Goal: Task Accomplishment & Management: Complete application form

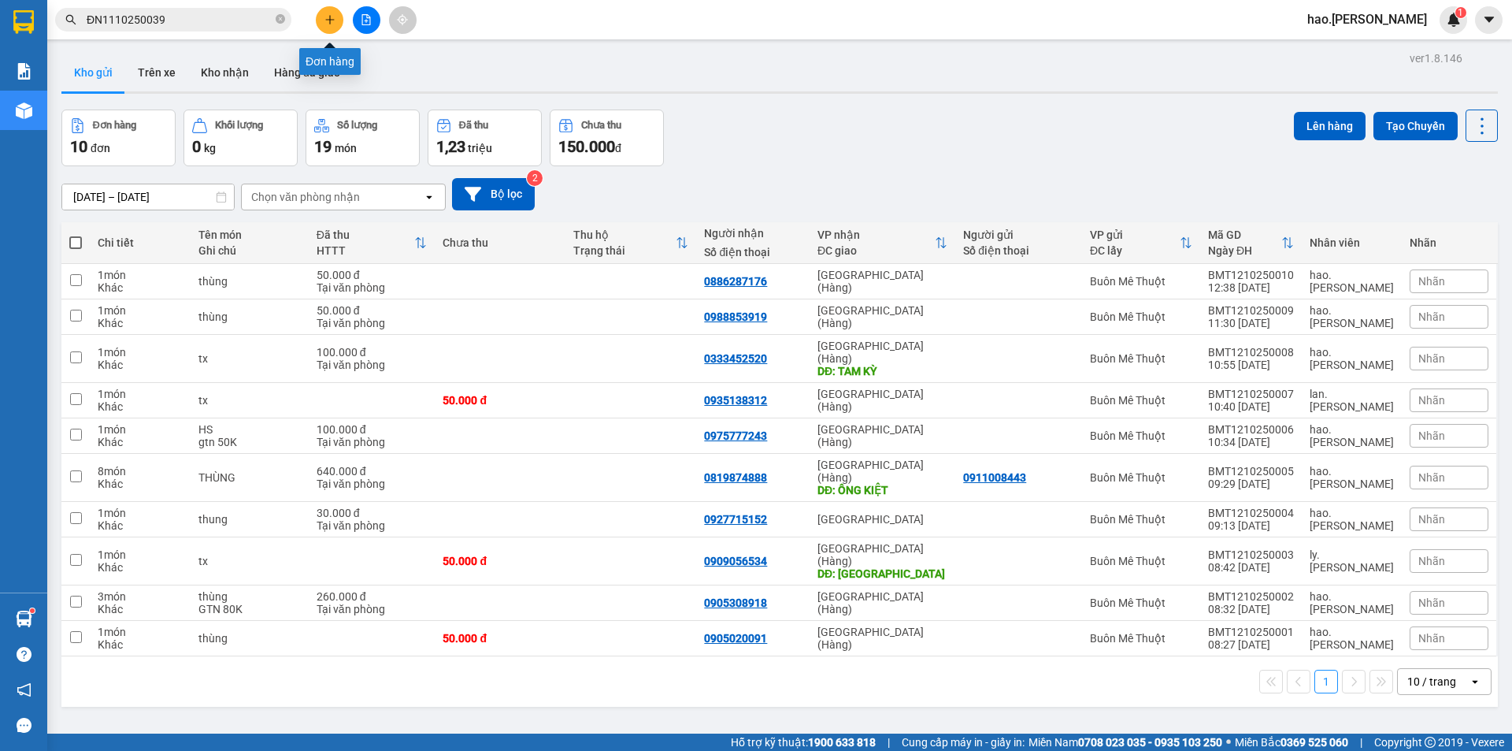
click at [327, 25] on button at bounding box center [330, 20] width 28 height 28
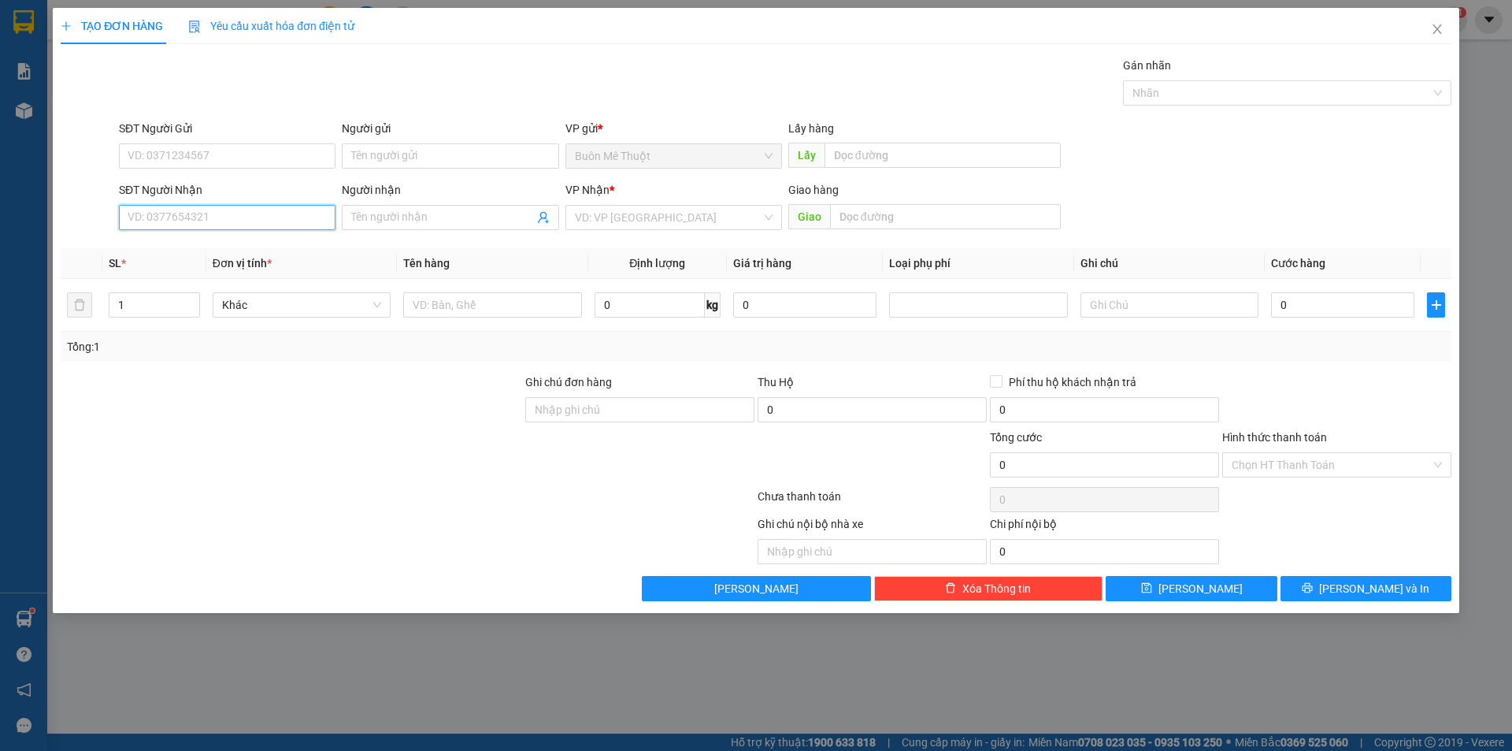
click at [218, 213] on input "SĐT Người Nhận" at bounding box center [227, 217] width 217 height 25
click at [216, 250] on div "0927980000 - trình" at bounding box center [227, 248] width 198 height 17
type input "0927980000"
type input "trình"
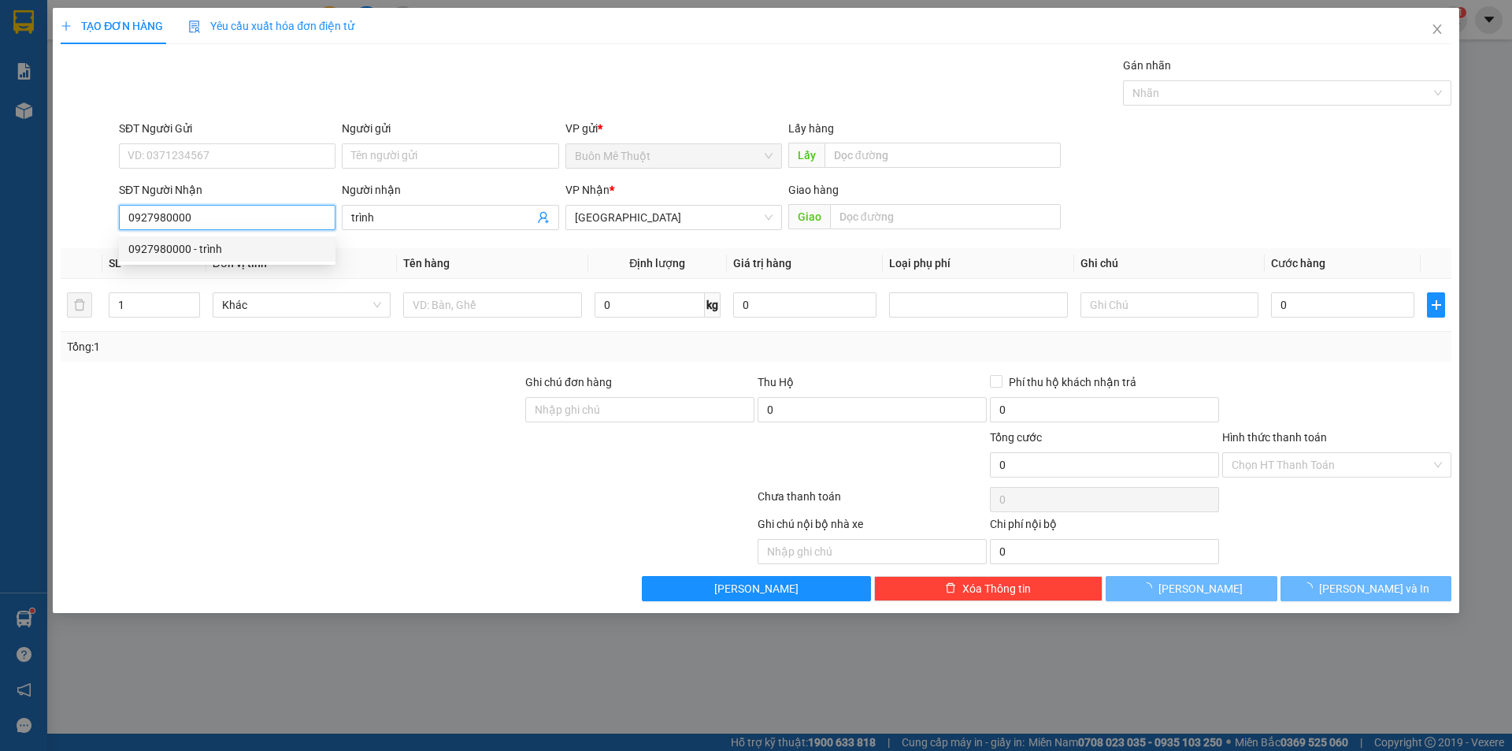
type input "40.000"
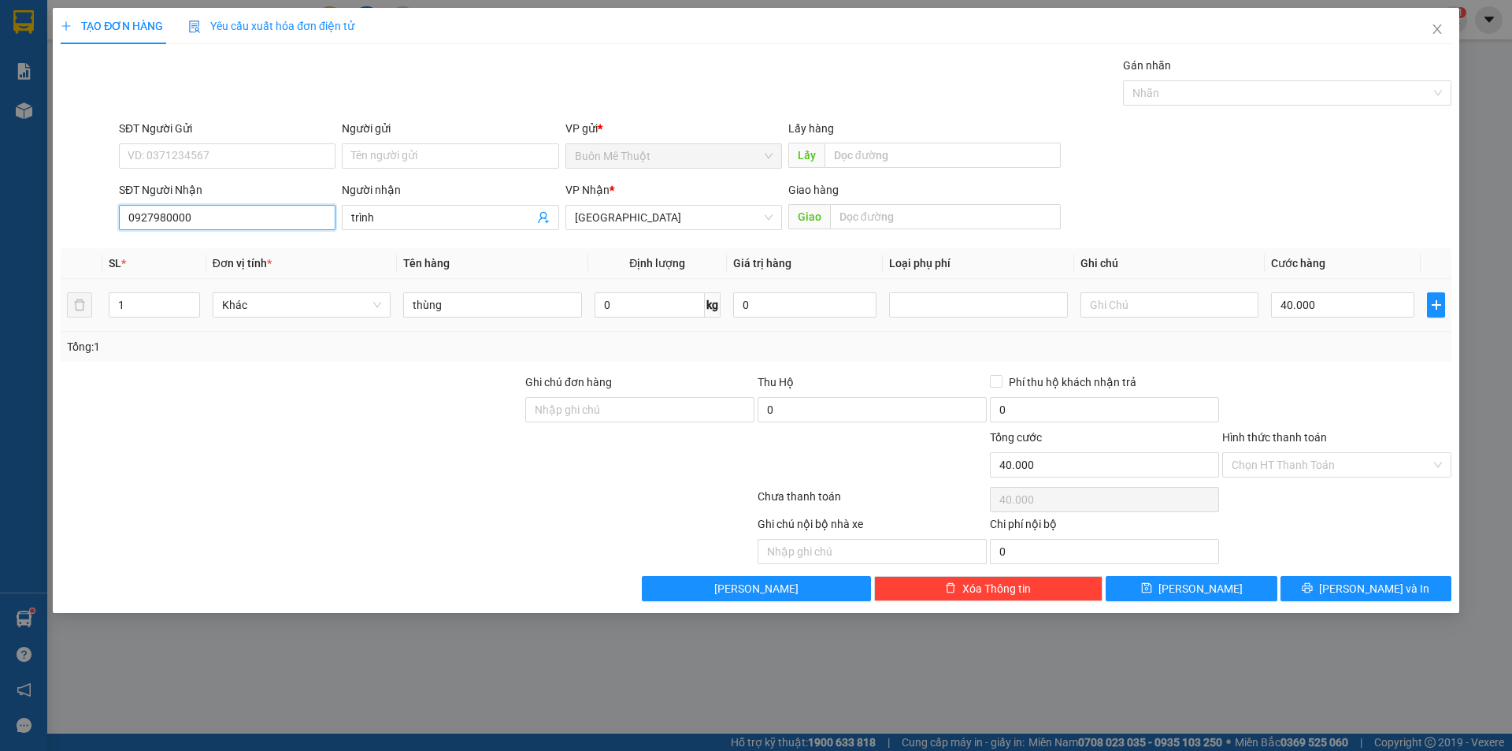
type input "0927980000"
click at [501, 292] on div "thùng" at bounding box center [492, 305] width 178 height 32
click at [495, 318] on div "thùng" at bounding box center [492, 305] width 178 height 32
click at [495, 317] on input "thùng" at bounding box center [492, 304] width 178 height 25
type input "kn"
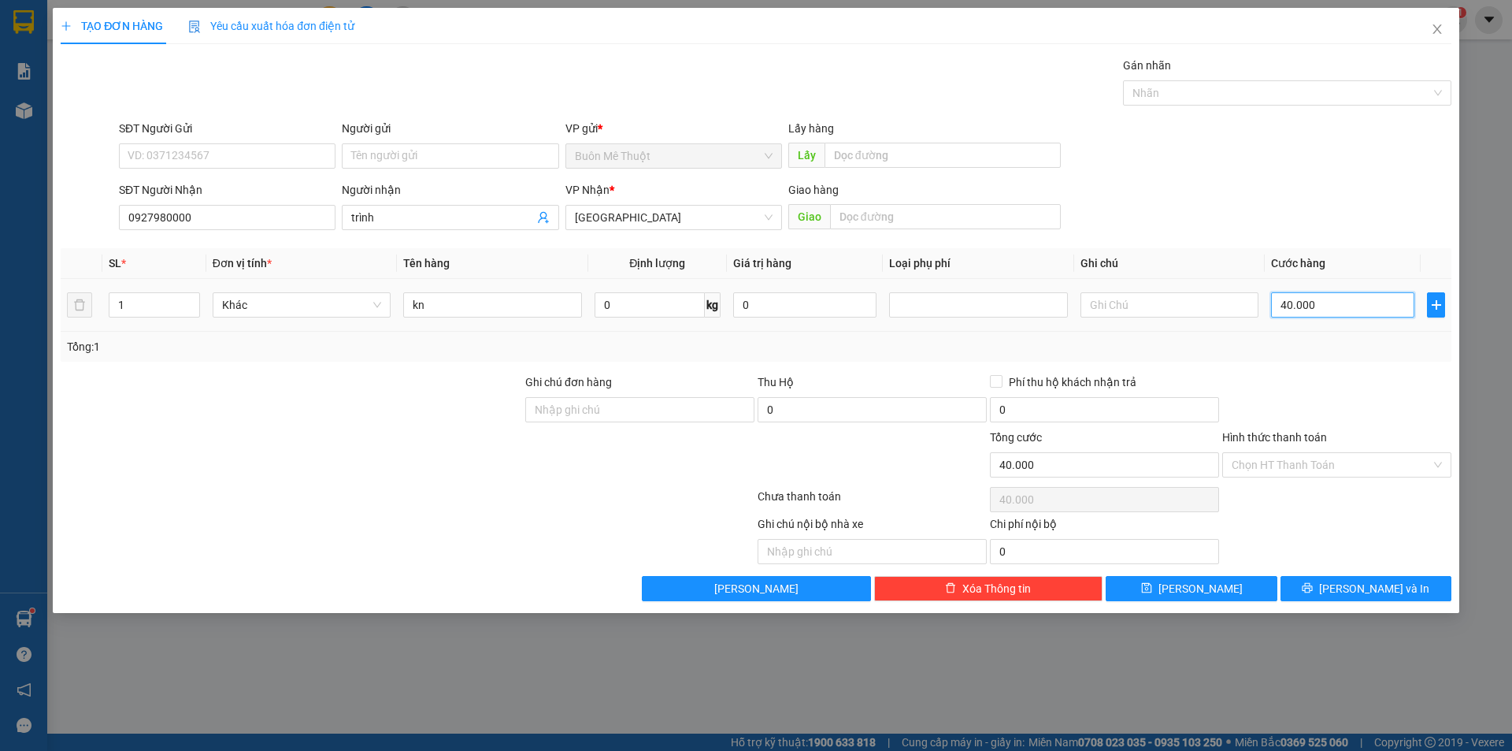
click at [1339, 304] on input "40.000" at bounding box center [1342, 304] width 143 height 25
type input "3"
type input "30"
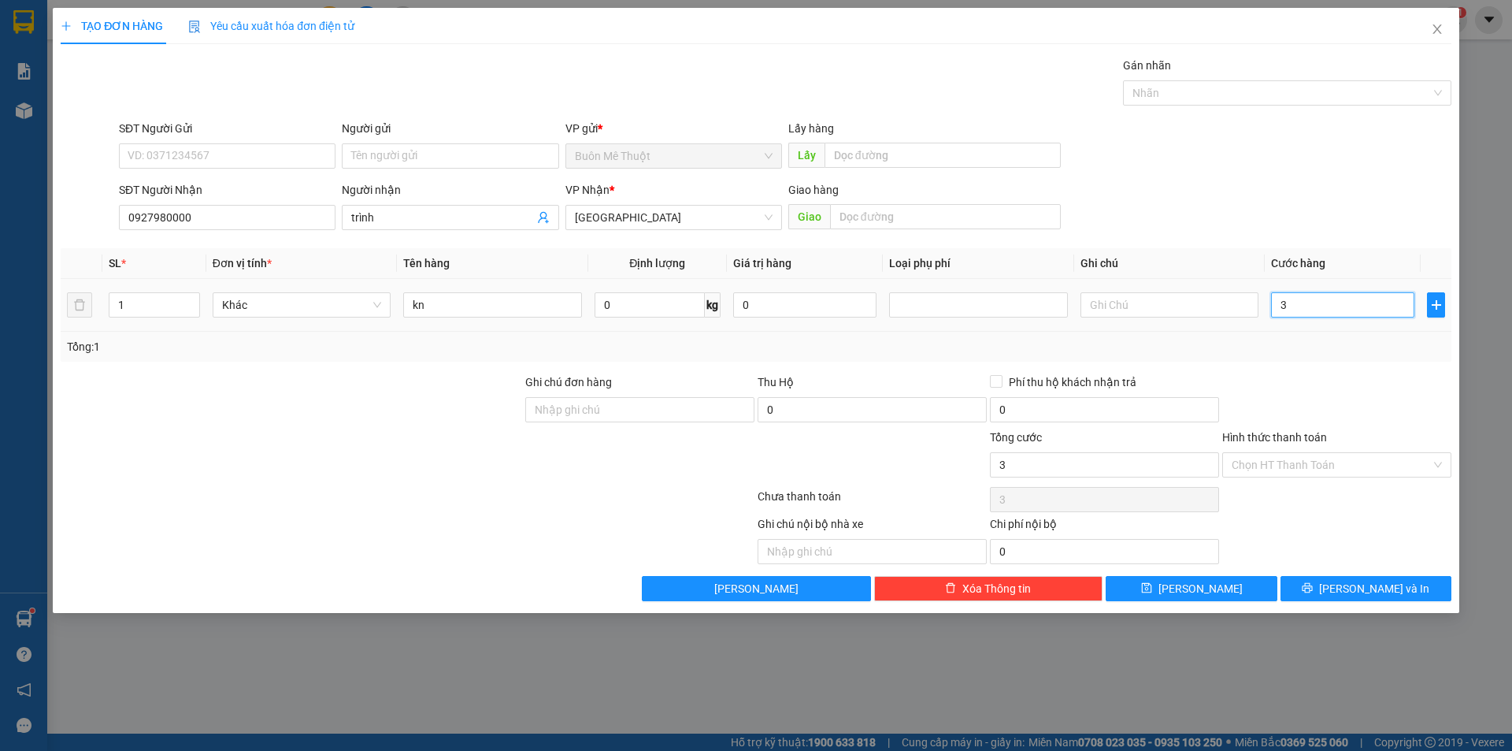
type input "30"
type input "30.000"
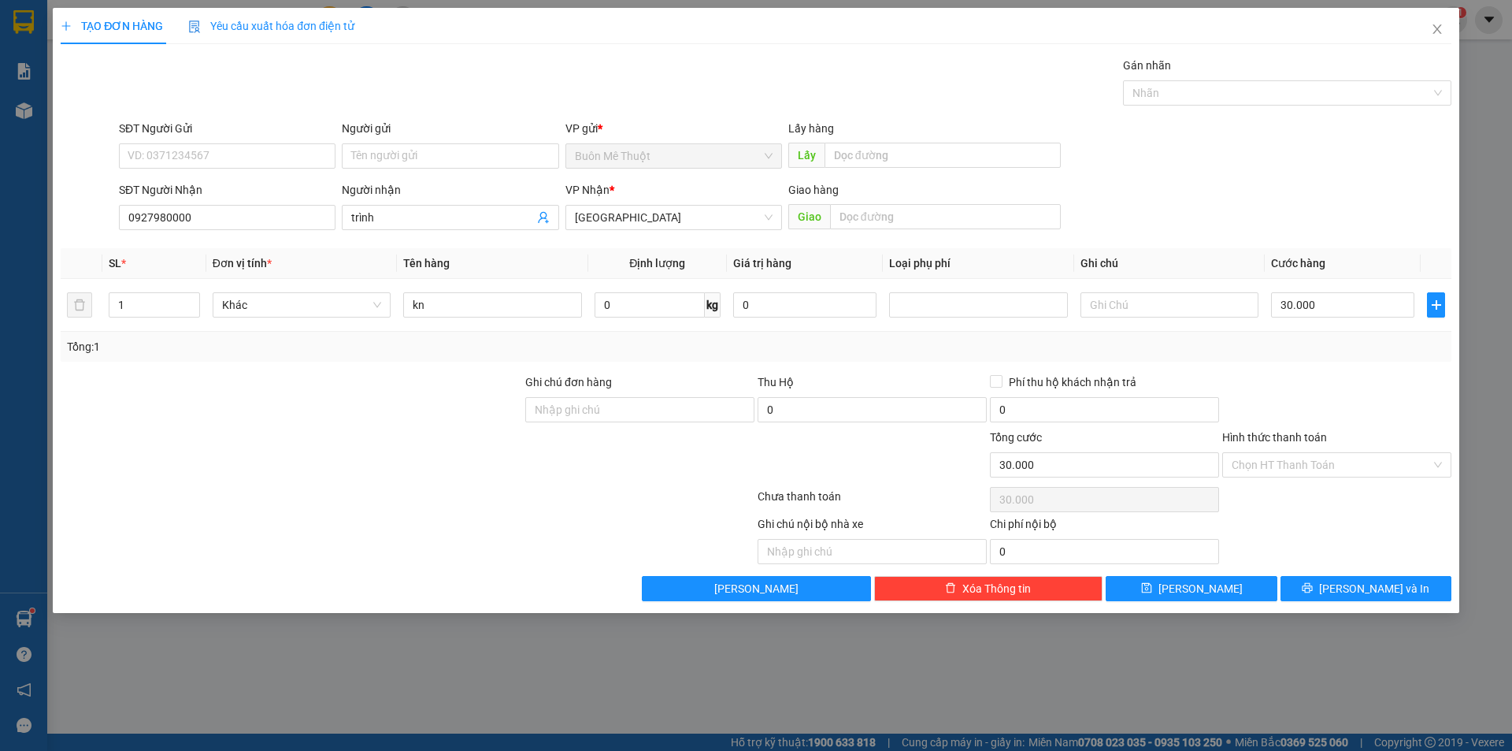
click at [1354, 361] on div "Tổng: 1" at bounding box center [756, 347] width 1391 height 30
drag, startPoint x: 1270, startPoint y: 464, endPoint x: 1272, endPoint y: 480, distance: 16.7
click at [1273, 469] on input "Hình thức thanh toán" at bounding box center [1331, 465] width 199 height 24
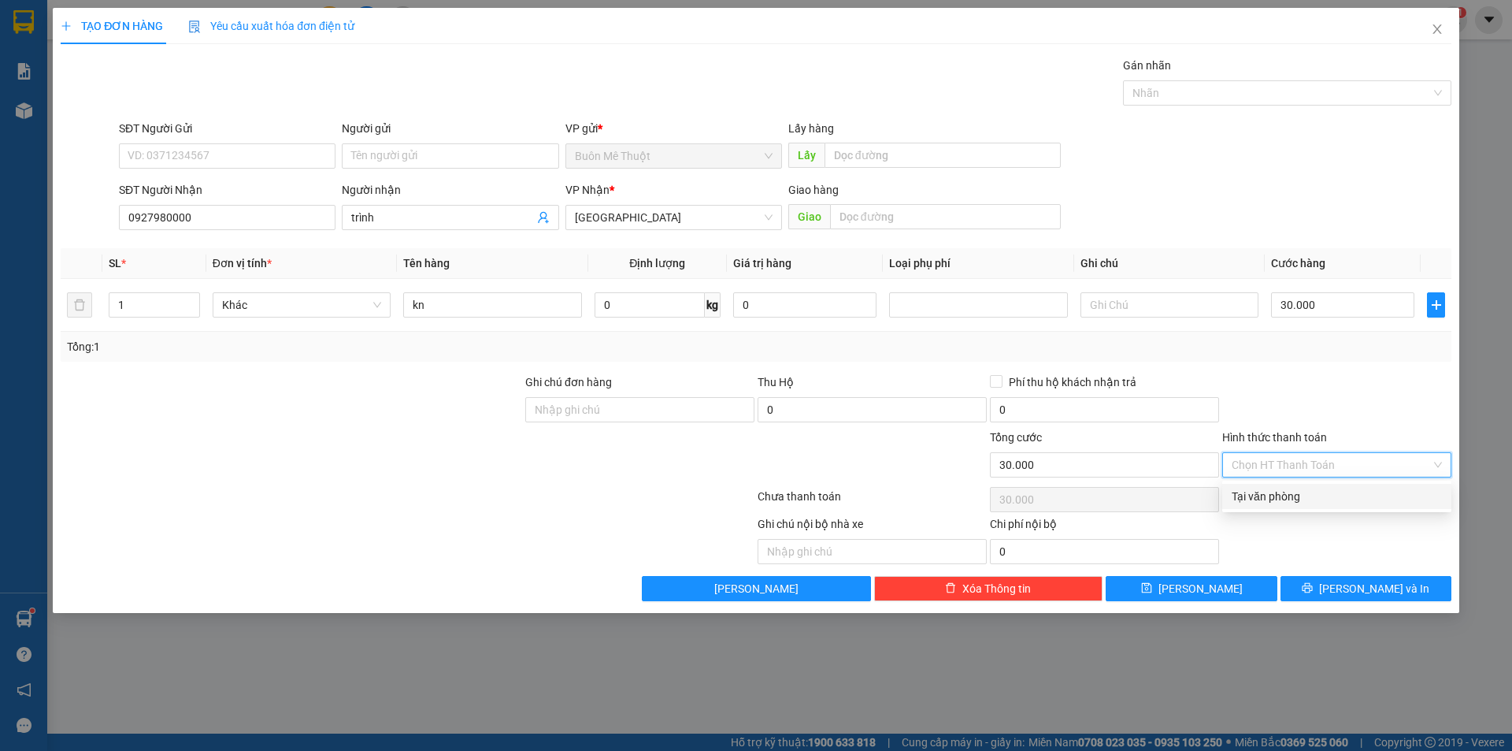
click at [1268, 493] on div "Tại văn phòng" at bounding box center [1337, 496] width 210 height 17
type input "0"
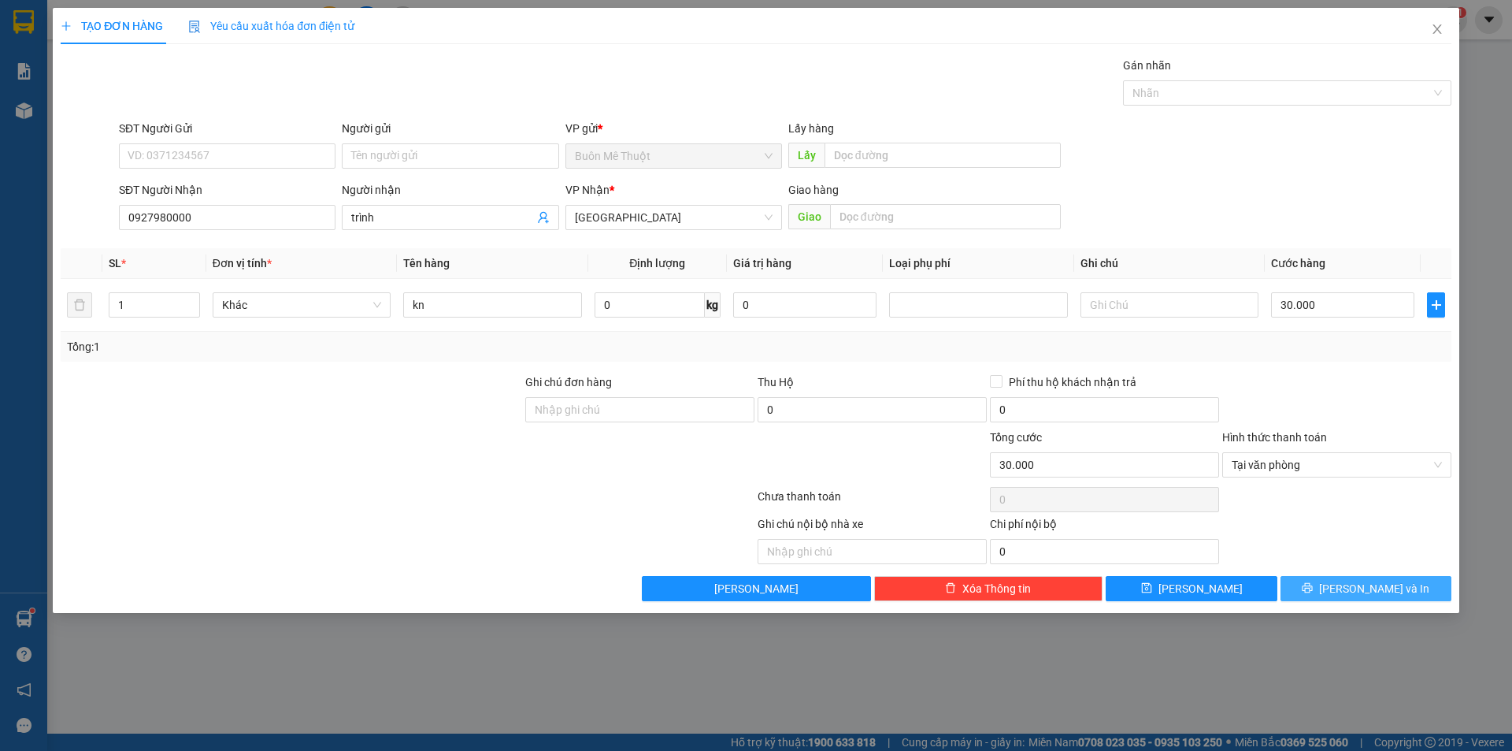
click at [1313, 587] on icon "printer" at bounding box center [1307, 587] width 11 height 11
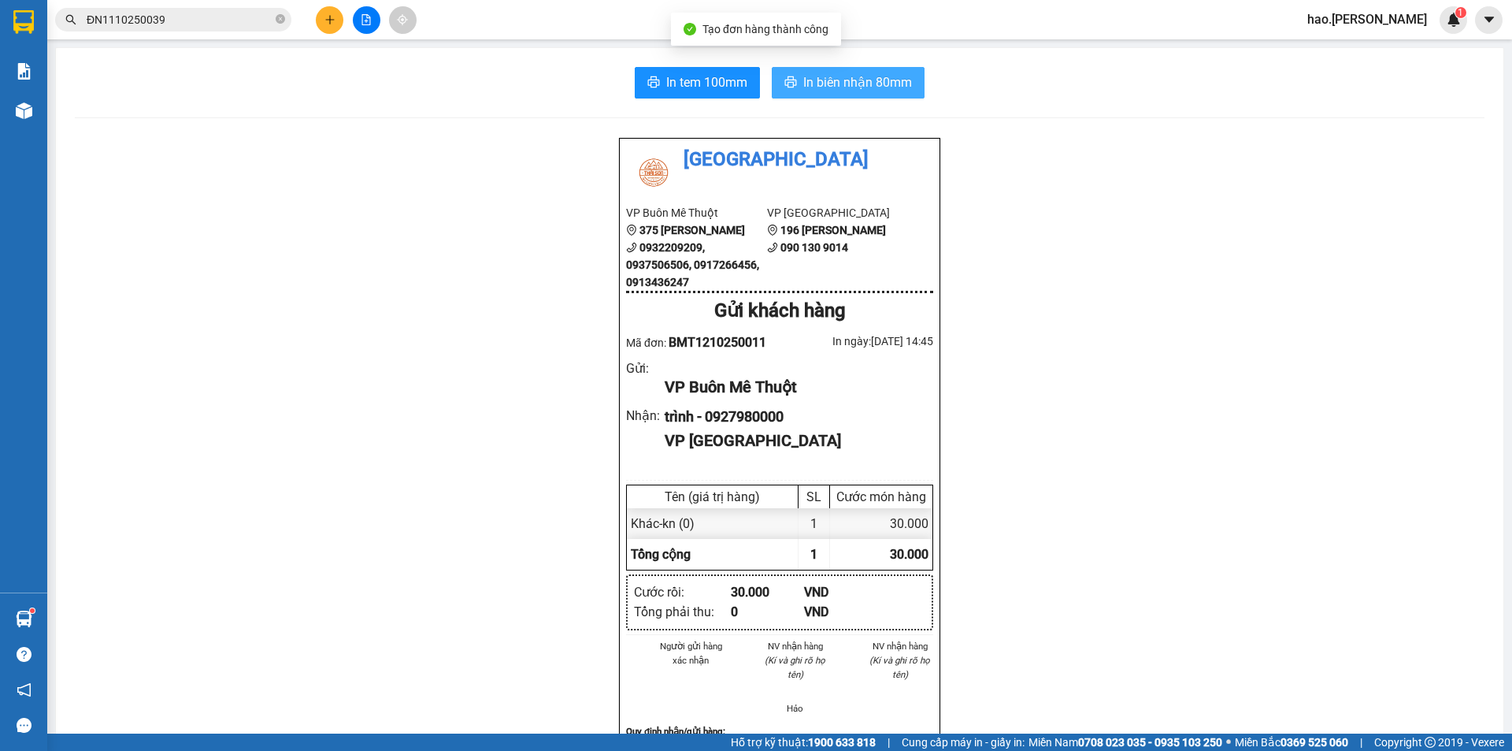
click at [847, 88] on span "In biên nhận 80mm" at bounding box center [857, 82] width 109 height 20
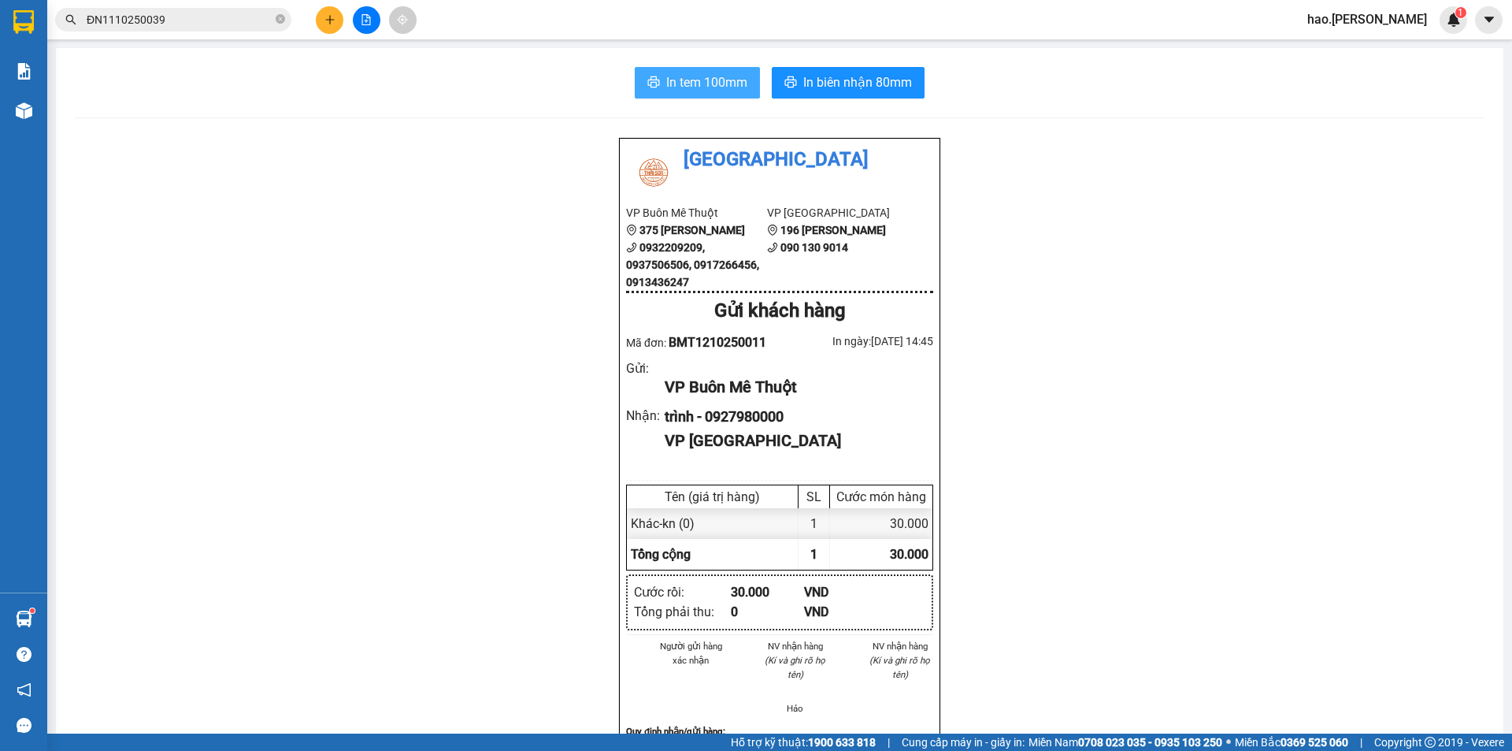
click at [679, 70] on button "In tem 100mm" at bounding box center [697, 83] width 125 height 32
drag, startPoint x: 359, startPoint y: 17, endPoint x: 350, endPoint y: 18, distance: 8.8
click at [351, 18] on div at bounding box center [366, 20] width 118 height 28
click at [326, 29] on button at bounding box center [330, 20] width 28 height 28
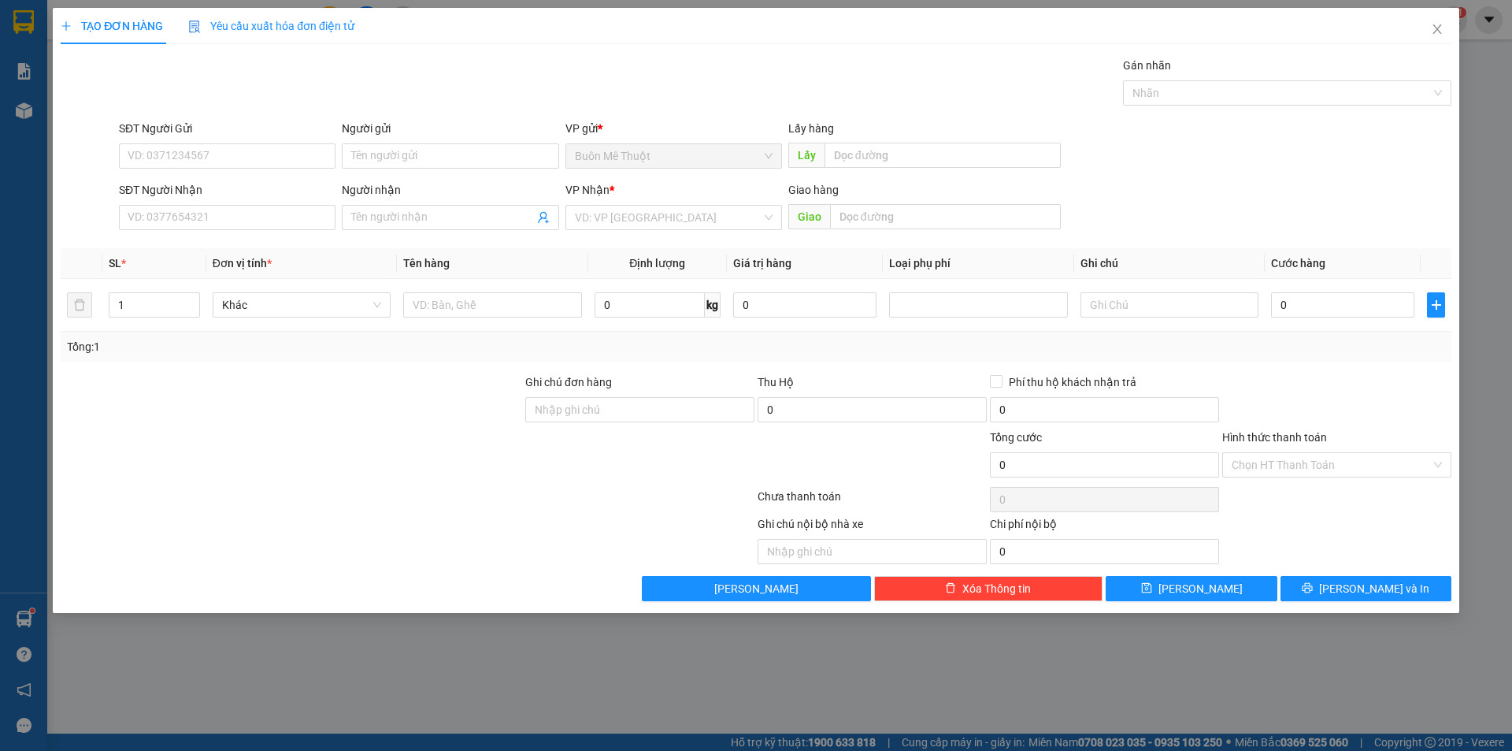
click at [183, 203] on div "SĐT Người Nhận" at bounding box center [227, 193] width 217 height 24
drag, startPoint x: 179, startPoint y: 211, endPoint x: 165, endPoint y: 224, distance: 18.9
click at [165, 224] on input "SĐT Người Nhận" at bounding box center [227, 217] width 217 height 25
click at [176, 252] on div "0367286063 - đài" at bounding box center [227, 248] width 198 height 17
type input "0367286063"
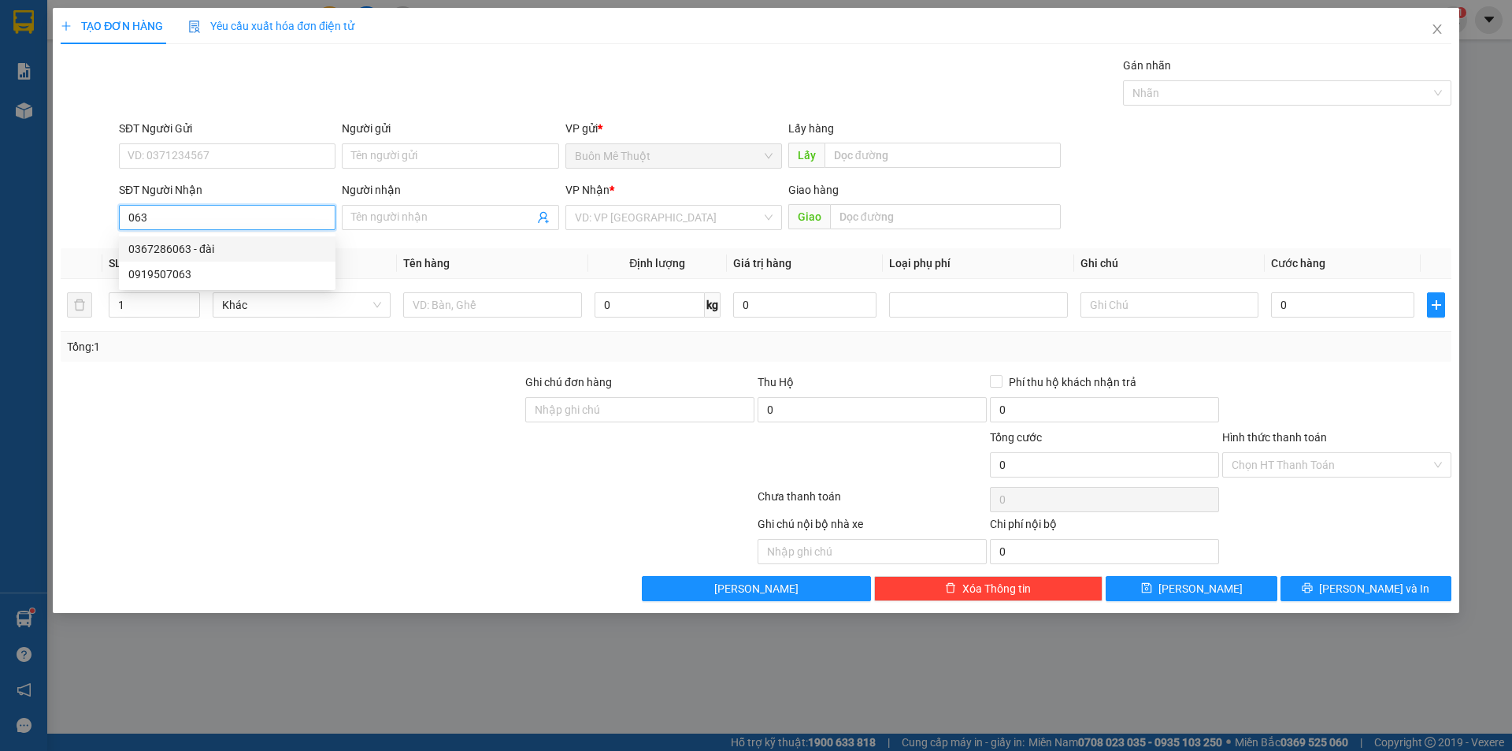
type input "đài"
type input "CÂY CÓC"
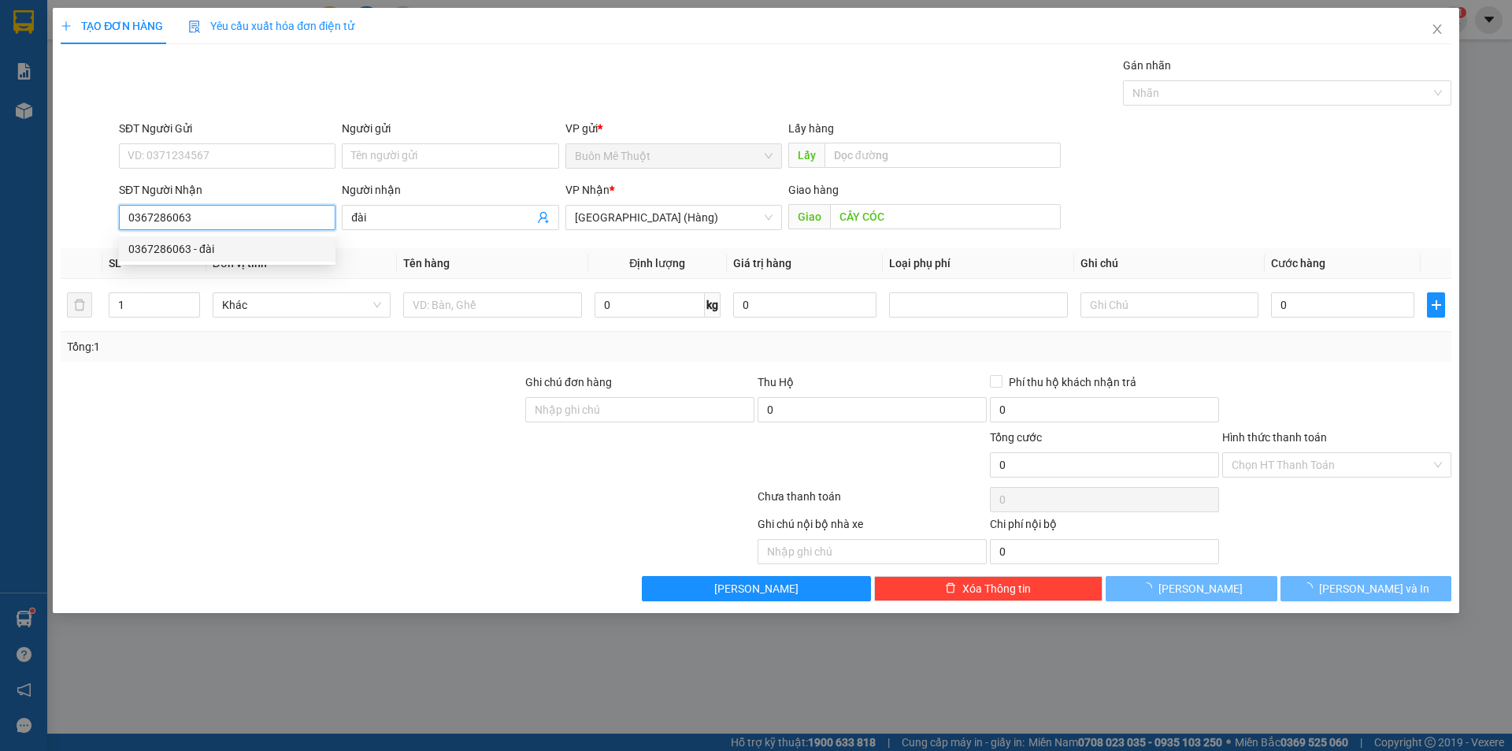
type input "30.000"
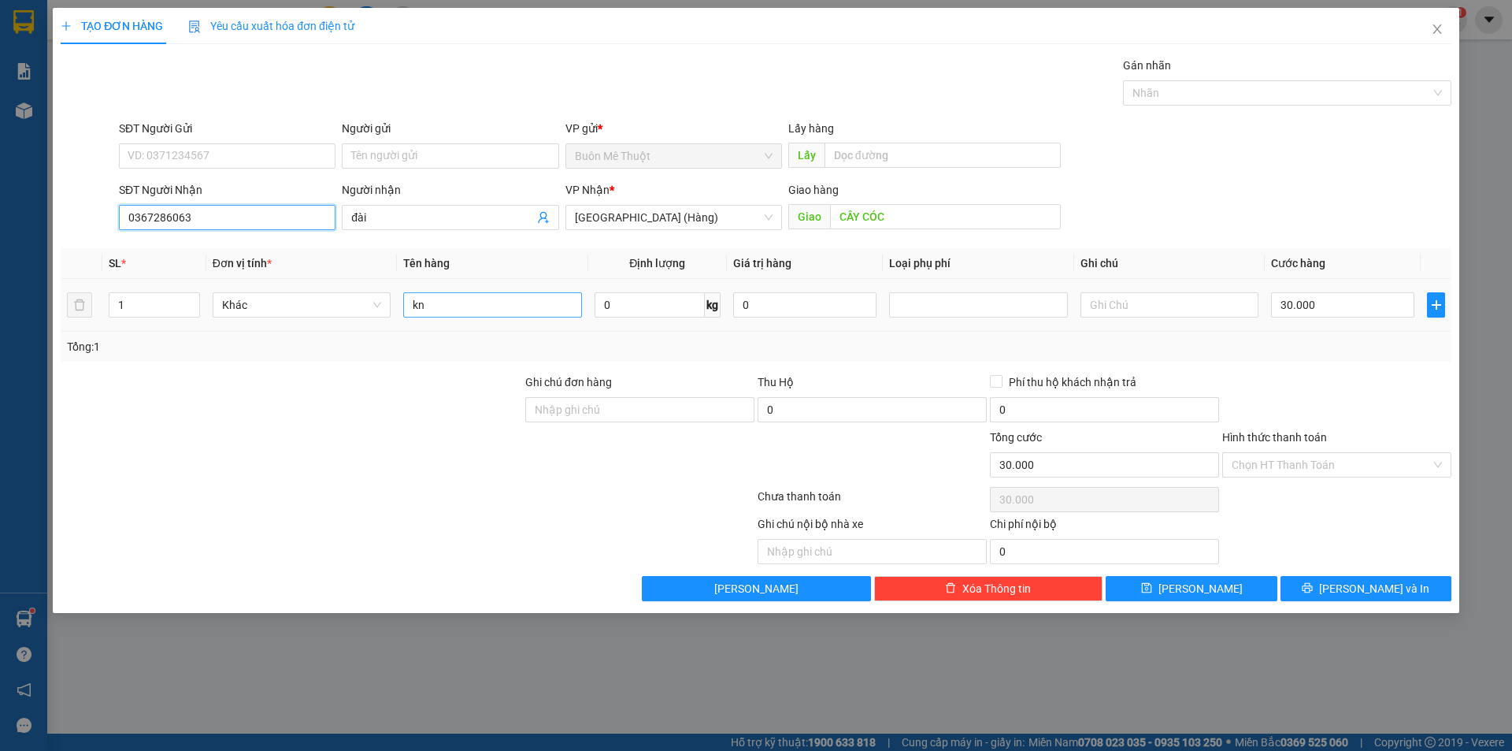
type input "0367286063"
click at [448, 309] on input "kn" at bounding box center [492, 304] width 178 height 25
click at [449, 308] on input "kn" at bounding box center [492, 304] width 178 height 25
type input "thùng"
click at [1323, 318] on div "30.000" at bounding box center [1342, 305] width 143 height 32
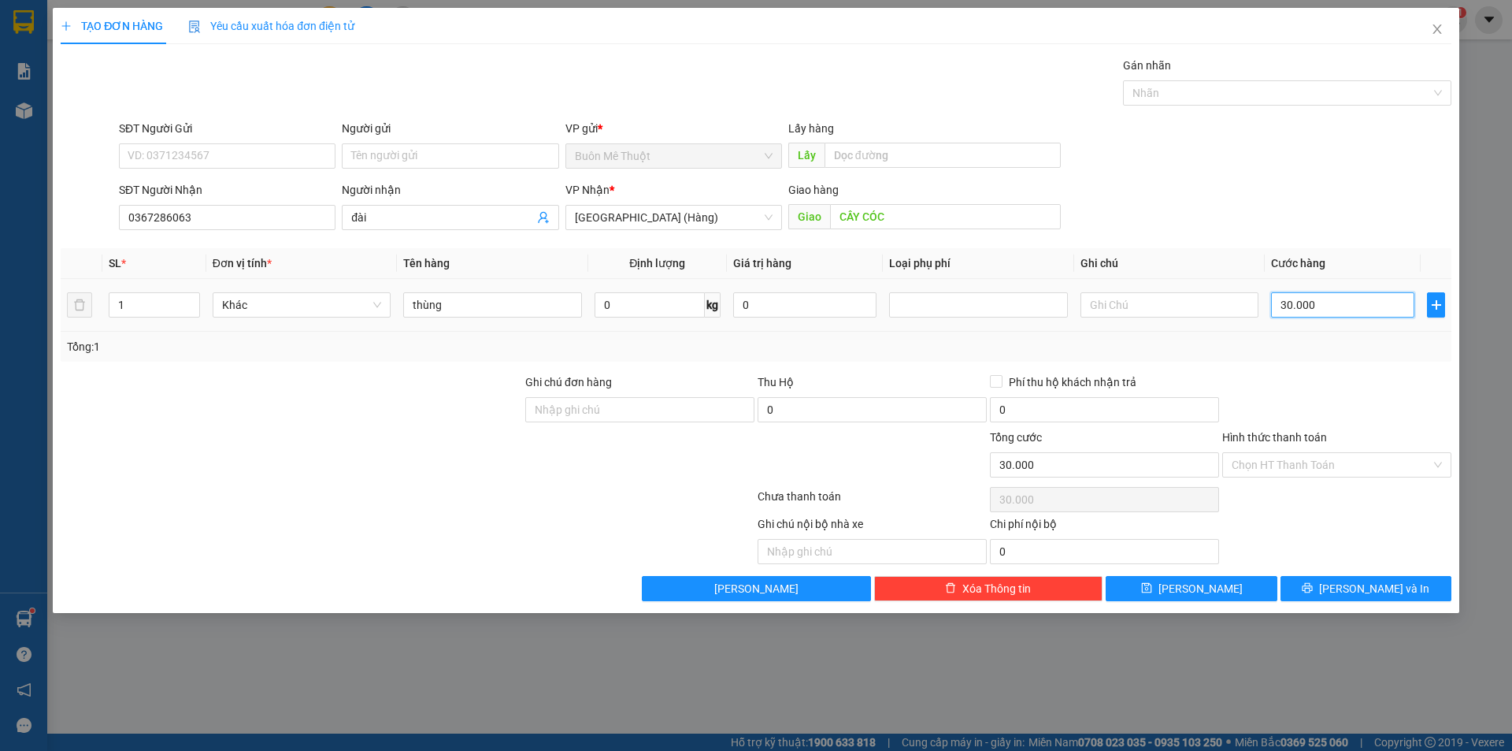
click at [1326, 298] on input "30.000" at bounding box center [1342, 304] width 143 height 25
type input "6"
type input "60"
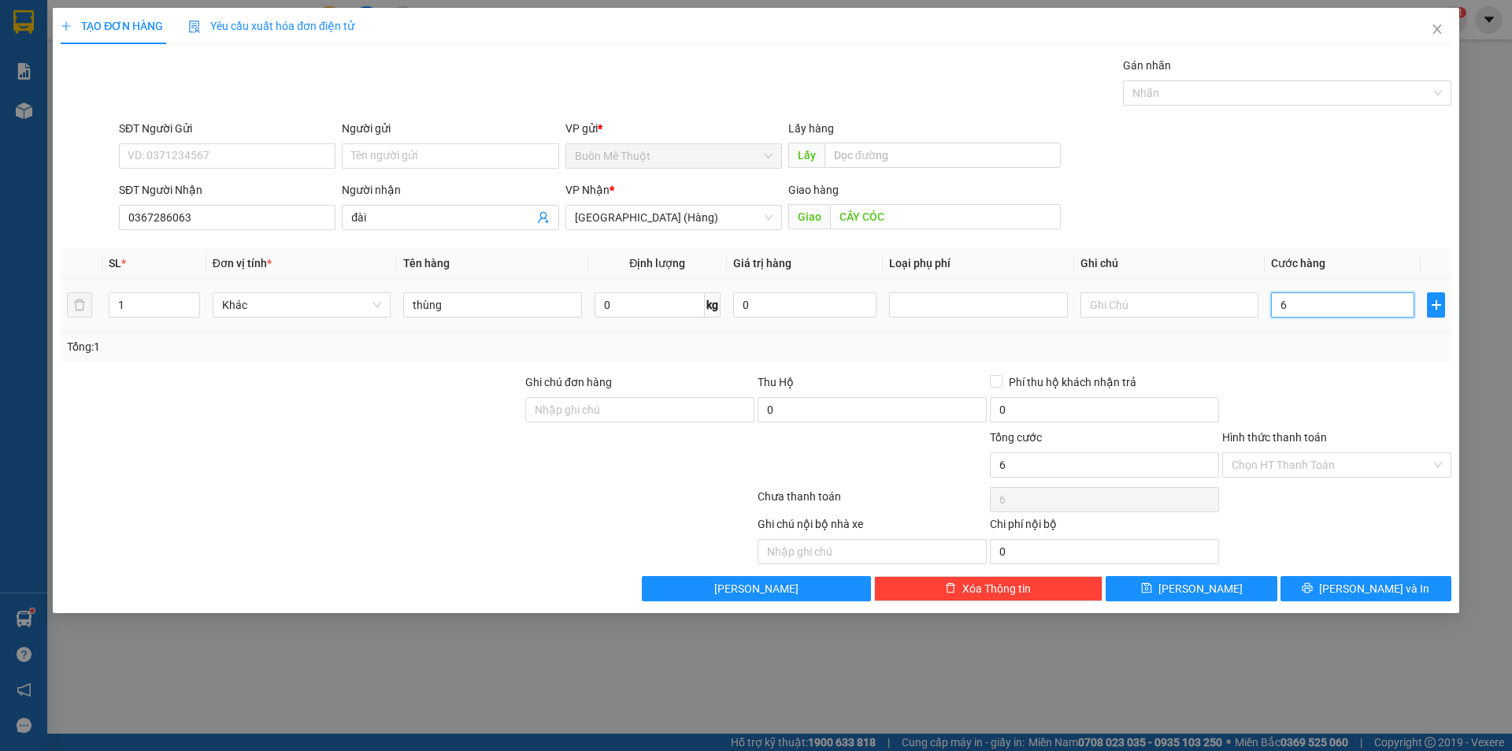
type input "60"
type input "60.000"
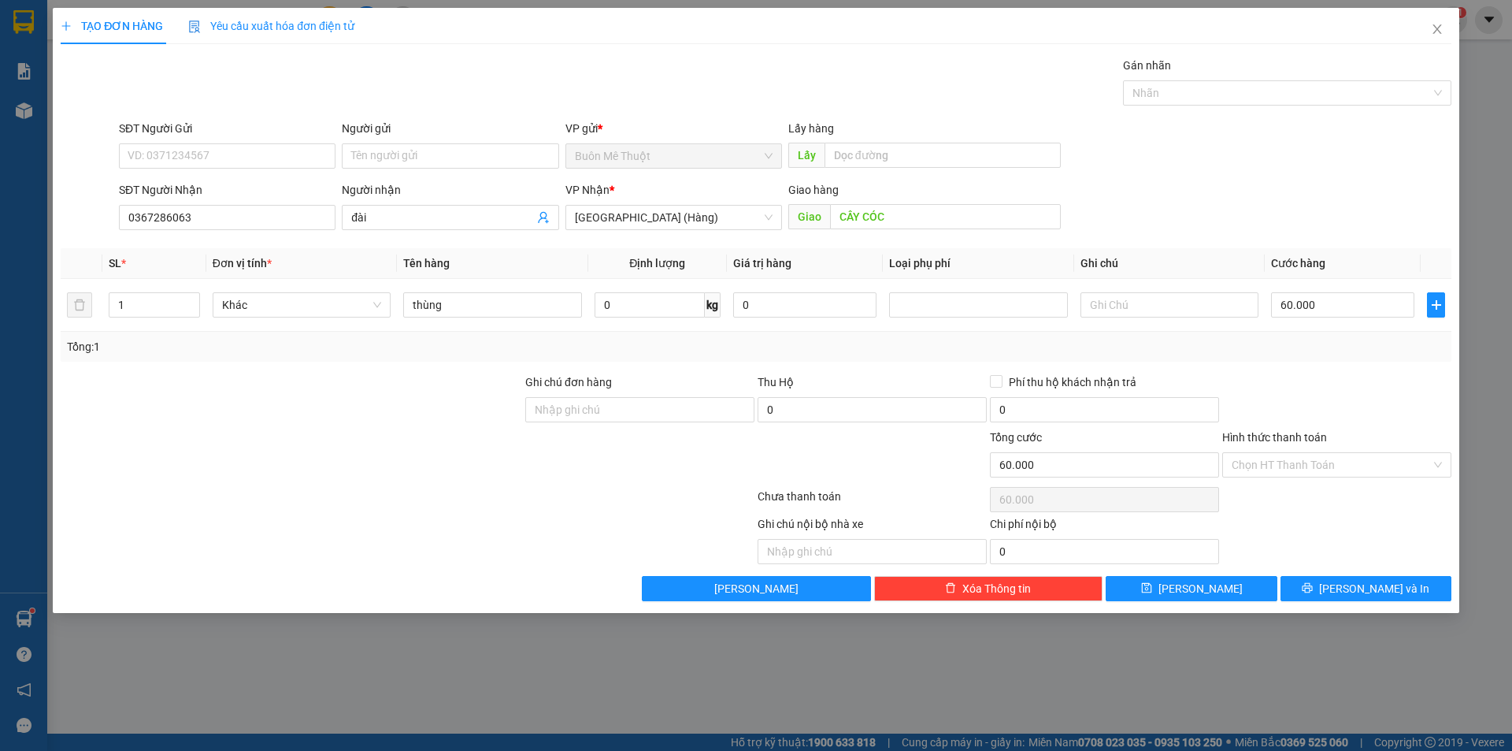
click at [1268, 619] on div "TẠO ĐƠN HÀNG Yêu cầu xuất hóa đơn điện tử Transit Pickup Surcharge Ids Transit …" at bounding box center [756, 375] width 1512 height 751
drag, startPoint x: 1269, startPoint y: 625, endPoint x: 1352, endPoint y: 621, distance: 83.5
click at [1292, 623] on div "TẠO ĐƠN HÀNG Yêu cầu xuất hóa đơn điện tử Transit Pickup Surcharge Ids Transit …" at bounding box center [756, 375] width 1512 height 751
click at [1313, 591] on icon "printer" at bounding box center [1307, 587] width 11 height 11
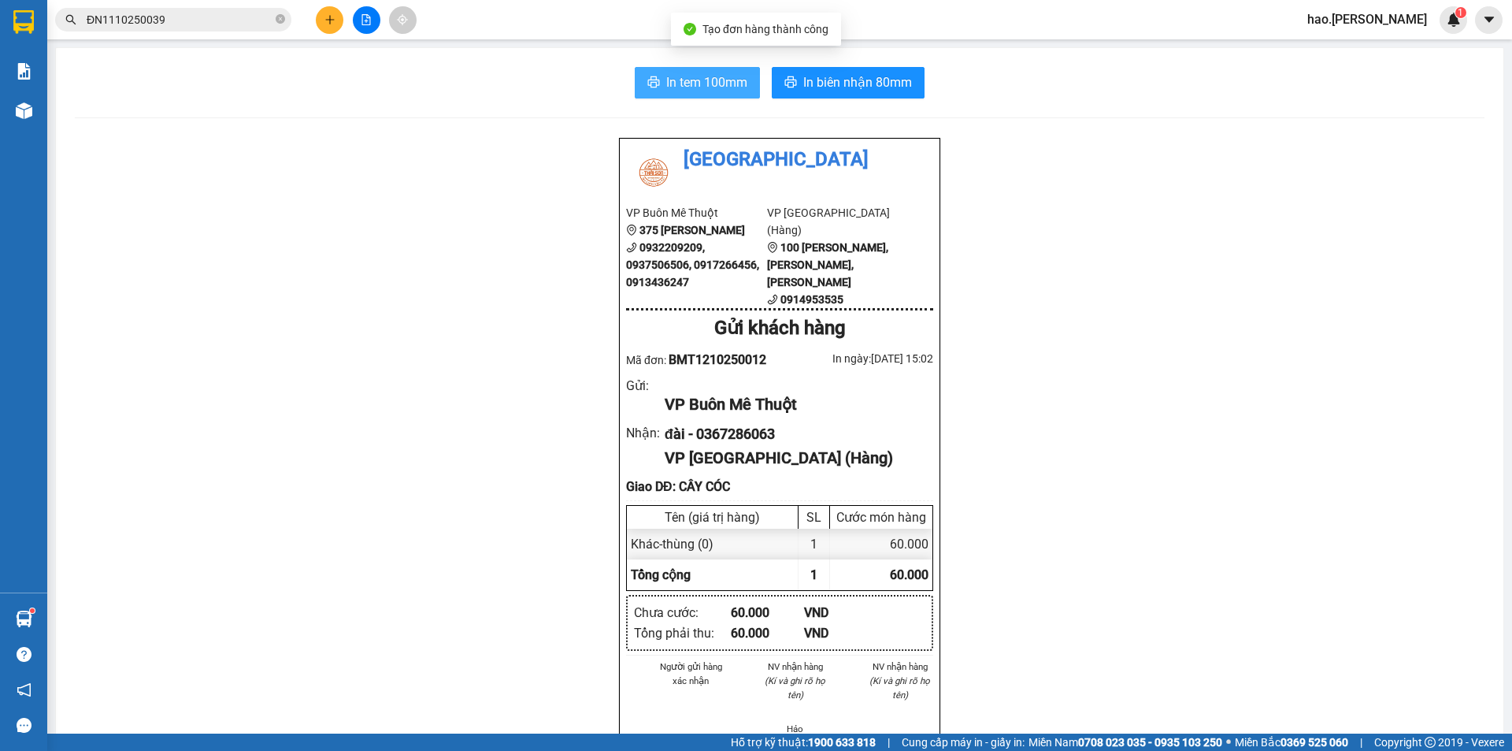
click at [656, 89] on button "In tem 100mm" at bounding box center [697, 83] width 125 height 32
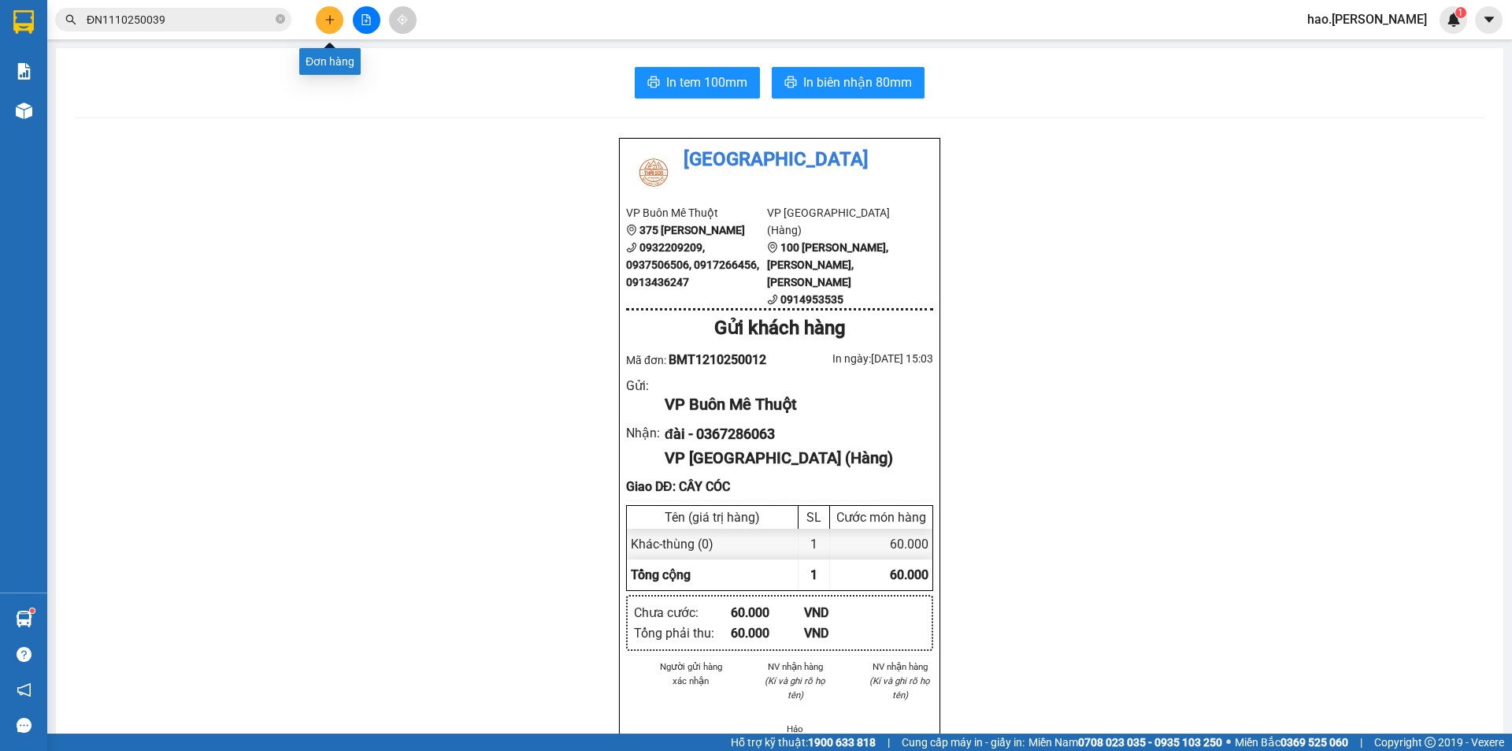
click at [325, 9] on button at bounding box center [330, 20] width 28 height 28
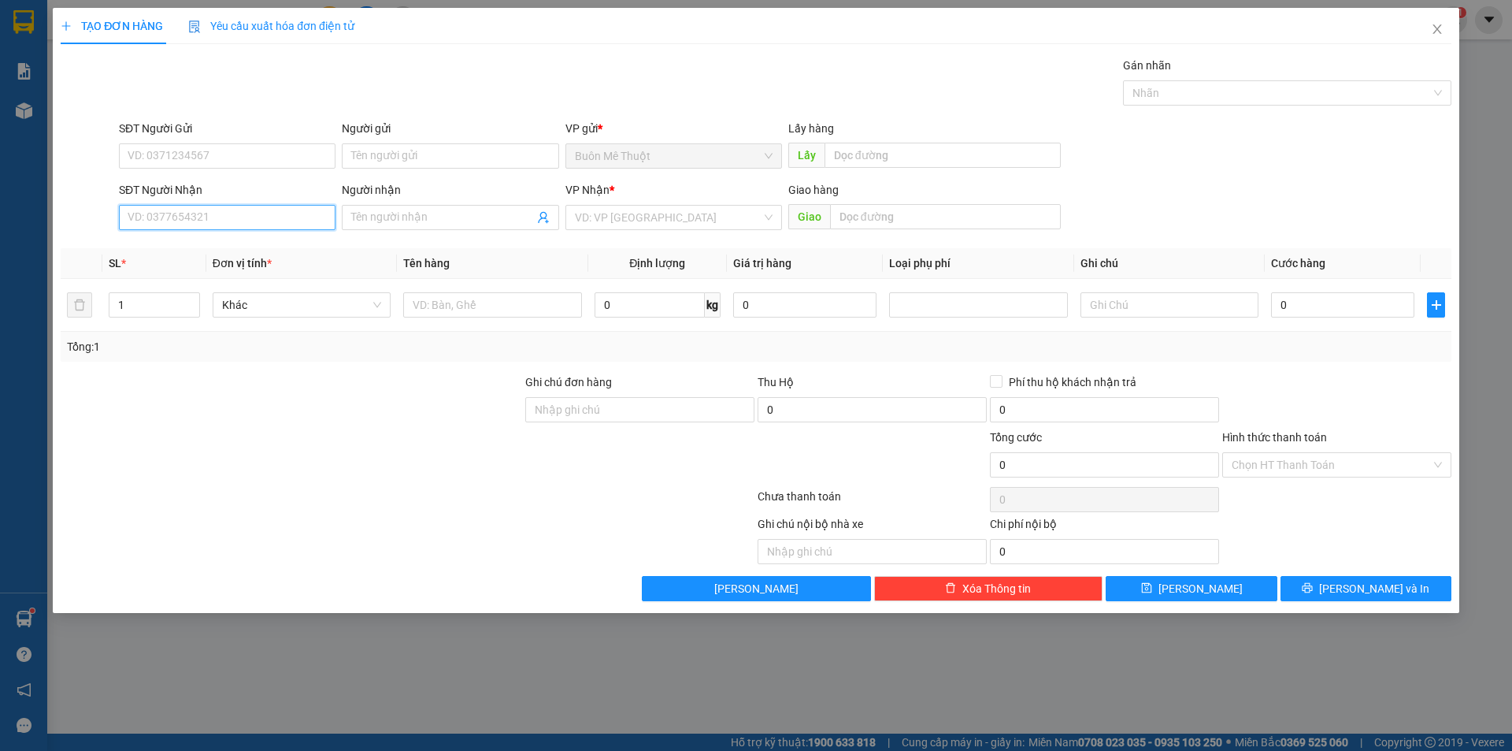
click at [175, 223] on input "SĐT Người Nhận" at bounding box center [227, 217] width 217 height 25
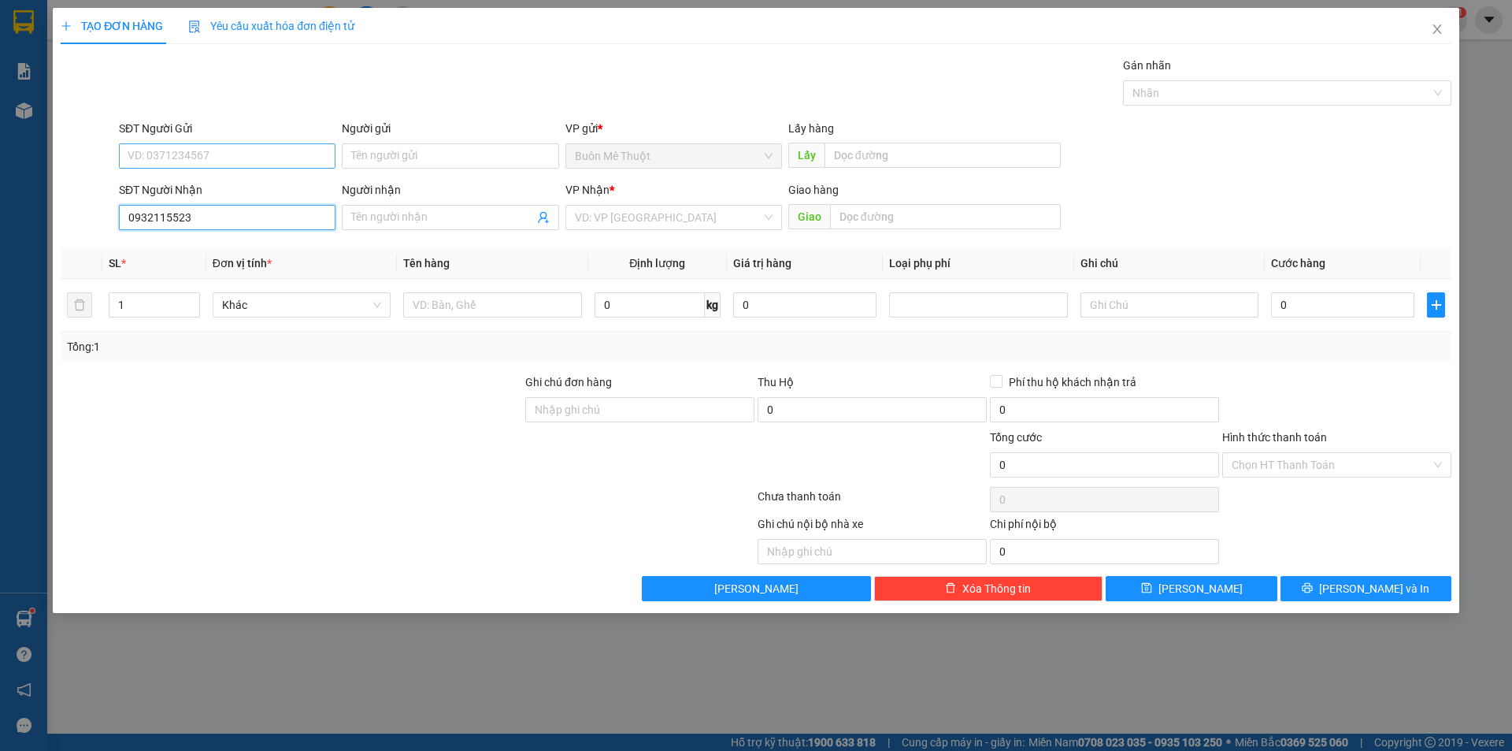
type input "0932115523"
click at [262, 159] on input "SĐT Người Gửi" at bounding box center [227, 155] width 217 height 25
type input "0931951140"
drag, startPoint x: 640, startPoint y: 217, endPoint x: 637, endPoint y: 273, distance: 55.2
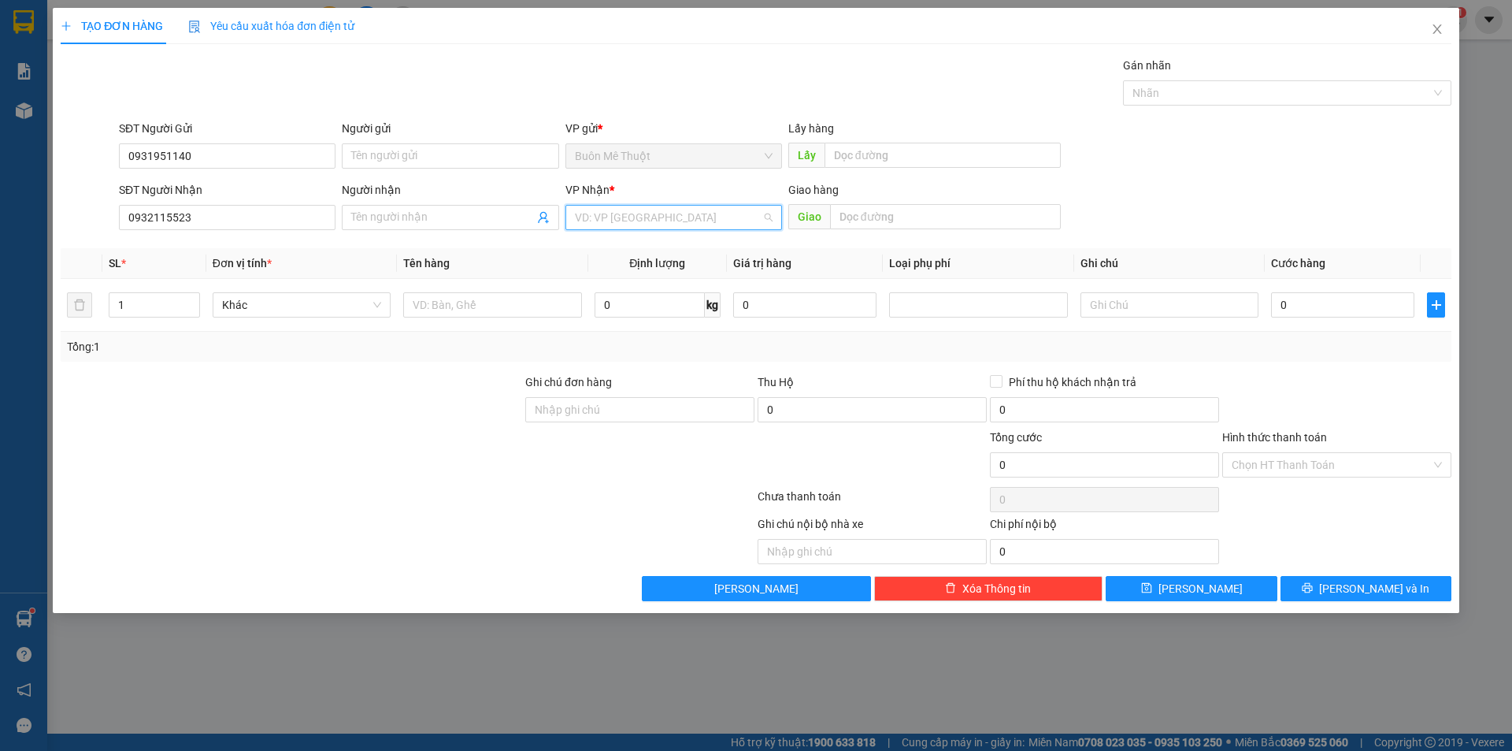
click at [640, 219] on input "search" at bounding box center [668, 218] width 187 height 24
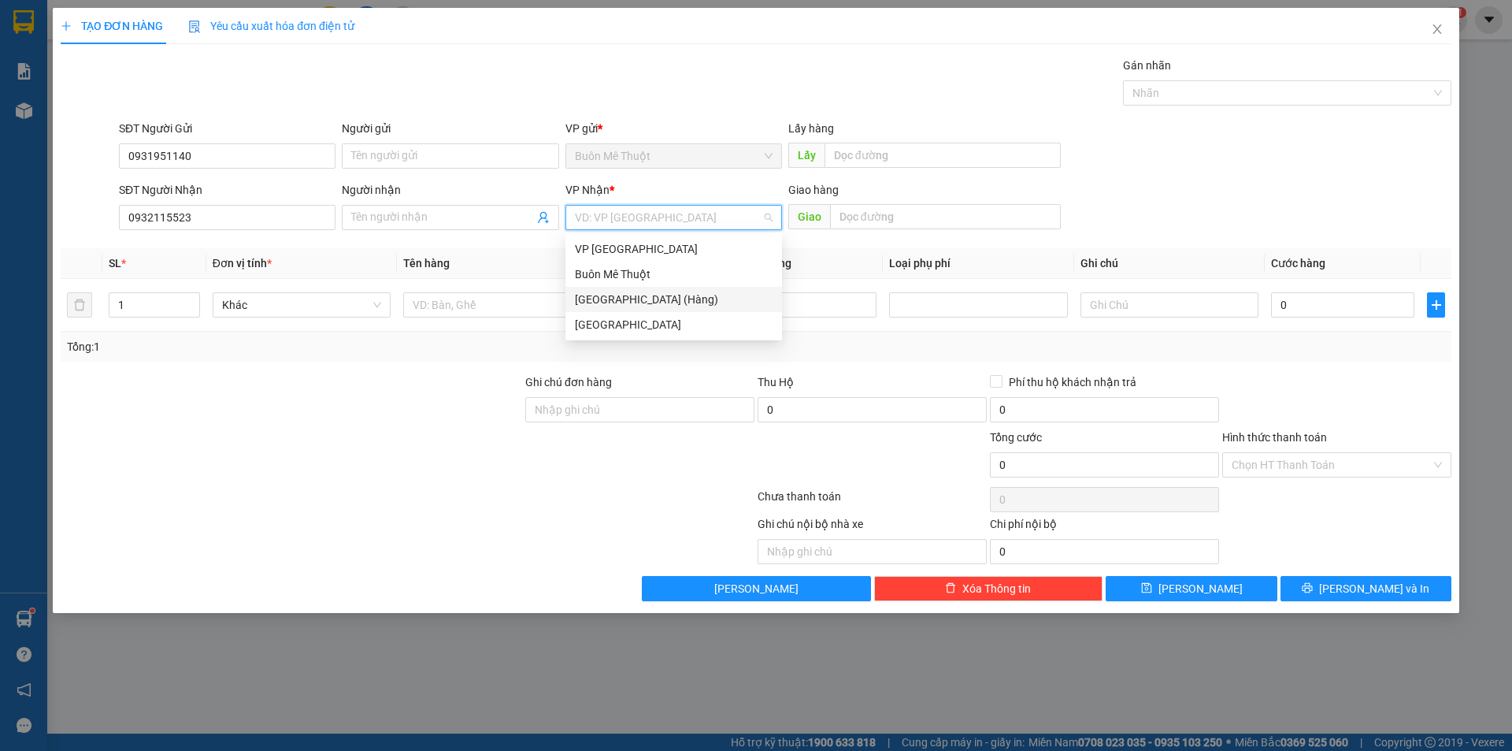
drag, startPoint x: 615, startPoint y: 294, endPoint x: 499, endPoint y: 296, distance: 115.8
click at [614, 295] on div "[GEOGRAPHIC_DATA] (Hàng)" at bounding box center [674, 299] width 198 height 17
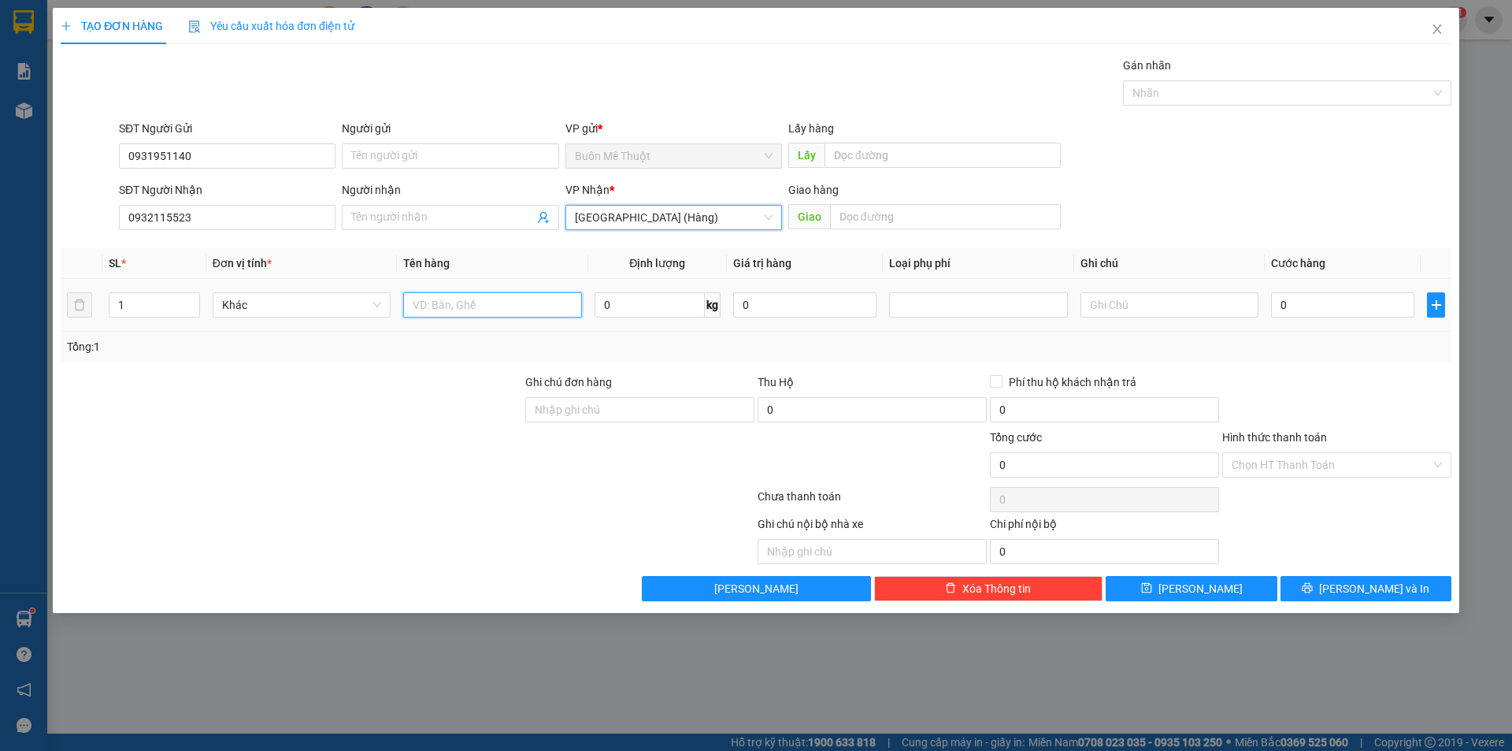
click at [499, 296] on input "text" at bounding box center [492, 304] width 178 height 25
click at [502, 301] on input "text" at bounding box center [492, 304] width 178 height 25
type input "thùng"
drag, startPoint x: 1313, startPoint y: 310, endPoint x: 1308, endPoint y: 292, distance: 18.0
click at [1313, 307] on input "0" at bounding box center [1342, 304] width 143 height 25
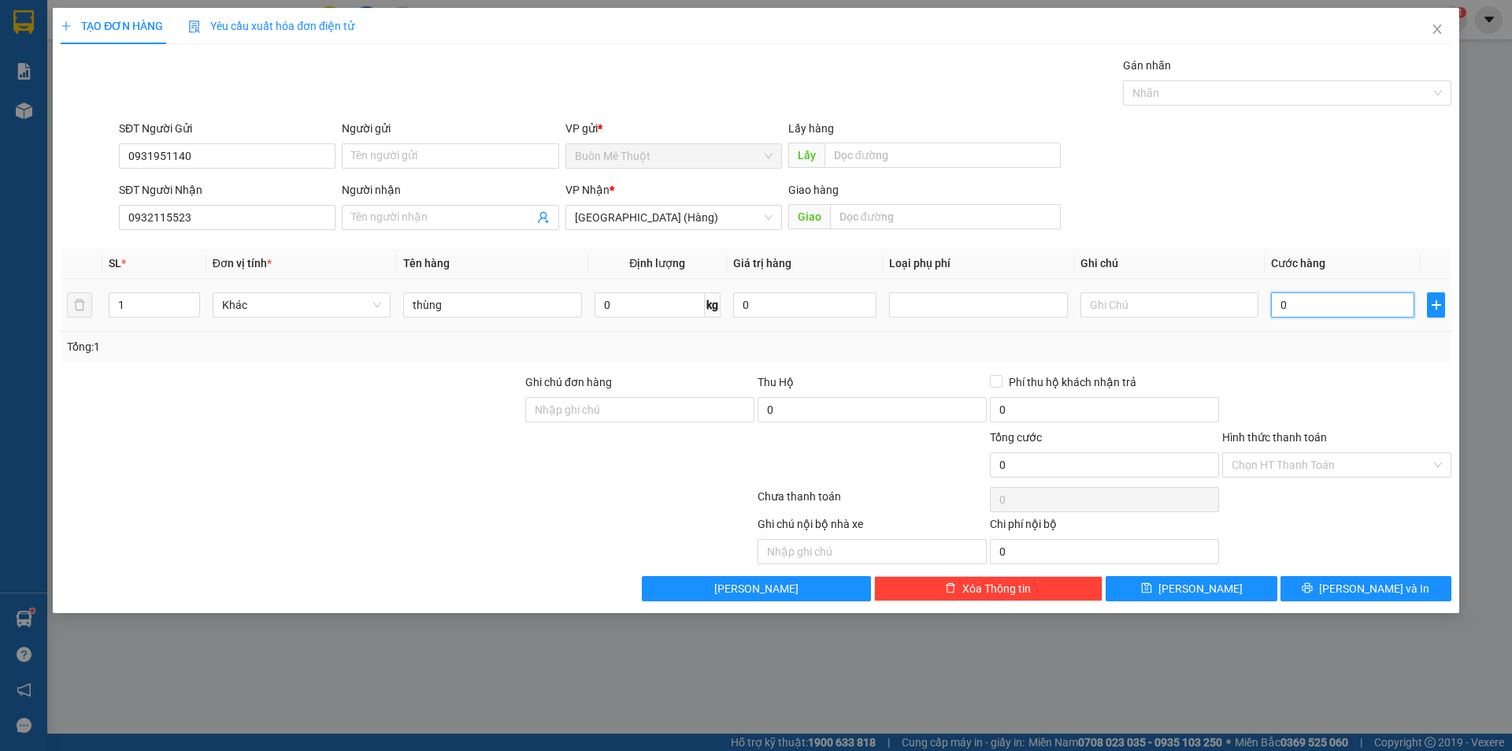
type input "4"
type input "40"
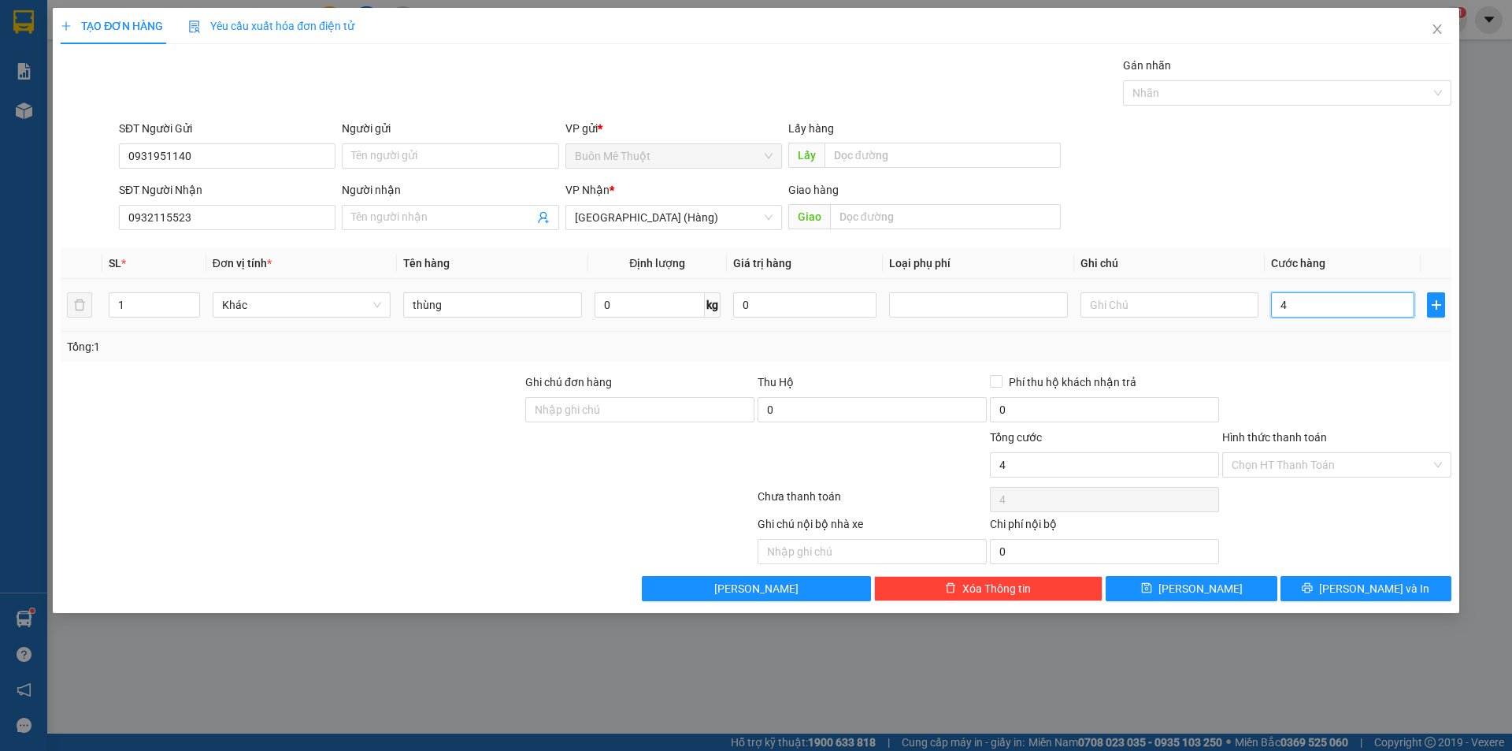
type input "40"
click at [1314, 310] on input "40" at bounding box center [1342, 304] width 143 height 25
type input "0"
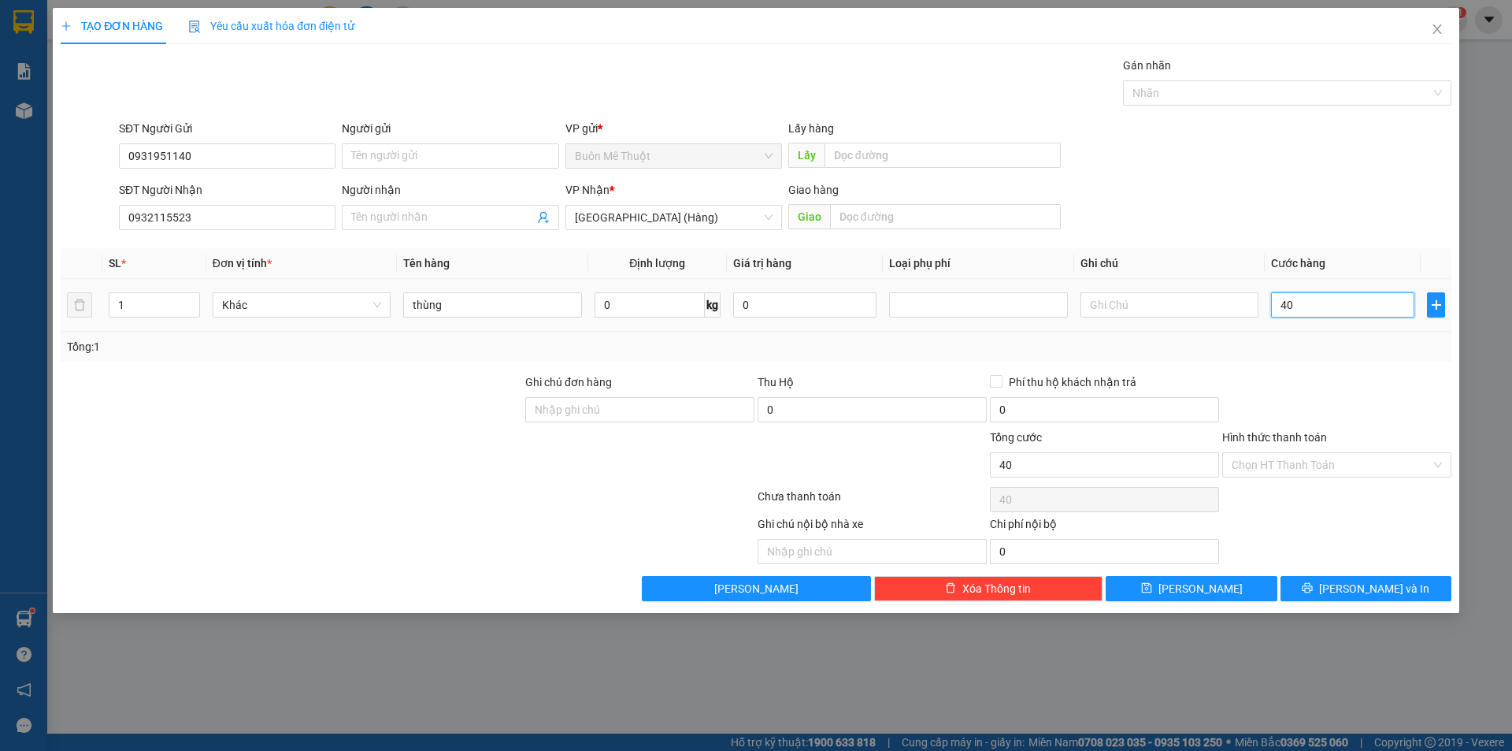
type input "0"
drag, startPoint x: 1136, startPoint y: 313, endPoint x: 1147, endPoint y: 327, distance: 18.0
click at [1138, 315] on input "text" at bounding box center [1170, 304] width 178 height 25
click at [1147, 327] on td at bounding box center [1169, 305] width 191 height 53
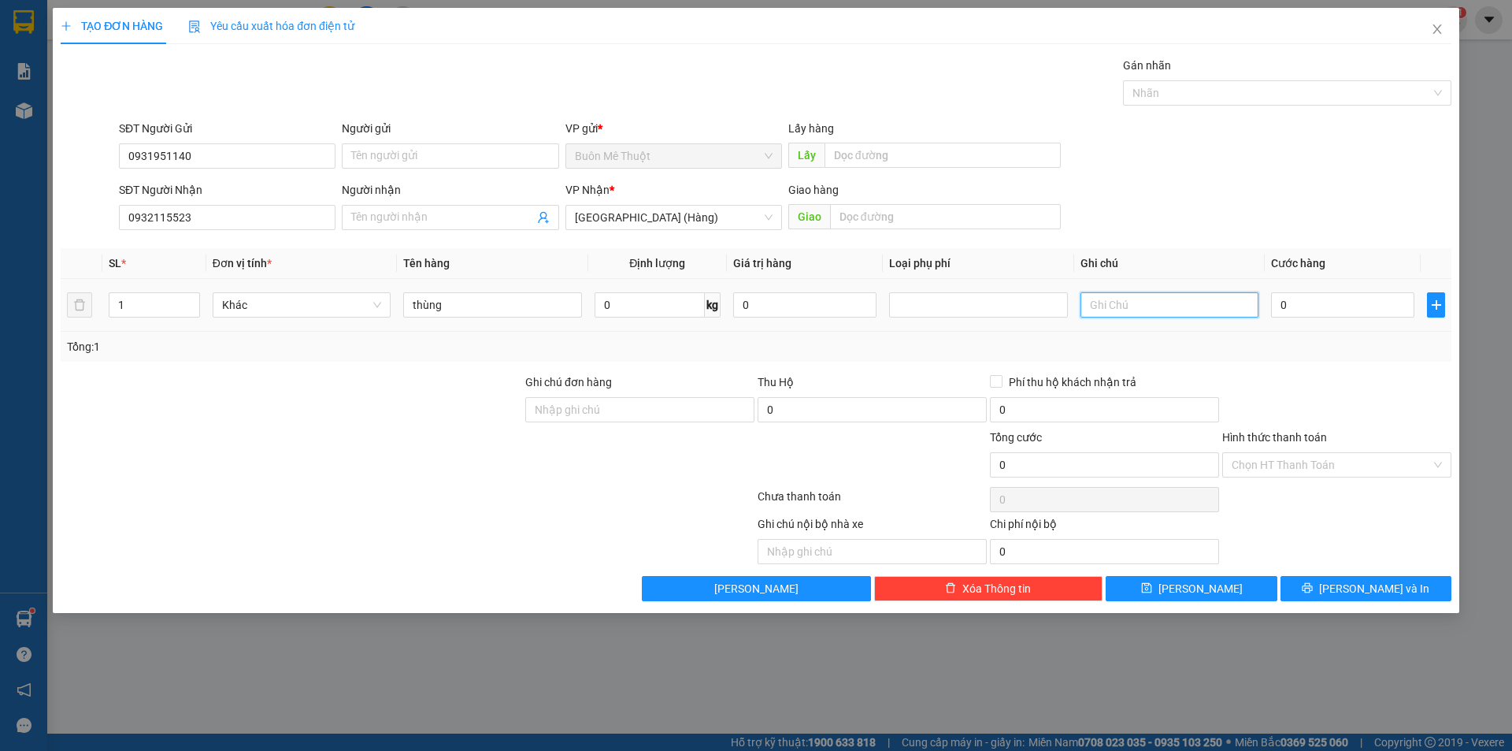
click at [1150, 310] on input "text" at bounding box center [1170, 304] width 178 height 25
type input "gtn 50k"
click at [1328, 313] on input "0" at bounding box center [1342, 304] width 143 height 25
click at [1309, 384] on div at bounding box center [1337, 400] width 232 height 55
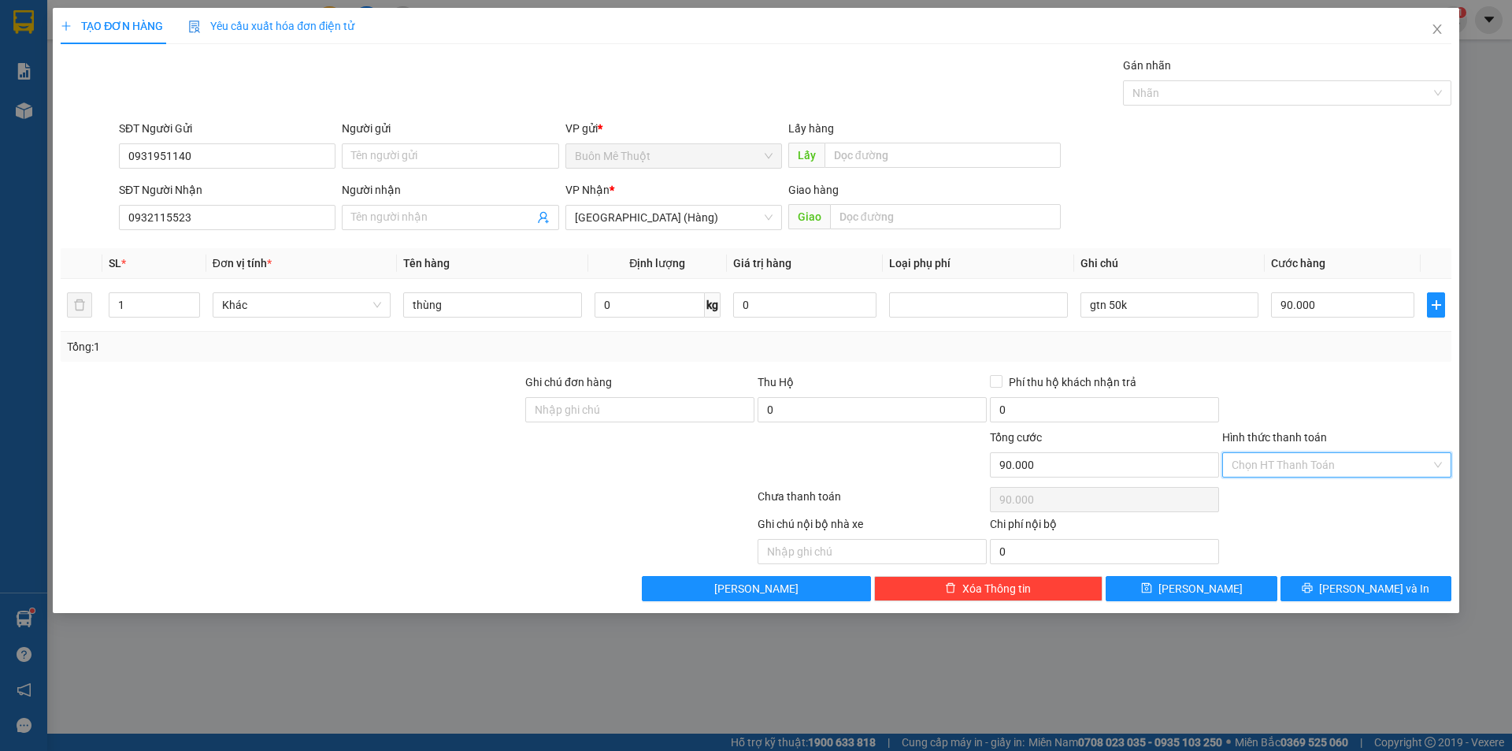
click at [1262, 465] on input "Hình thức thanh toán" at bounding box center [1331, 465] width 199 height 24
click at [1252, 502] on div "Tại văn phòng" at bounding box center [1337, 496] width 210 height 17
click at [1342, 577] on button "[PERSON_NAME] và In" at bounding box center [1366, 588] width 171 height 25
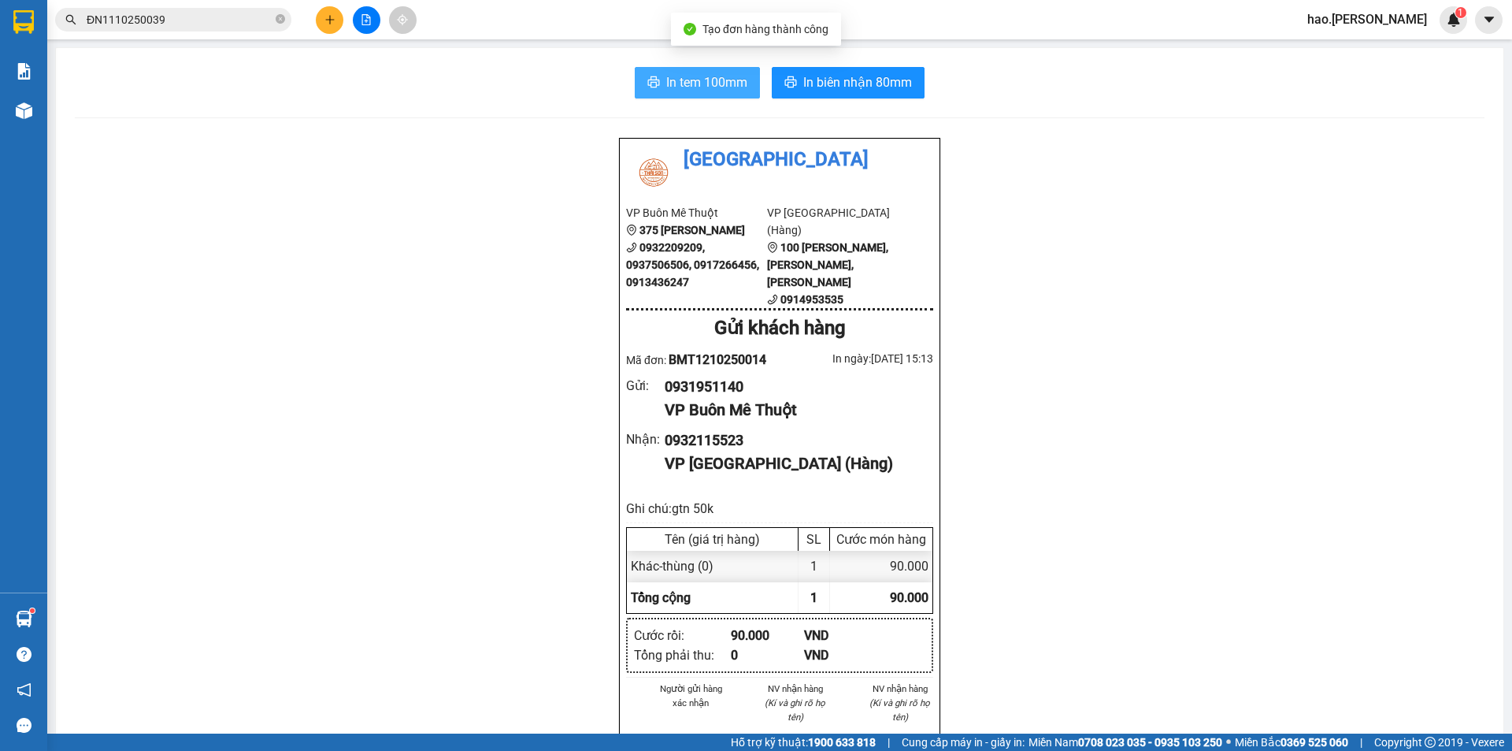
click at [688, 90] on span "In tem 100mm" at bounding box center [706, 82] width 81 height 20
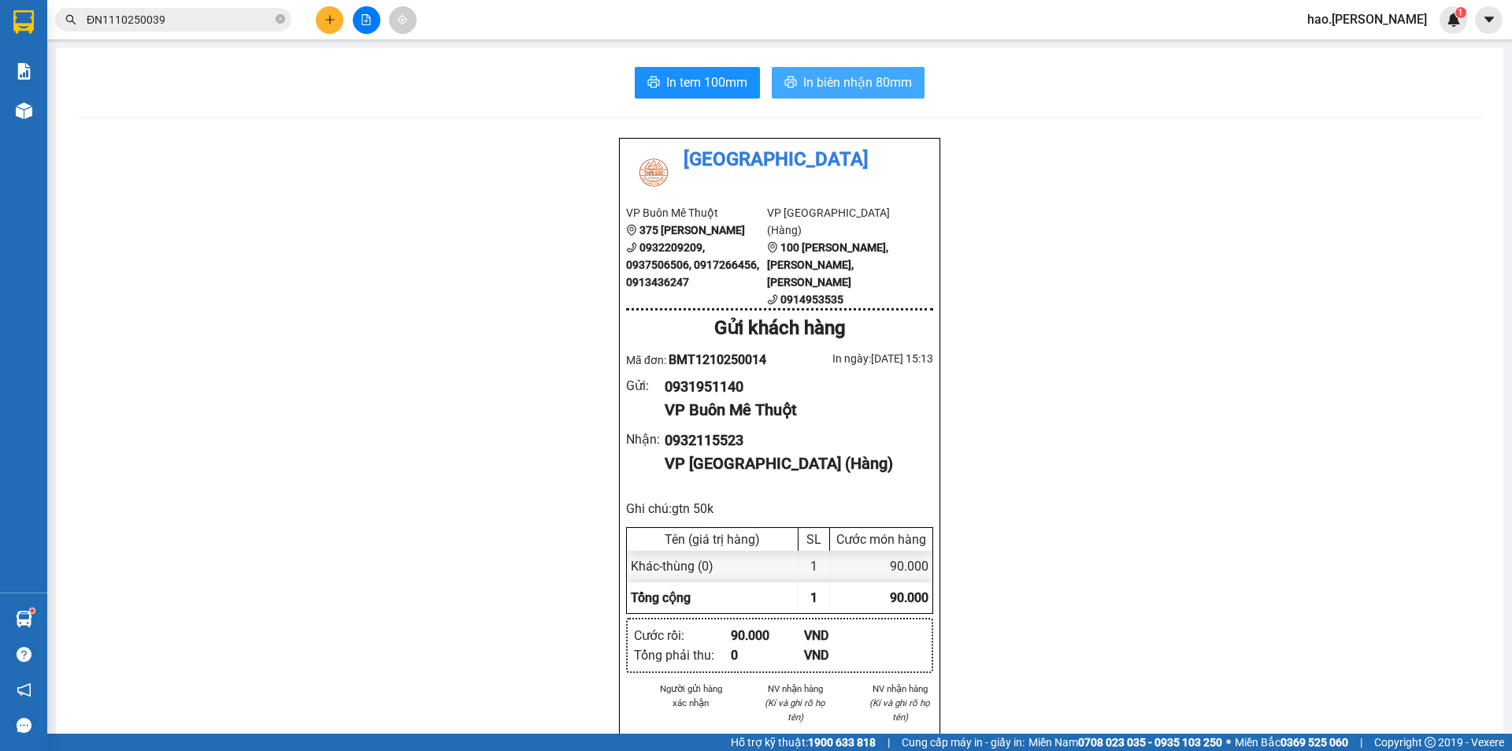
click at [900, 91] on span "In biên nhận 80mm" at bounding box center [857, 82] width 109 height 20
click at [321, 20] on button at bounding box center [330, 20] width 28 height 28
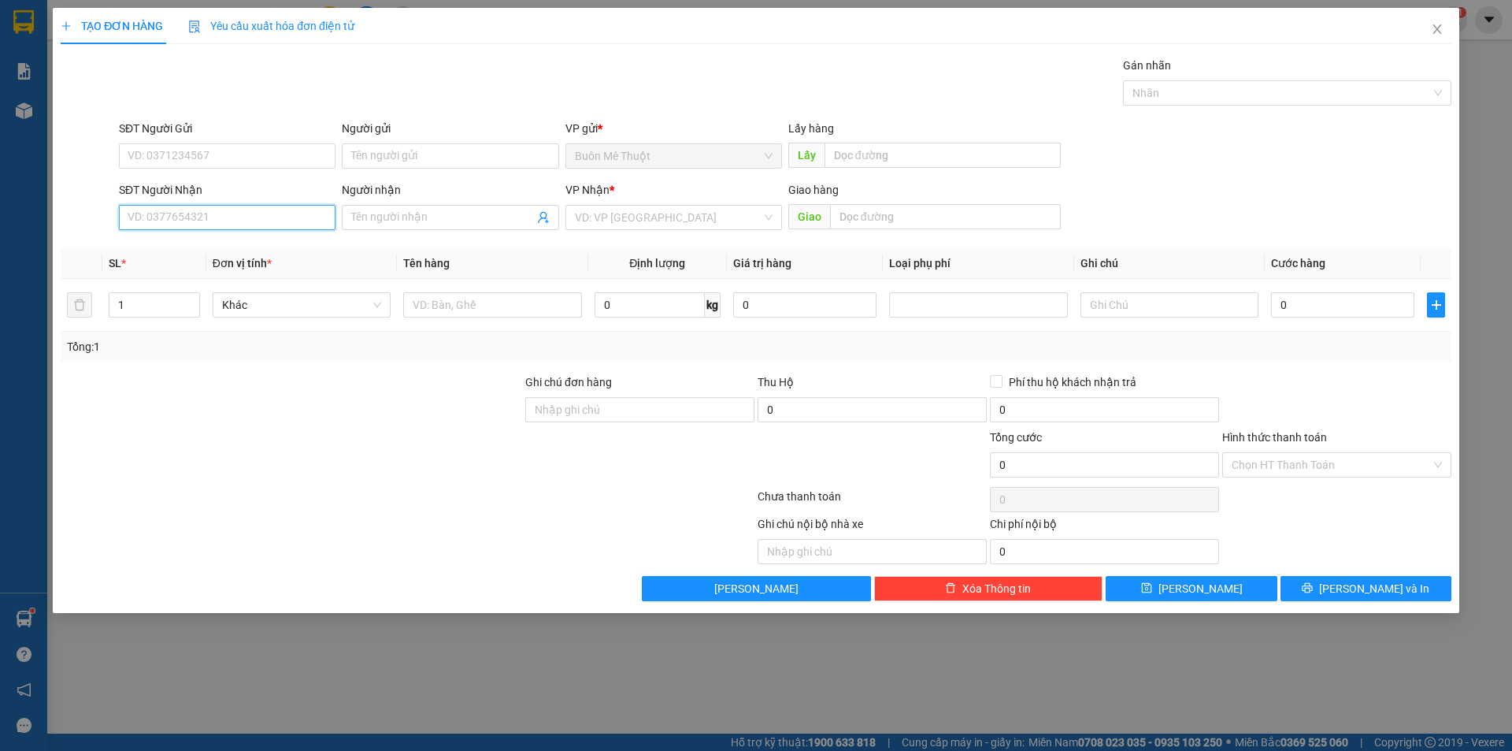
click at [284, 219] on input "SĐT Người Nhận" at bounding box center [227, 217] width 217 height 25
drag, startPoint x: 284, startPoint y: 219, endPoint x: 350, endPoint y: 199, distance: 69.0
click at [350, 199] on div "SĐT Người Nhận VD: 0377654321 Người nhận Tên người nhận VP Nhận * VD: VP Sài Gò…" at bounding box center [785, 208] width 1339 height 55
click at [164, 239] on div "0915810438" at bounding box center [227, 248] width 217 height 25
type input "0915810438"
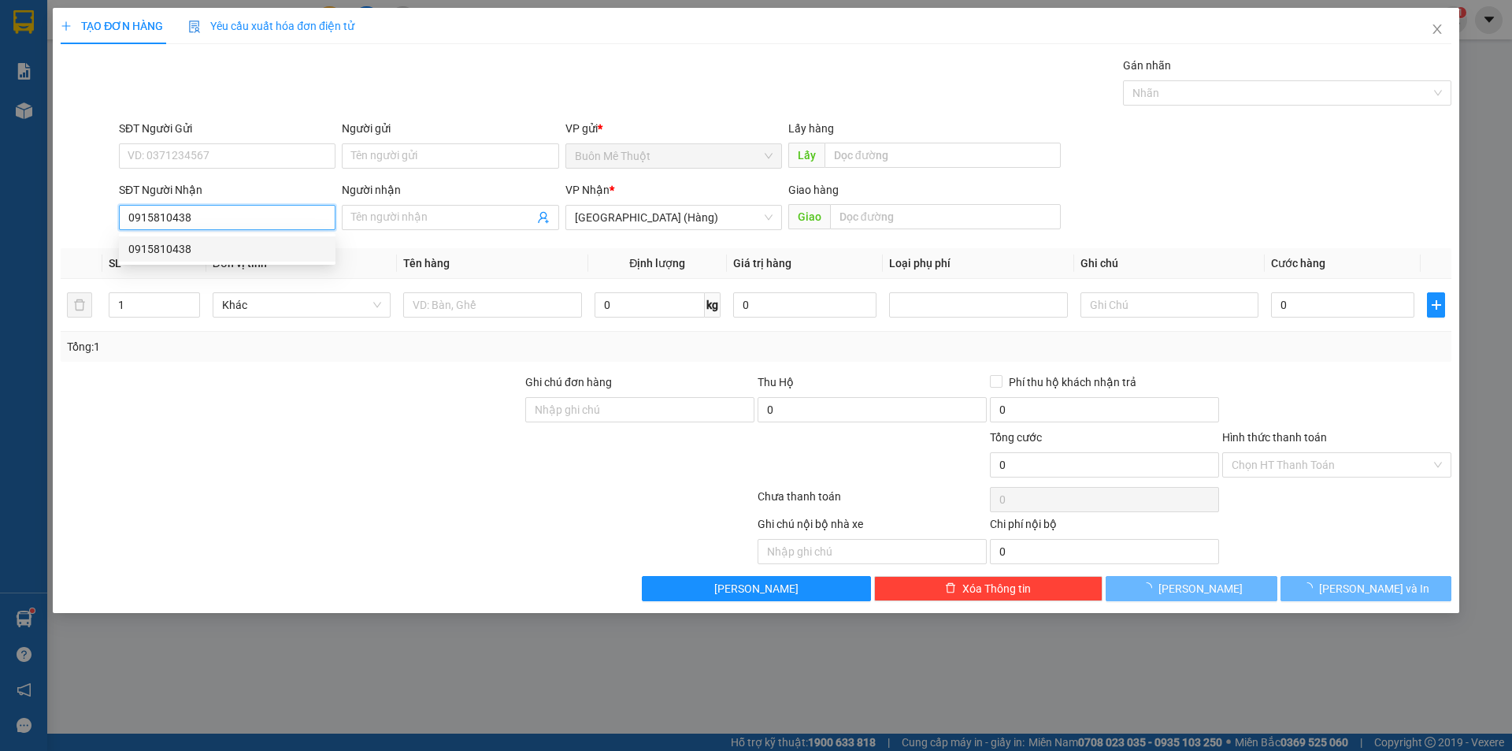
type input "200.000"
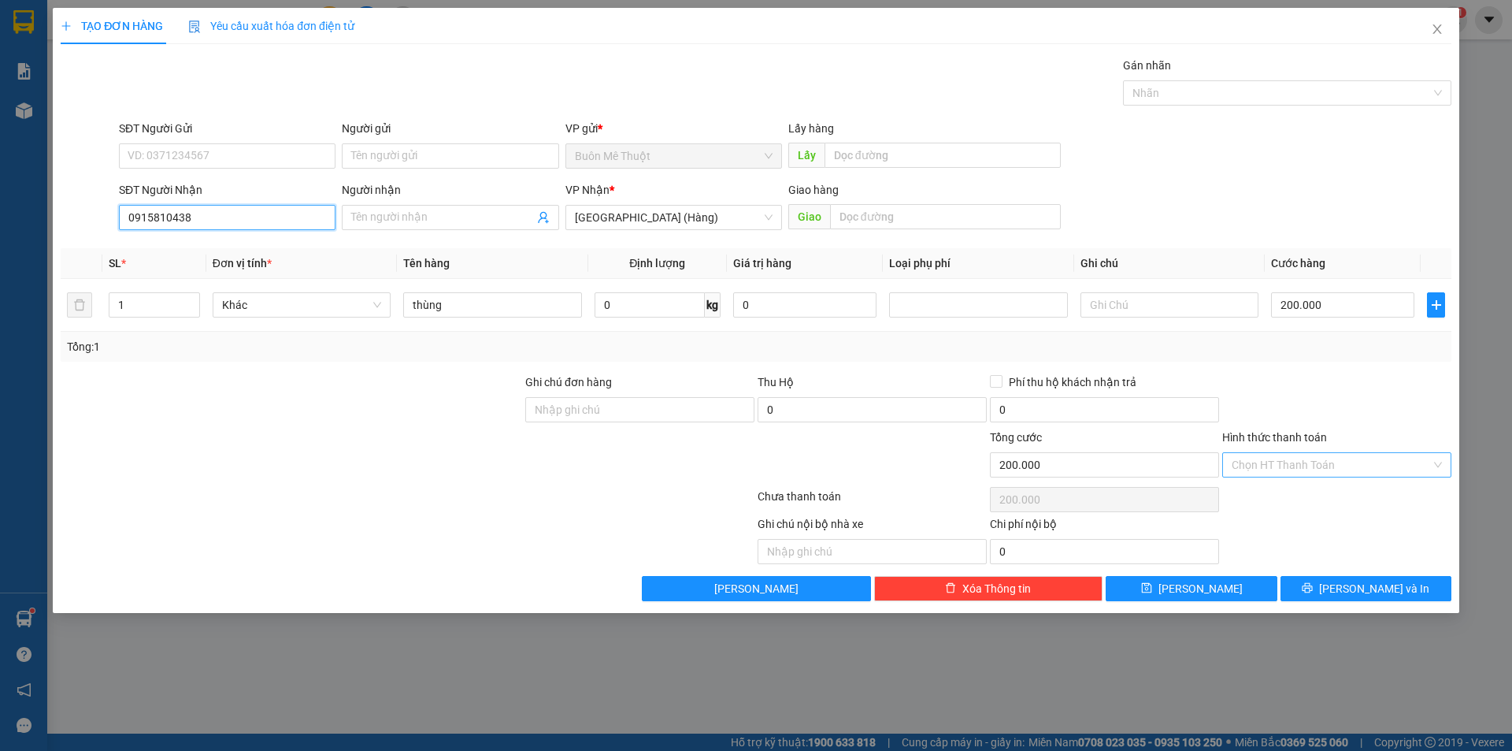
type input "0915810438"
click at [1315, 469] on input "Hình thức thanh toán" at bounding box center [1331, 465] width 199 height 24
drag, startPoint x: 1291, startPoint y: 489, endPoint x: 1321, endPoint y: 559, distance: 76.2
click at [1294, 495] on div "Tại văn phòng" at bounding box center [1337, 496] width 210 height 17
click at [1328, 581] on button "[PERSON_NAME] và In" at bounding box center [1366, 588] width 171 height 25
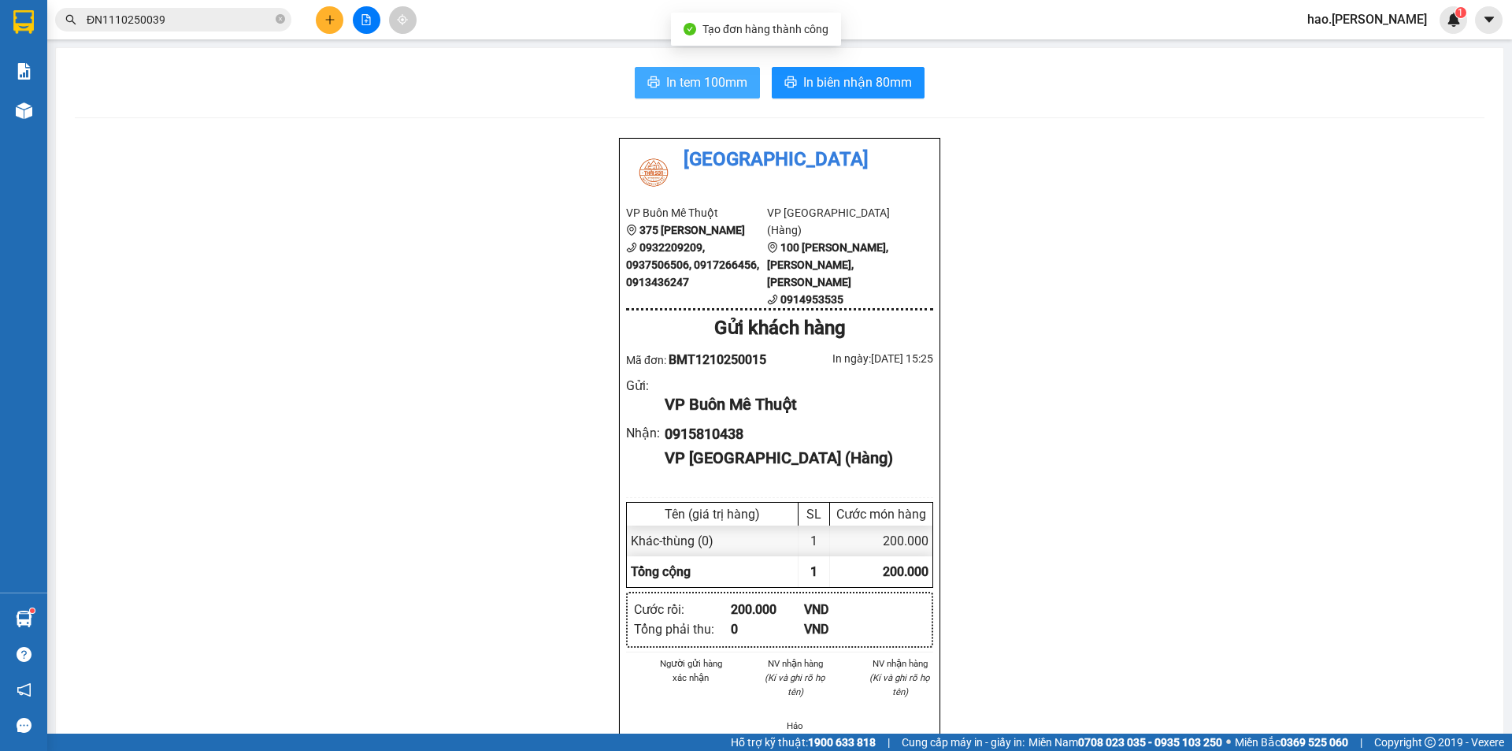
click at [710, 82] on span "In tem 100mm" at bounding box center [706, 82] width 81 height 20
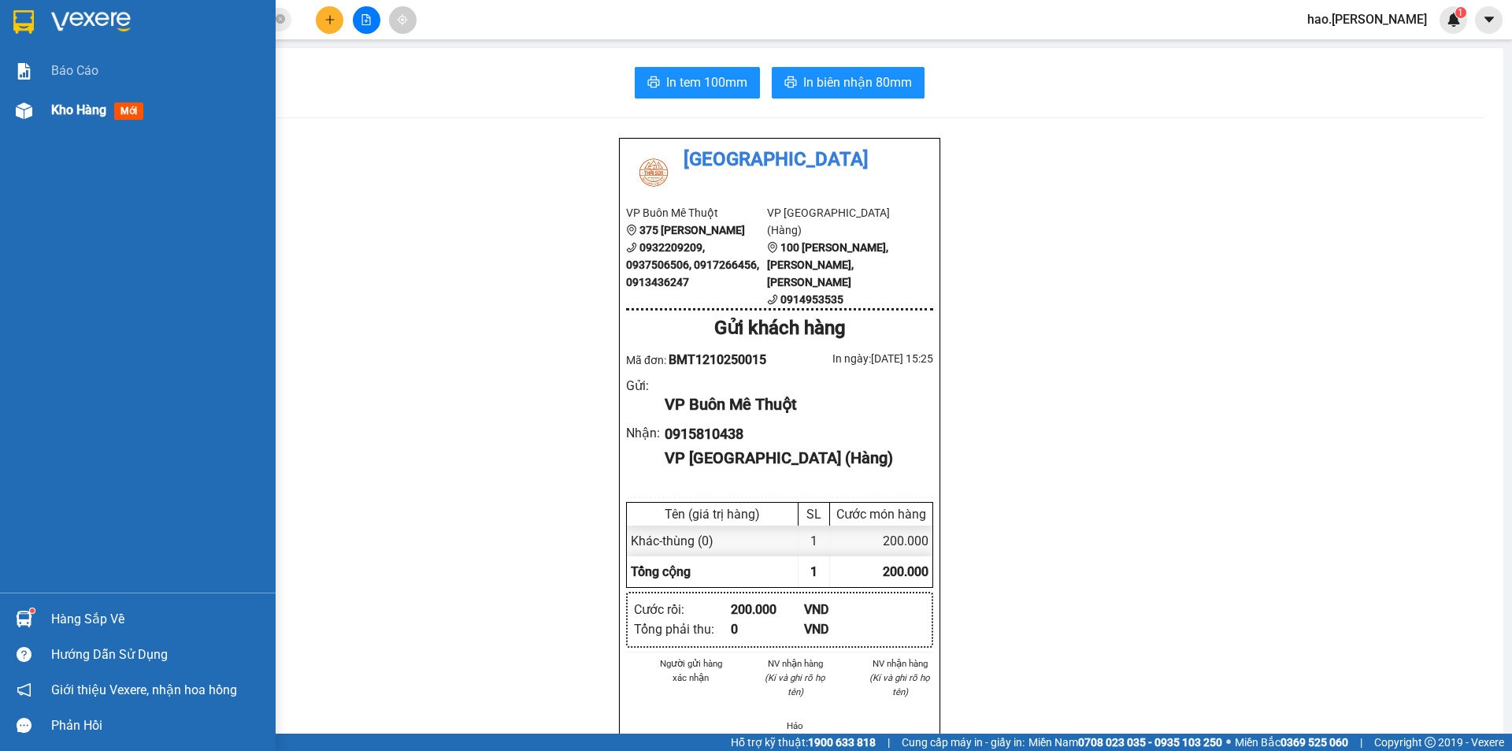
drag, startPoint x: 76, startPoint y: 108, endPoint x: 75, endPoint y: 128, distance: 20.5
click at [74, 121] on div "Kho hàng mới" at bounding box center [157, 110] width 213 height 39
click at [75, 128] on div "Kho hàng mới" at bounding box center [157, 110] width 213 height 39
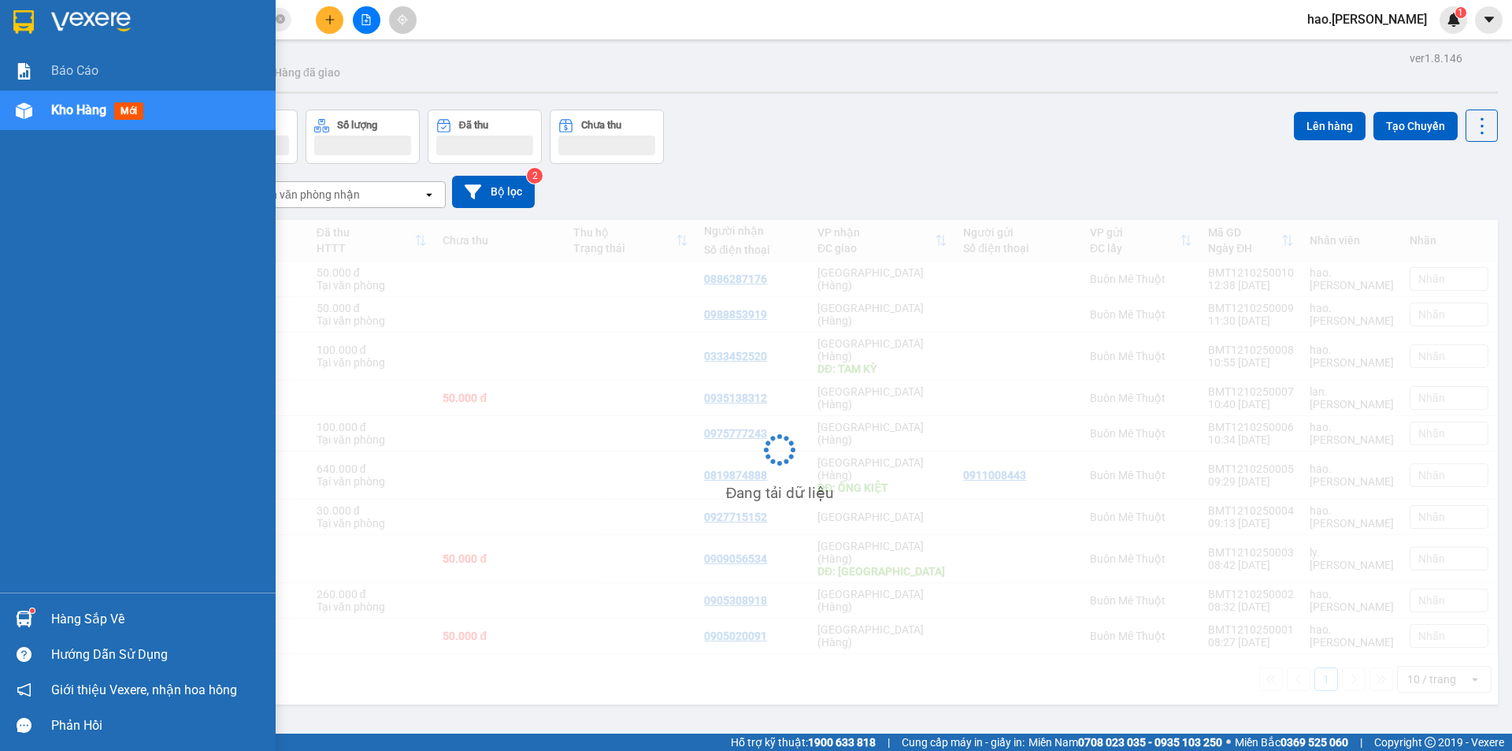
click at [75, 128] on div "Kho hàng mới" at bounding box center [157, 110] width 213 height 39
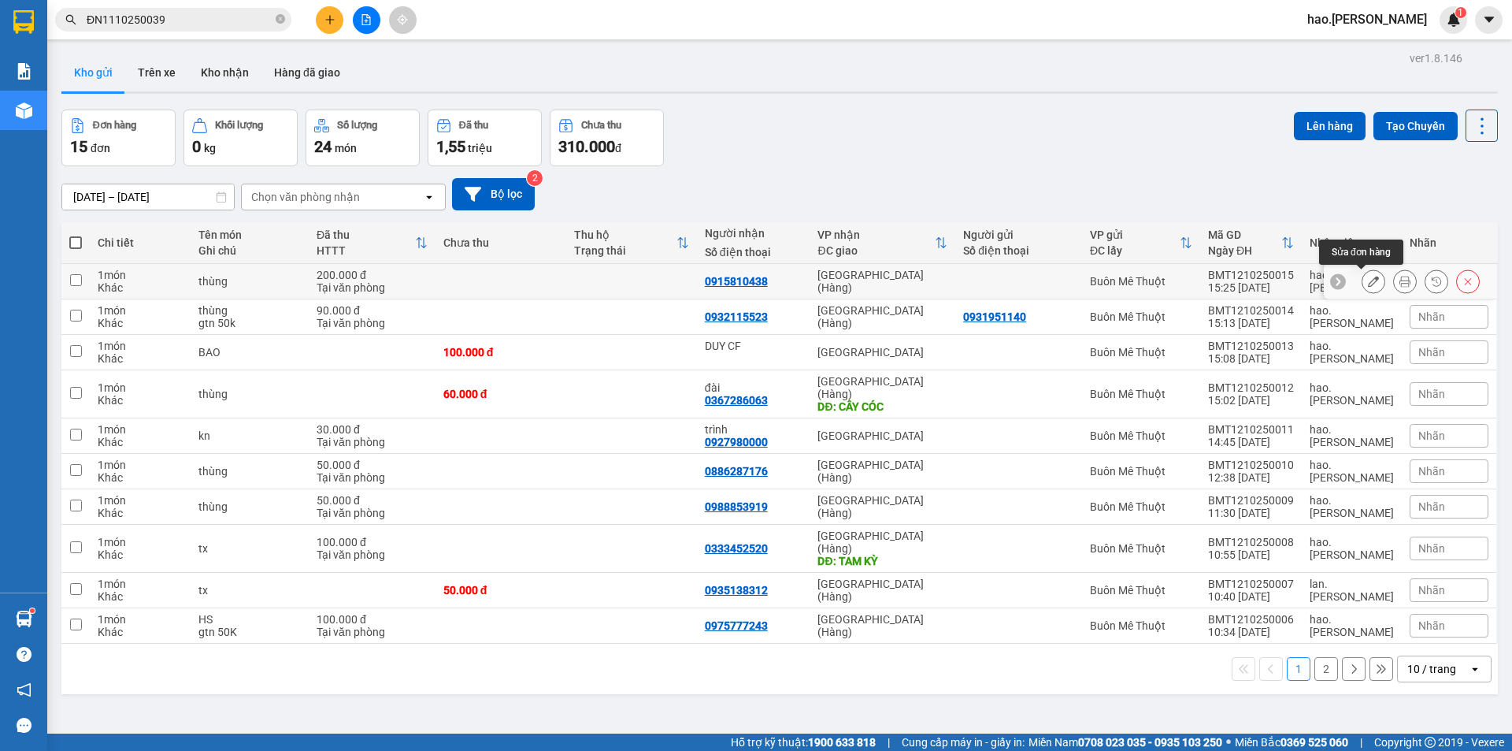
click at [1363, 286] on button at bounding box center [1374, 282] width 22 height 28
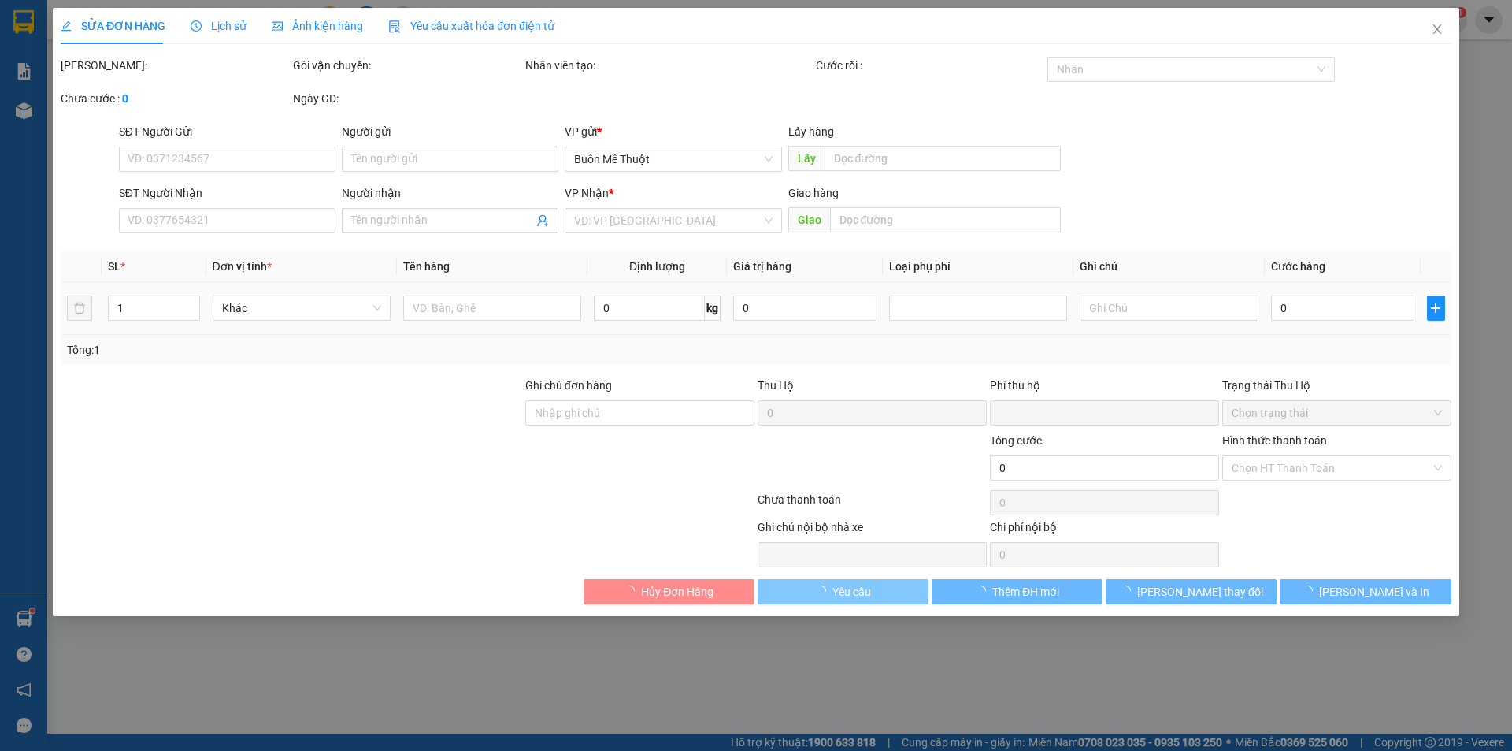
type input "0915810438"
type input "0"
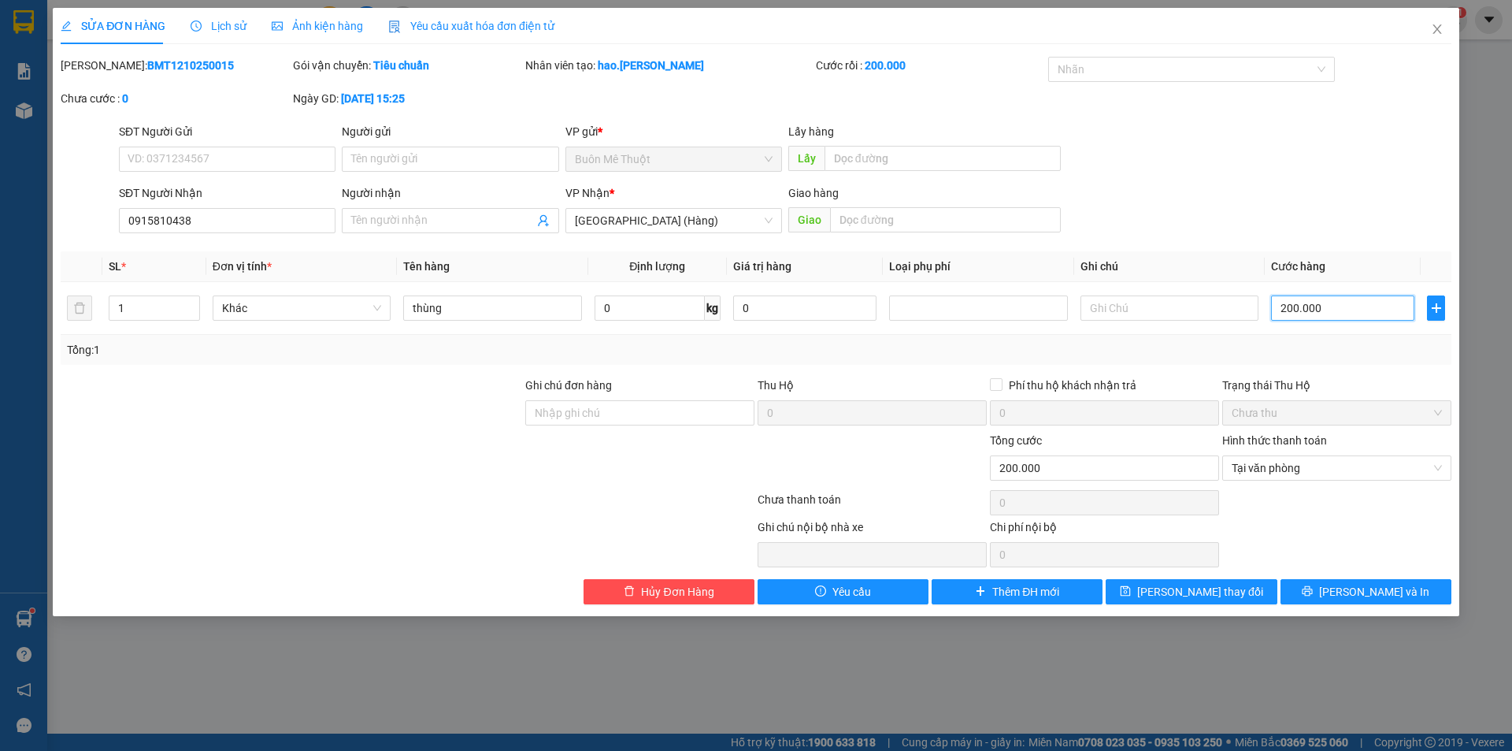
type input "5"
type input "5.000"
click at [249, 231] on input "0915810438" at bounding box center [227, 220] width 217 height 25
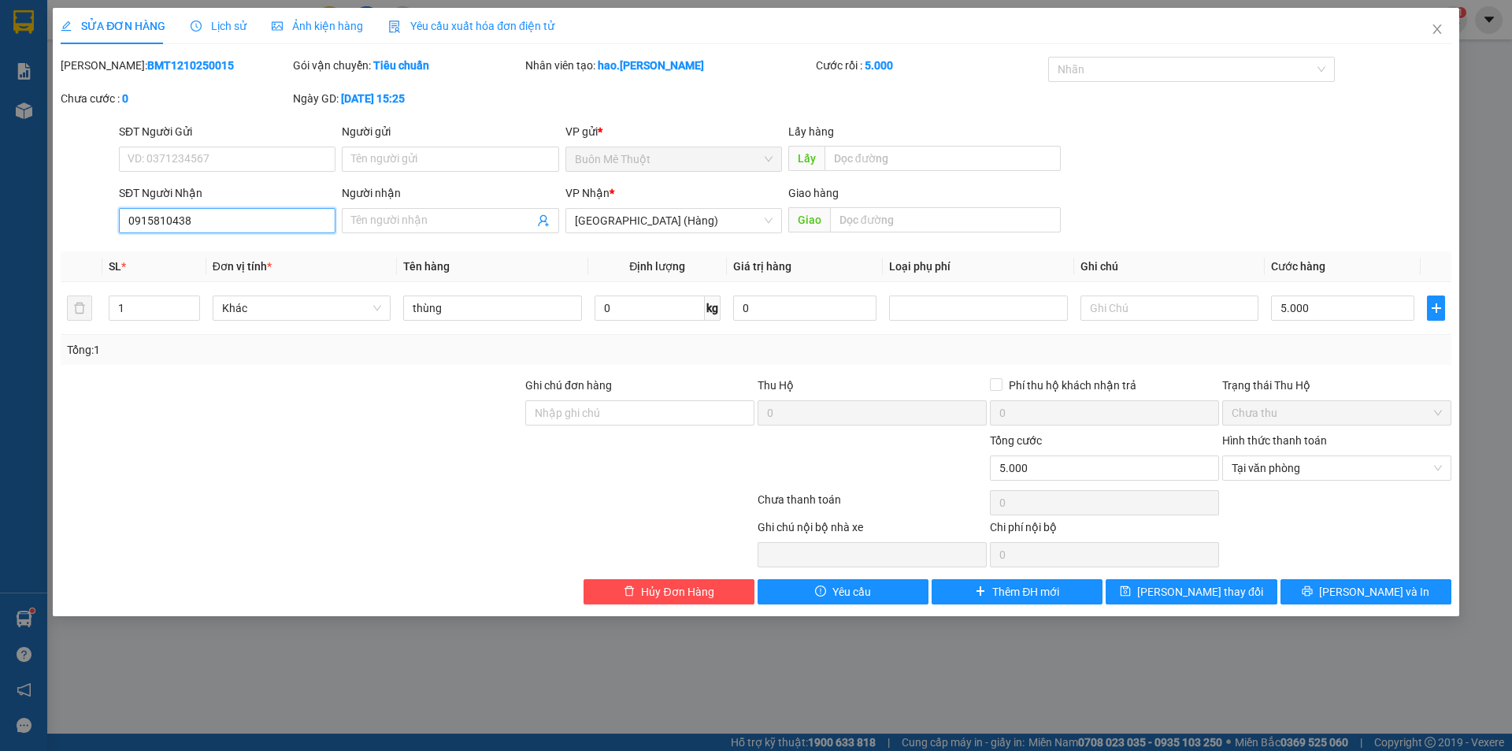
click at [250, 230] on input "0915810438" at bounding box center [227, 220] width 217 height 25
click at [695, 593] on span "Hủy Đơn Hàng" at bounding box center [677, 591] width 72 height 17
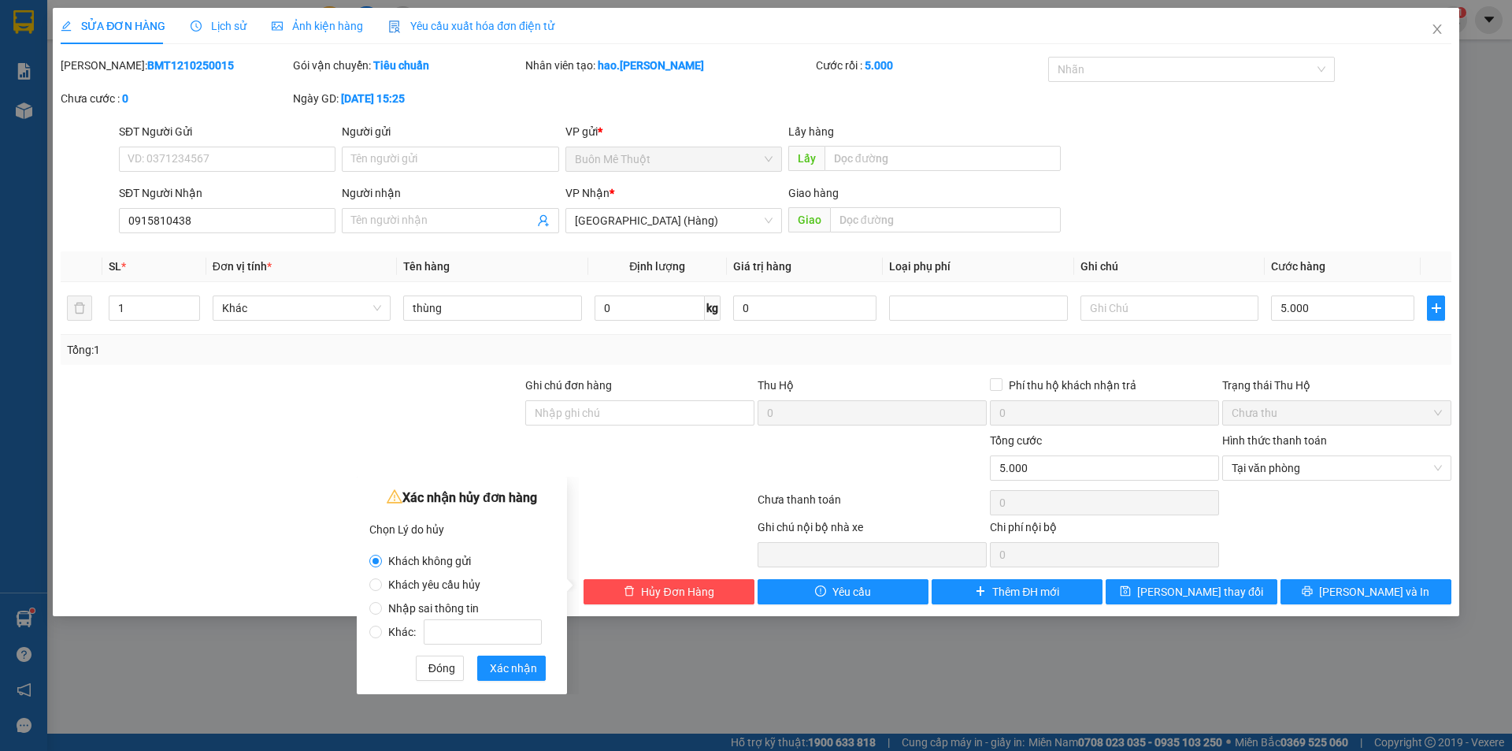
drag, startPoint x: 468, startPoint y: 610, endPoint x: 497, endPoint y: 654, distance: 52.9
click at [467, 610] on span "Nhập sai thông tin" at bounding box center [433, 608] width 103 height 13
click at [382, 610] on input "Nhập sai thông tin" at bounding box center [375, 608] width 13 height 13
radio input "true"
radio input "false"
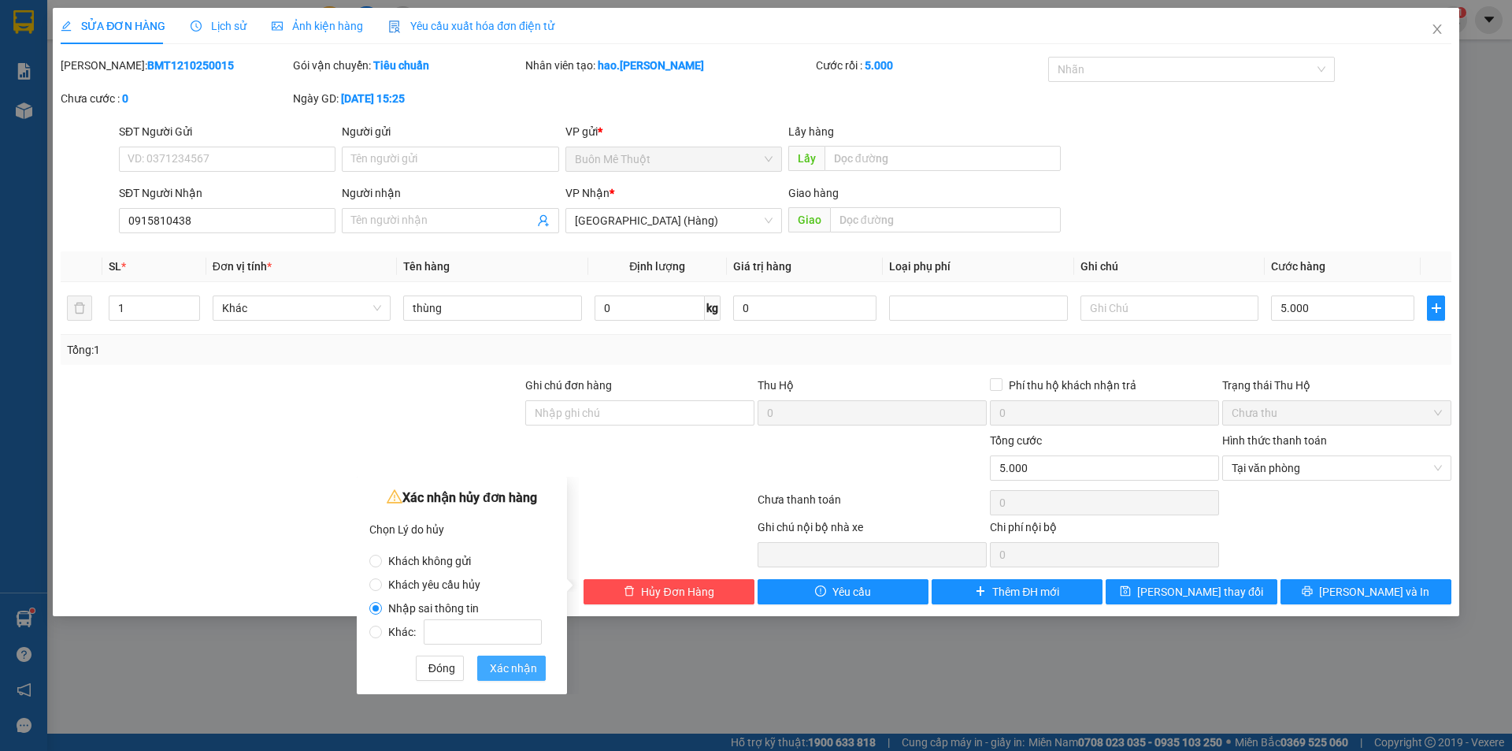
drag, startPoint x: 528, startPoint y: 688, endPoint x: 527, endPoint y: 673, distance: 14.3
click at [528, 687] on div "Xác nhận hủy đơn hàng Chọn Lý do hủy Khách không gửi Khách yêu cầu hủy Nhập sai…" at bounding box center [462, 584] width 210 height 217
click at [526, 669] on span "Xác nhận" at bounding box center [513, 667] width 47 height 17
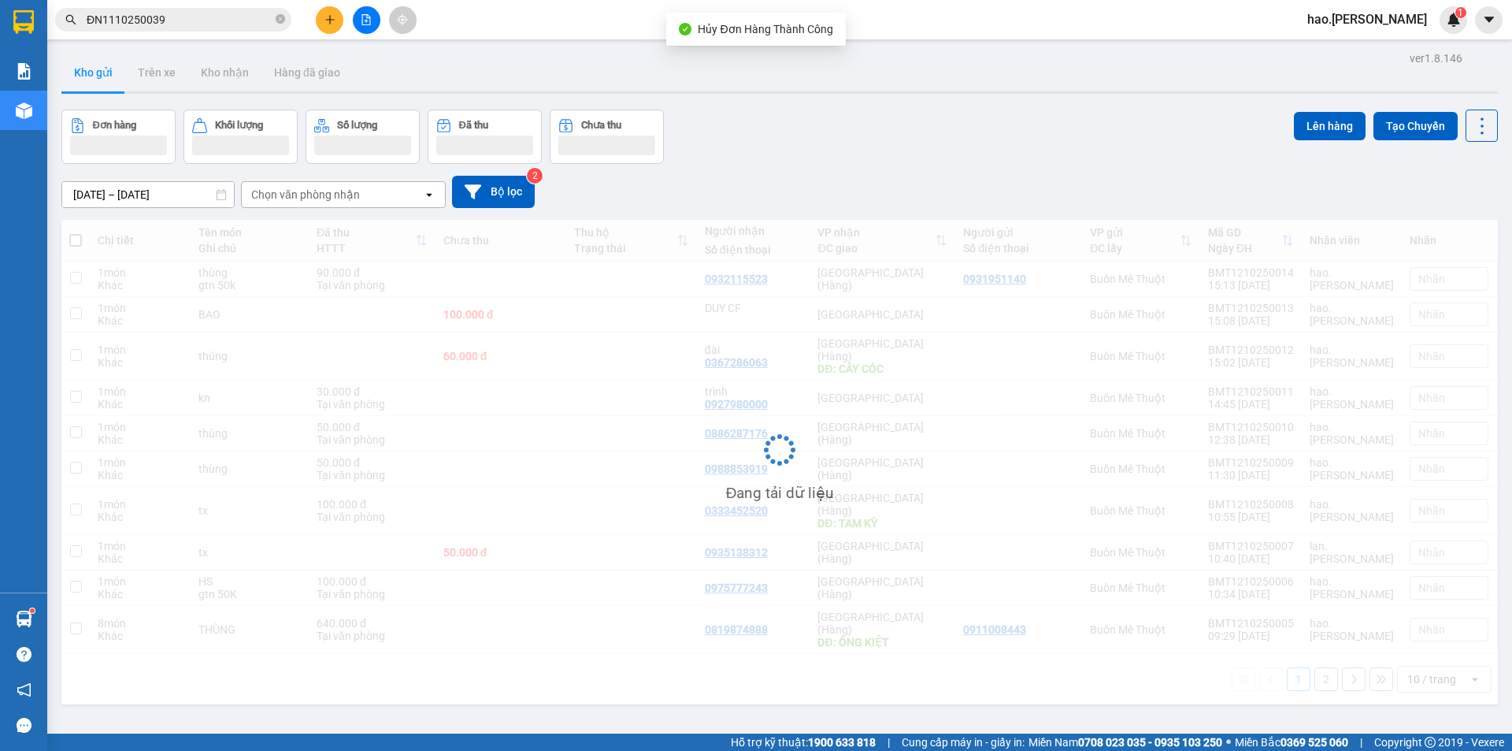
click at [326, 17] on icon "plus" at bounding box center [329, 19] width 11 height 11
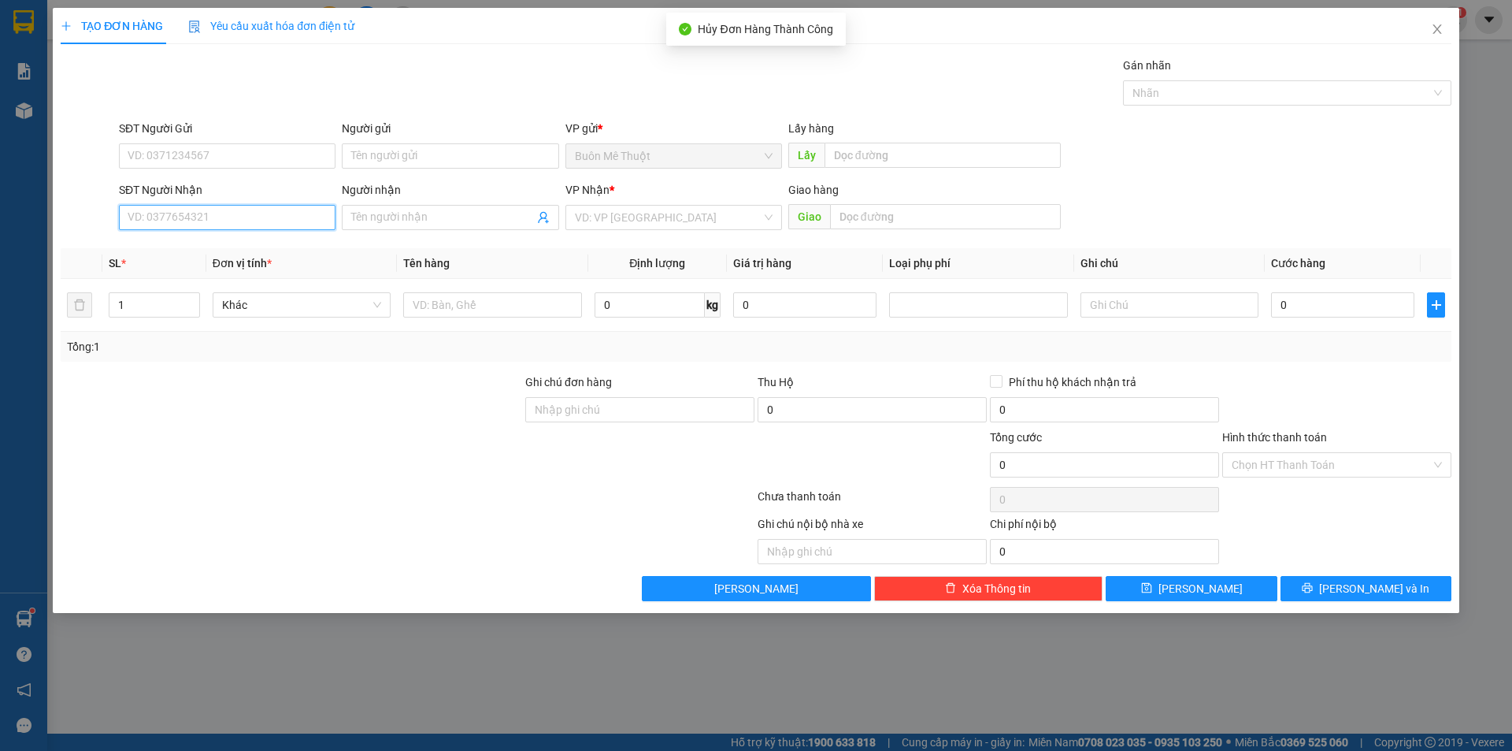
click at [194, 210] on input "SĐT Người Nhận" at bounding box center [227, 217] width 217 height 25
paste input "0915810438"
type input "0915810438"
drag, startPoint x: 280, startPoint y: 250, endPoint x: 273, endPoint y: 259, distance: 10.7
click at [279, 250] on div "0915810438" at bounding box center [227, 248] width 198 height 17
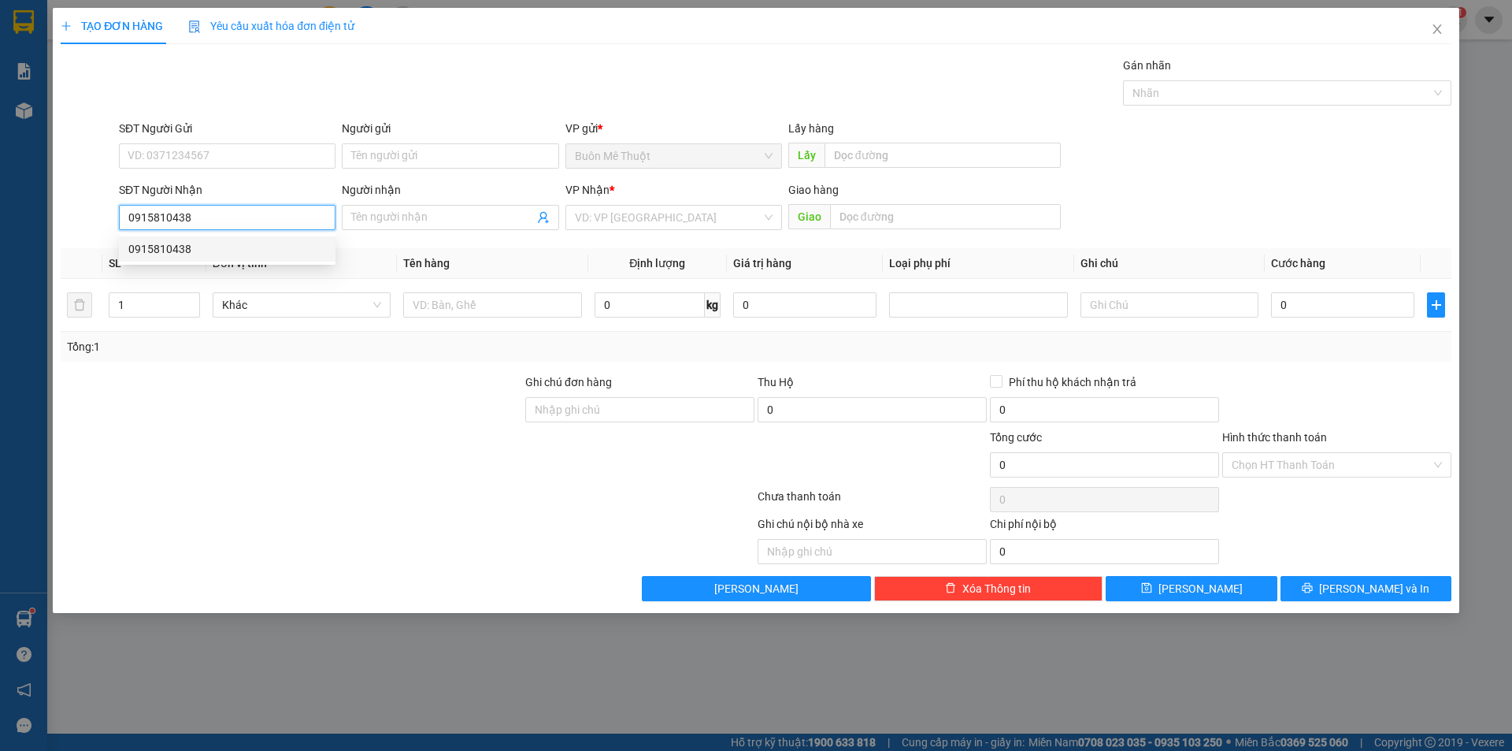
type input "200.000"
type input "0915810438"
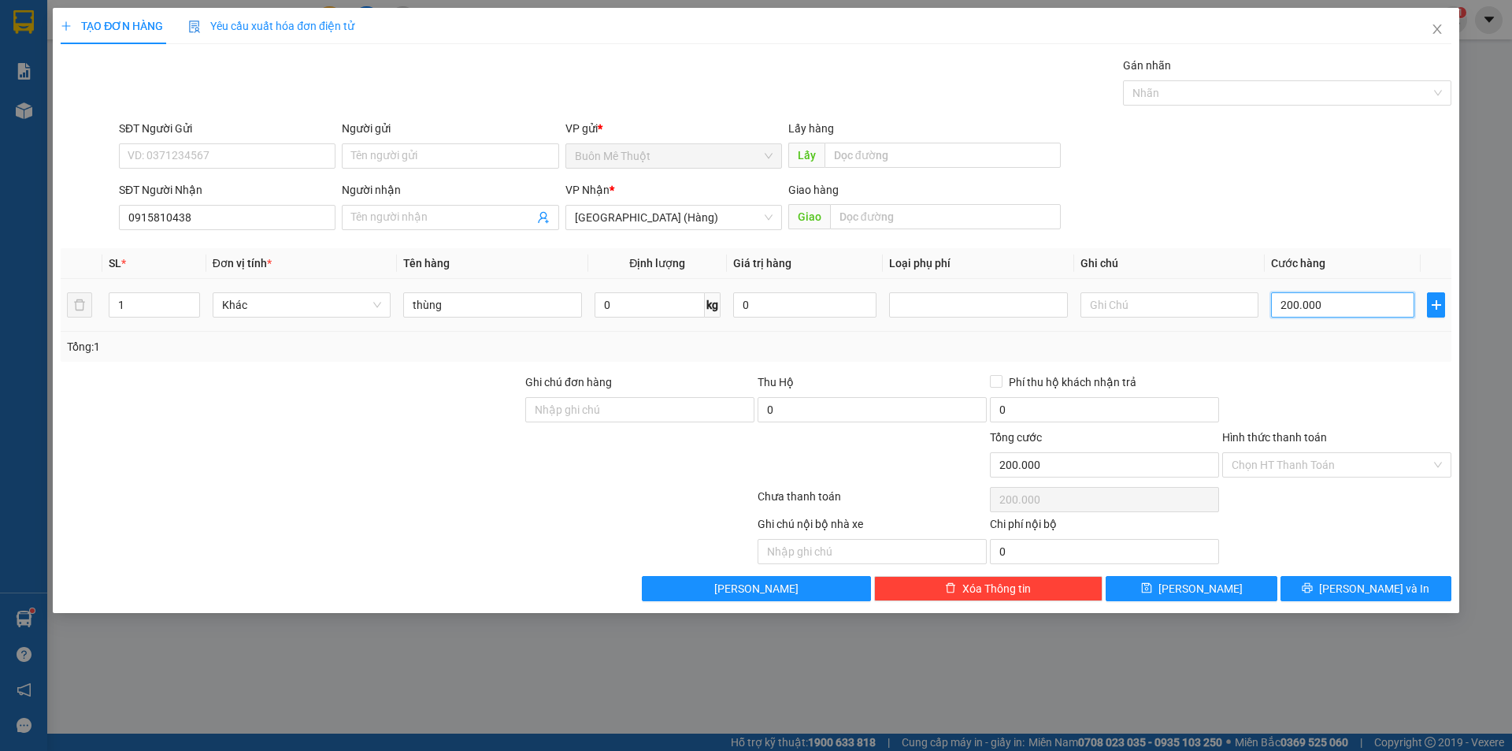
click at [1291, 302] on input "200.000" at bounding box center [1342, 304] width 143 height 25
type input "5"
type input "50"
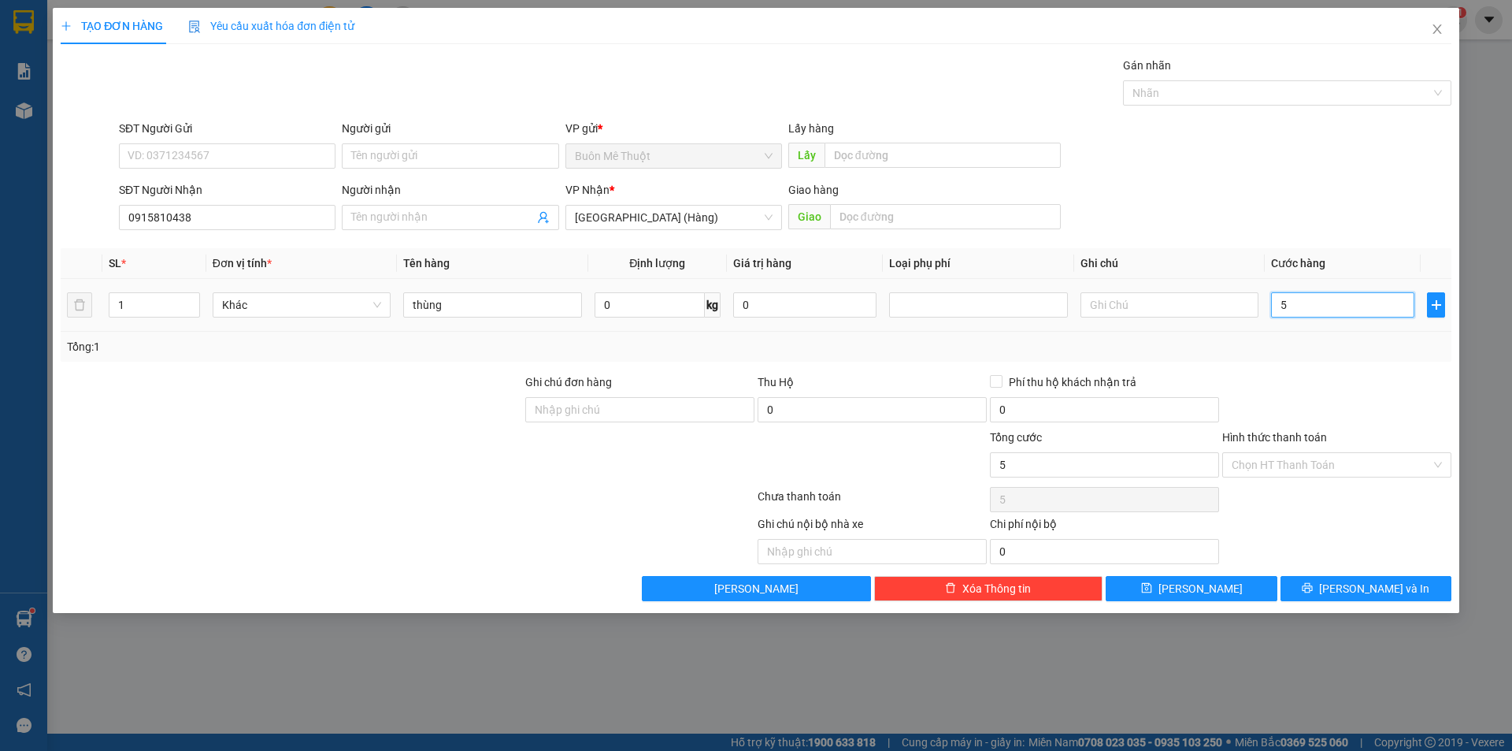
type input "50"
click at [1274, 453] on input "Hình thức thanh toán" at bounding box center [1331, 465] width 199 height 24
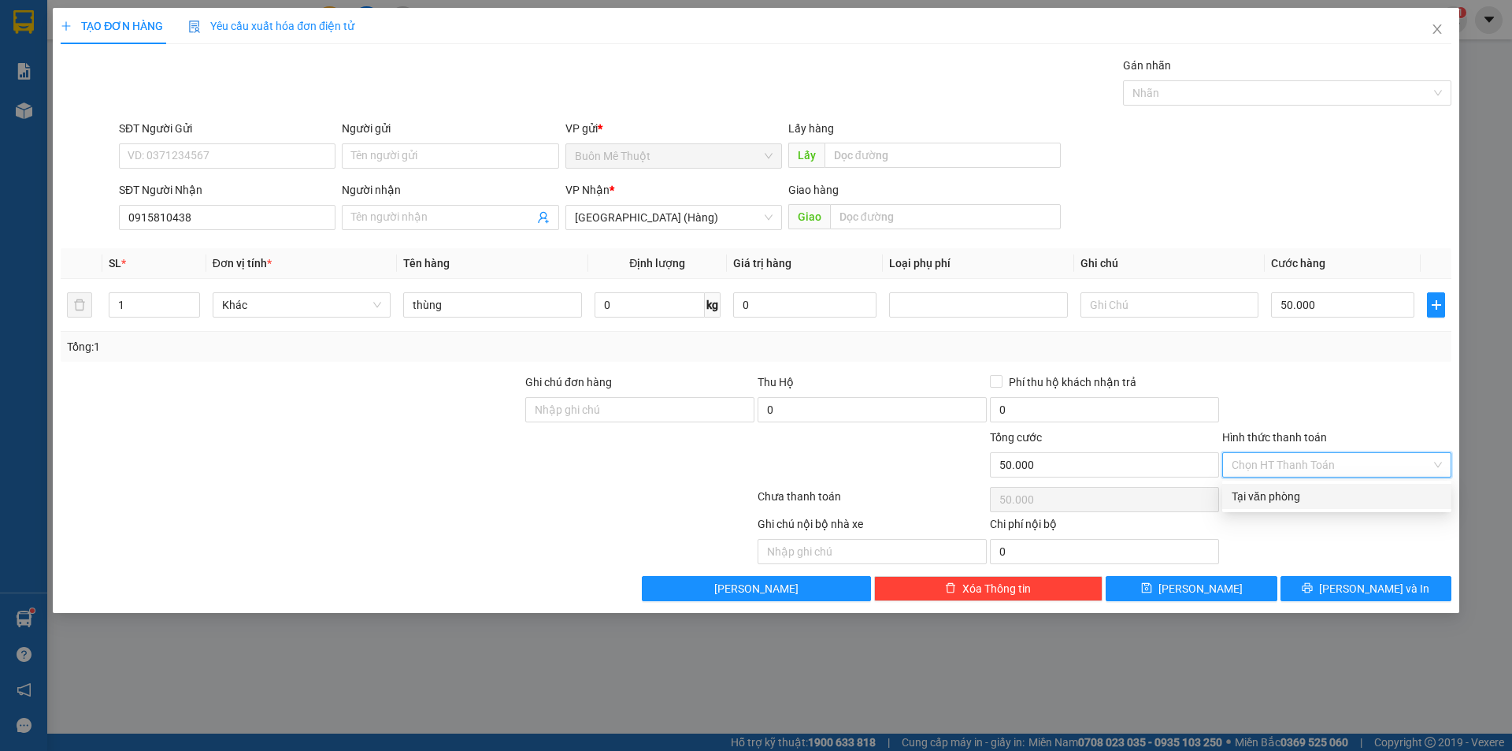
drag, startPoint x: 1277, startPoint y: 498, endPoint x: 1283, endPoint y: 525, distance: 28.3
click at [1277, 499] on div "Tại văn phòng" at bounding box center [1337, 496] width 210 height 17
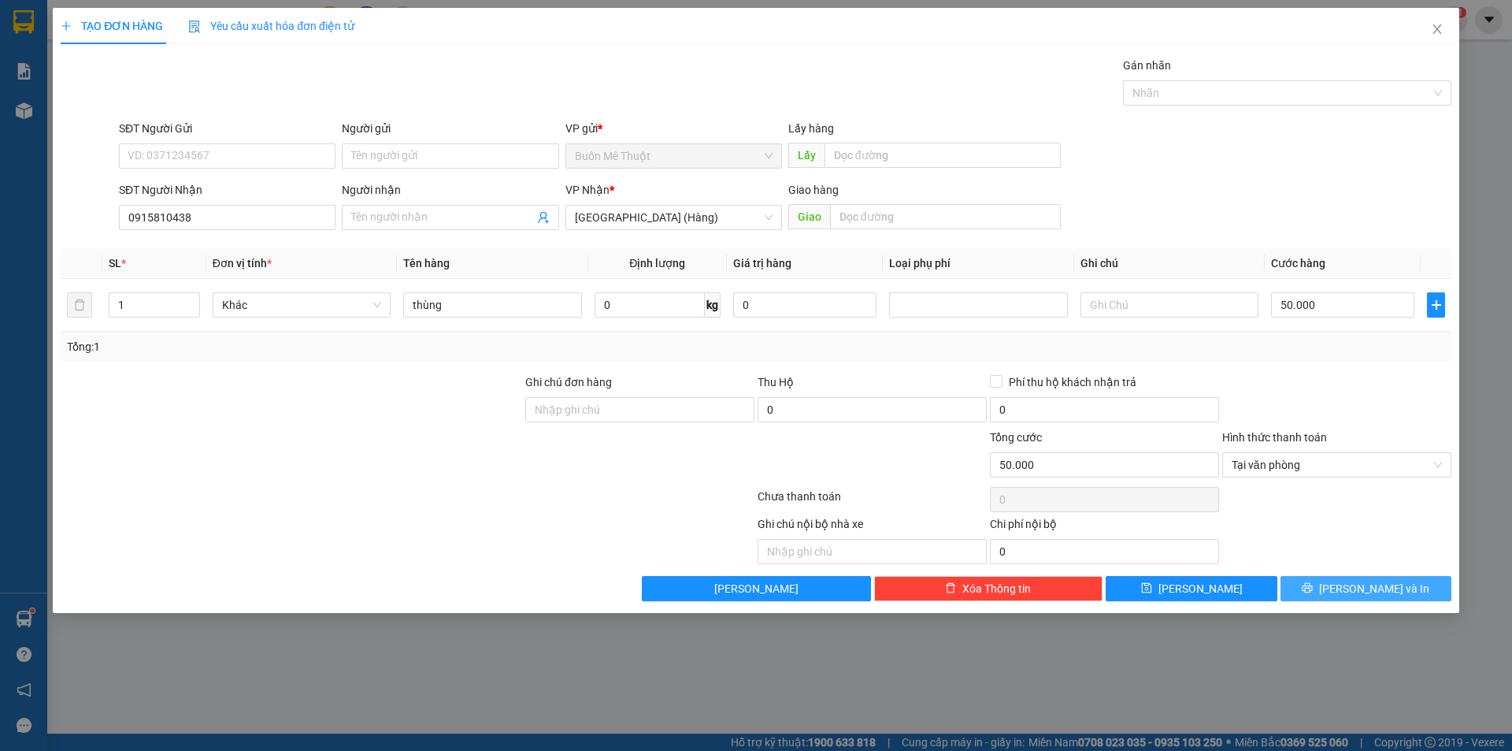
drag, startPoint x: 1333, startPoint y: 574, endPoint x: 1329, endPoint y: 584, distance: 10.0
click at [1329, 578] on div "Transit Pickup Surcharge Ids Transit Deliver Surcharge Ids Transit Deliver Surc…" at bounding box center [756, 329] width 1391 height 544
click at [1329, 584] on button "[PERSON_NAME] và In" at bounding box center [1366, 588] width 171 height 25
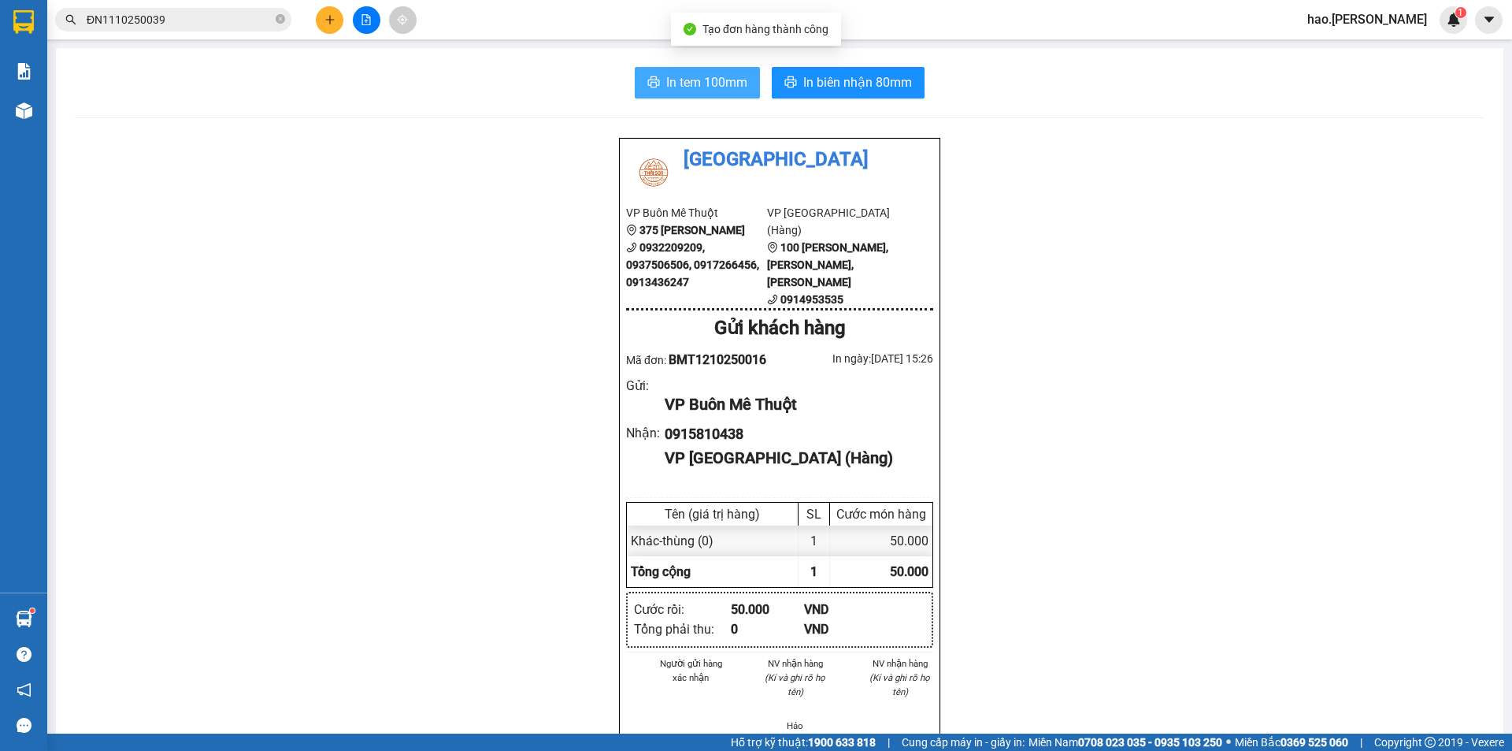
click at [721, 80] on span "In tem 100mm" at bounding box center [706, 82] width 81 height 20
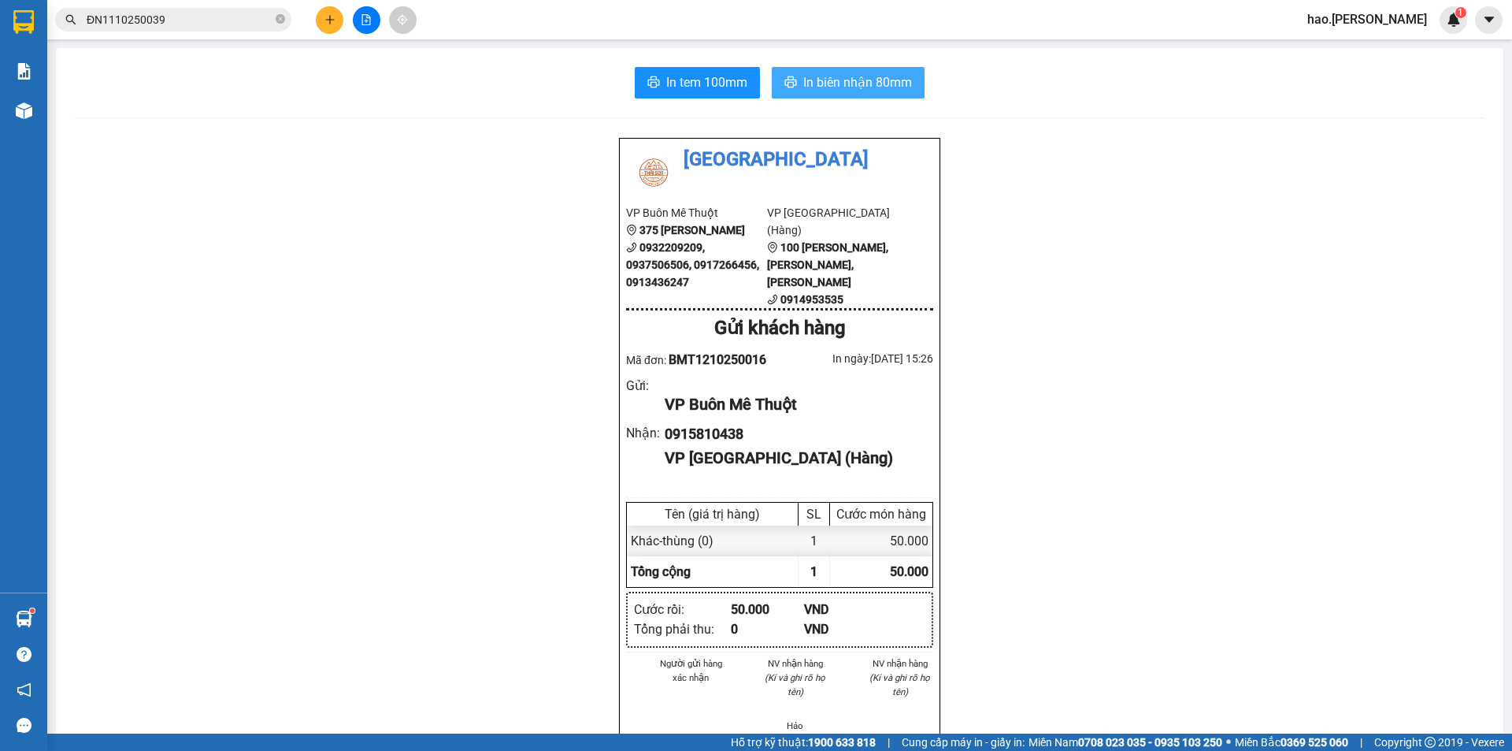
click at [877, 97] on button "In biên nhận 80mm" at bounding box center [848, 83] width 153 height 32
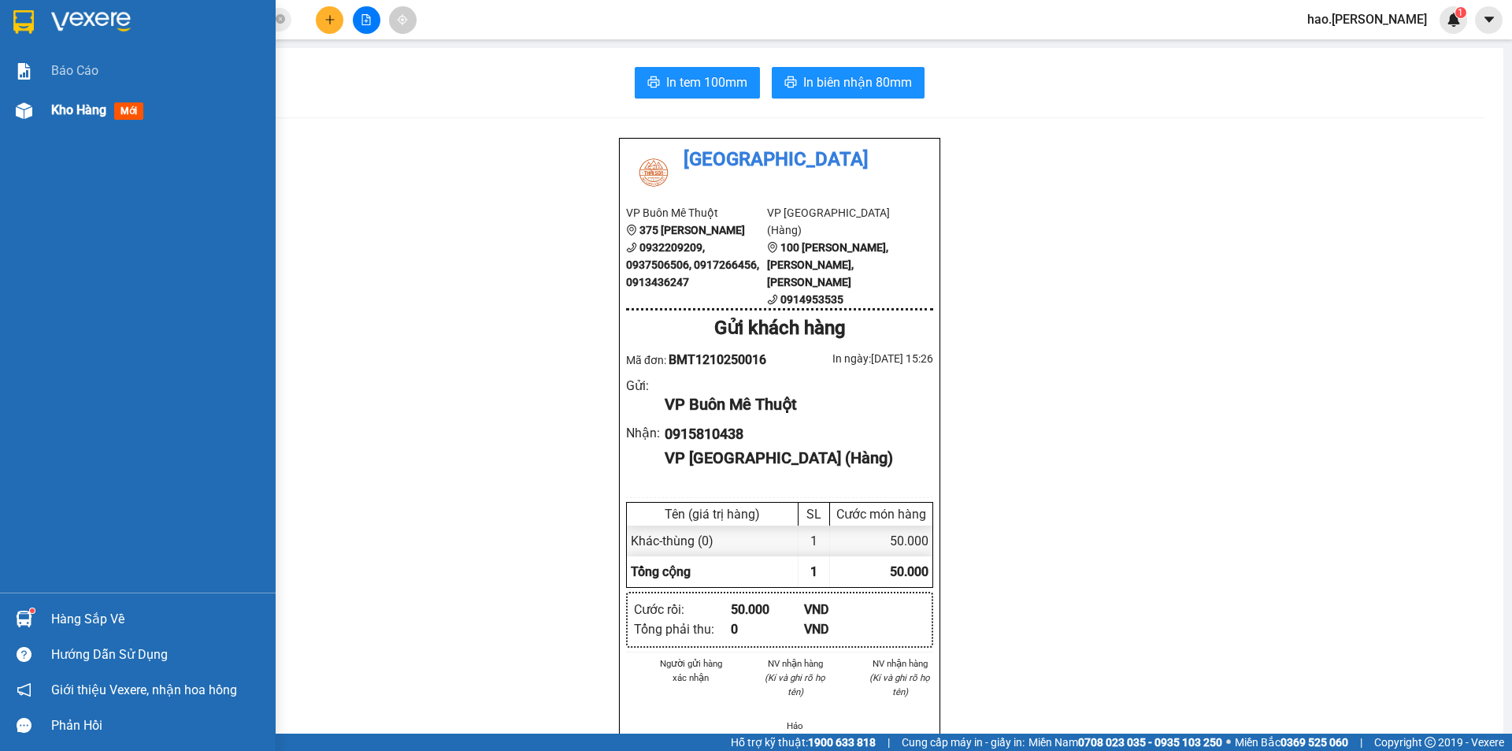
click at [86, 118] on div "Kho hàng mới" at bounding box center [100, 110] width 98 height 20
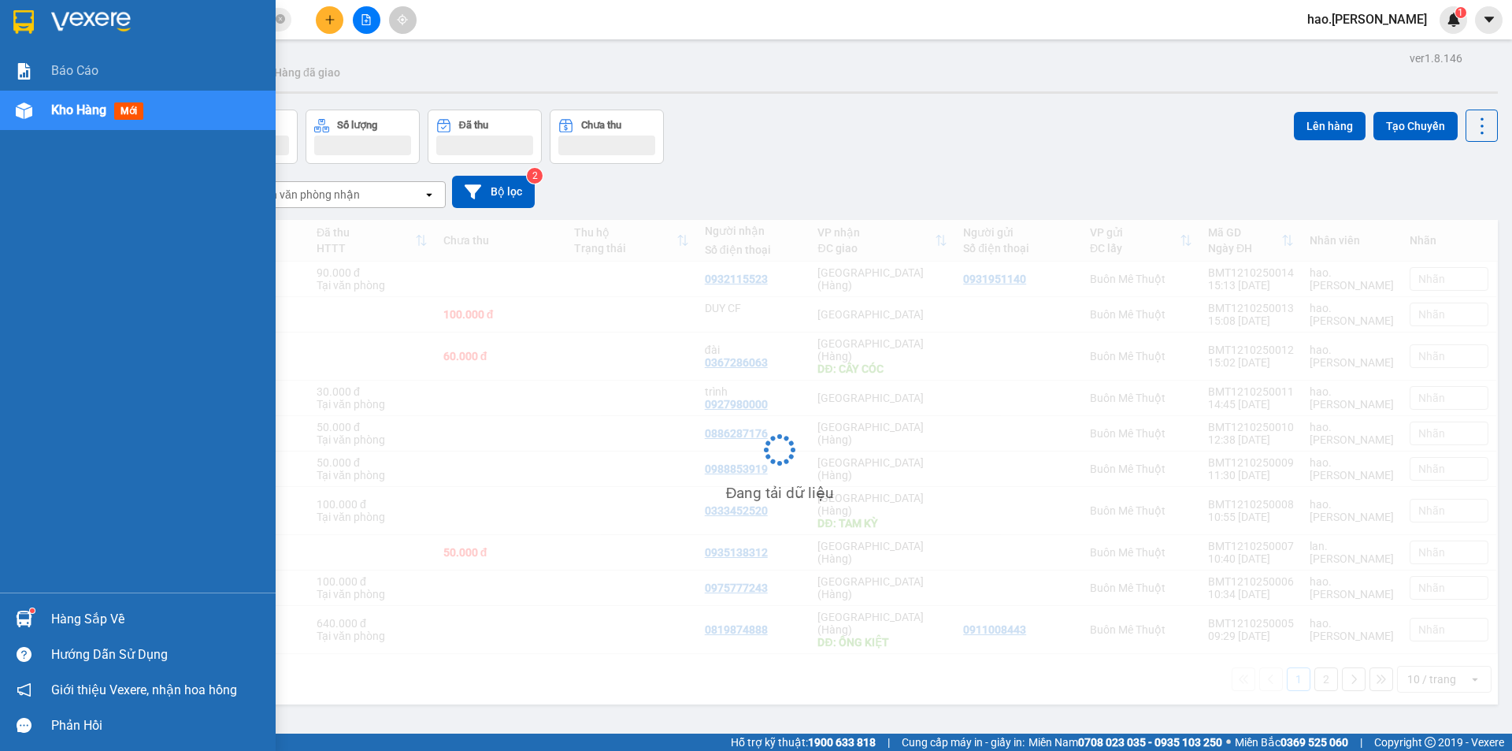
click at [86, 118] on div "Kho hàng mới" at bounding box center [100, 110] width 98 height 20
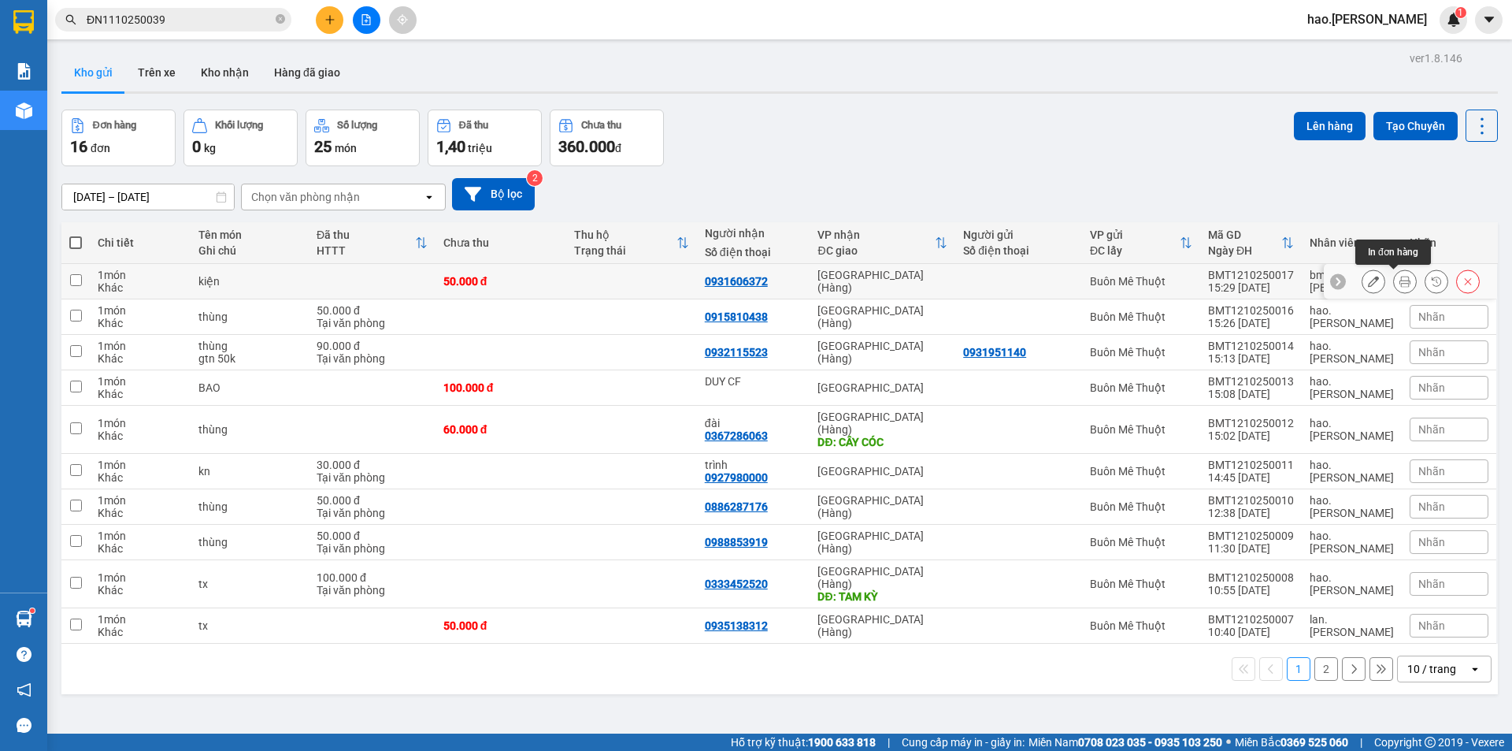
click at [1400, 276] on icon at bounding box center [1405, 281] width 11 height 11
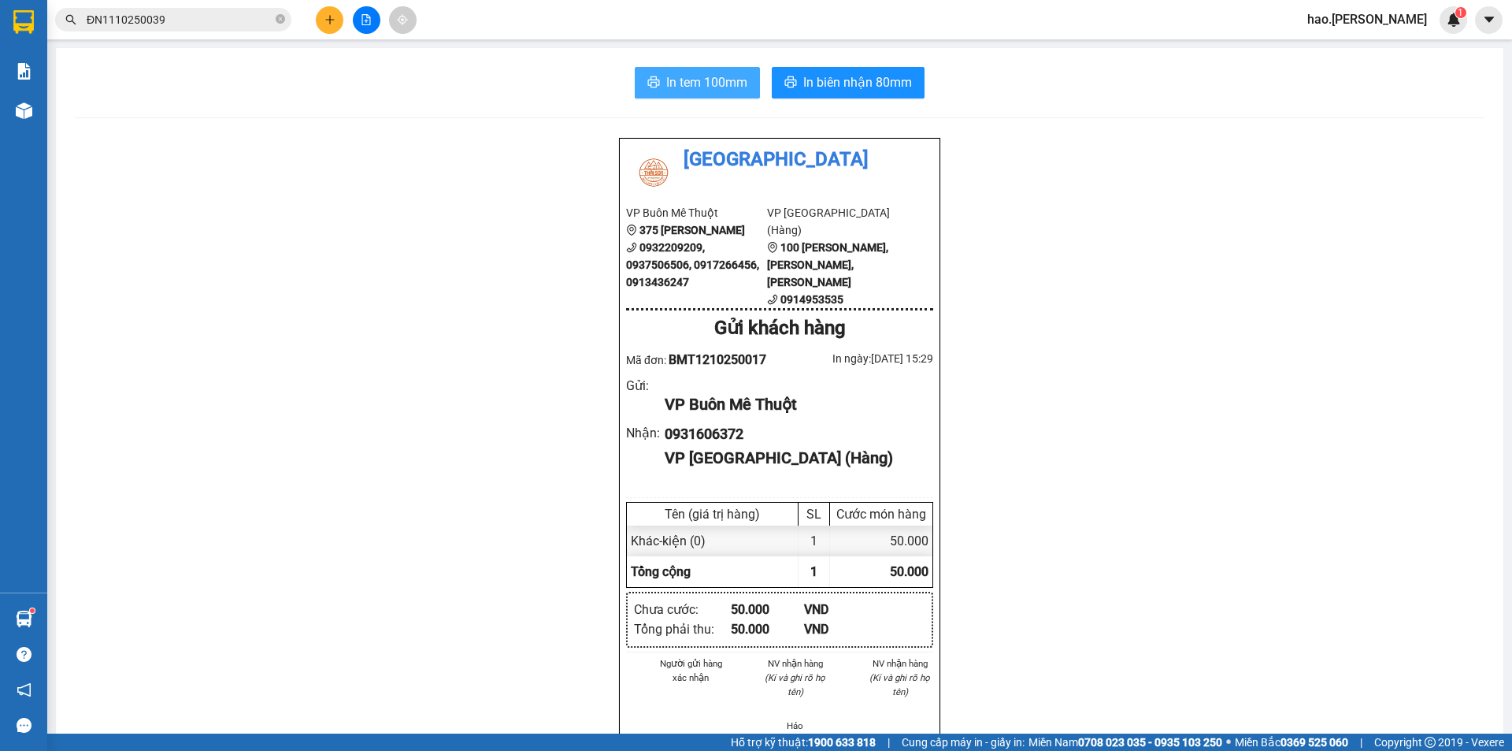
click at [700, 91] on span "In tem 100mm" at bounding box center [706, 82] width 81 height 20
click at [329, 16] on icon "plus" at bounding box center [329, 19] width 11 height 11
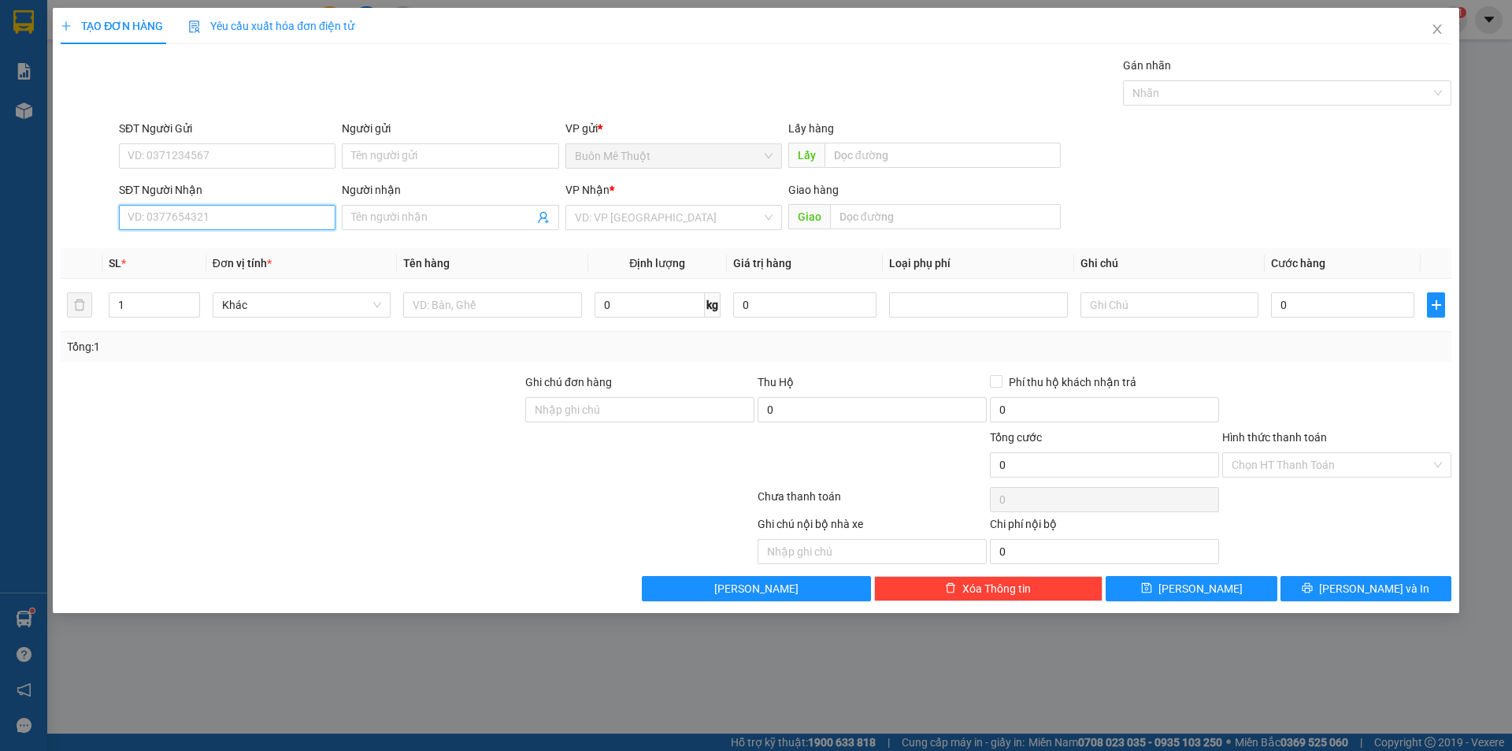
click at [265, 214] on input "SĐT Người Nhận" at bounding box center [227, 217] width 217 height 25
click at [176, 242] on div "0343122232" at bounding box center [227, 248] width 198 height 17
type input "0343122232"
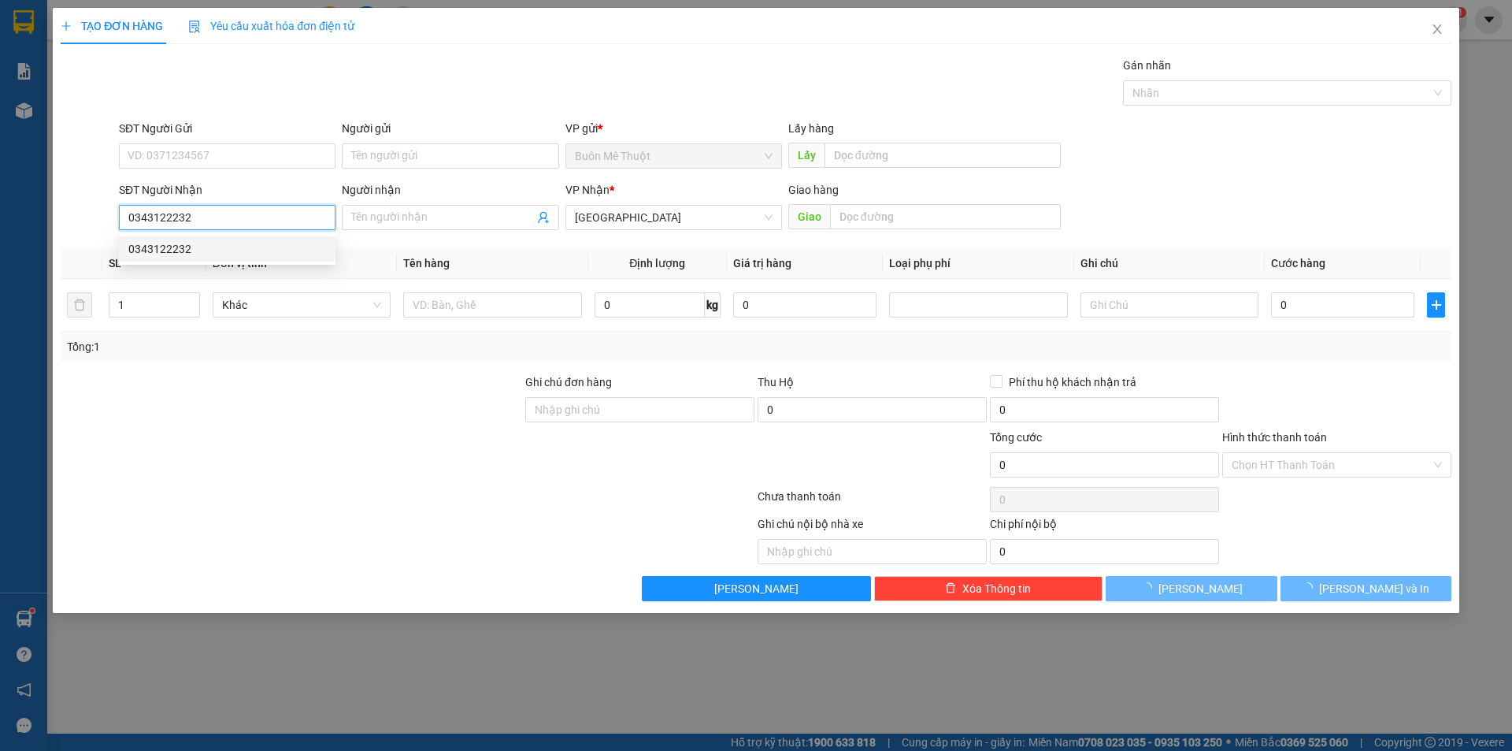
type input "300.000"
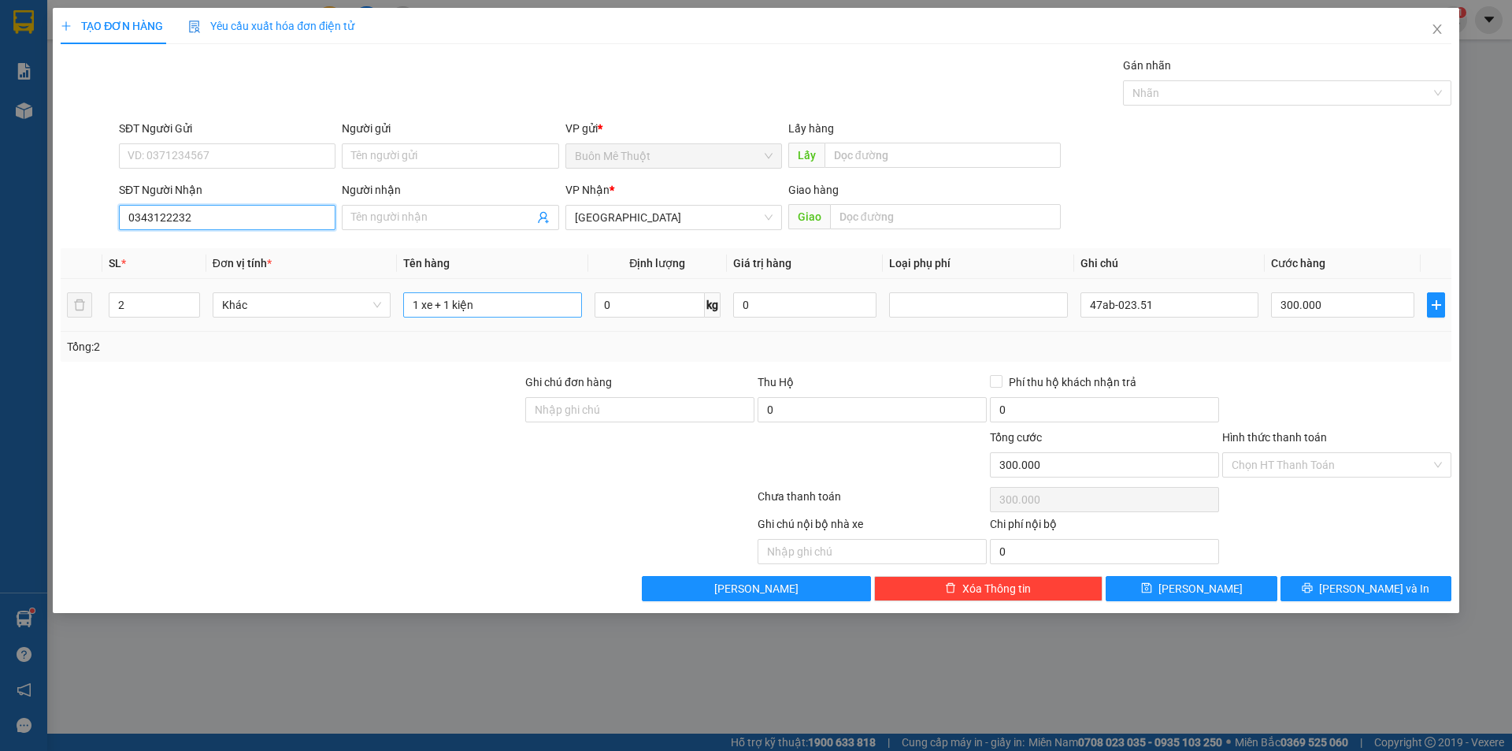
type input "0343122232"
drag, startPoint x: 532, startPoint y: 303, endPoint x: 317, endPoint y: 280, distance: 217.1
click at [317, 282] on tr "2 Khác 1 xe + 1 kiện 0 kg 0 47ab-023.51 300.000" at bounding box center [756, 305] width 1391 height 53
drag, startPoint x: 166, startPoint y: 303, endPoint x: 206, endPoint y: 306, distance: 40.2
click at [169, 303] on input "2" at bounding box center [154, 305] width 90 height 24
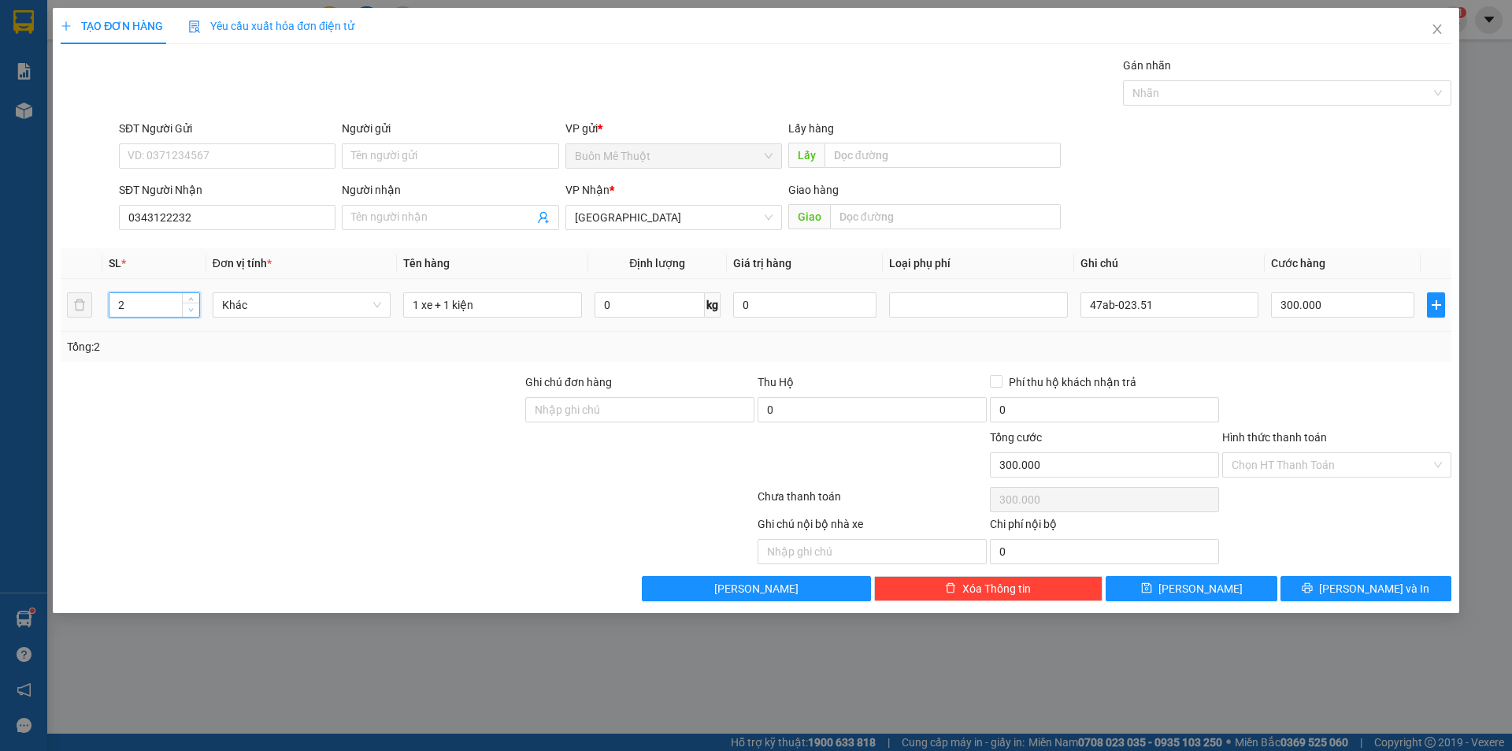
type input "1"
click at [188, 311] on icon "down" at bounding box center [191, 310] width 6 height 6
type input "0"
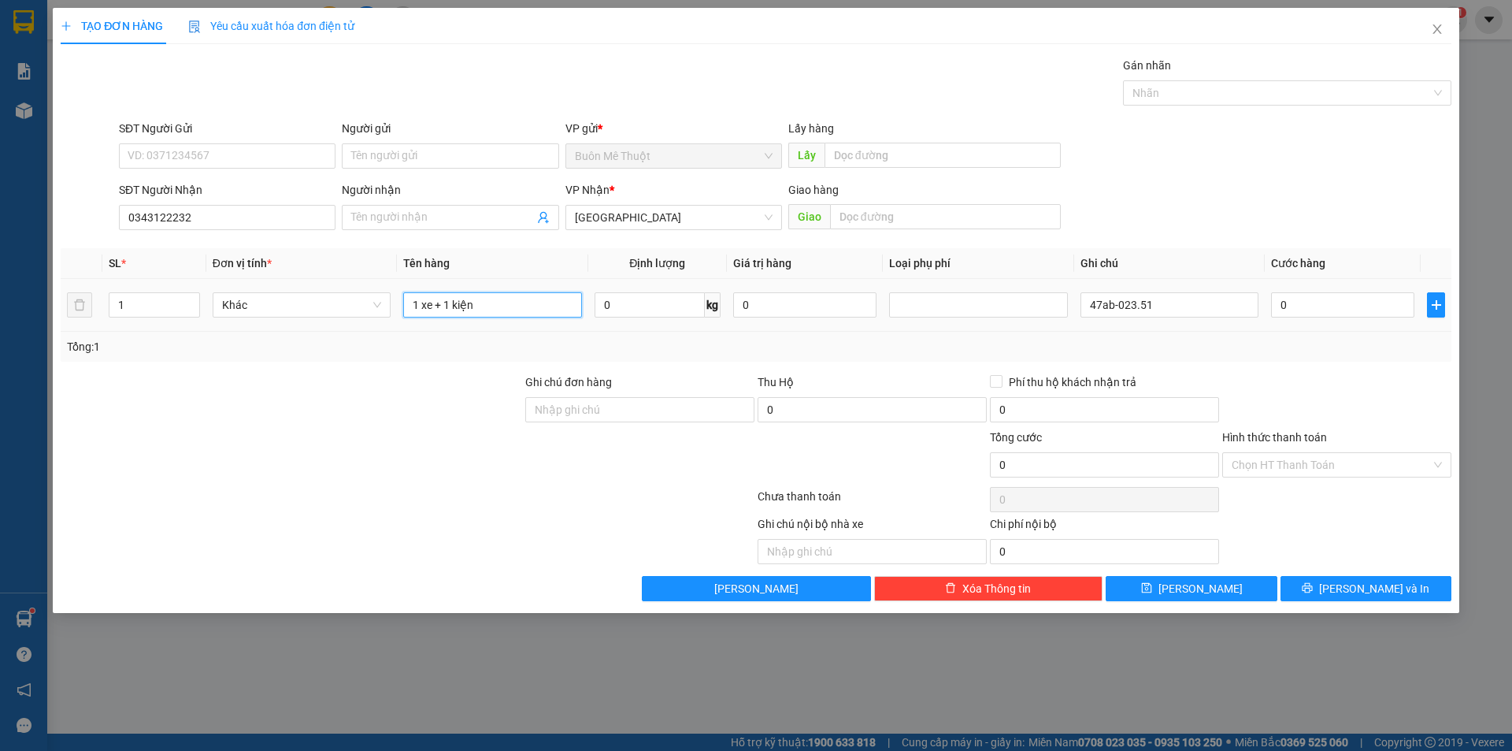
drag, startPoint x: 545, startPoint y: 309, endPoint x: 395, endPoint y: 307, distance: 149.6
click at [395, 307] on tr "1 Khác 1 xe + 1 kiện 0 kg 0 47ab-023.51 0" at bounding box center [756, 305] width 1391 height 53
type input "tx"
drag, startPoint x: 1150, startPoint y: 300, endPoint x: 969, endPoint y: 293, distance: 181.3
click at [967, 325] on tr "1 Khác tx 0 kg 0 47ab-023.51 0" at bounding box center [756, 305] width 1391 height 53
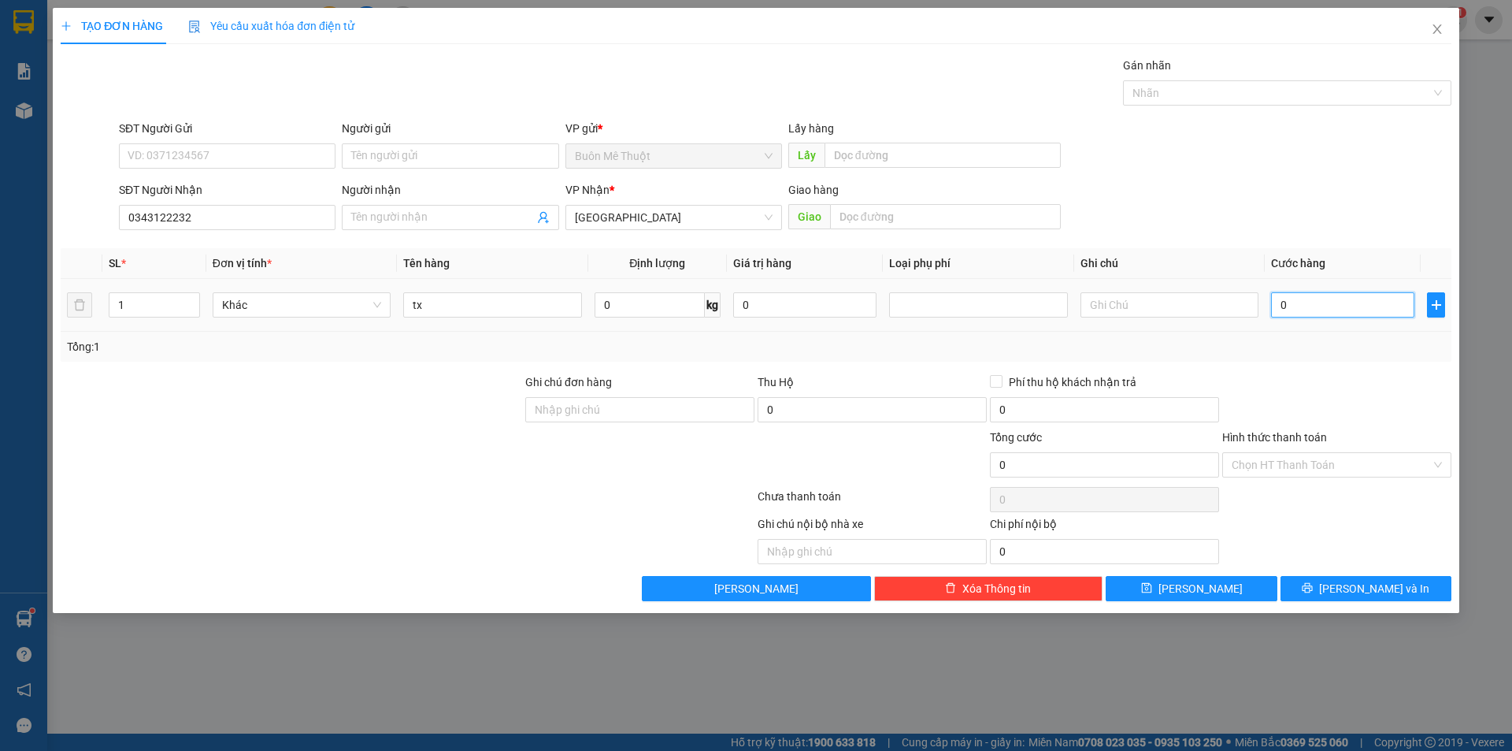
click at [1325, 310] on input "0" at bounding box center [1342, 304] width 143 height 25
type input "4"
type input "40"
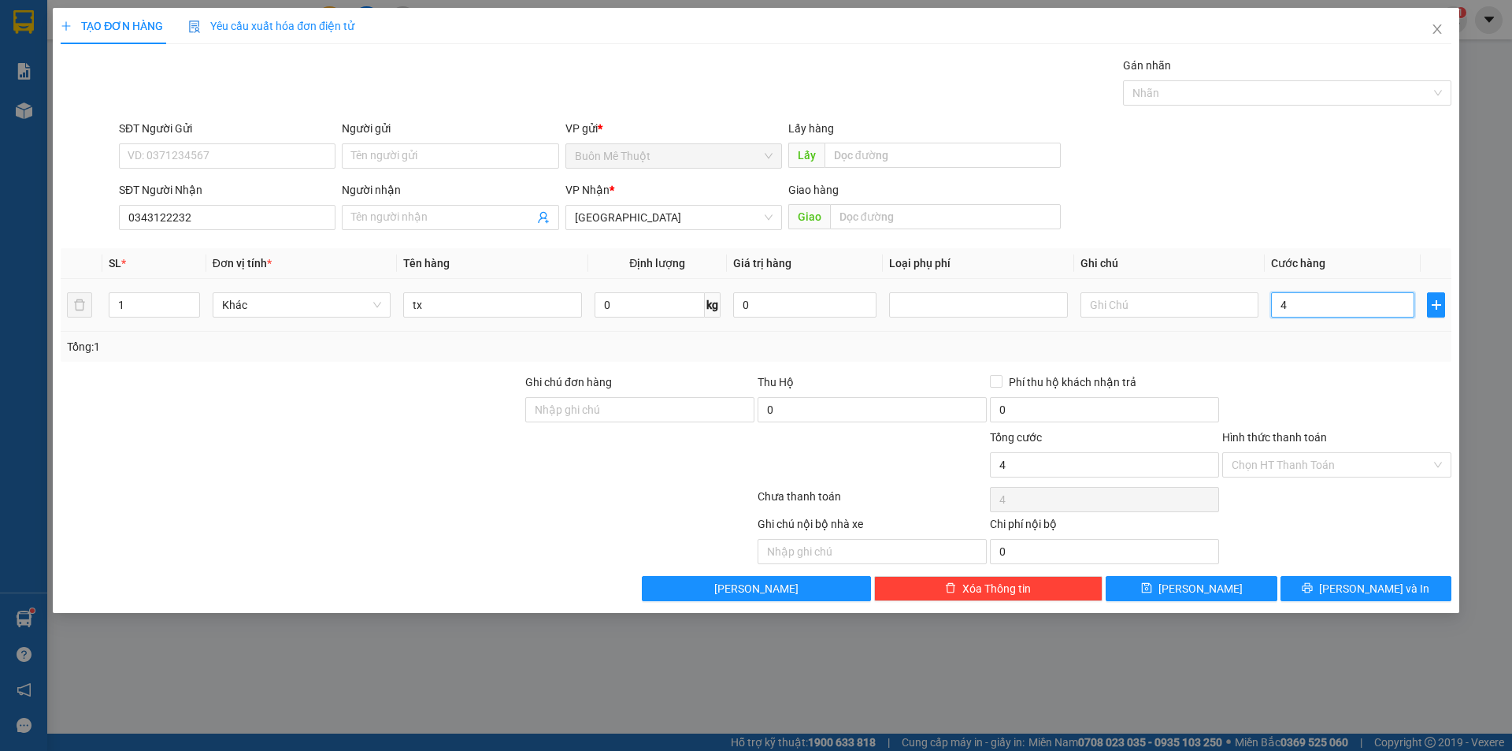
type input "40"
click at [1298, 458] on input "Hình thức thanh toán" at bounding box center [1331, 465] width 199 height 24
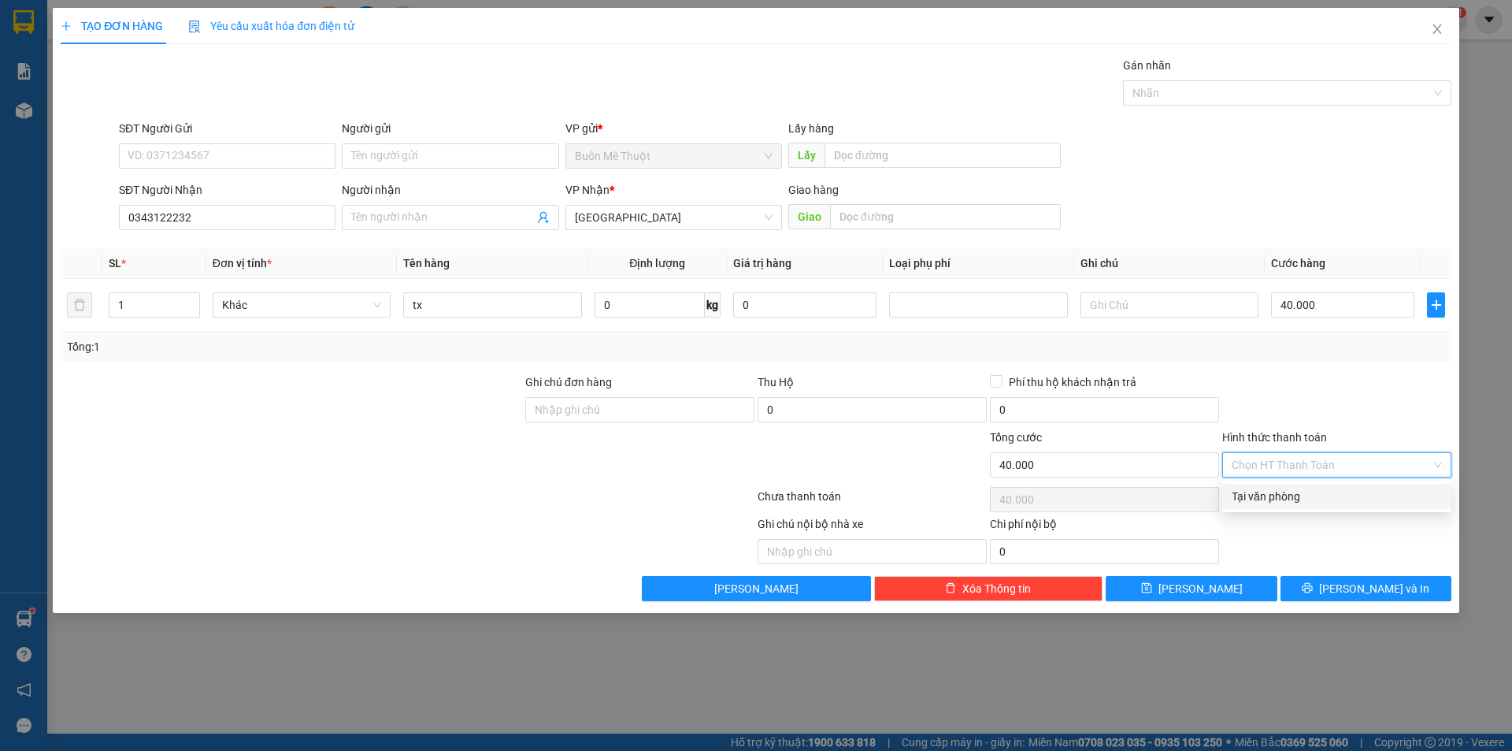
click at [1276, 489] on div "Tại văn phòng" at bounding box center [1337, 496] width 210 height 17
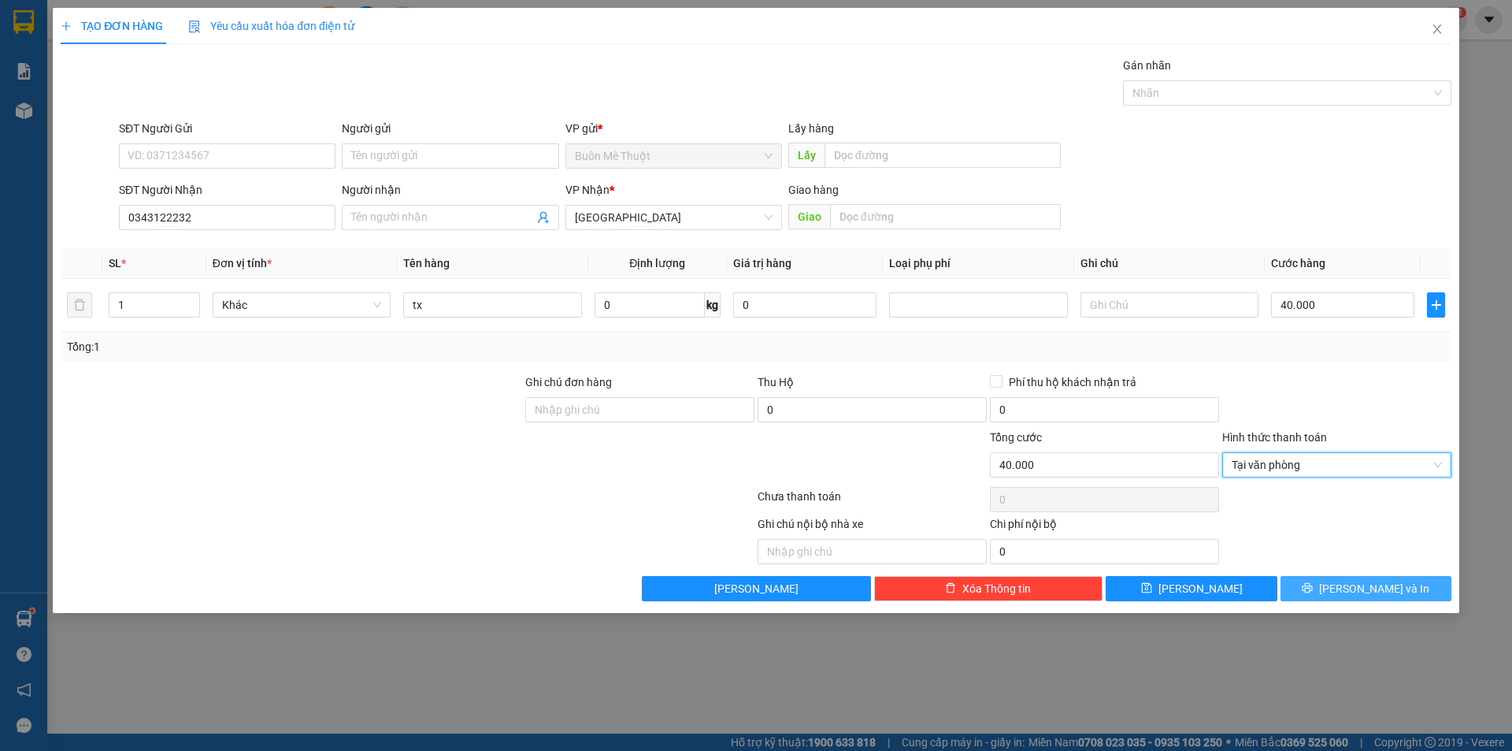
click at [1352, 588] on span "[PERSON_NAME] và In" at bounding box center [1374, 588] width 110 height 17
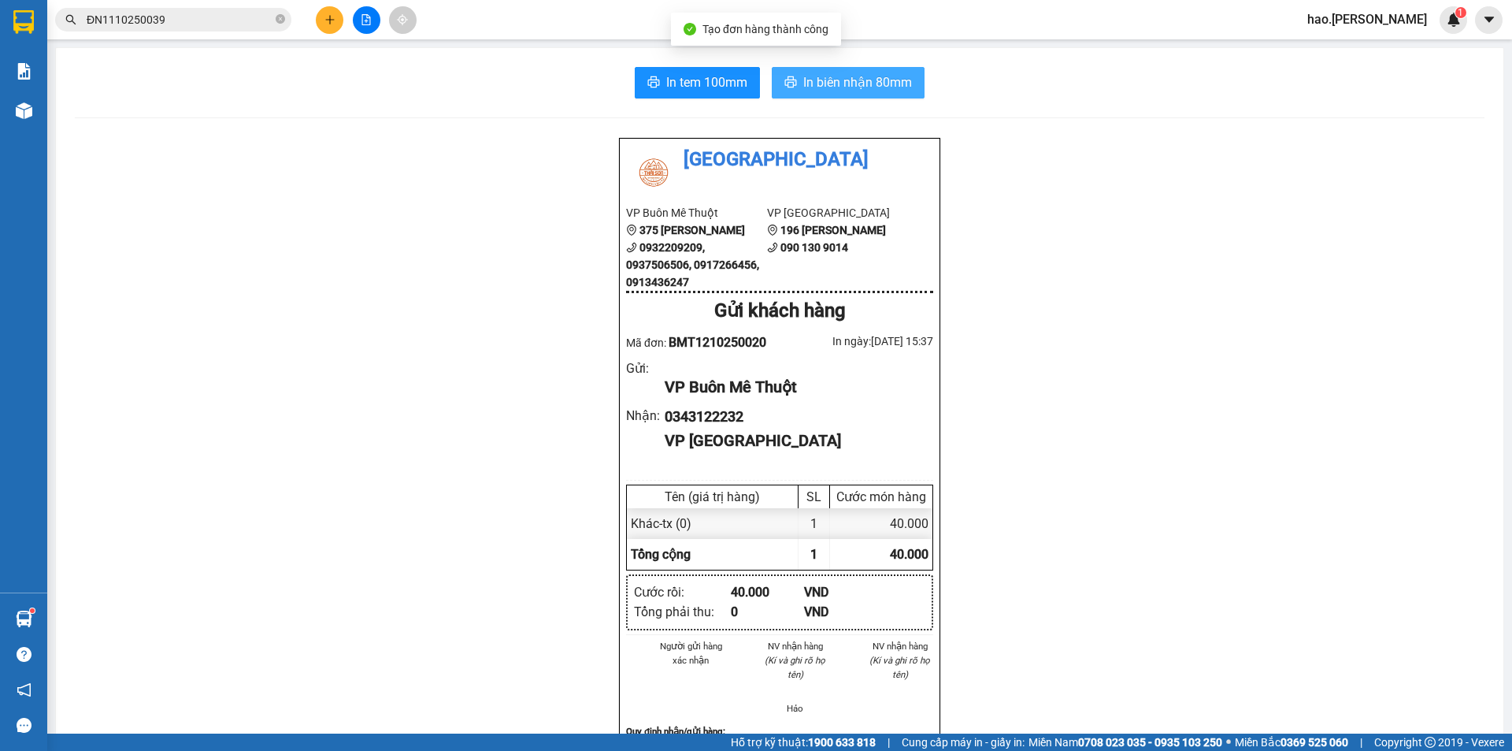
click at [886, 73] on span "In biên nhận 80mm" at bounding box center [857, 82] width 109 height 20
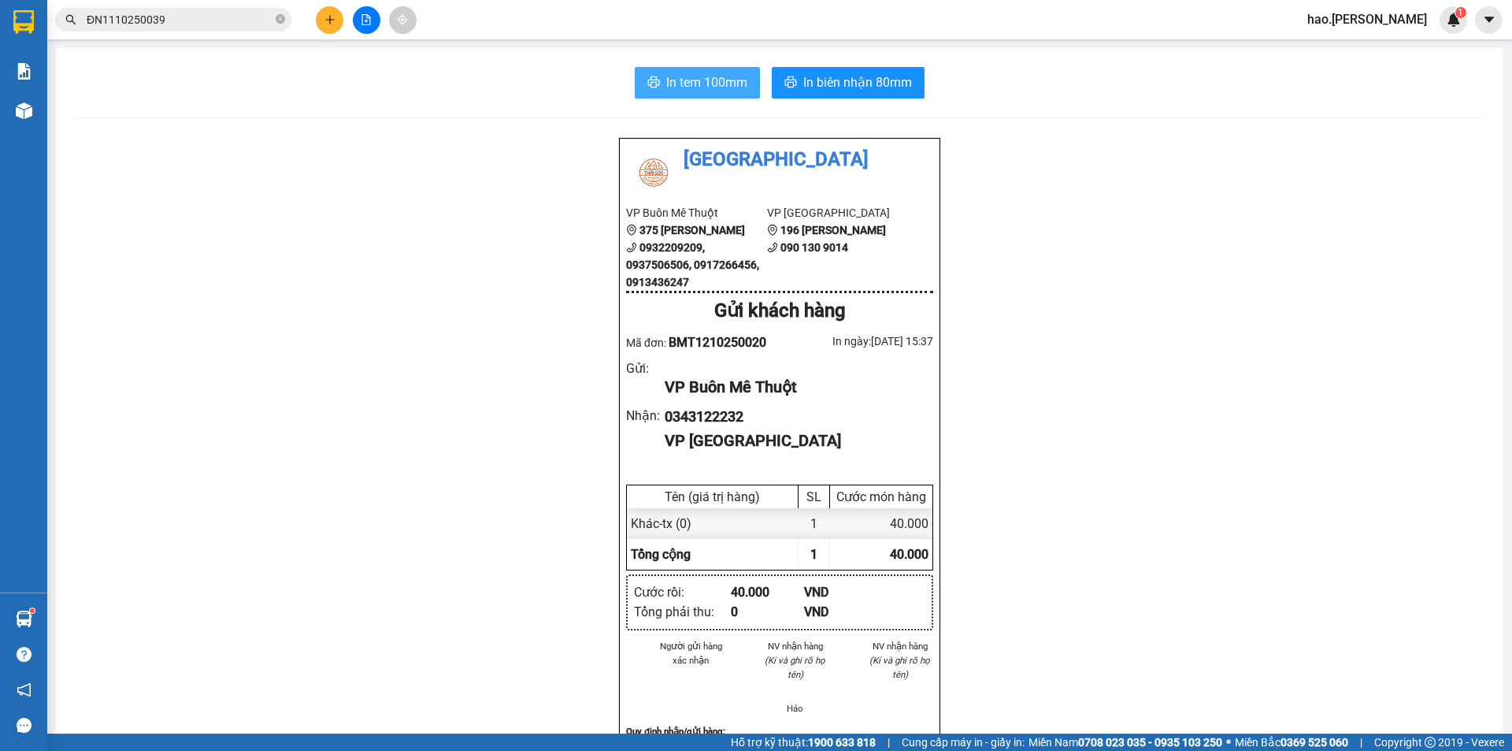
click at [691, 81] on span "In tem 100mm" at bounding box center [706, 82] width 81 height 20
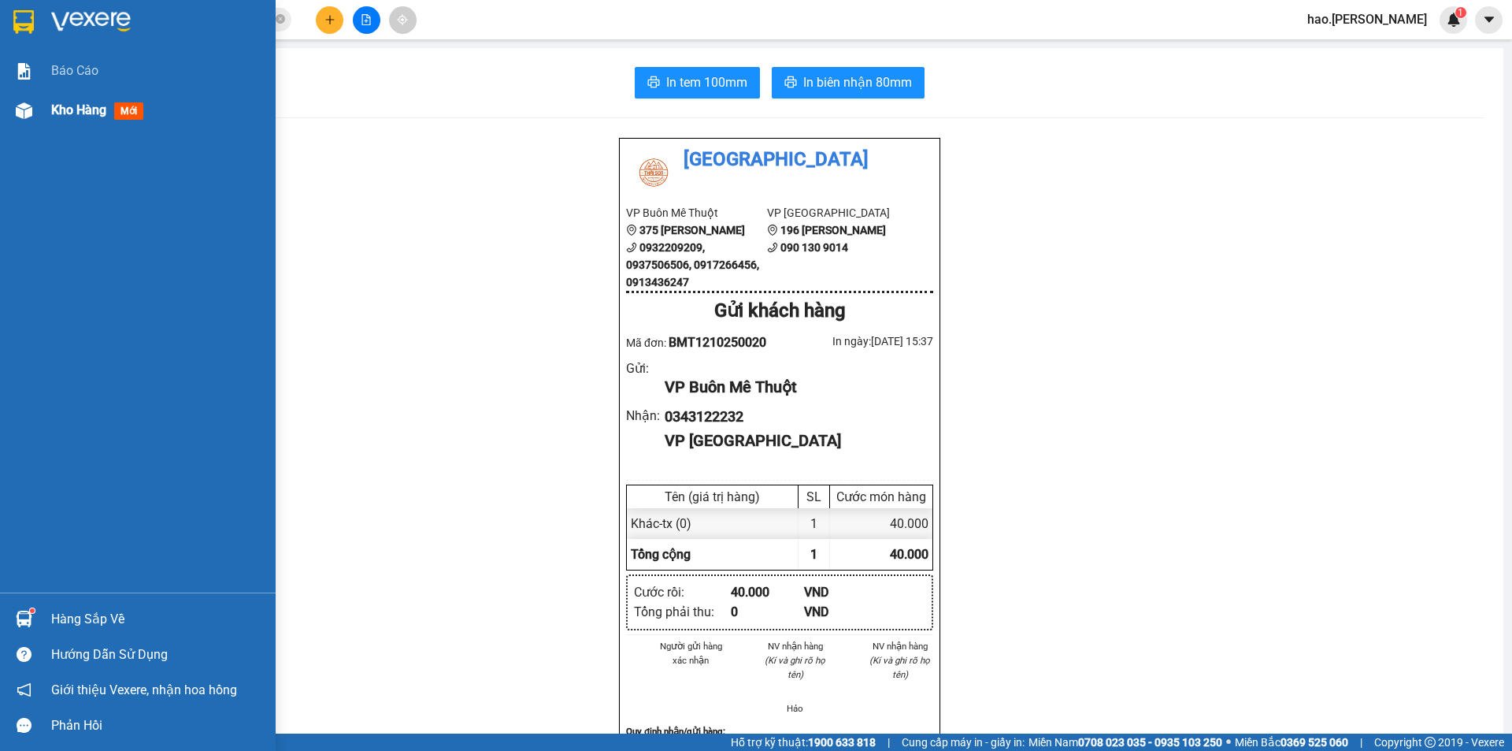
click at [72, 102] on span "Kho hàng" at bounding box center [78, 109] width 55 height 15
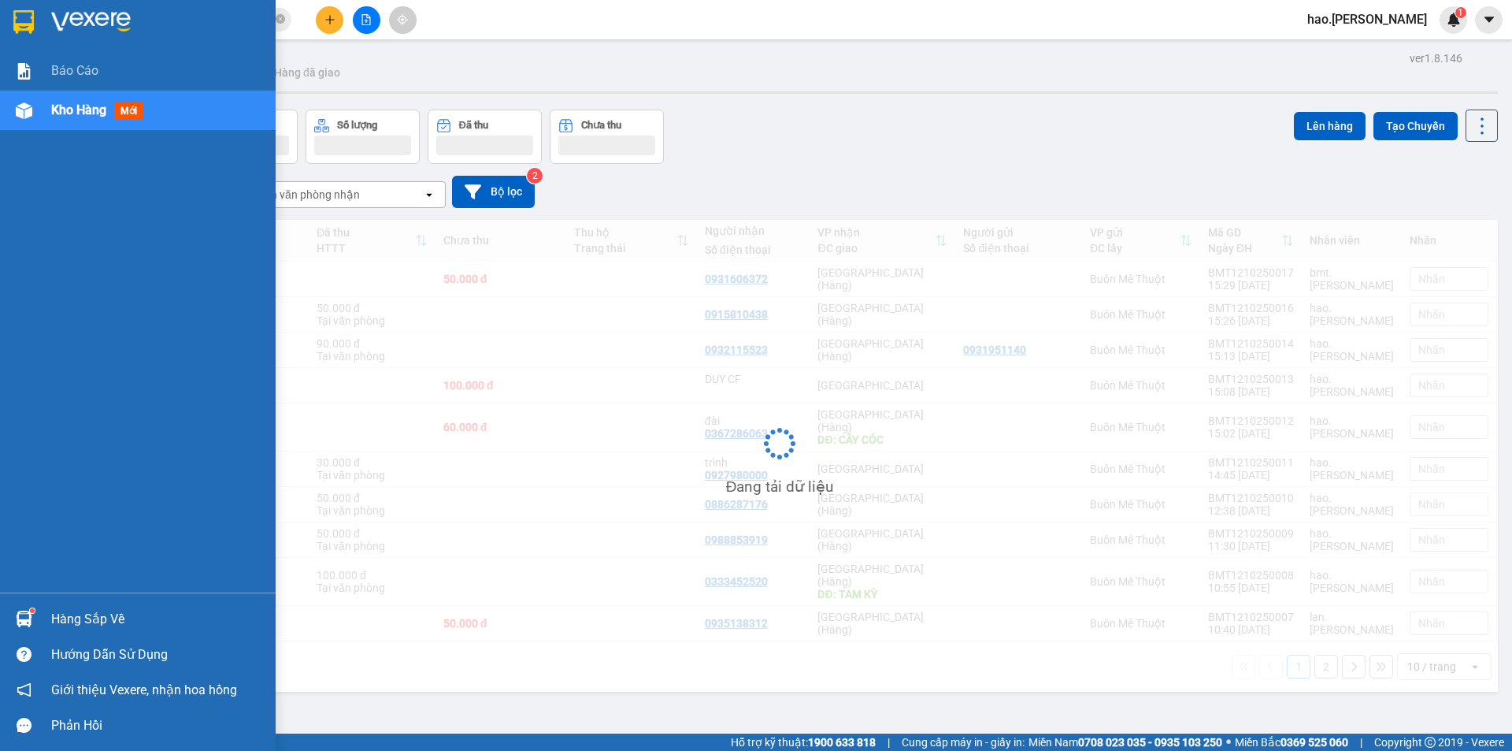
click at [72, 102] on span "Kho hàng" at bounding box center [78, 109] width 55 height 15
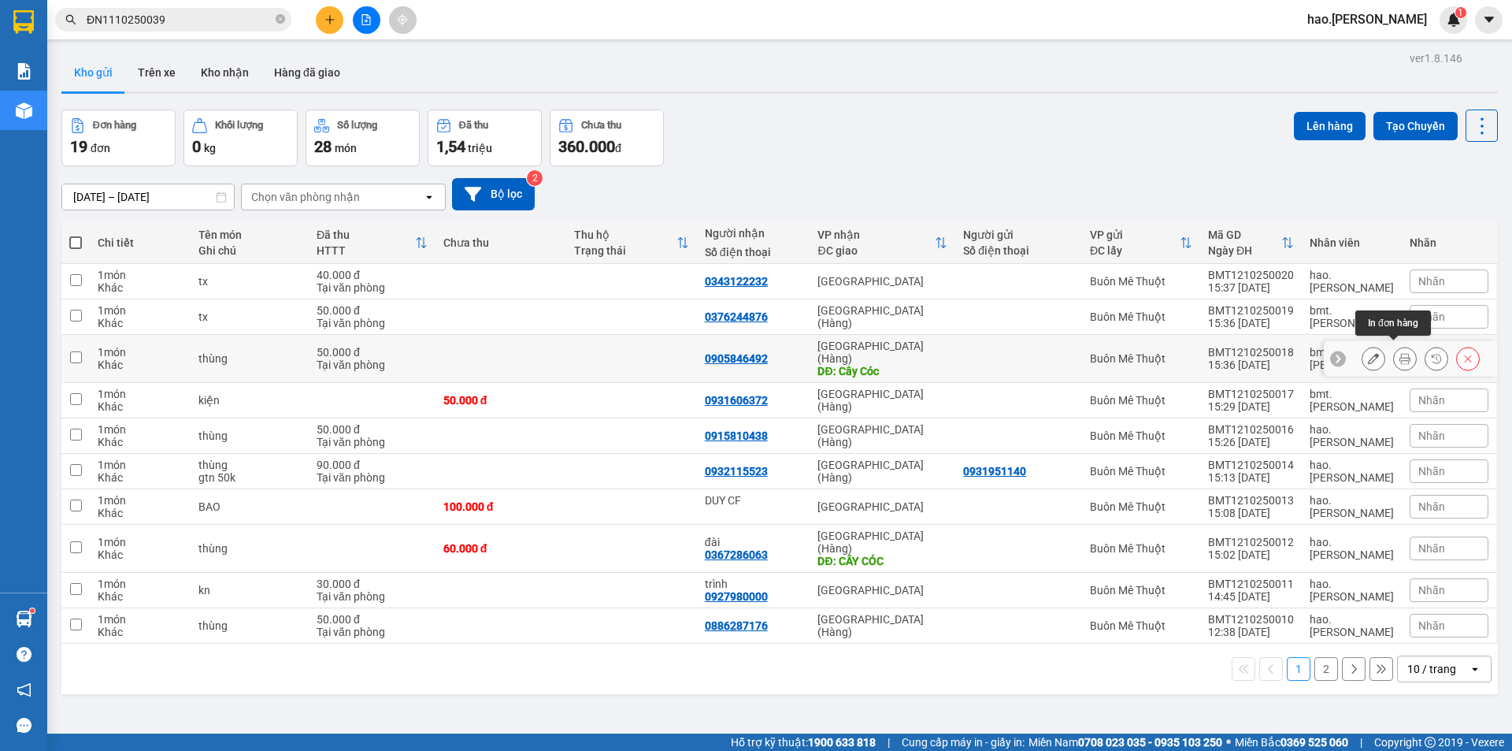
click at [1400, 354] on button at bounding box center [1405, 359] width 22 height 28
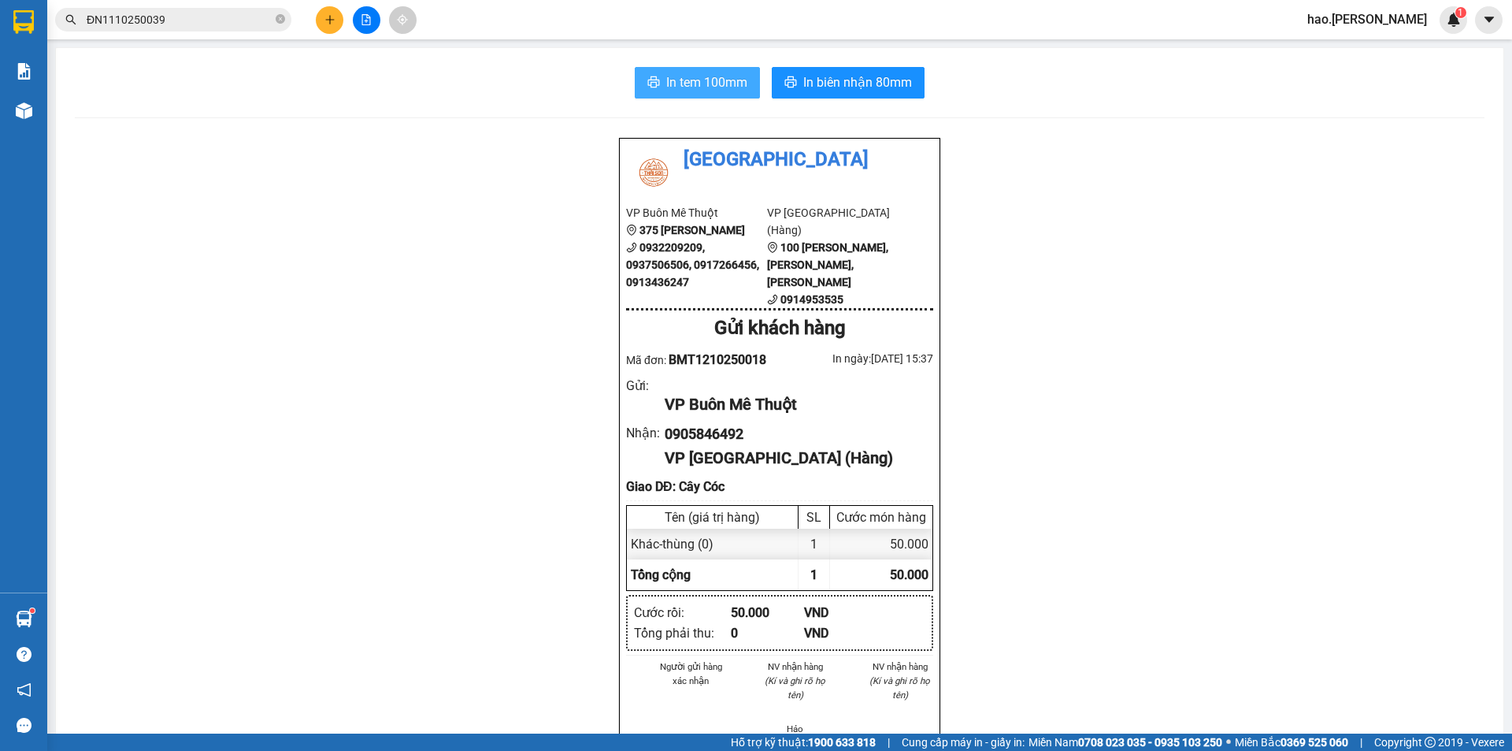
click at [697, 86] on span "In tem 100mm" at bounding box center [706, 82] width 81 height 20
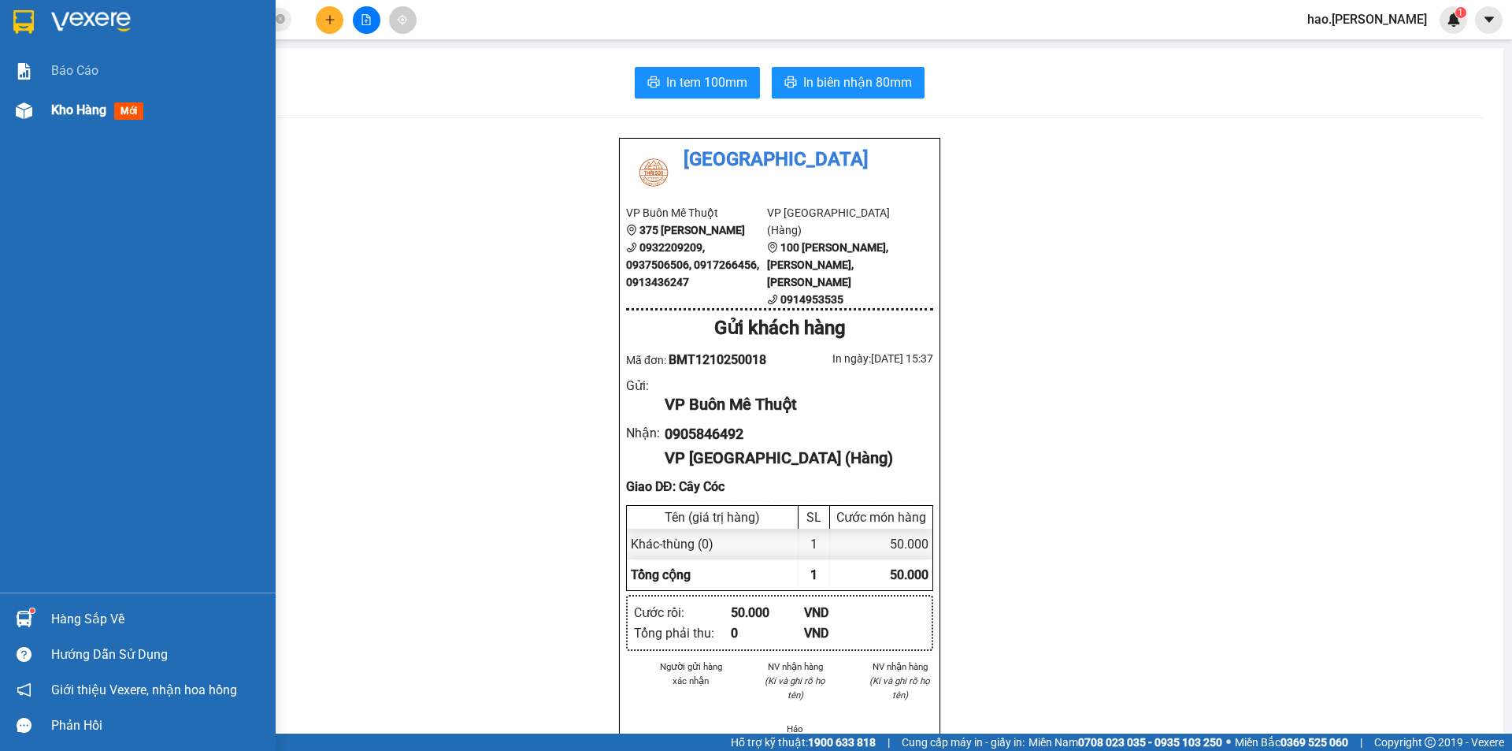
click at [76, 116] on span "Kho hàng" at bounding box center [78, 109] width 55 height 15
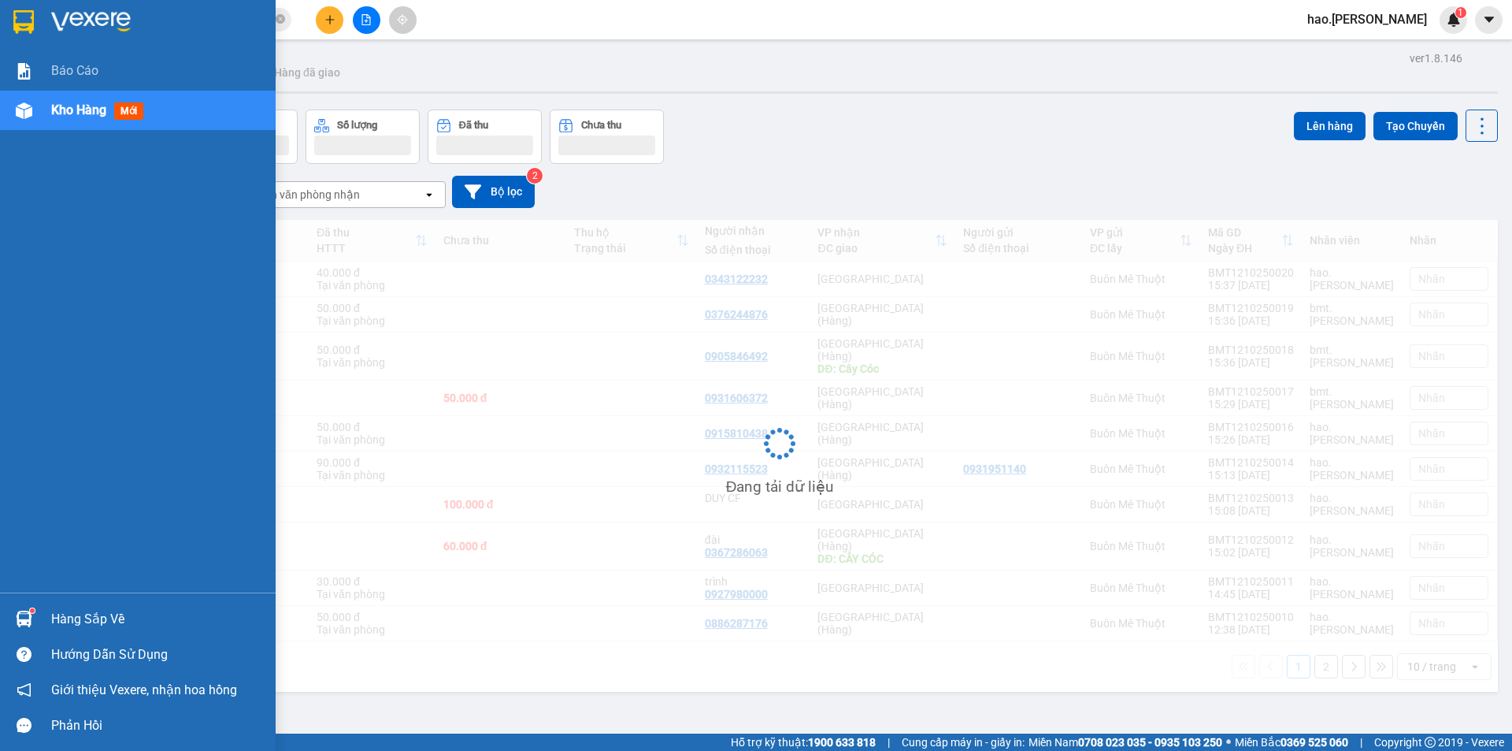
click at [76, 116] on span "Kho hàng" at bounding box center [78, 109] width 55 height 15
drag, startPoint x: 76, startPoint y: 116, endPoint x: 84, endPoint y: 115, distance: 7.9
click at [79, 116] on span "Kho hàng" at bounding box center [78, 109] width 55 height 15
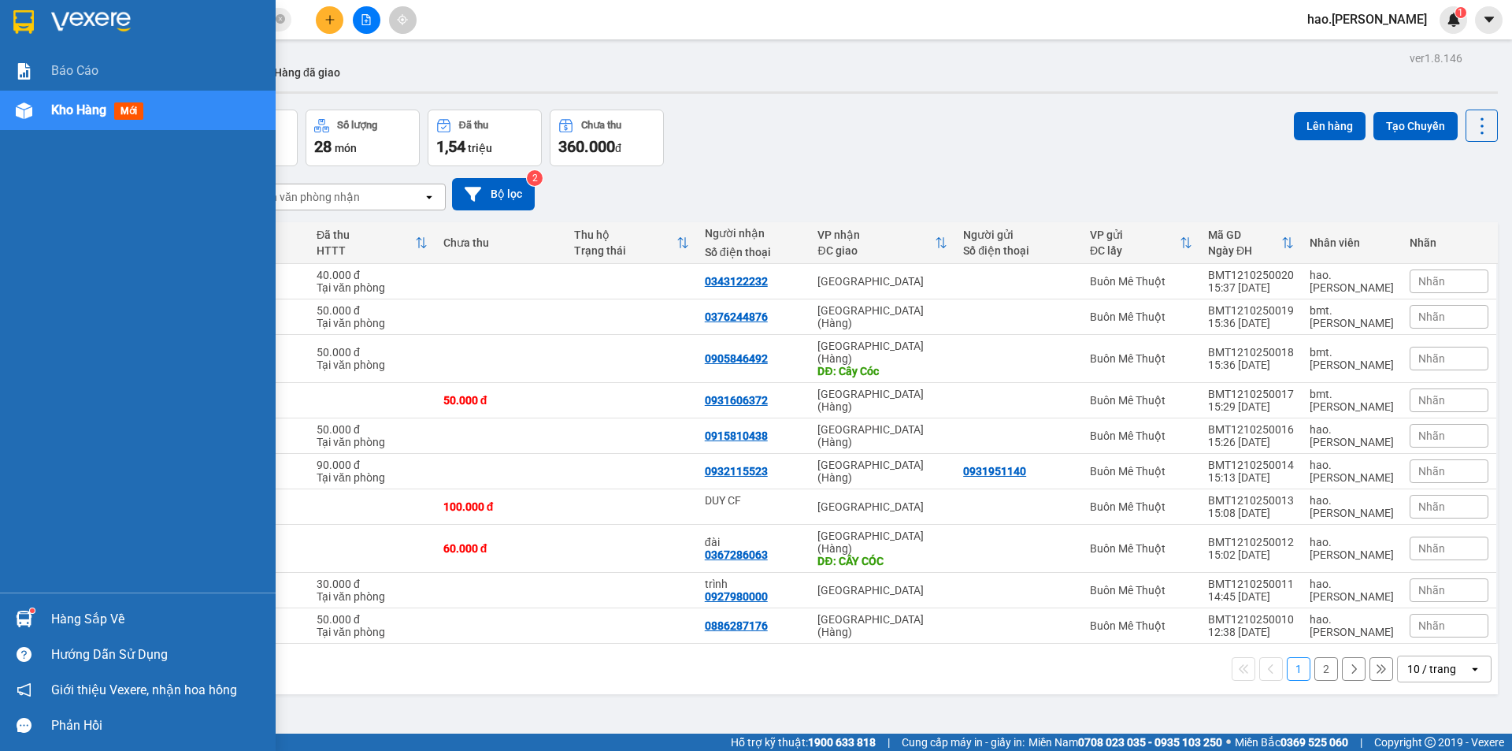
click at [84, 115] on span "Kho hàng" at bounding box center [78, 109] width 55 height 15
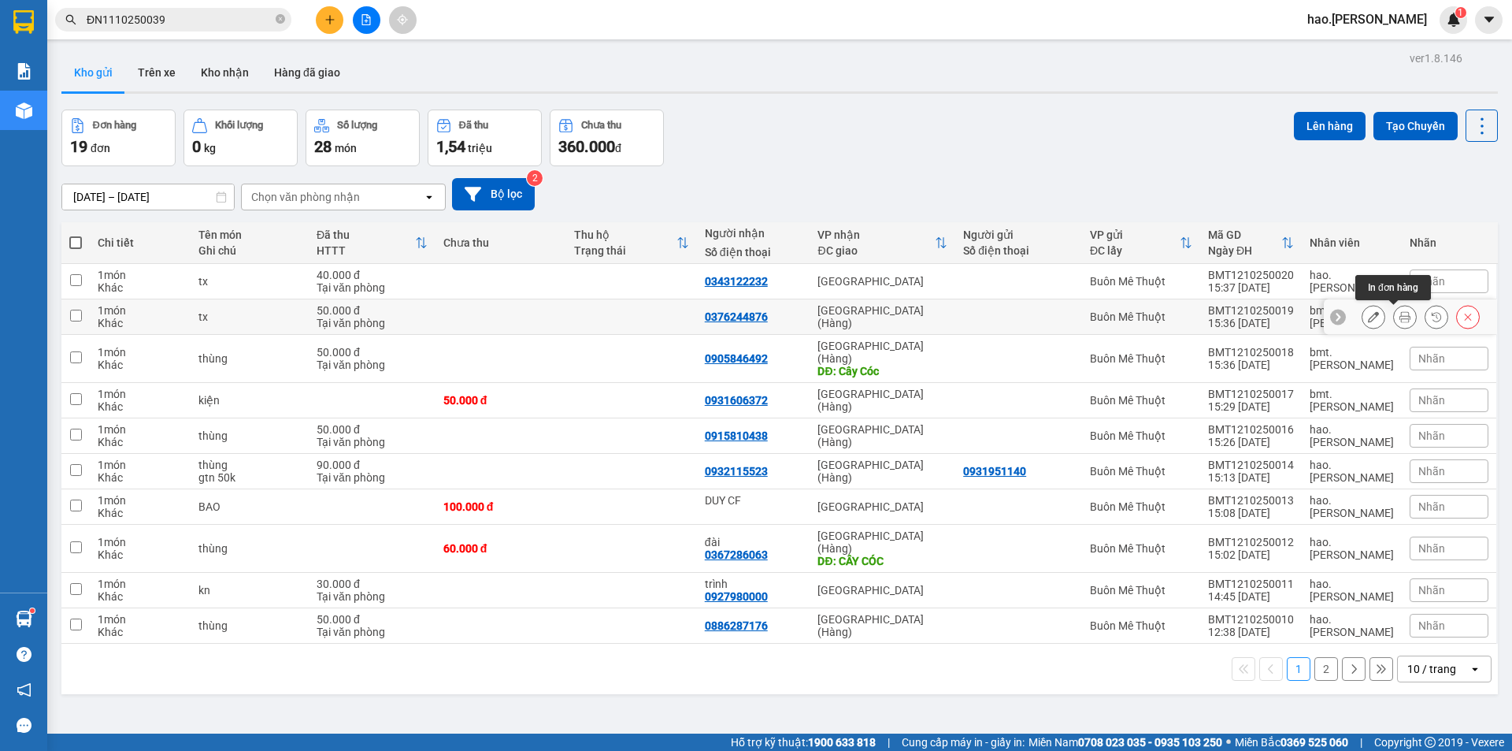
drag, startPoint x: 1391, startPoint y: 314, endPoint x: 611, endPoint y: 140, distance: 798.9
click at [1298, 287] on tbody "1 món Khác tx 40.000 đ Tại văn phòng 0343122232 [GEOGRAPHIC_DATA] [GEOGRAPHIC_D…" at bounding box center [779, 454] width 1437 height 380
click at [1394, 317] on button at bounding box center [1405, 317] width 22 height 28
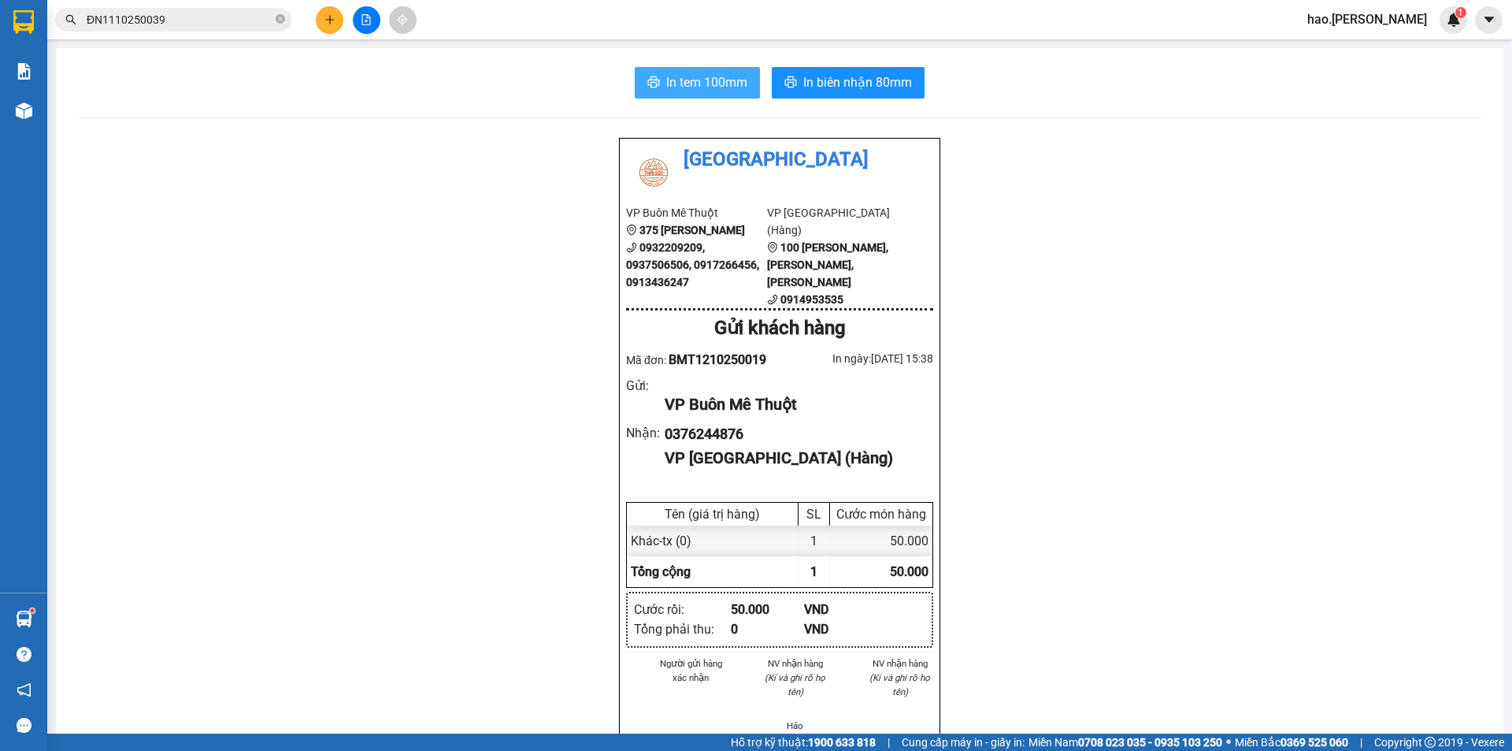
click at [691, 84] on span "In tem 100mm" at bounding box center [706, 82] width 81 height 20
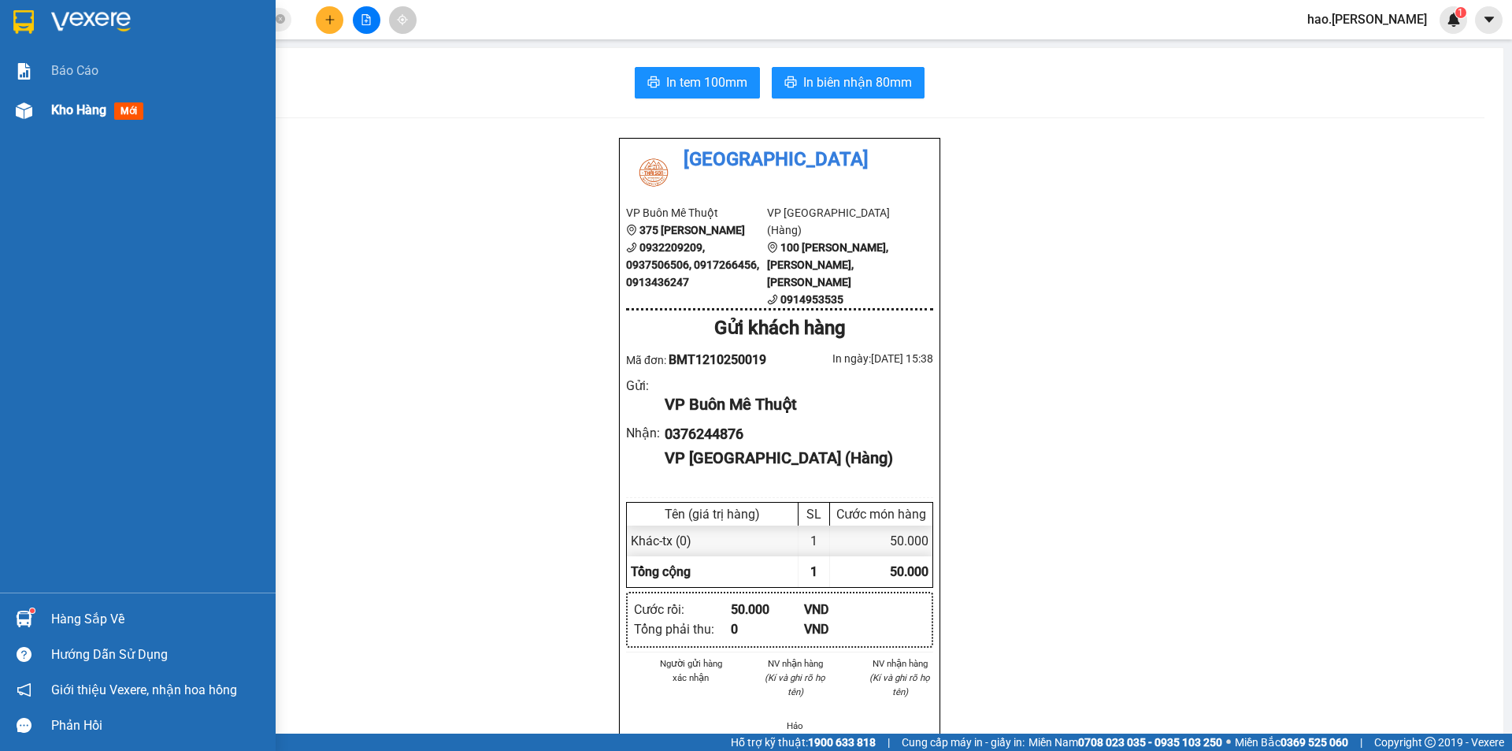
click at [73, 111] on span "Kho hàng" at bounding box center [78, 109] width 55 height 15
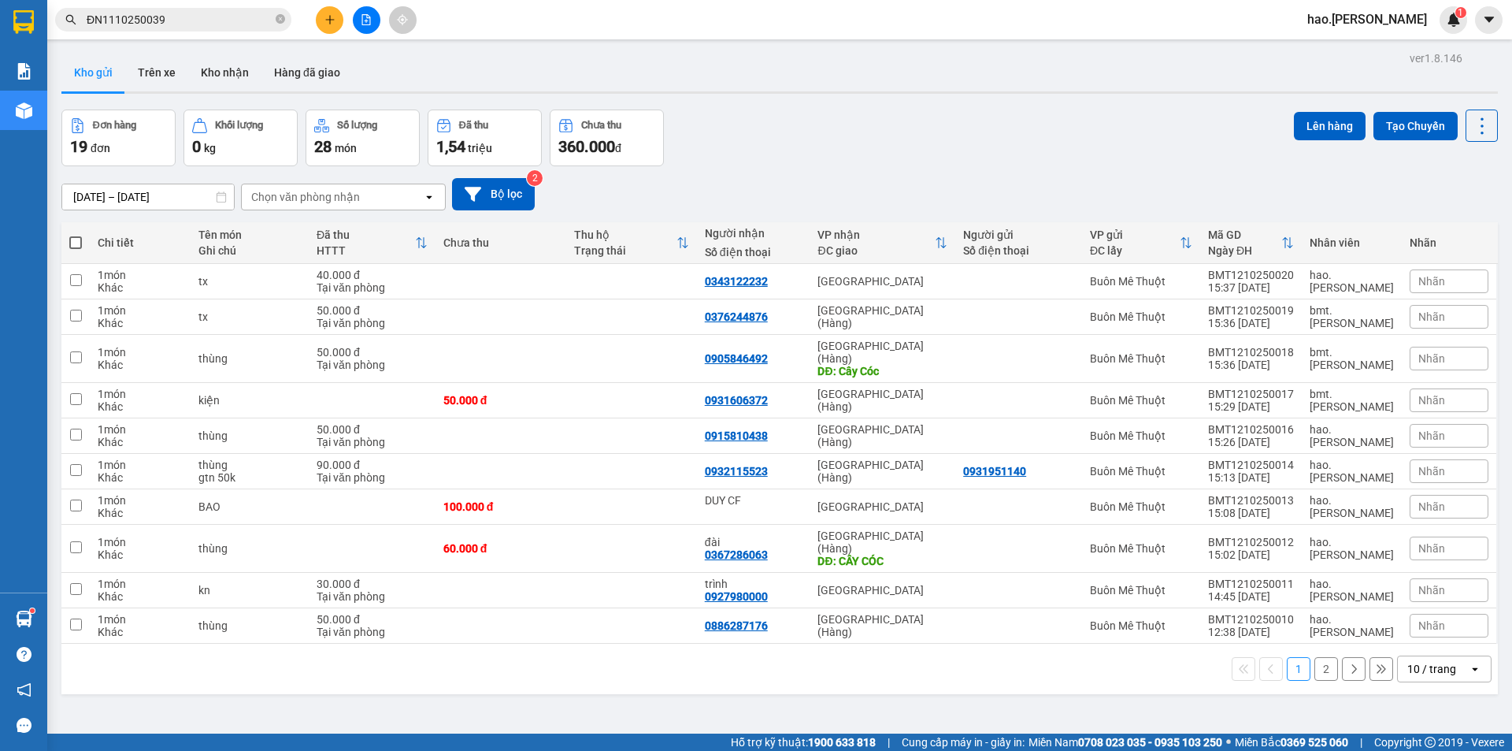
drag, startPoint x: 1457, startPoint y: 642, endPoint x: 1450, endPoint y: 631, distance: 13.1
click at [1469, 662] on icon "open" at bounding box center [1475, 668] width 13 height 13
click at [1428, 614] on span "100 / trang" at bounding box center [1426, 609] width 57 height 16
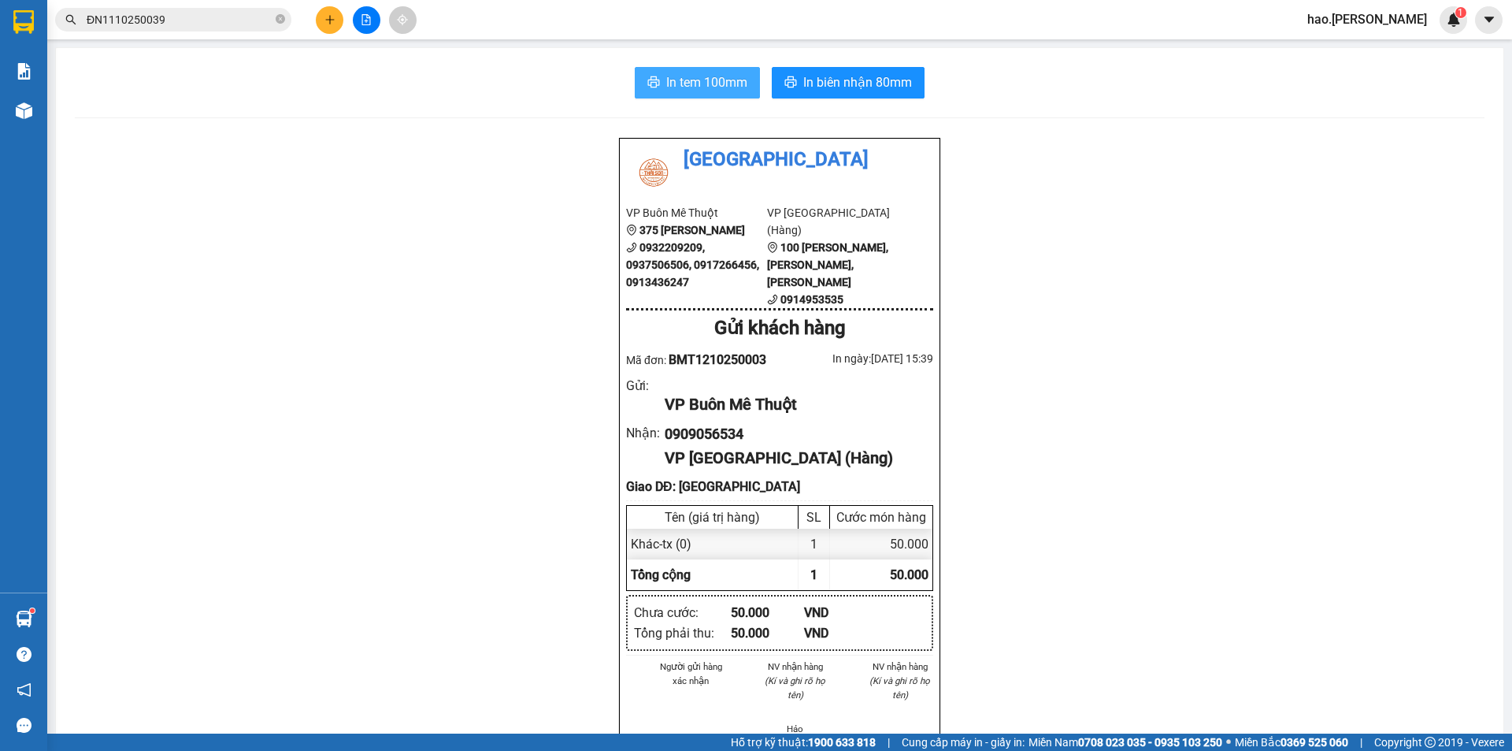
click at [683, 85] on span "In tem 100mm" at bounding box center [706, 82] width 81 height 20
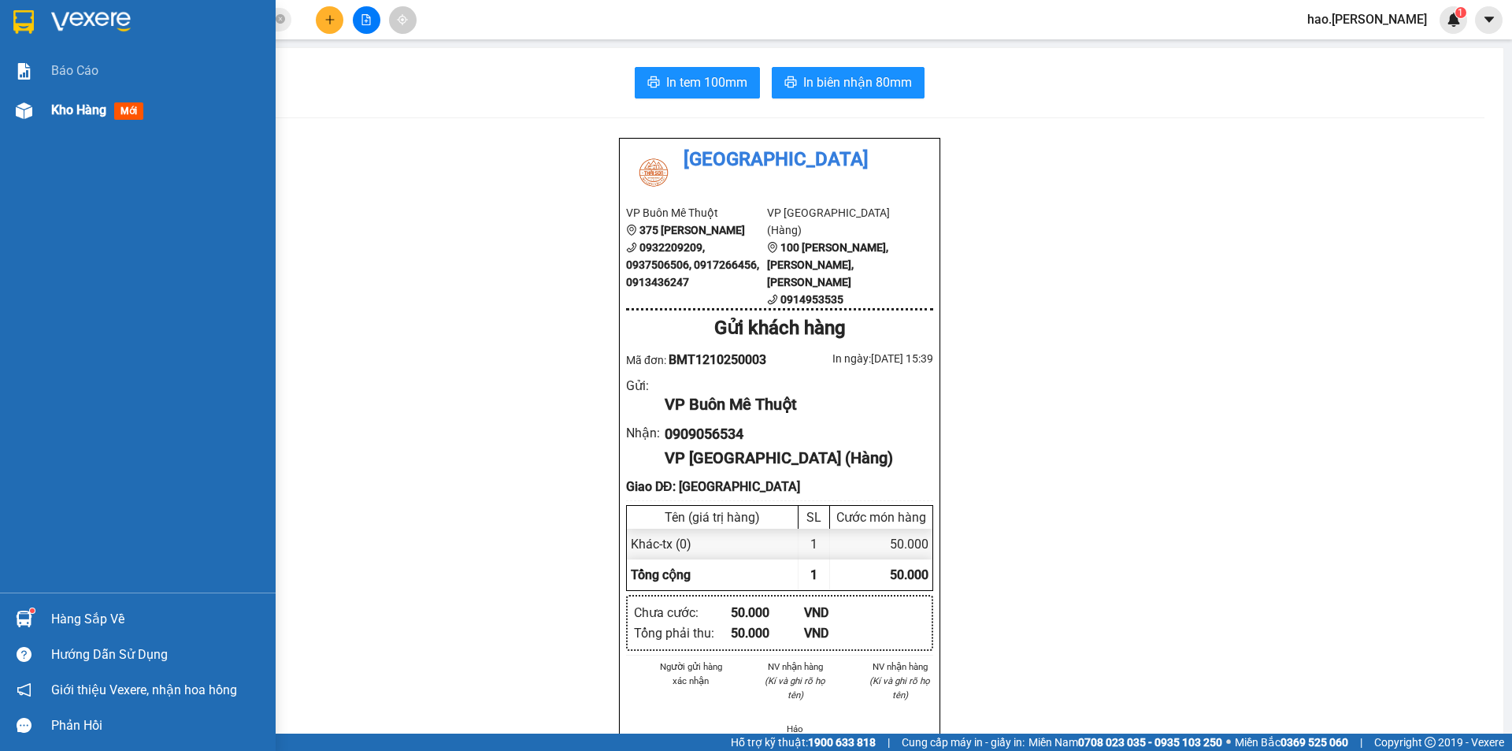
click at [80, 119] on div "Kho hàng mới" at bounding box center [100, 110] width 98 height 20
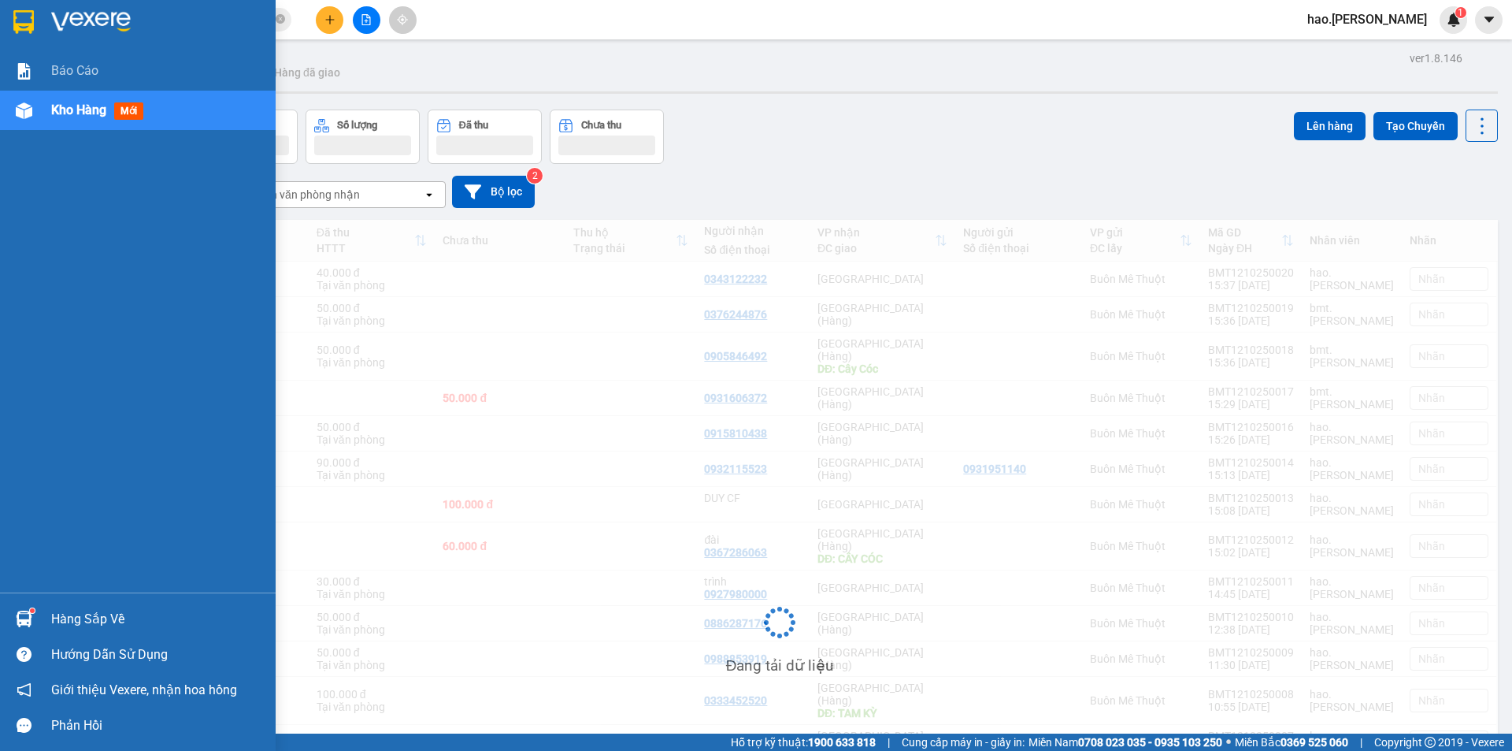
drag, startPoint x: 75, startPoint y: 111, endPoint x: 76, endPoint y: 128, distance: 16.6
click at [75, 117] on span "Kho hàng" at bounding box center [78, 109] width 55 height 15
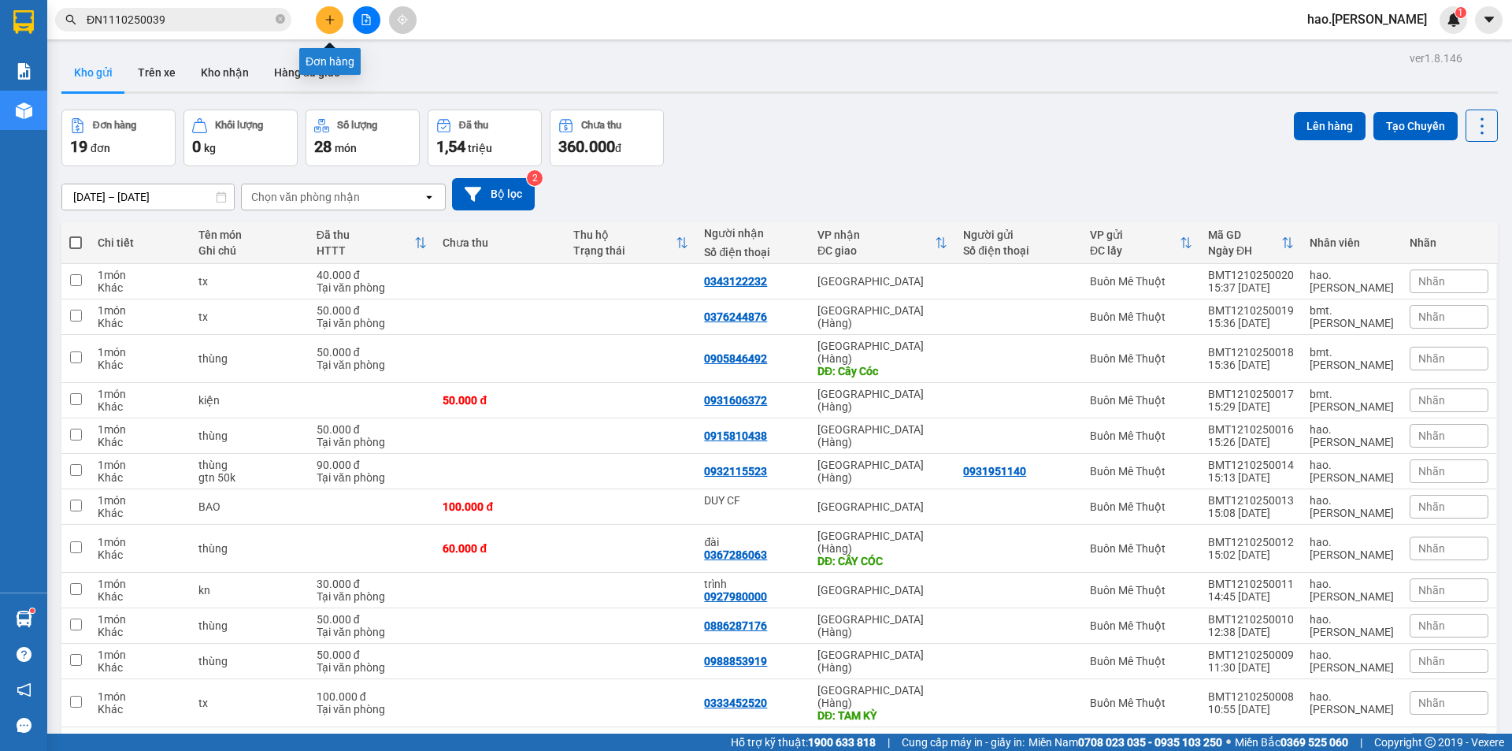
click at [324, 29] on button at bounding box center [330, 20] width 28 height 28
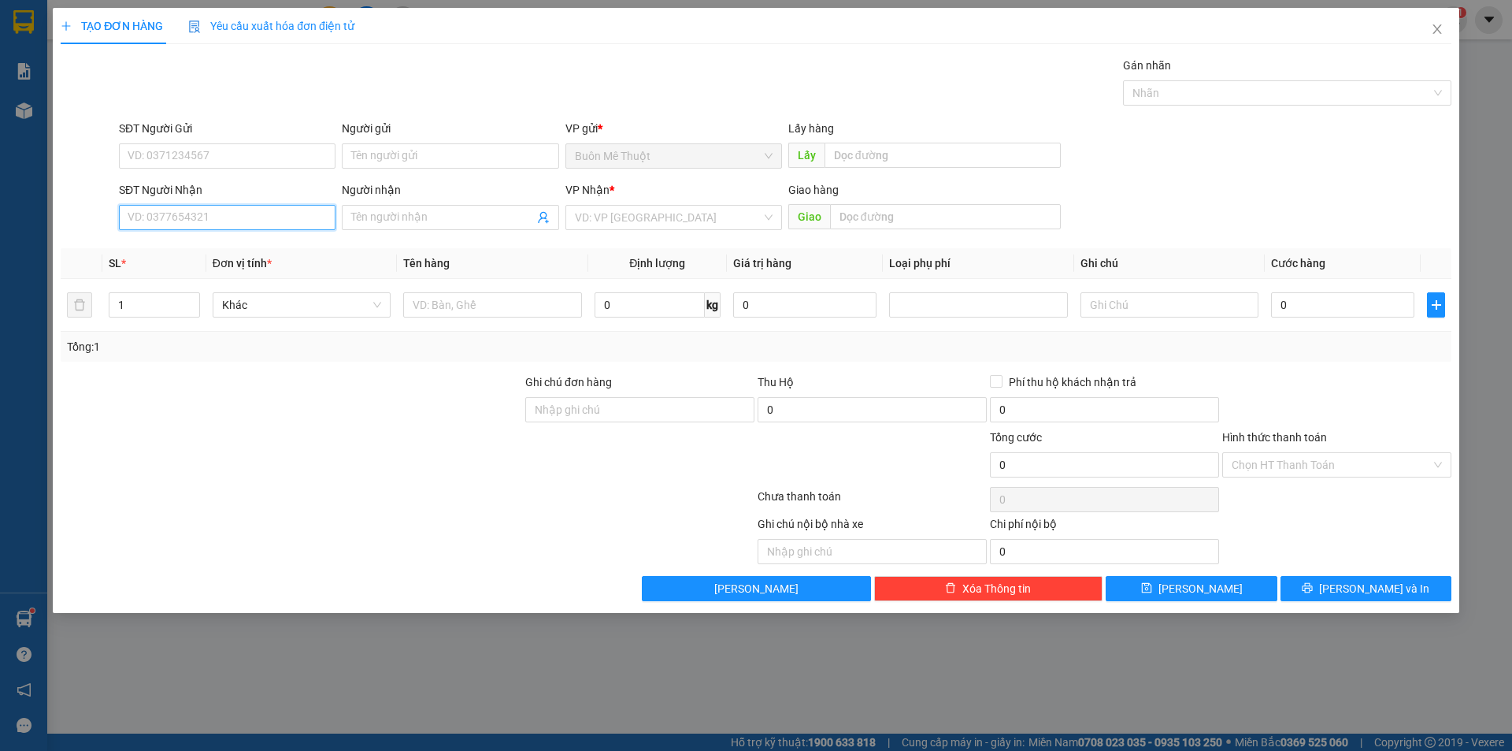
drag, startPoint x: 208, startPoint y: 222, endPoint x: 202, endPoint y: 199, distance: 23.7
click at [208, 220] on input "SĐT Người Nhận" at bounding box center [227, 217] width 217 height 25
click at [191, 250] on div "0777297939" at bounding box center [227, 248] width 198 height 17
type input "0777297939"
type input "20.000"
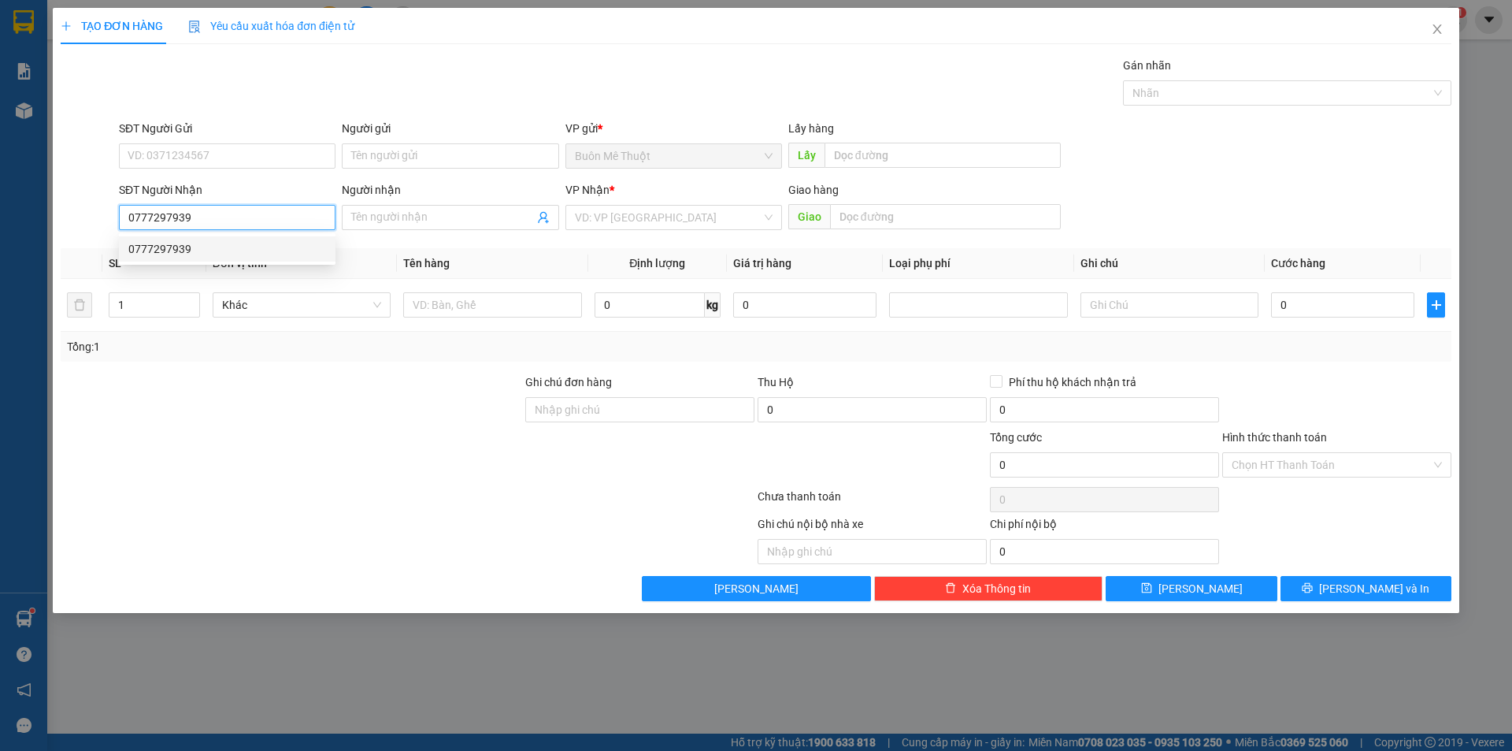
type input "20.000"
type input "0777297939"
click at [1240, 454] on input "Hình thức thanh toán" at bounding box center [1331, 465] width 199 height 24
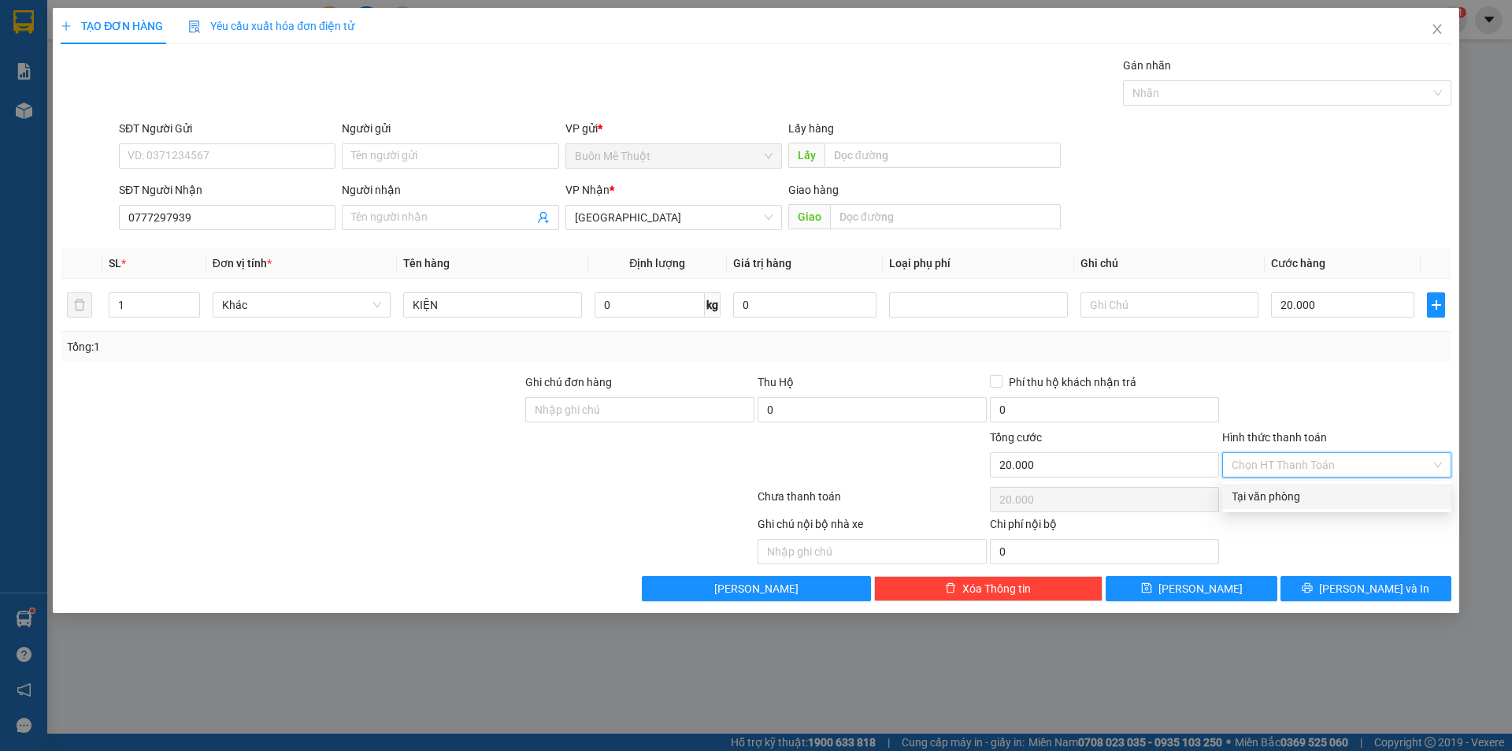
drag, startPoint x: 1239, startPoint y: 494, endPoint x: 1312, endPoint y: 539, distance: 85.9
click at [1240, 495] on div "Tại văn phòng" at bounding box center [1337, 496] width 210 height 17
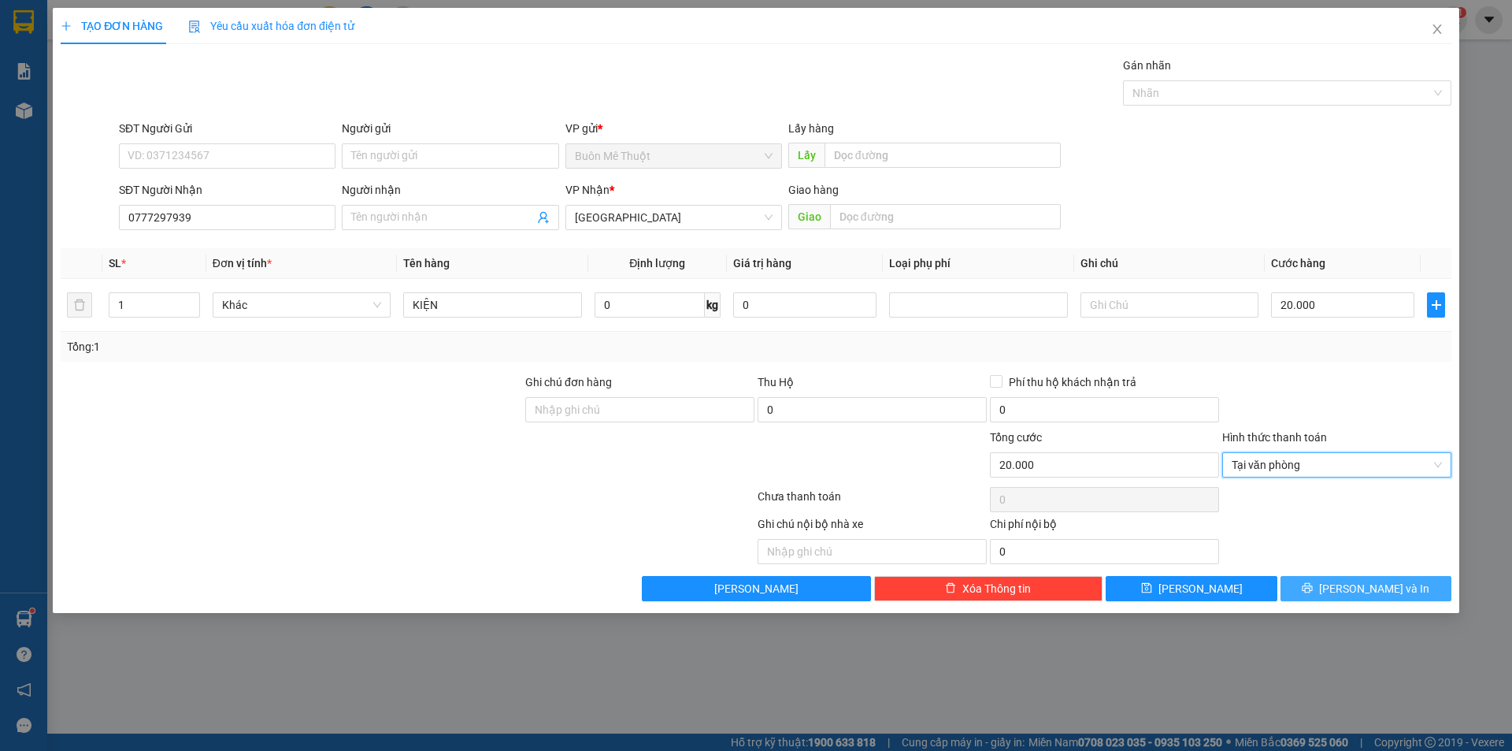
click at [1313, 581] on button "[PERSON_NAME] và In" at bounding box center [1366, 588] width 171 height 25
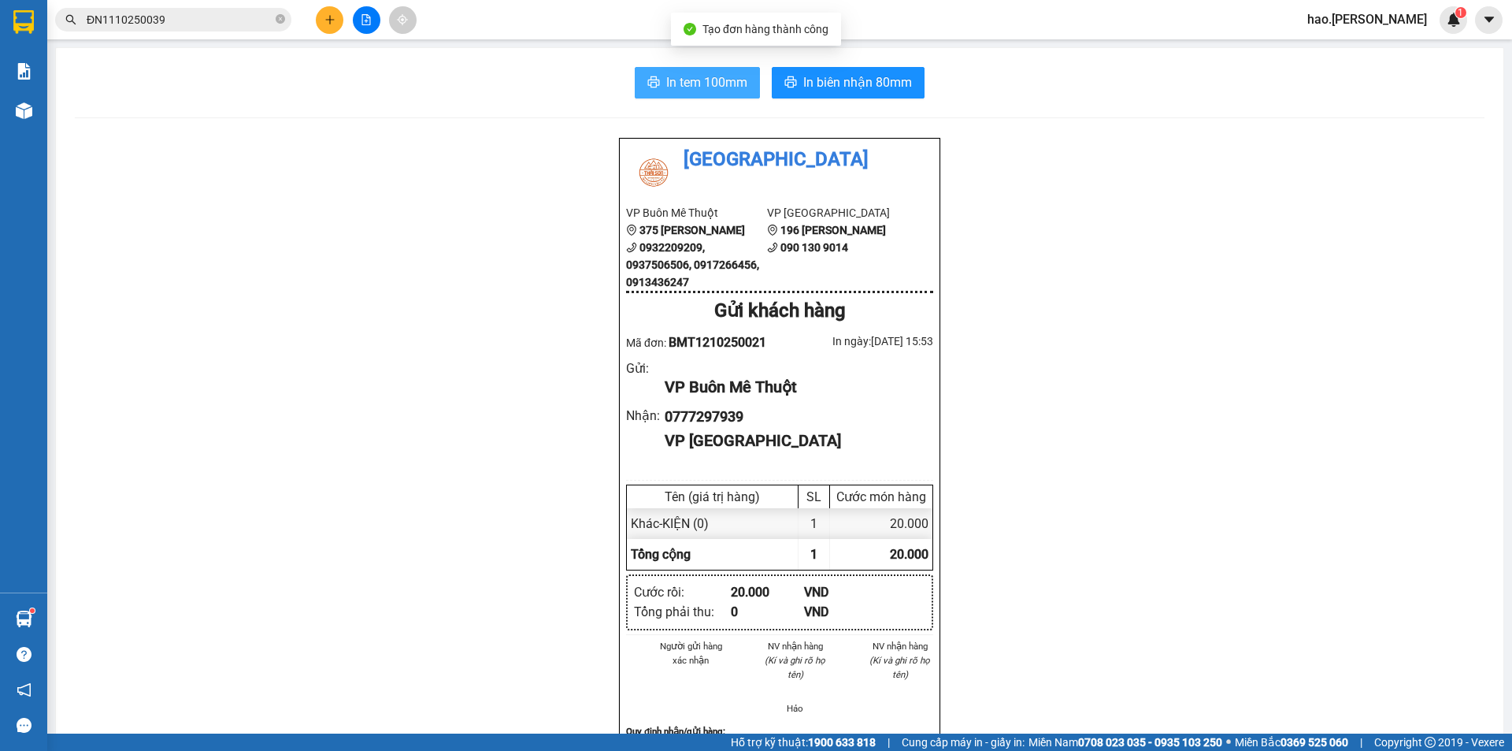
click at [713, 82] on span "In tem 100mm" at bounding box center [706, 82] width 81 height 20
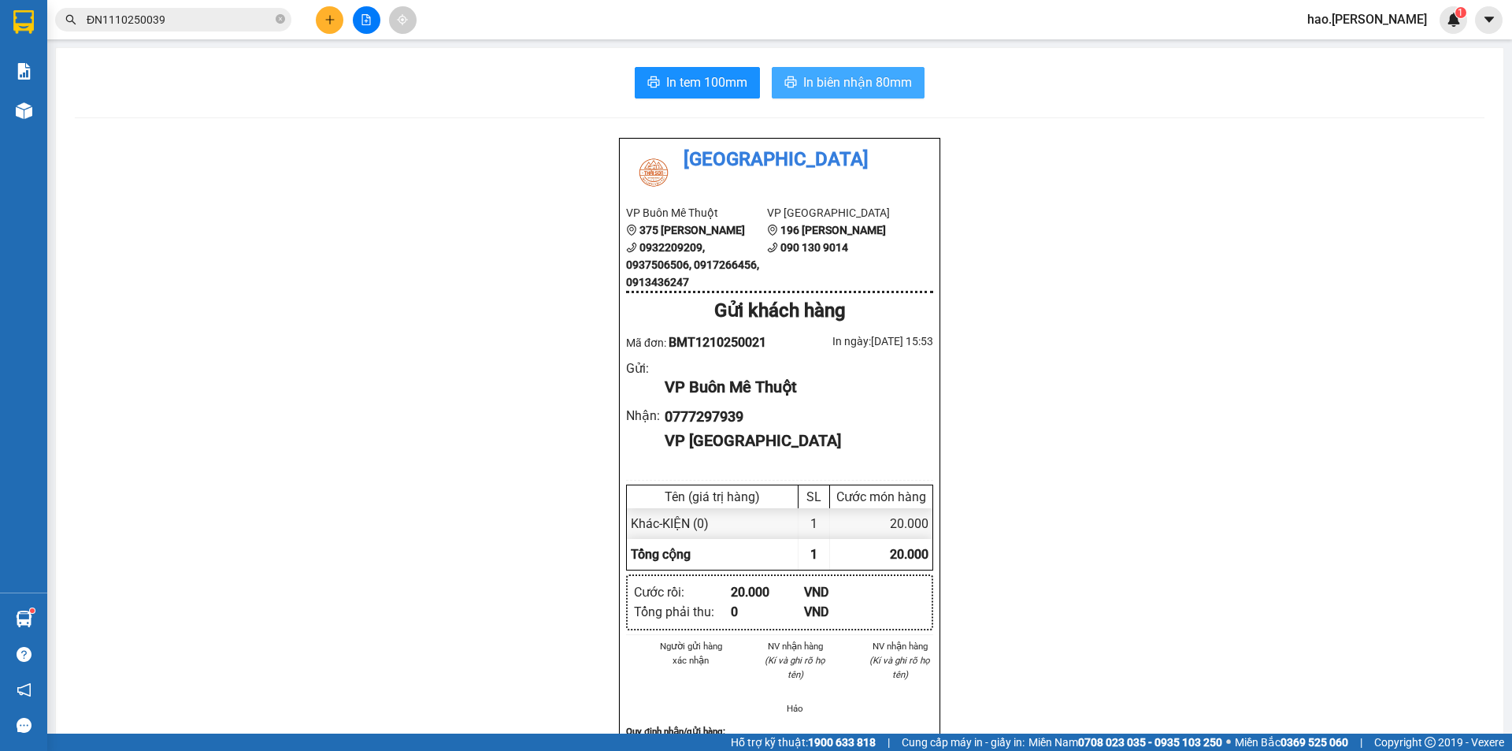
click at [844, 80] on span "In biên nhận 80mm" at bounding box center [857, 82] width 109 height 20
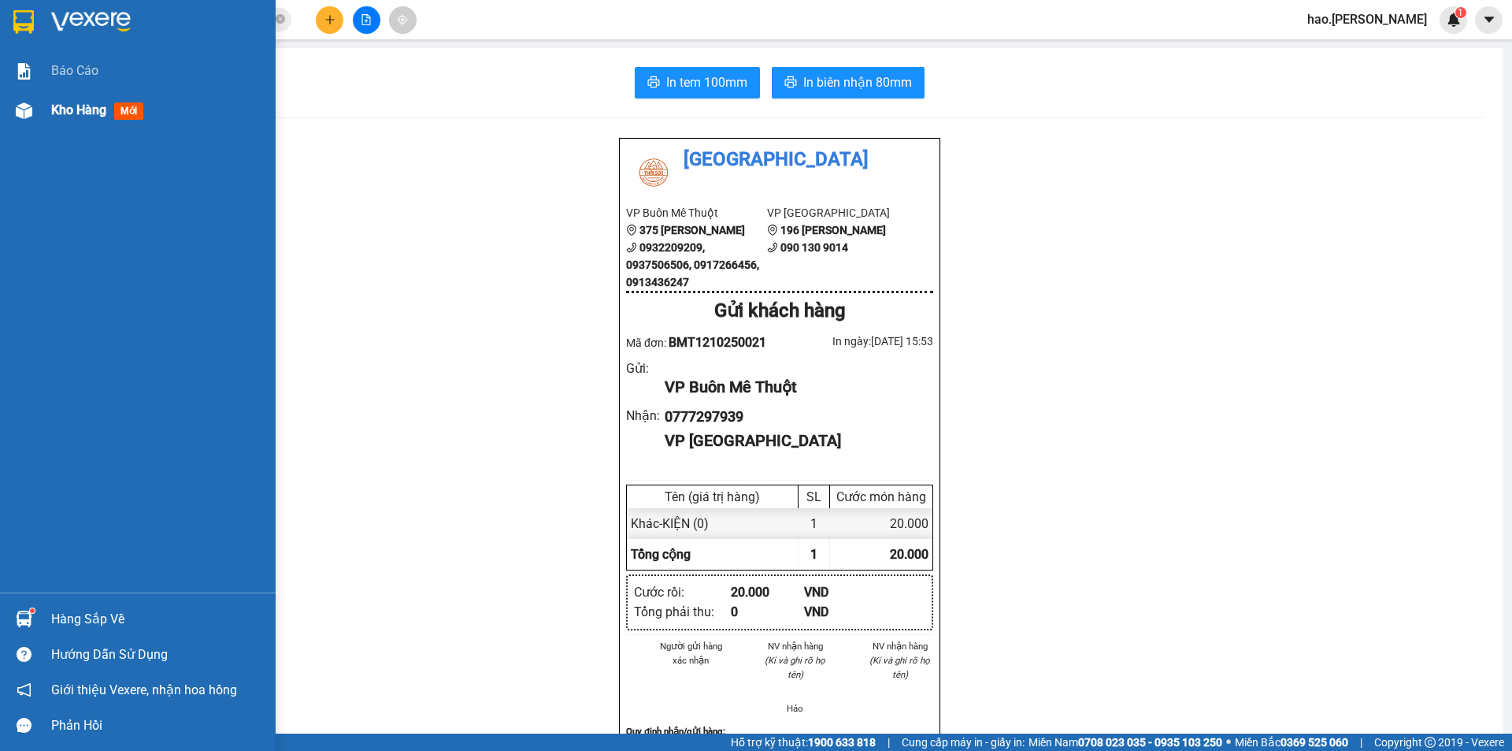
drag, startPoint x: 90, startPoint y: 124, endPoint x: 83, endPoint y: 107, distance: 18.4
click at [90, 125] on div "Kho hàng mới" at bounding box center [157, 110] width 213 height 39
click at [89, 125] on div "Kho hàng mới" at bounding box center [157, 110] width 213 height 39
click at [87, 123] on div "Kho hàng mới" at bounding box center [157, 110] width 213 height 39
click at [83, 107] on span "Kho hàng" at bounding box center [78, 109] width 55 height 15
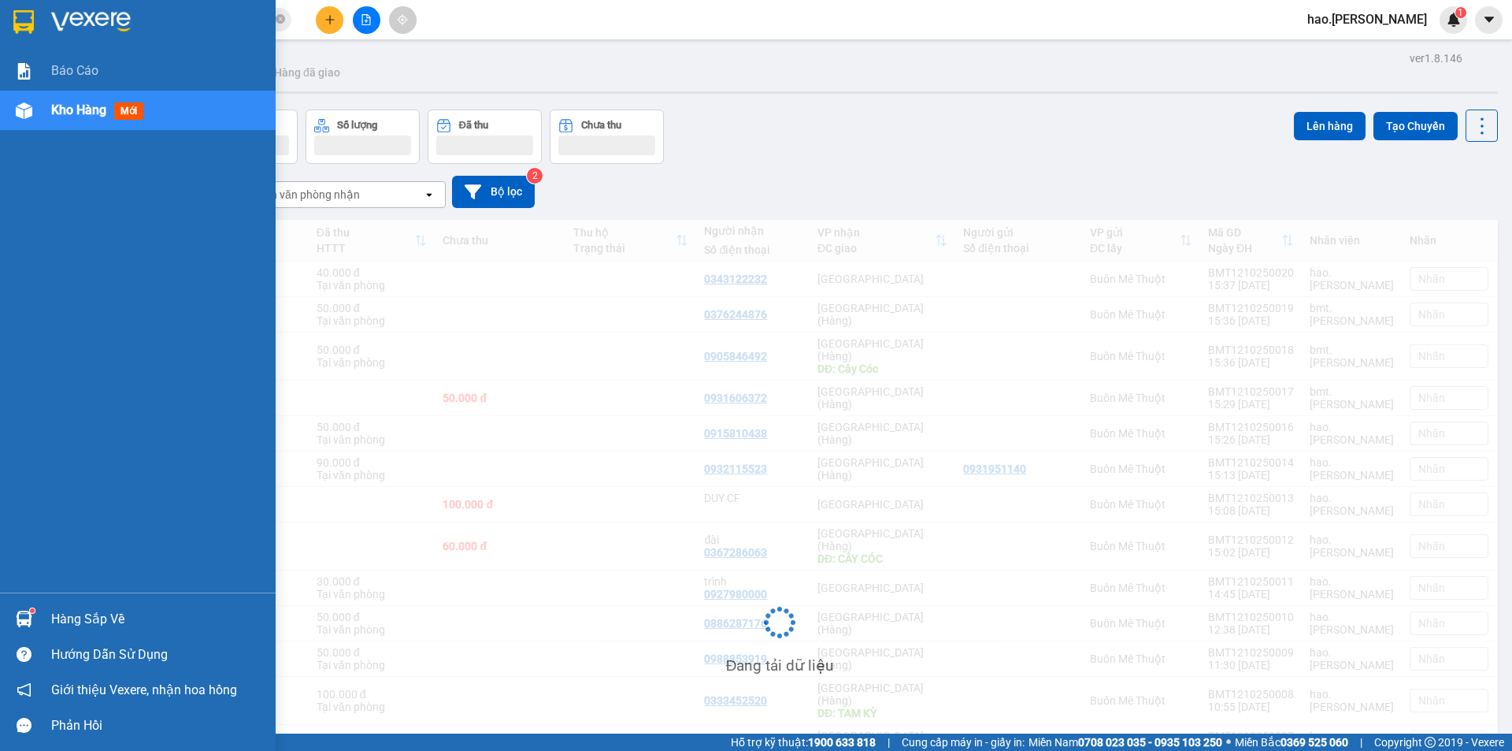
click at [83, 107] on span "Kho hàng" at bounding box center [78, 109] width 55 height 15
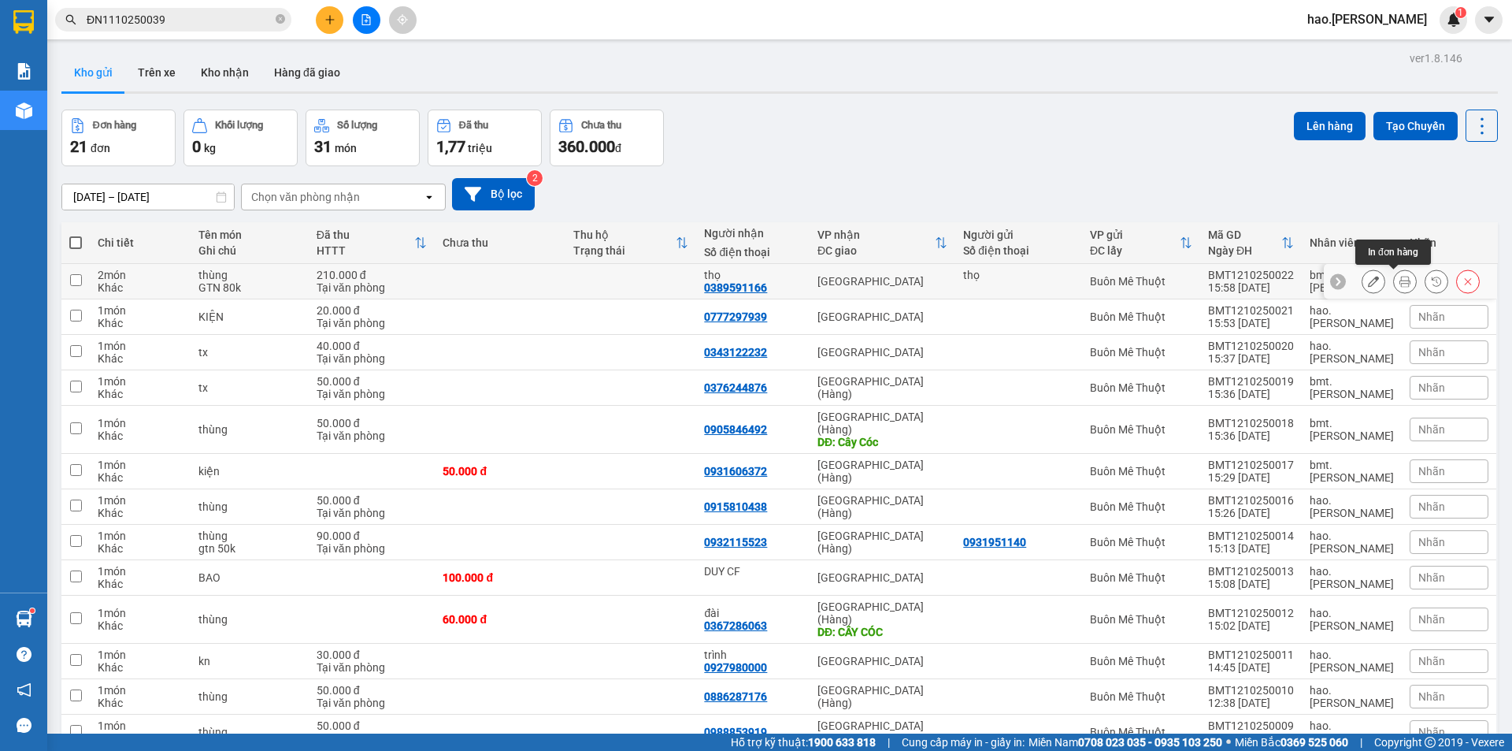
click at [1400, 279] on icon at bounding box center [1405, 281] width 11 height 11
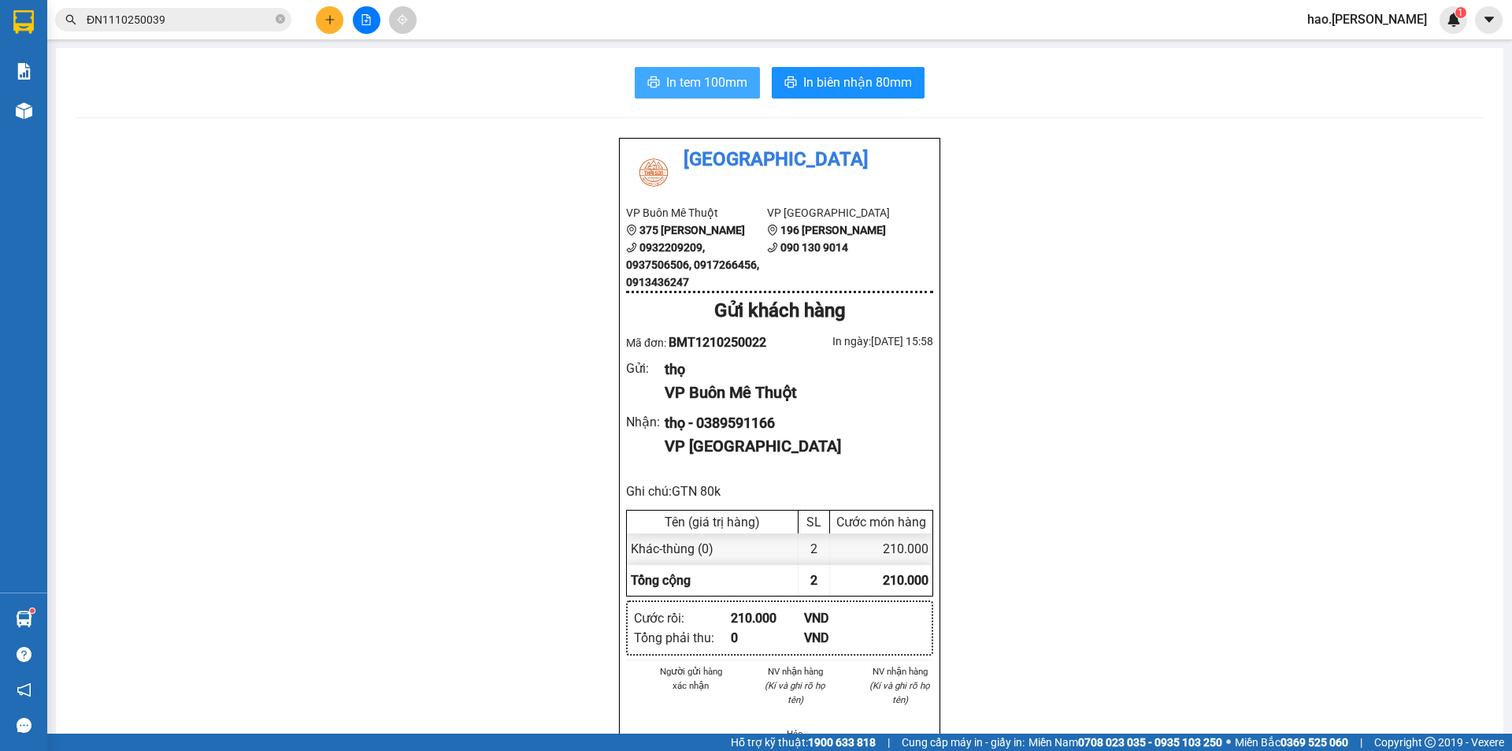
click at [686, 81] on span "In tem 100mm" at bounding box center [706, 82] width 81 height 20
click at [883, 84] on span "In biên nhận 80mm" at bounding box center [857, 82] width 109 height 20
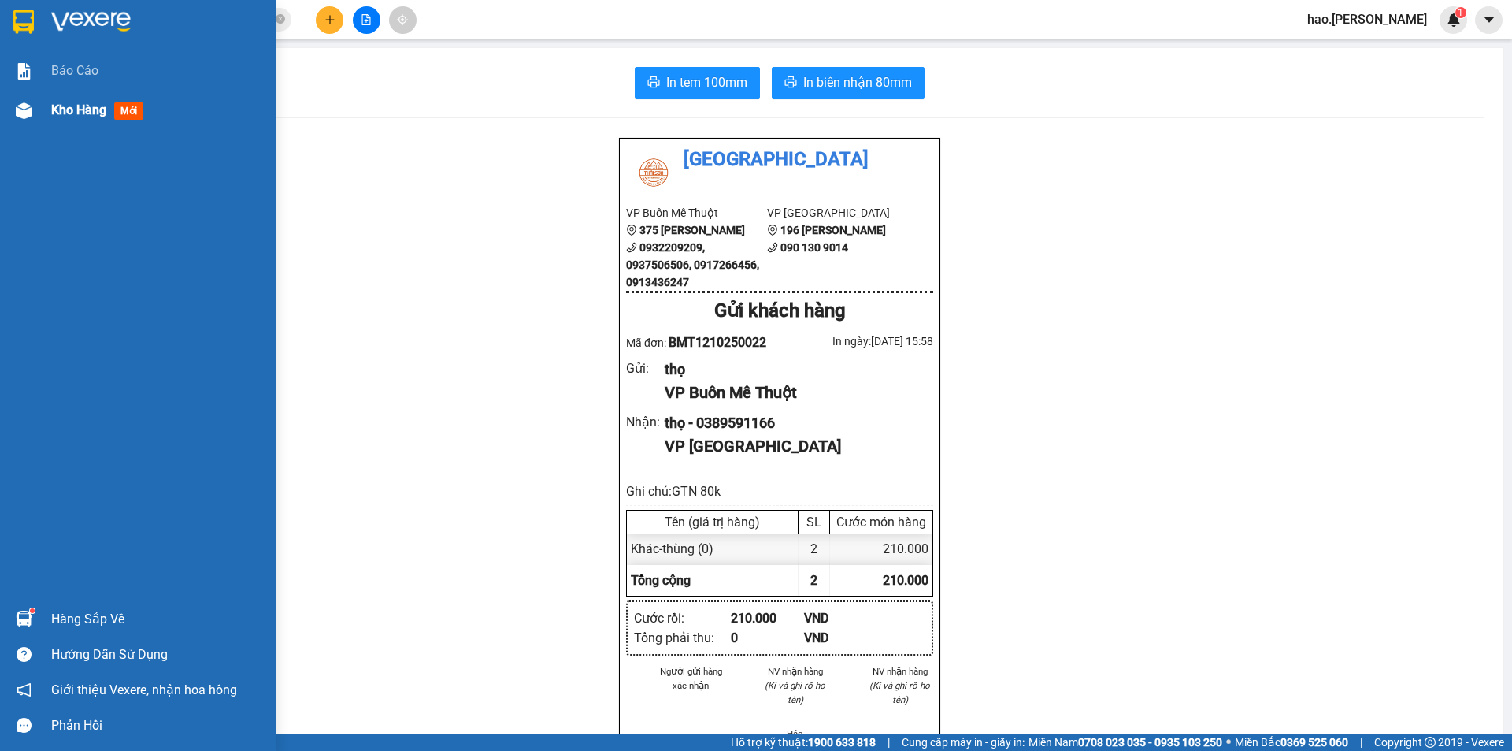
click at [87, 95] on div "Kho hàng mới" at bounding box center [157, 110] width 213 height 39
click at [88, 99] on div "Kho hàng mới" at bounding box center [157, 110] width 213 height 39
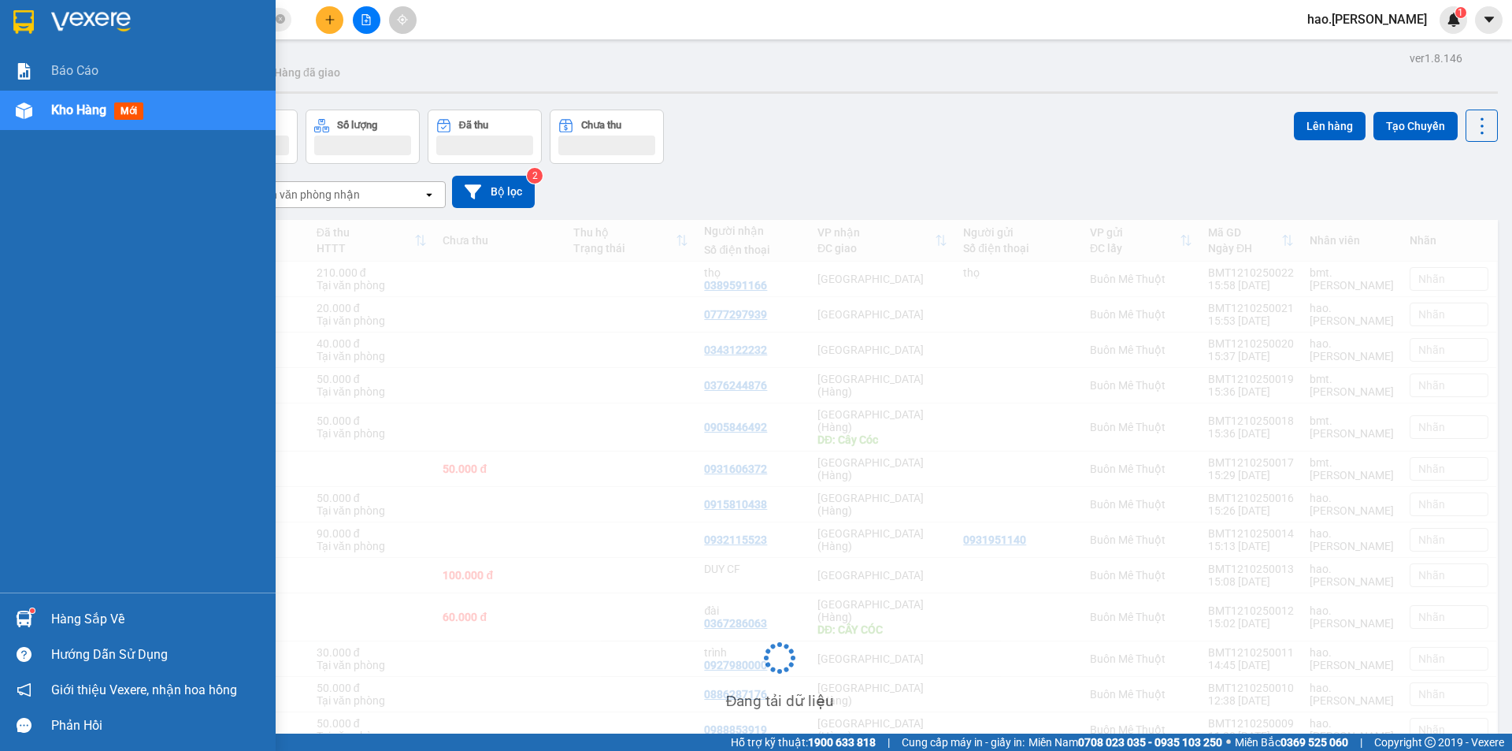
click at [89, 100] on div "Kho hàng mới" at bounding box center [100, 110] width 98 height 20
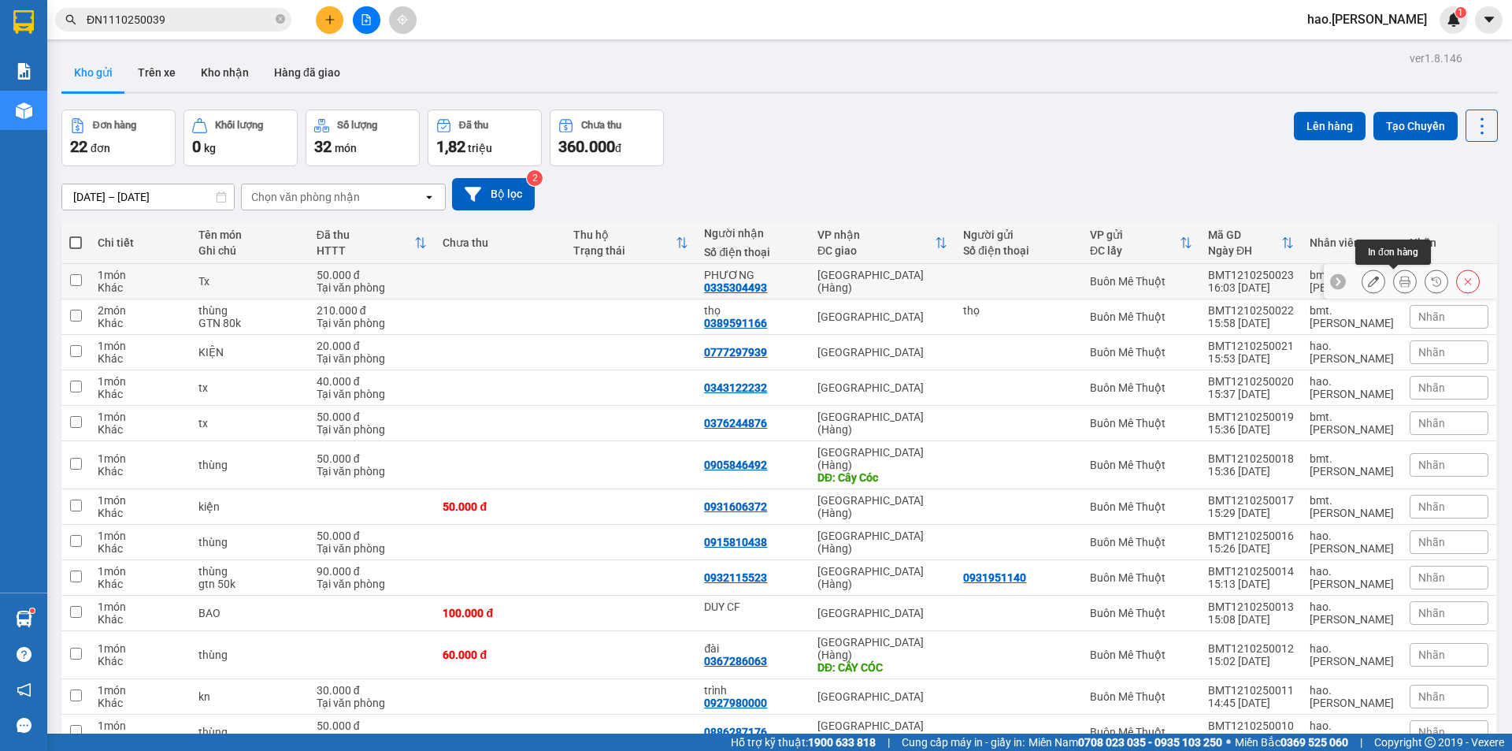
click at [1400, 280] on icon at bounding box center [1405, 281] width 11 height 11
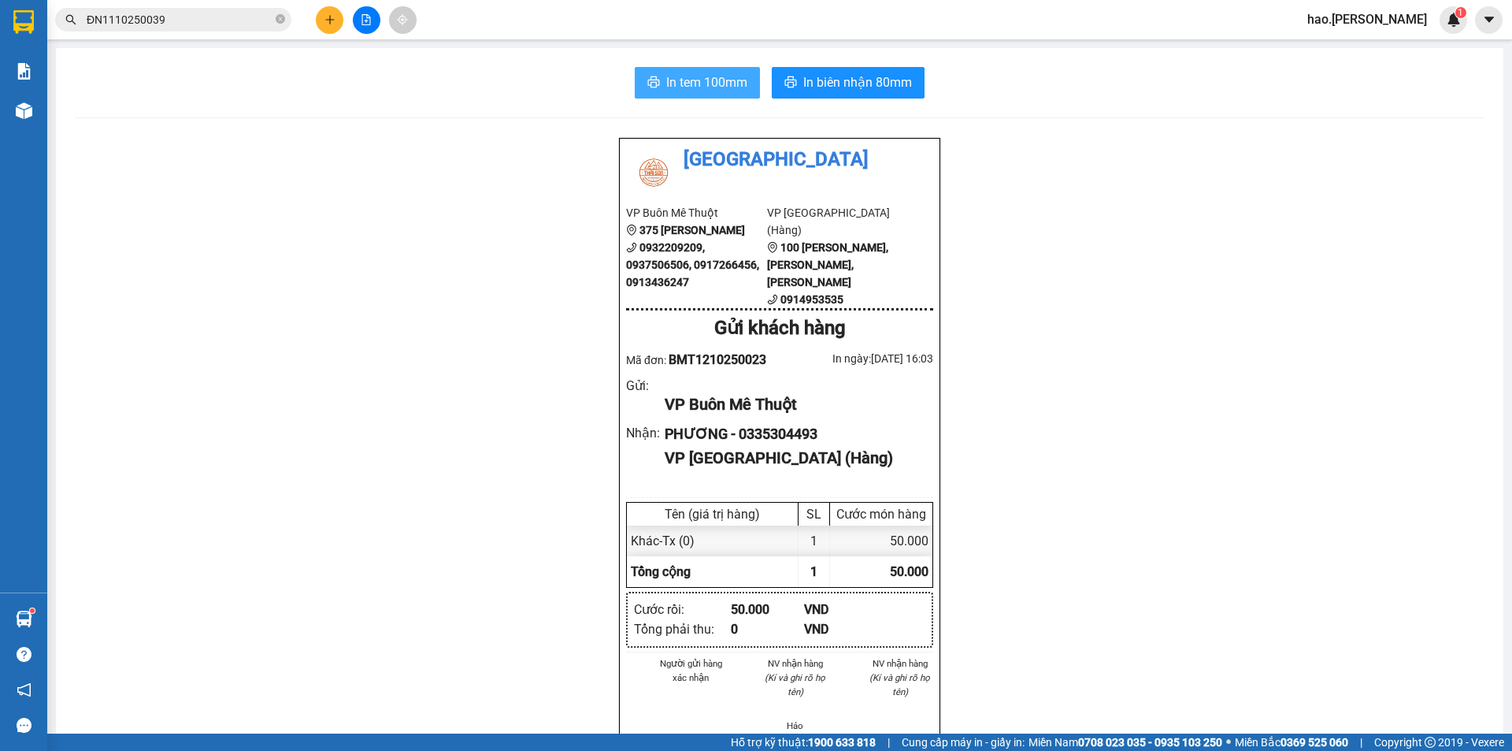
click at [708, 94] on button "In tem 100mm" at bounding box center [697, 83] width 125 height 32
click at [867, 87] on span "In biên nhận 80mm" at bounding box center [857, 82] width 109 height 20
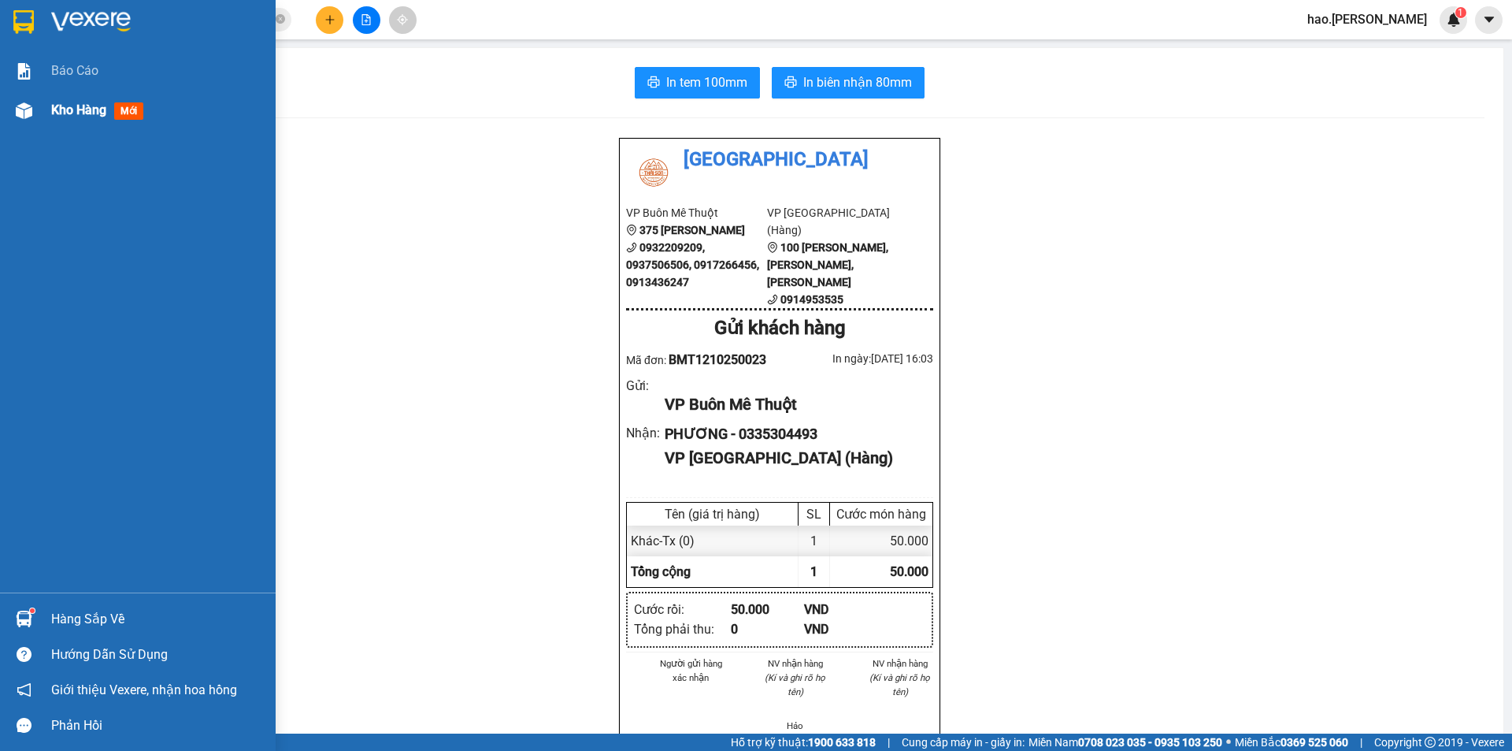
drag, startPoint x: 121, startPoint y: 98, endPoint x: 91, endPoint y: 119, distance: 36.9
click at [87, 122] on div "Kho hàng mới" at bounding box center [157, 110] width 213 height 39
click at [87, 119] on div "Kho hàng mới" at bounding box center [100, 110] width 98 height 20
click at [91, 119] on div "Kho hàng mới" at bounding box center [100, 110] width 98 height 20
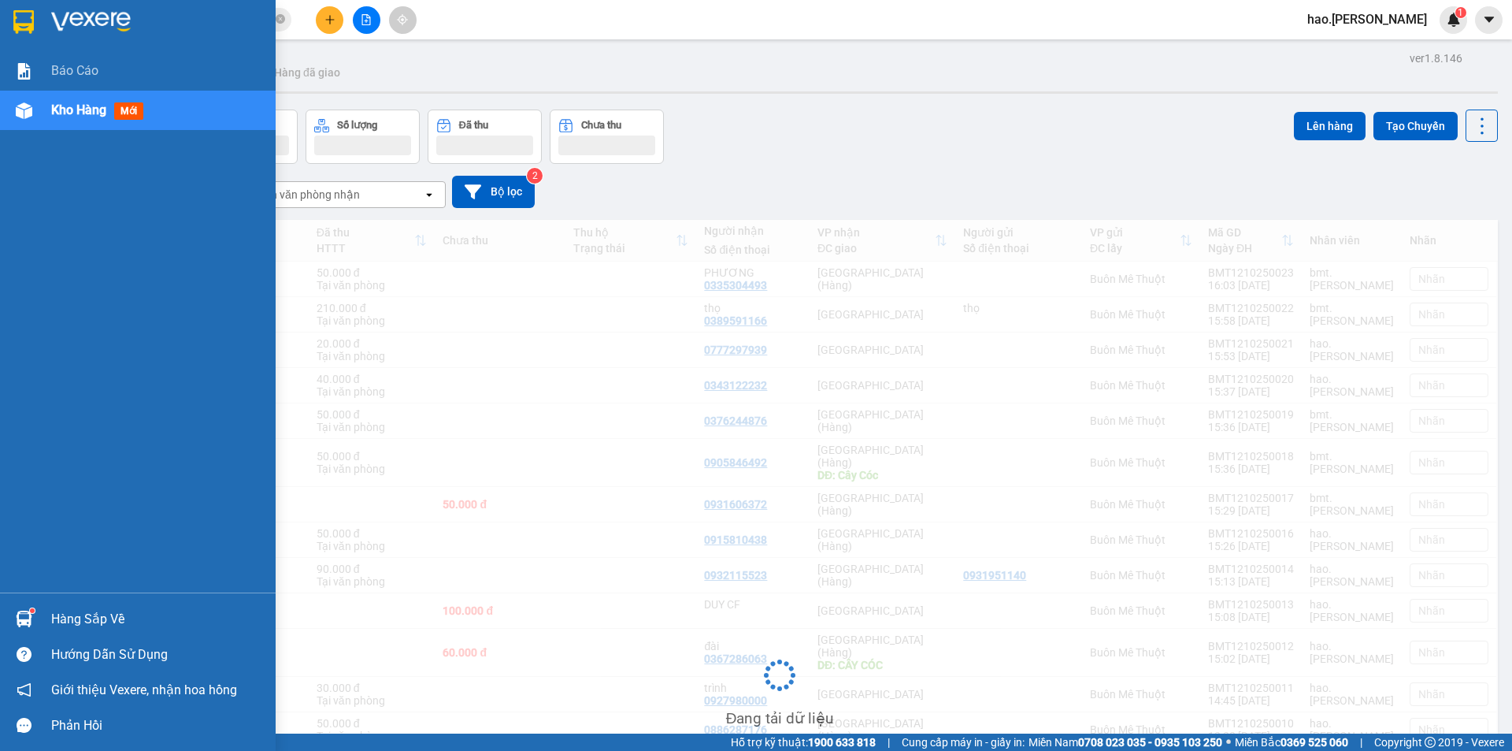
click at [91, 119] on div "Kho hàng mới" at bounding box center [100, 110] width 98 height 20
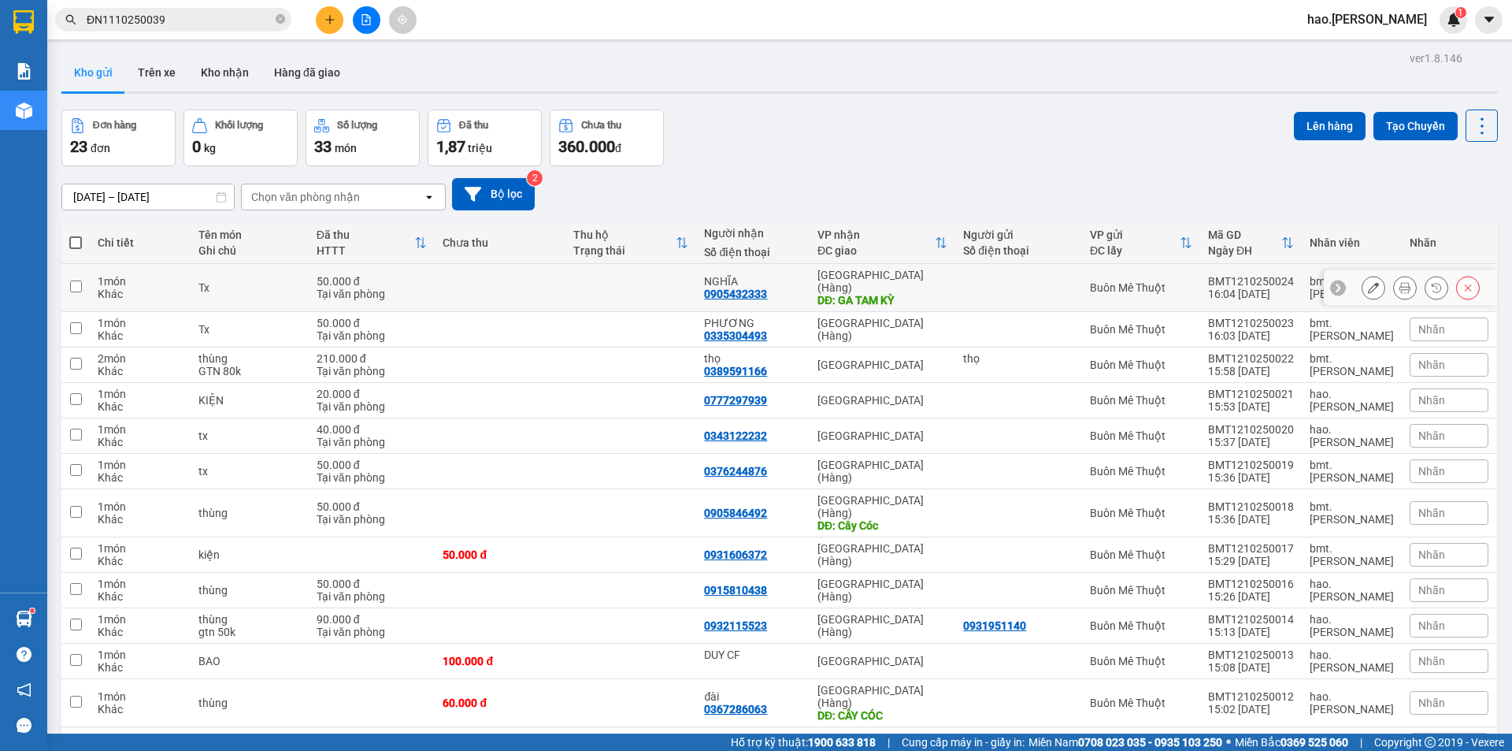
click at [1394, 279] on button at bounding box center [1405, 288] width 22 height 28
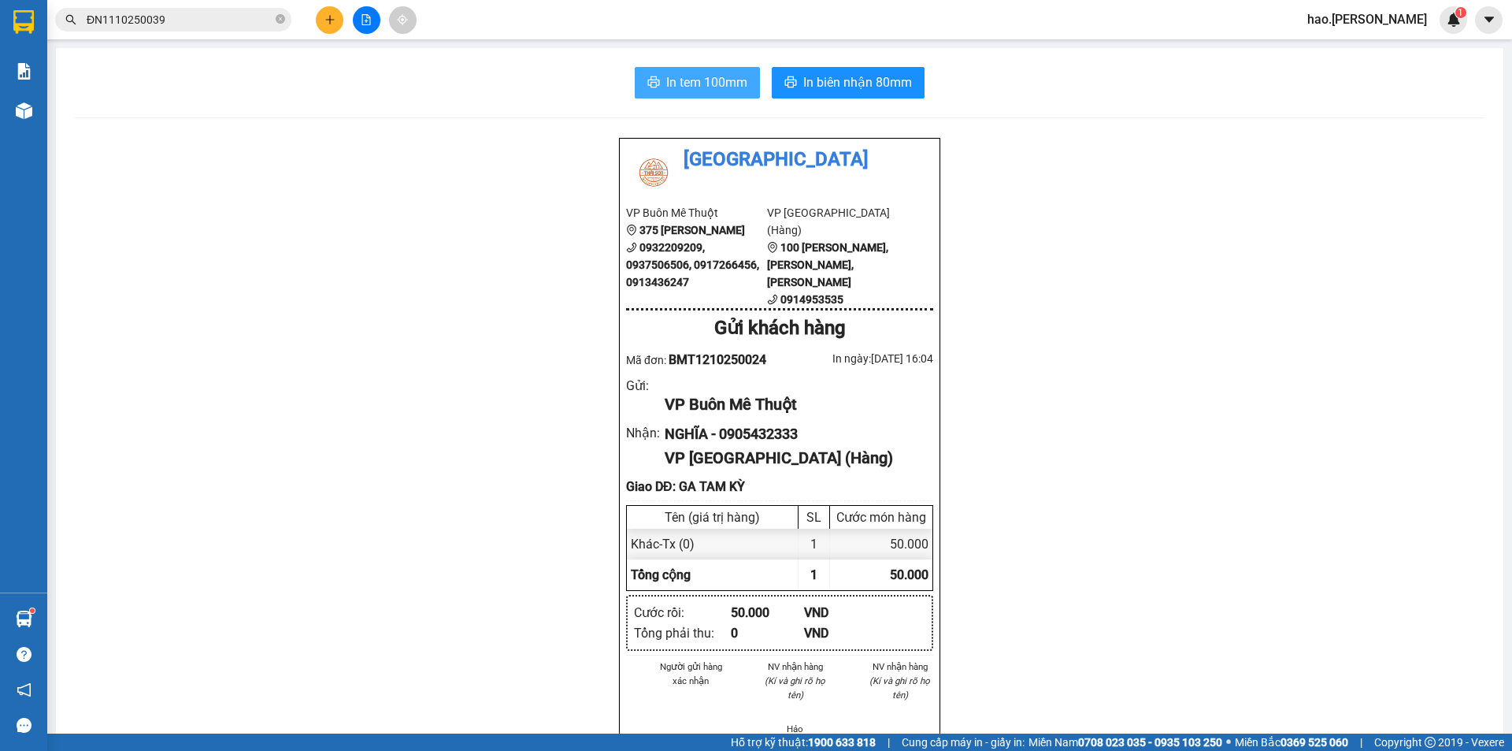
click at [684, 88] on span "In tem 100mm" at bounding box center [706, 82] width 81 height 20
drag, startPoint x: 824, startPoint y: 81, endPoint x: 806, endPoint y: 95, distance: 21.9
click at [821, 81] on span "In biên nhận 80mm" at bounding box center [857, 82] width 109 height 20
click at [703, 74] on span "In tem 100mm" at bounding box center [706, 82] width 81 height 20
click at [335, 26] on button at bounding box center [330, 20] width 28 height 28
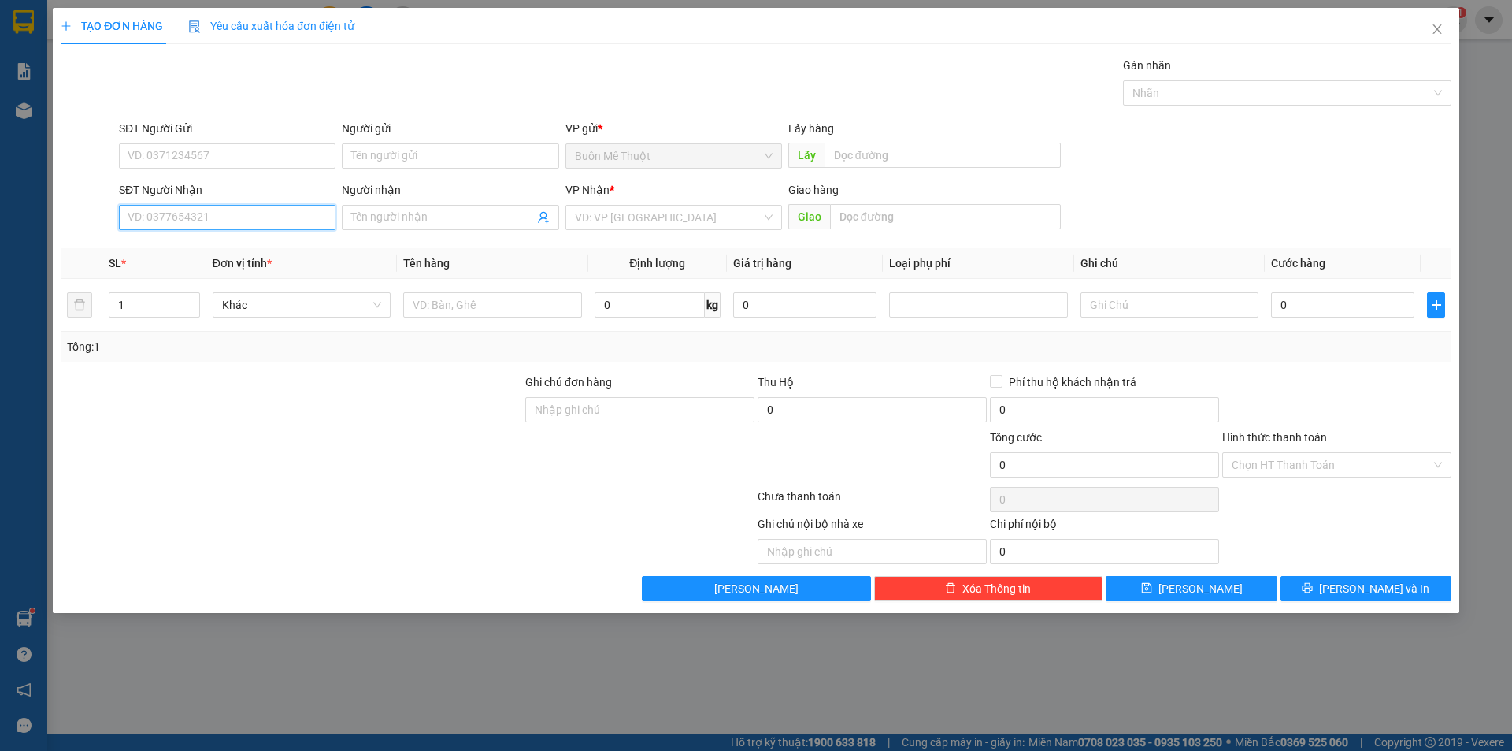
click at [163, 219] on input "SĐT Người Nhận" at bounding box center [227, 217] width 217 height 25
click at [161, 261] on div "0941681331 - nguyên" at bounding box center [227, 248] width 217 height 25
type input "0941681331"
type input "nguyên"
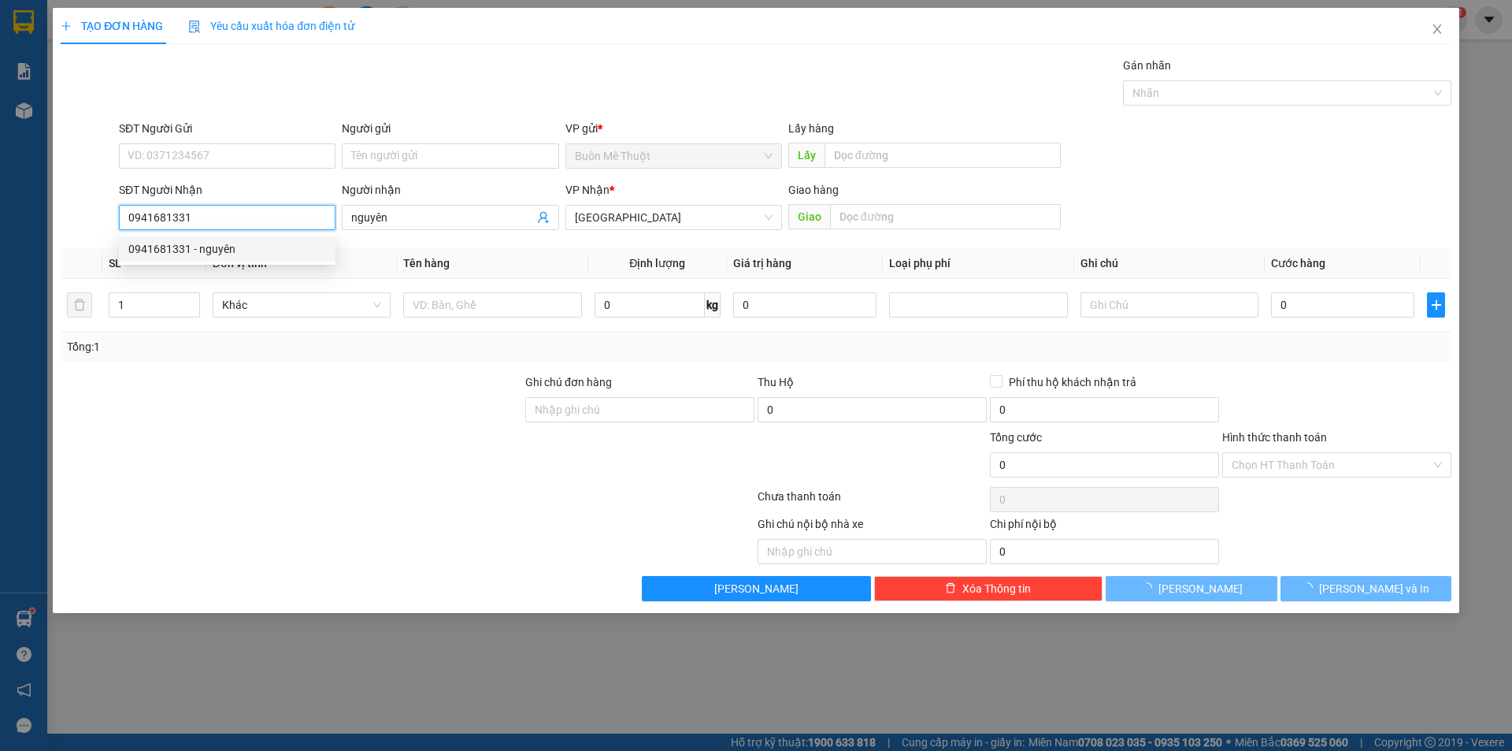
type input "40.000"
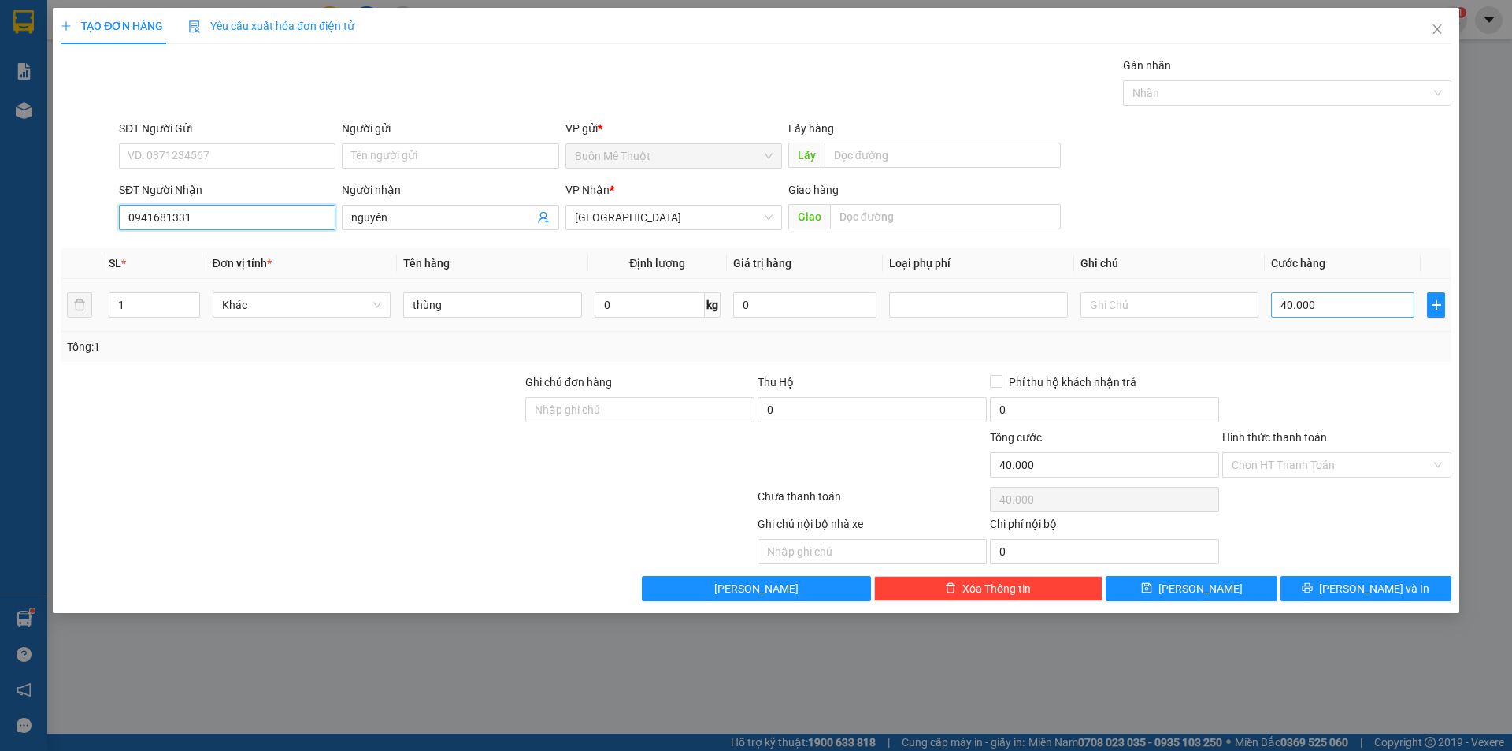
type input "0941681331"
click at [1365, 310] on input "40.000" at bounding box center [1342, 304] width 143 height 25
type input "2"
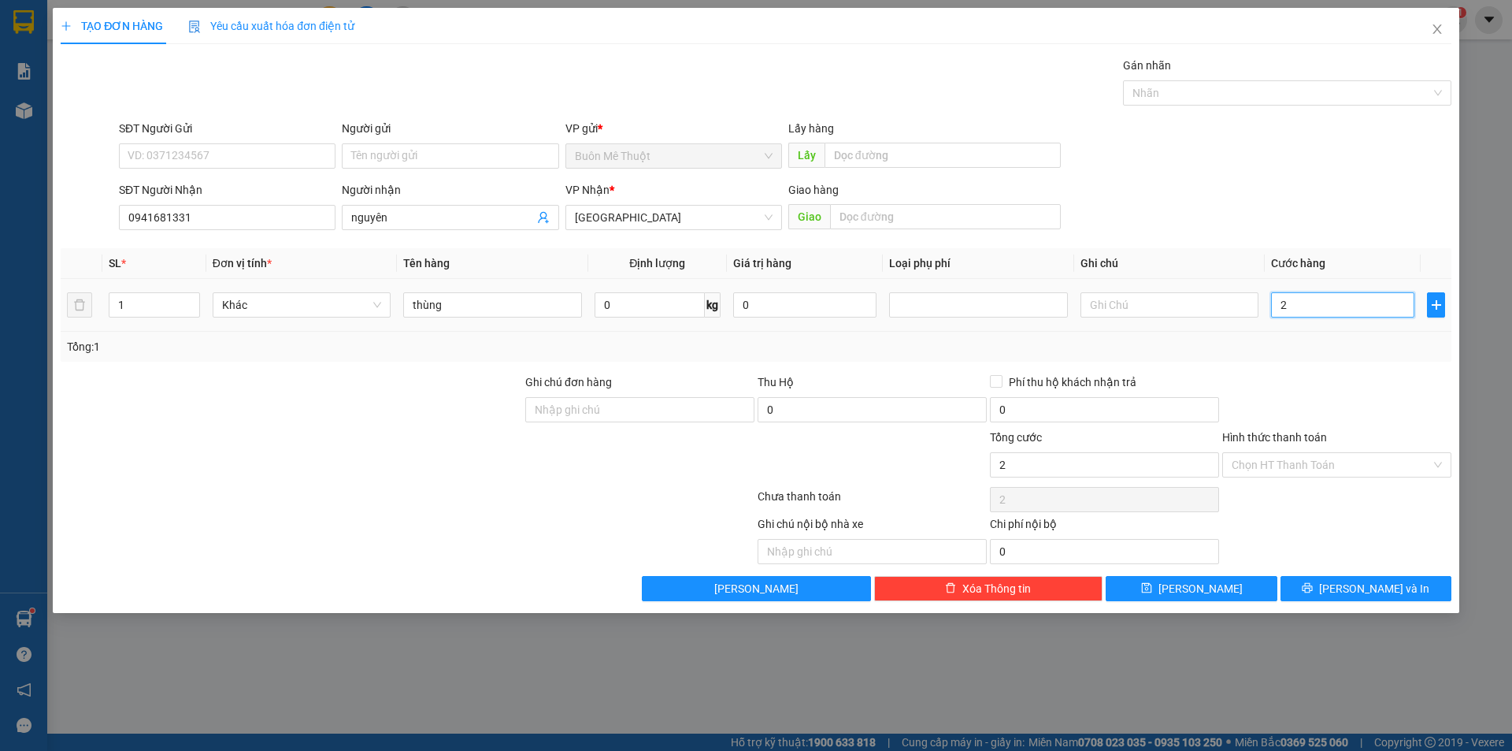
type input "20"
type input "20.000"
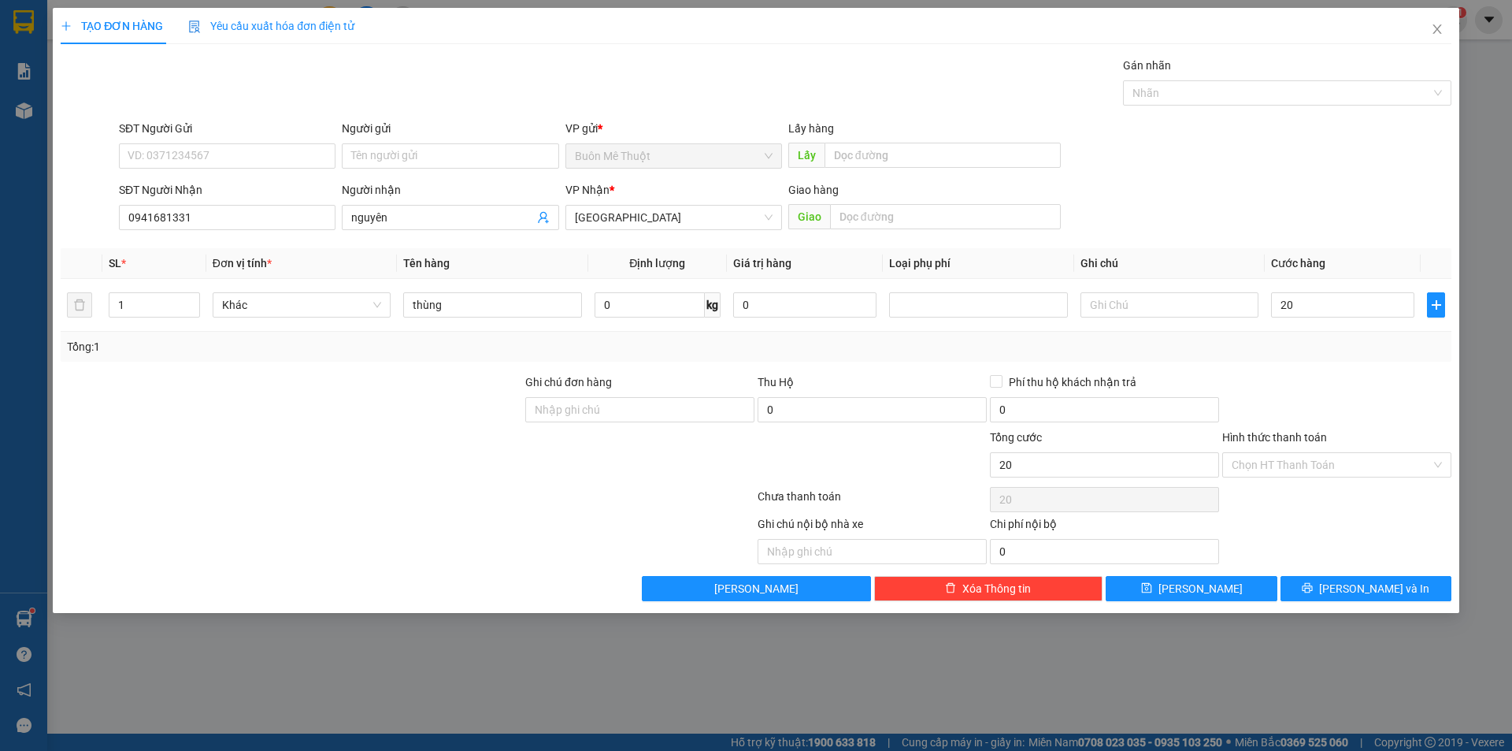
type input "20.000"
click at [1319, 364] on div "Transit Pickup Surcharge Ids Transit Deliver Surcharge Ids Transit Deliver Surc…" at bounding box center [756, 329] width 1391 height 544
drag, startPoint x: 1243, startPoint y: 443, endPoint x: 1237, endPoint y: 468, distance: 26.0
click at [1237, 468] on div "Hình thức thanh toán Chọn HT Thanh Toán" at bounding box center [1336, 455] width 229 height 55
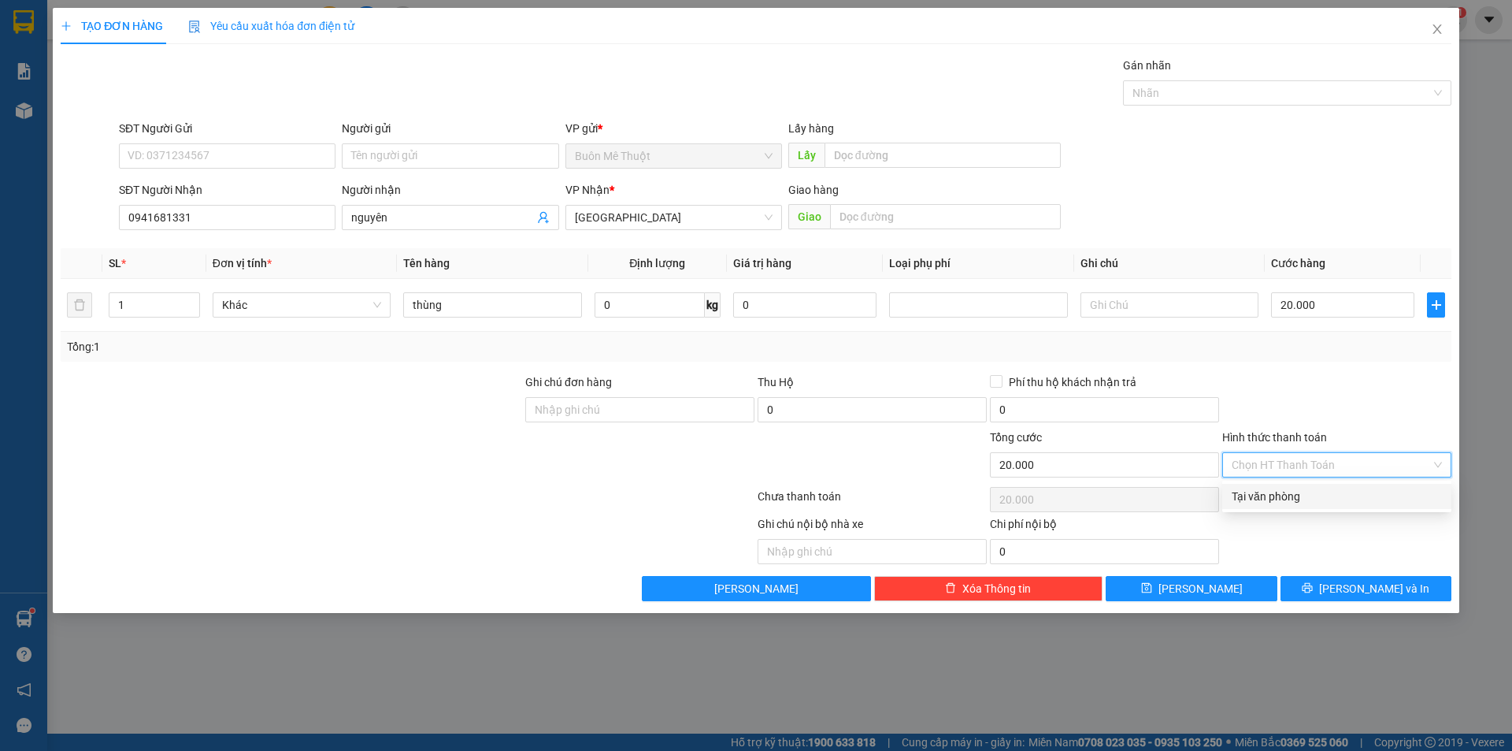
click at [1240, 467] on input "Hình thức thanh toán" at bounding box center [1331, 465] width 199 height 24
drag, startPoint x: 1243, startPoint y: 491, endPoint x: 1272, endPoint y: 539, distance: 56.2
click at [1243, 492] on div "Tại văn phòng" at bounding box center [1337, 496] width 210 height 17
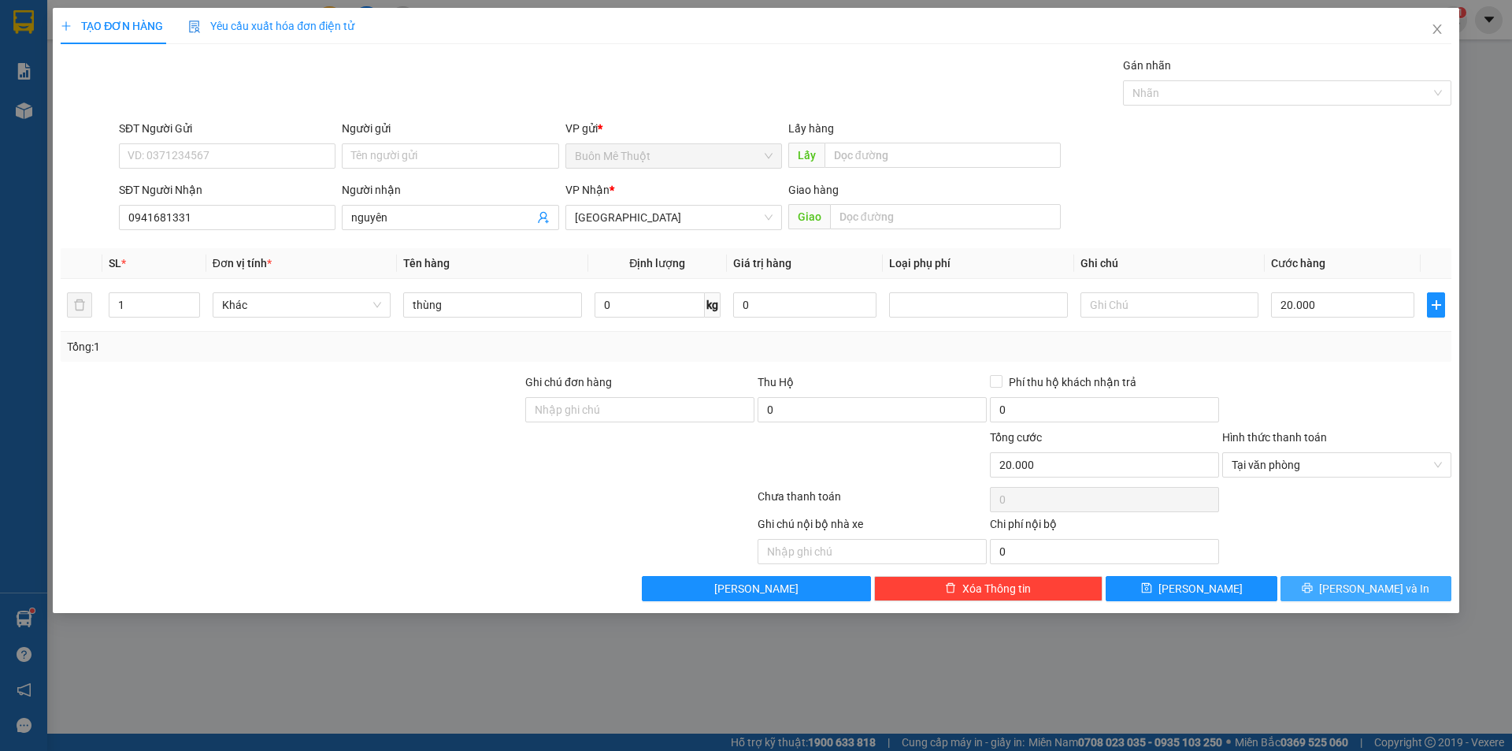
click at [1333, 582] on button "[PERSON_NAME] và In" at bounding box center [1366, 588] width 171 height 25
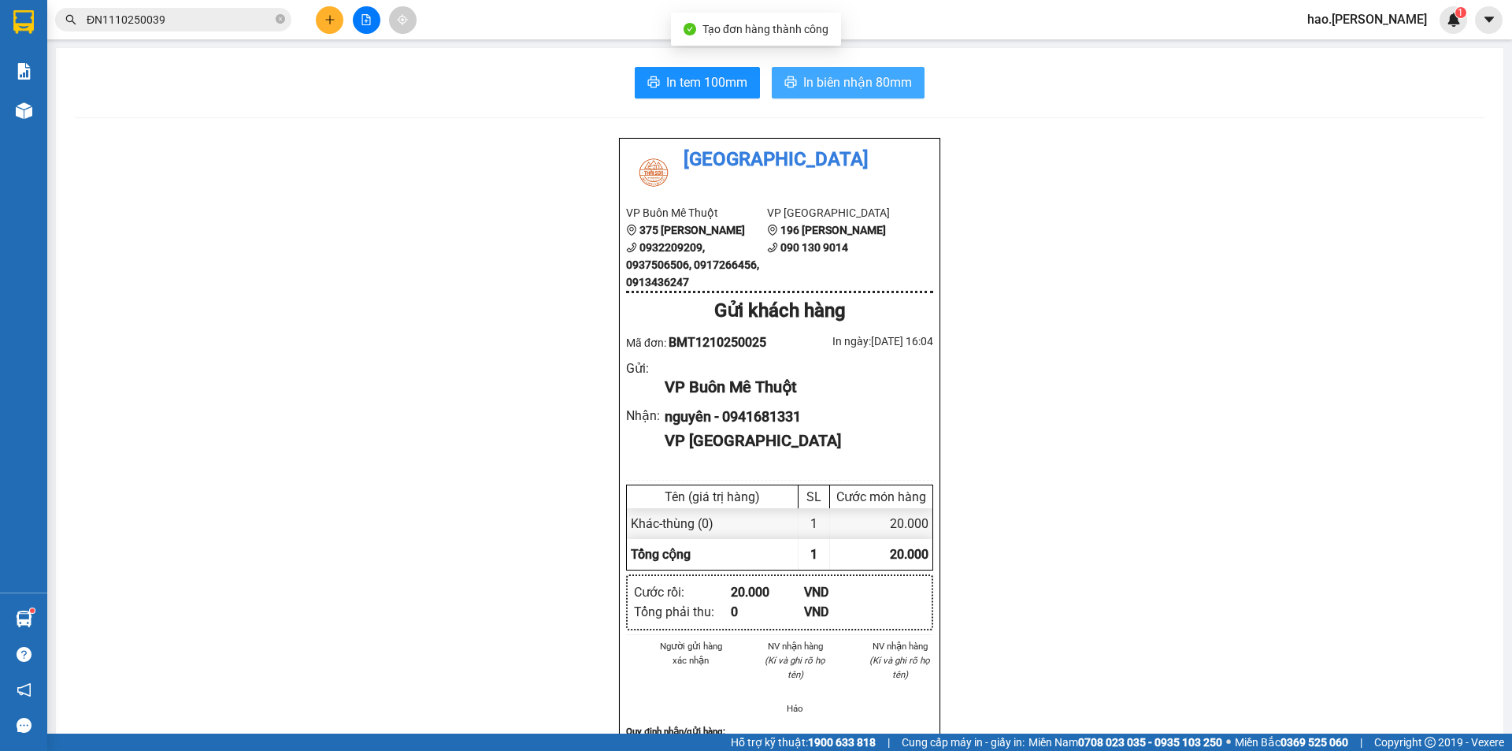
click at [832, 91] on span "In biên nhận 80mm" at bounding box center [857, 82] width 109 height 20
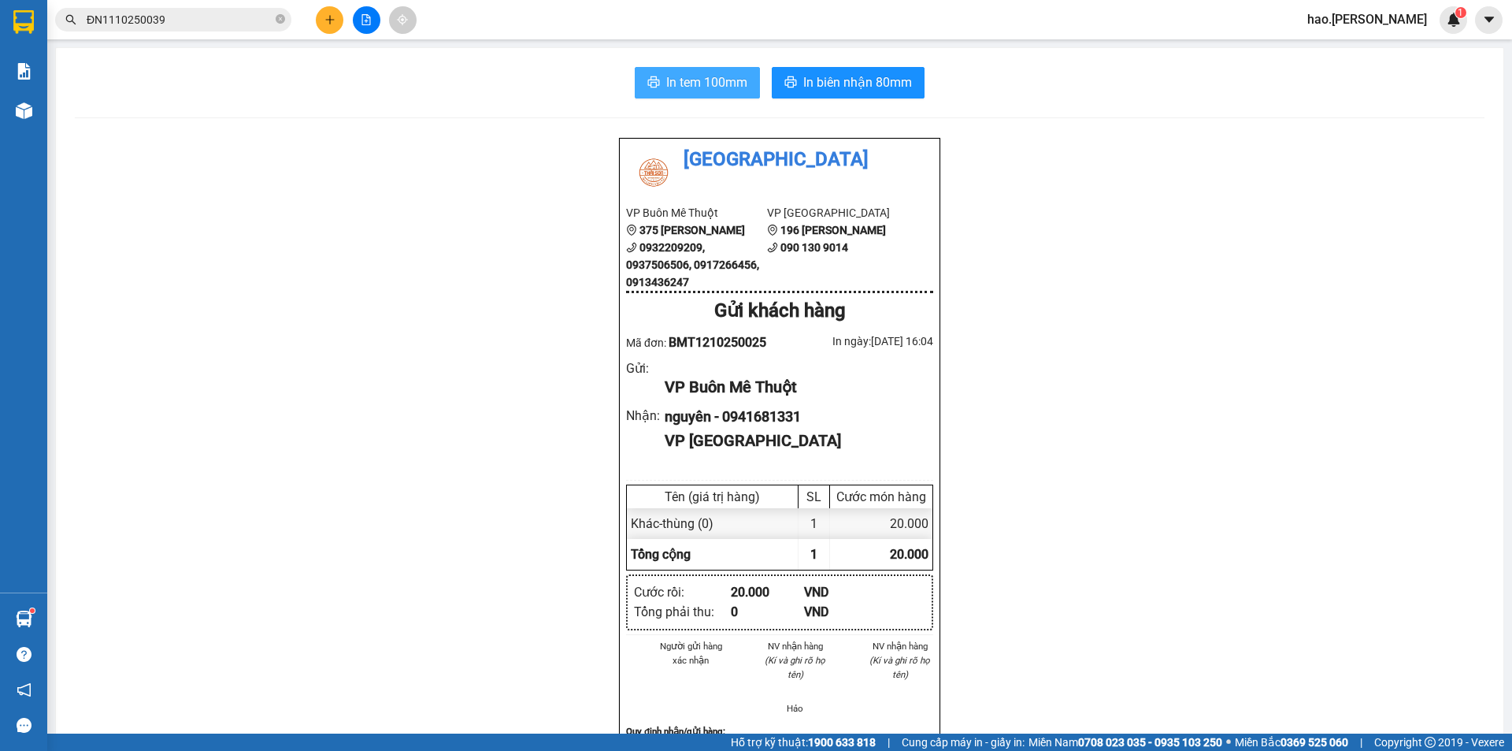
click at [713, 89] on span "In tem 100mm" at bounding box center [706, 82] width 81 height 20
click at [324, 29] on button at bounding box center [330, 20] width 28 height 28
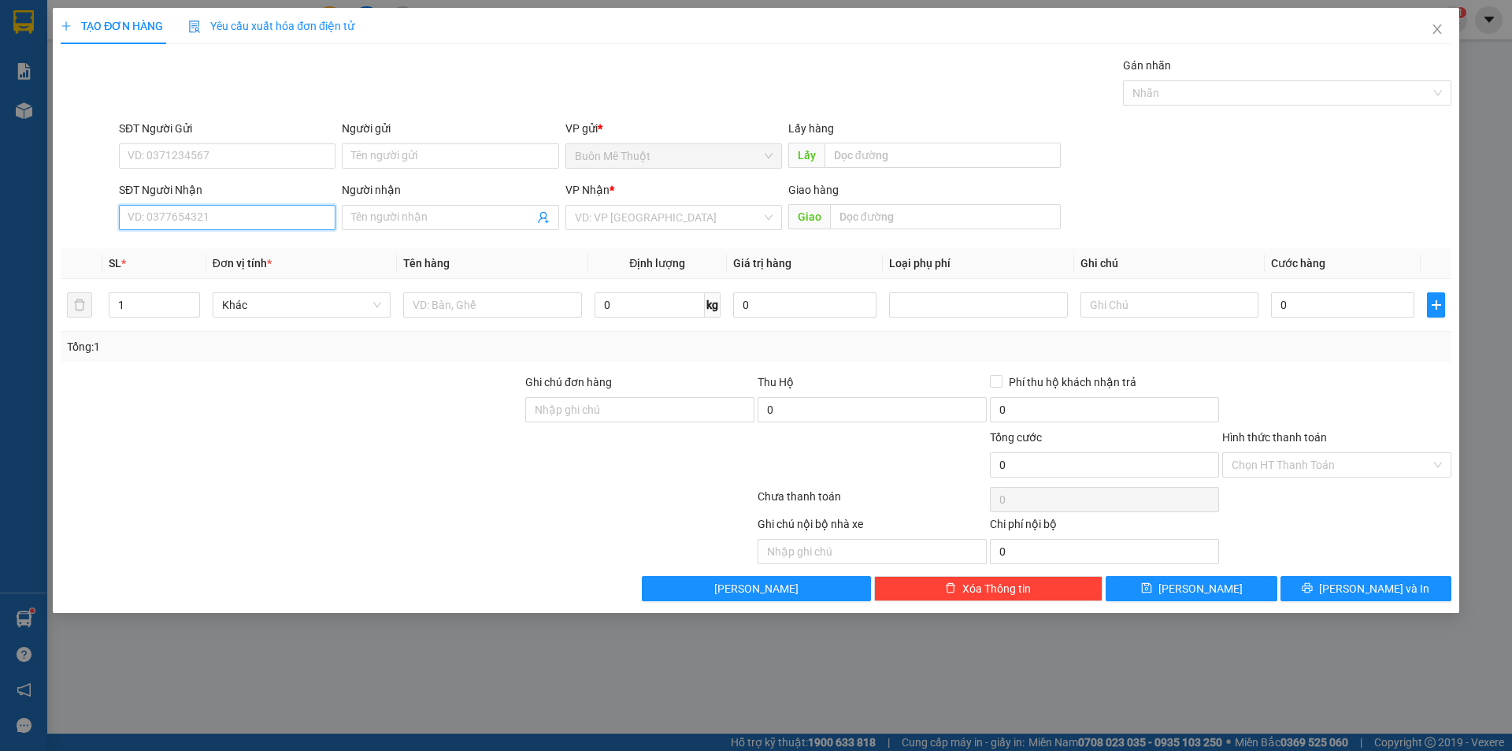
click at [231, 212] on input "SĐT Người Nhận" at bounding box center [227, 217] width 217 height 25
click at [221, 250] on div "0914305054" at bounding box center [227, 248] width 198 height 17
type input "0914305054"
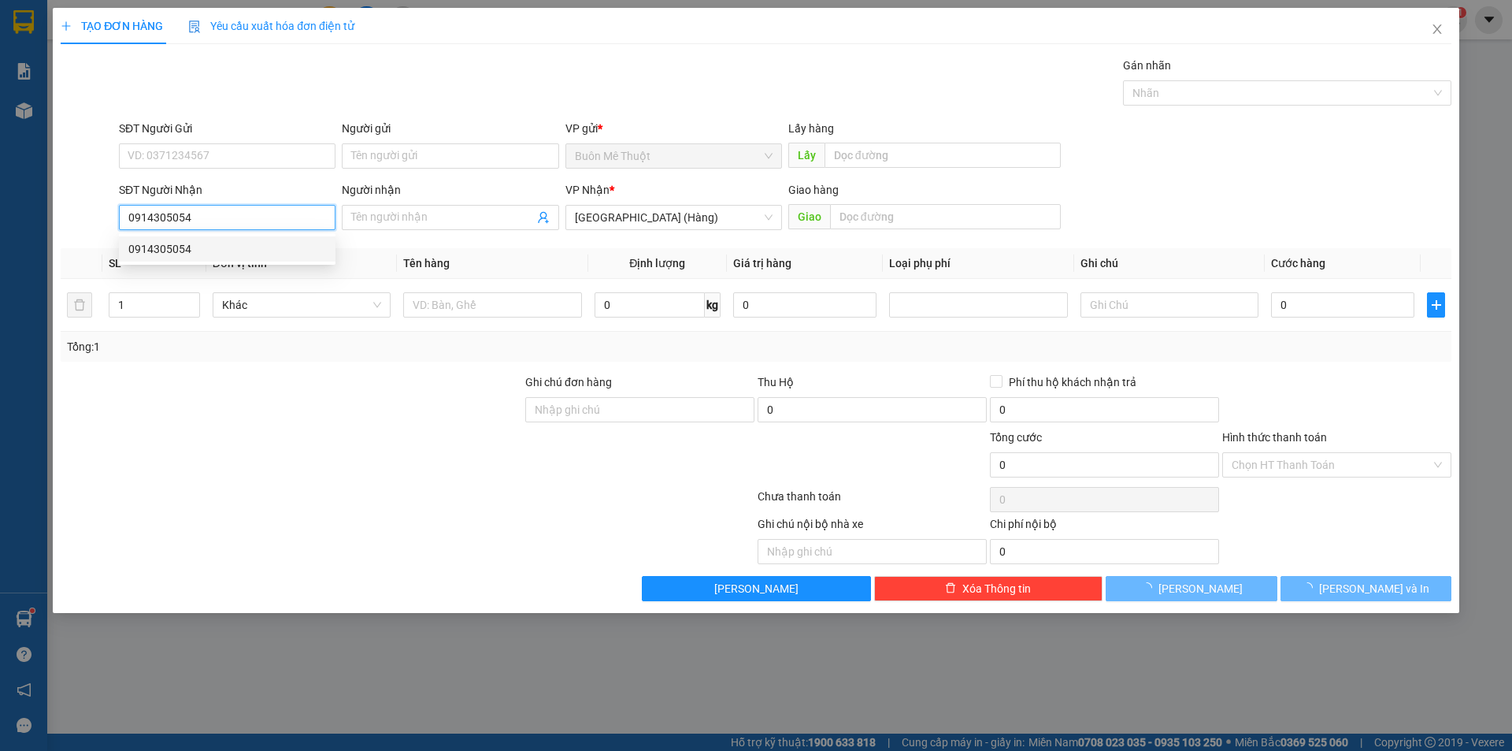
type input "50.000"
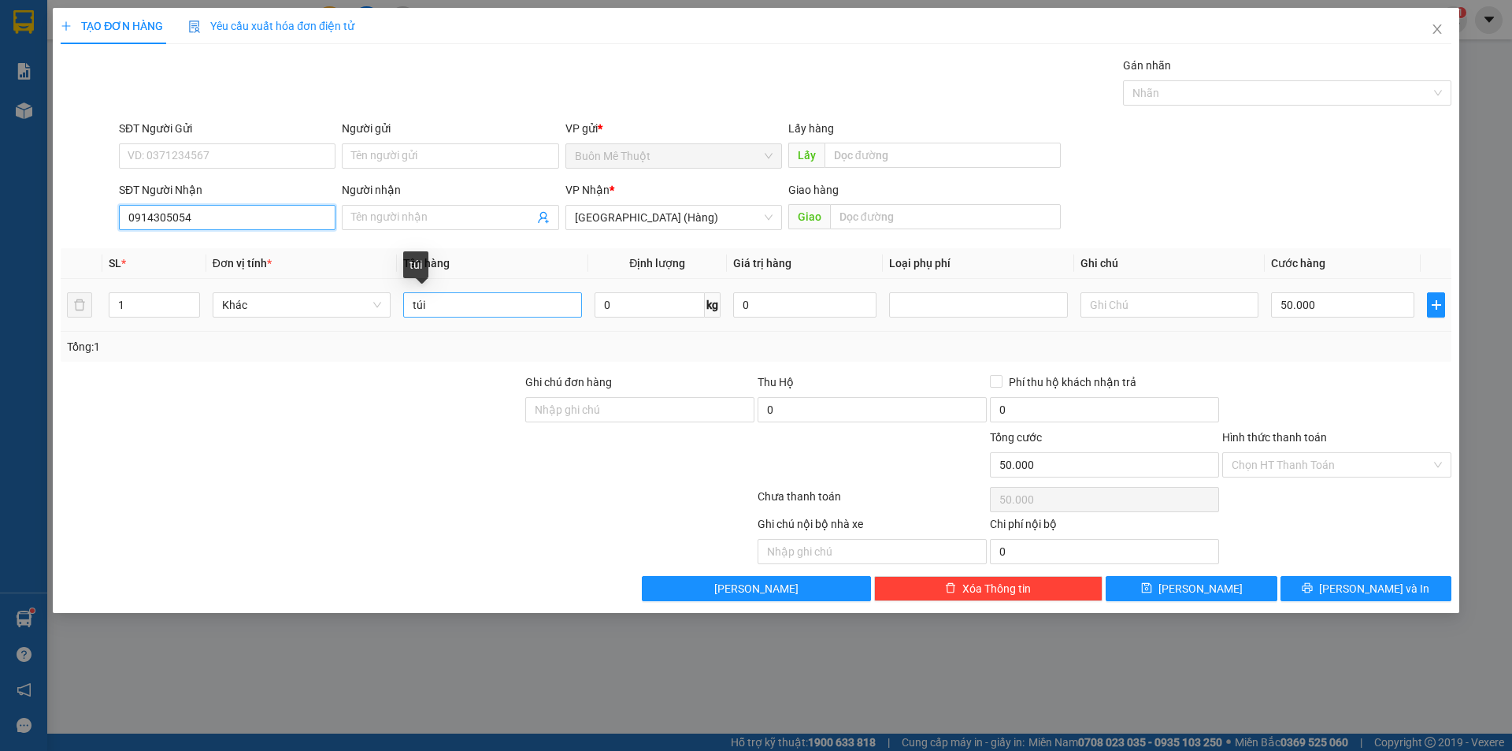
type input "0914305054"
click at [470, 305] on input "túi" at bounding box center [492, 304] width 178 height 25
type input "thùng"
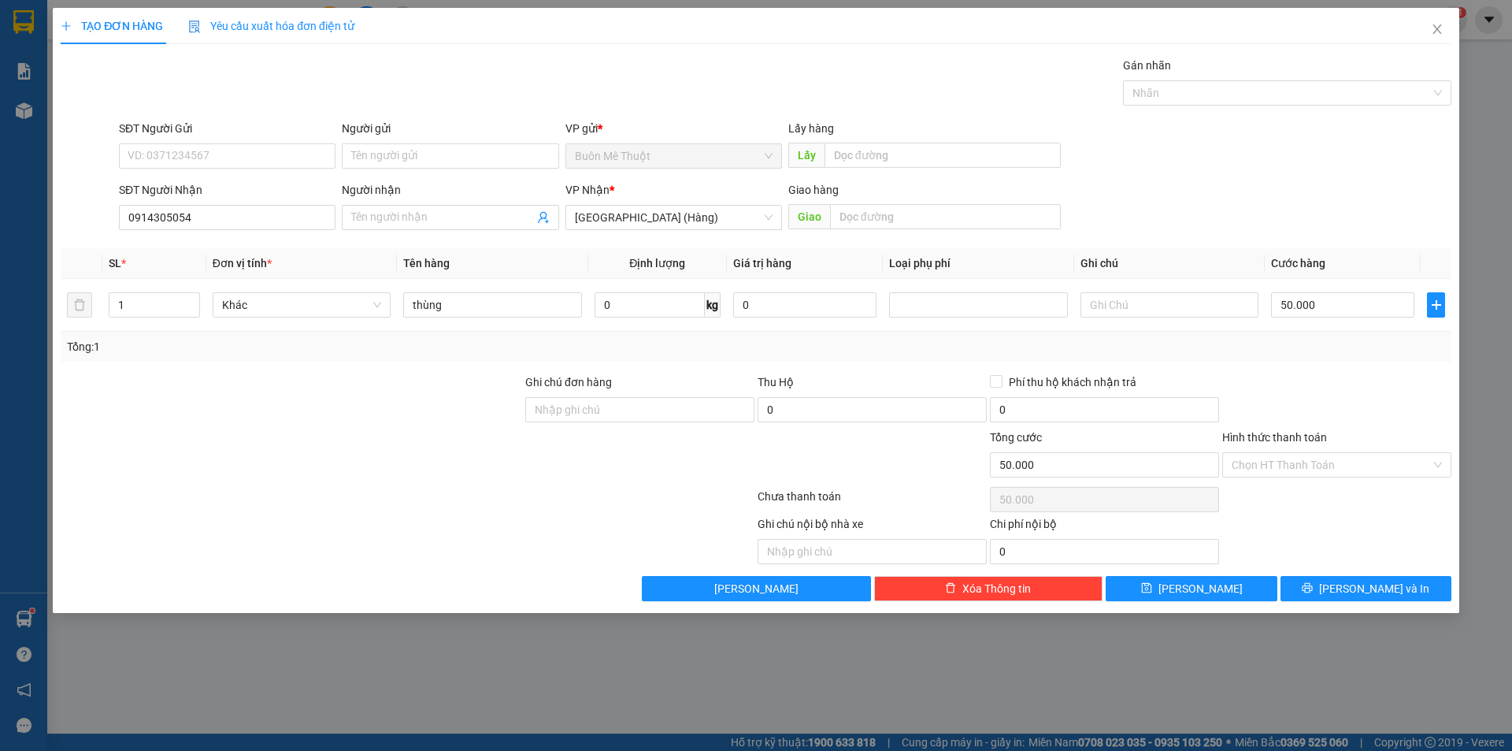
drag, startPoint x: 1260, startPoint y: 469, endPoint x: 1259, endPoint y: 478, distance: 8.7
click at [1260, 474] on input "Hình thức thanh toán" at bounding box center [1331, 465] width 199 height 24
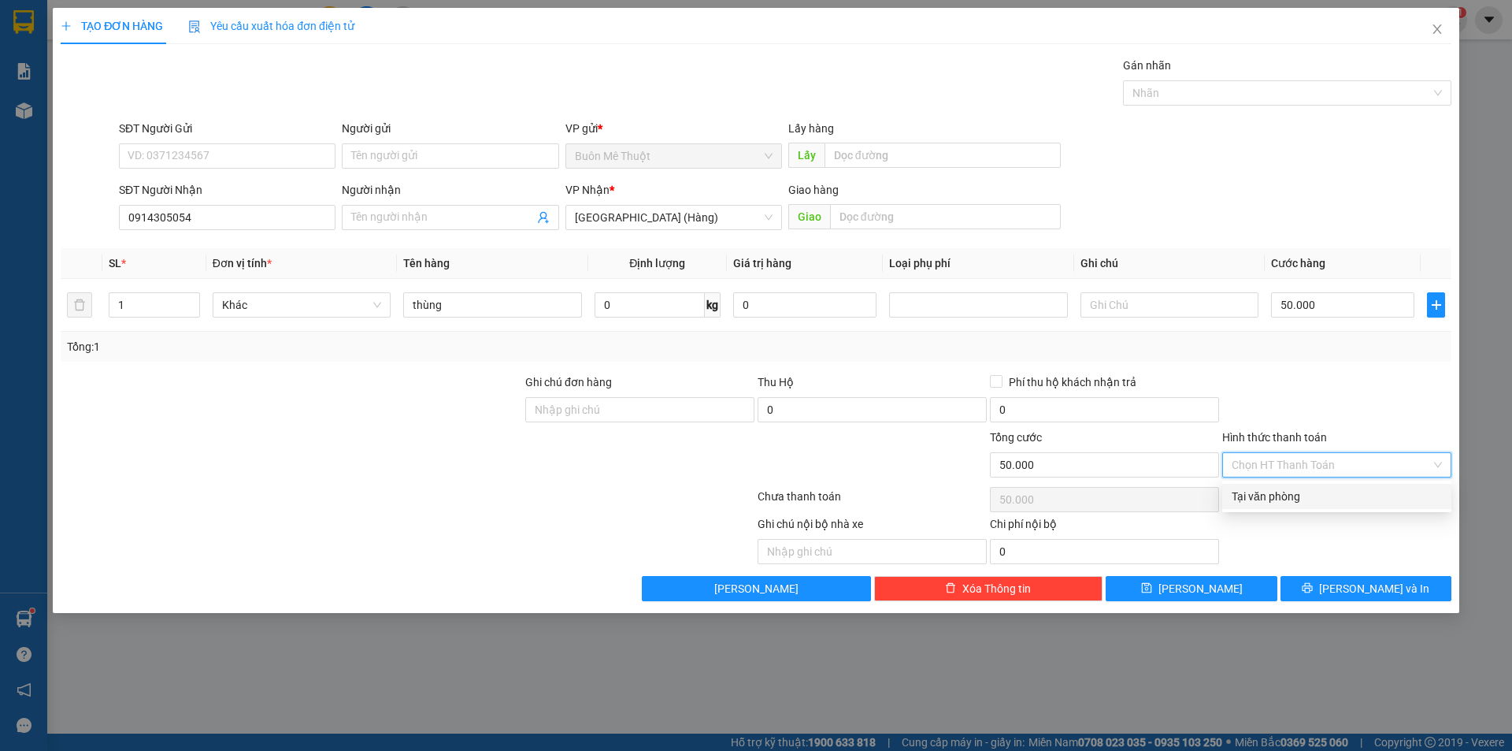
click at [1251, 489] on div "Tại văn phòng" at bounding box center [1337, 496] width 210 height 17
type input "0"
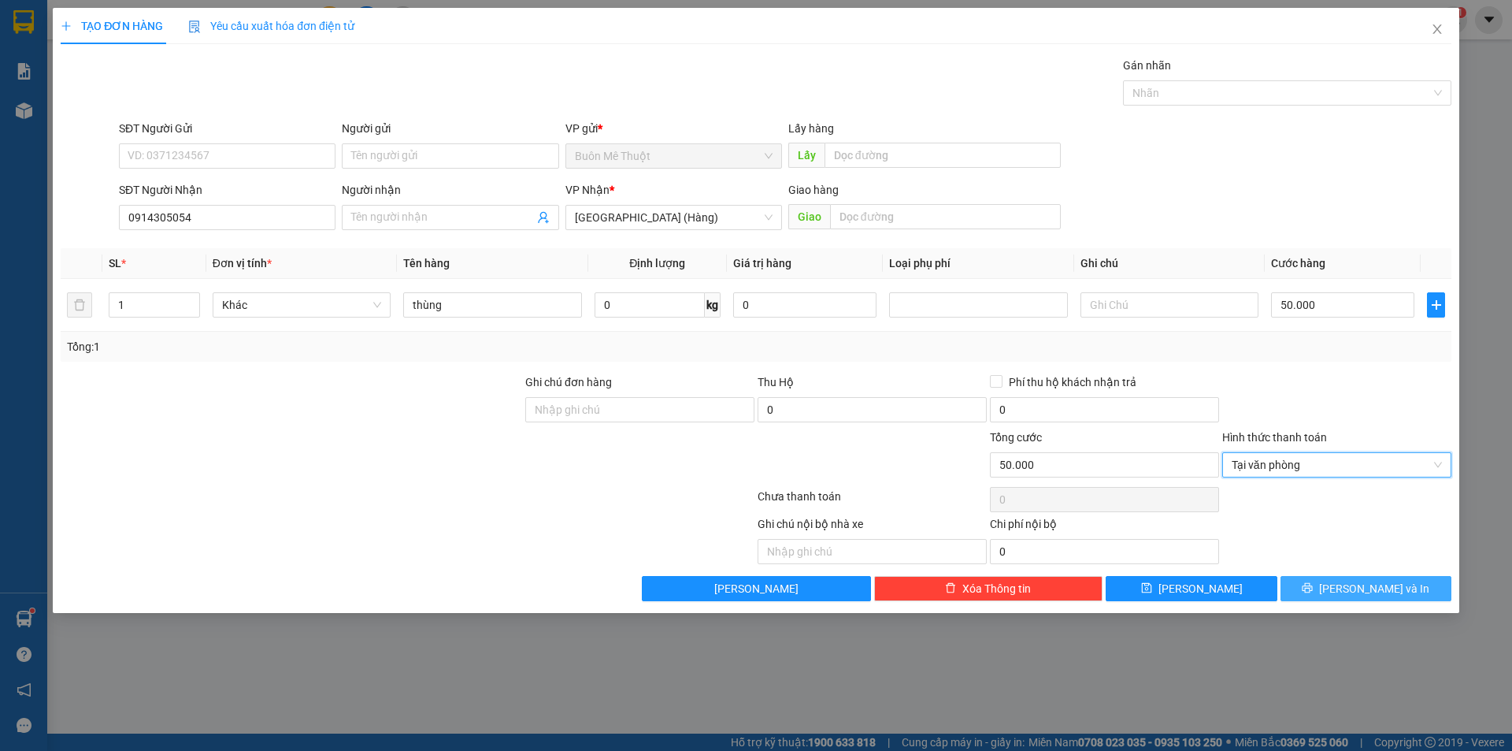
click at [1306, 580] on button "[PERSON_NAME] và In" at bounding box center [1366, 588] width 171 height 25
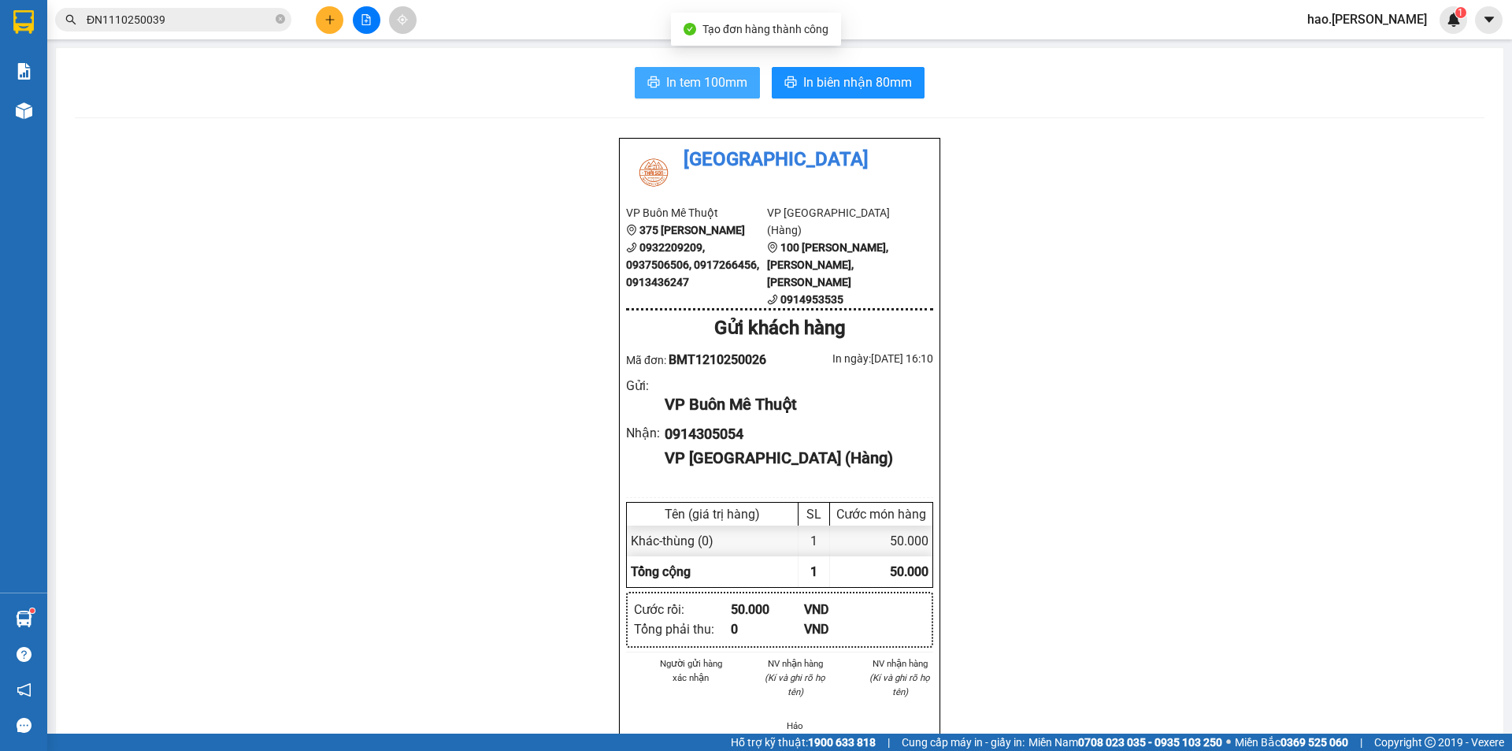
click at [706, 84] on span "In tem 100mm" at bounding box center [706, 82] width 81 height 20
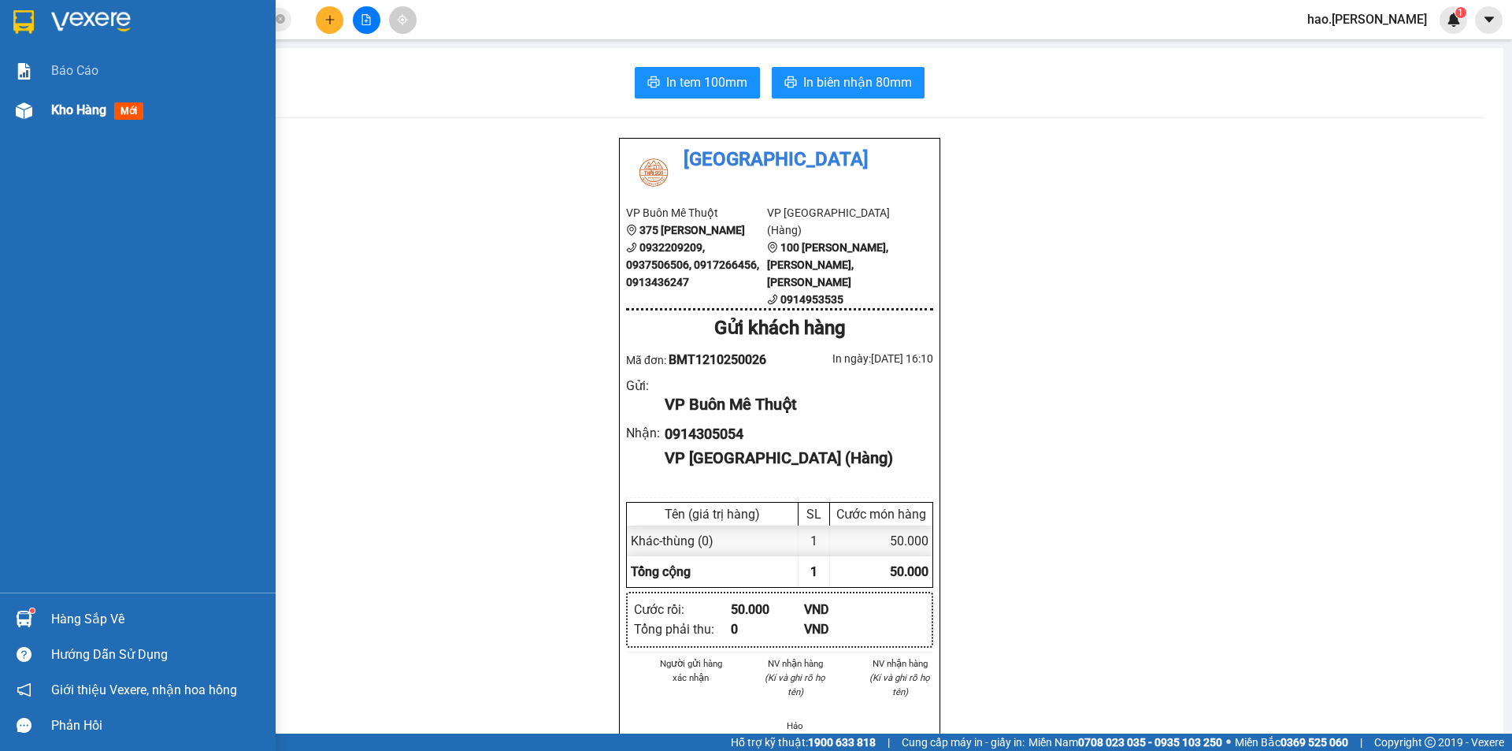
click at [69, 120] on div "Kho hàng mới" at bounding box center [100, 110] width 98 height 20
click at [69, 118] on div "Kho hàng mới" at bounding box center [100, 110] width 98 height 20
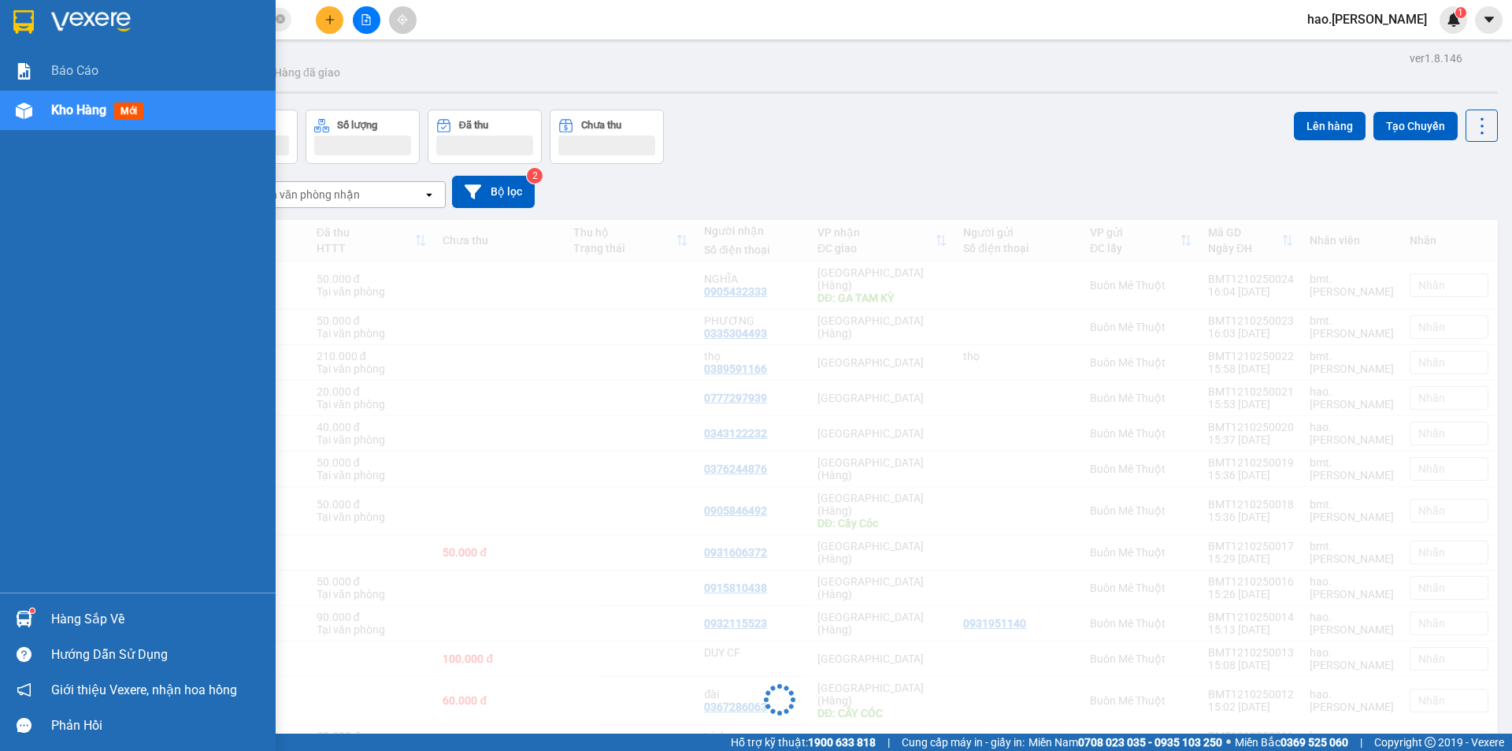
click at [69, 118] on div "Kho hàng mới" at bounding box center [100, 110] width 98 height 20
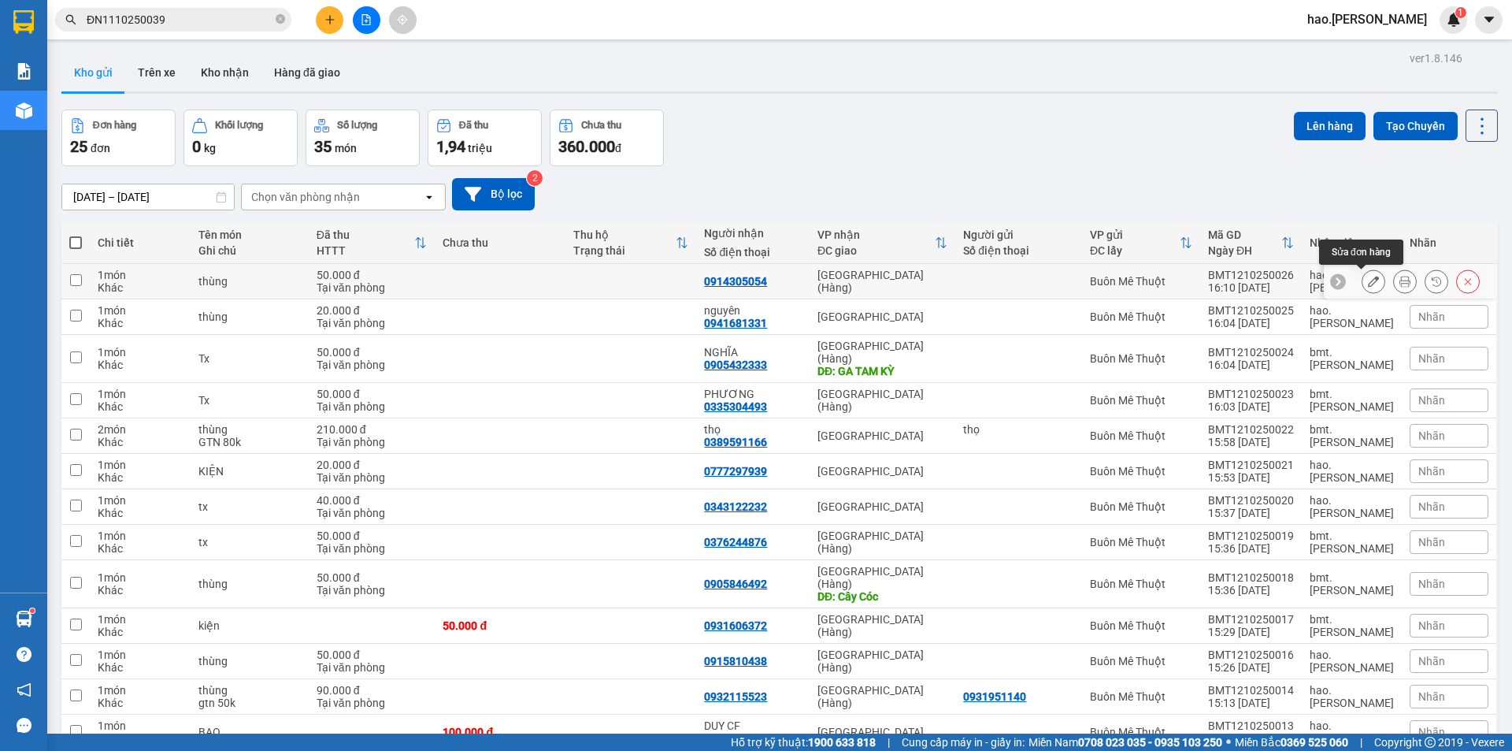
click at [1368, 283] on icon at bounding box center [1373, 281] width 11 height 11
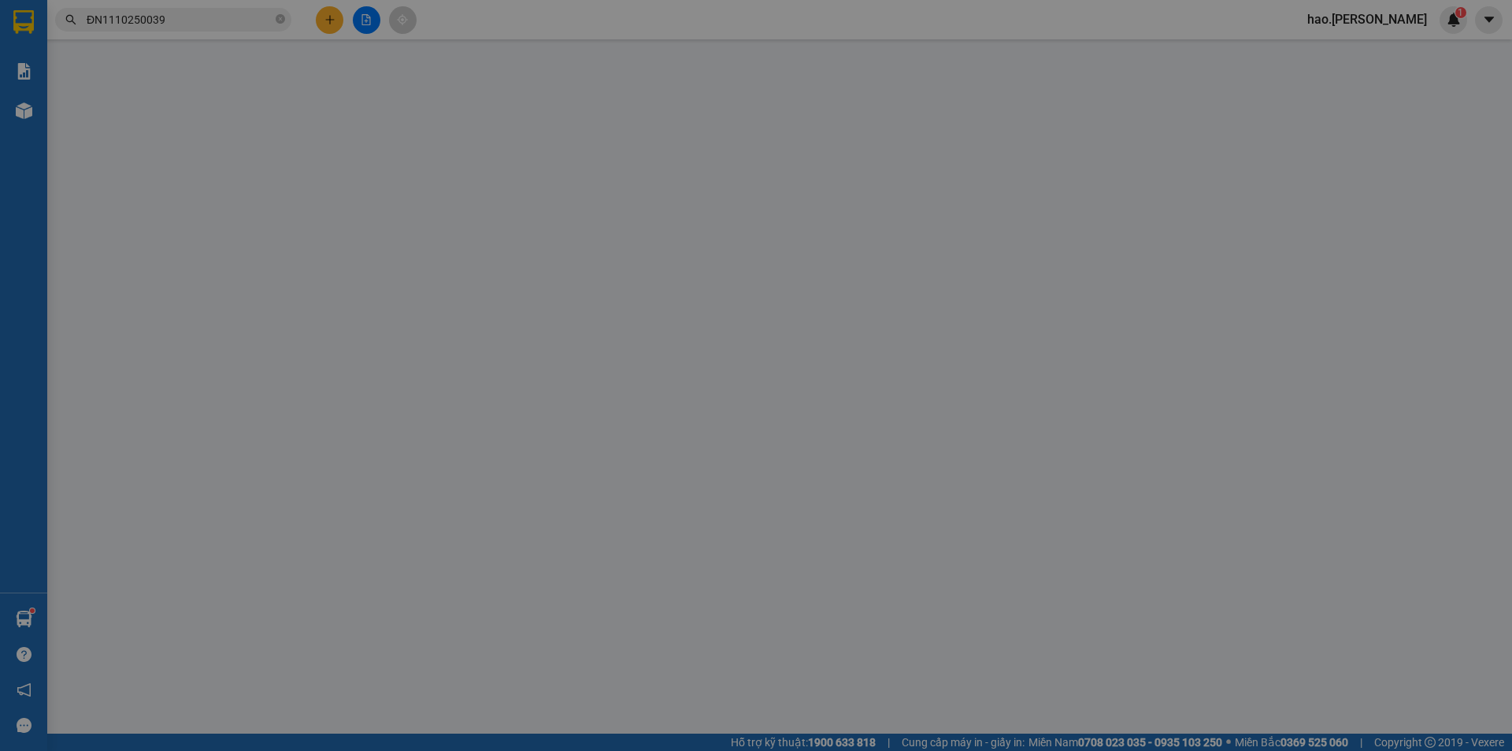
type input "0914305054"
type input "0"
type input "50.000"
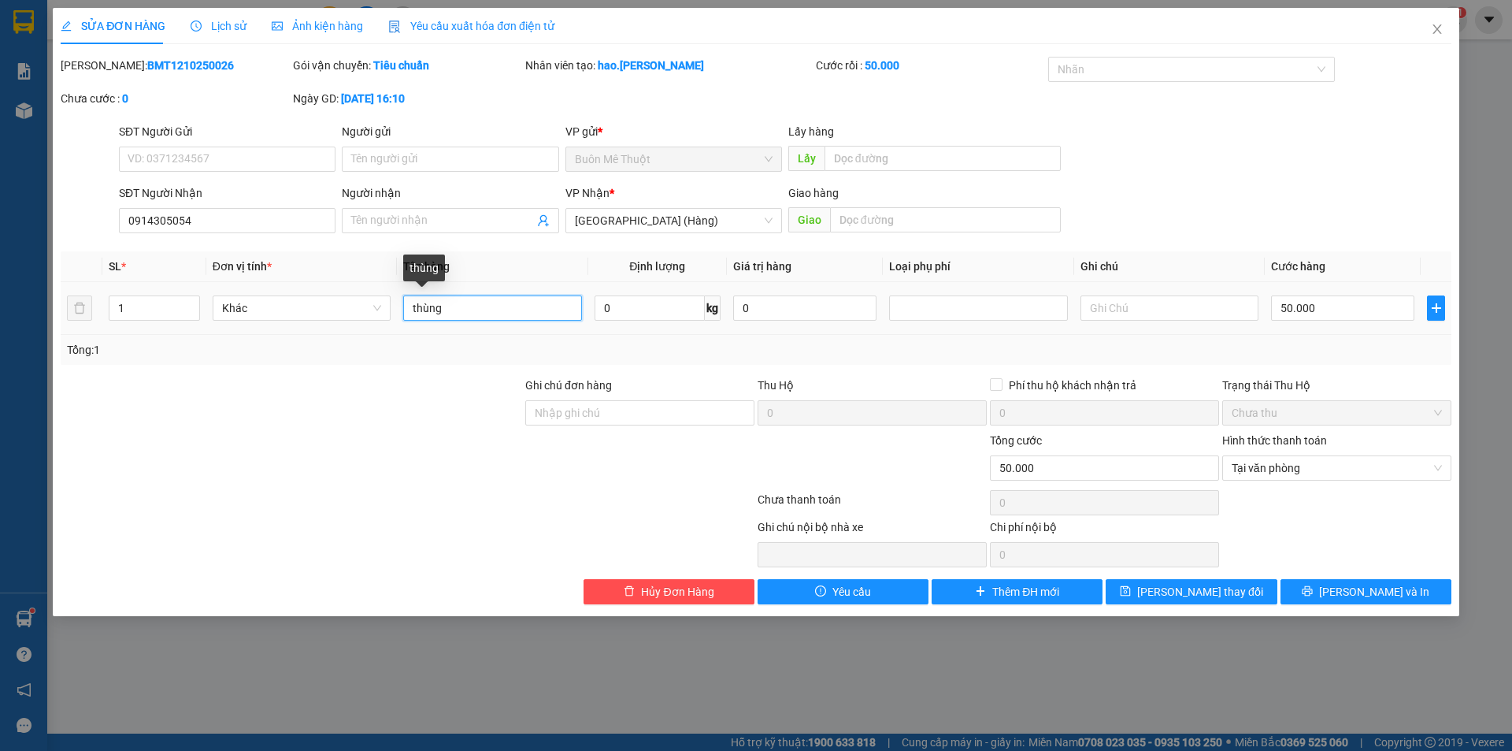
click at [506, 300] on input "thùng" at bounding box center [492, 307] width 178 height 25
click at [861, 226] on input "text" at bounding box center [945, 219] width 231 height 25
click at [866, 223] on input "text" at bounding box center [945, 219] width 231 height 25
type input "d"
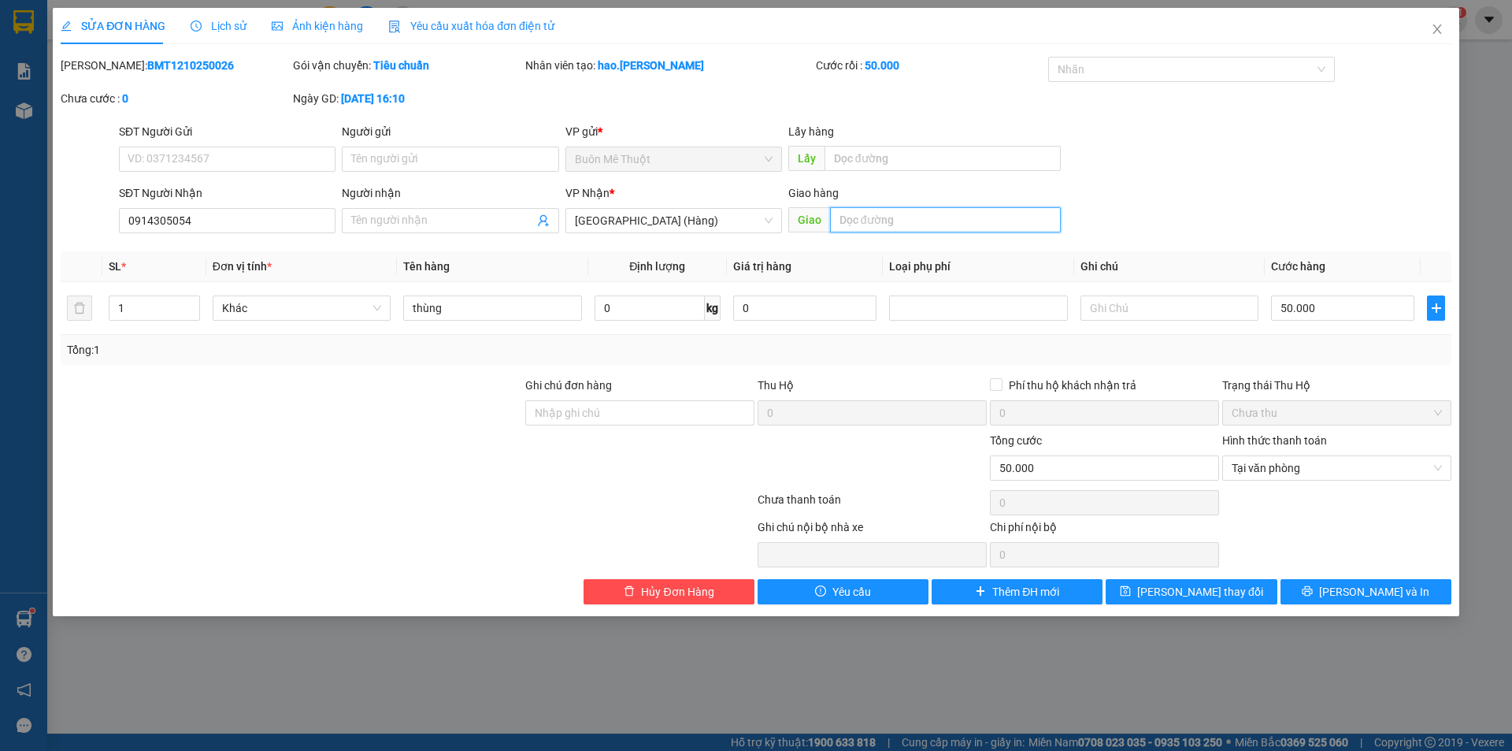
type input "đ"
type input "D"
type input "Đ"
type input "D"
type input "S"
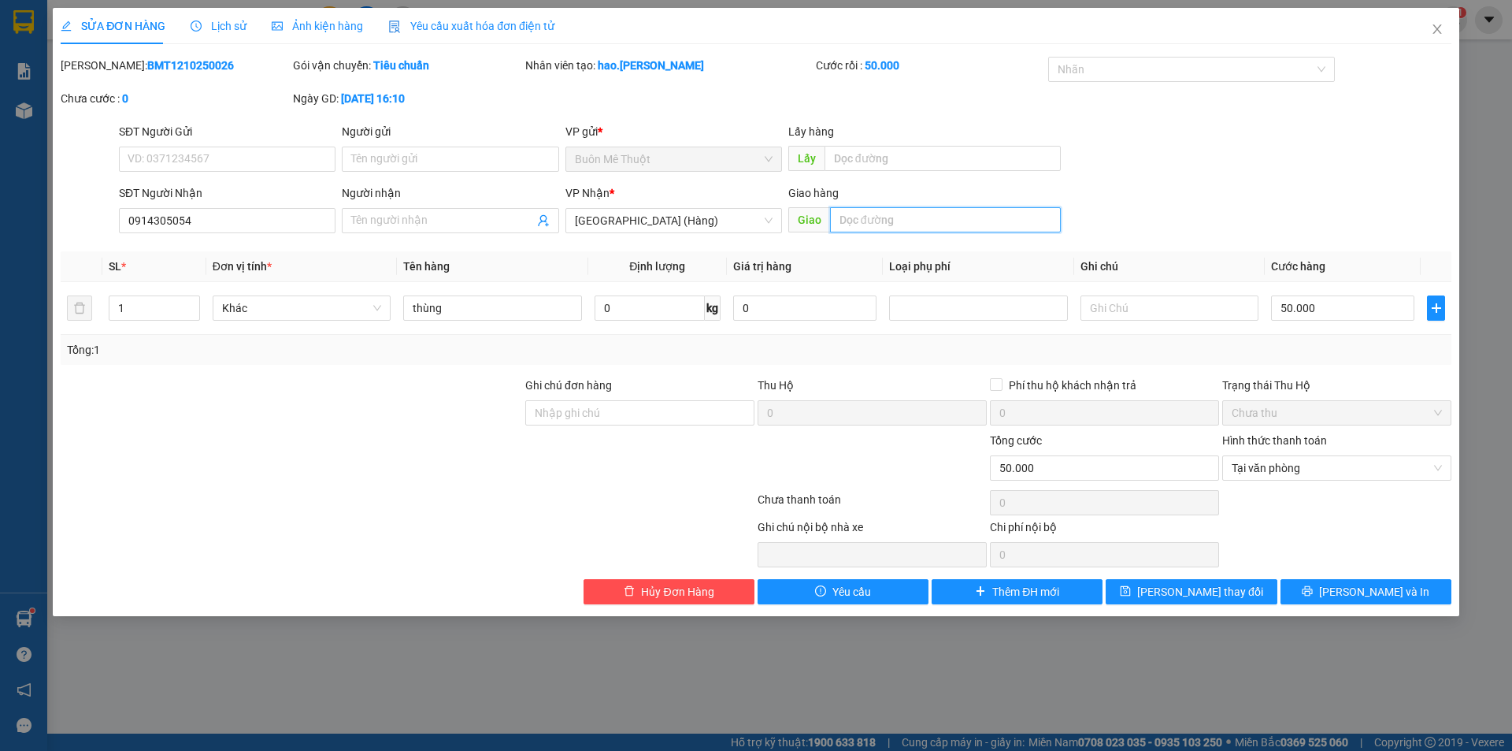
type input "D"
type input "ĐIỆN"
click at [1332, 588] on button "[PERSON_NAME] và In" at bounding box center [1366, 591] width 171 height 25
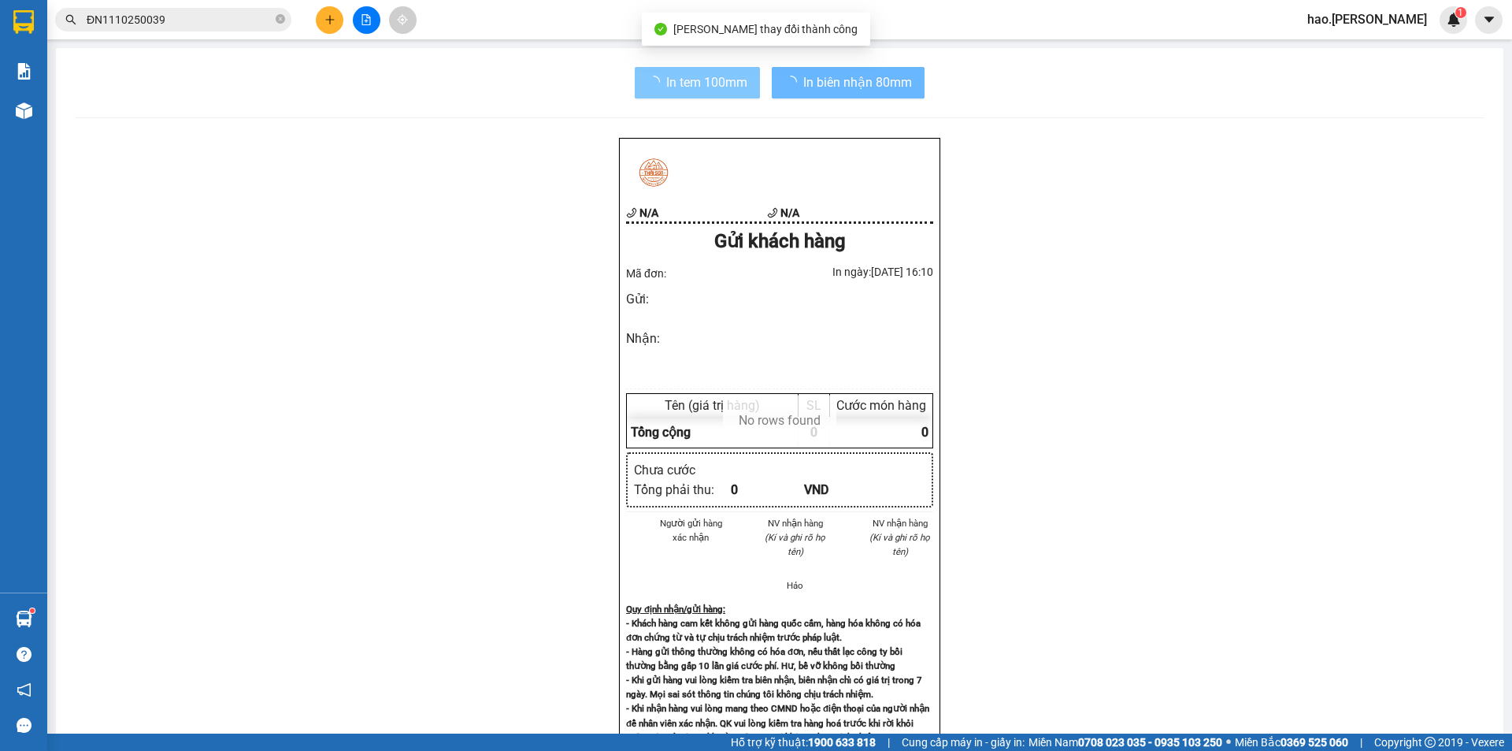
click at [729, 74] on span "In tem 100mm" at bounding box center [706, 82] width 81 height 20
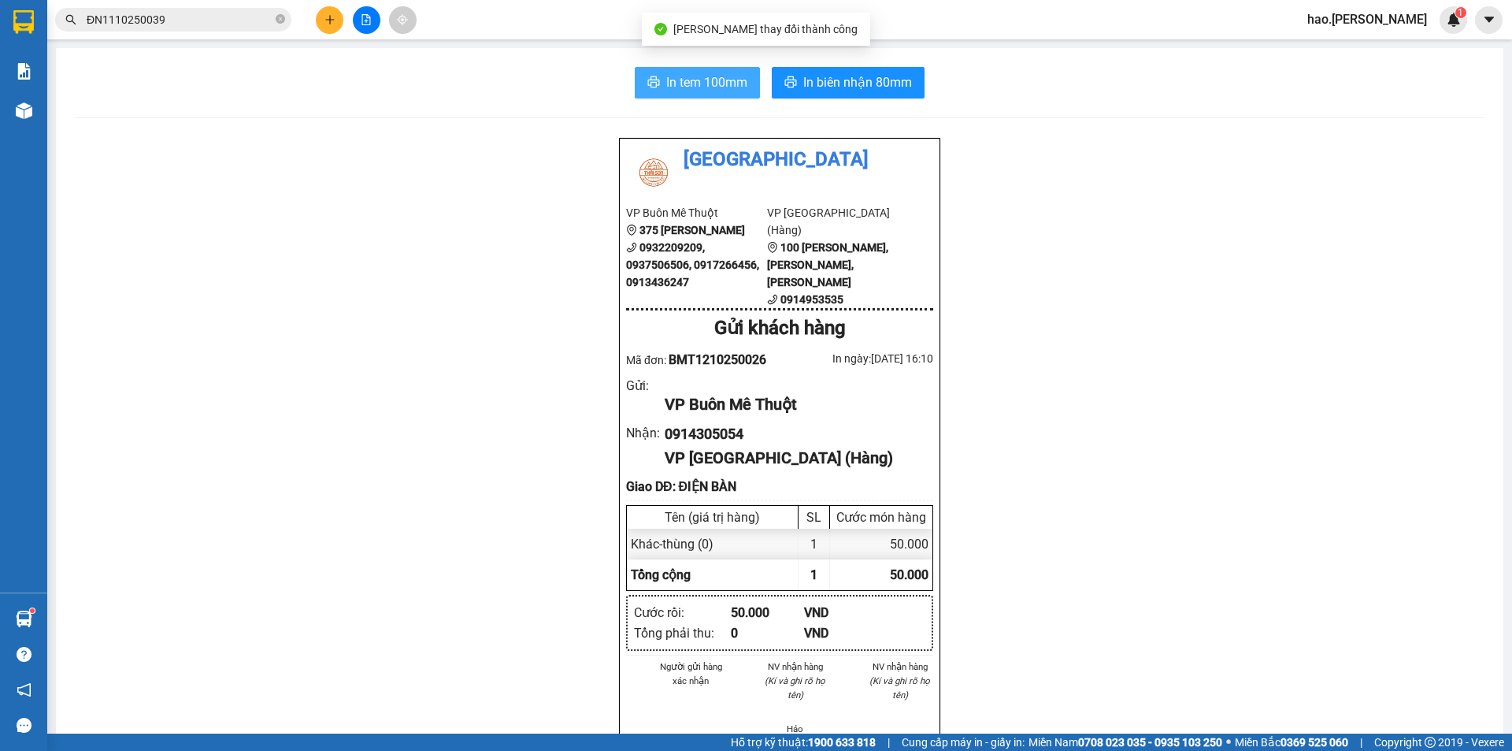
click at [724, 80] on span "In tem 100mm" at bounding box center [706, 82] width 81 height 20
drag, startPoint x: 732, startPoint y: 55, endPoint x: 764, endPoint y: 73, distance: 36.3
click at [757, 73] on div "In tem 100mm In biên nhận 80mm Thái Sơn VP Buôn Mê Thuột 375 Hoàng Diệu 0932209…" at bounding box center [780, 729] width 1448 height 1363
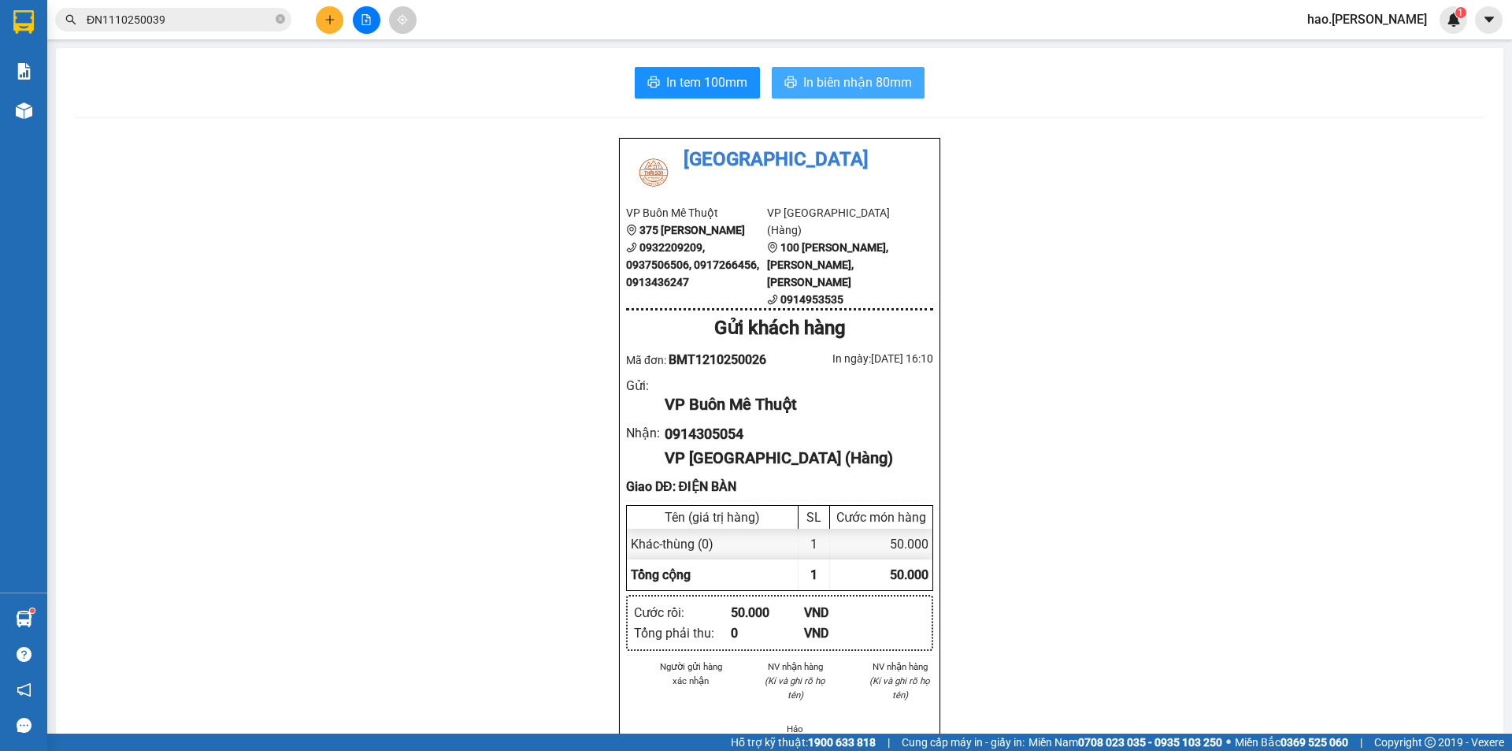
drag, startPoint x: 817, startPoint y: 86, endPoint x: 826, endPoint y: 34, distance: 52.8
click at [819, 86] on span "In biên nhận 80mm" at bounding box center [857, 82] width 109 height 20
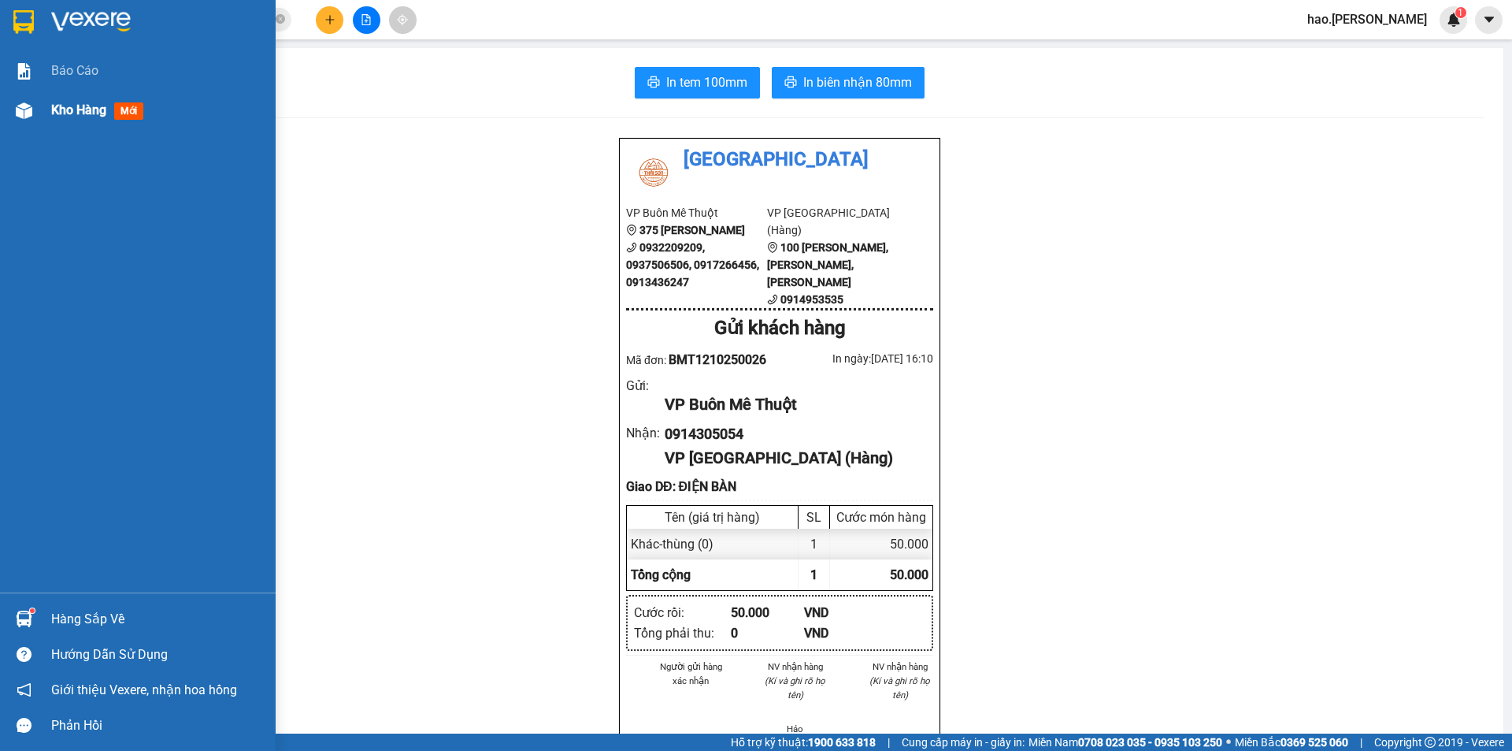
click at [42, 99] on div "Kho hàng mới" at bounding box center [138, 110] width 276 height 39
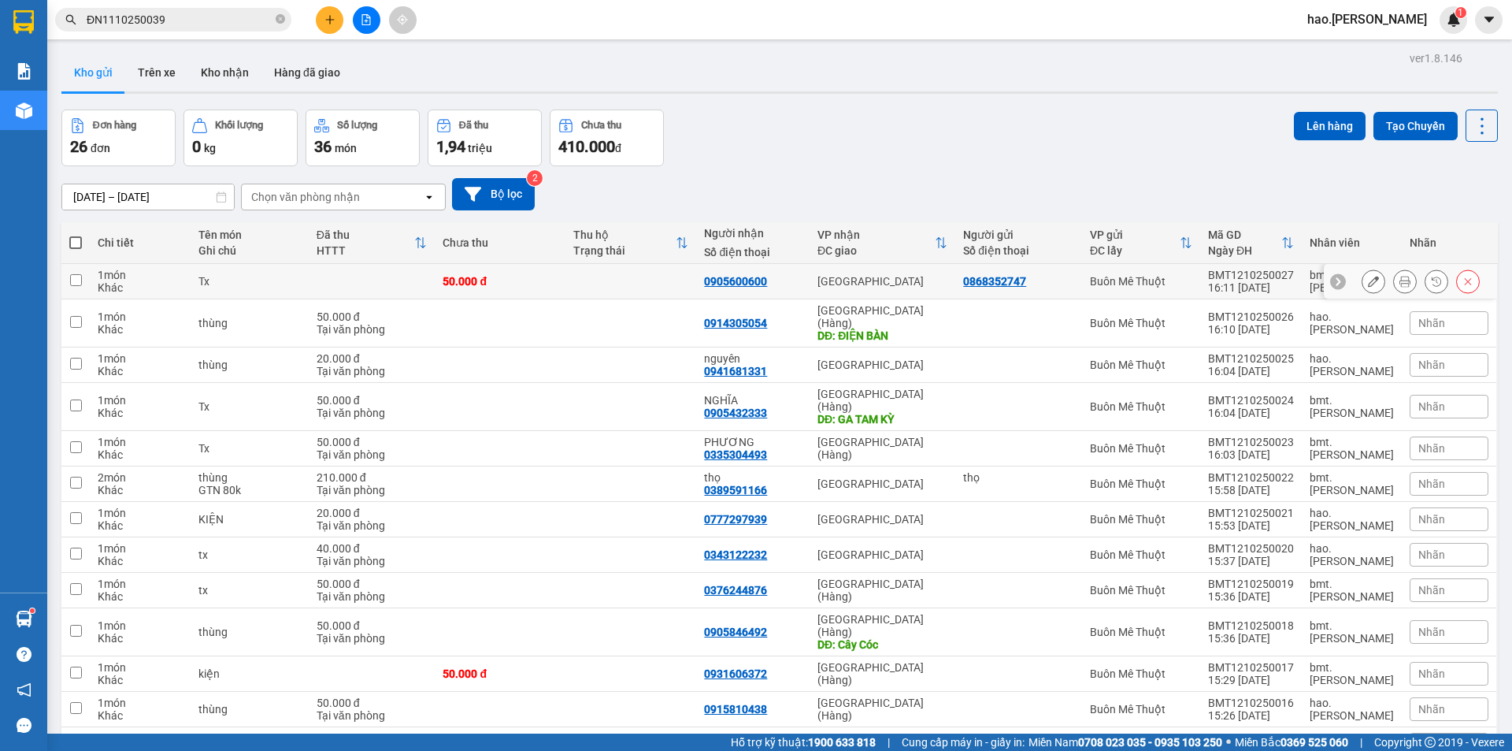
click at [1400, 278] on icon at bounding box center [1405, 281] width 11 height 11
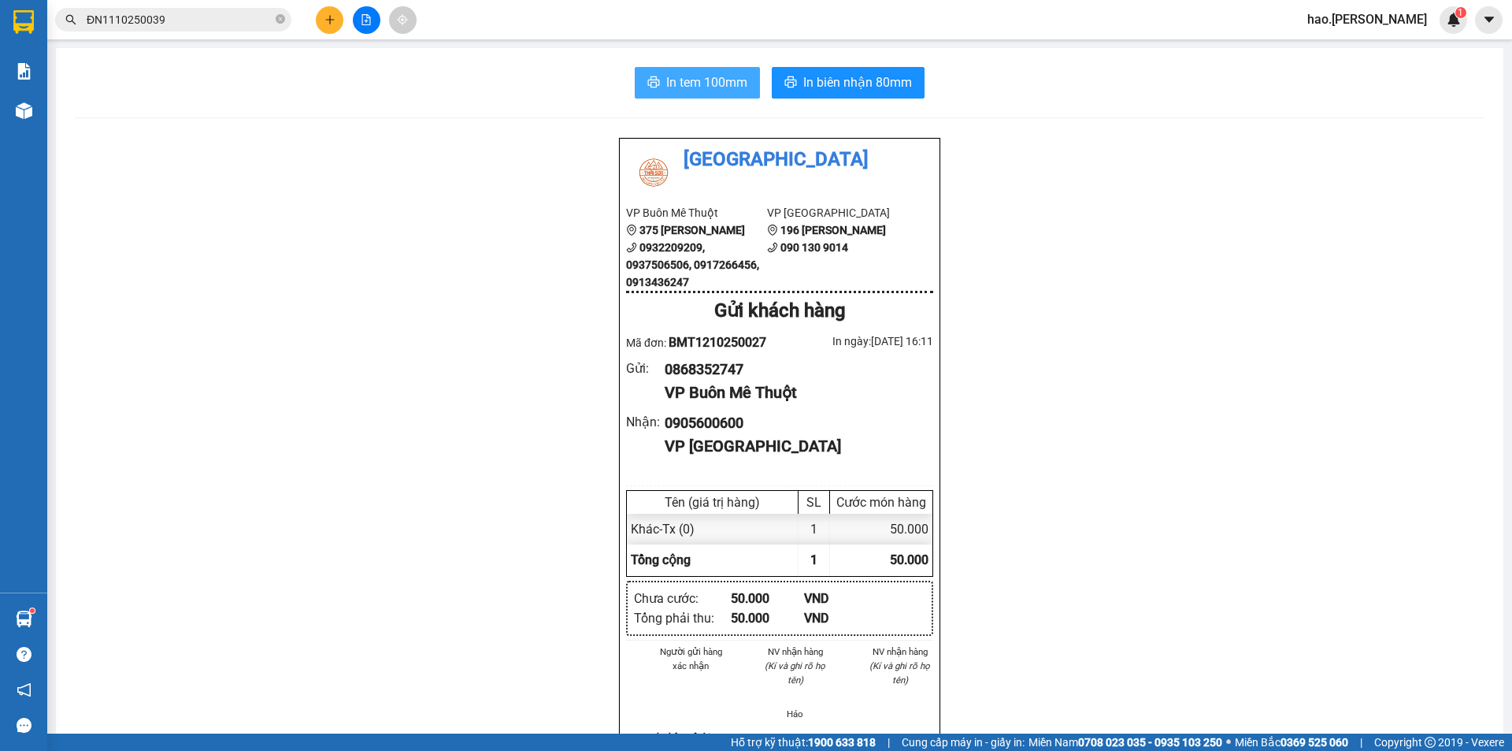
click at [696, 69] on button "In tem 100mm" at bounding box center [697, 83] width 125 height 32
click at [851, 76] on span "In biên nhận 80mm" at bounding box center [857, 82] width 109 height 20
click at [334, 13] on button at bounding box center [330, 20] width 28 height 28
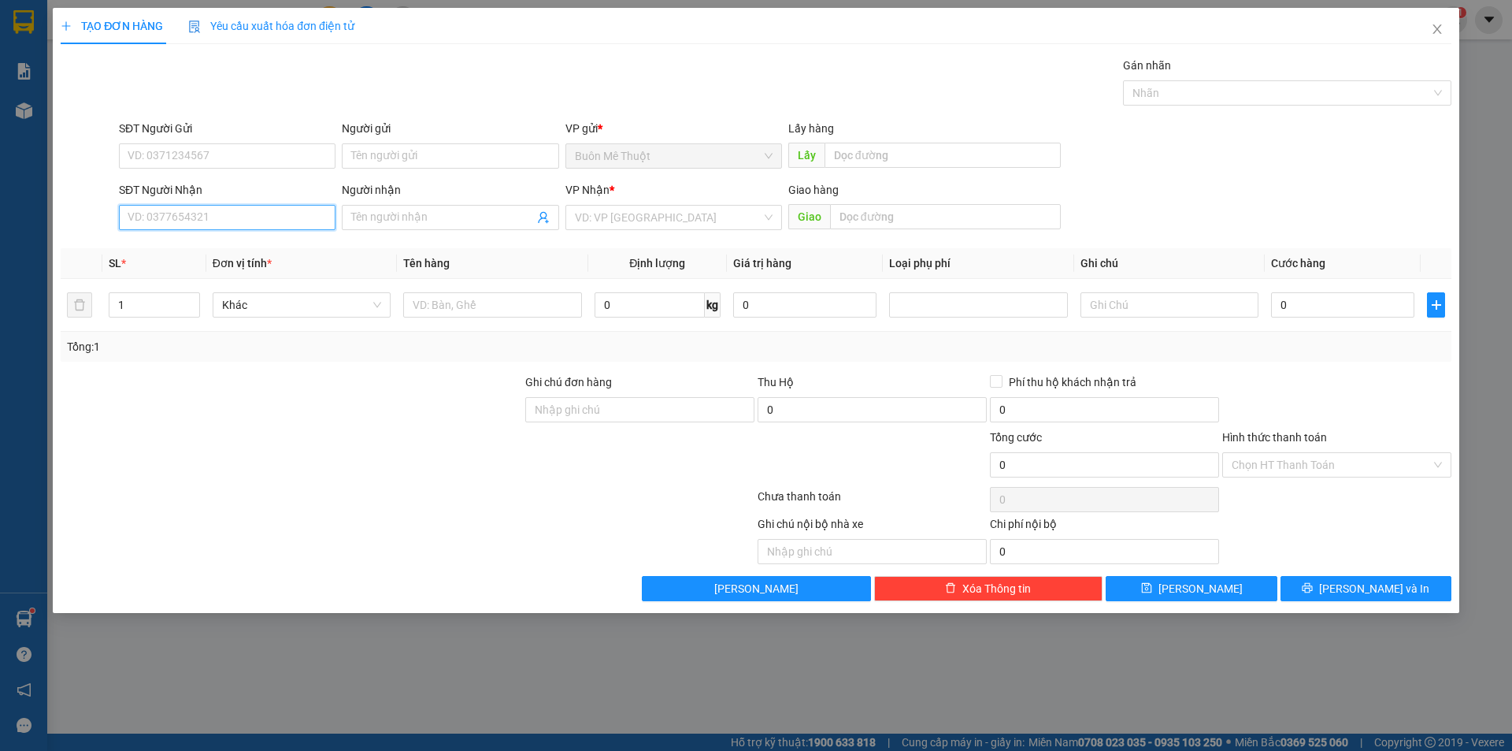
click at [207, 229] on input "SĐT Người Nhận" at bounding box center [227, 217] width 217 height 25
click at [224, 268] on div "0795517238" at bounding box center [227, 273] width 198 height 17
type input "0795517238"
type input "Bv Hàn Quốc"
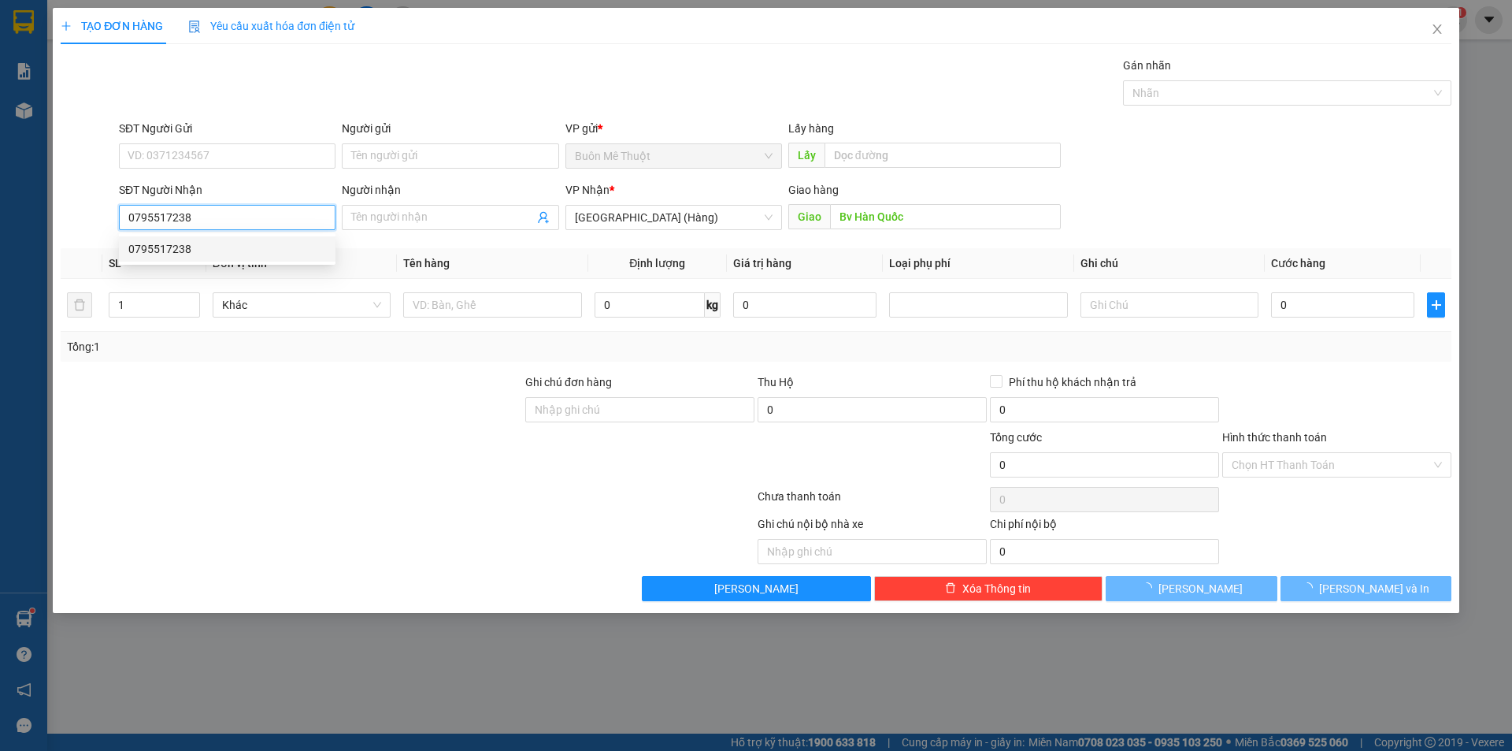
type input "60.000"
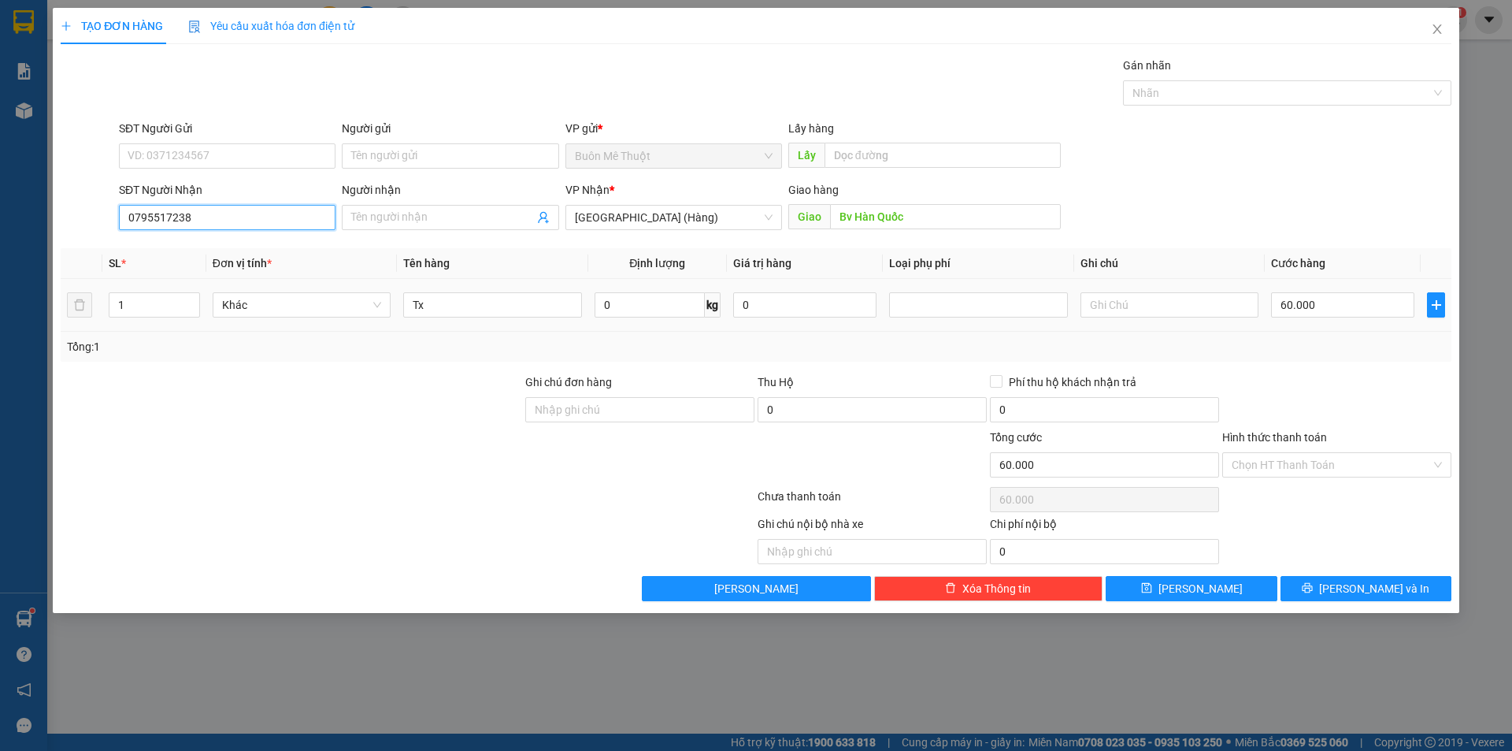
type input "0795517238"
click at [493, 291] on div "Tx" at bounding box center [492, 305] width 178 height 32
click at [482, 302] on input "Tx" at bounding box center [492, 304] width 178 height 25
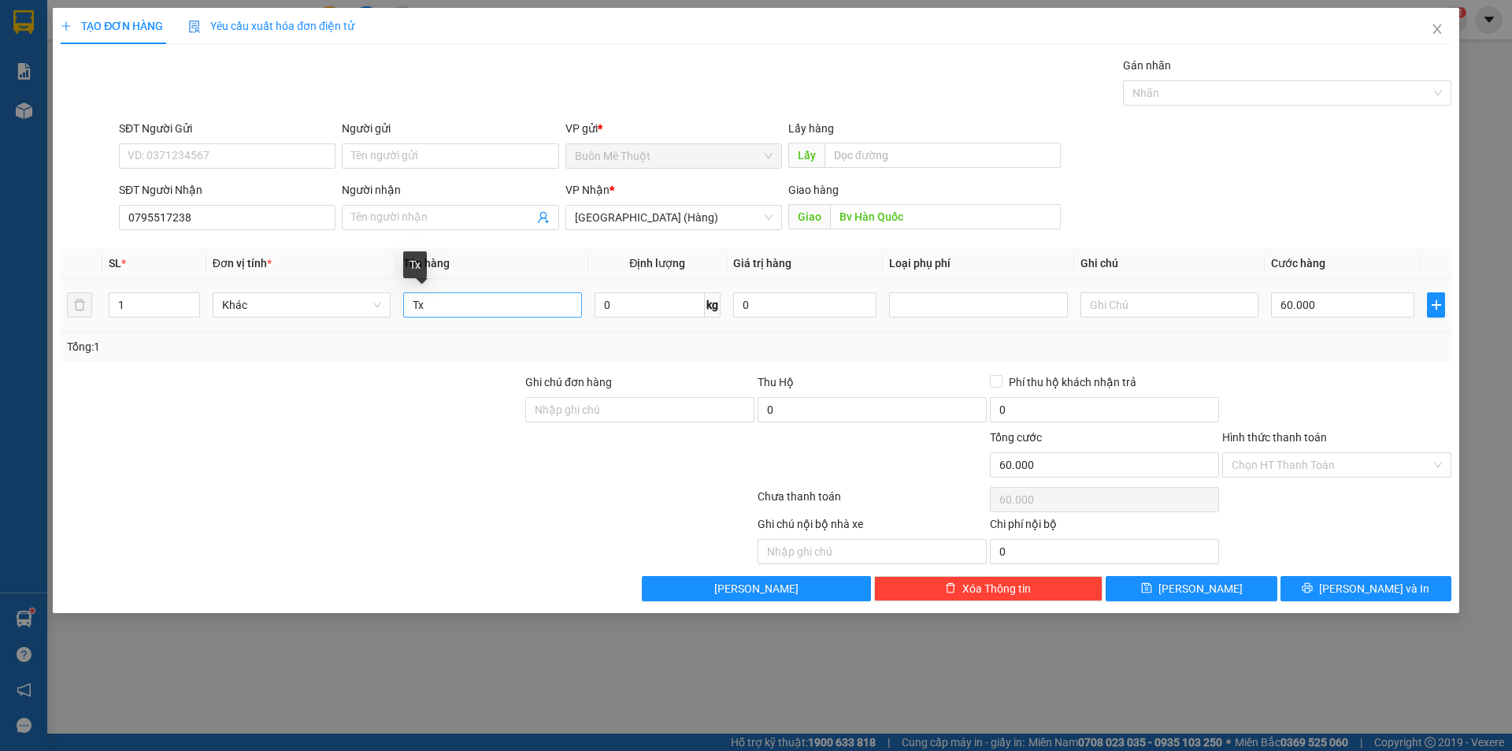
click at [482, 309] on input "Tx" at bounding box center [492, 304] width 178 height 25
click at [482, 310] on input "Tx" at bounding box center [492, 304] width 178 height 25
type input "THÙNG"
click at [1340, 311] on input "60.000" at bounding box center [1342, 304] width 143 height 25
type input "5"
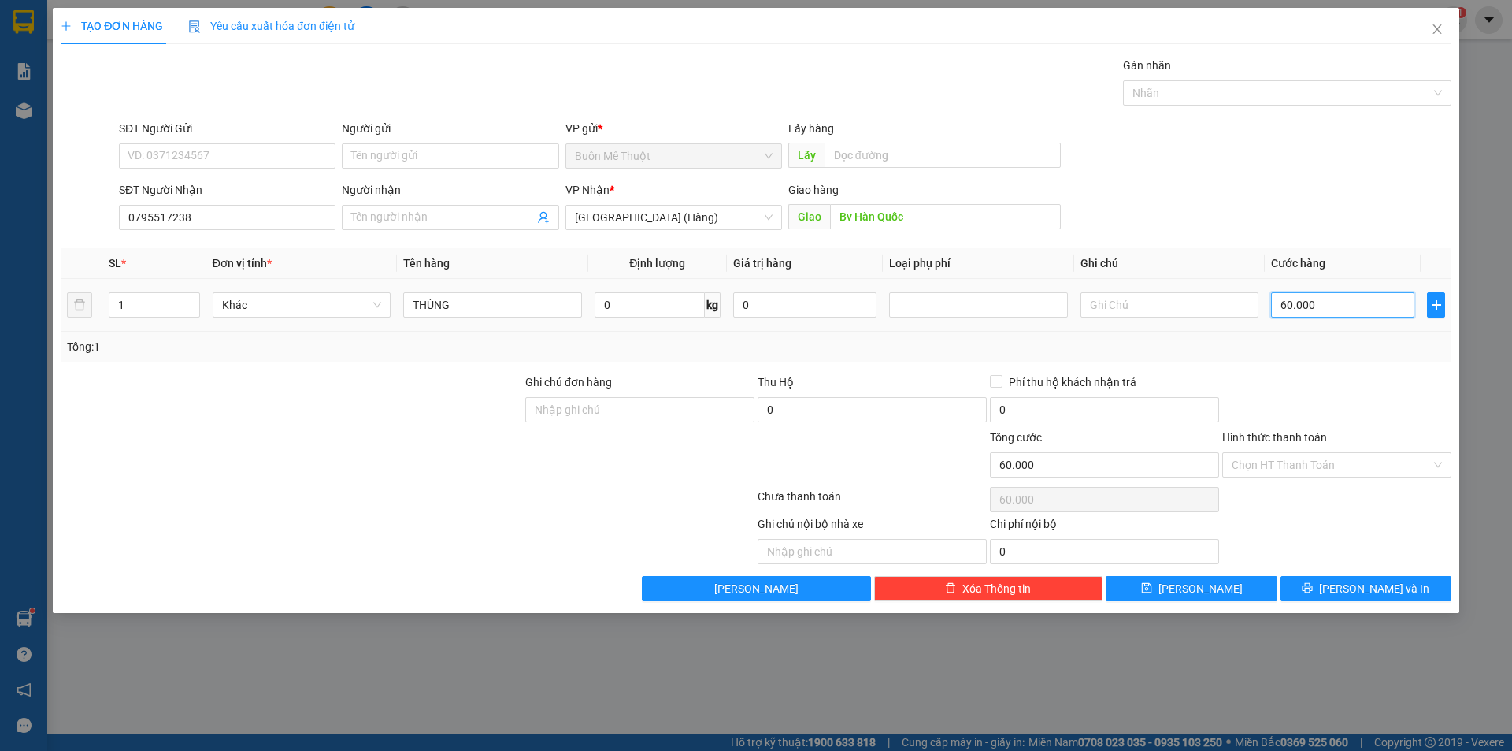
type input "5"
type input "50"
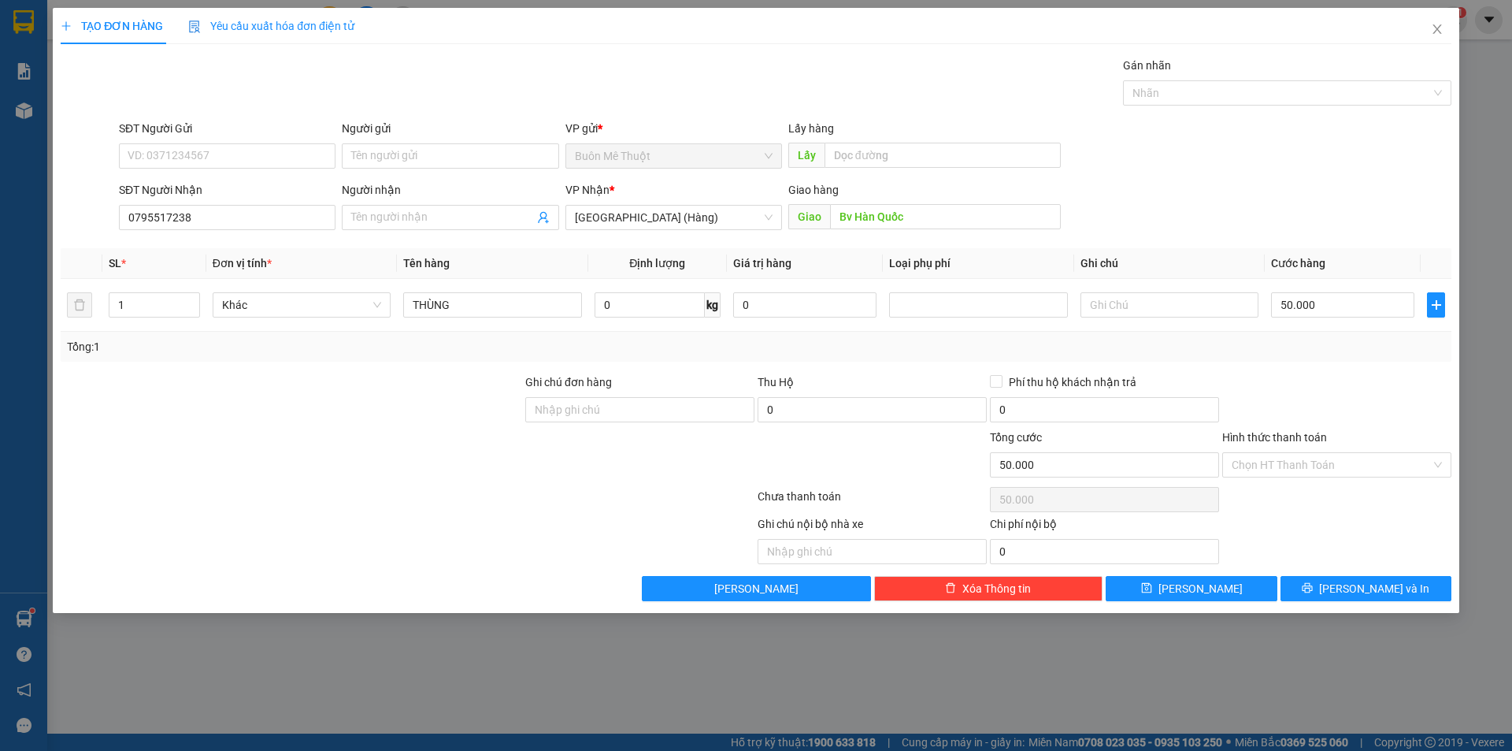
click at [1320, 357] on div "Tổng: 1" at bounding box center [756, 347] width 1391 height 30
drag, startPoint x: 1314, startPoint y: 467, endPoint x: 1311, endPoint y: 496, distance: 29.2
click at [1311, 493] on div "Transit Pickup Surcharge Ids Transit Deliver Surcharge Ids Transit Deliver Surc…" at bounding box center [756, 329] width 1391 height 544
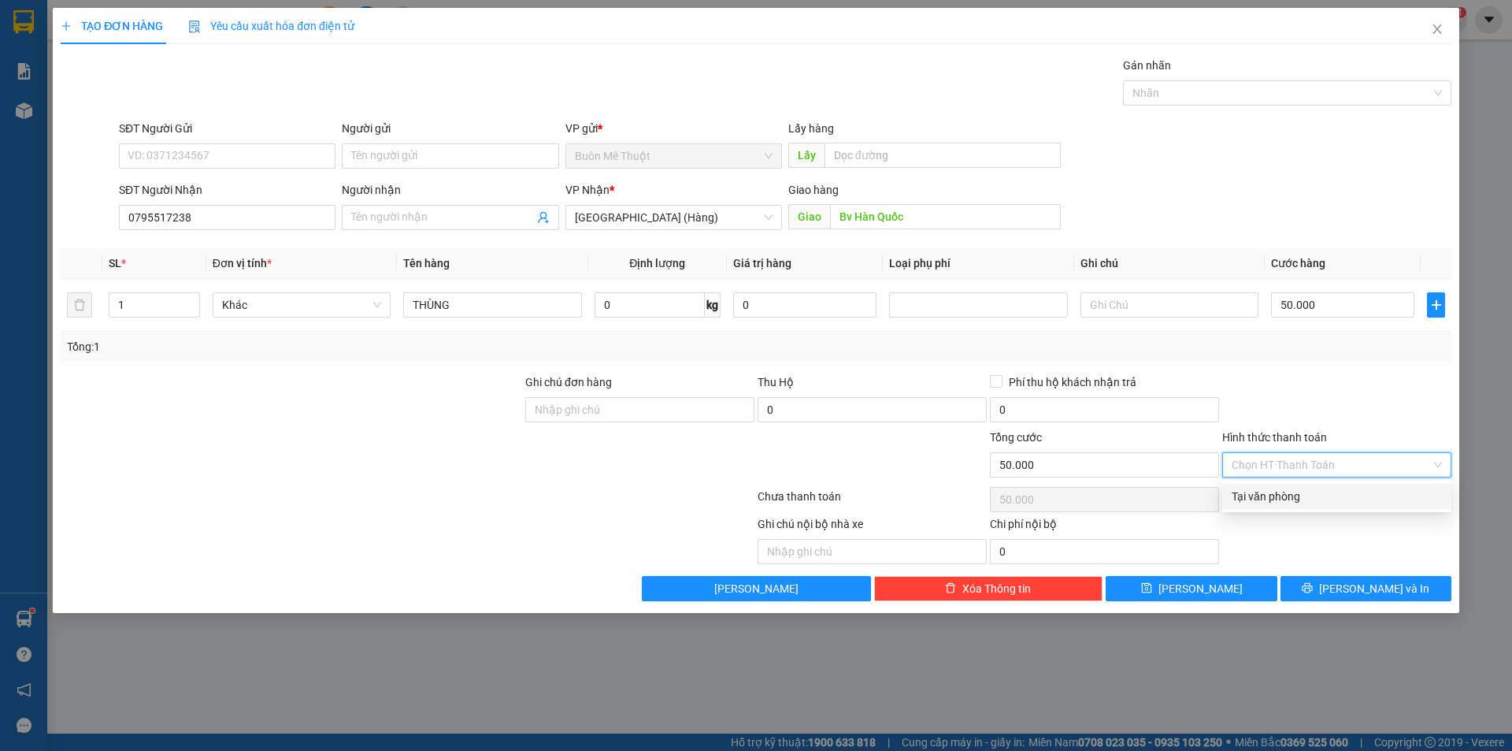
click at [1311, 496] on div "Tại văn phòng" at bounding box center [1337, 496] width 210 height 17
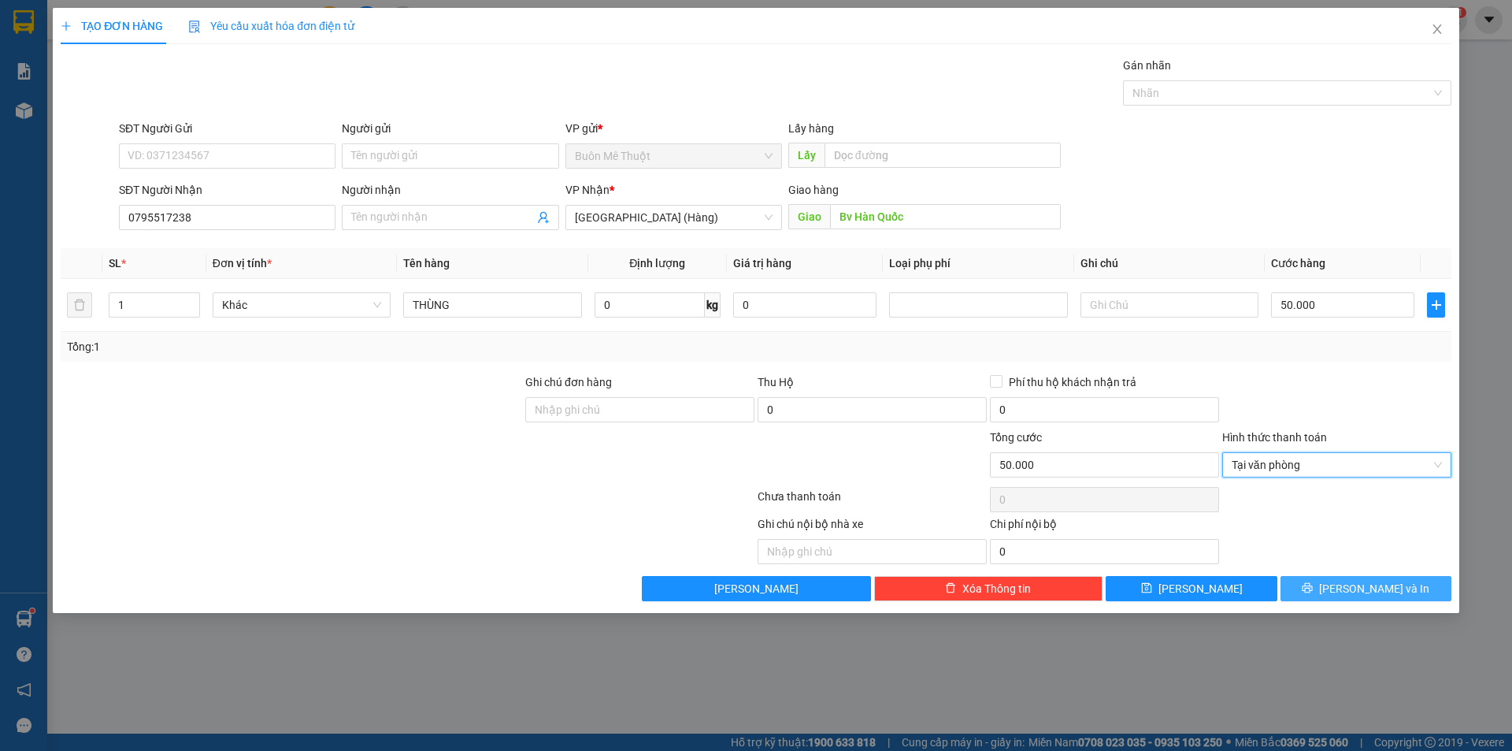
click at [1329, 594] on button "[PERSON_NAME] và In" at bounding box center [1366, 588] width 171 height 25
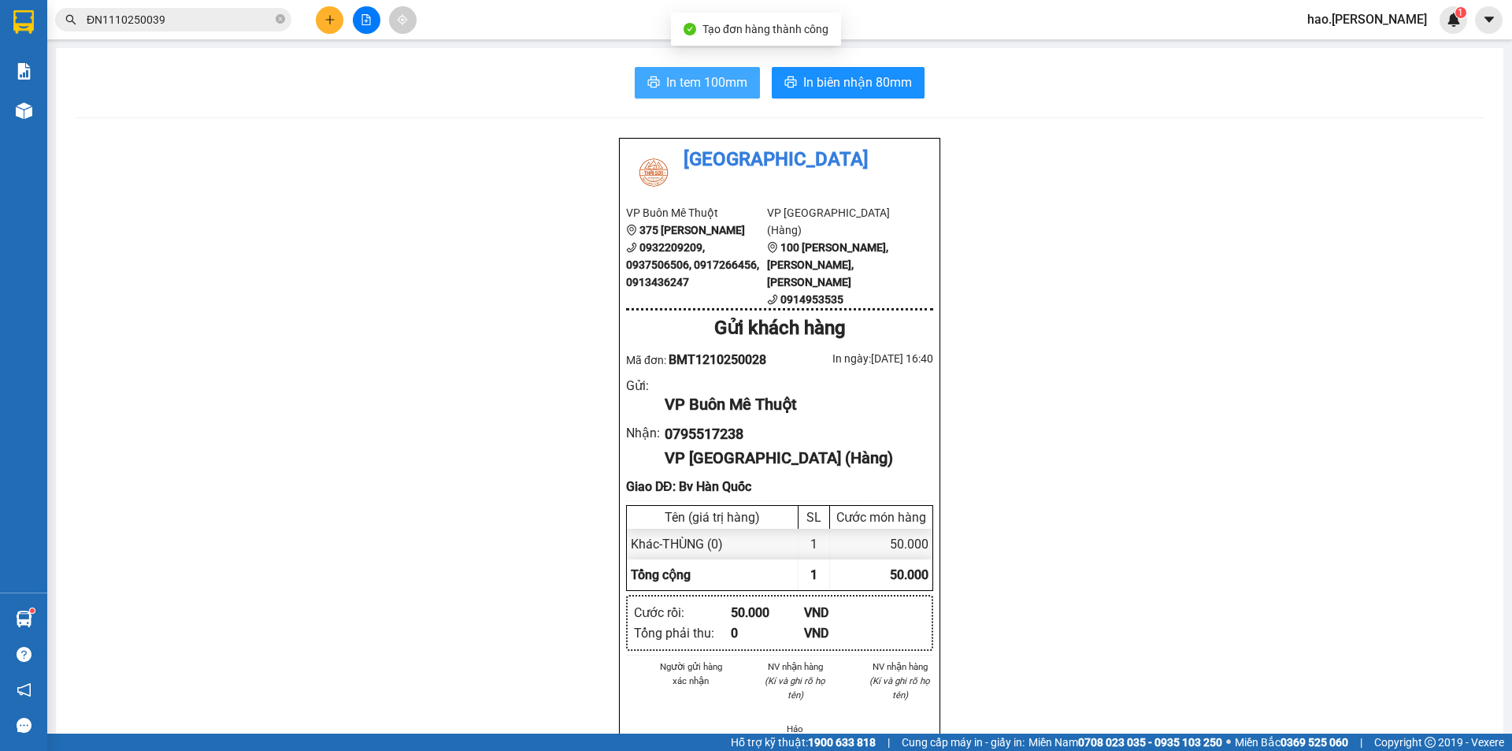
click at [727, 76] on span "In tem 100mm" at bounding box center [706, 82] width 81 height 20
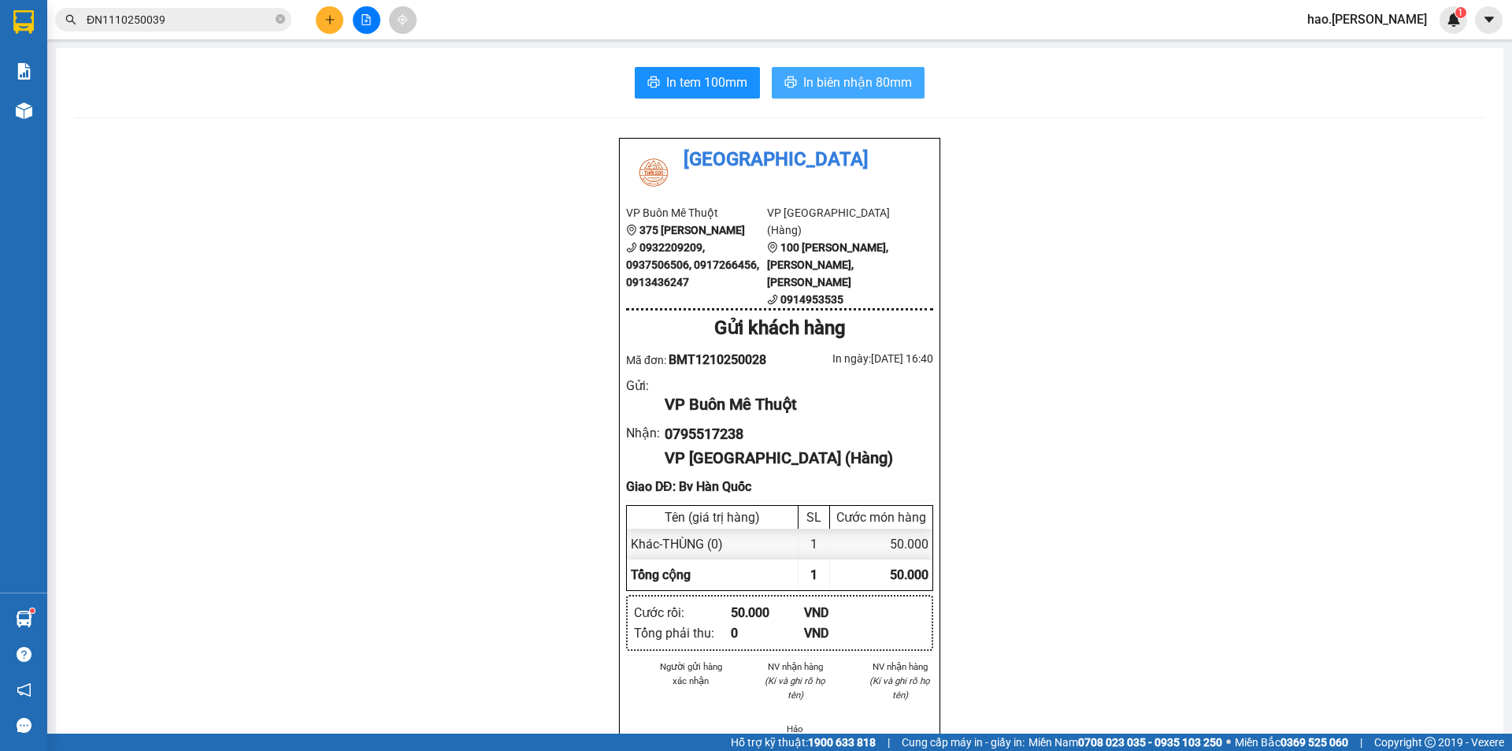
click at [806, 81] on span "In biên nhận 80mm" at bounding box center [857, 82] width 109 height 20
click at [323, 28] on button at bounding box center [330, 20] width 28 height 28
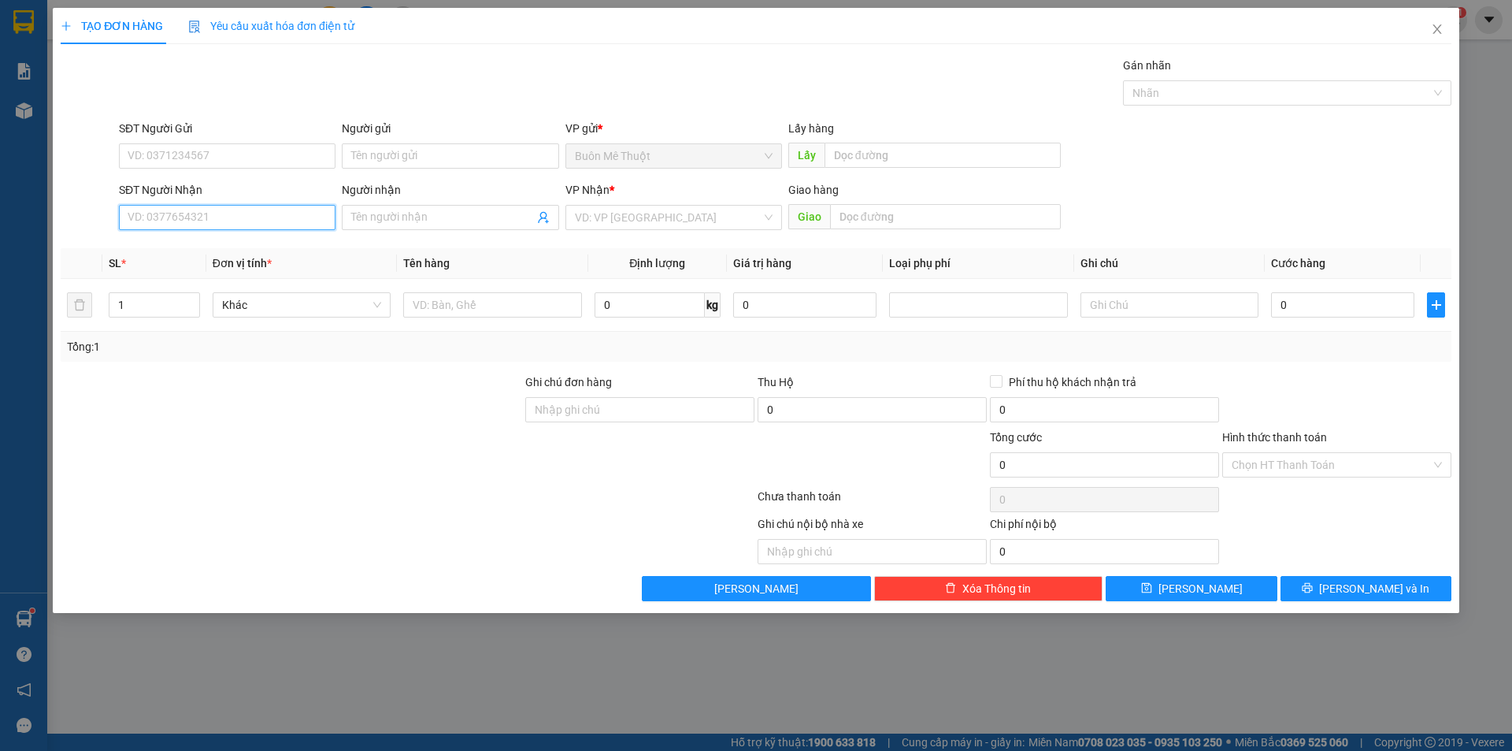
click at [276, 210] on input "SĐT Người Nhận" at bounding box center [227, 217] width 217 height 25
click at [234, 228] on input "SĐT Người Nhận" at bounding box center [227, 217] width 217 height 25
type input "0905606911"
click at [226, 253] on div "0905606911" at bounding box center [227, 248] width 198 height 17
type input "gửi phòng bảo vệ"
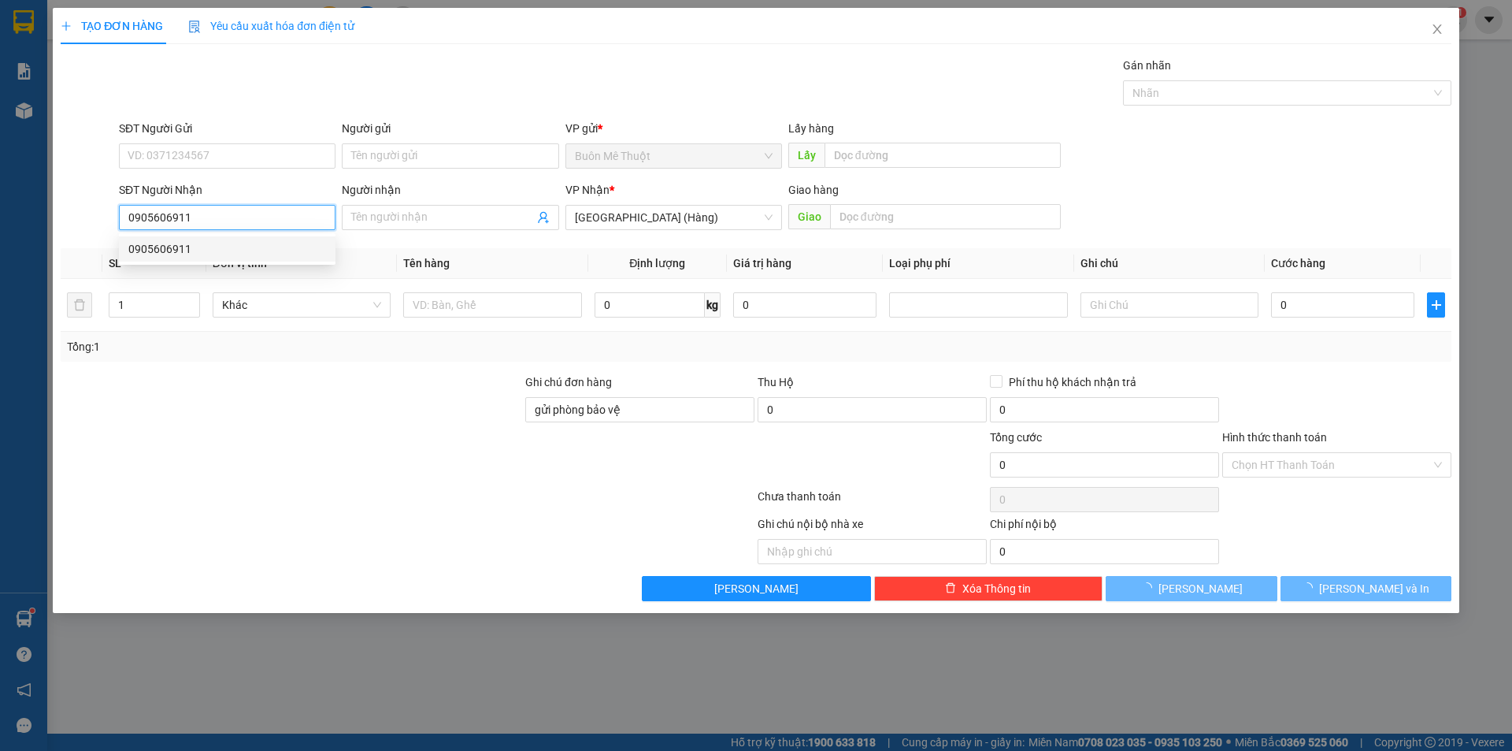
type input "100.000"
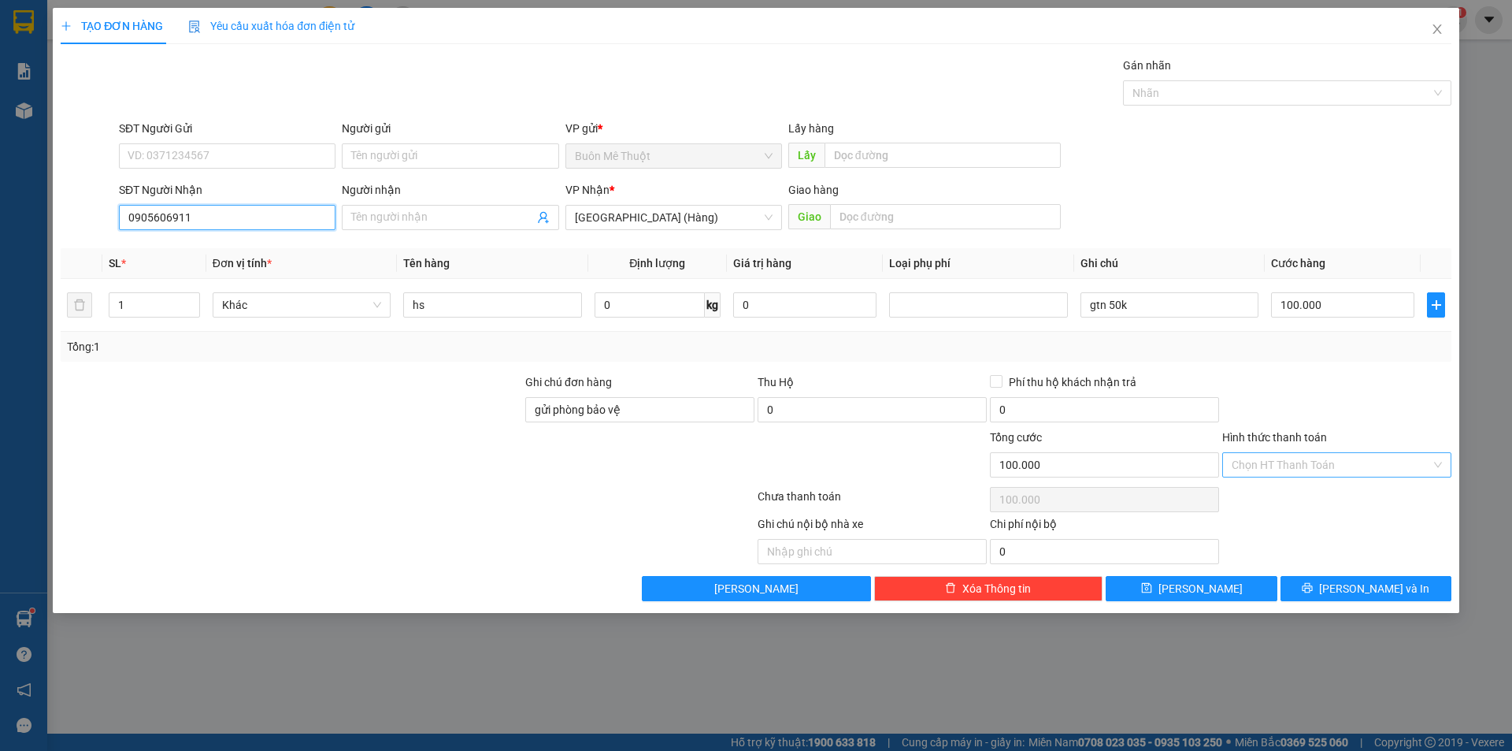
type input "0905606911"
click at [1270, 469] on input "Hình thức thanh toán" at bounding box center [1331, 465] width 199 height 24
drag, startPoint x: 1265, startPoint y: 492, endPoint x: 1278, endPoint y: 548, distance: 57.5
click at [1265, 496] on div "Tại văn phòng" at bounding box center [1337, 496] width 210 height 17
type input "0"
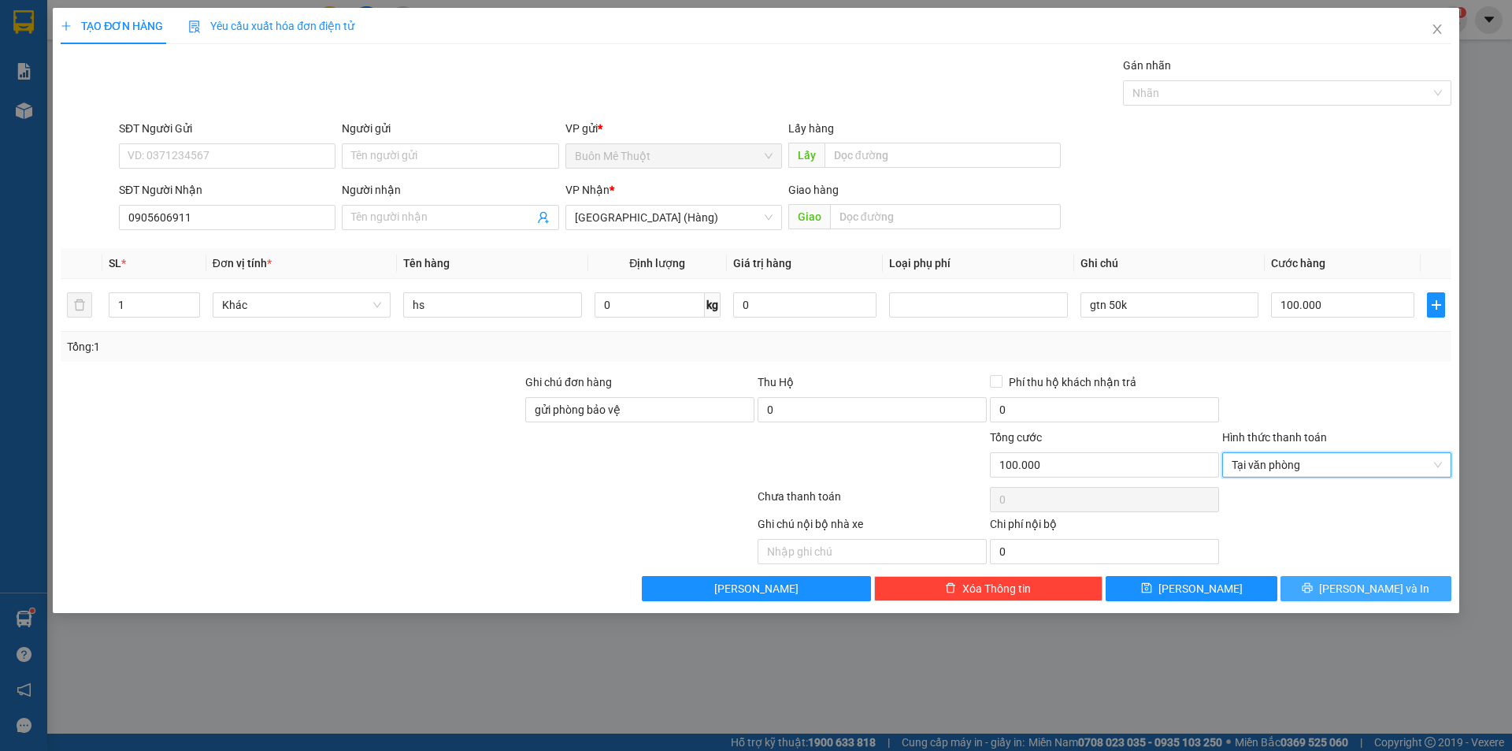
click at [1305, 584] on button "[PERSON_NAME] và In" at bounding box center [1366, 588] width 171 height 25
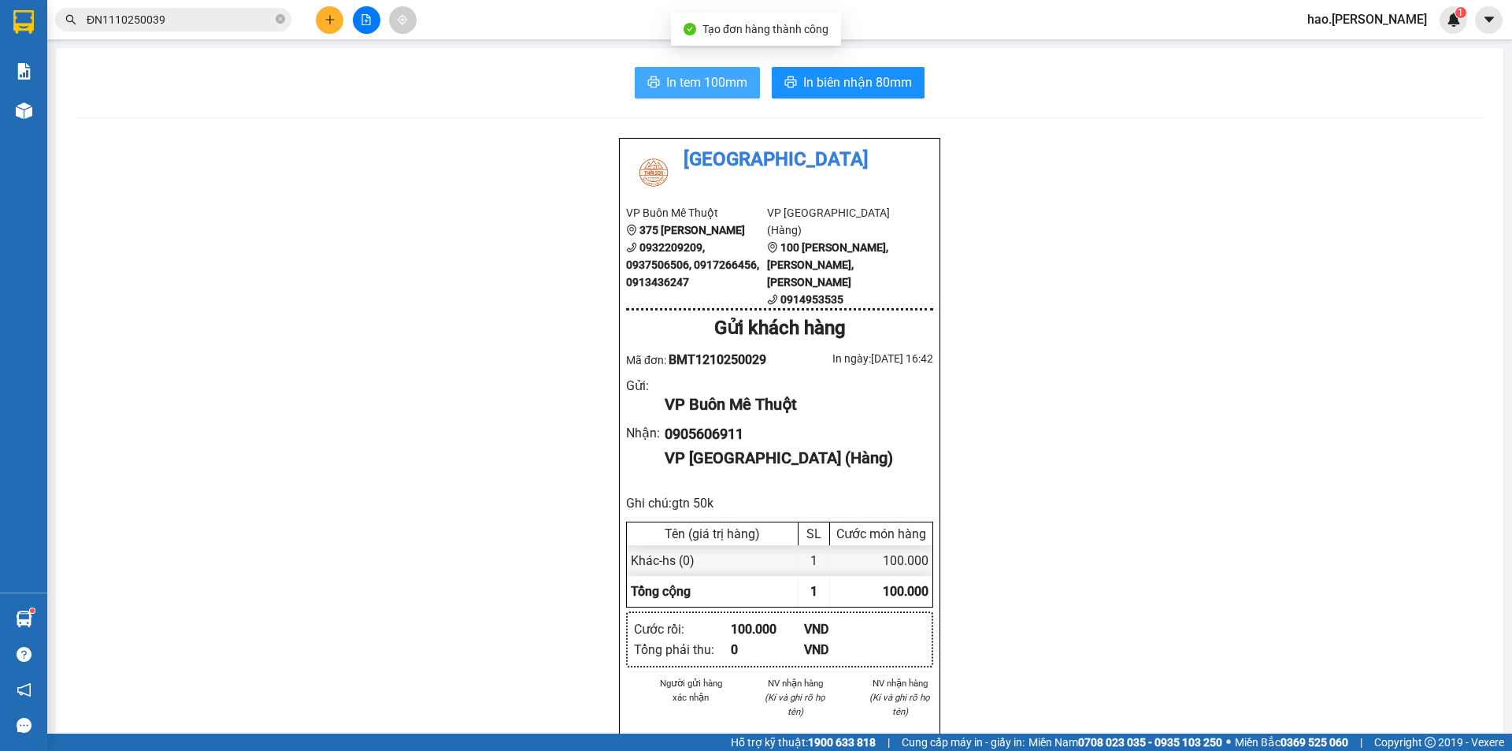
click at [713, 88] on span "In tem 100mm" at bounding box center [706, 82] width 81 height 20
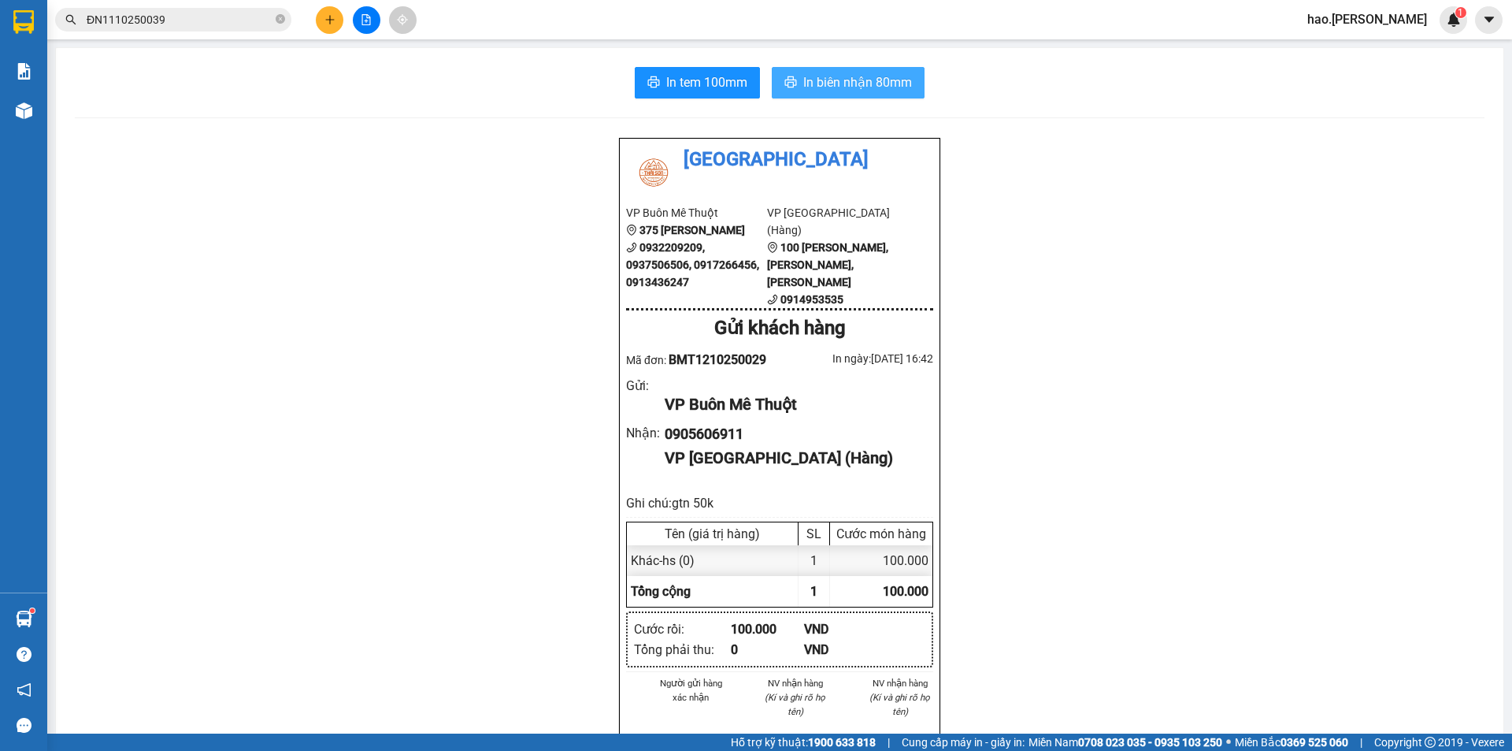
click at [814, 86] on span "In biên nhận 80mm" at bounding box center [857, 82] width 109 height 20
click at [323, 24] on button at bounding box center [330, 20] width 28 height 28
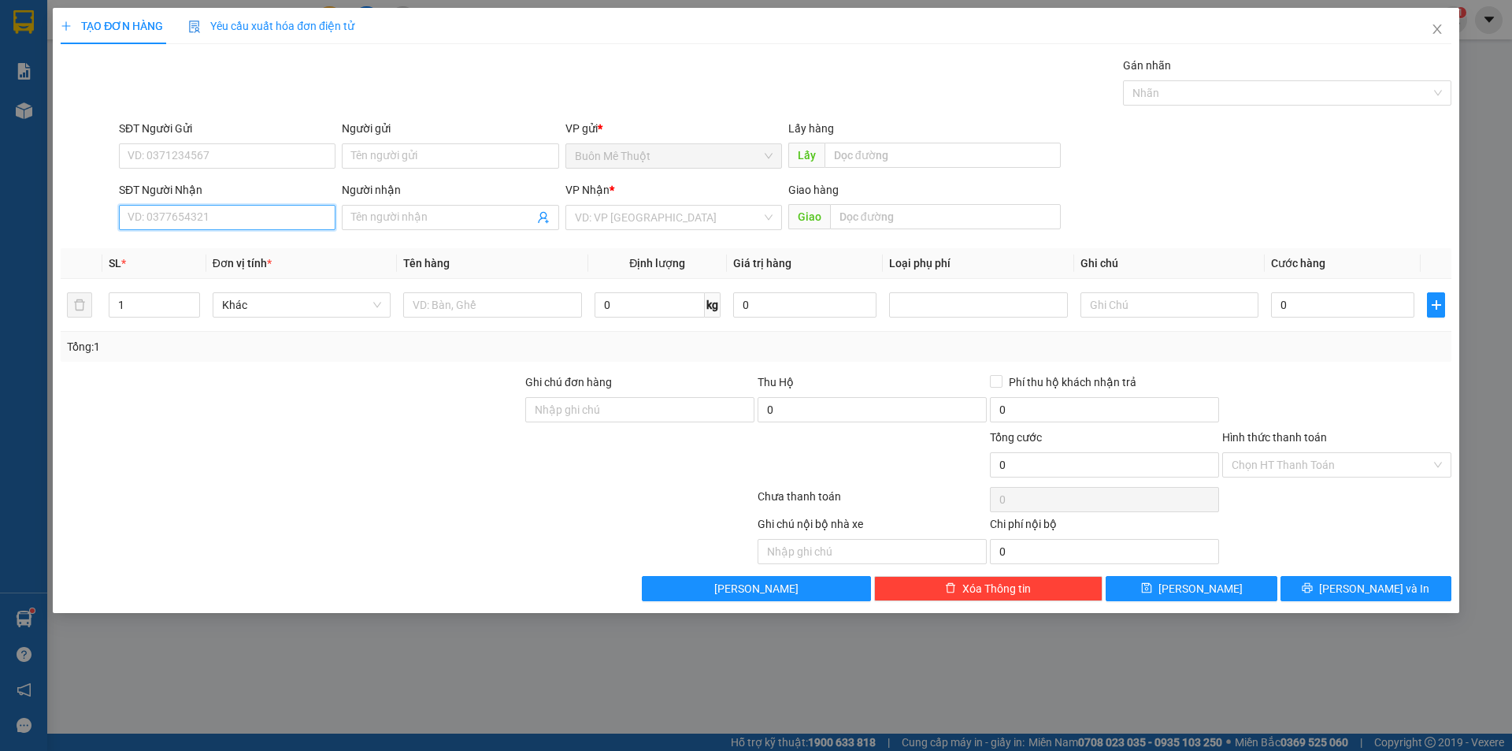
click at [156, 219] on input "SĐT Người Nhận" at bounding box center [227, 217] width 217 height 25
type input "0963737494"
drag, startPoint x: 590, startPoint y: 194, endPoint x: 588, endPoint y: 208, distance: 14.4
click at [588, 208] on div "VP Nhận * VD: VP [GEOGRAPHIC_DATA]" at bounding box center [673, 208] width 217 height 55
click at [588, 209] on input "search" at bounding box center [668, 218] width 187 height 24
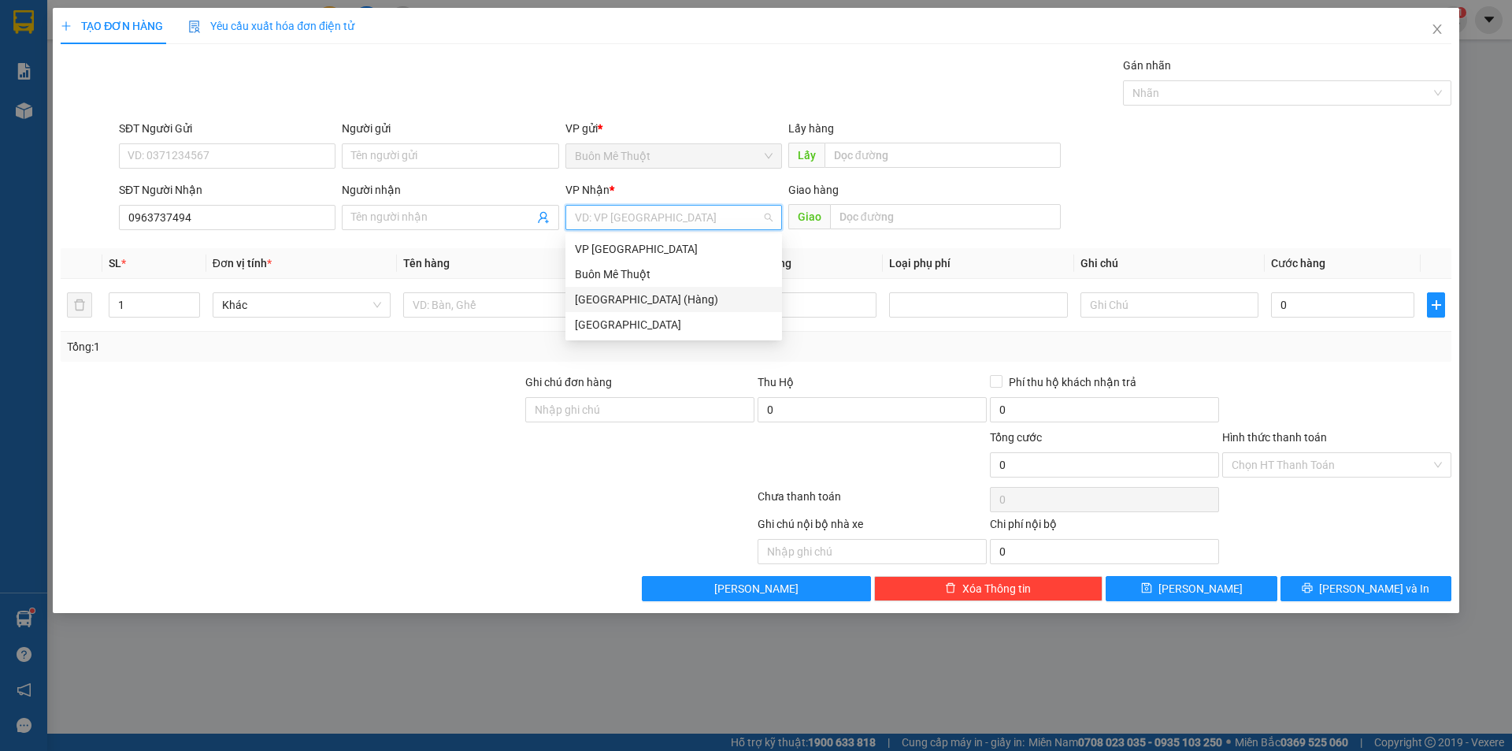
click at [601, 304] on div "[GEOGRAPHIC_DATA] (Hàng)" at bounding box center [674, 299] width 198 height 17
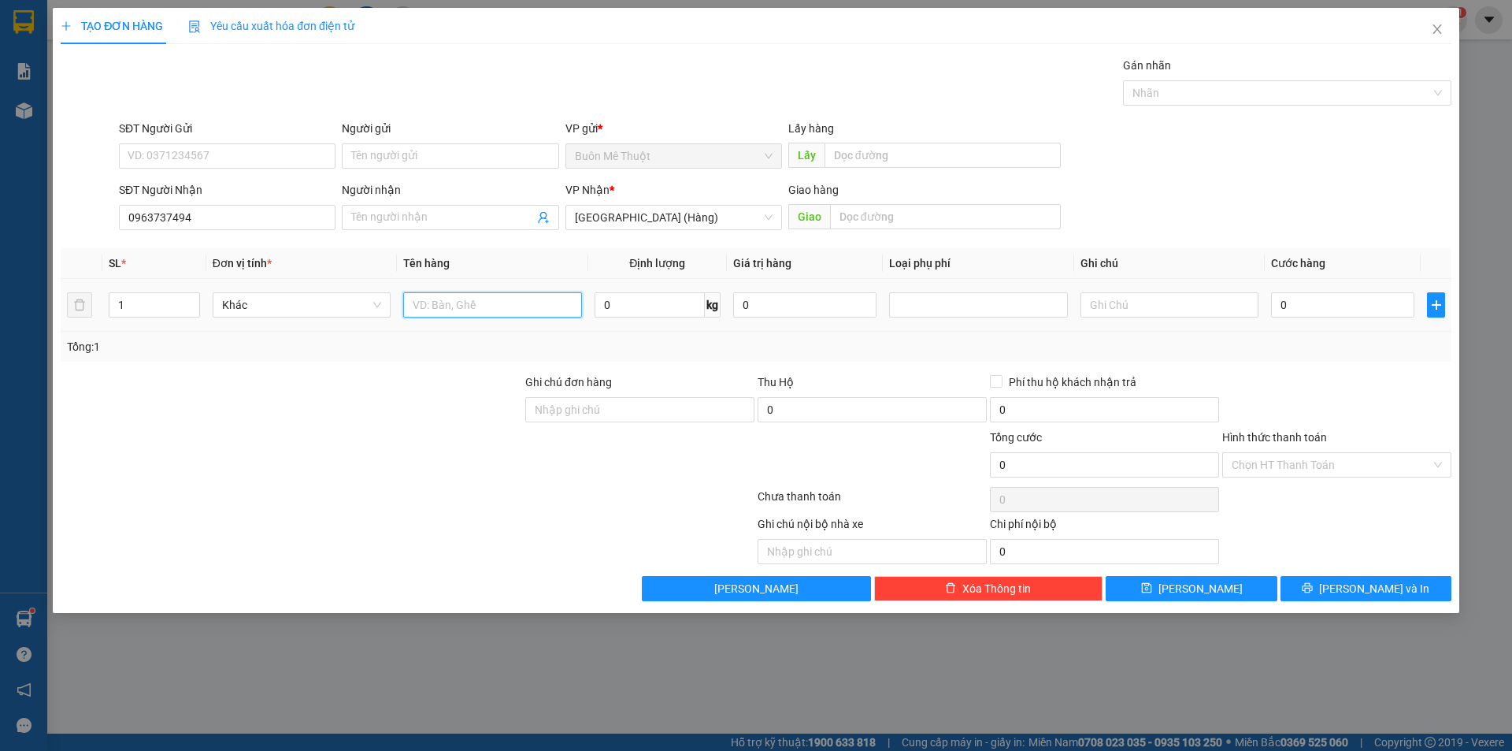
click at [515, 304] on input "text" at bounding box center [492, 304] width 178 height 25
type input "THÙNG"
click at [1099, 310] on input "text" at bounding box center [1170, 304] width 178 height 25
type input "GTN 50K"
click at [1316, 298] on input "0" at bounding box center [1342, 304] width 143 height 25
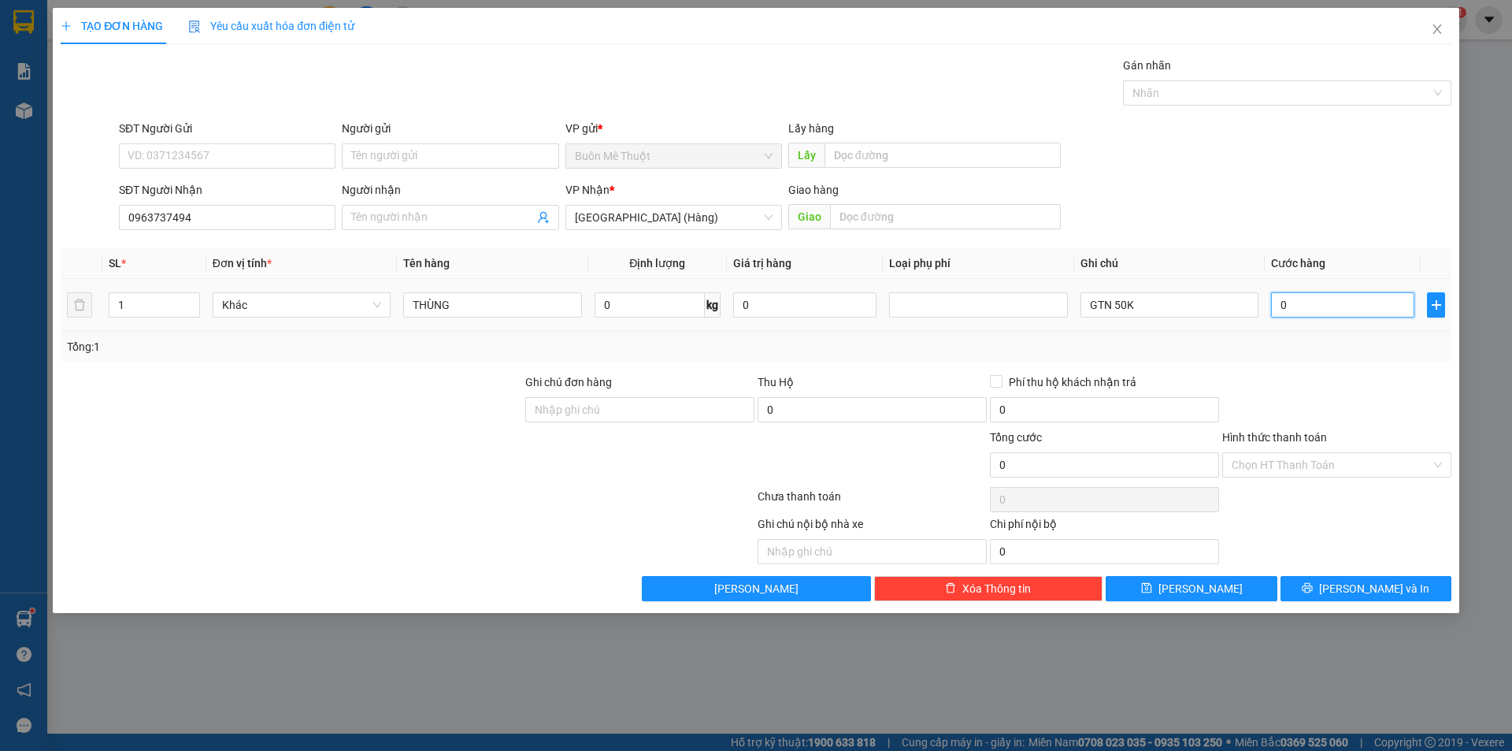
type input "1"
type input "10"
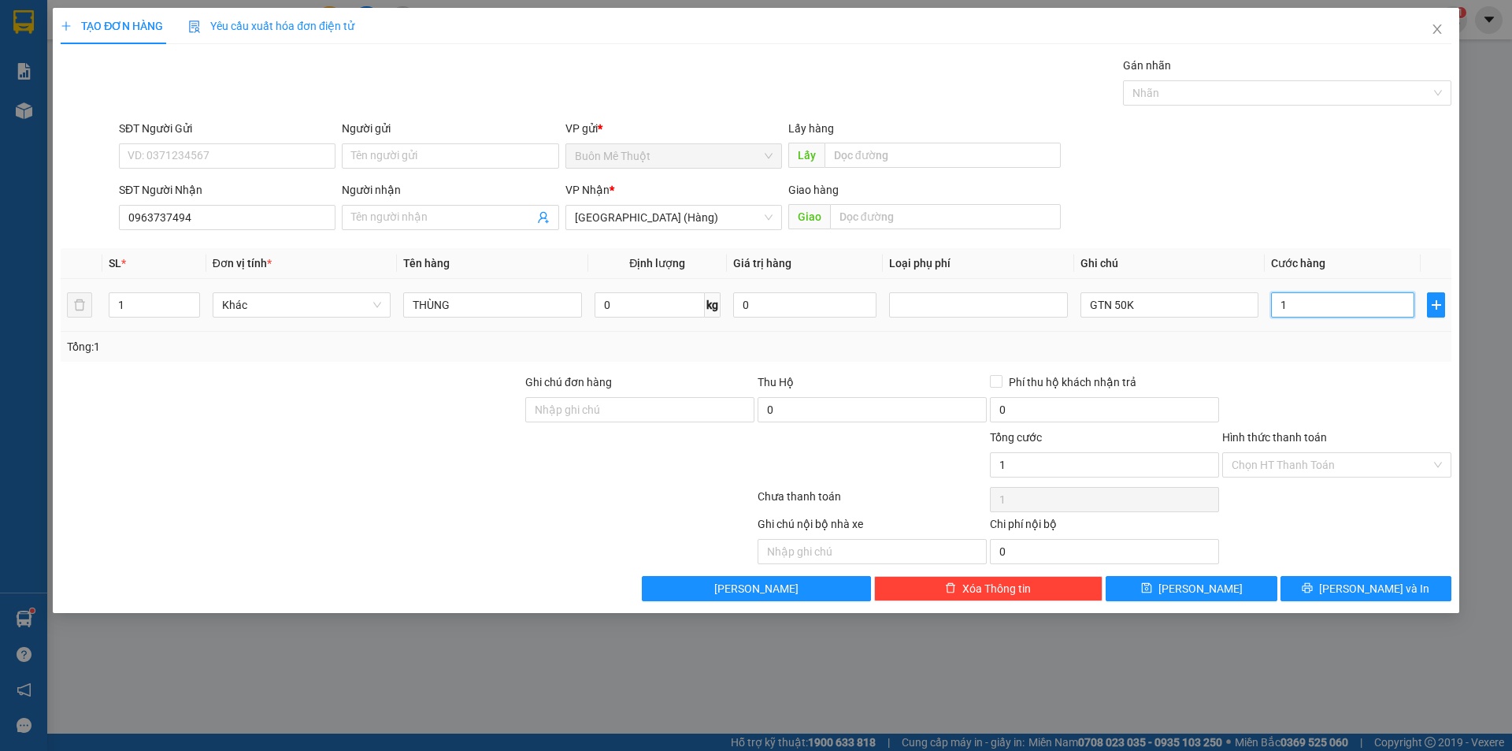
type input "10"
type input "100"
type input "100.000"
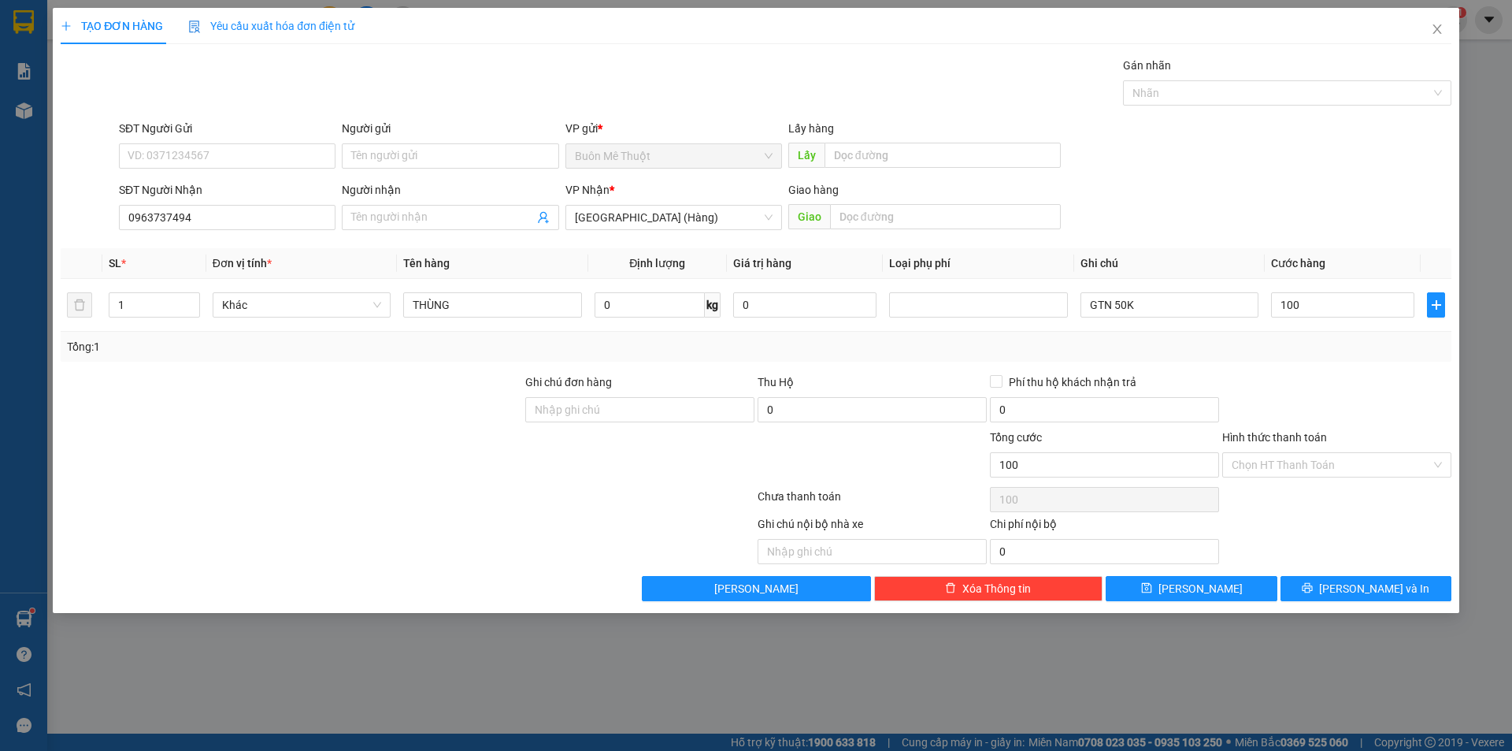
type input "100.000"
click at [1340, 376] on div at bounding box center [1337, 400] width 232 height 55
drag, startPoint x: 1304, startPoint y: 460, endPoint x: 1293, endPoint y: 490, distance: 31.9
click at [1303, 460] on input "Hình thức thanh toán" at bounding box center [1331, 465] width 199 height 24
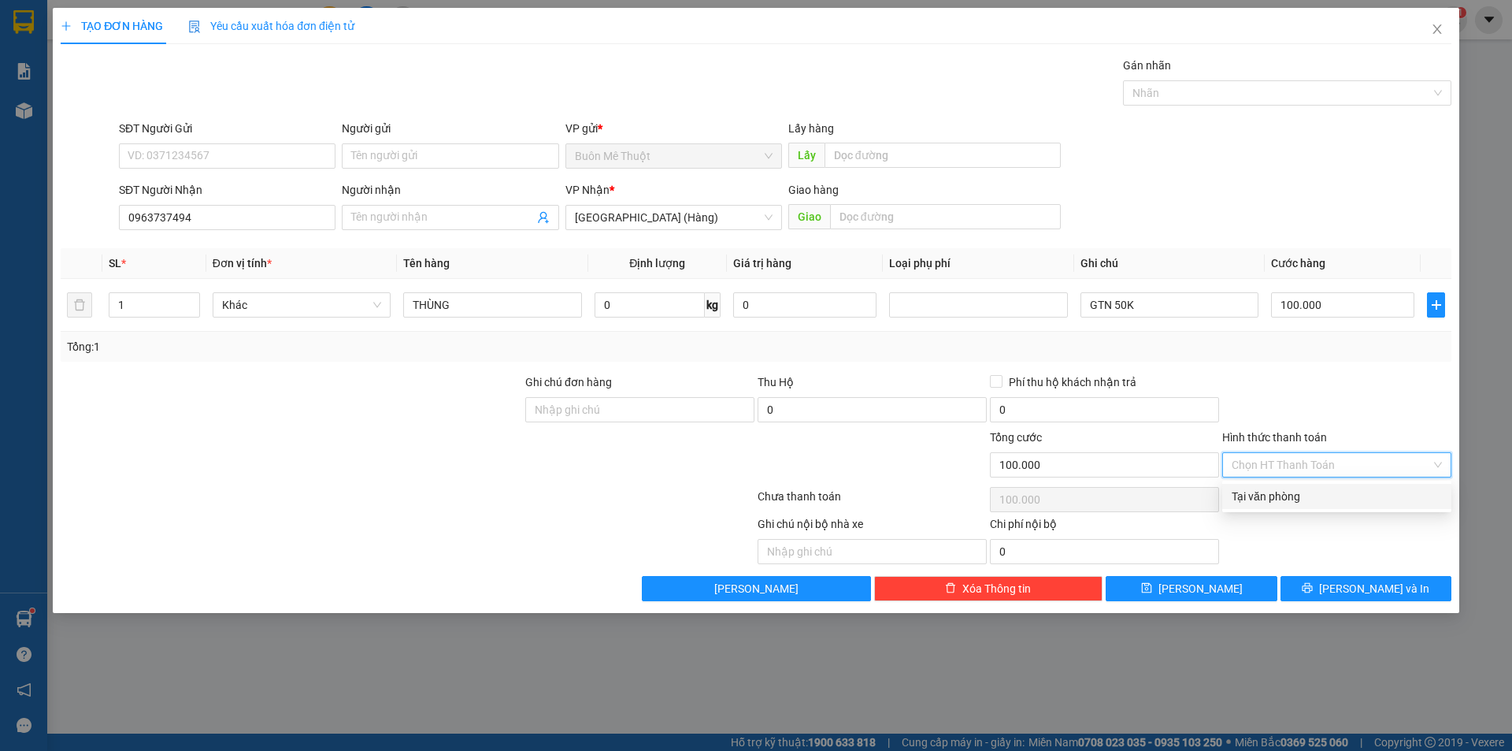
click at [1294, 490] on div "Tại văn phòng" at bounding box center [1337, 496] width 210 height 17
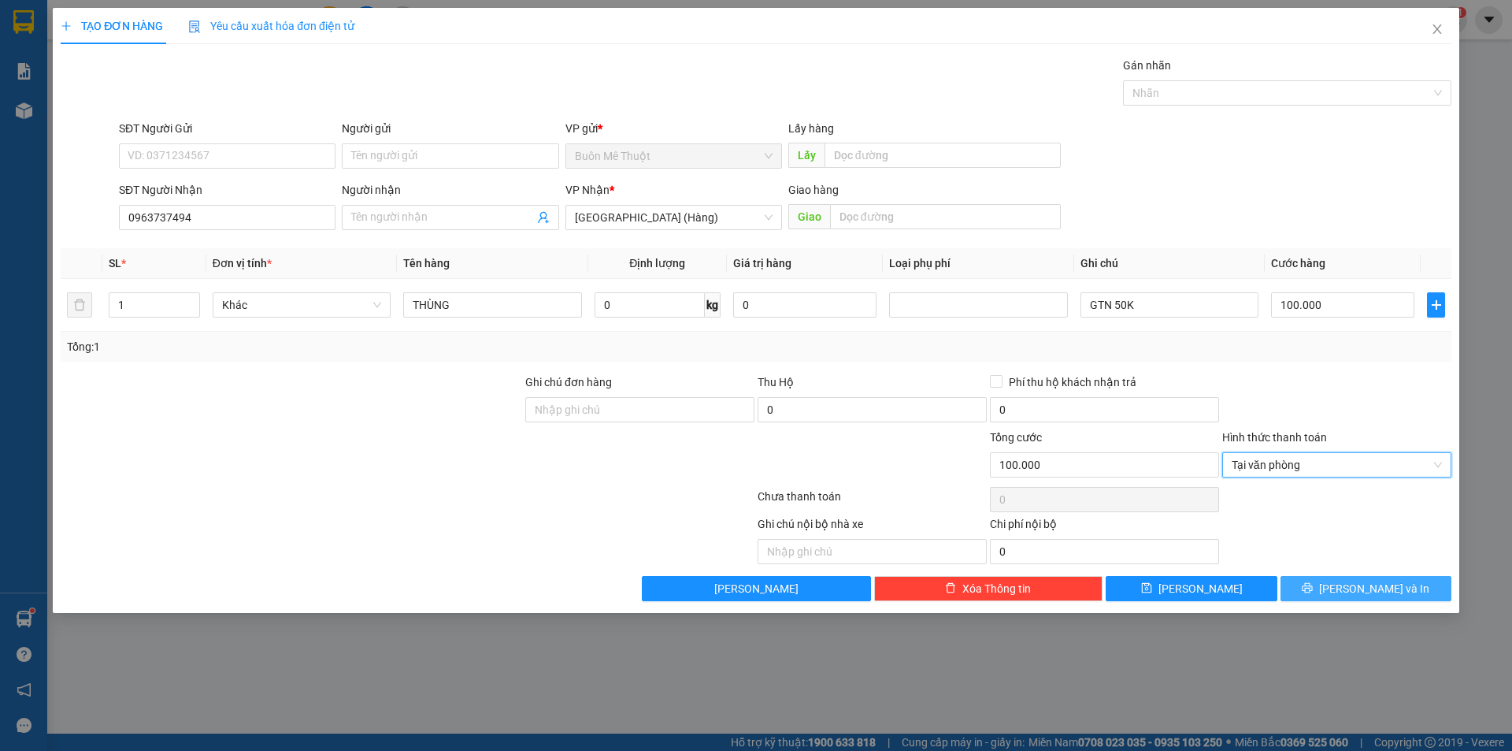
click at [1313, 589] on icon "printer" at bounding box center [1307, 587] width 11 height 11
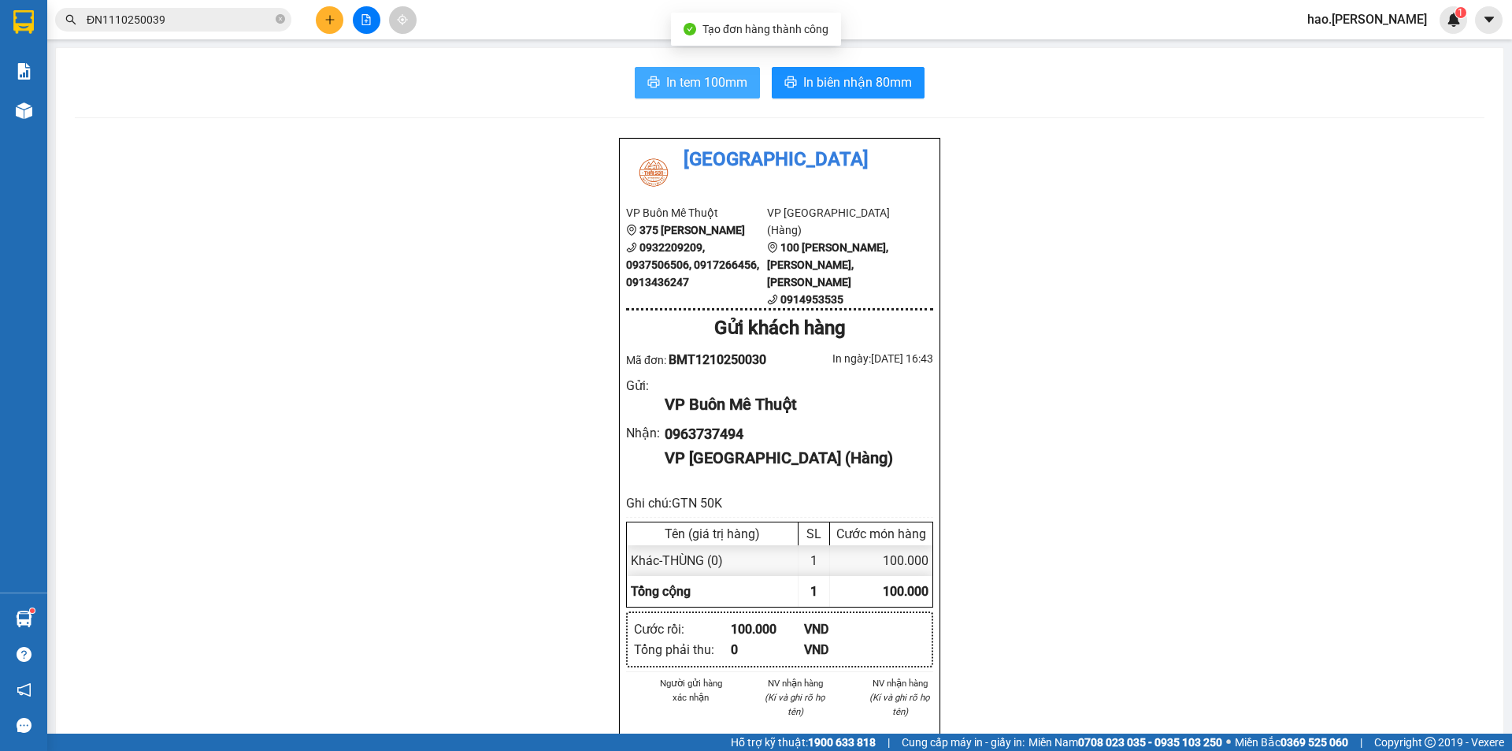
drag, startPoint x: 723, startPoint y: 108, endPoint x: 723, endPoint y: 92, distance: 15.8
click at [723, 105] on div "In tem 100mm In biên nhận 80mm Thái Sơn VP Buôn Mê Thuột 375 Hoàng Diệu 0932209…" at bounding box center [780, 729] width 1448 height 1362
click at [723, 92] on span "In tem 100mm" at bounding box center [706, 82] width 81 height 20
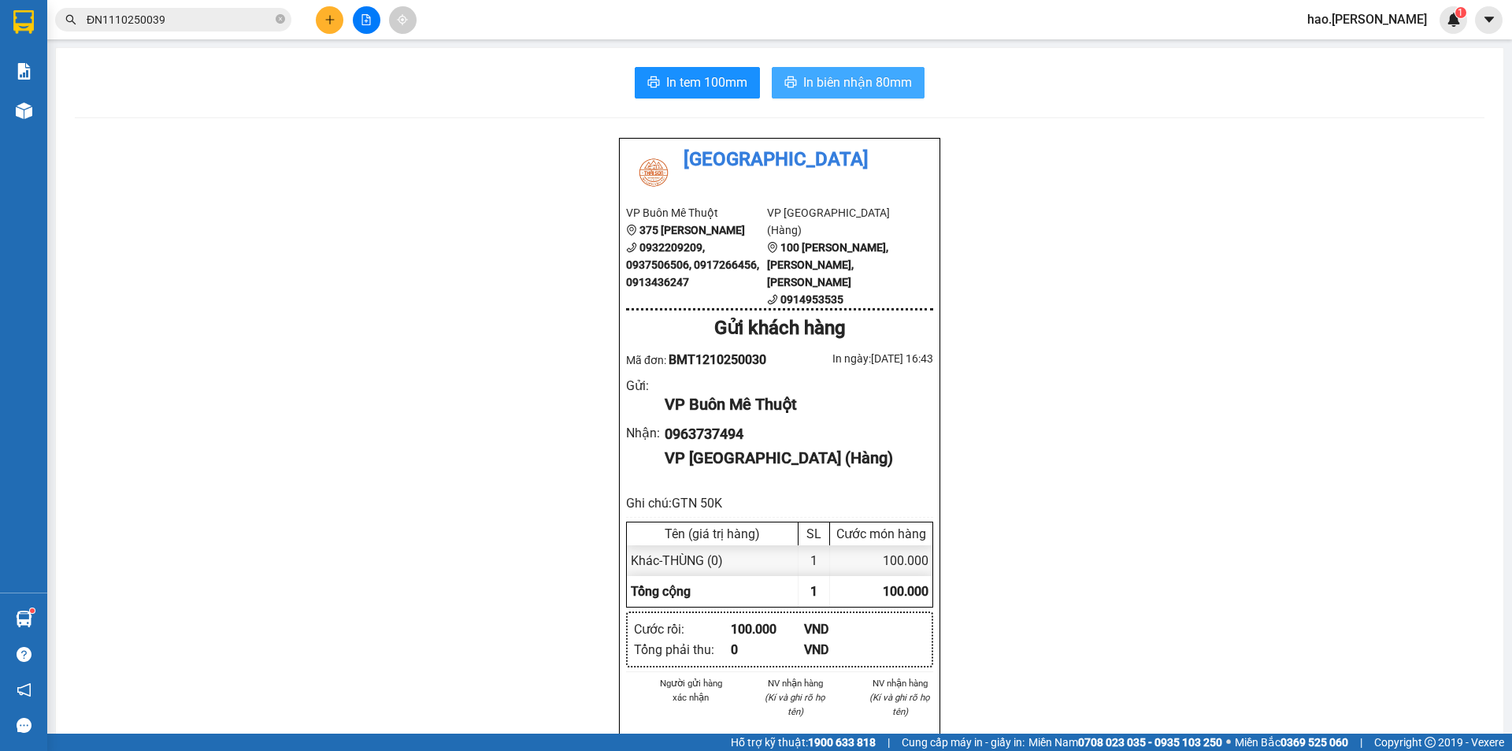
click at [841, 77] on span "In biên nhận 80mm" at bounding box center [857, 82] width 109 height 20
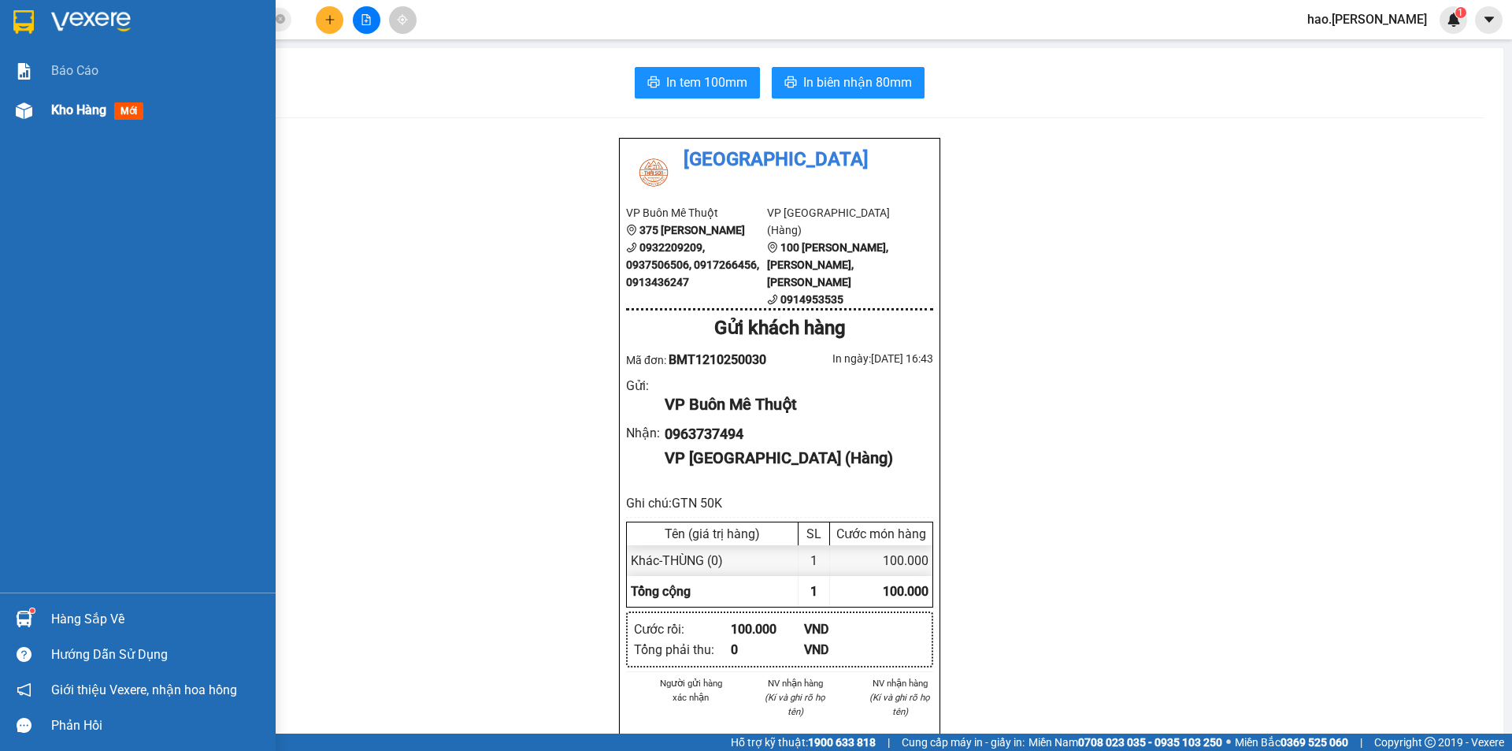
click at [57, 108] on span "Kho hàng" at bounding box center [78, 109] width 55 height 15
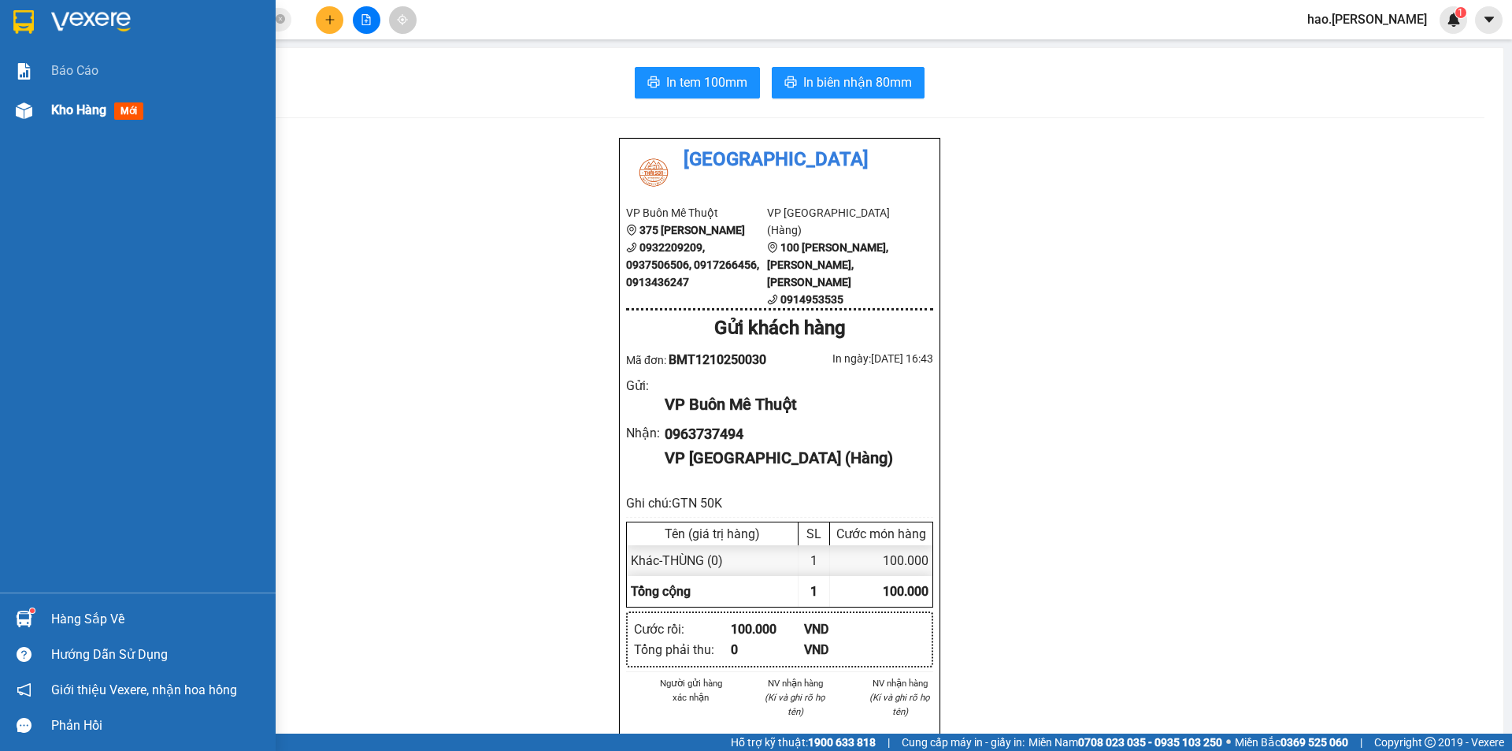
click at [57, 108] on span "Kho hàng" at bounding box center [78, 109] width 55 height 15
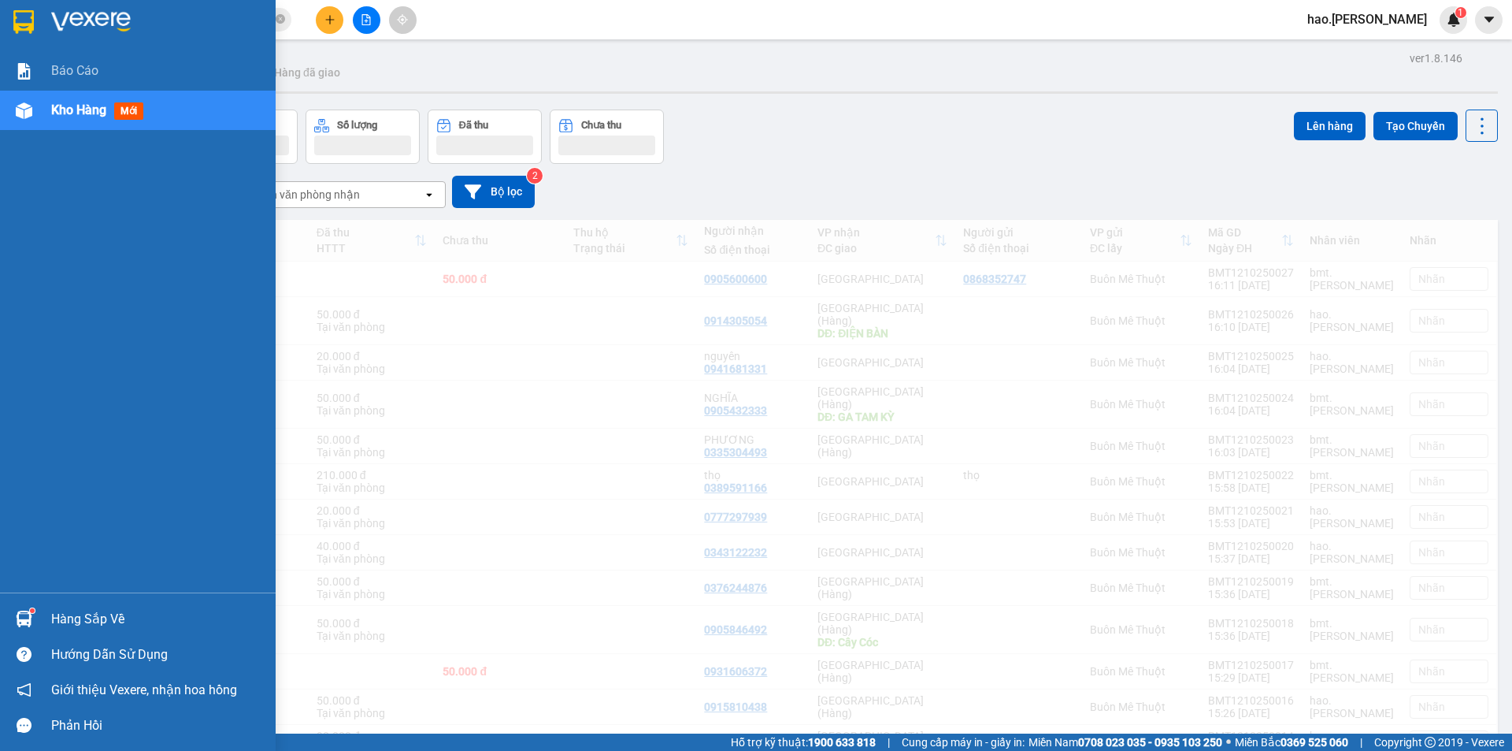
click at [57, 108] on span "Kho hàng" at bounding box center [78, 109] width 55 height 15
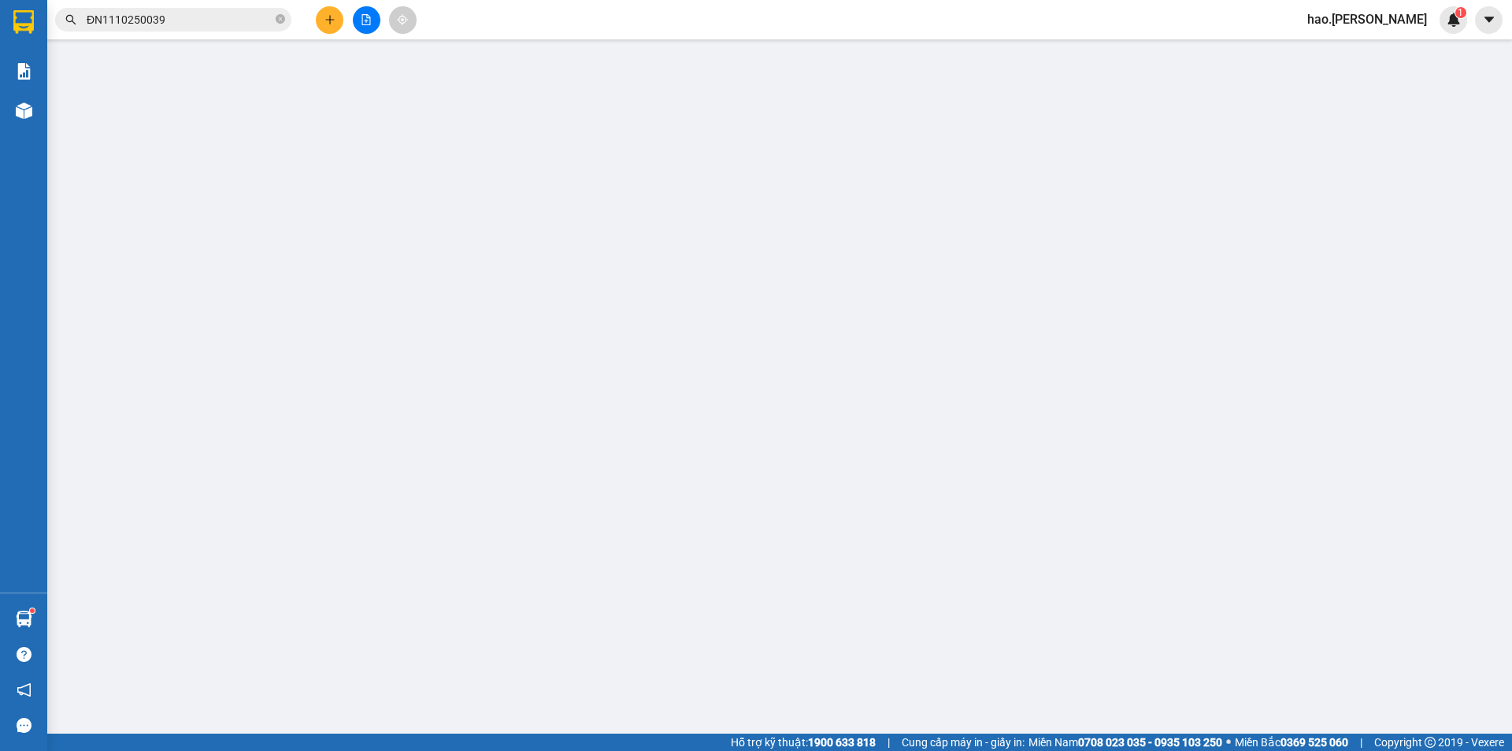
type input "DUY CF"
type input "0"
type input "100.000"
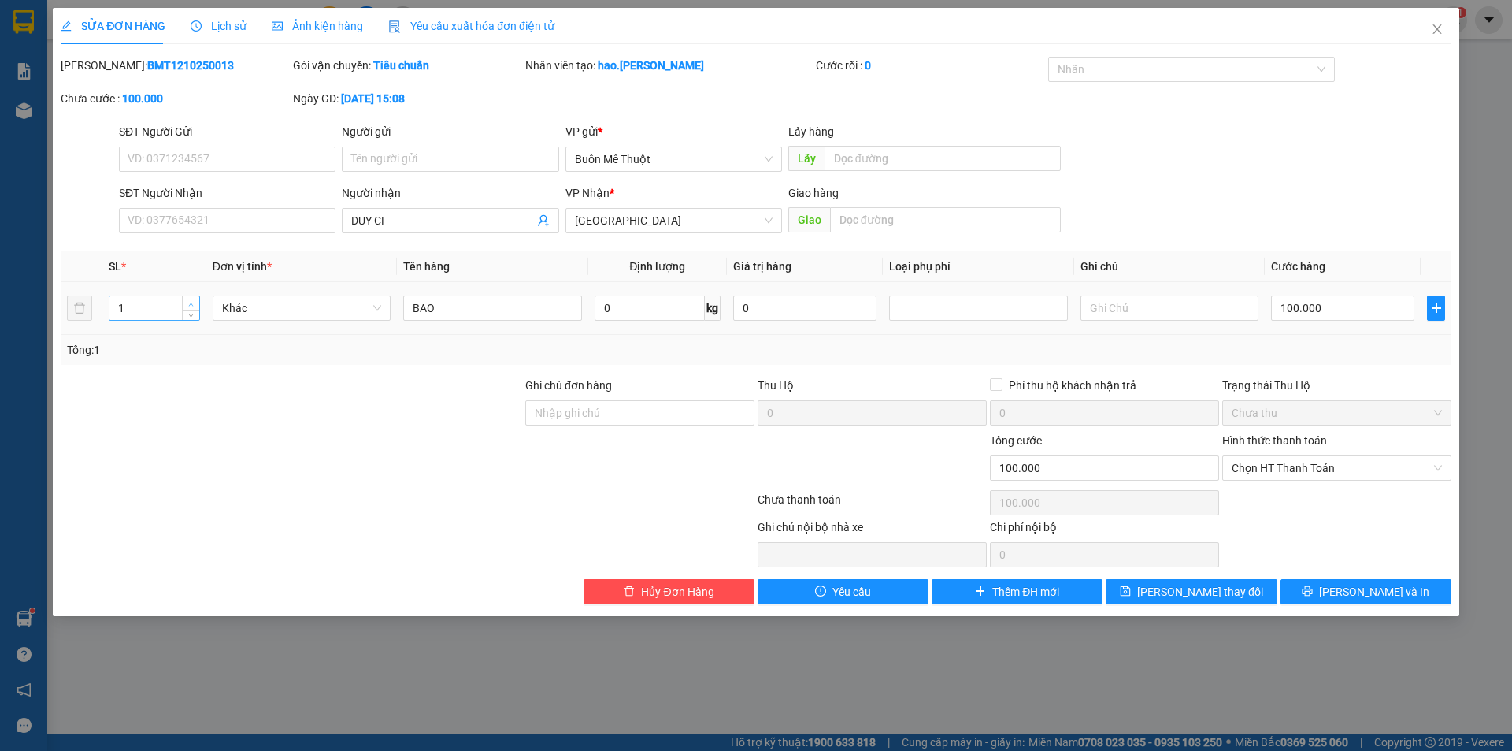
type input "2"
click at [198, 303] on span "Increase Value" at bounding box center [190, 303] width 17 height 14
type input "2"
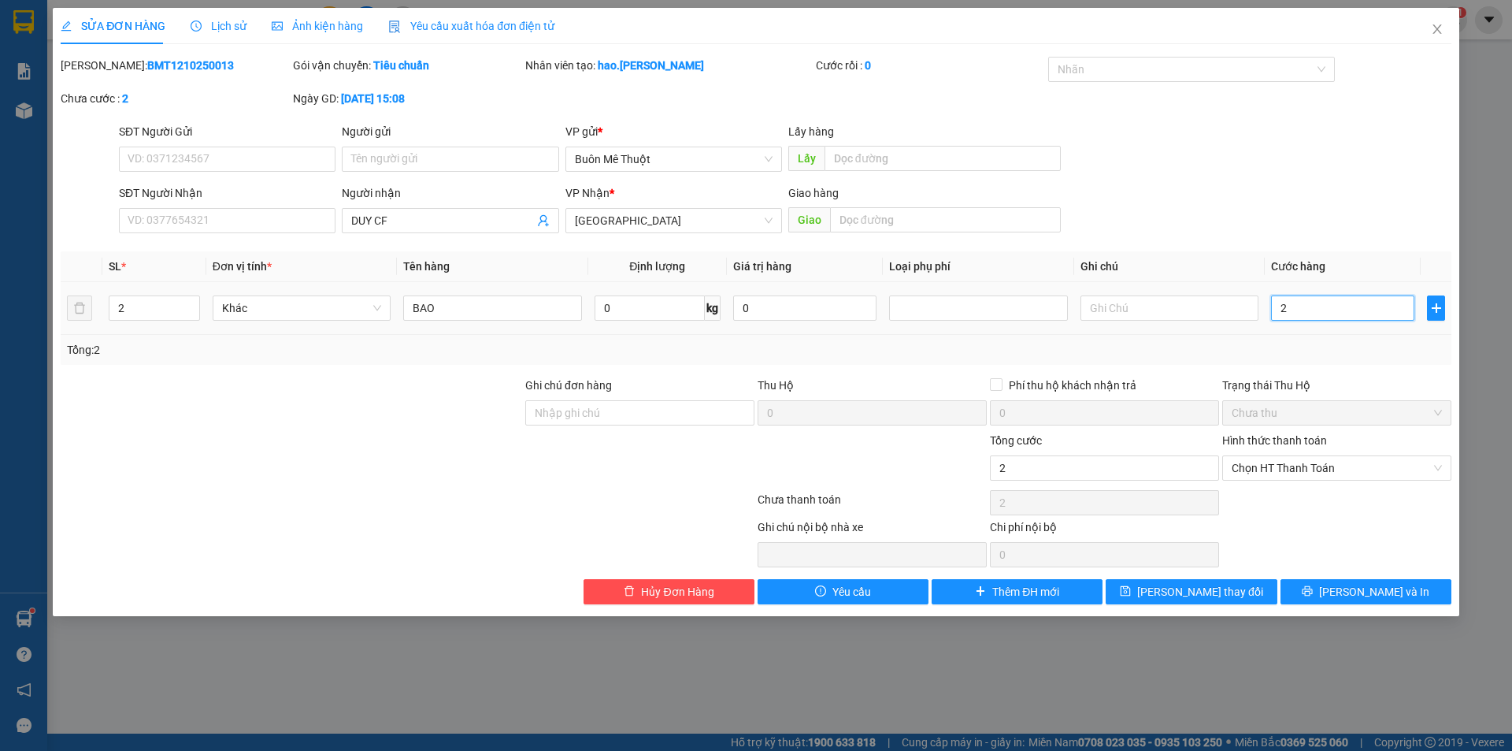
type input "20"
type input "200"
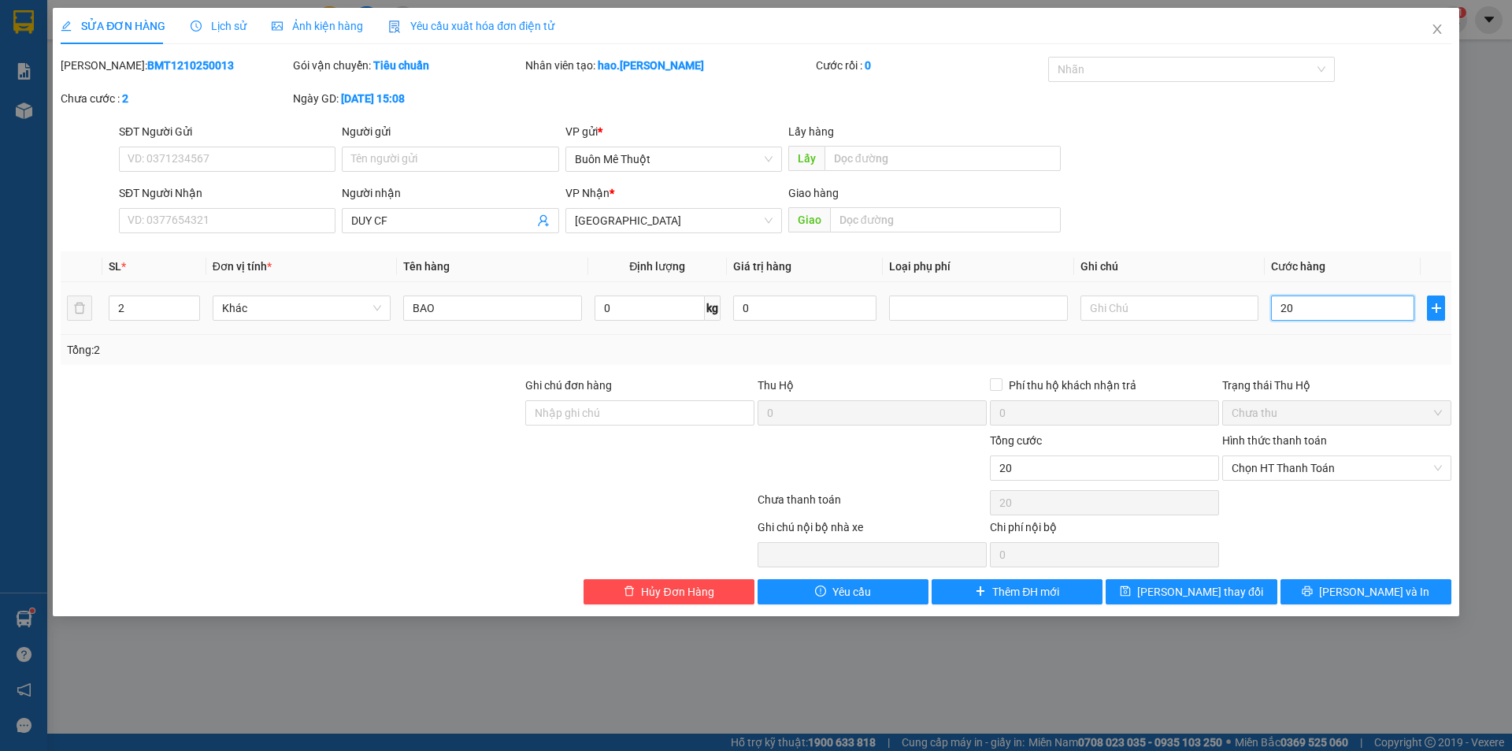
type input "200"
click at [1206, 591] on span "[PERSON_NAME] thay đổi" at bounding box center [1200, 591] width 126 height 17
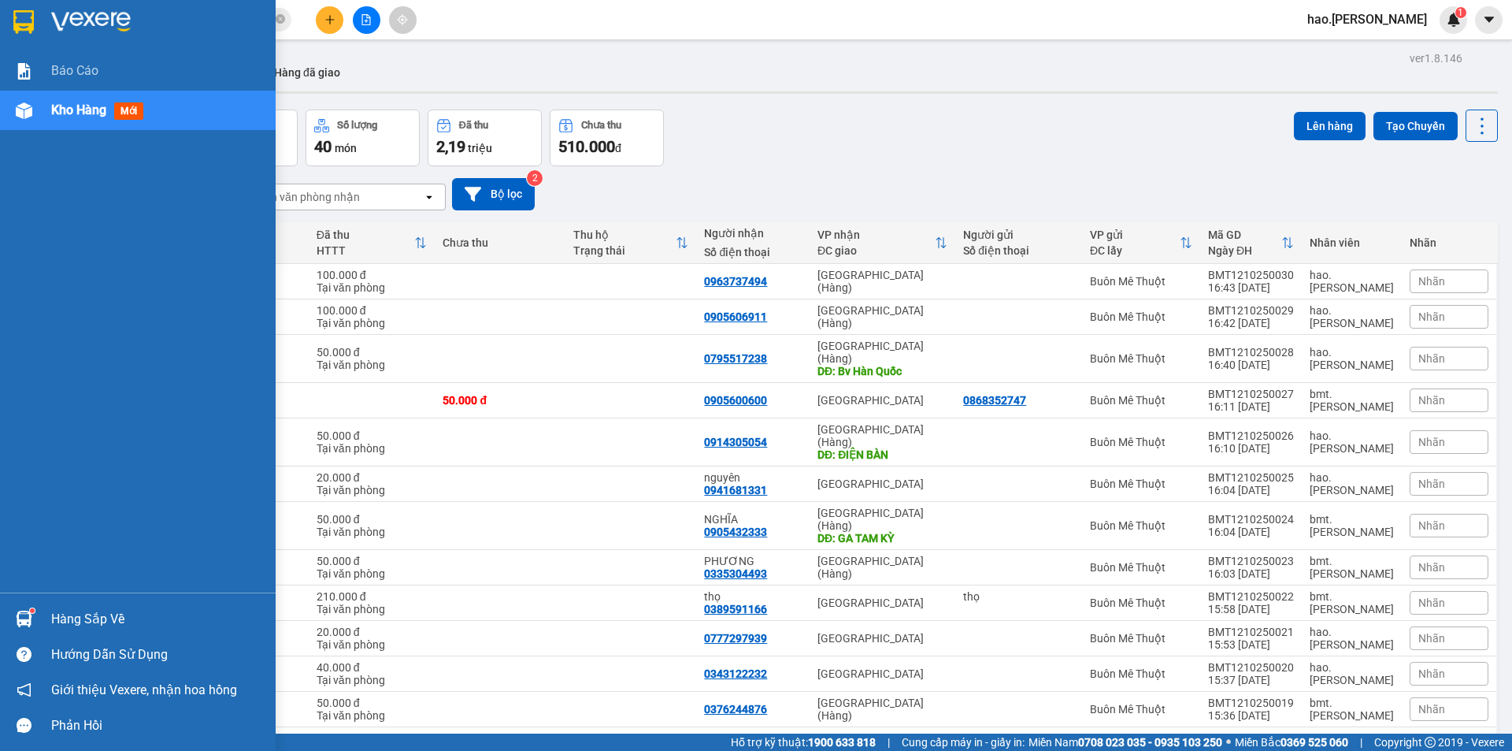
click at [65, 101] on div "Kho hàng mới" at bounding box center [100, 110] width 98 height 20
drag, startPoint x: 65, startPoint y: 101, endPoint x: 220, endPoint y: 177, distance: 172.9
click at [71, 103] on div "Kho hàng mới" at bounding box center [100, 110] width 98 height 20
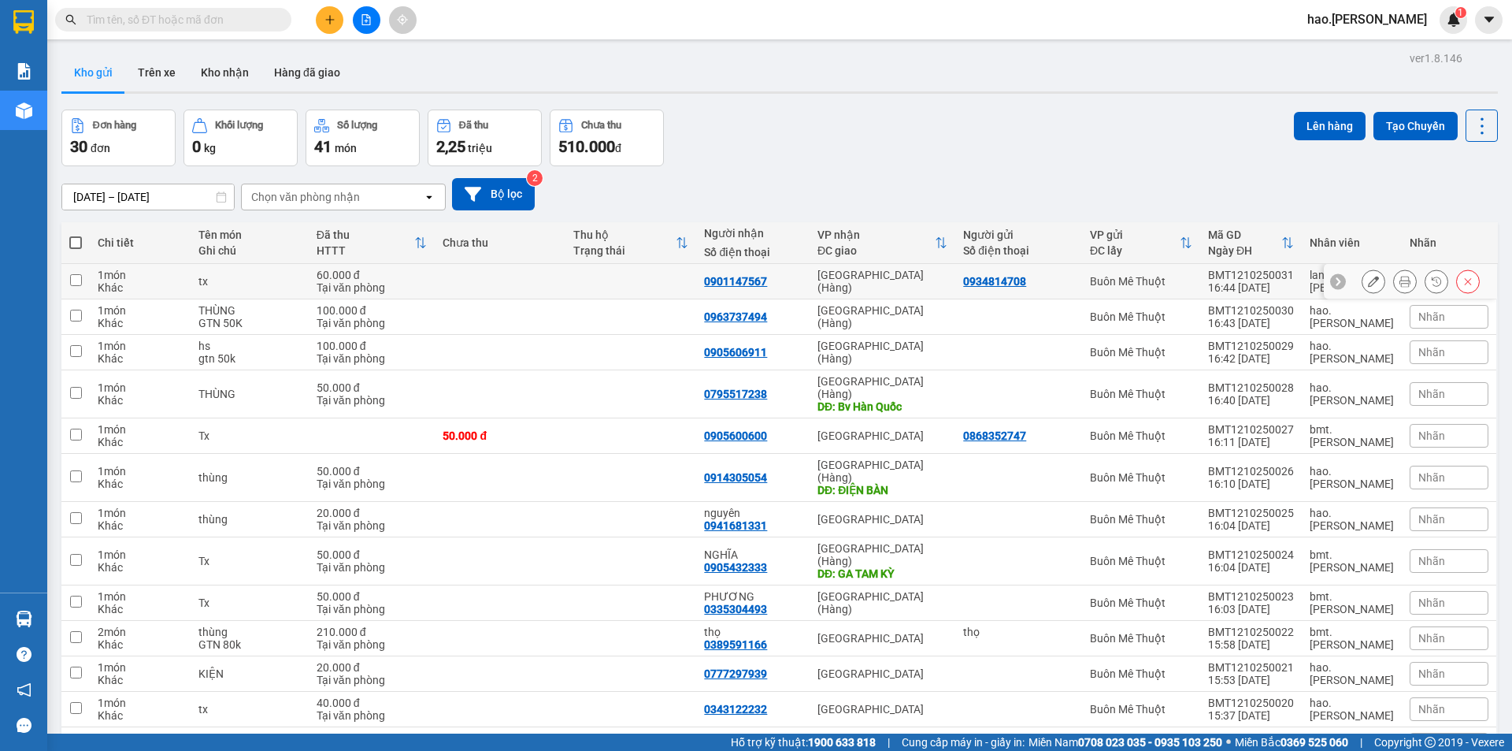
click at [1400, 278] on icon at bounding box center [1405, 281] width 11 height 11
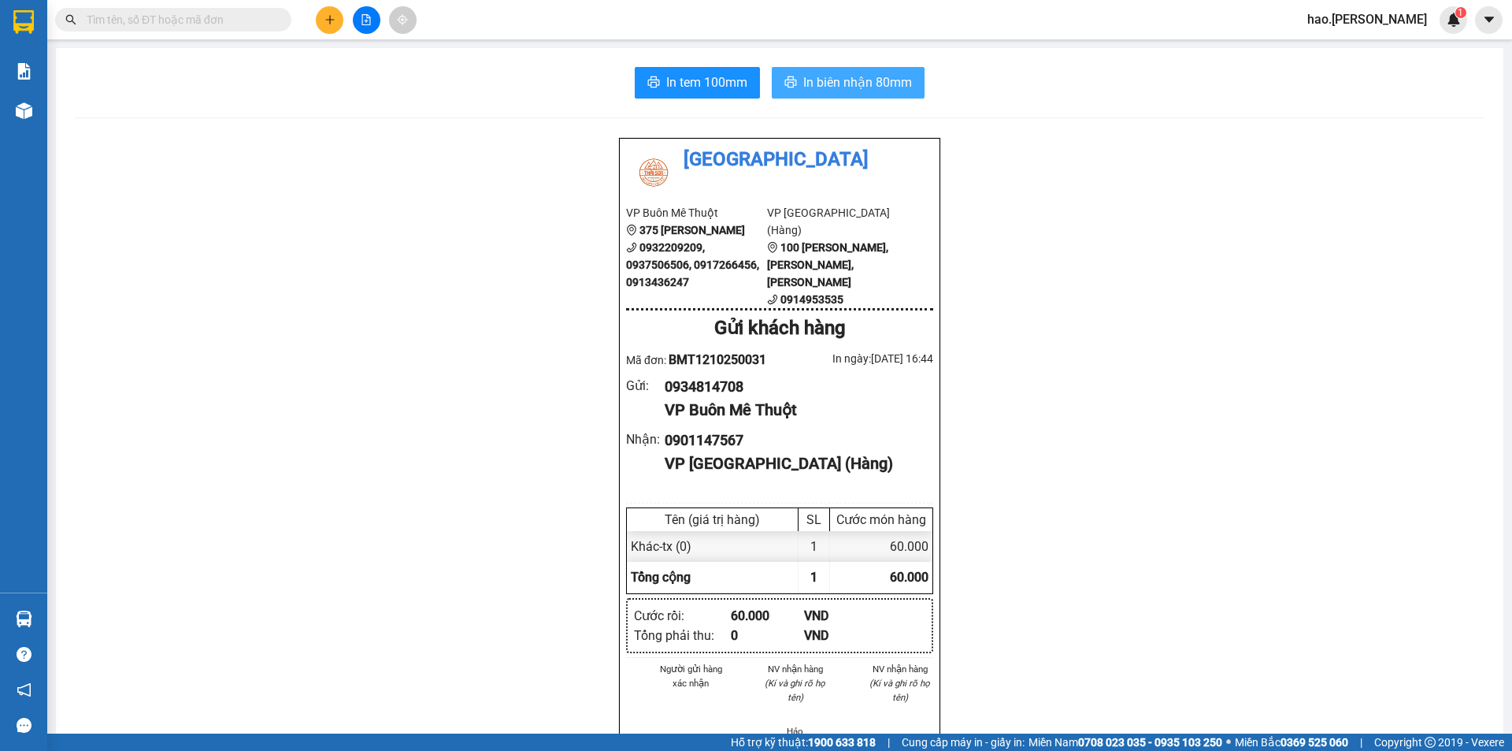
click at [858, 75] on span "In biên nhận 80mm" at bounding box center [857, 82] width 109 height 20
click at [673, 85] on span "In tem 100mm" at bounding box center [706, 82] width 81 height 20
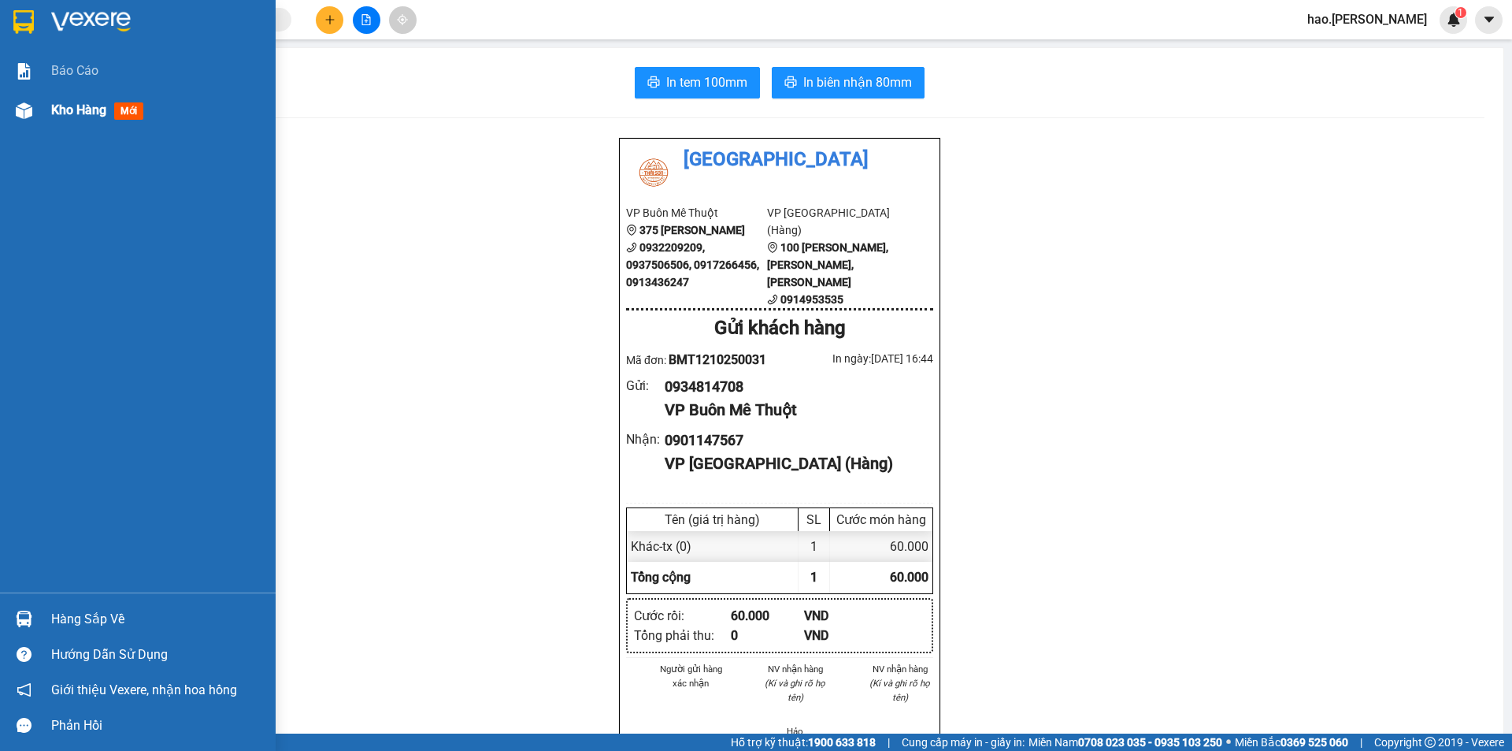
click at [54, 109] on span "Kho hàng" at bounding box center [78, 109] width 55 height 15
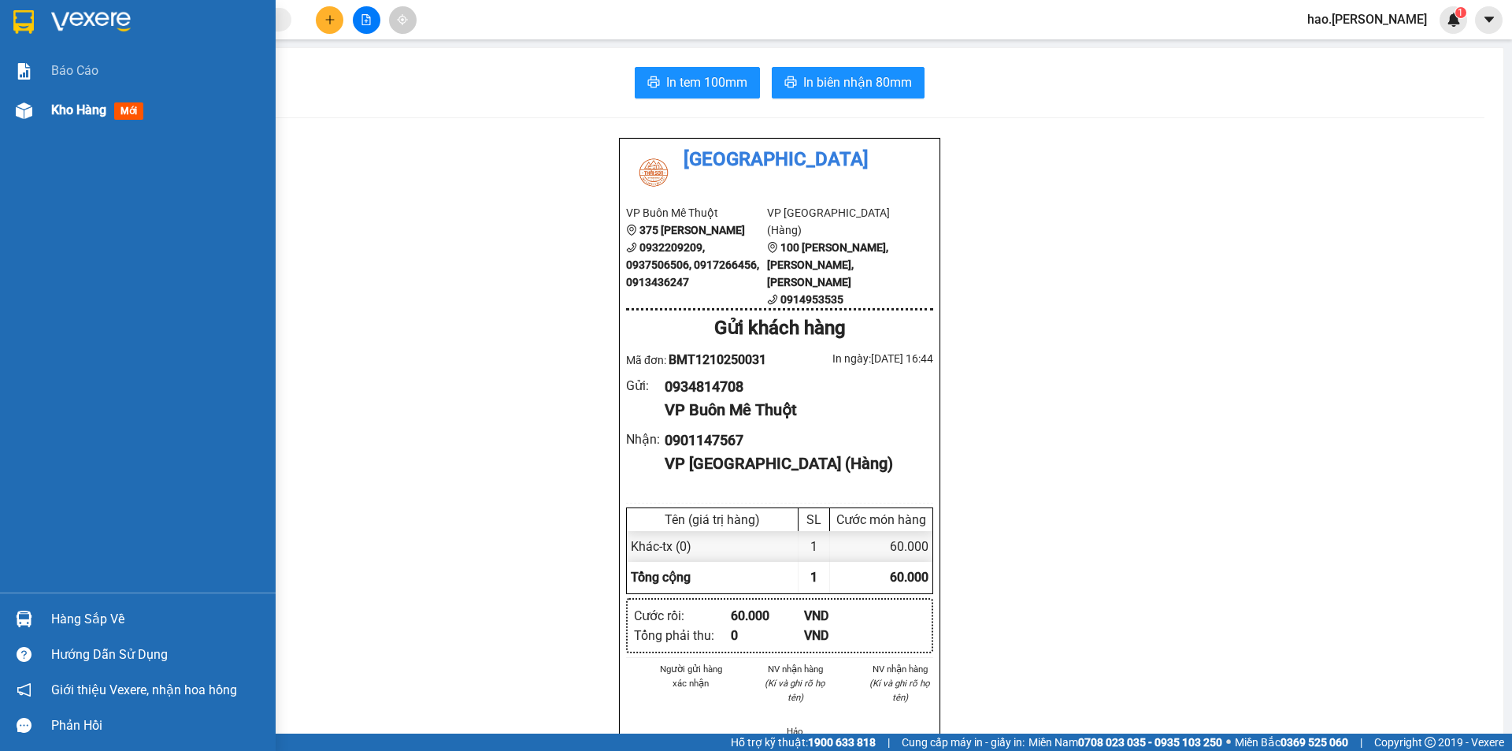
click at [54, 109] on span "Kho hàng" at bounding box center [78, 109] width 55 height 15
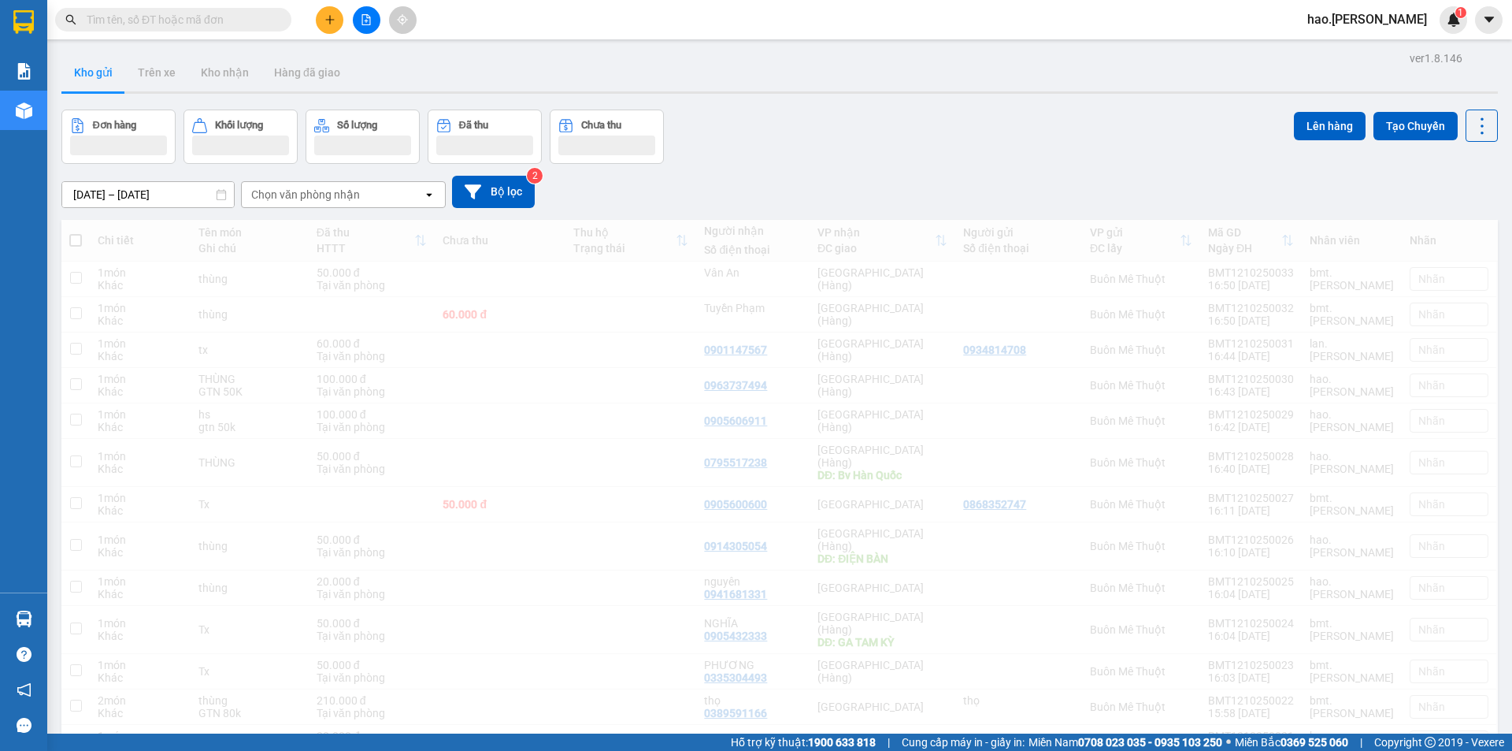
click at [166, 195] on input "[DATE] – [DATE]" at bounding box center [148, 194] width 172 height 25
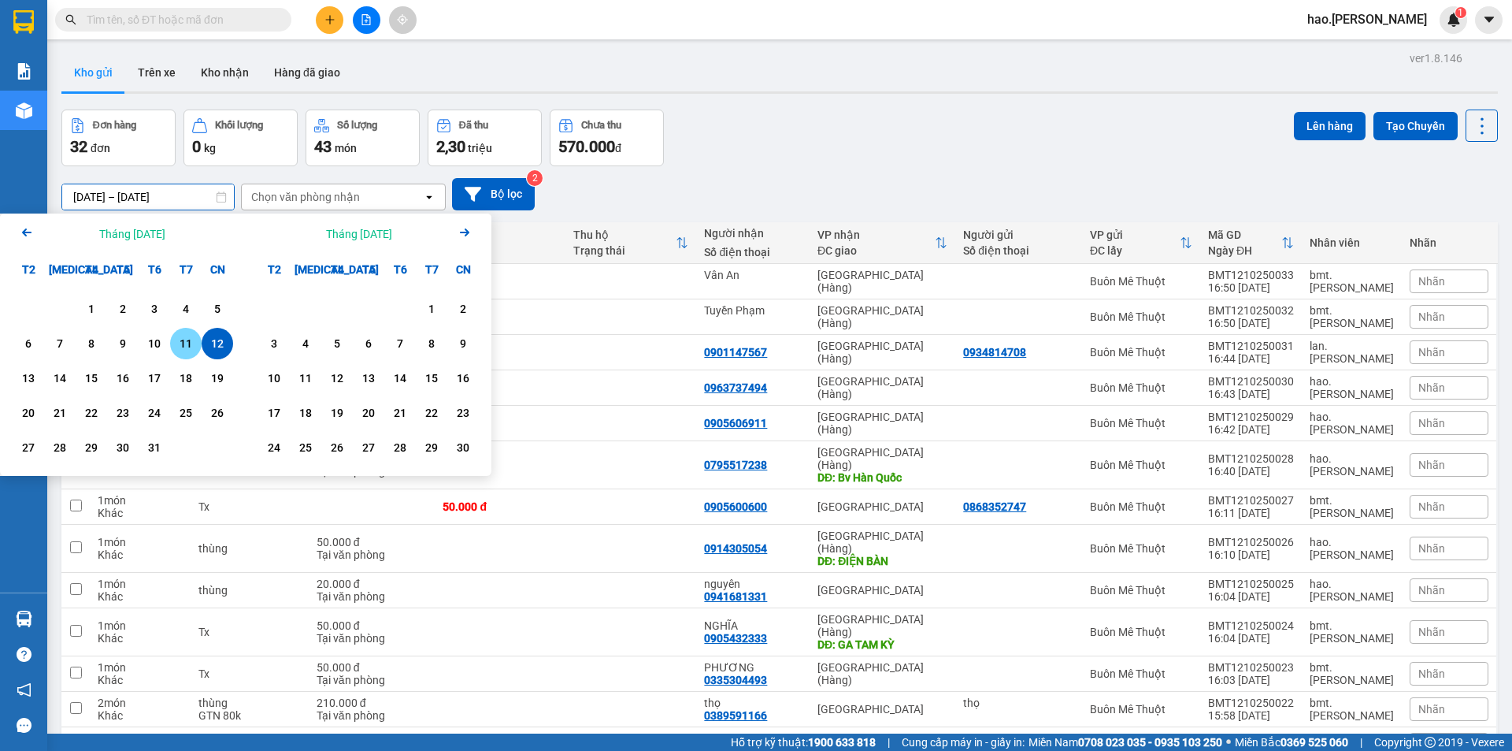
click at [176, 341] on div "11" at bounding box center [186, 343] width 22 height 19
click at [224, 347] on div "12" at bounding box center [217, 343] width 22 height 19
type input "11/10/2025 – 12/10/2025"
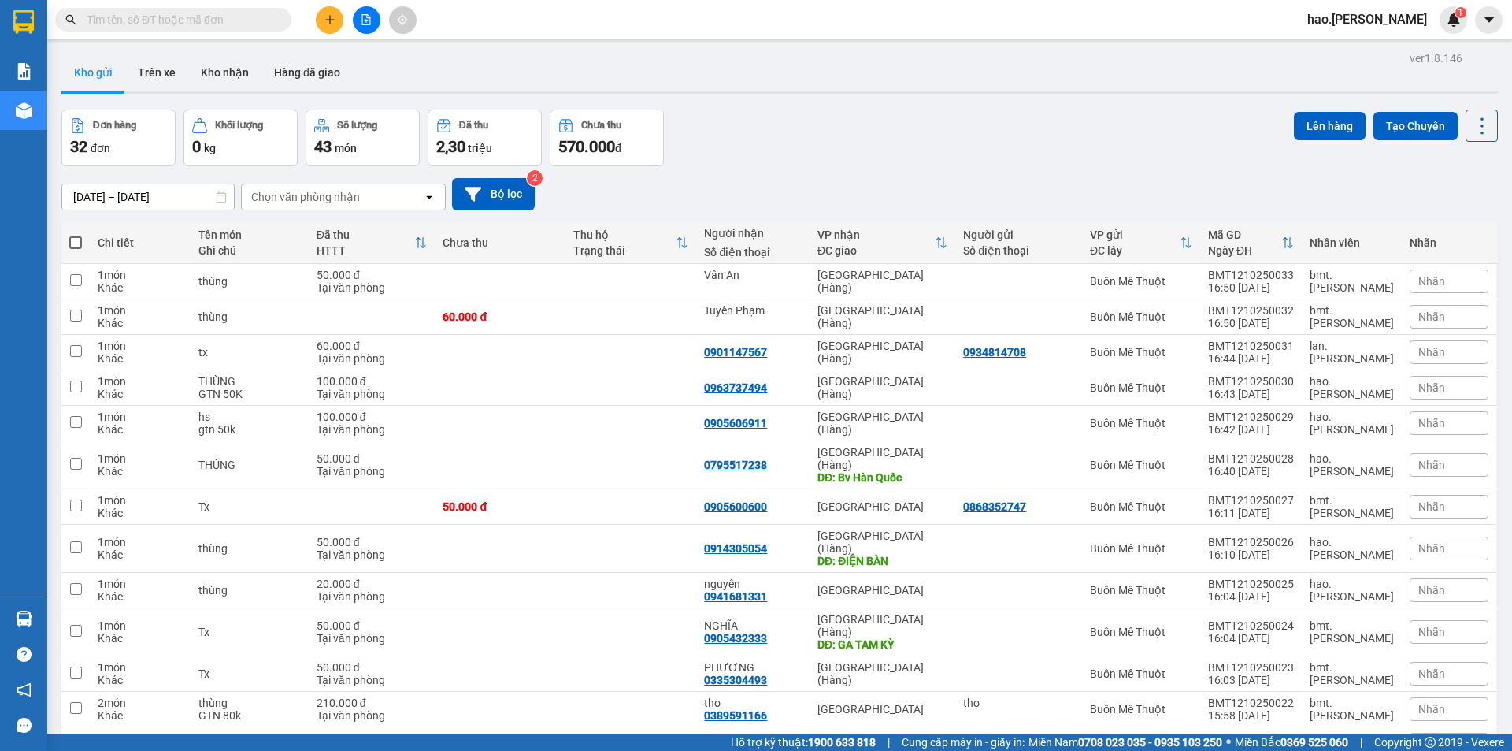
click at [309, 187] on div "Chọn văn phòng nhận" at bounding box center [332, 196] width 181 height 25
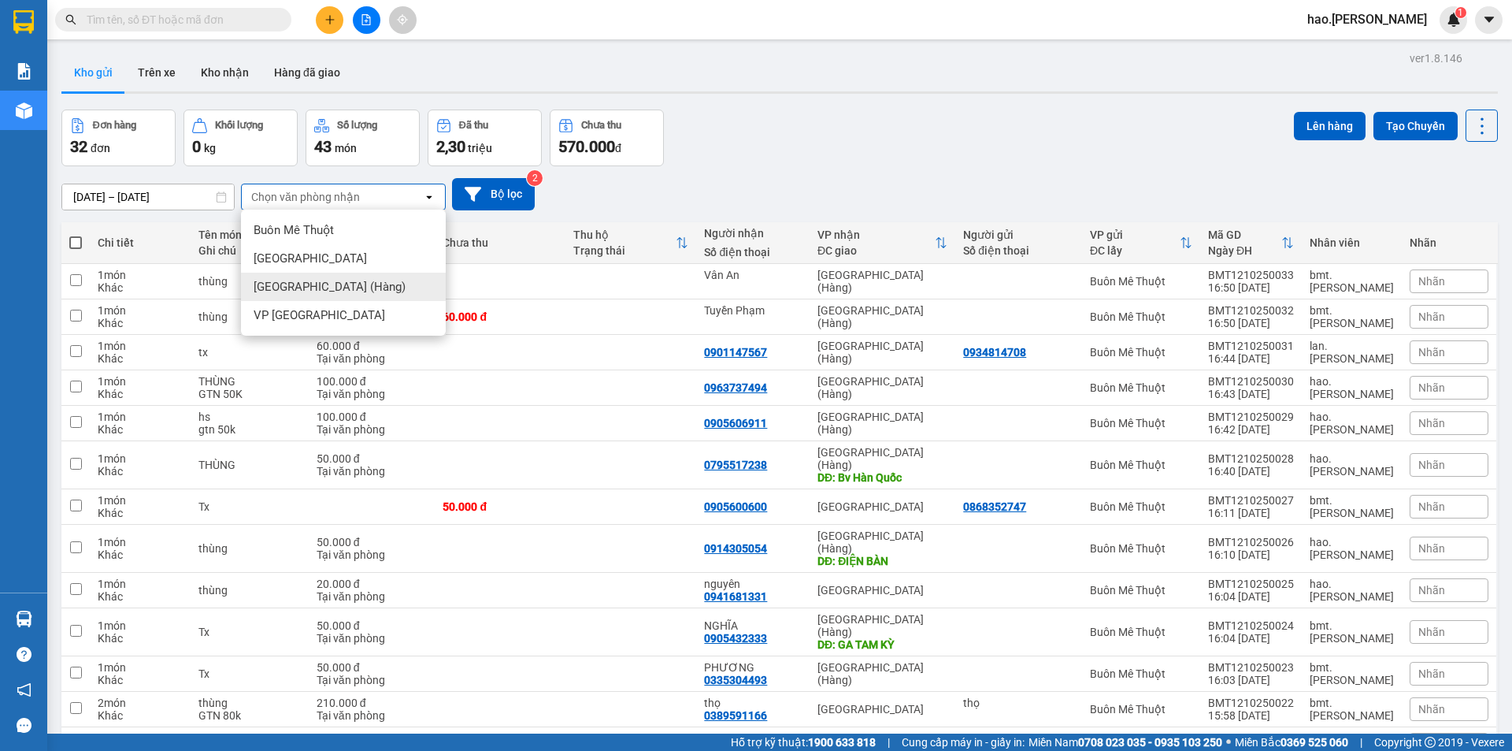
click at [329, 283] on span "[GEOGRAPHIC_DATA] (Hàng)" at bounding box center [330, 287] width 152 height 16
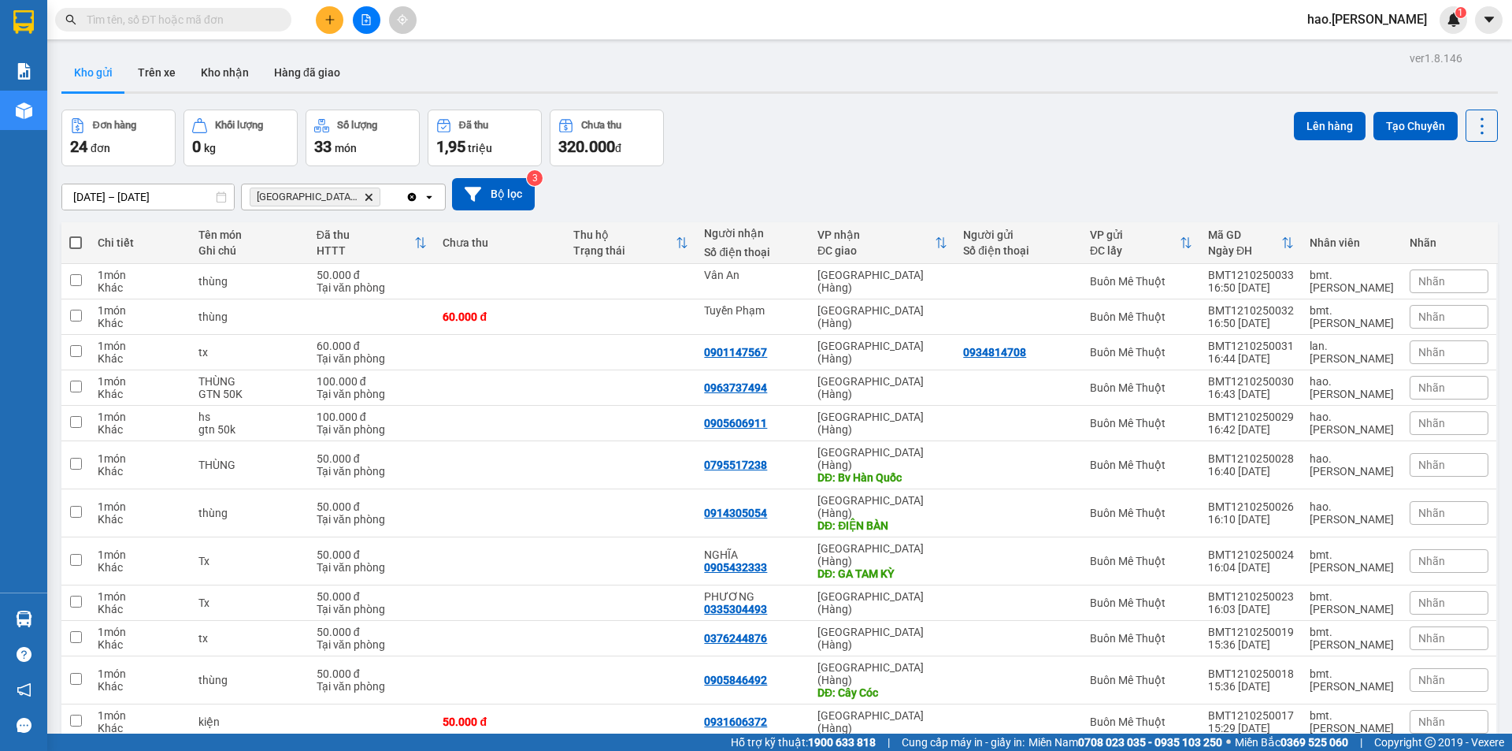
click at [72, 240] on span at bounding box center [75, 242] width 13 height 13
click at [76, 235] on input "checkbox" at bounding box center [76, 235] width 0 height 0
checkbox input "true"
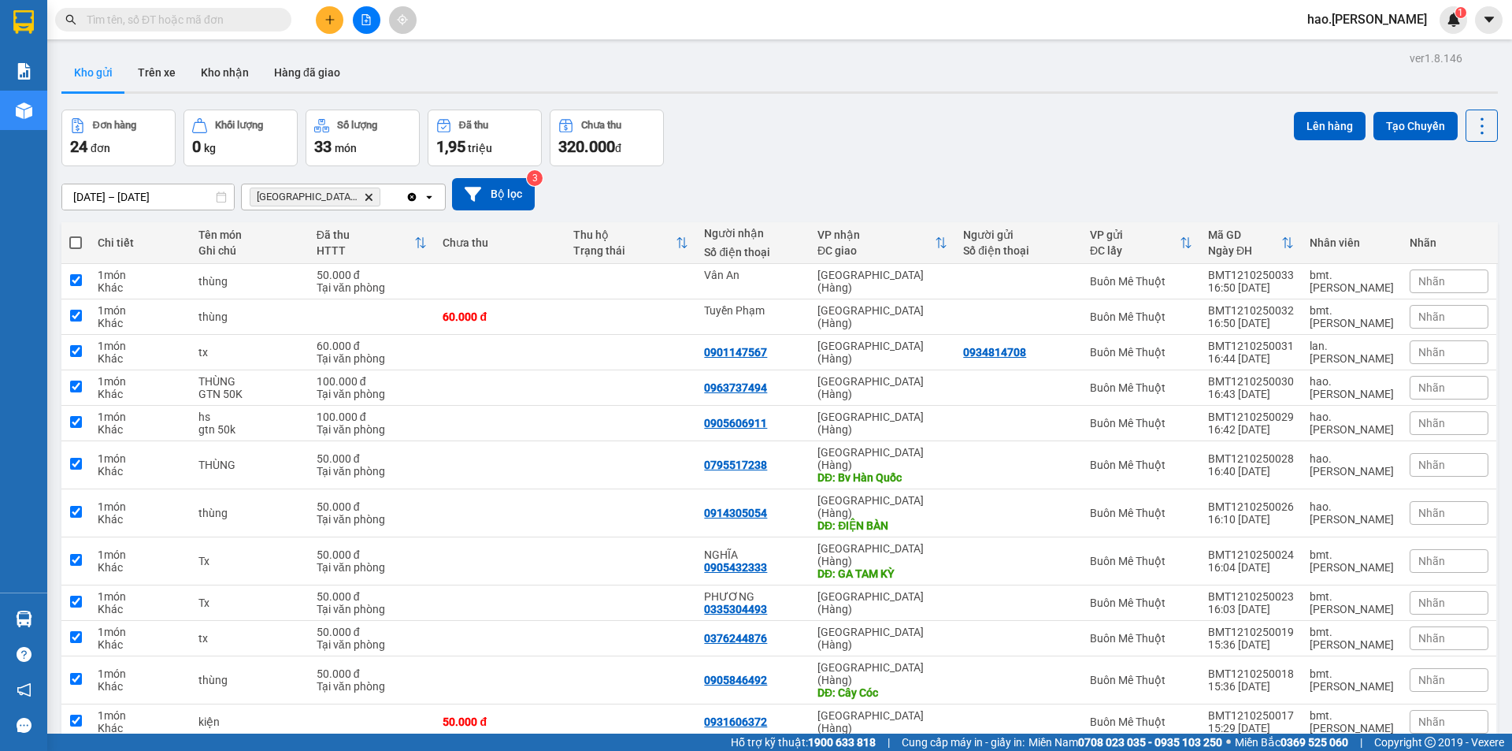
checkbox input "true"
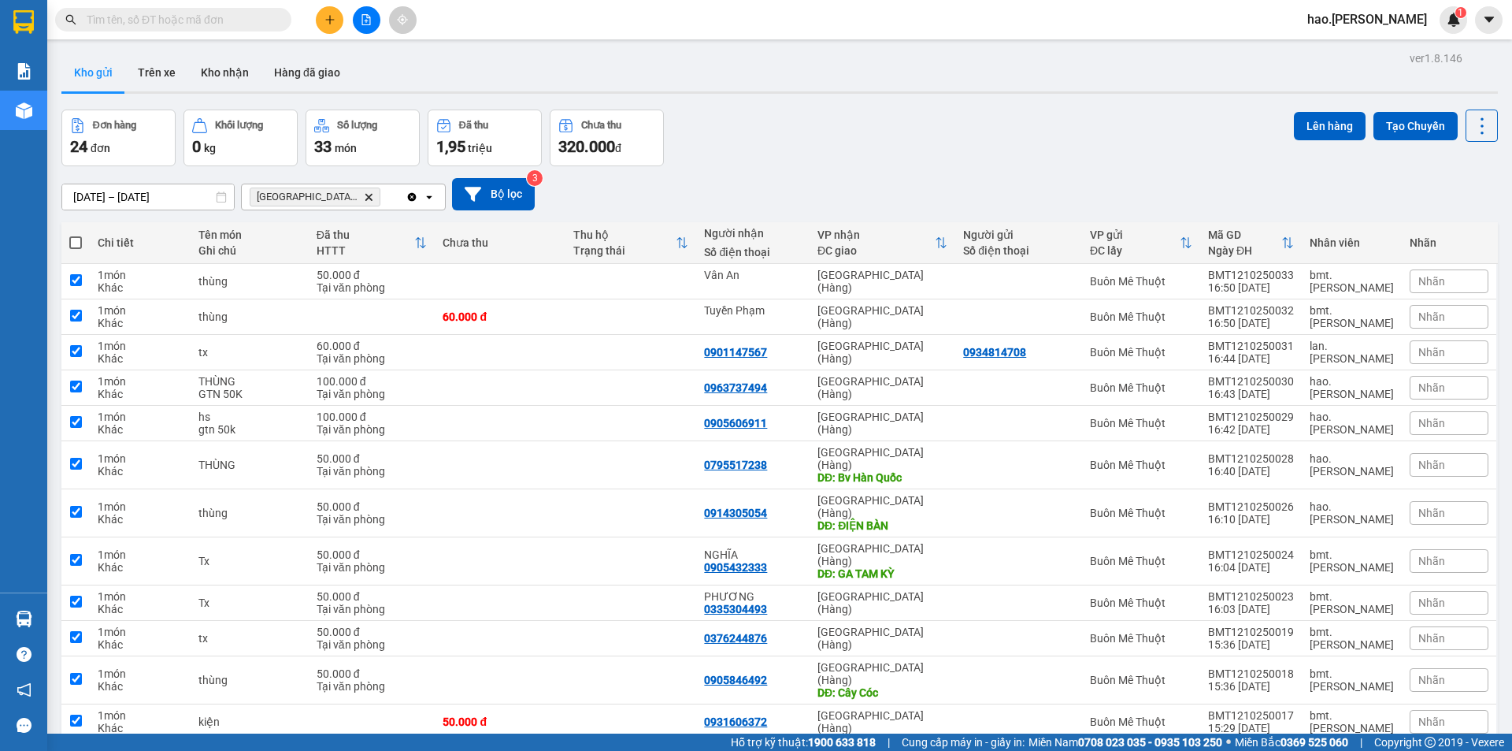
checkbox input "true"
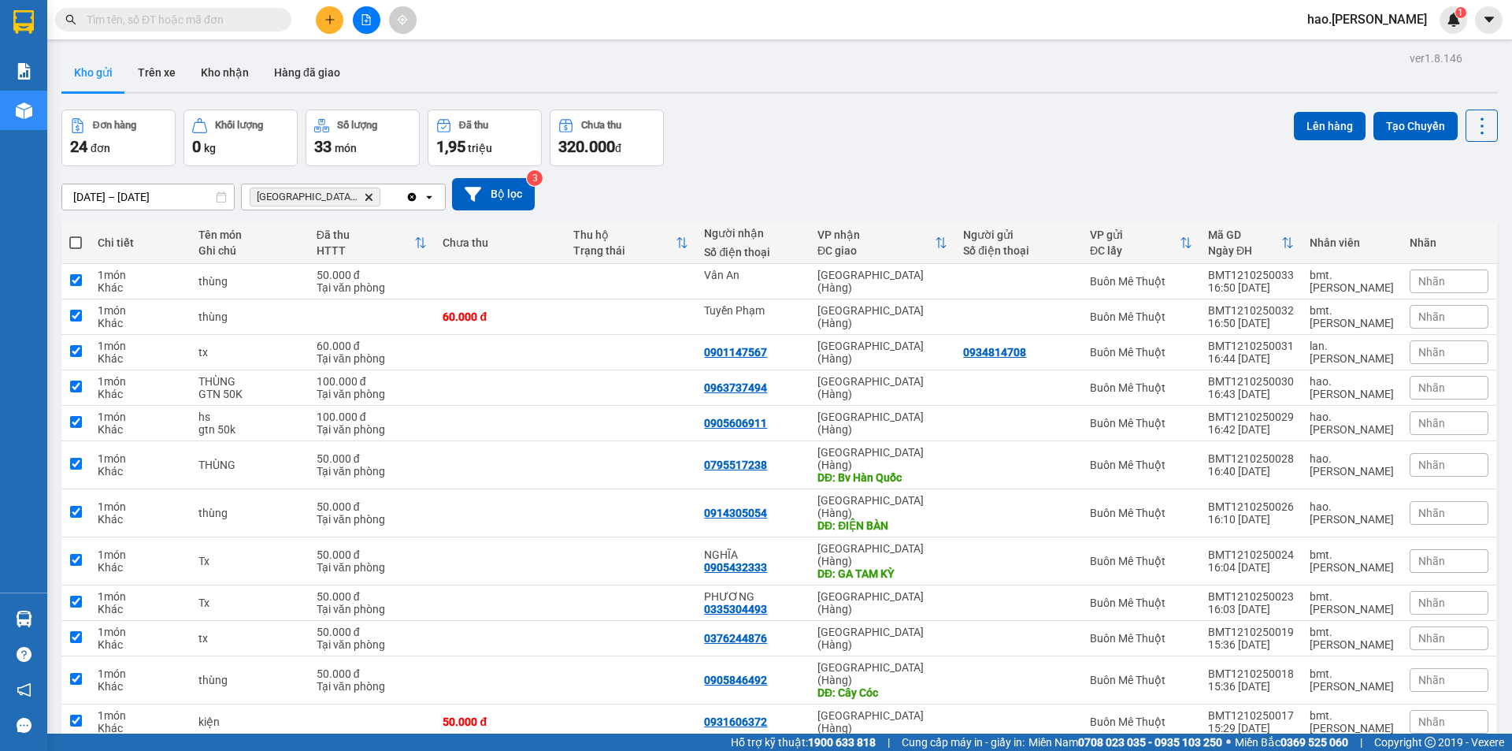
checkbox input "true"
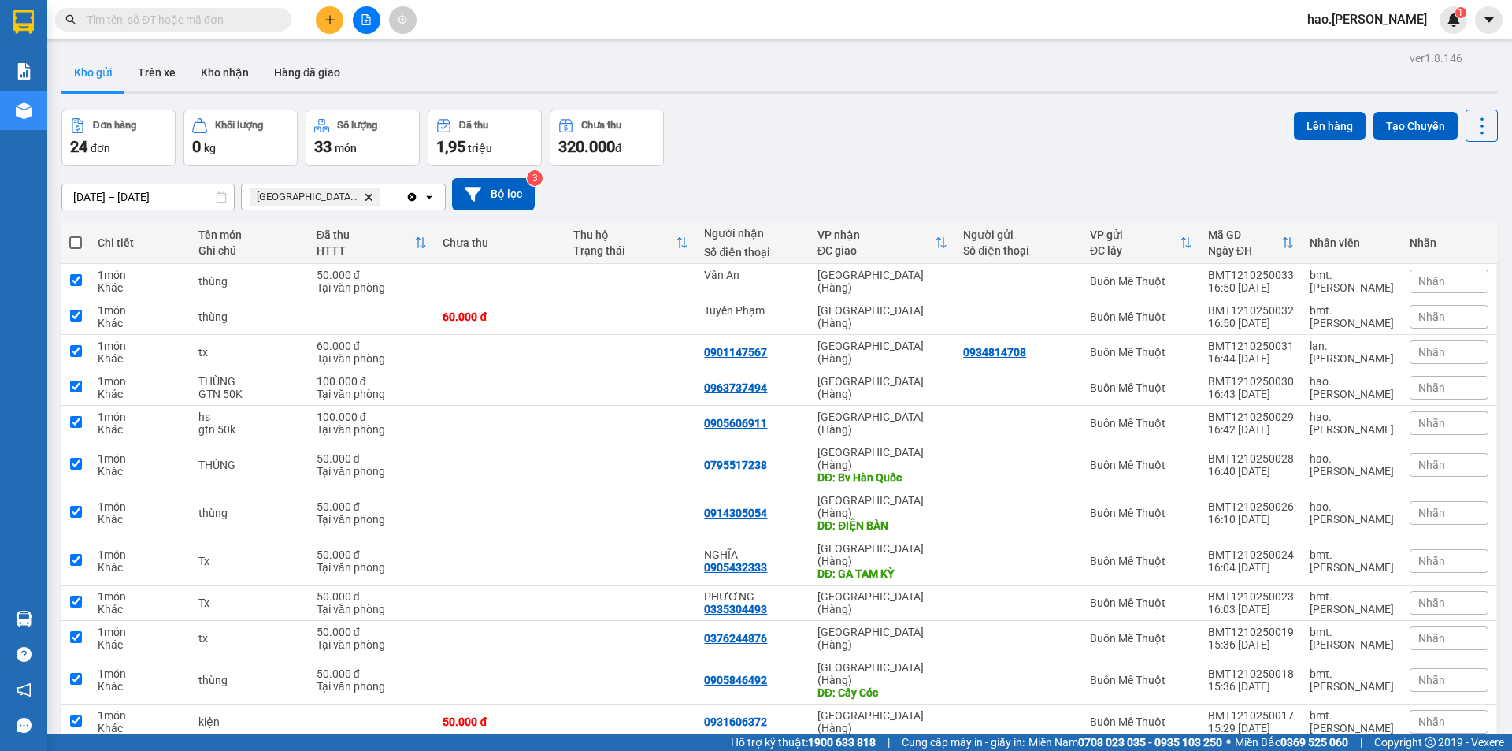
checkbox input "true"
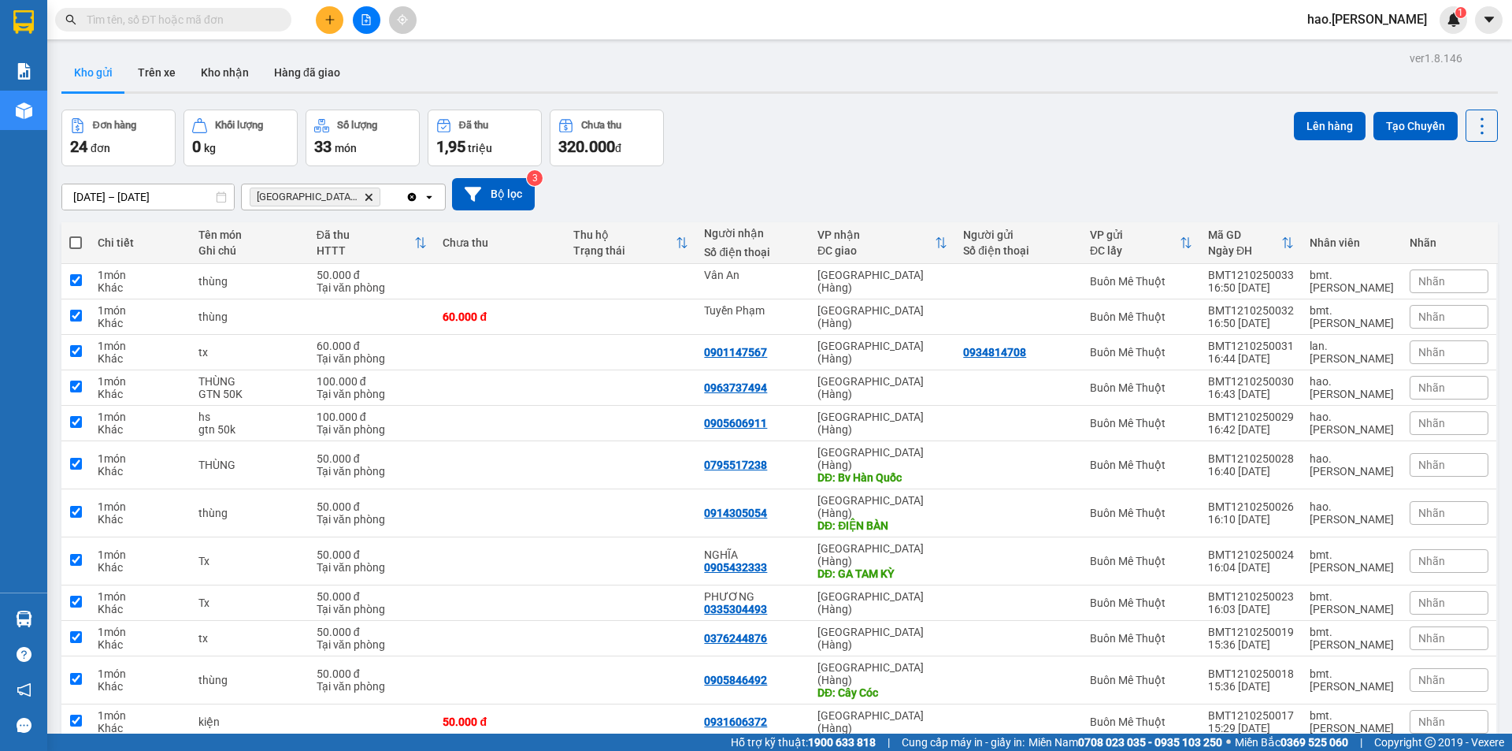
checkbox input "true"
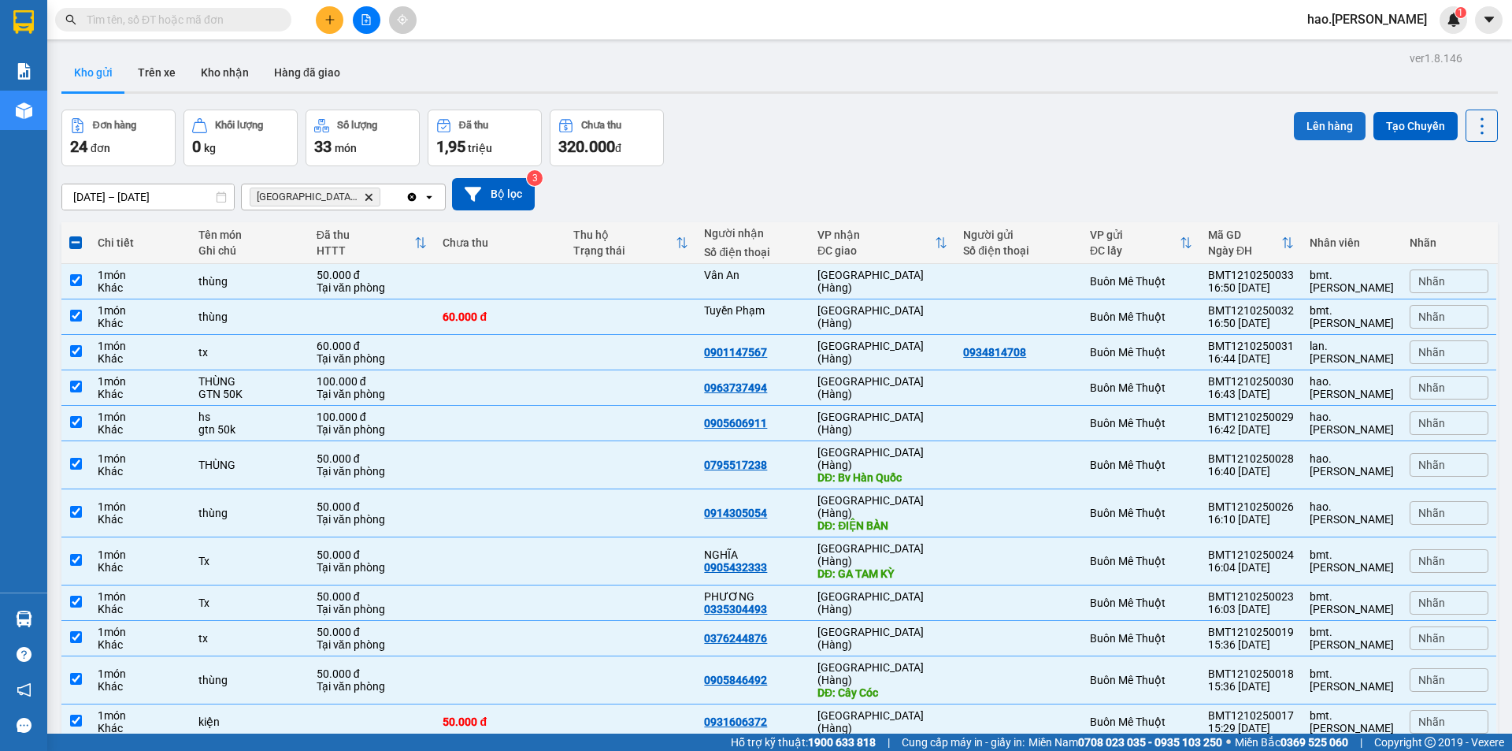
click at [1334, 132] on button "Lên hàng" at bounding box center [1330, 126] width 72 height 28
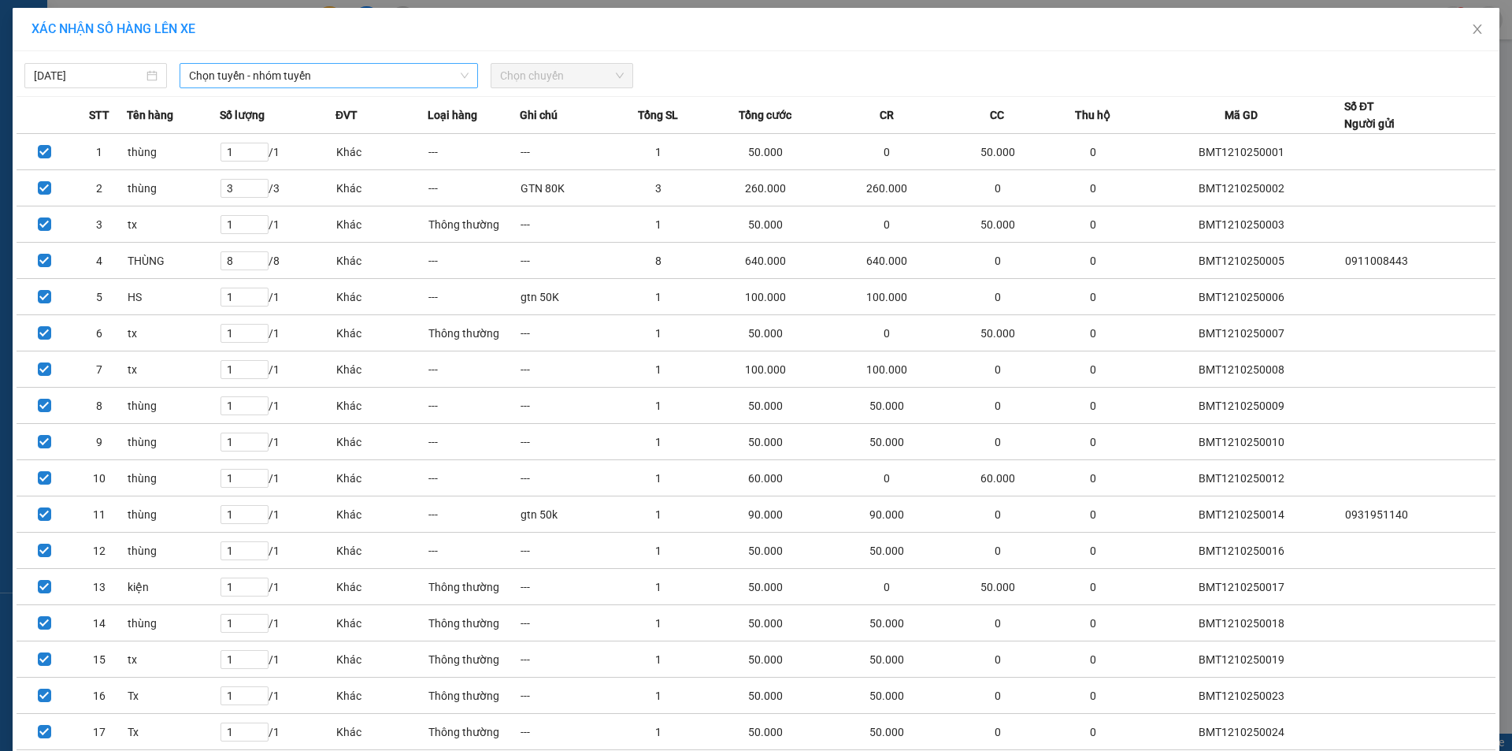
click at [276, 74] on span "Chọn tuyến - nhóm tuyến" at bounding box center [329, 76] width 280 height 24
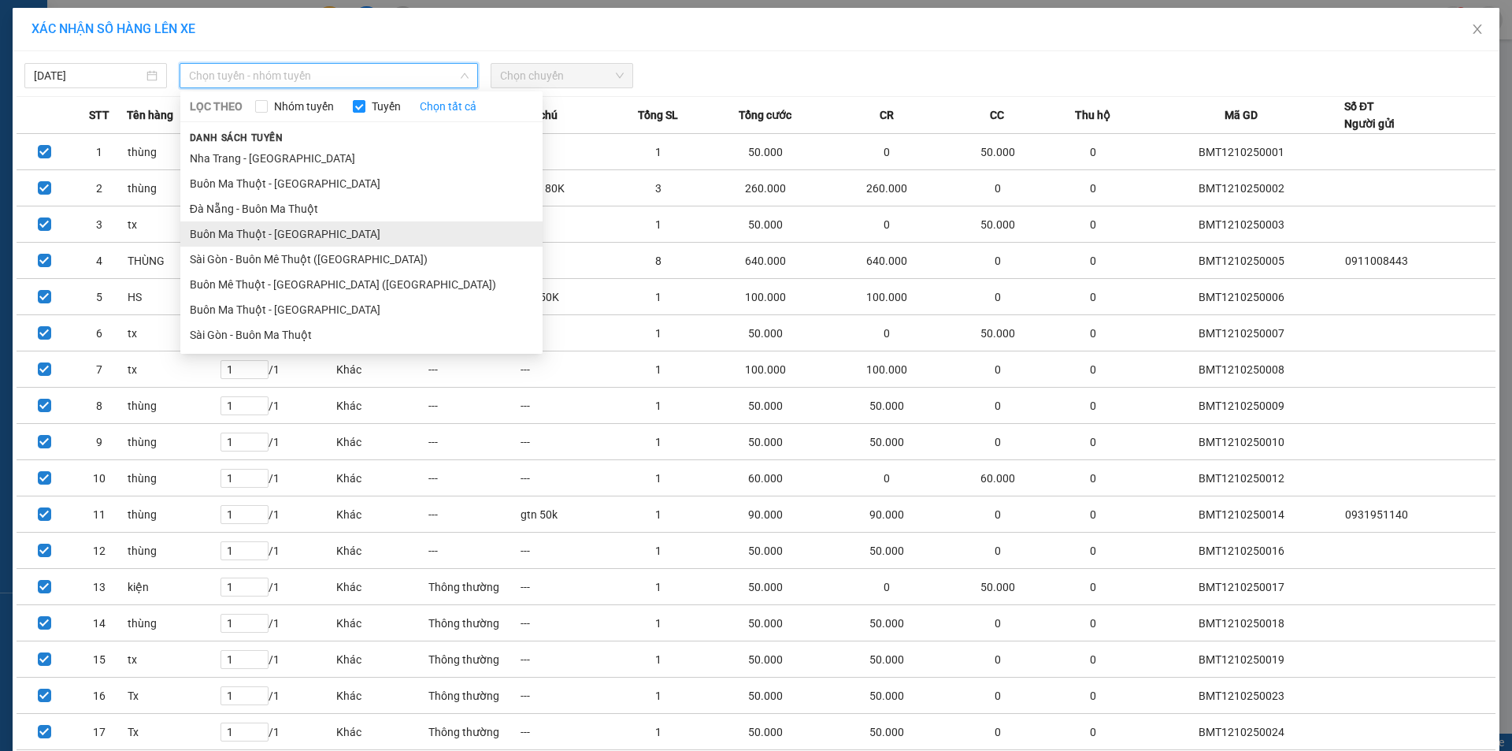
drag, startPoint x: 290, startPoint y: 237, endPoint x: 337, endPoint y: 217, distance: 51.5
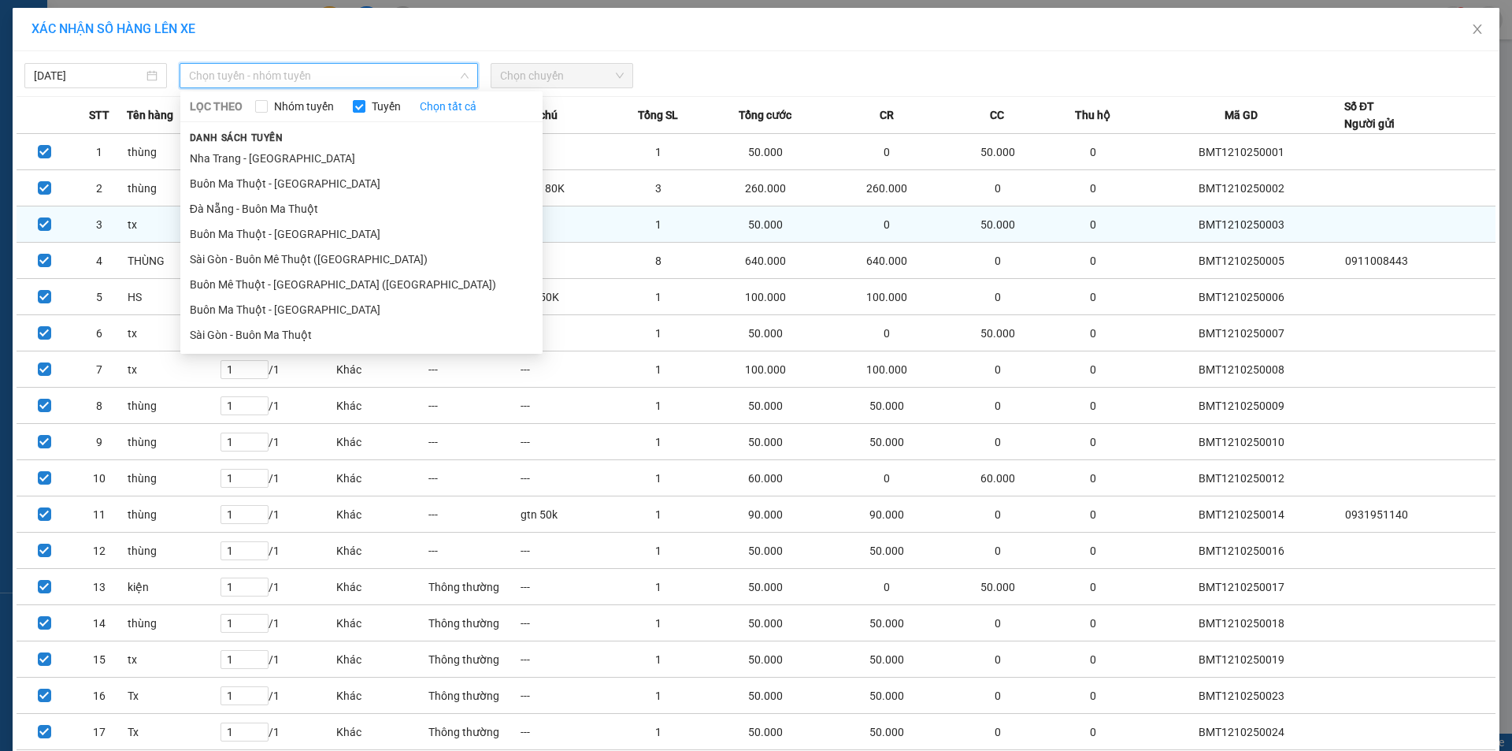
click at [290, 238] on li "Buôn Ma Thuột - Đà Nẵng" at bounding box center [361, 233] width 362 height 25
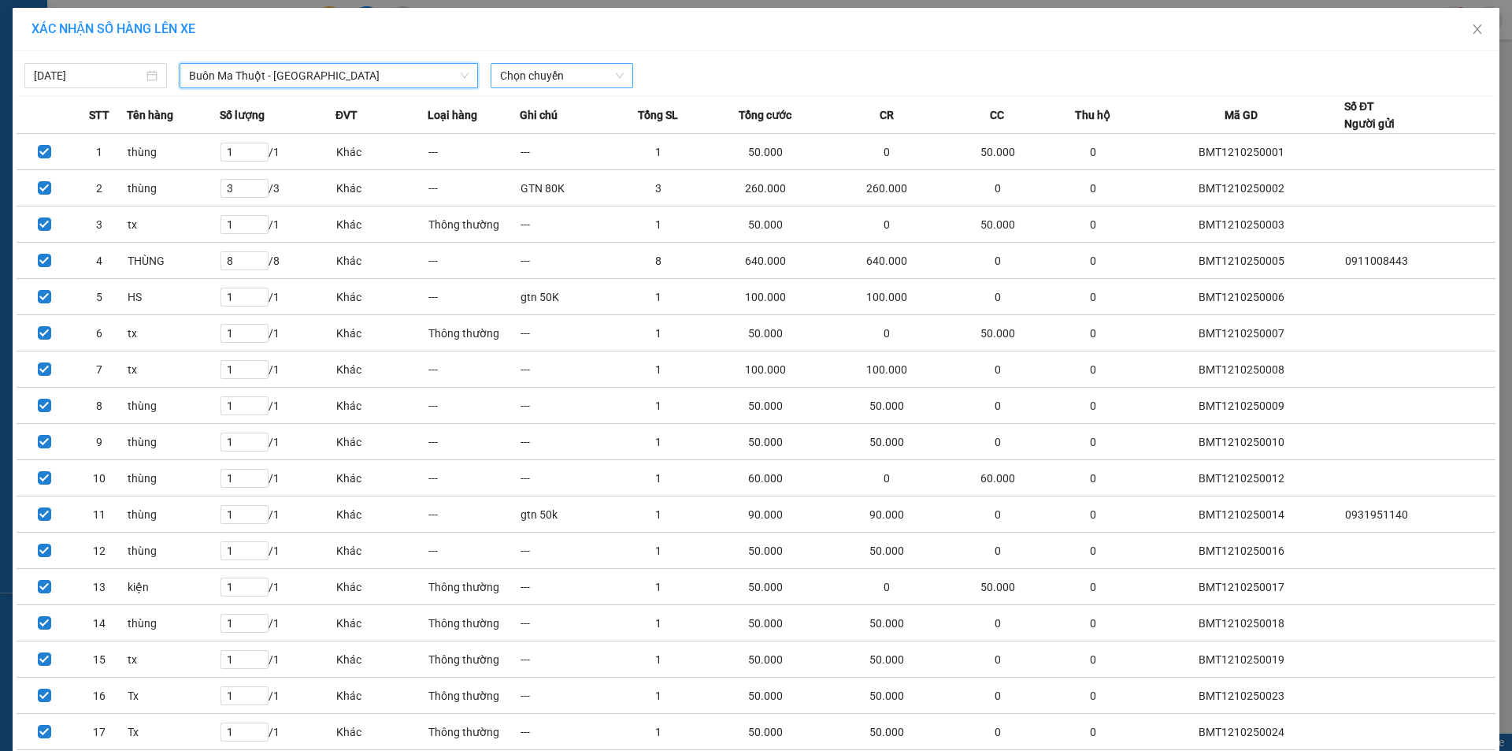
click at [552, 83] on span "Chọn chuyến" at bounding box center [562, 76] width 124 height 24
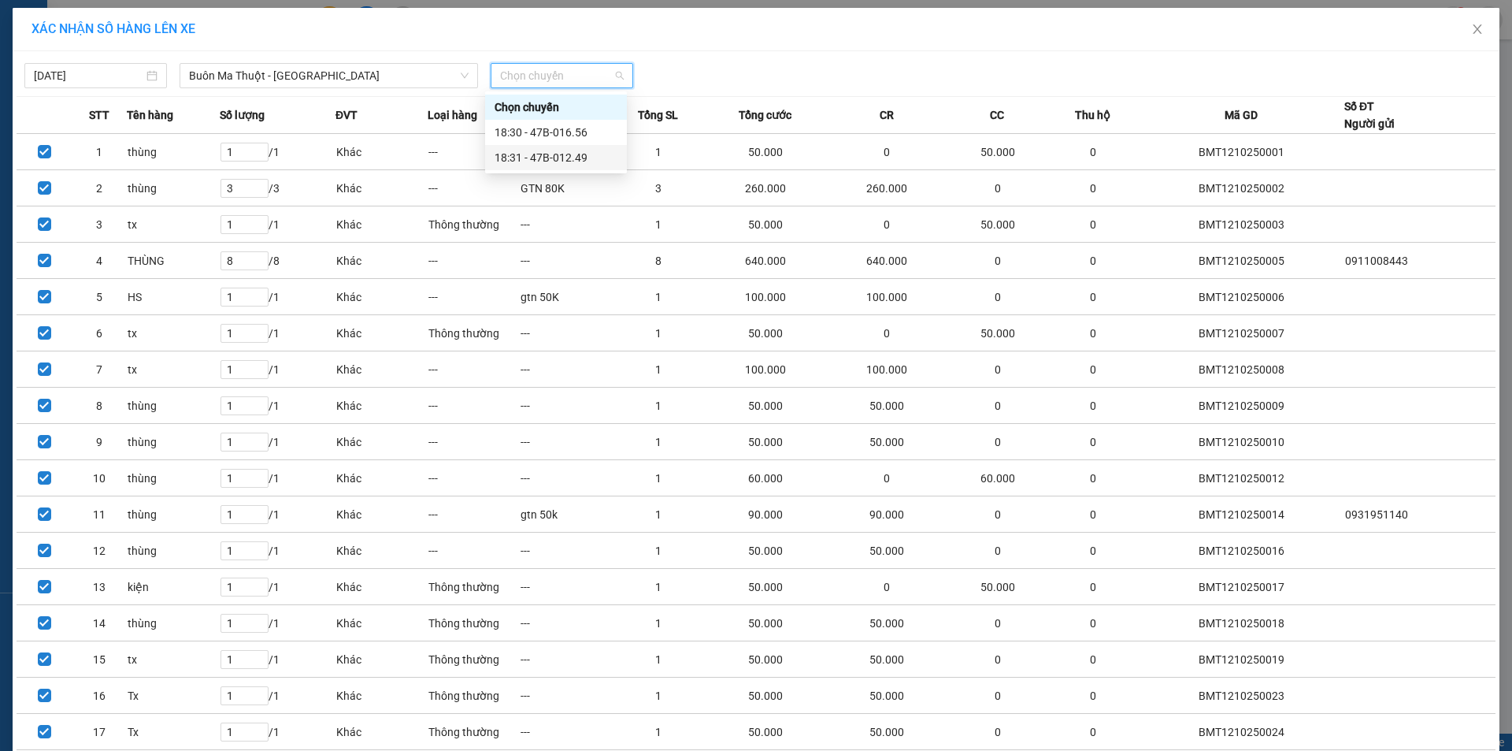
click at [572, 154] on div "18:31 - 47B-012.49" at bounding box center [556, 157] width 123 height 17
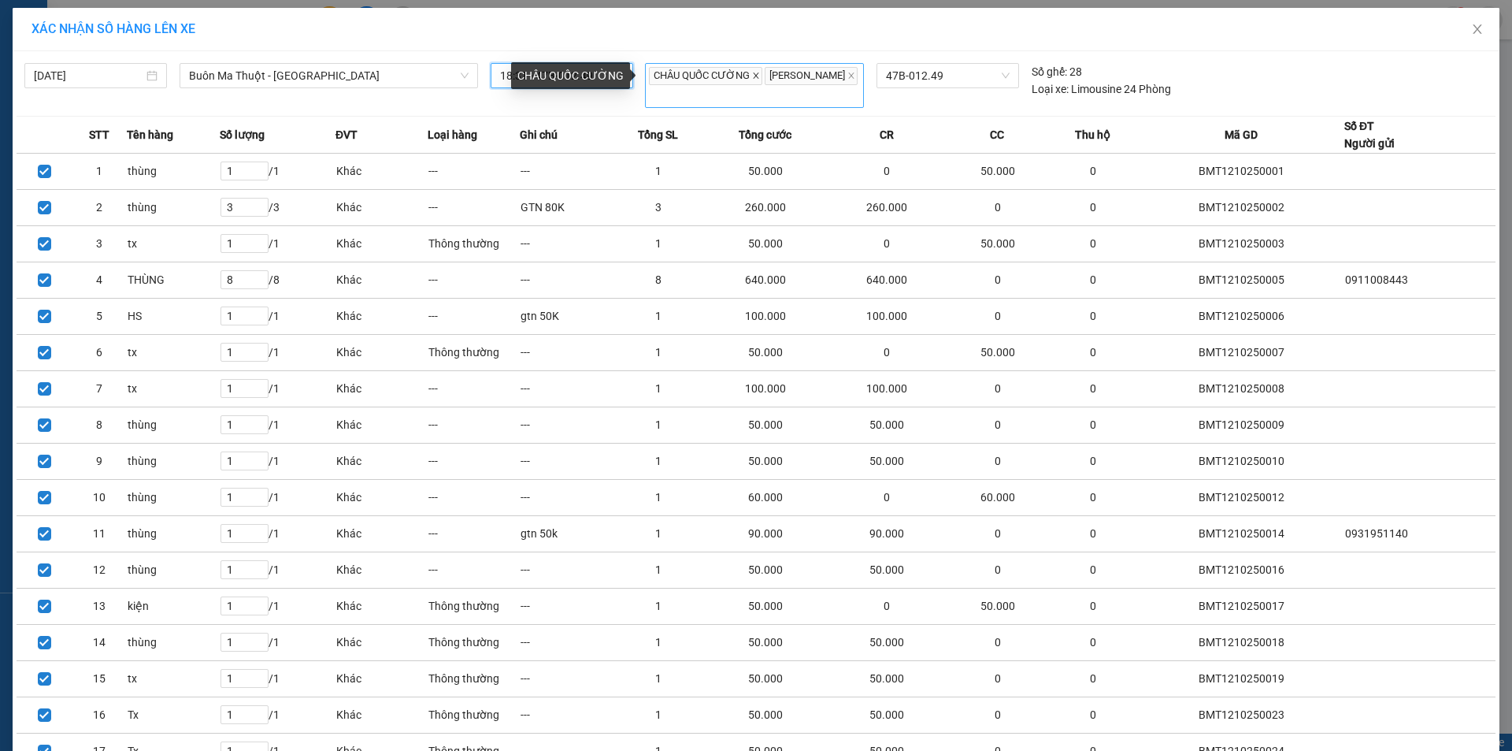
click at [752, 79] on icon "close" at bounding box center [756, 76] width 8 height 8
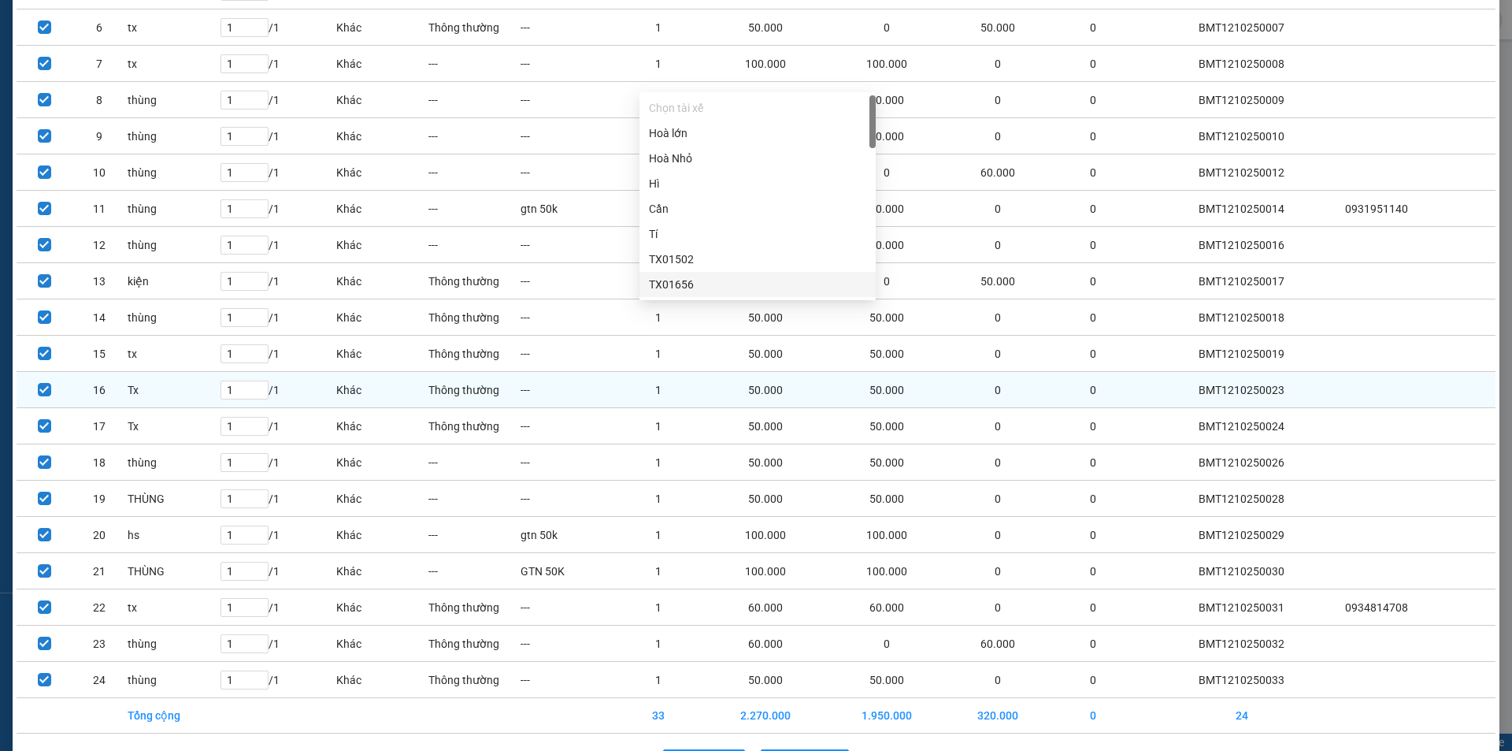
scroll to position [369, 0]
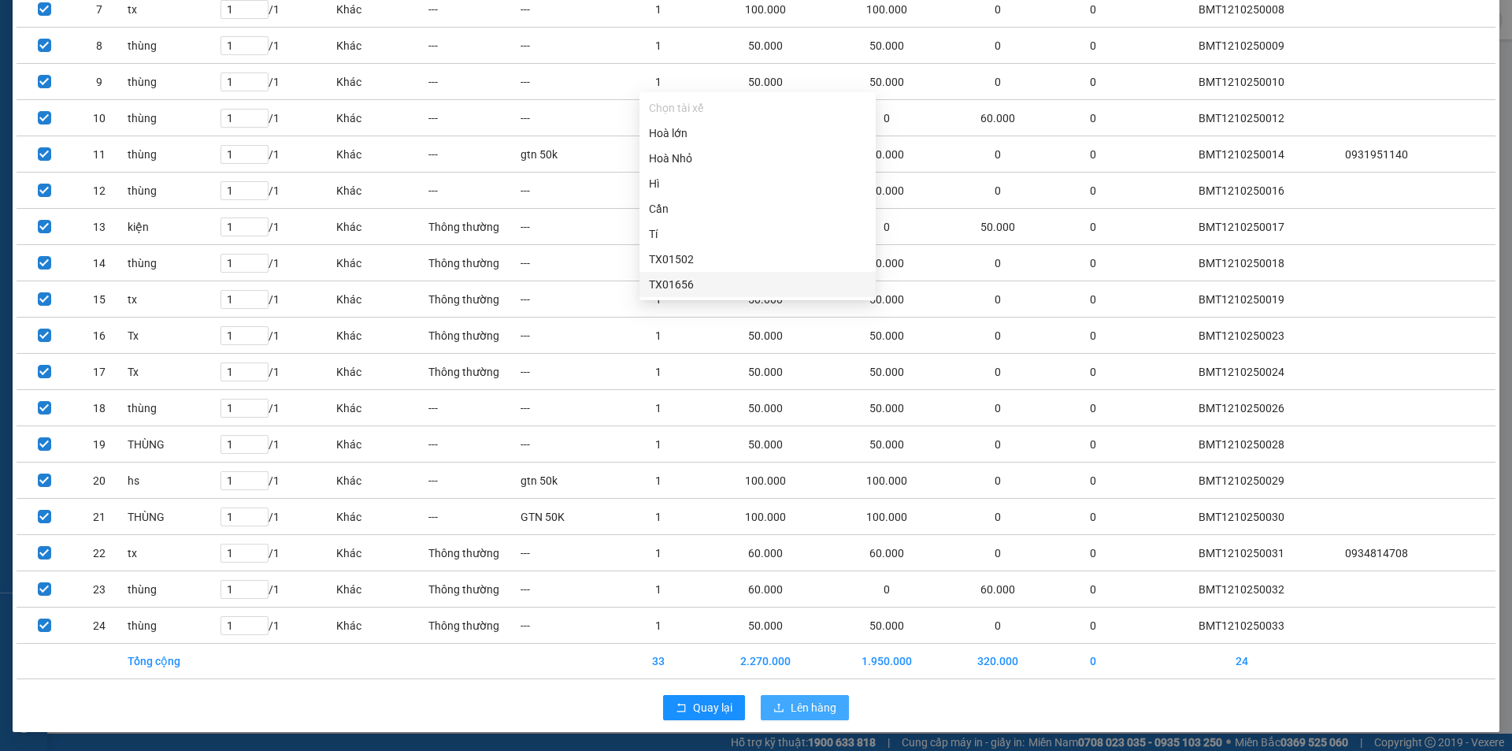
click at [803, 703] on span "Lên hàng" at bounding box center [814, 707] width 46 height 17
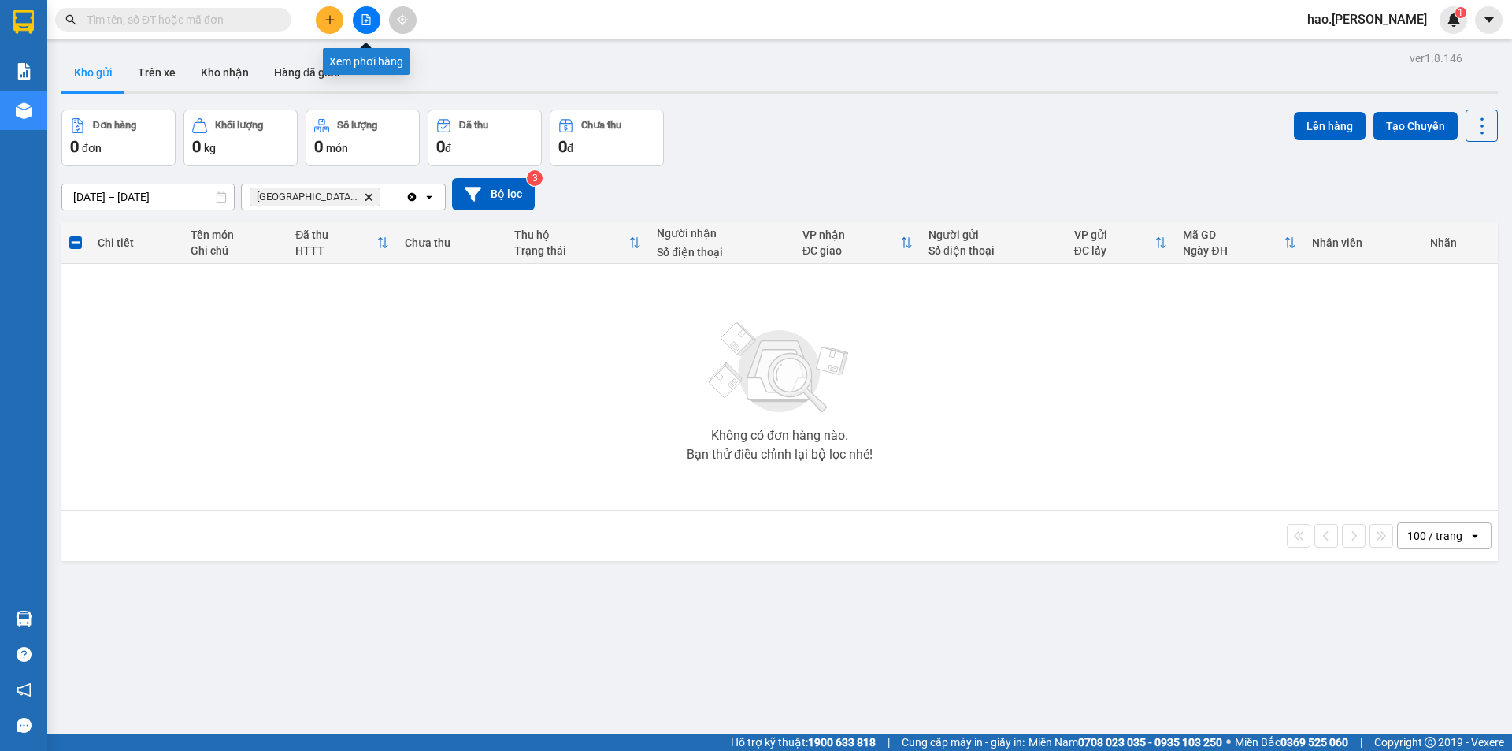
click at [365, 16] on icon "file-add" at bounding box center [366, 19] width 11 height 11
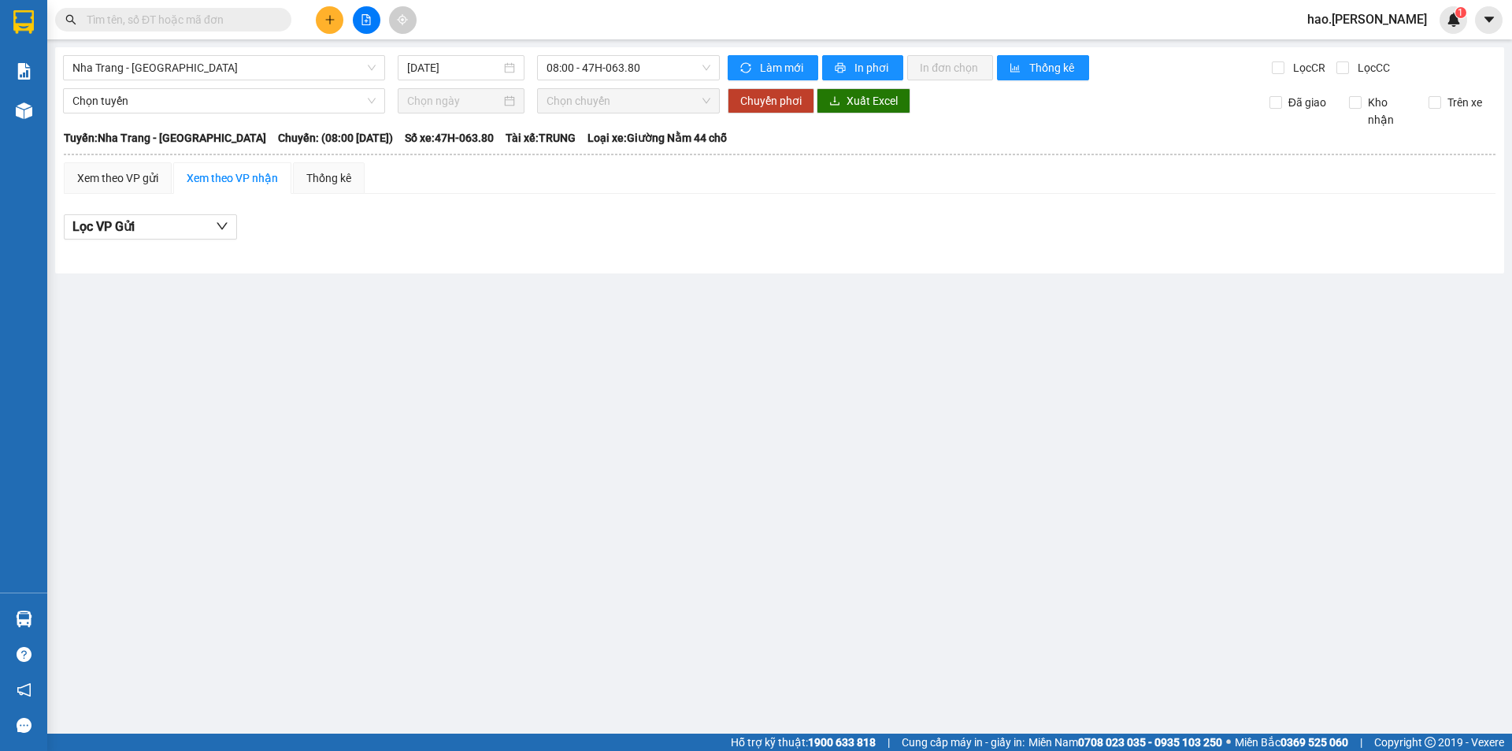
click at [342, 23] on div at bounding box center [366, 20] width 118 height 28
click at [324, 27] on button at bounding box center [330, 20] width 28 height 28
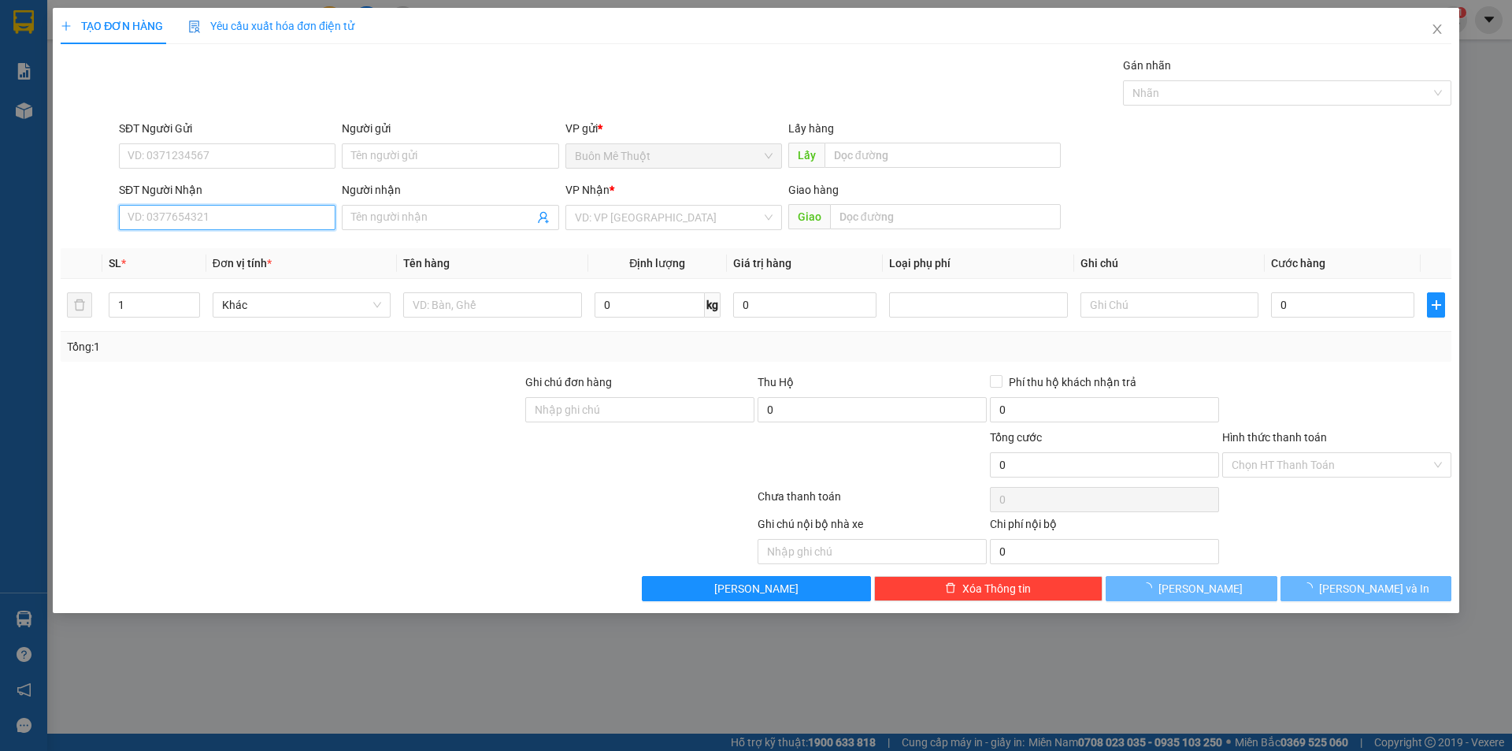
click at [217, 219] on input "SĐT Người Nhận" at bounding box center [227, 217] width 217 height 25
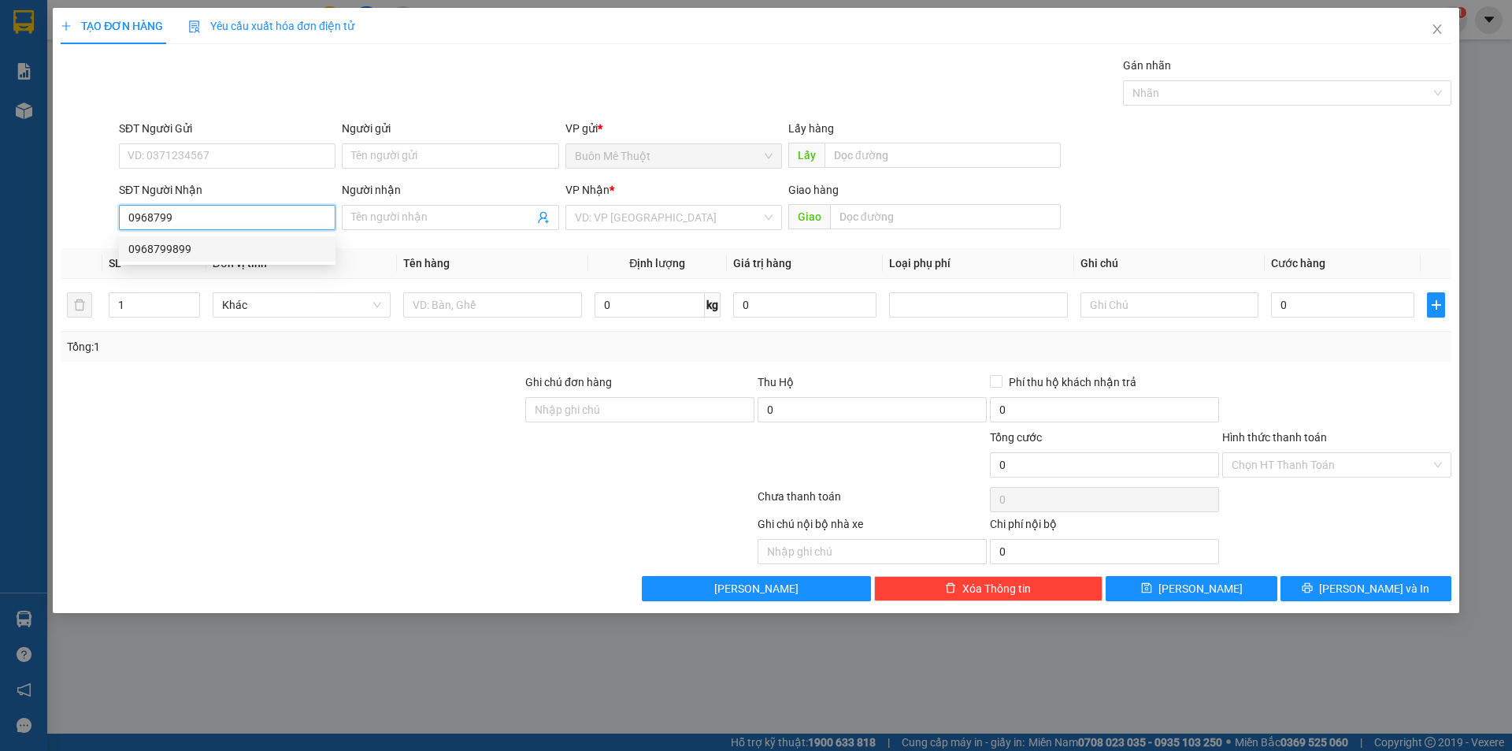
click at [160, 251] on div "0968799899" at bounding box center [227, 248] width 198 height 17
type input "0968799899"
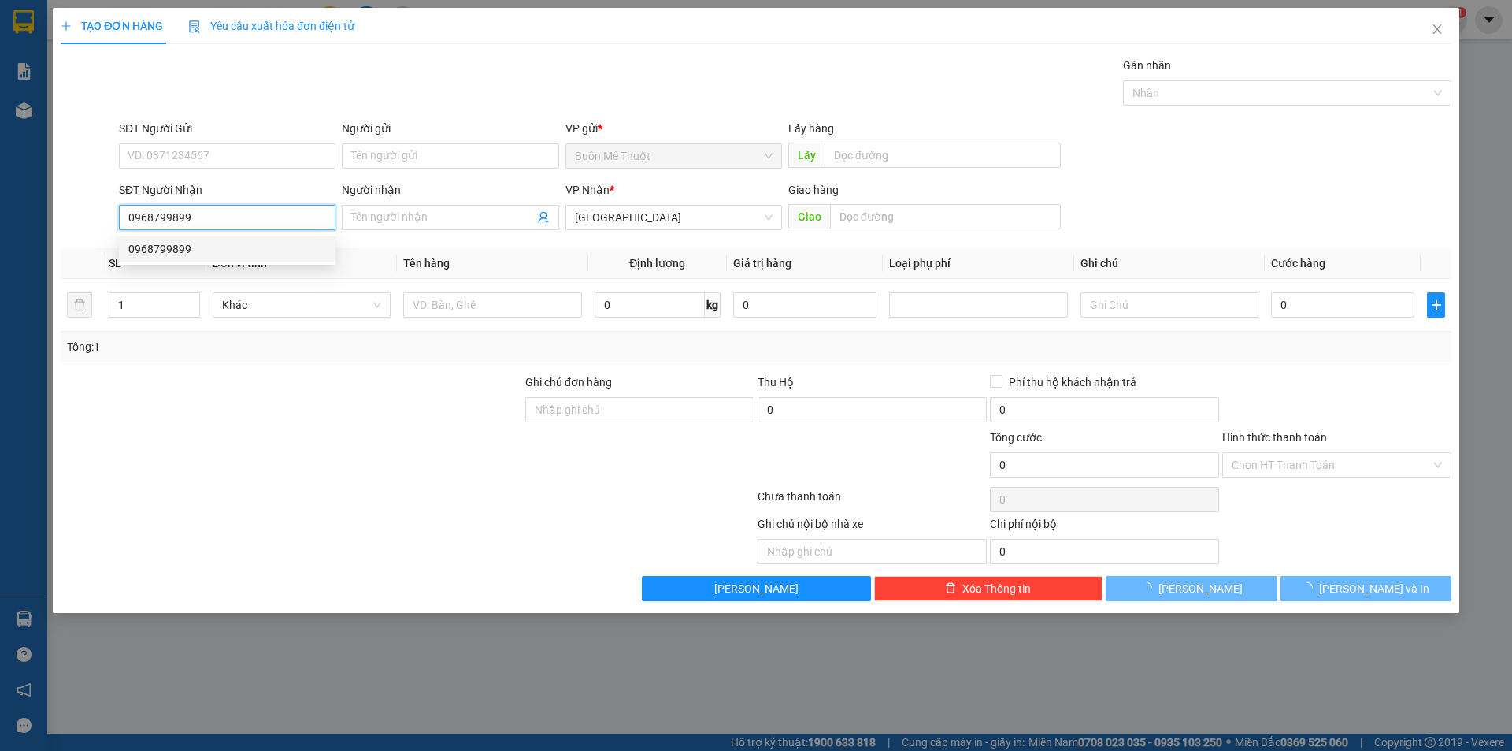
type input "30.000"
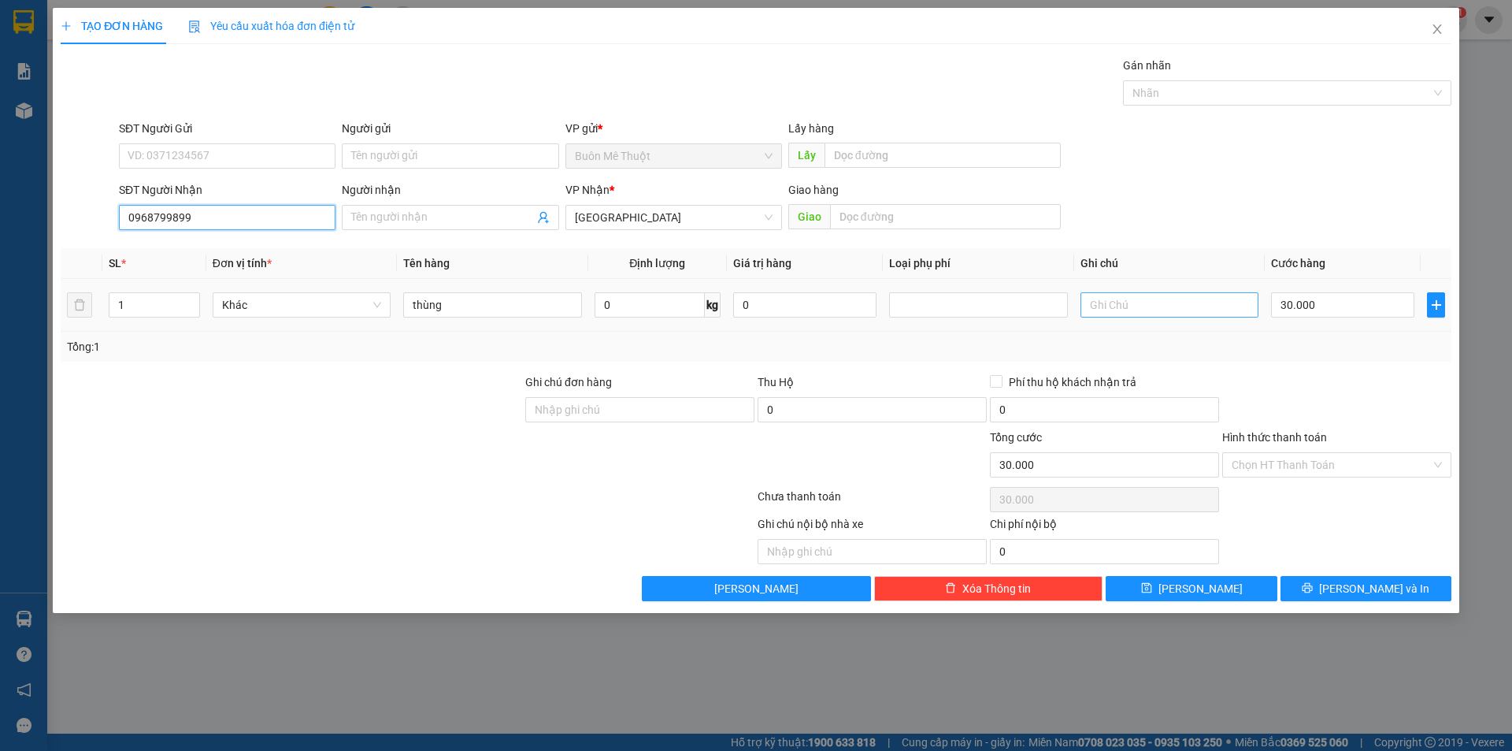
type input "0968799899"
click at [1093, 313] on input "text" at bounding box center [1170, 304] width 178 height 25
type input "NHỜ GTN"
click at [1313, 593] on icon "printer" at bounding box center [1307, 587] width 11 height 11
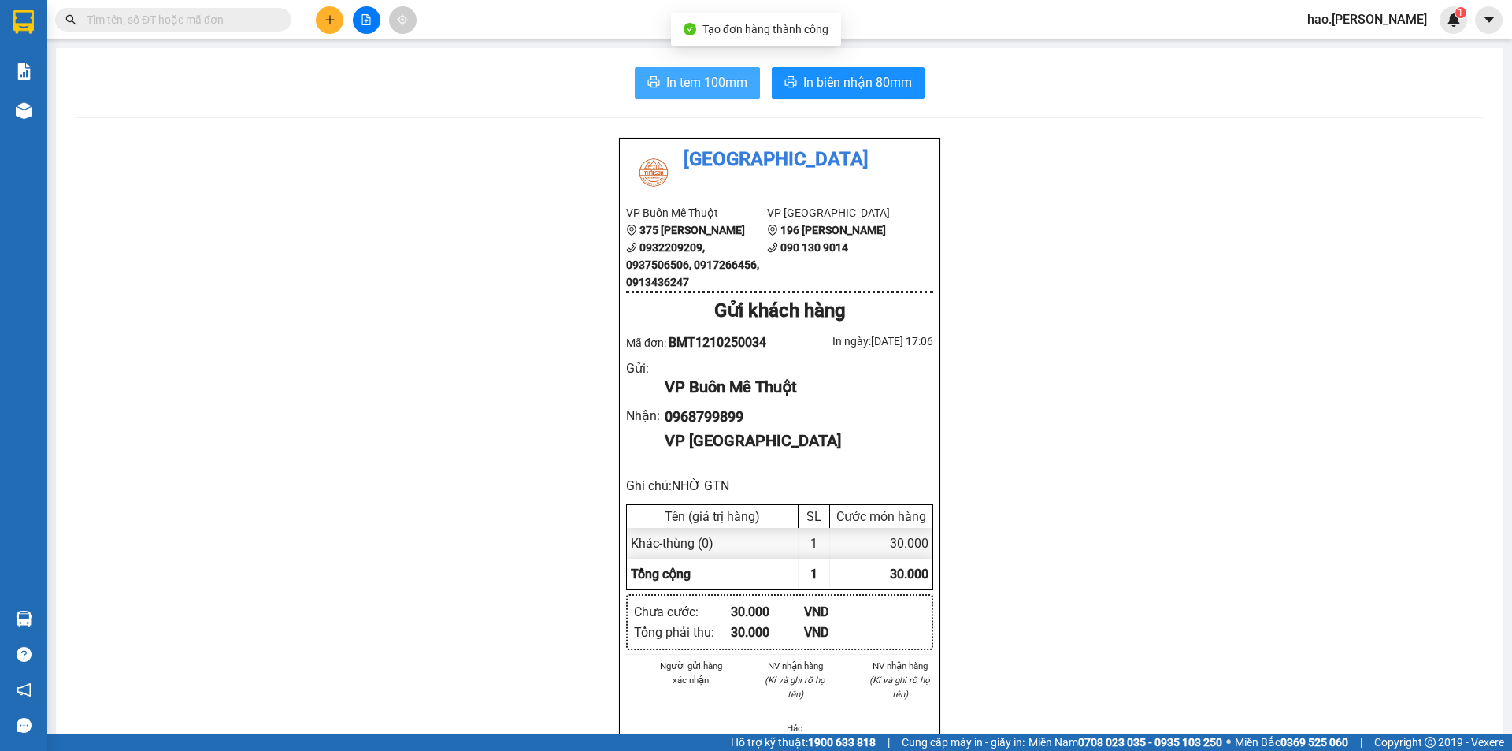
click at [673, 95] on button "In tem 100mm" at bounding box center [697, 83] width 125 height 32
drag, startPoint x: 181, startPoint y: 736, endPoint x: 201, endPoint y: 753, distance: 26.2
click at [201, 750] on html "Kết quả tìm kiếm ( 0 ) Bộ lọc No Data hao.thaison 1 Báo cáo Kho hàng mới Hàng s…" at bounding box center [756, 375] width 1512 height 751
click at [340, 28] on button at bounding box center [330, 20] width 28 height 28
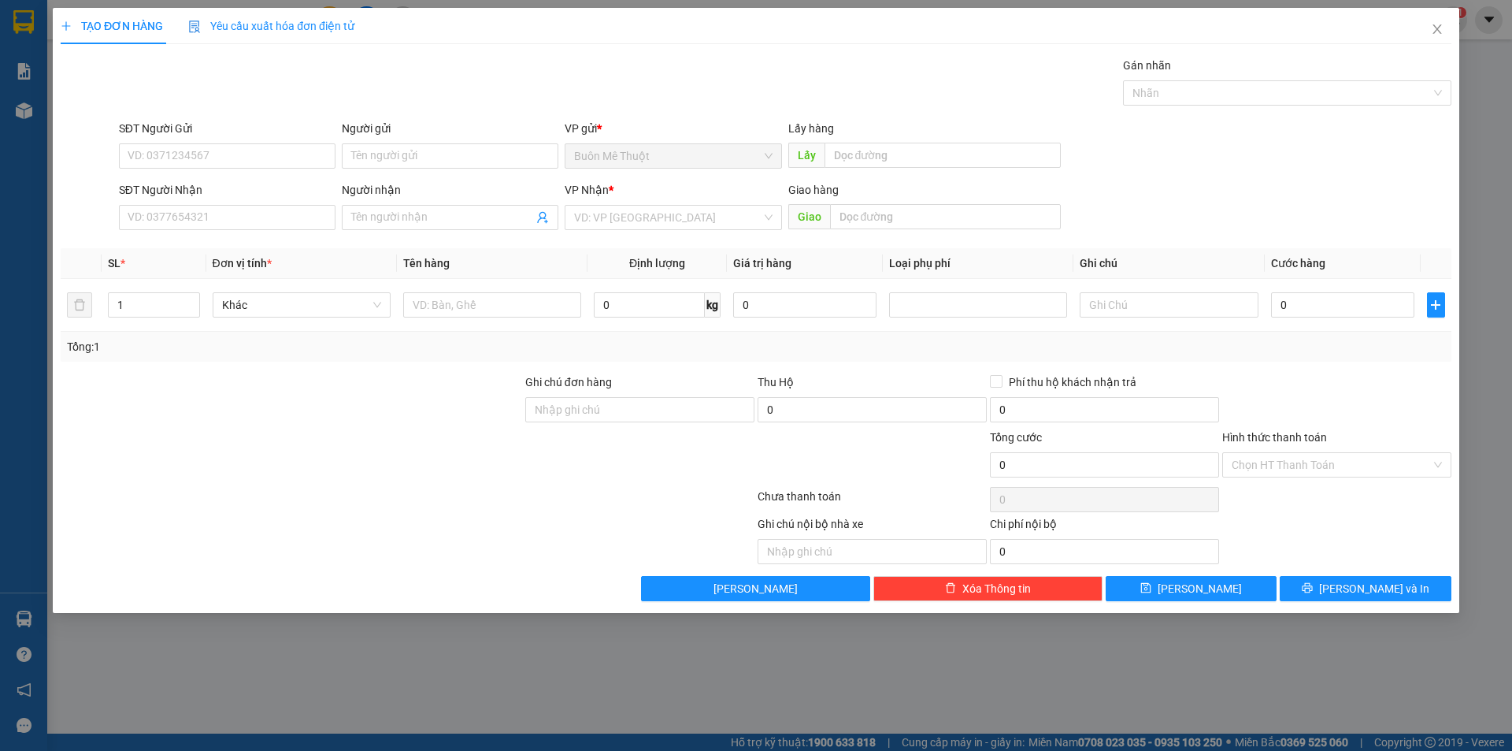
click at [340, 29] on span "Yêu cầu xuất hóa đơn điện tử" at bounding box center [271, 26] width 166 height 13
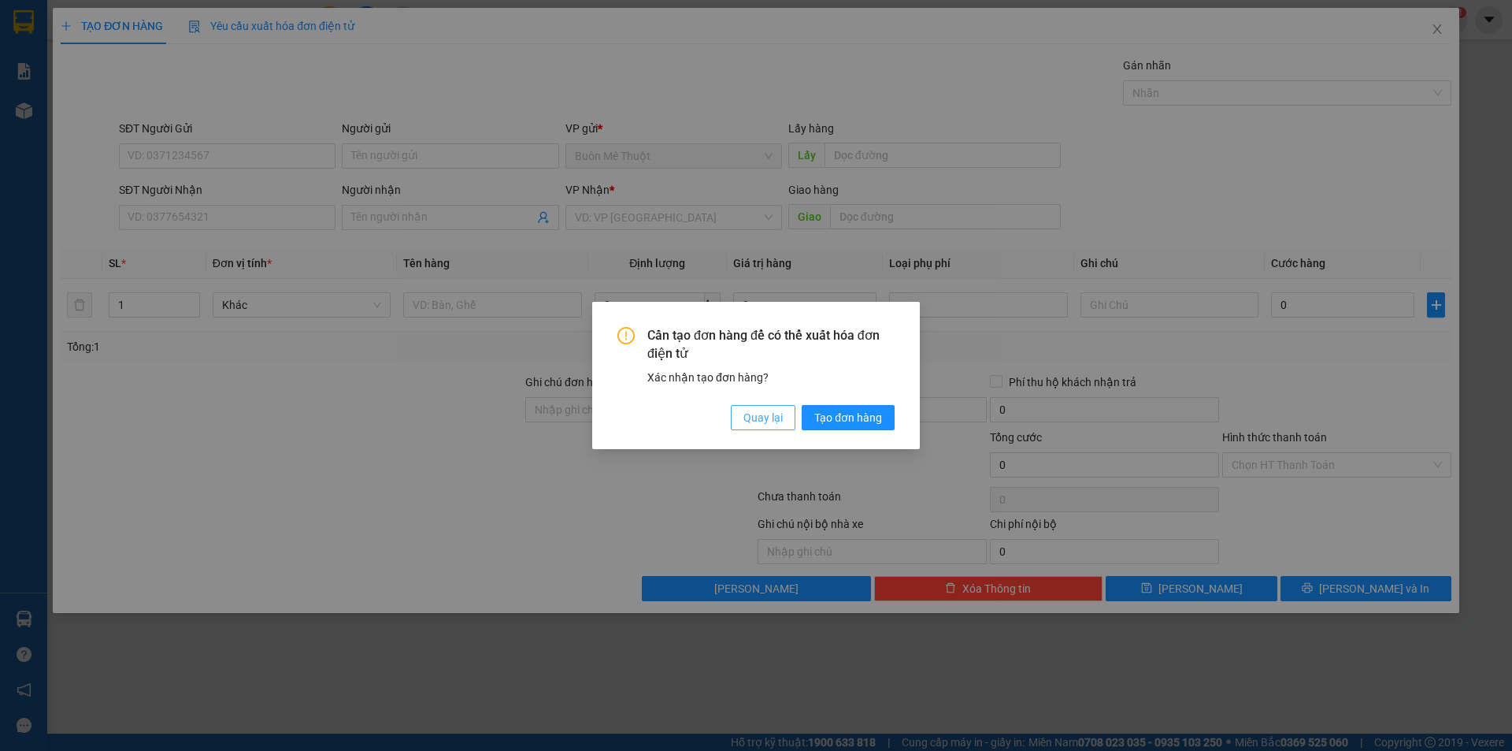
click at [760, 425] on span "Quay lại" at bounding box center [762, 417] width 39 height 17
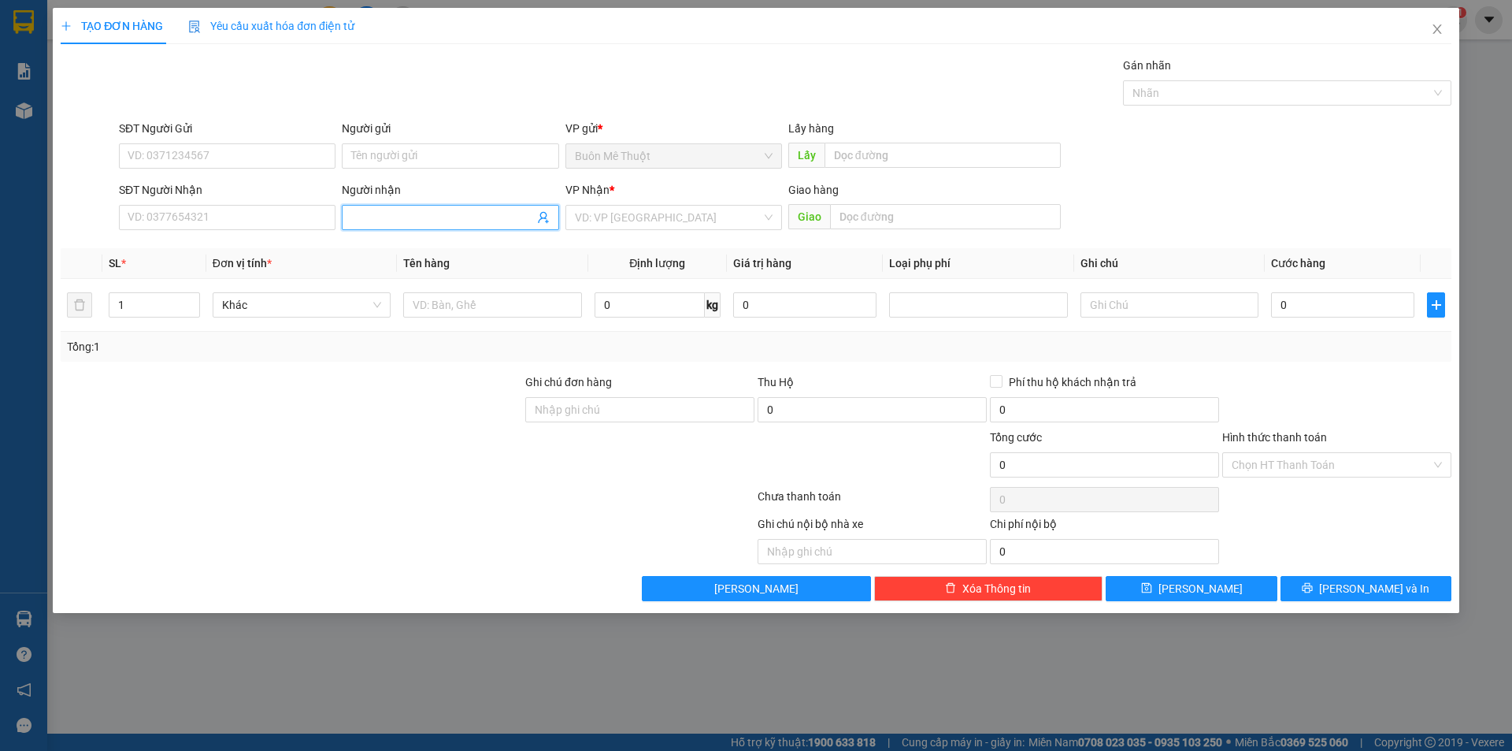
click at [433, 224] on input "Người nhận" at bounding box center [442, 217] width 182 height 17
click at [432, 232] on div "Người nhận Tên người nhận" at bounding box center [450, 208] width 217 height 55
click at [434, 230] on div "Người nhận Tên người nhận" at bounding box center [450, 208] width 217 height 55
drag, startPoint x: 436, startPoint y: 202, endPoint x: 427, endPoint y: 212, distance: 13.4
click at [428, 210] on div "Người nhận Tên người nhận" at bounding box center [450, 208] width 217 height 55
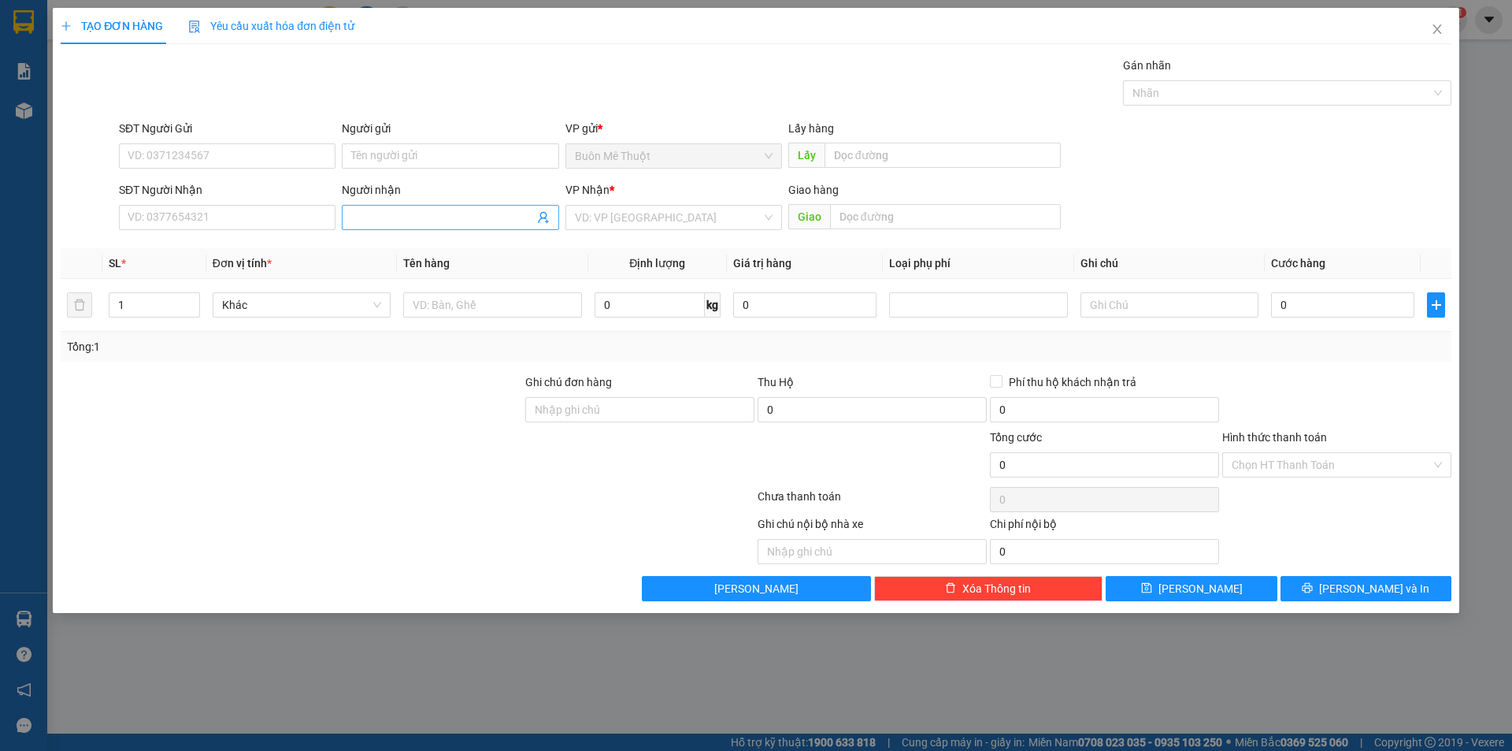
click at [427, 212] on input "Người nhận" at bounding box center [442, 217] width 182 height 17
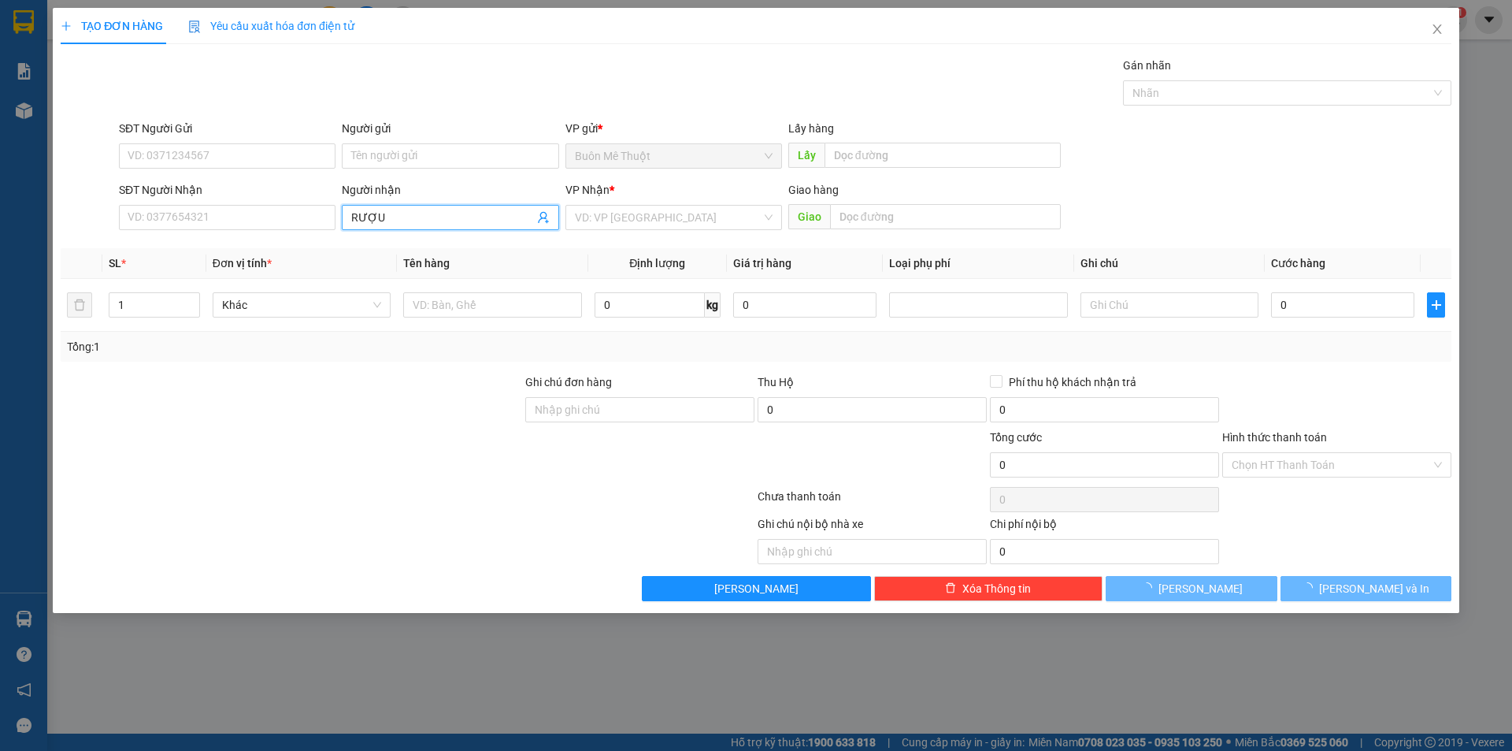
type input "RƯỢU"
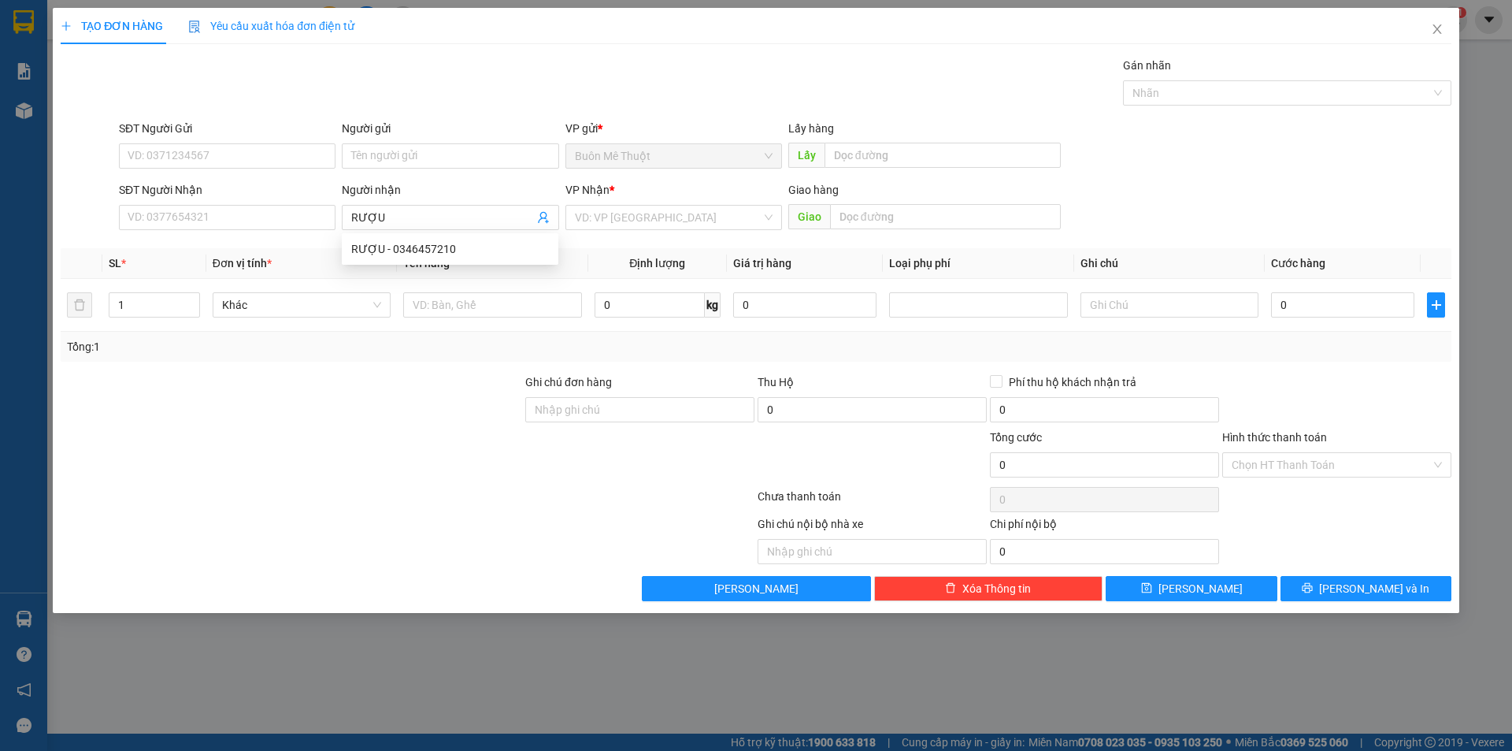
click at [603, 234] on div "VP Nhận * VD: VP [GEOGRAPHIC_DATA]" at bounding box center [673, 208] width 217 height 55
drag, startPoint x: 608, startPoint y: 213, endPoint x: 606, endPoint y: 228, distance: 15.1
click at [607, 224] on input "search" at bounding box center [668, 218] width 187 height 24
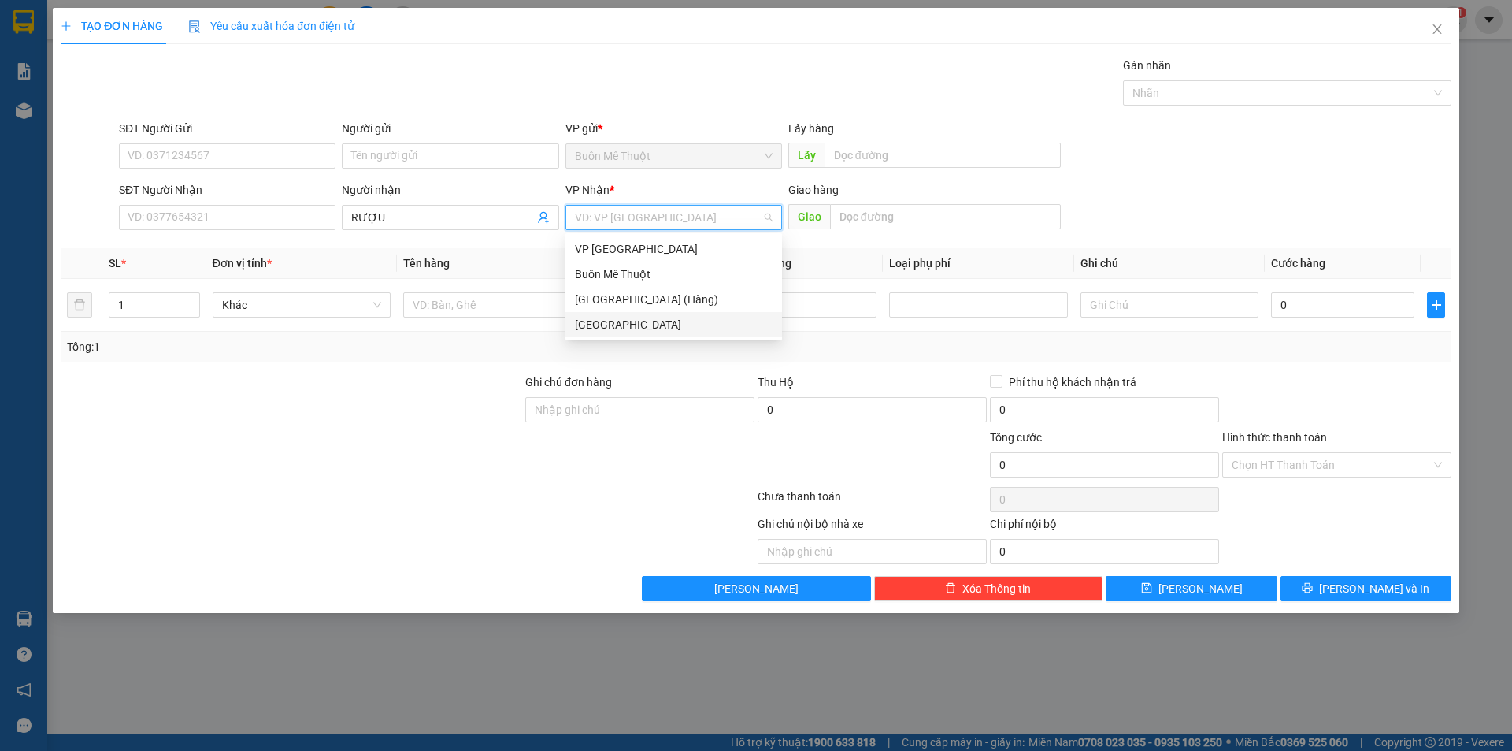
click at [588, 324] on div "[GEOGRAPHIC_DATA]" at bounding box center [674, 324] width 198 height 17
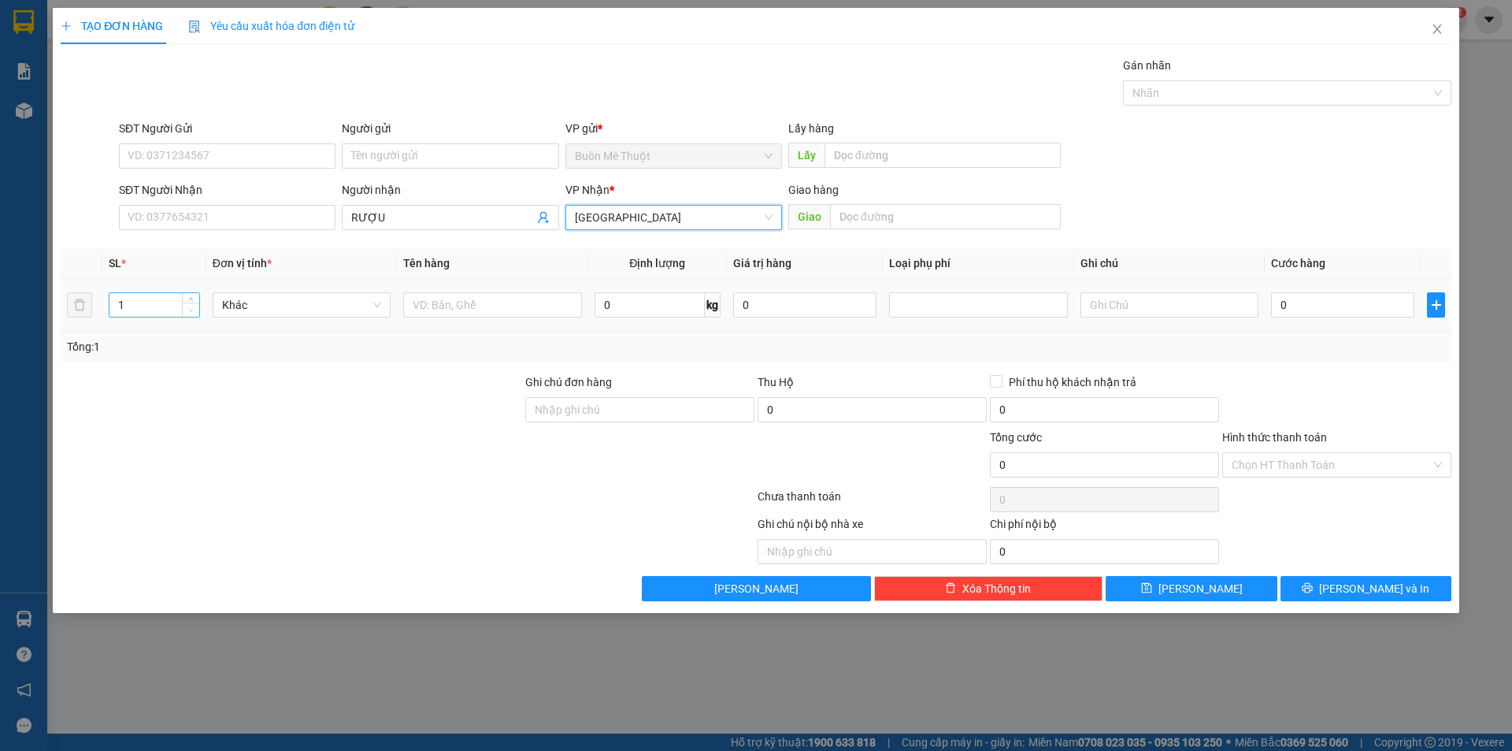
click at [187, 315] on span "Decrease Value" at bounding box center [190, 309] width 17 height 14
click at [184, 284] on td "1" at bounding box center [154, 305] width 104 height 53
type input "2"
click at [183, 296] on span "Increase Value" at bounding box center [190, 300] width 17 height 14
type input "10"
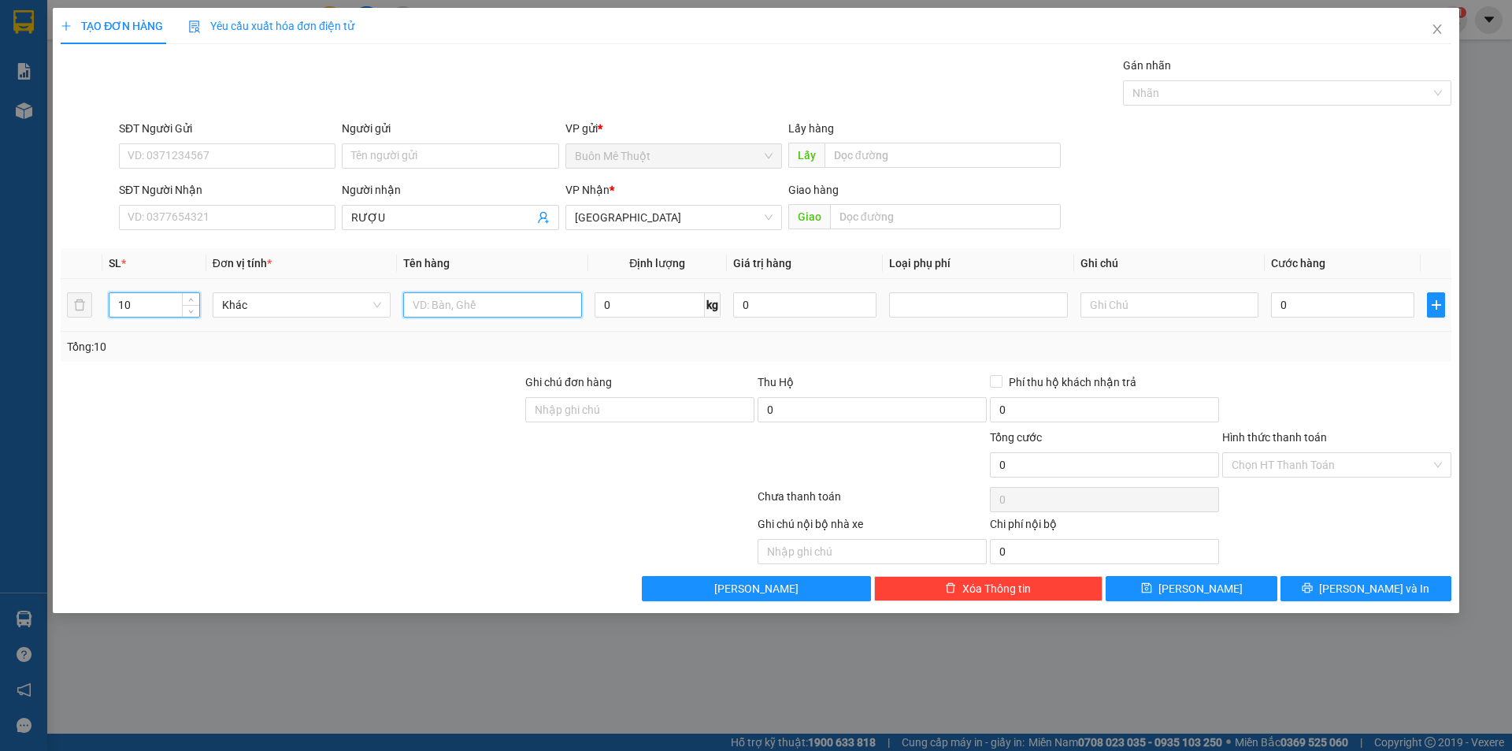
click at [458, 304] on input "text" at bounding box center [492, 304] width 178 height 25
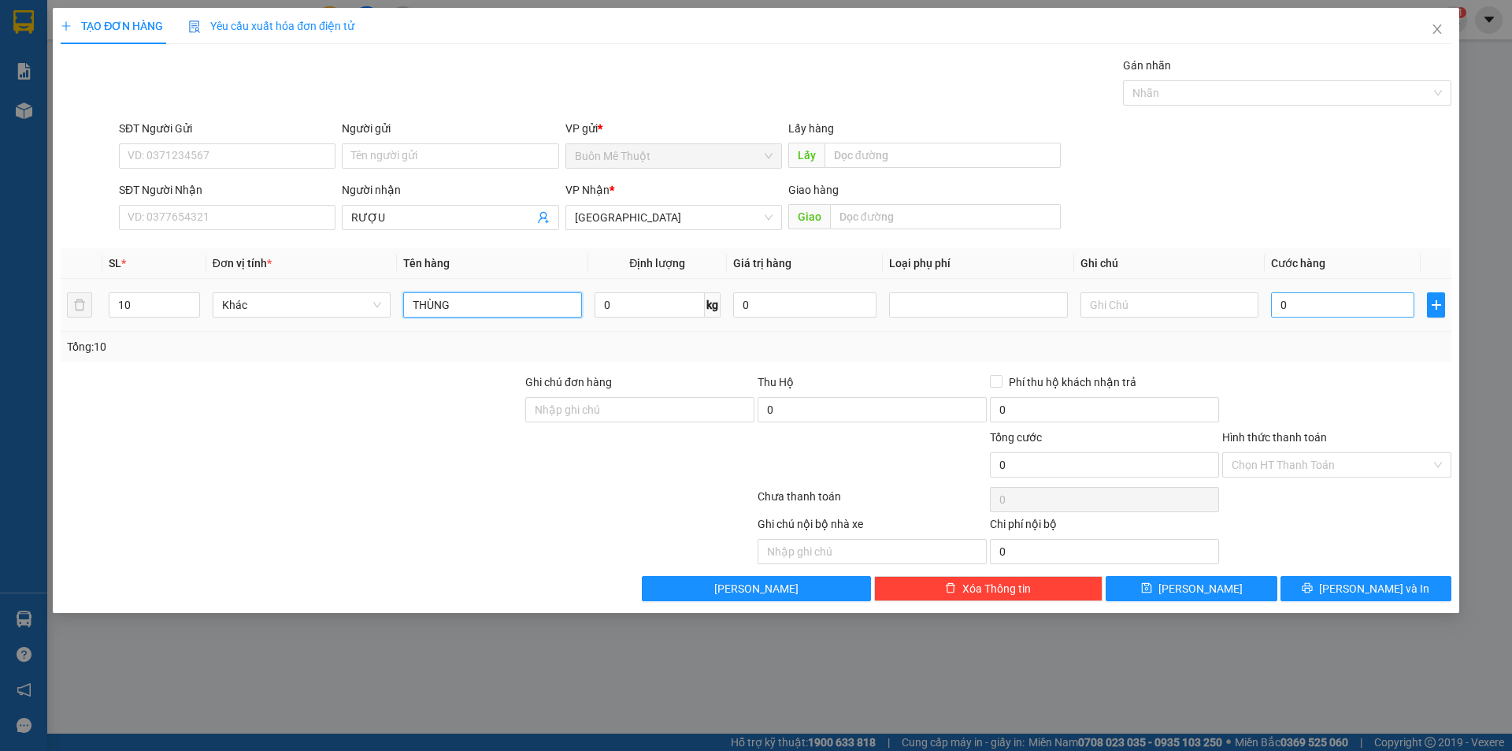
type input "THÙNG"
click at [1296, 305] on input "0" at bounding box center [1342, 304] width 143 height 25
type input "2"
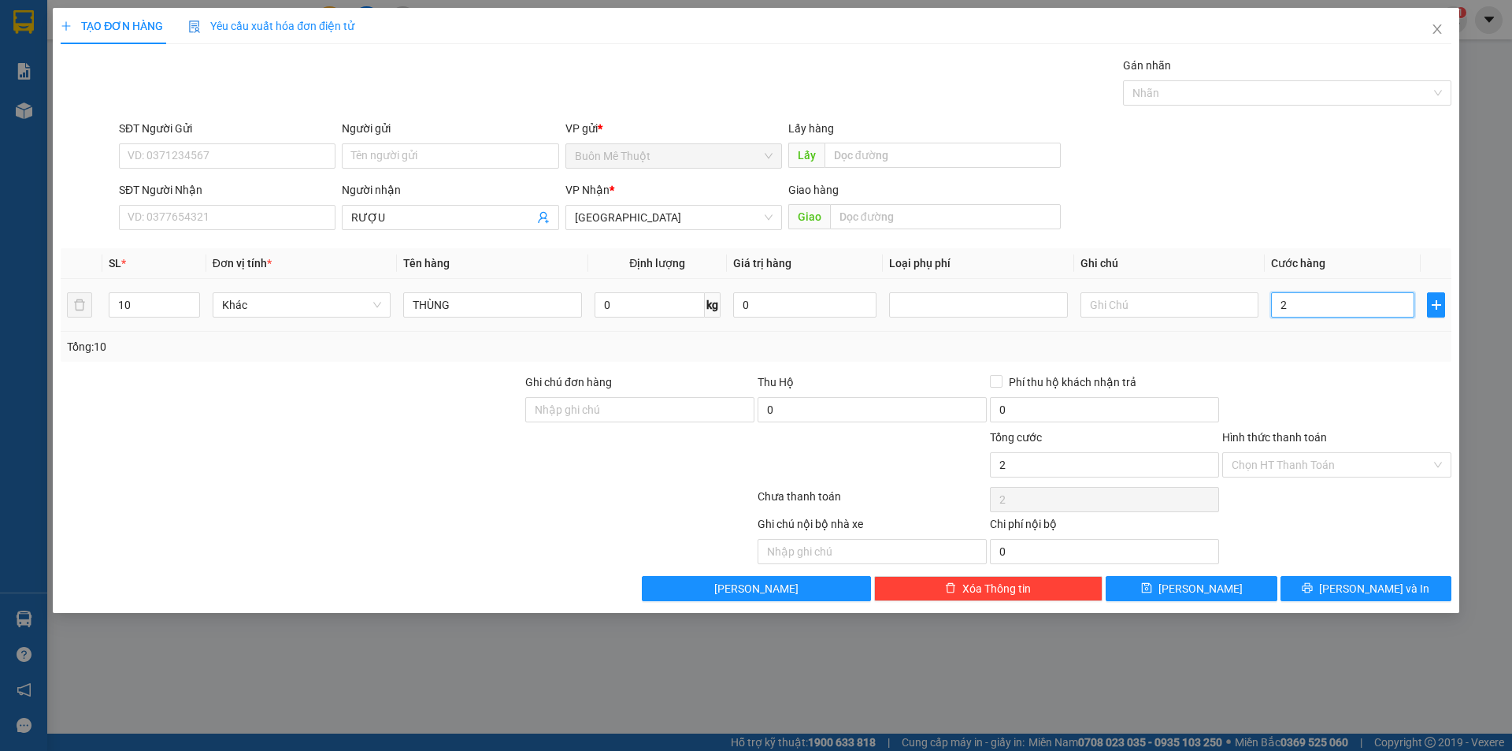
type input "25"
type input "250"
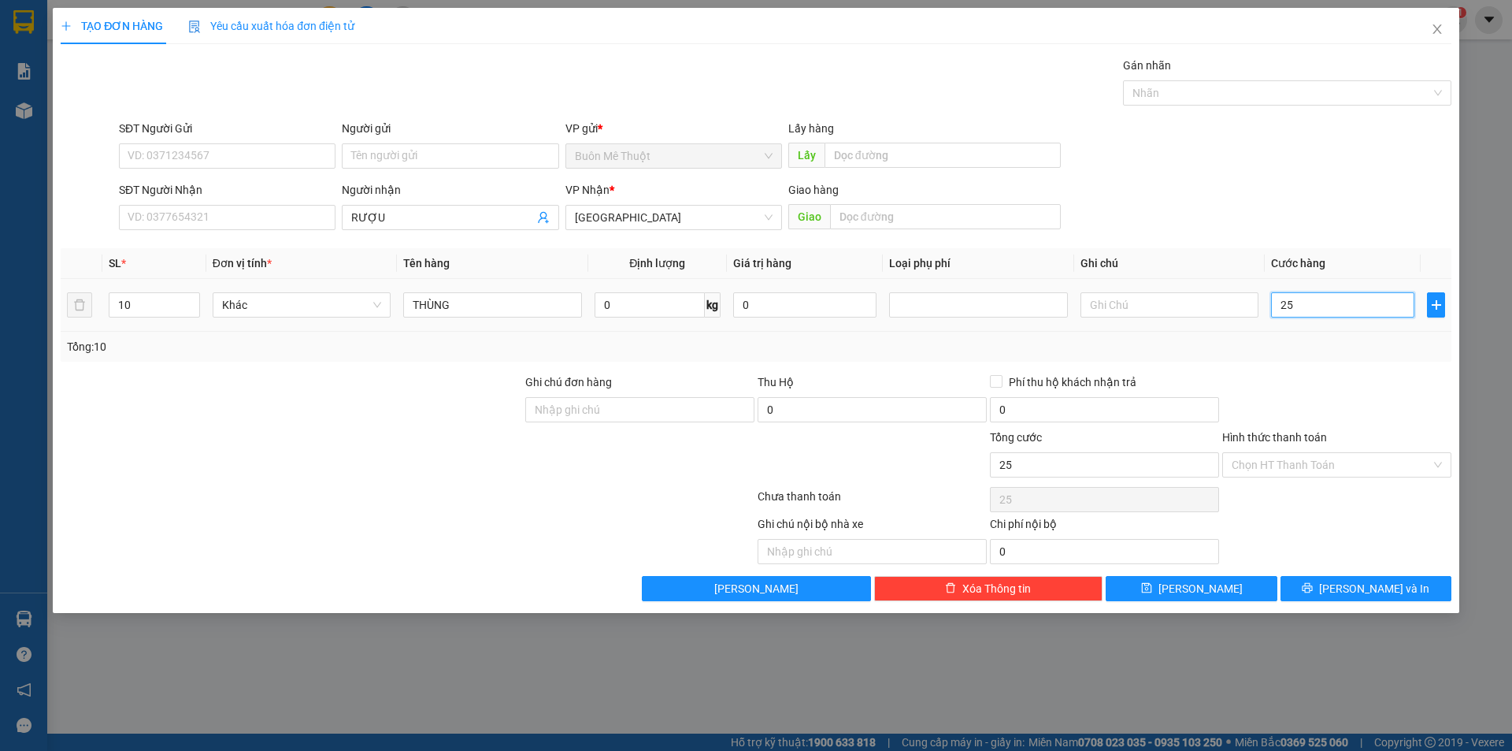
type input "250"
type input "250.000"
click at [1292, 349] on div "Tổng: 10" at bounding box center [756, 346] width 1378 height 17
click at [1290, 472] on input "Hình thức thanh toán" at bounding box center [1331, 465] width 199 height 24
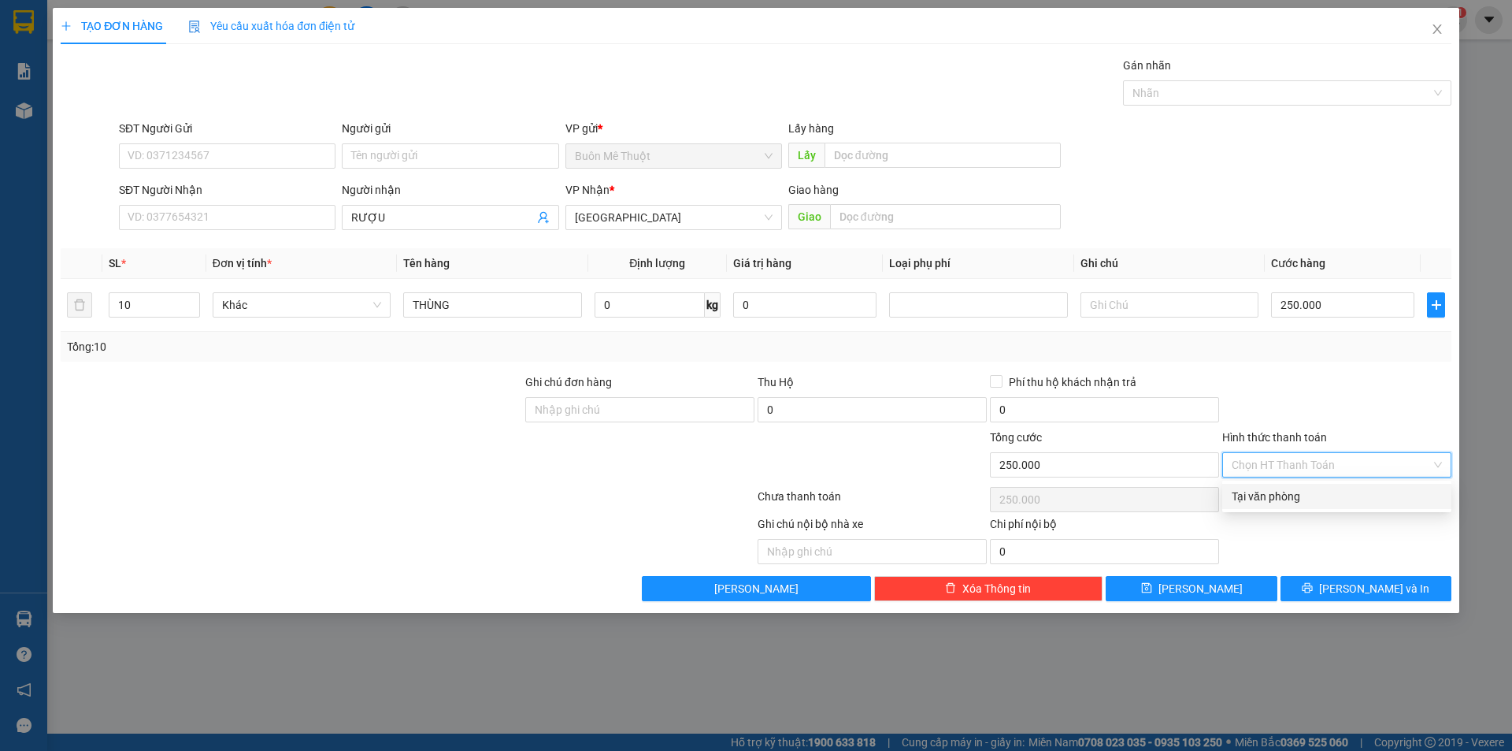
click at [1283, 489] on div "Tại văn phòng" at bounding box center [1337, 496] width 210 height 17
type input "0"
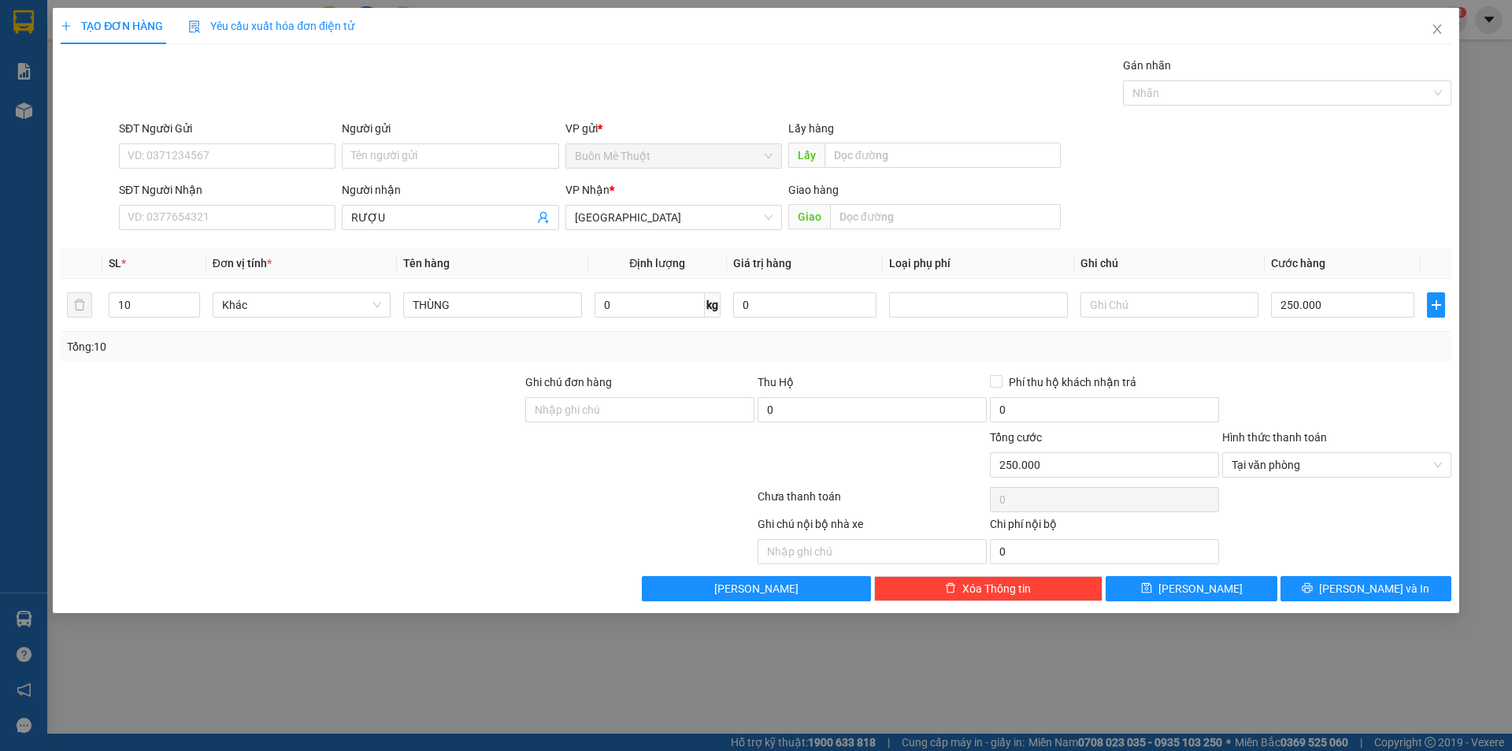
click at [1341, 601] on div "TẠO ĐƠN HÀNG Yêu cầu xuất hóa đơn điện tử Transit Pickup Surcharge Ids Transit …" at bounding box center [756, 310] width 1407 height 605
click at [1313, 586] on icon "printer" at bounding box center [1308, 588] width 10 height 10
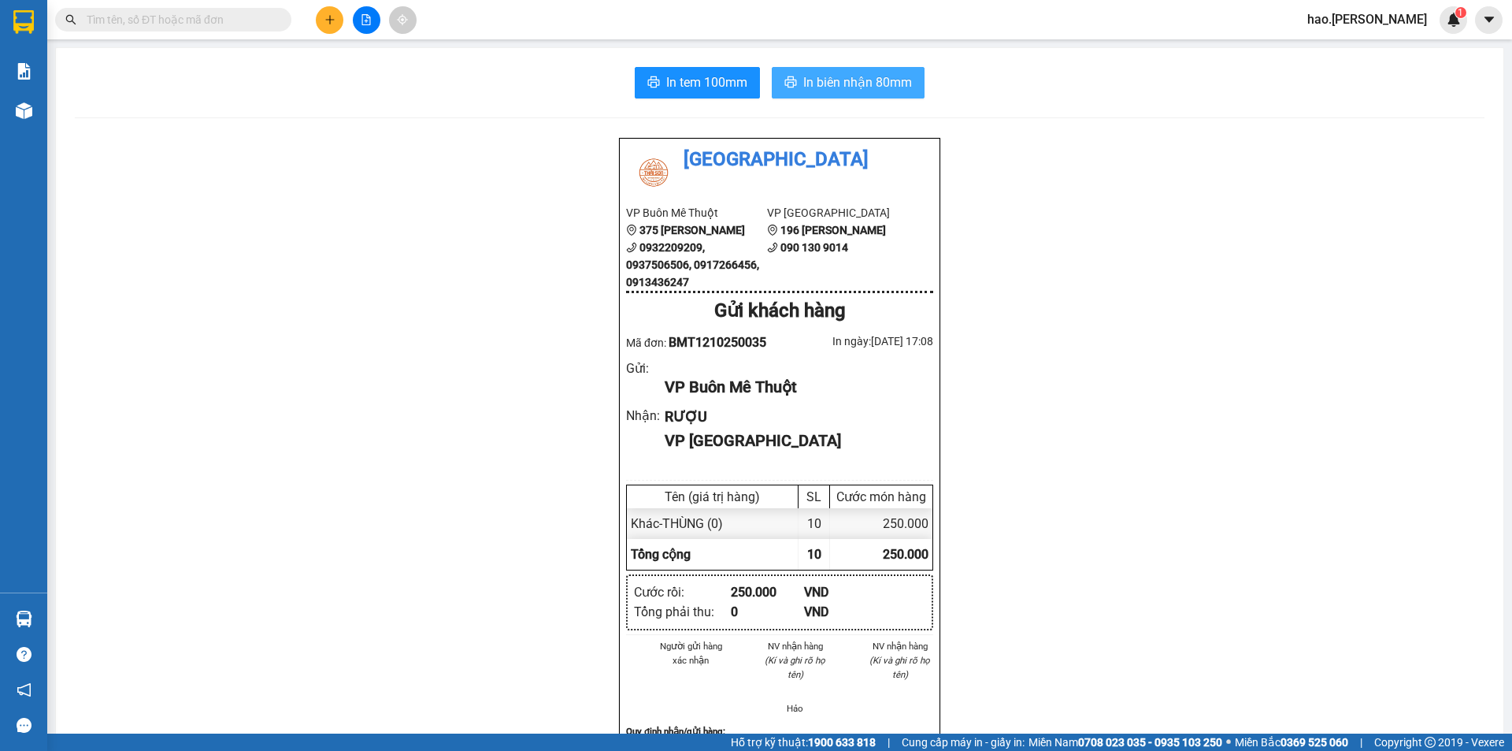
click at [880, 82] on span "In biên nhận 80mm" at bounding box center [857, 82] width 109 height 20
click at [335, 26] on button at bounding box center [330, 20] width 28 height 28
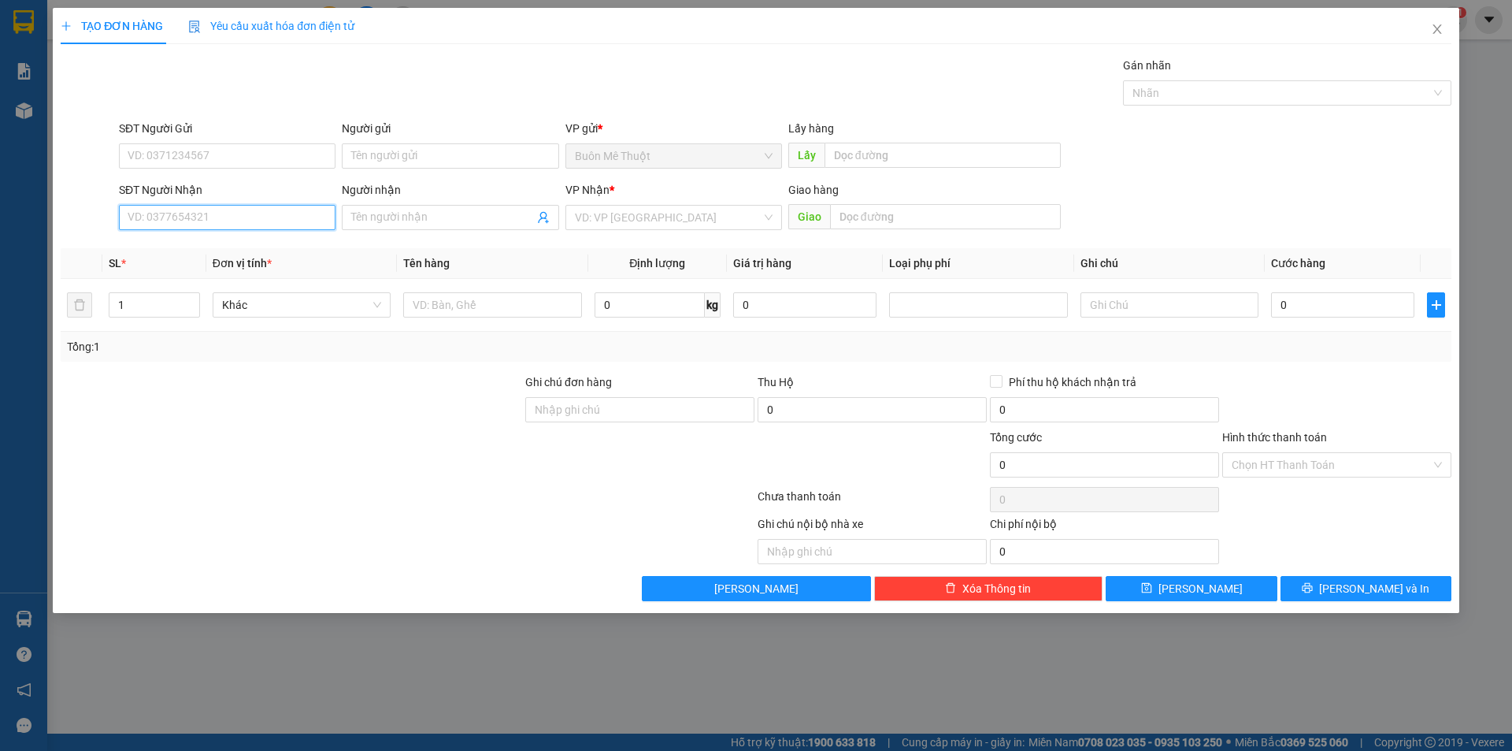
click at [227, 223] on input "SĐT Người Nhận" at bounding box center [227, 217] width 217 height 25
click at [178, 250] on div "0908584254 - thảo" at bounding box center [227, 248] width 198 height 17
type input "0908584254"
type input "thảo"
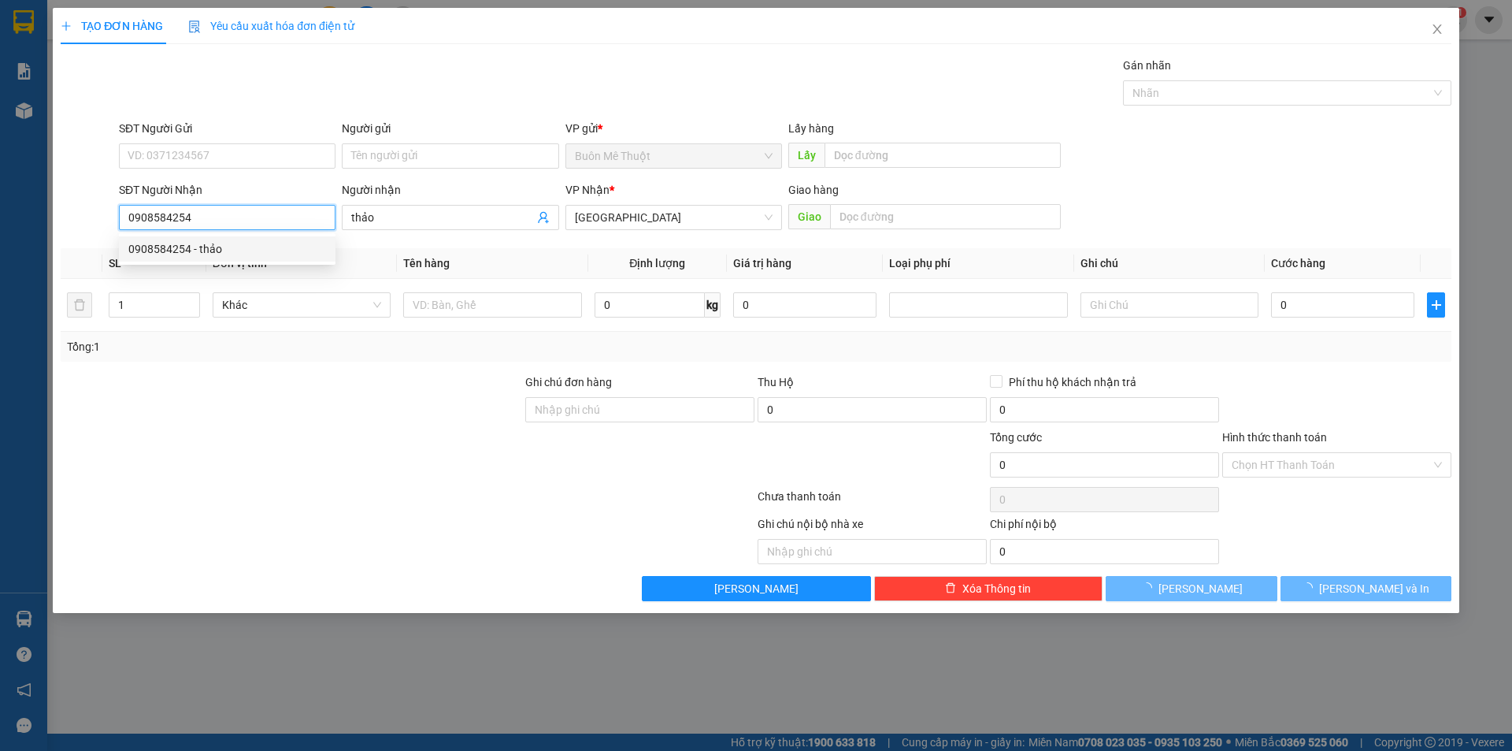
type input "30.000"
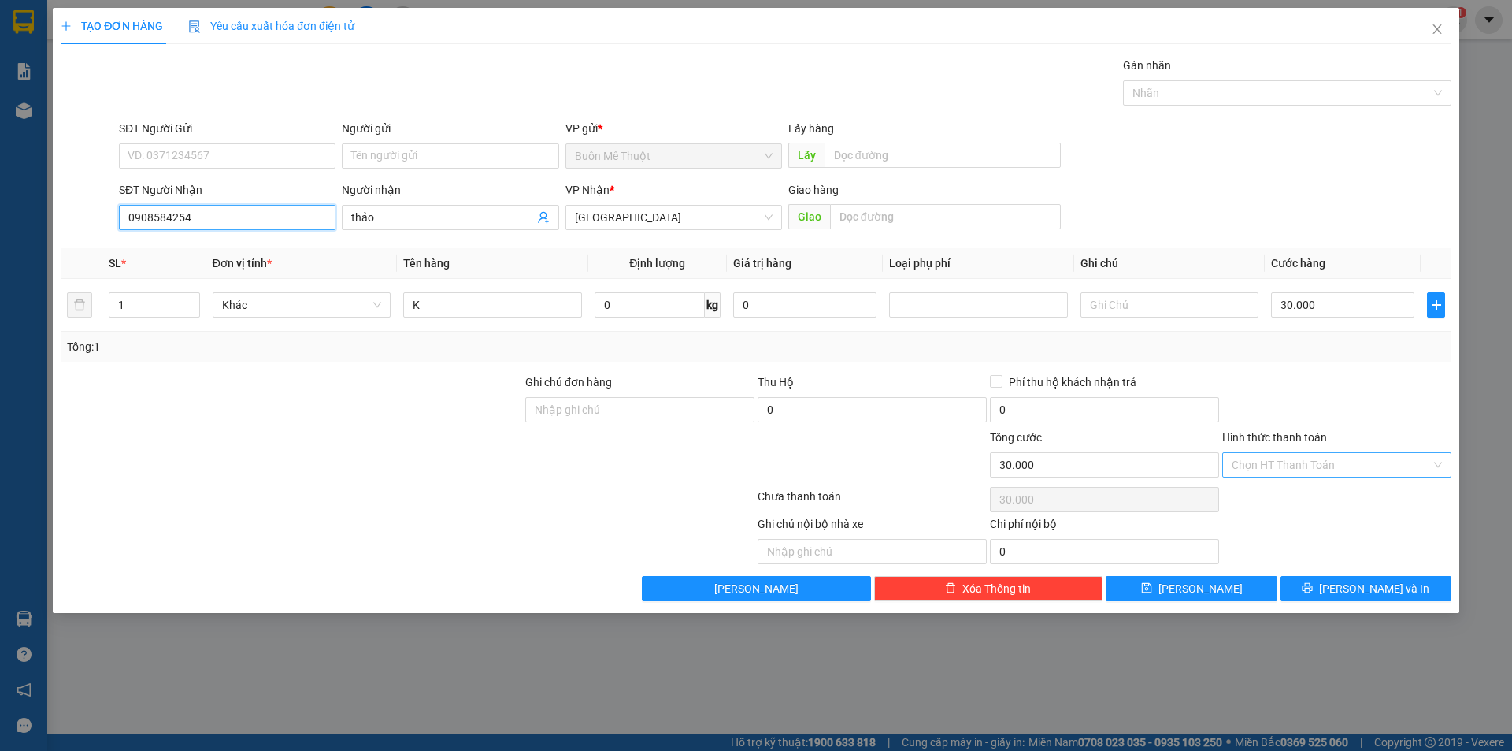
type input "0908584254"
drag, startPoint x: 1251, startPoint y: 460, endPoint x: 1238, endPoint y: 486, distance: 28.9
click at [1249, 469] on input "Hình thức thanh toán" at bounding box center [1331, 465] width 199 height 24
drag, startPoint x: 1236, startPoint y: 491, endPoint x: 1279, endPoint y: 523, distance: 53.6
click at [1243, 498] on div "Tại văn phòng" at bounding box center [1337, 496] width 210 height 17
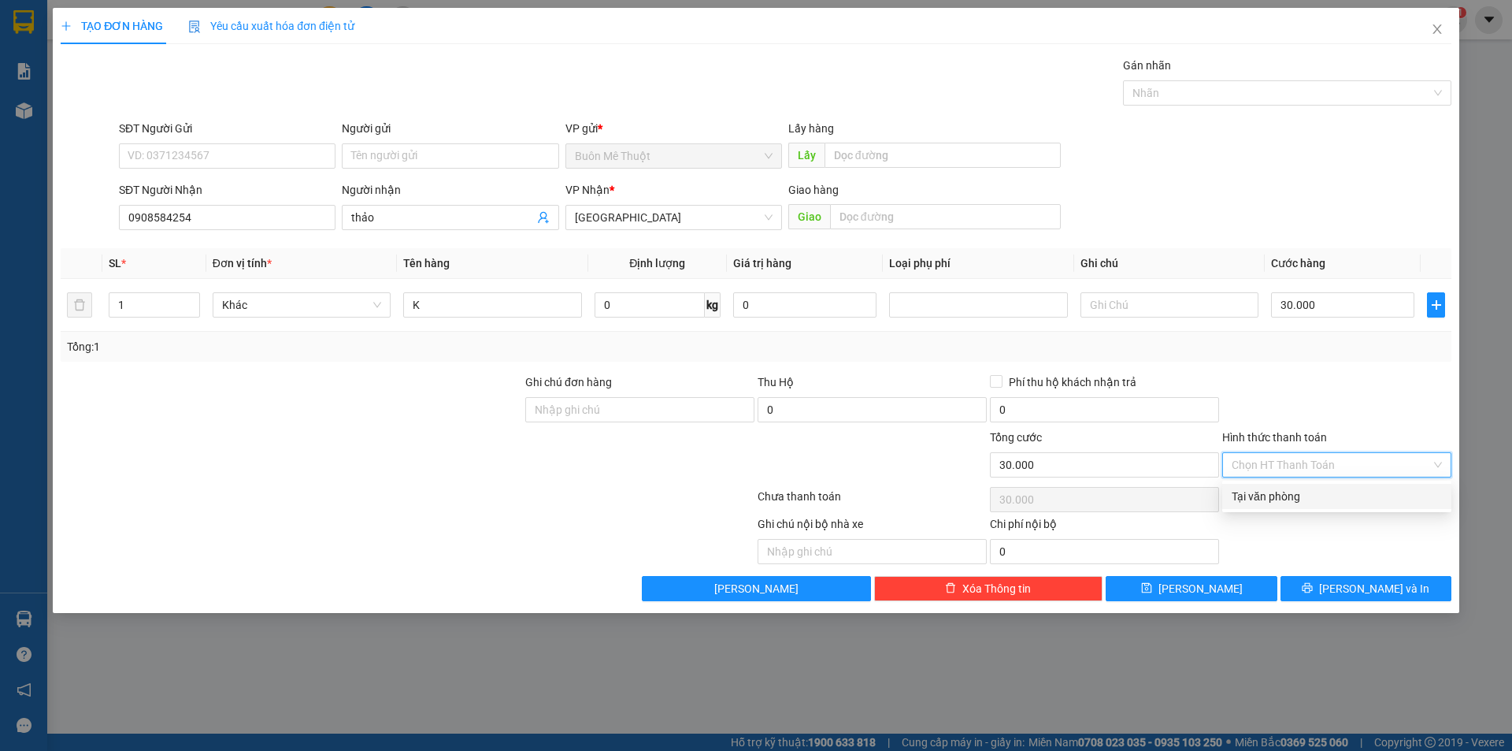
type input "0"
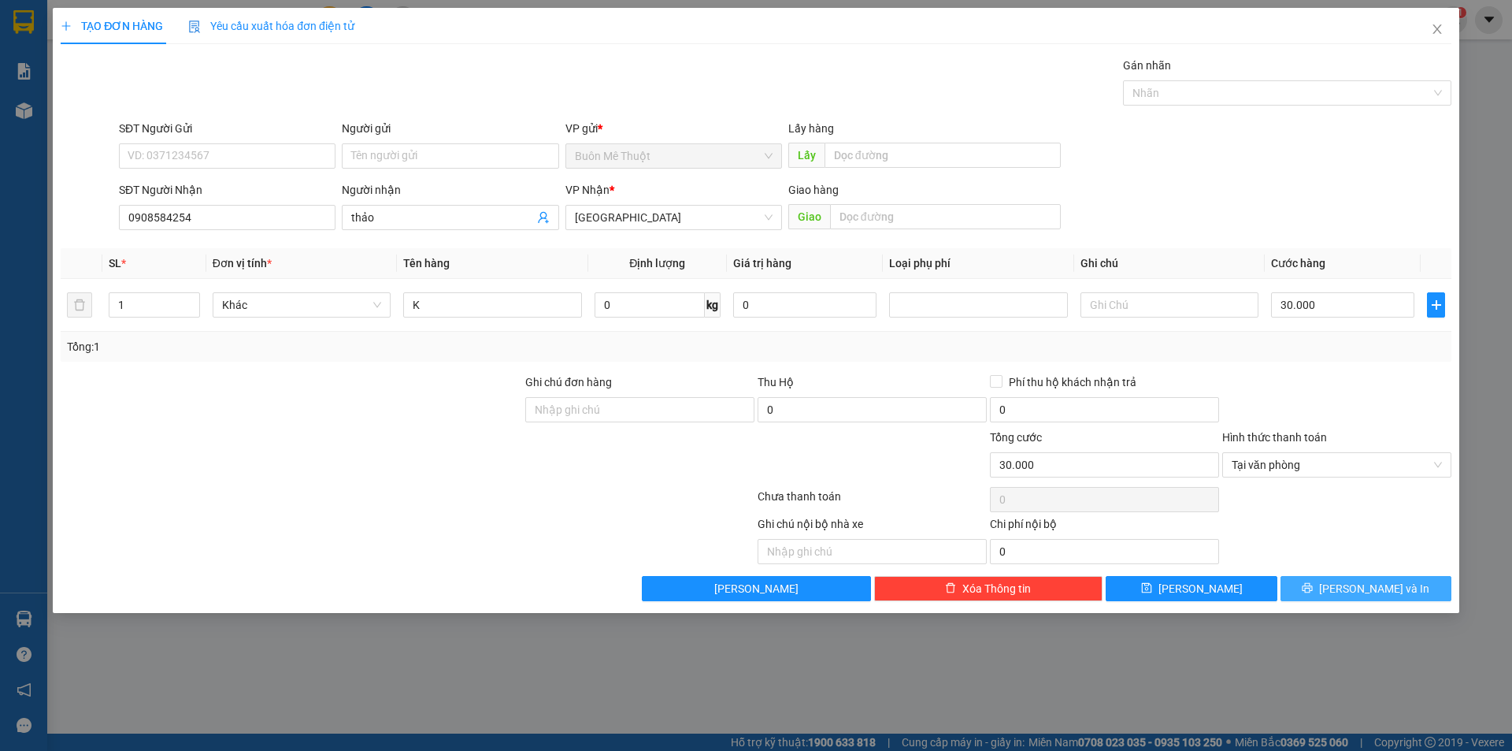
click at [1340, 581] on button "[PERSON_NAME] và In" at bounding box center [1366, 588] width 171 height 25
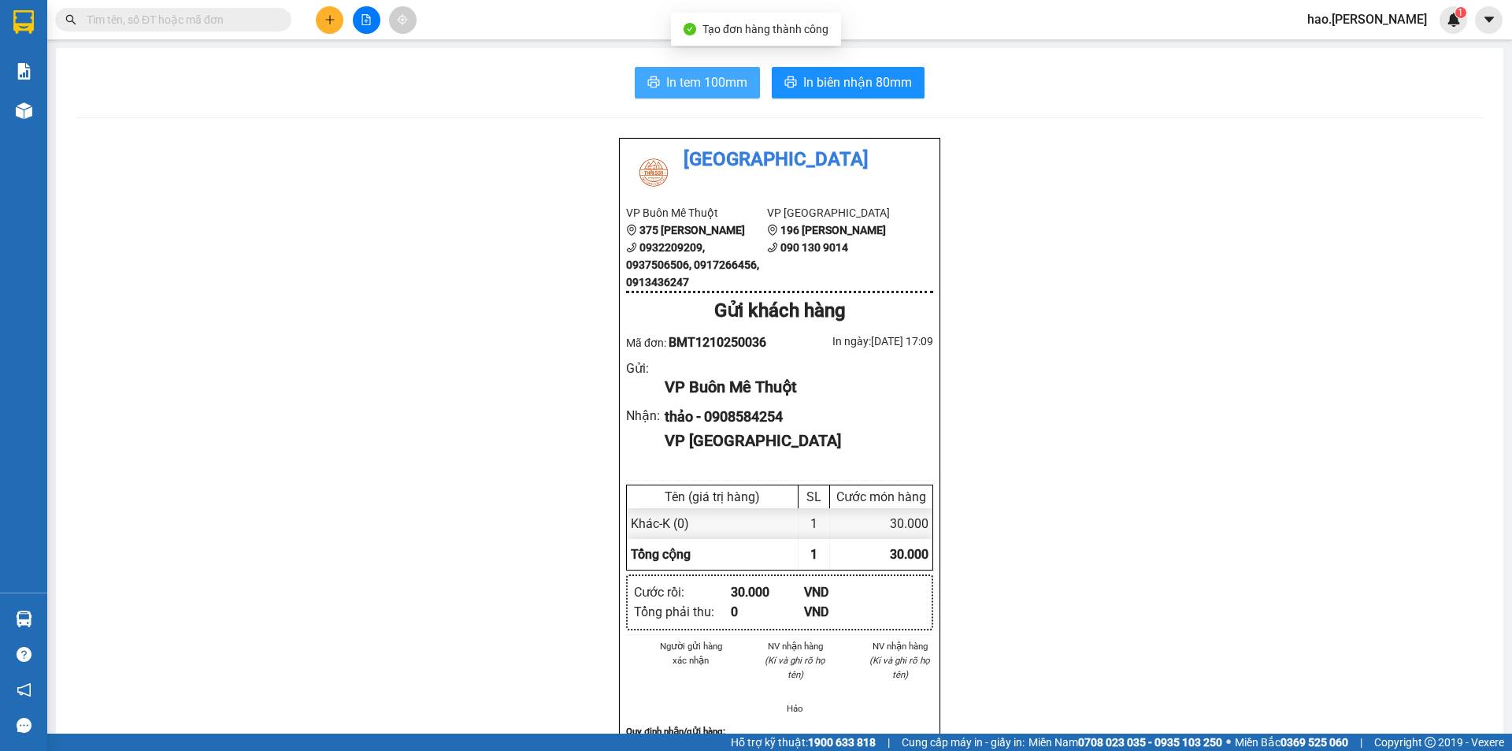
click at [715, 80] on span "In tem 100mm" at bounding box center [706, 82] width 81 height 20
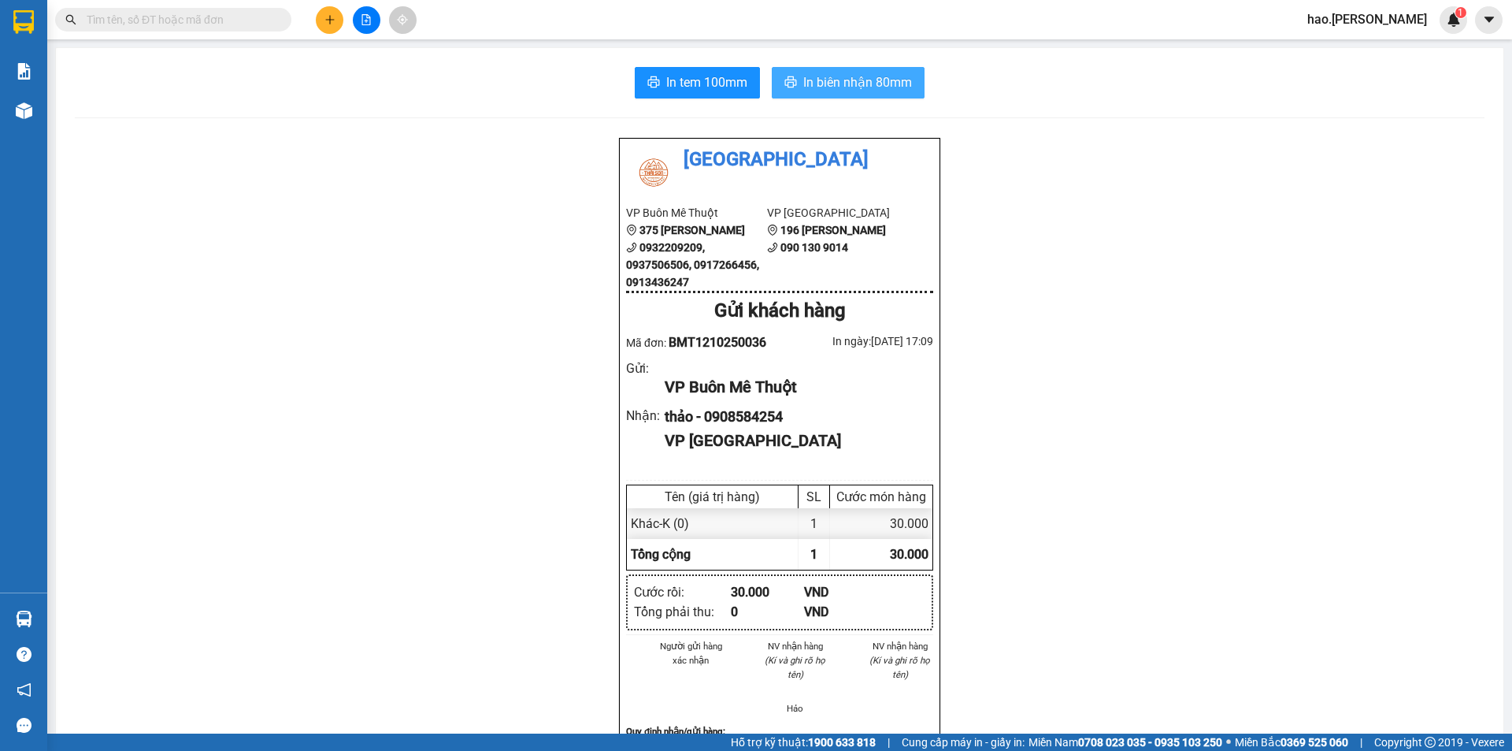
click at [837, 73] on button "In biên nhận 80mm" at bounding box center [848, 83] width 153 height 32
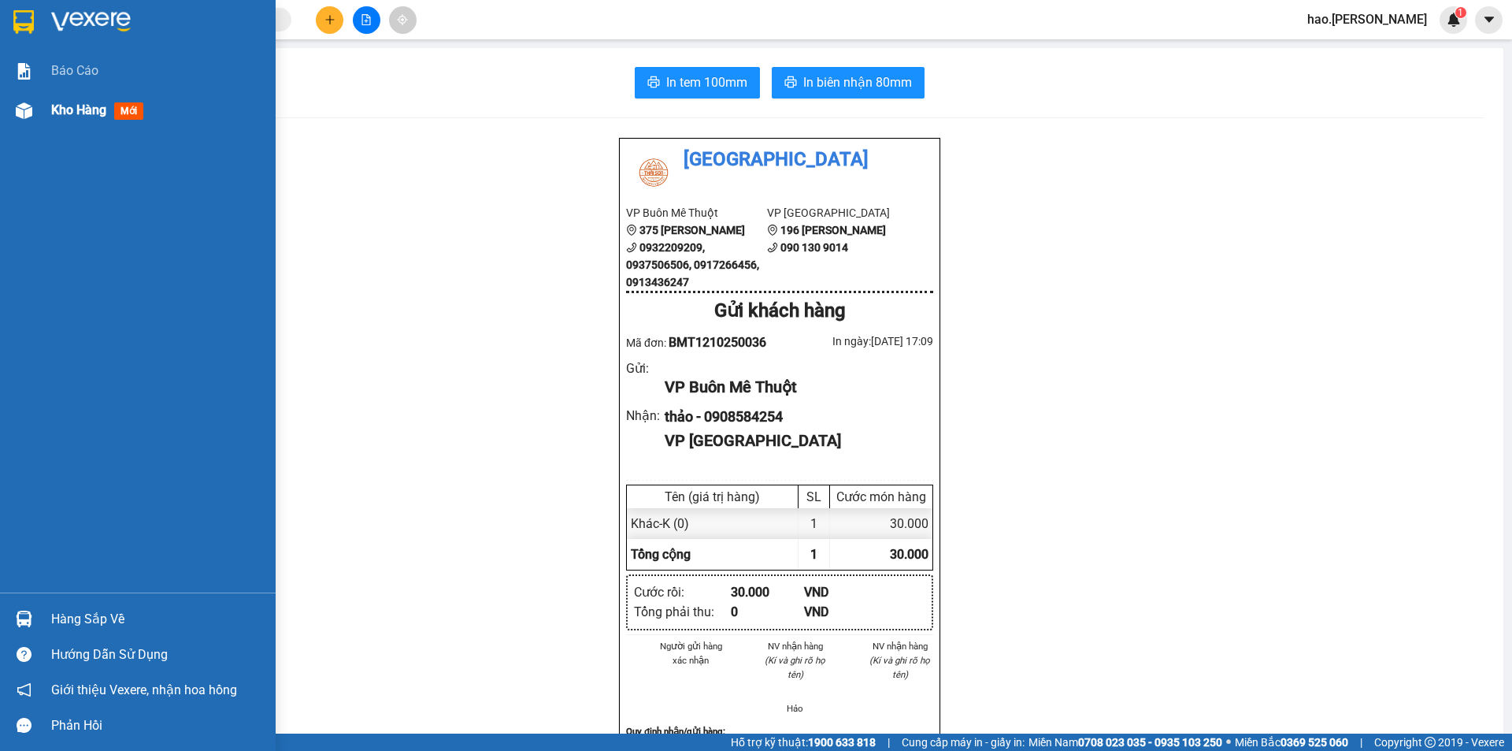
click at [77, 110] on span "Kho hàng" at bounding box center [78, 109] width 55 height 15
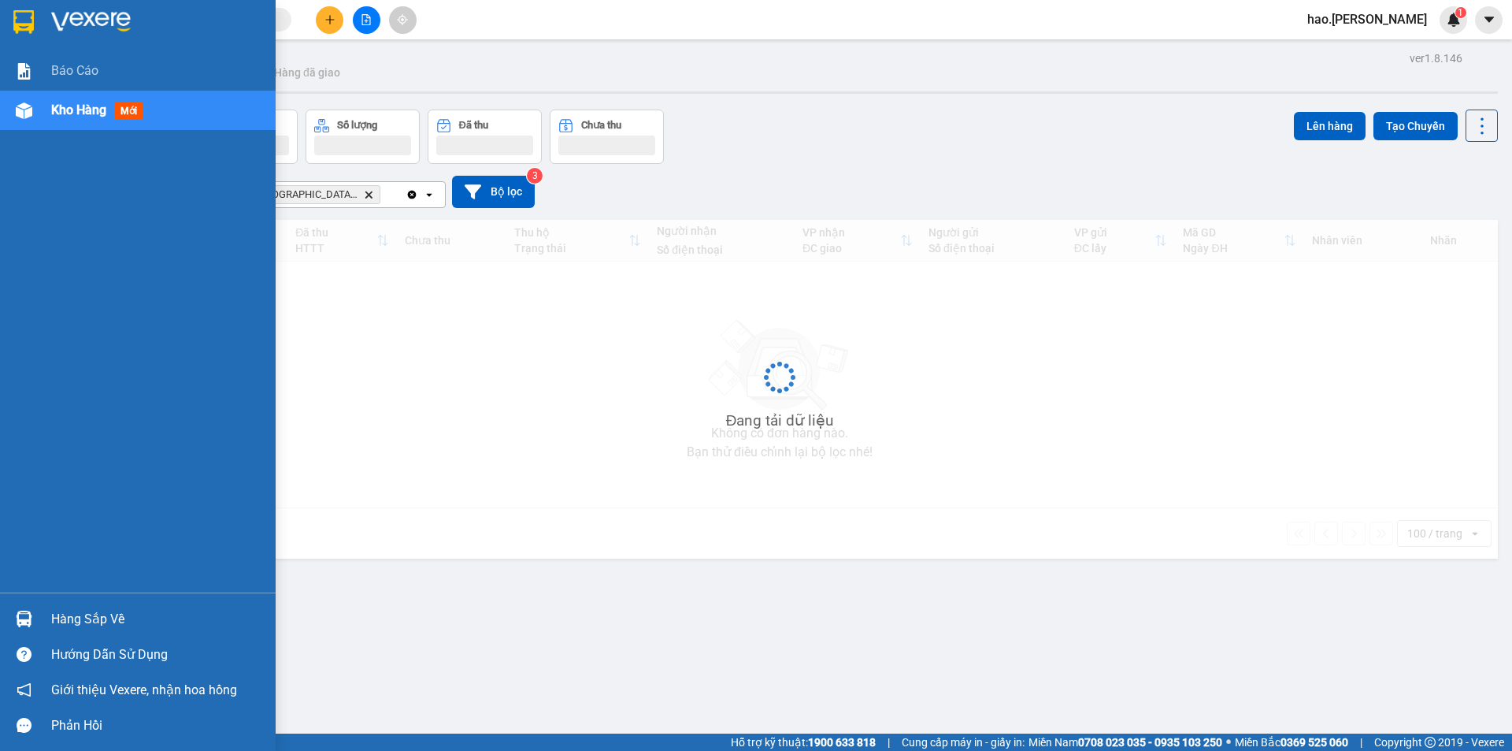
click at [77, 110] on span "Kho hàng" at bounding box center [78, 109] width 55 height 15
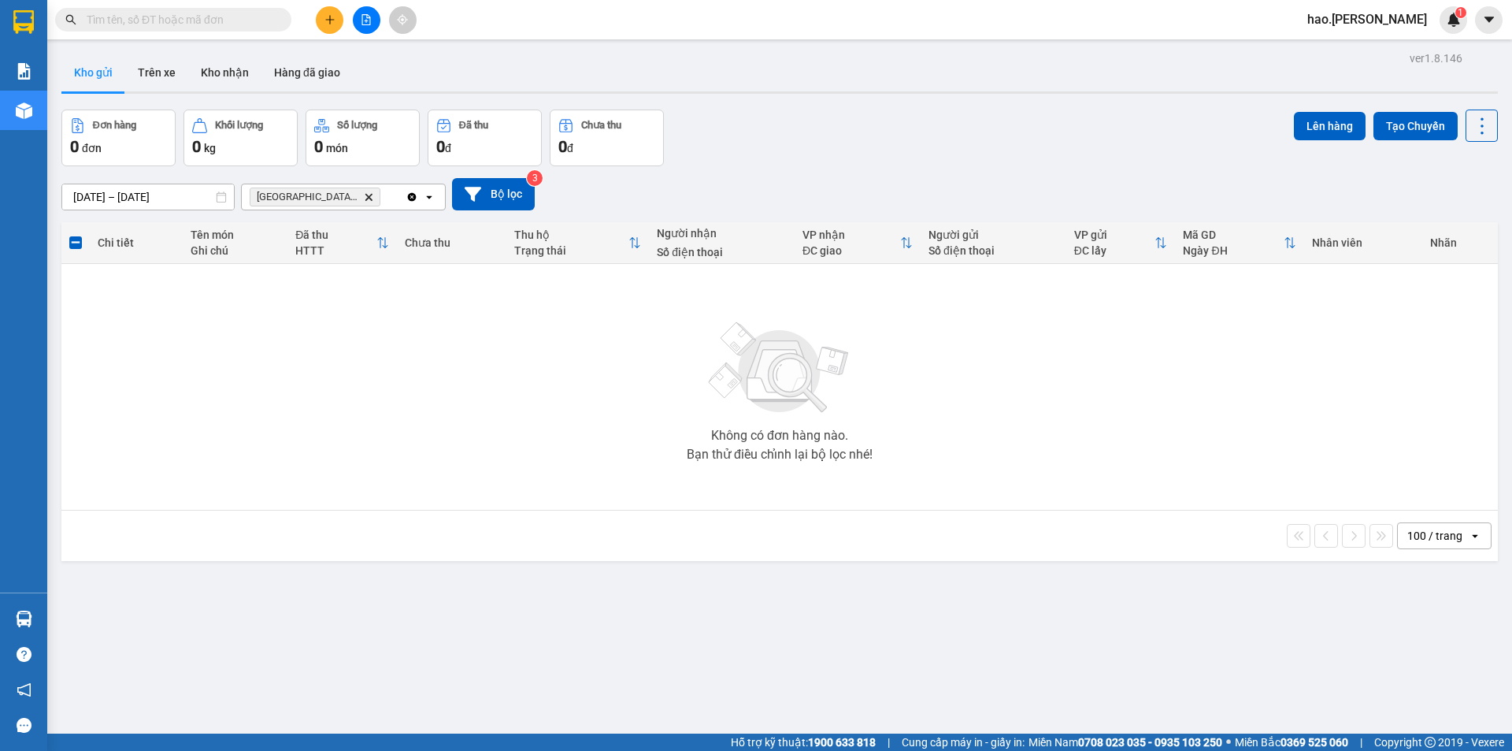
click at [364, 194] on icon "Delete" at bounding box center [368, 196] width 9 height 9
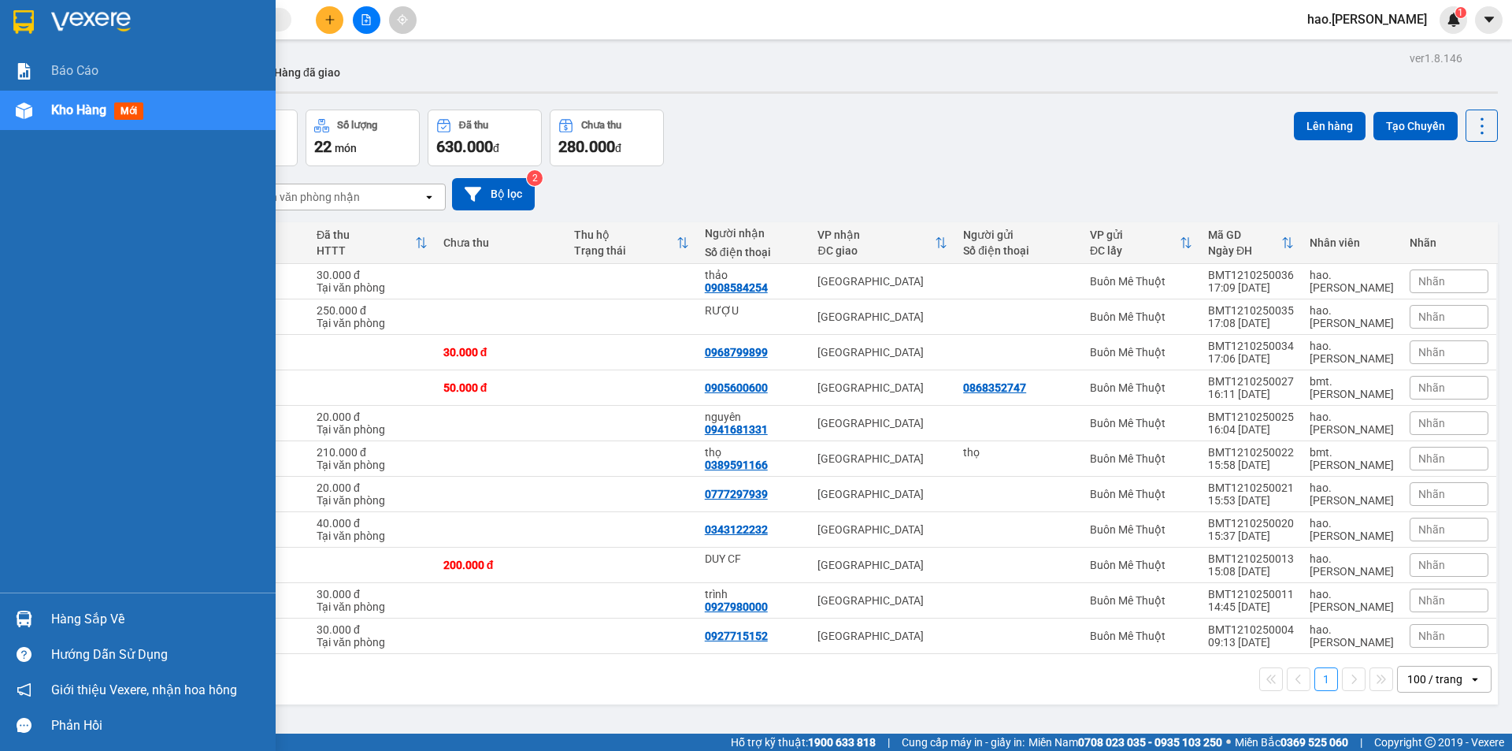
click at [72, 113] on span "Kho hàng" at bounding box center [78, 109] width 55 height 15
drag, startPoint x: 72, startPoint y: 113, endPoint x: 374, endPoint y: 47, distance: 308.8
click at [74, 113] on span "Kho hàng" at bounding box center [78, 109] width 55 height 15
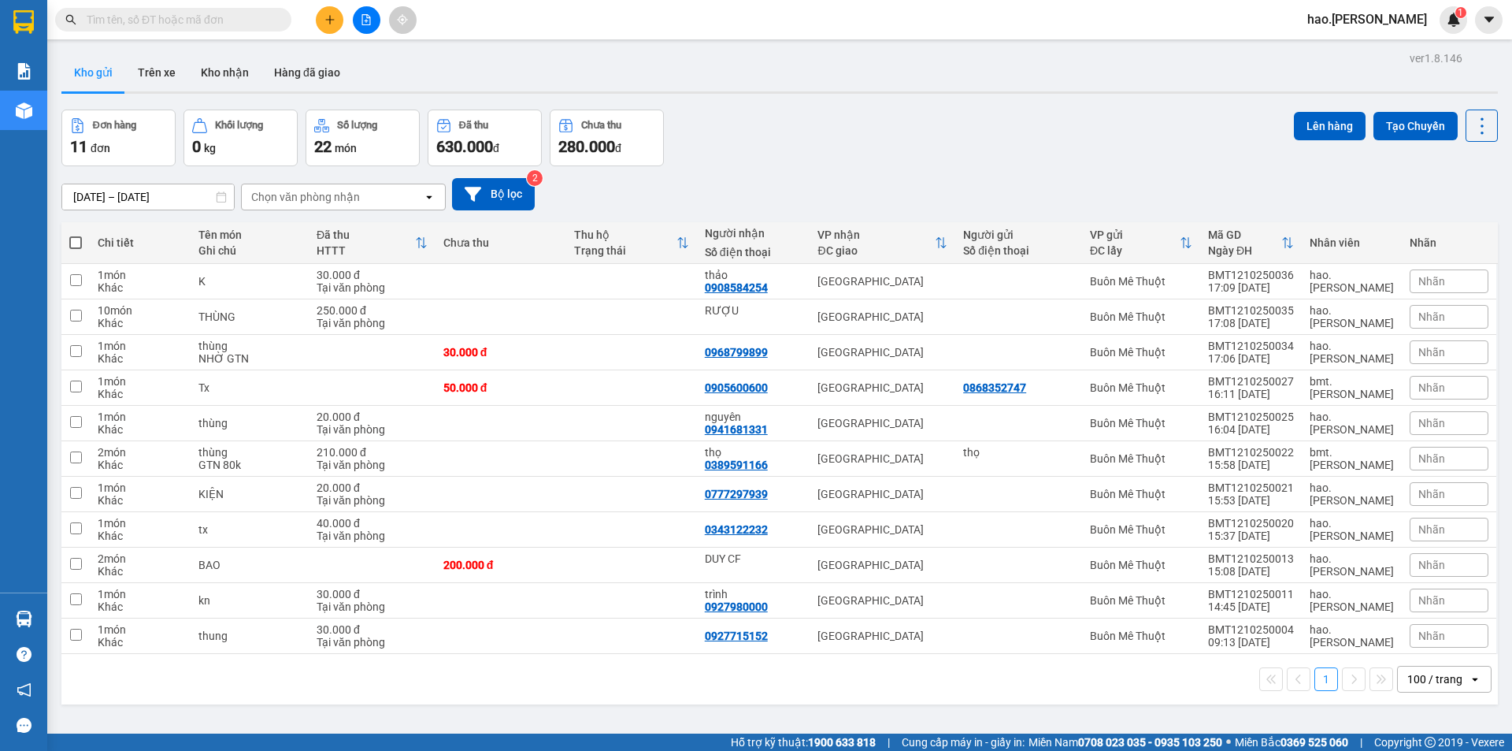
drag, startPoint x: 380, startPoint y: 67, endPoint x: 349, endPoint y: 60, distance: 31.5
click at [380, 68] on div "Kho gửi Trên xe Kho nhận Hàng đã giao" at bounding box center [779, 75] width 1437 height 42
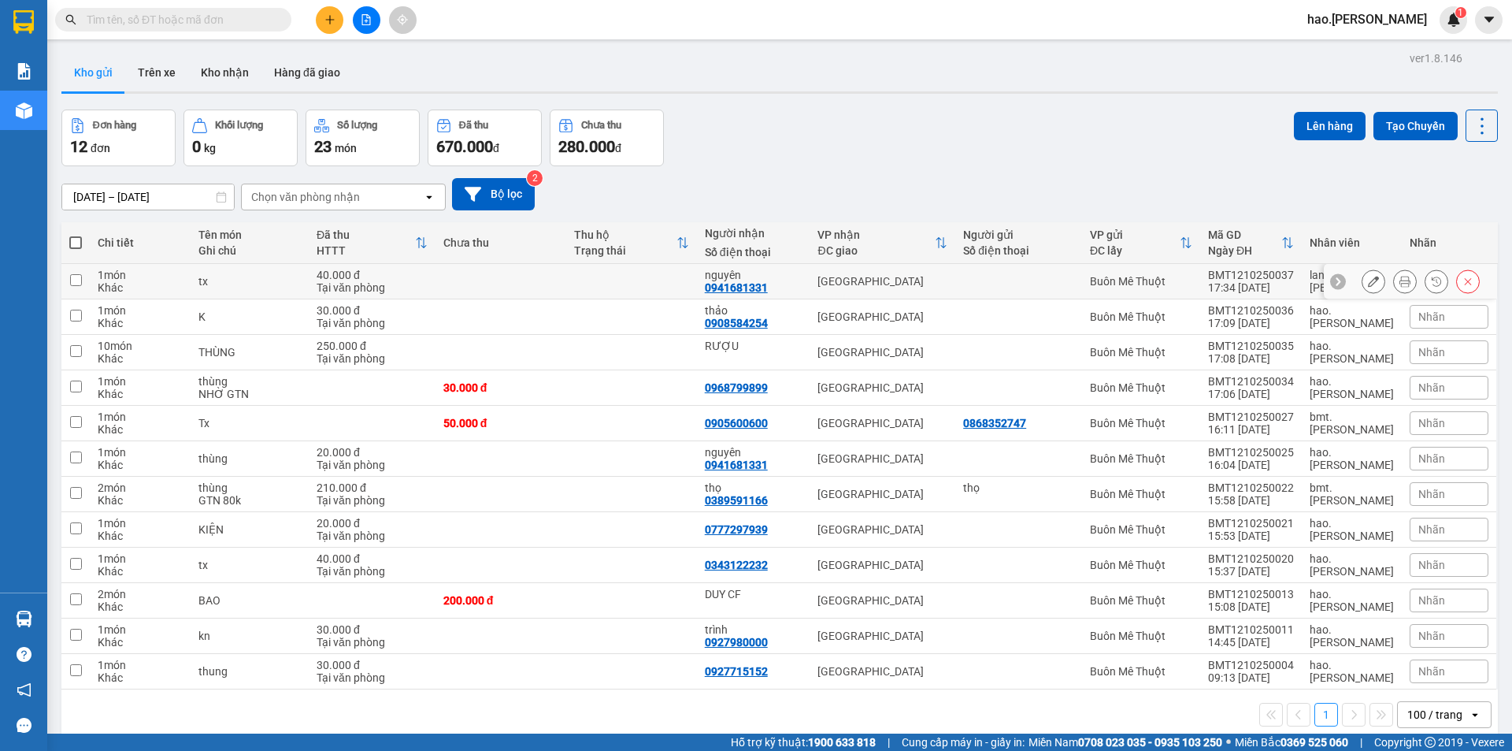
click at [1393, 271] on div at bounding box center [1405, 281] width 24 height 24
click at [1399, 284] on button at bounding box center [1405, 282] width 22 height 28
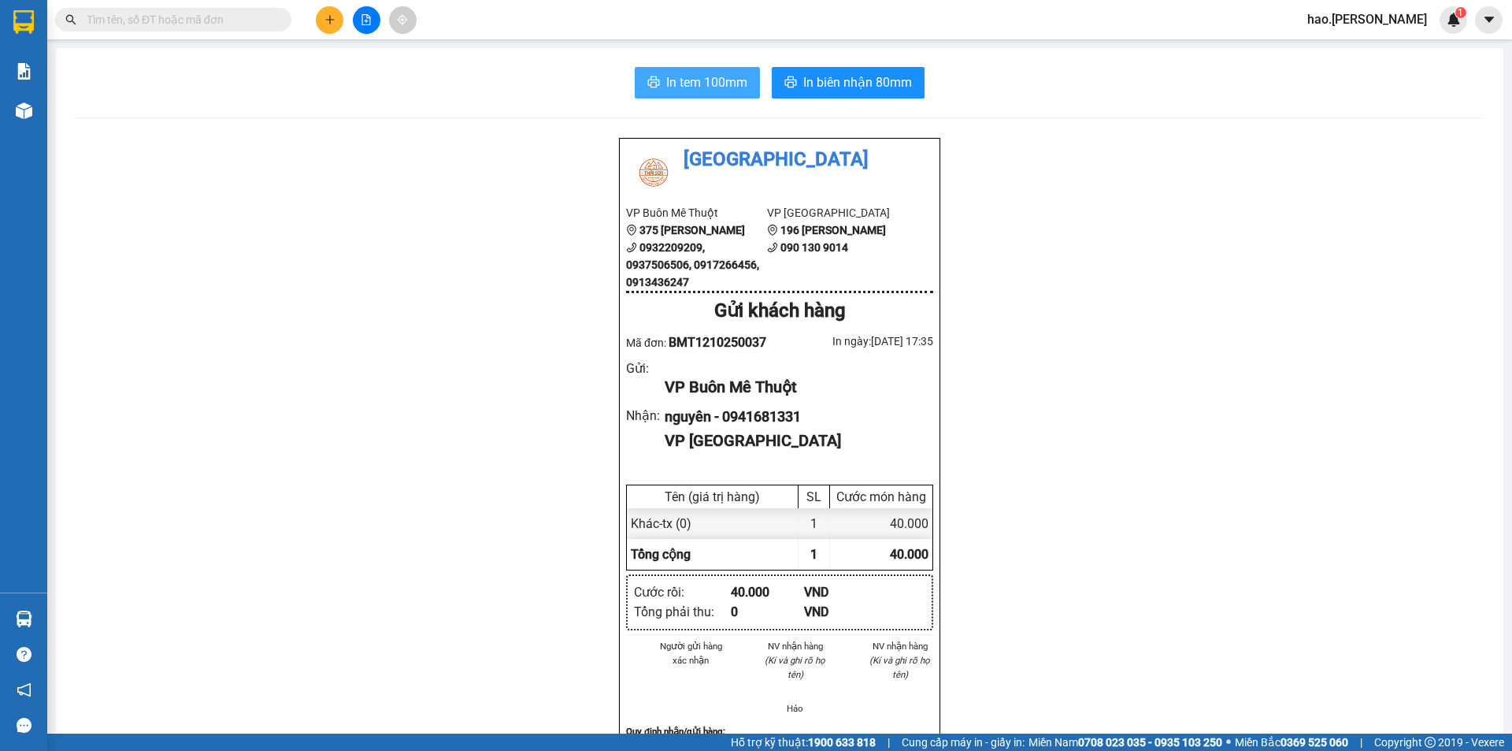
click at [700, 83] on span "In tem 100mm" at bounding box center [706, 82] width 81 height 20
click at [857, 83] on span "In biên nhận 80mm" at bounding box center [857, 82] width 109 height 20
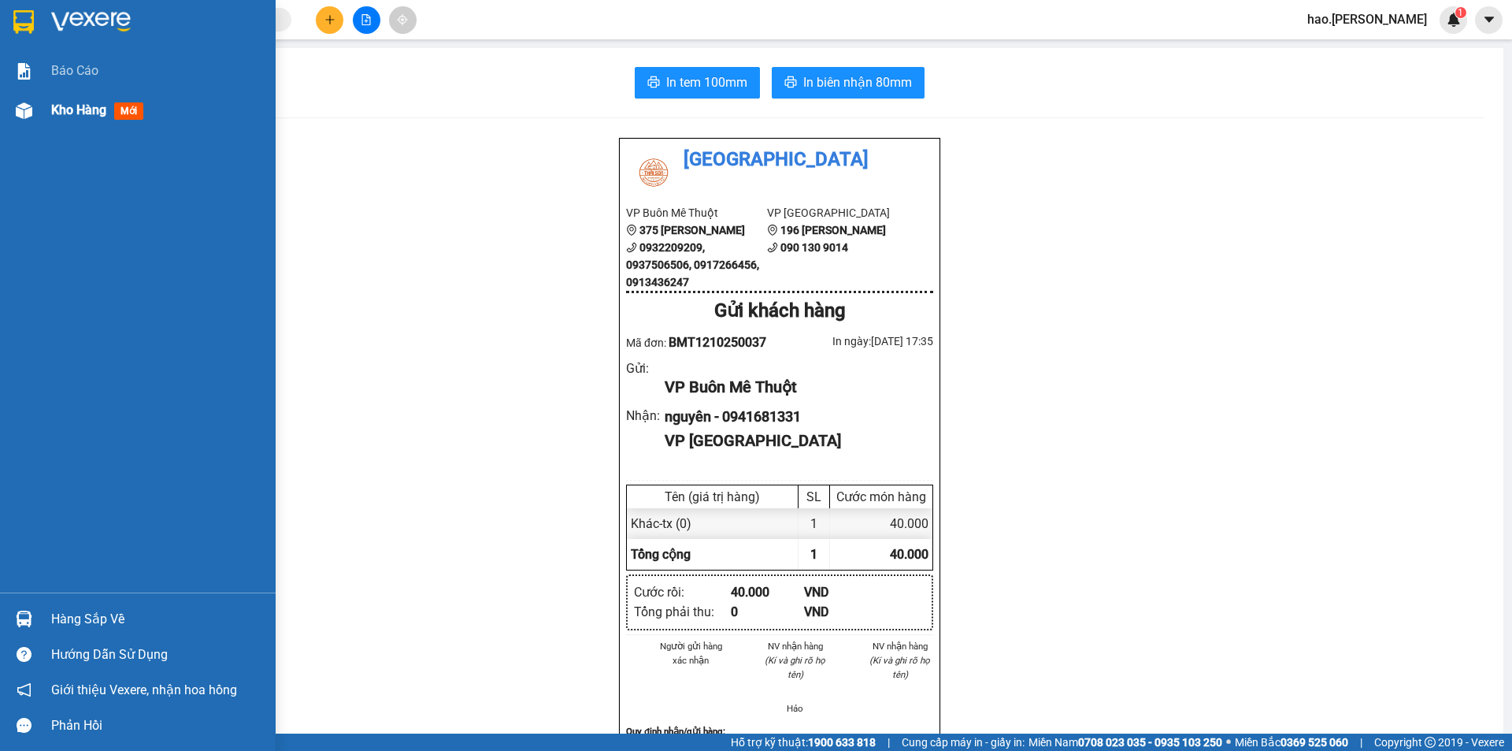
click at [112, 95] on div "Kho hàng mới" at bounding box center [157, 110] width 213 height 39
click at [99, 102] on div "Kho hàng mới" at bounding box center [157, 110] width 213 height 39
click at [98, 107] on span "Kho hàng" at bounding box center [78, 109] width 55 height 15
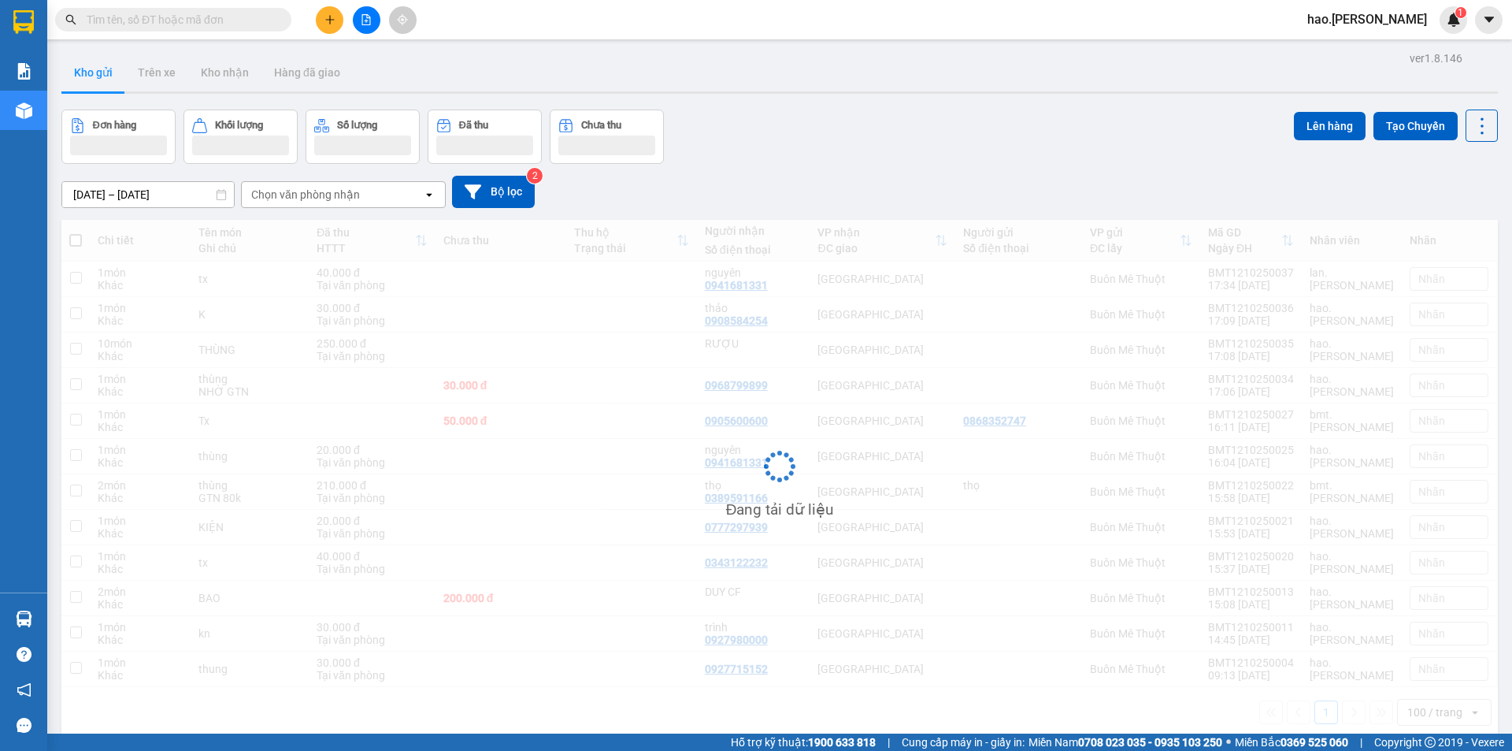
click at [369, 202] on div "Chọn văn phòng nhận" at bounding box center [332, 194] width 181 height 25
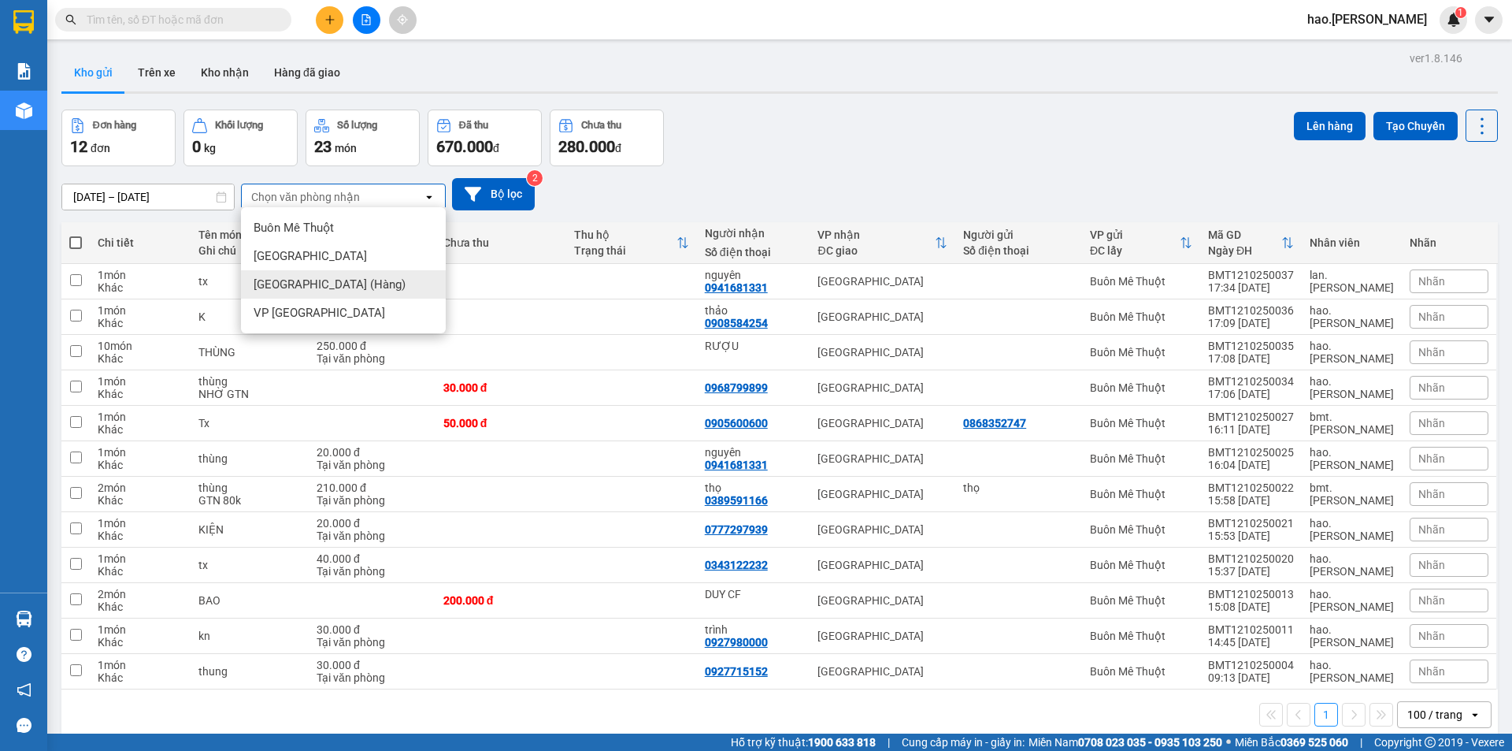
click at [314, 245] on div "[GEOGRAPHIC_DATA]" at bounding box center [343, 256] width 205 height 28
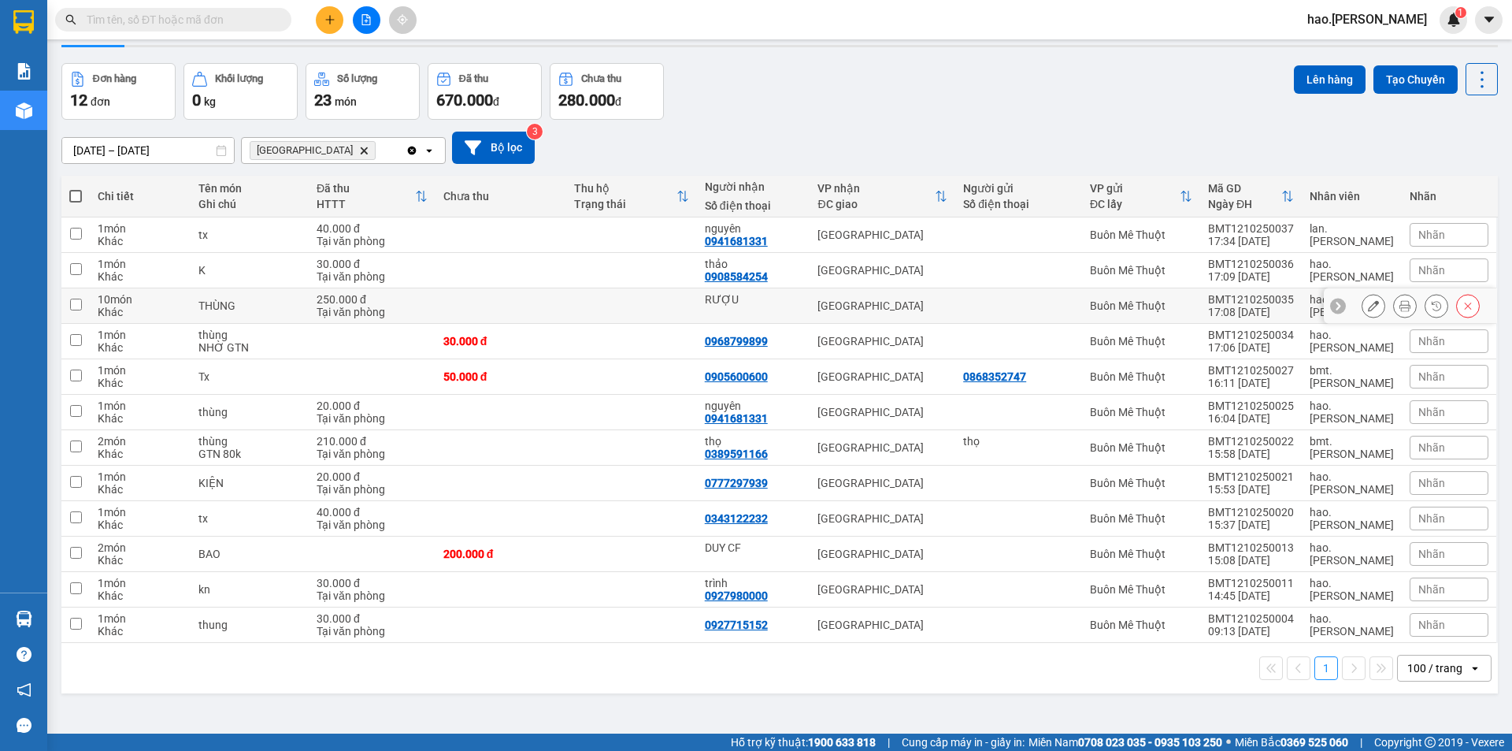
scroll to position [72, 0]
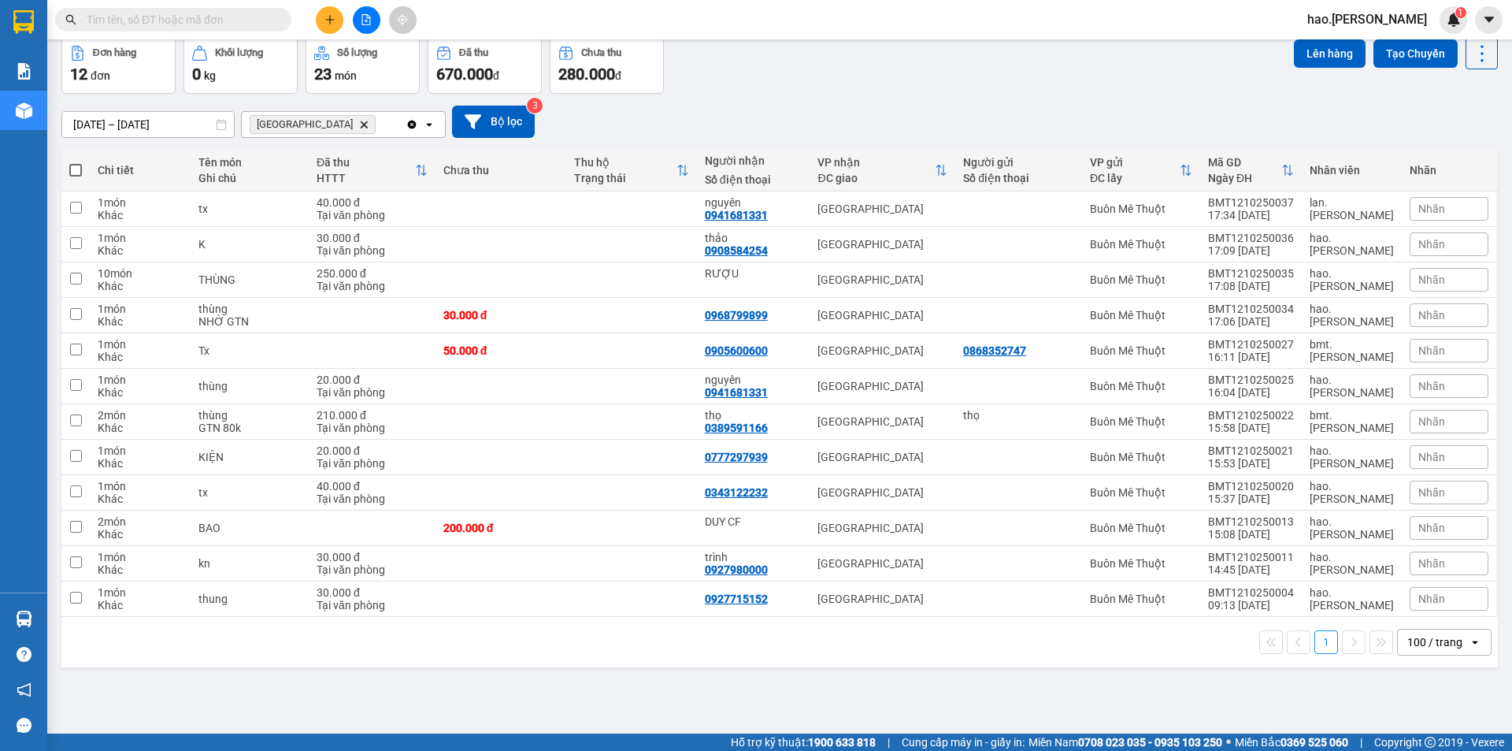
click at [772, 82] on div "Đơn hàng 12 đơn Khối lượng 0 kg Số lượng 23 món Đã thu 670.000 đ Chưa thu 280.0…" at bounding box center [779, 65] width 1437 height 57
click at [1381, 48] on button "Tạo Chuyến" at bounding box center [1416, 53] width 84 height 28
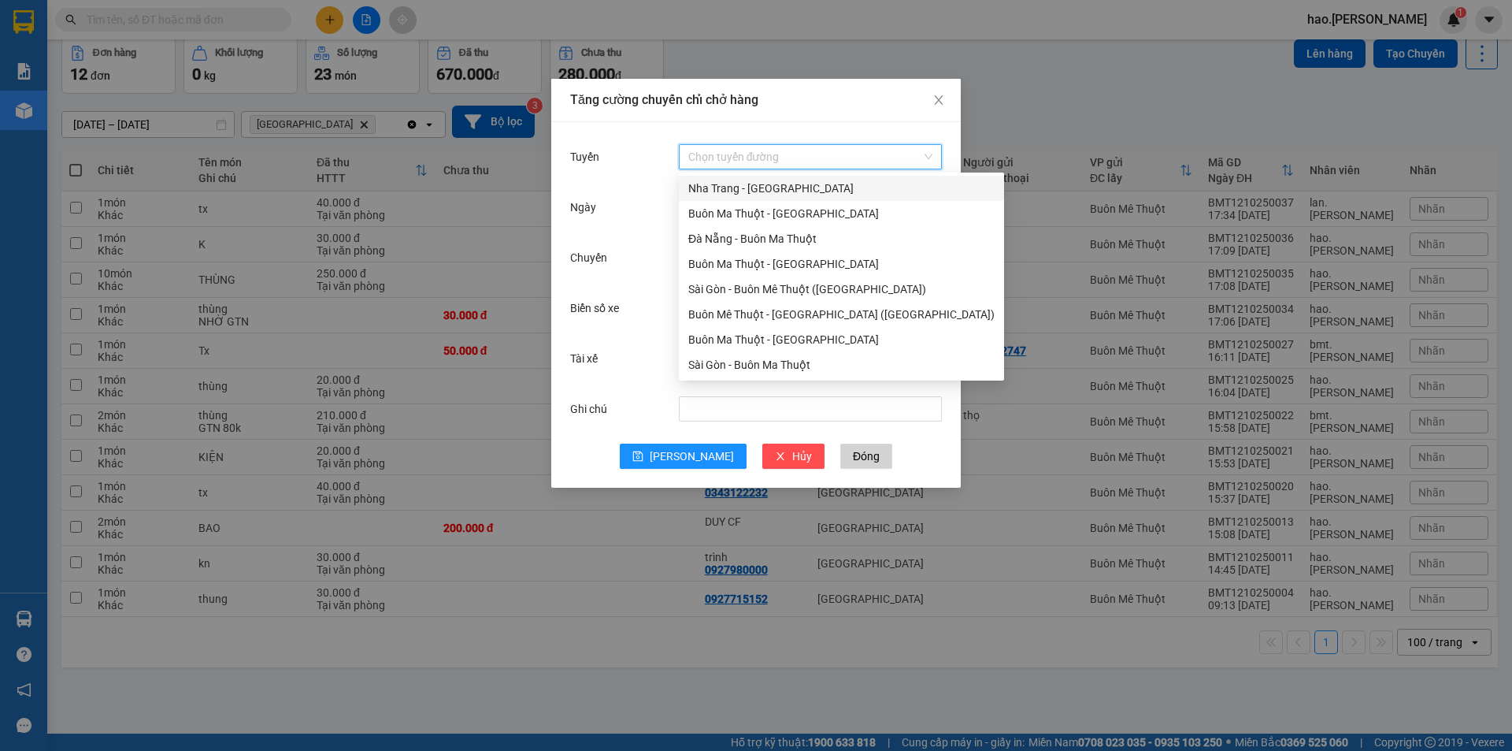
click at [853, 164] on input "Tuyến" at bounding box center [804, 157] width 233 height 24
click at [789, 341] on div "Buôn Ma Thuột - Sài Gòn" at bounding box center [841, 339] width 306 height 17
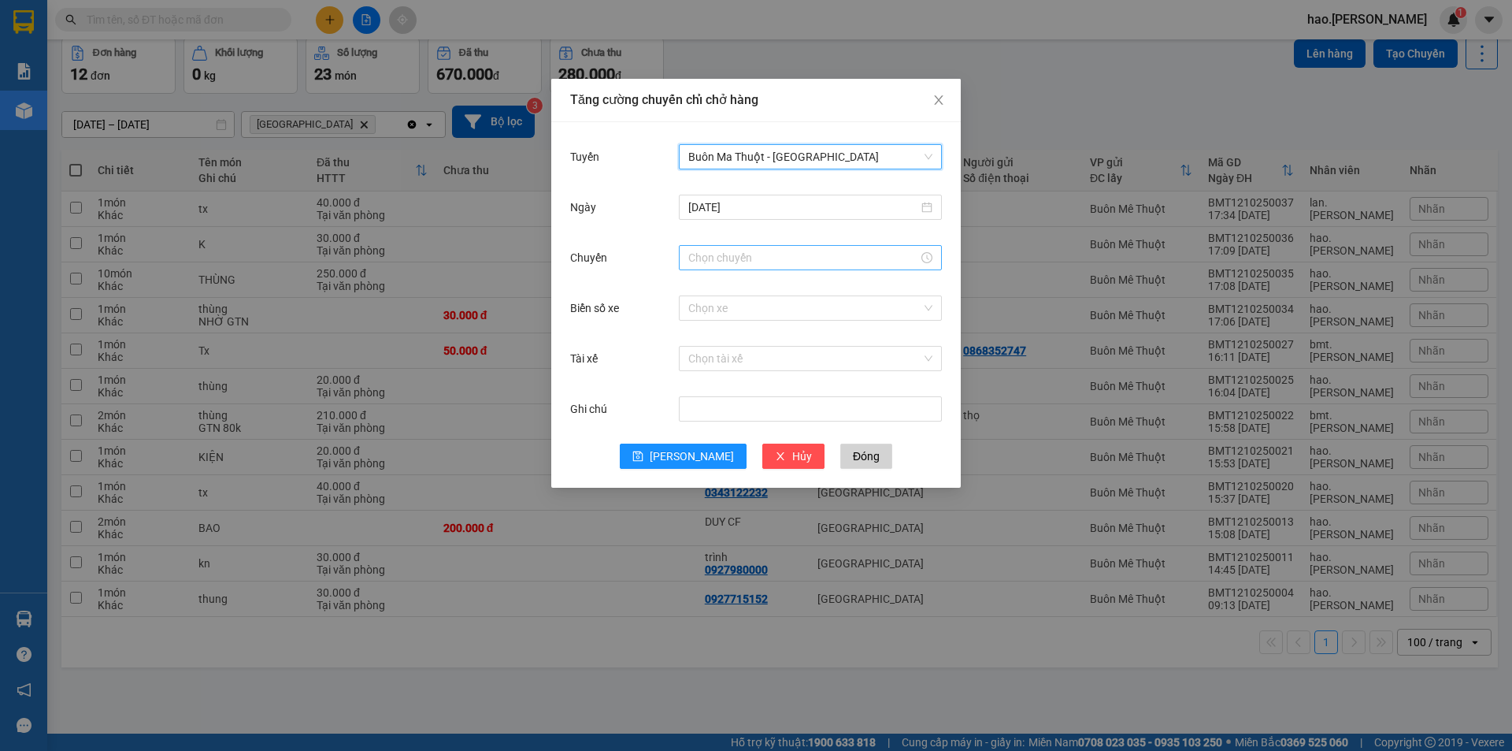
drag, startPoint x: 759, startPoint y: 262, endPoint x: 768, endPoint y: 270, distance: 11.7
click at [759, 263] on input "Chuyến" at bounding box center [803, 257] width 230 height 17
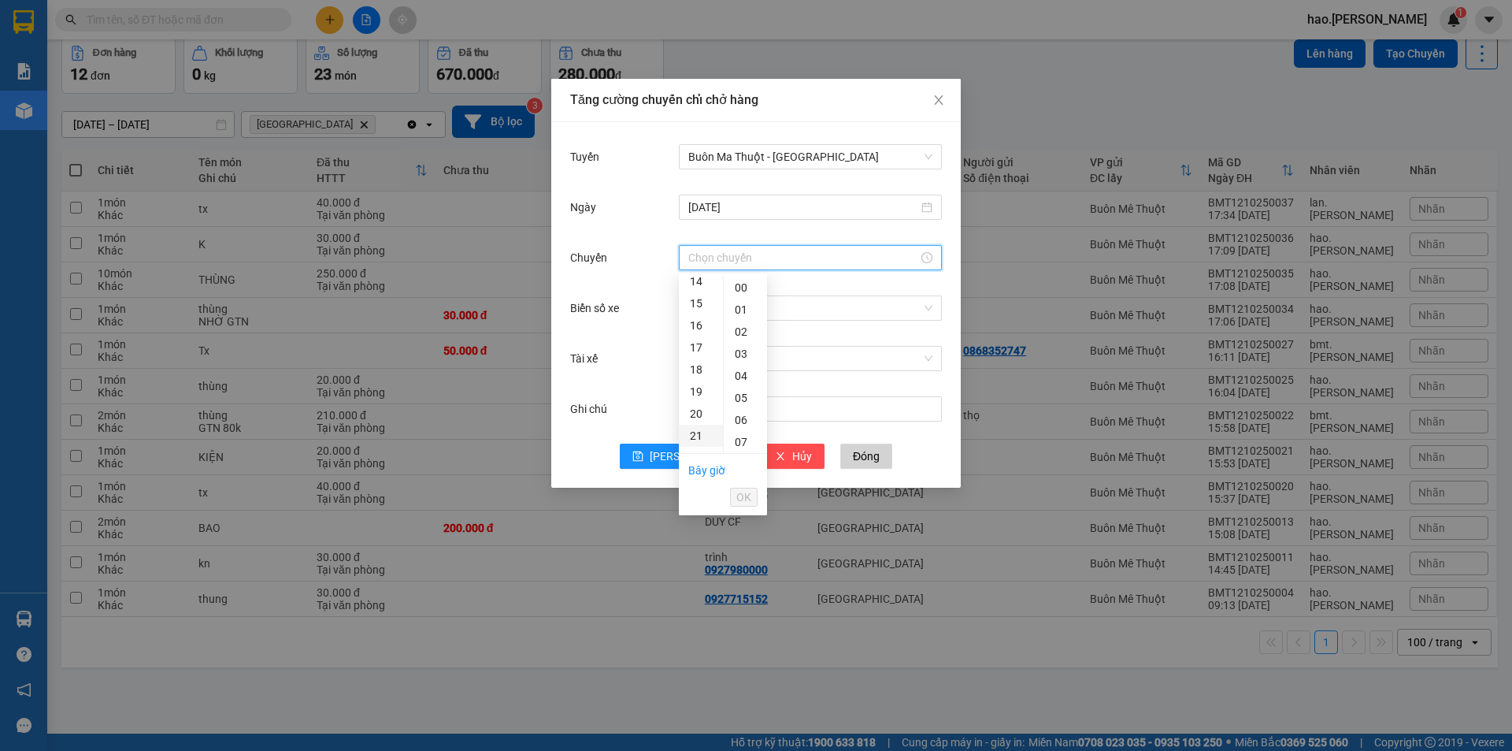
drag, startPoint x: 701, startPoint y: 361, endPoint x: 708, endPoint y: 386, distance: 26.2
click at [703, 363] on div "18" at bounding box center [701, 369] width 44 height 22
type input "18:00"
click at [738, 497] on span "OK" at bounding box center [743, 496] width 15 height 17
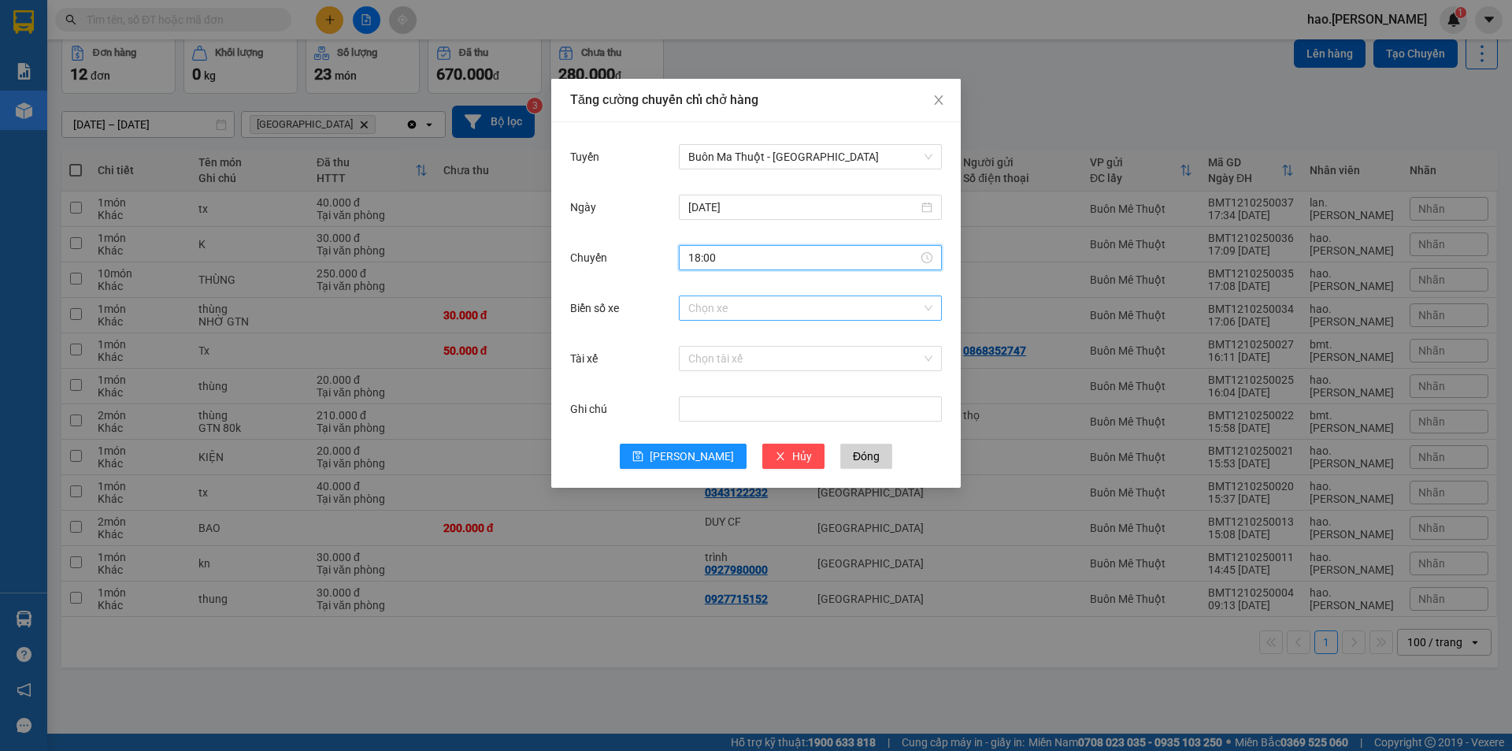
click at [800, 309] on input "Biển số xe" at bounding box center [804, 308] width 233 height 24
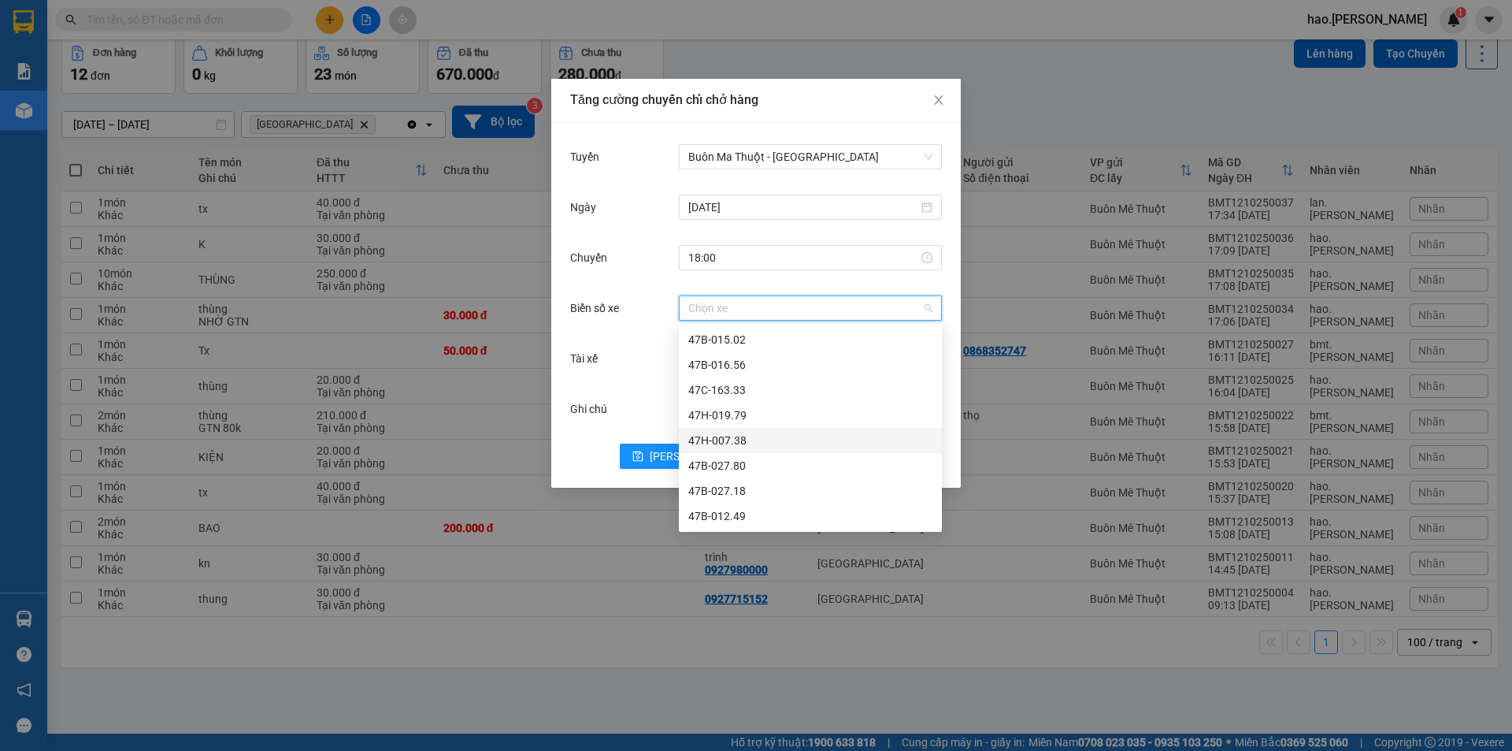
click at [730, 443] on div "47H-007.38" at bounding box center [810, 440] width 244 height 17
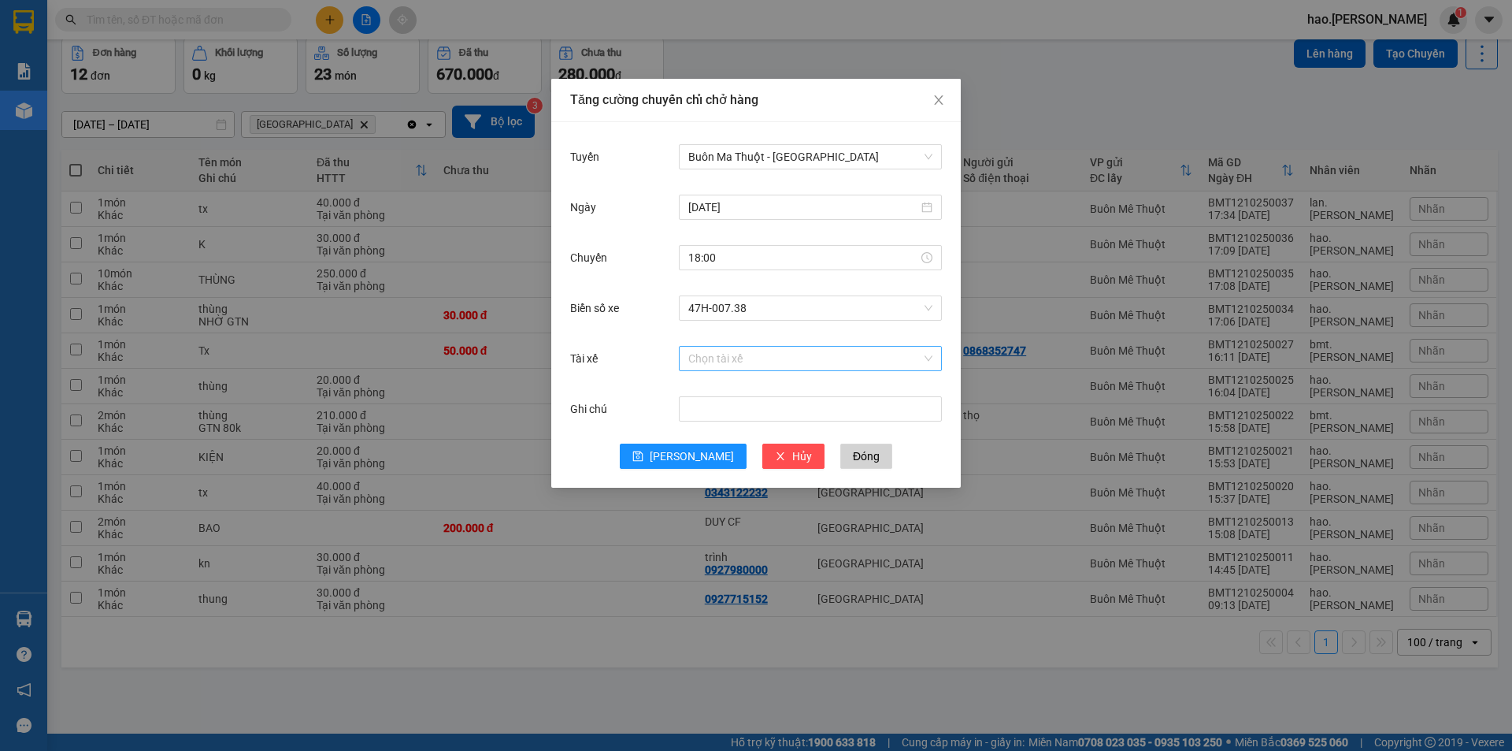
click at [795, 348] on div "Chọn tài xế" at bounding box center [810, 359] width 263 height 32
click at [793, 356] on input "Tài xế" at bounding box center [804, 359] width 233 height 24
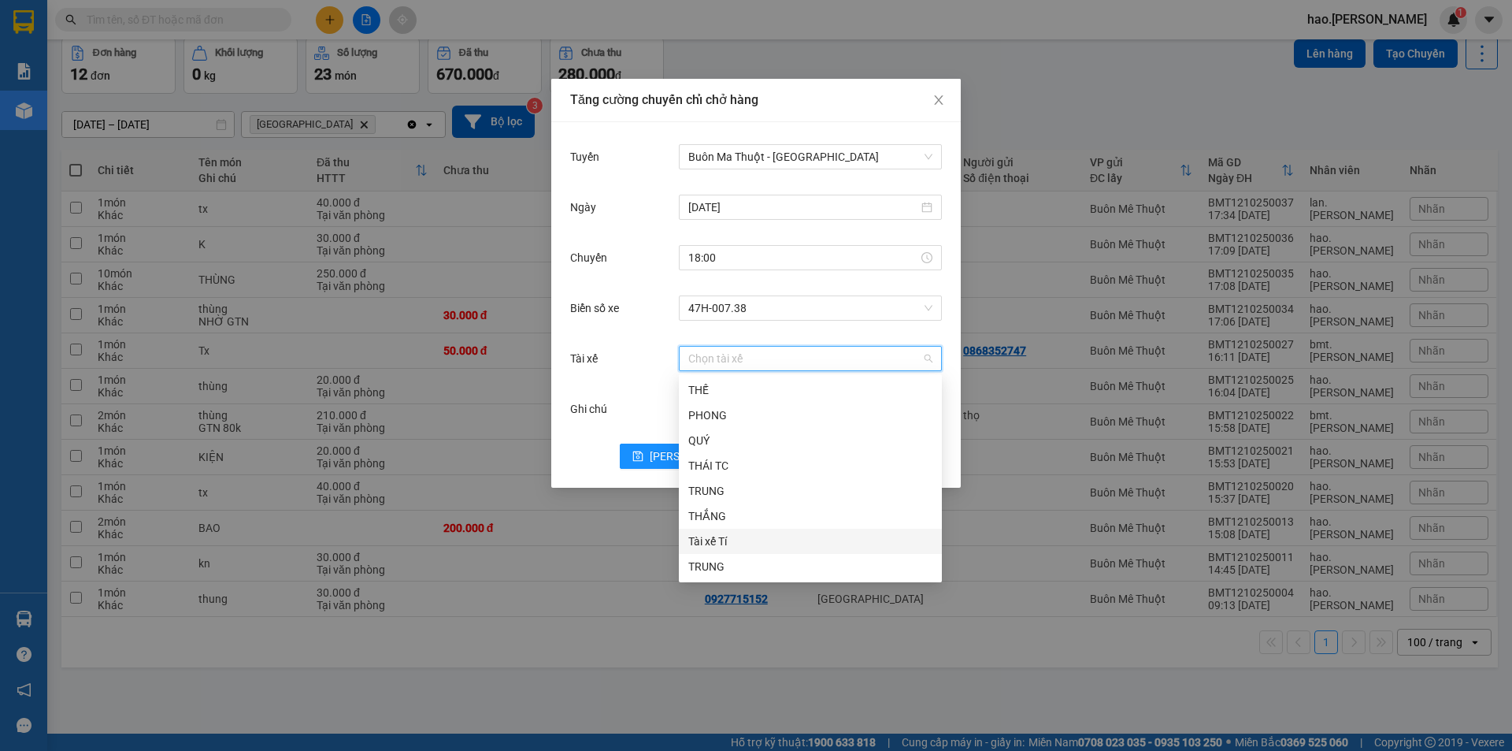
scroll to position [731, 0]
click at [744, 514] on div "TX TÙNG" at bounding box center [810, 515] width 244 height 17
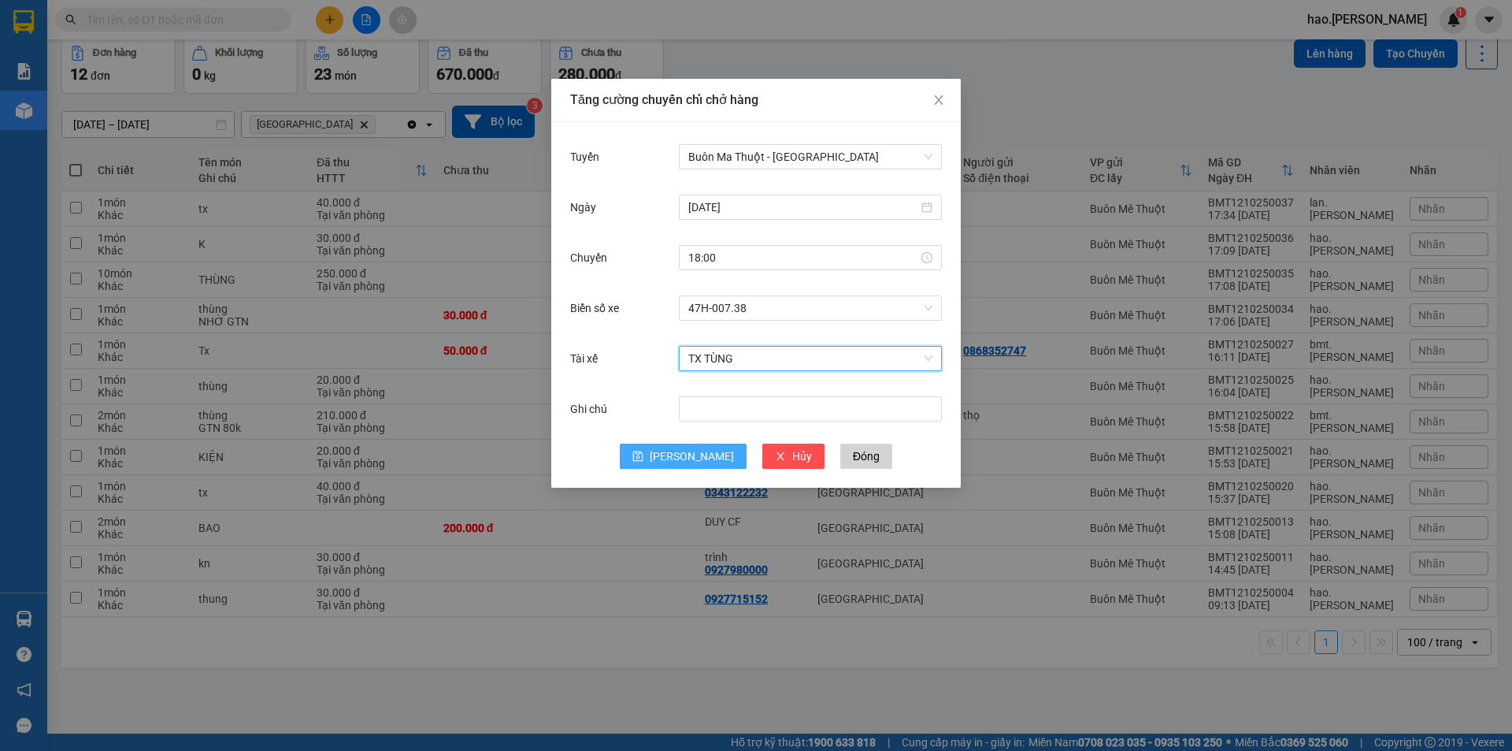
click at [695, 457] on span "[PERSON_NAME]" at bounding box center [692, 455] width 84 height 17
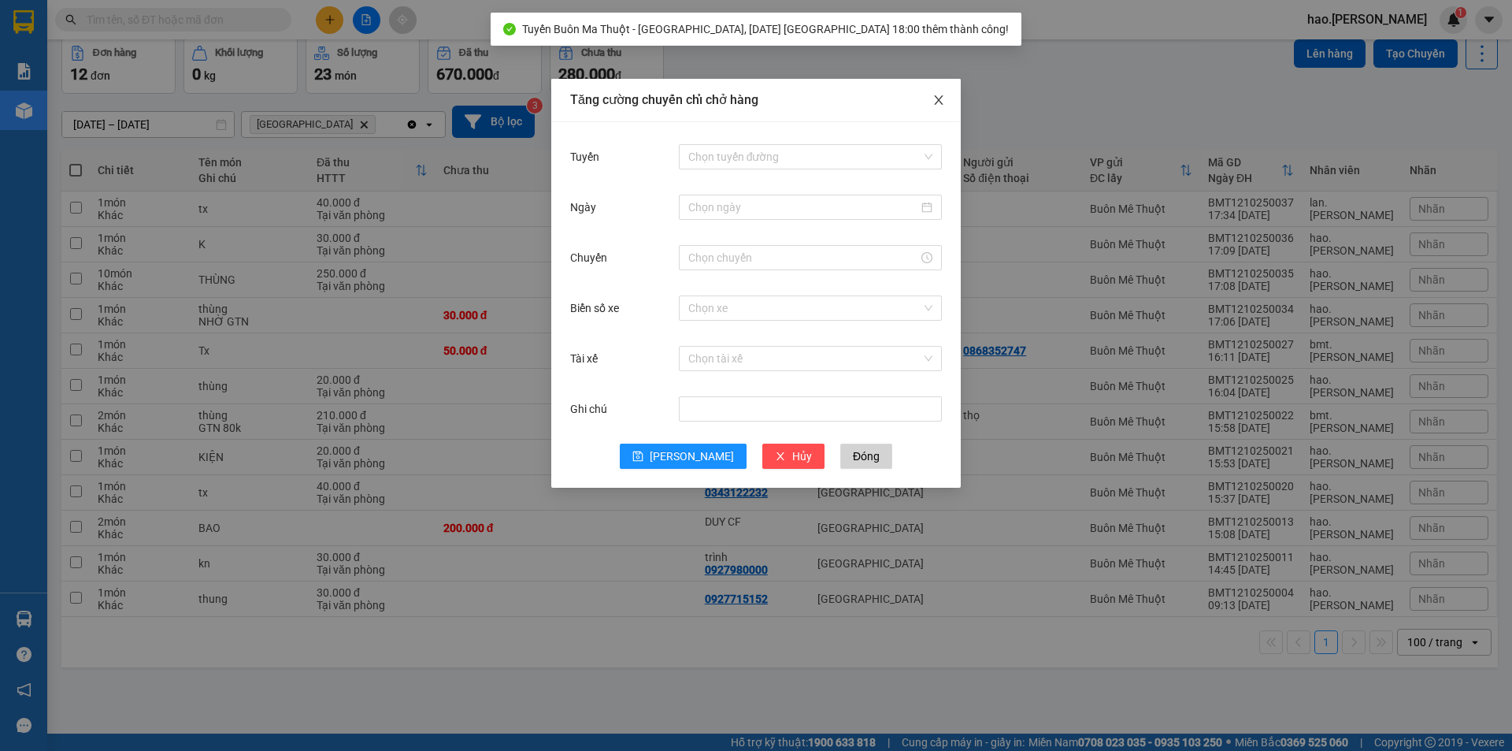
click at [935, 98] on icon "close" at bounding box center [939, 100] width 13 height 13
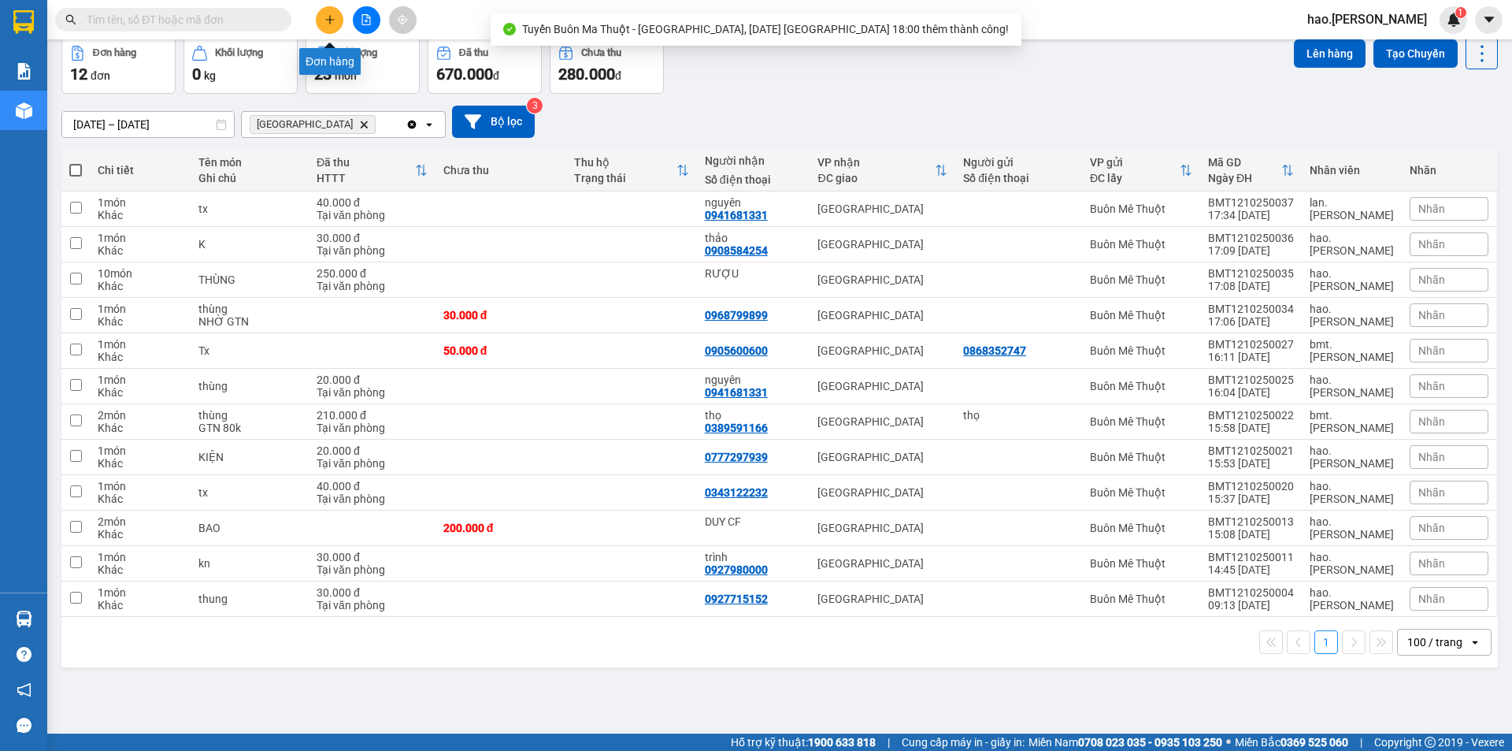
click at [332, 17] on icon "plus" at bounding box center [329, 19] width 11 height 11
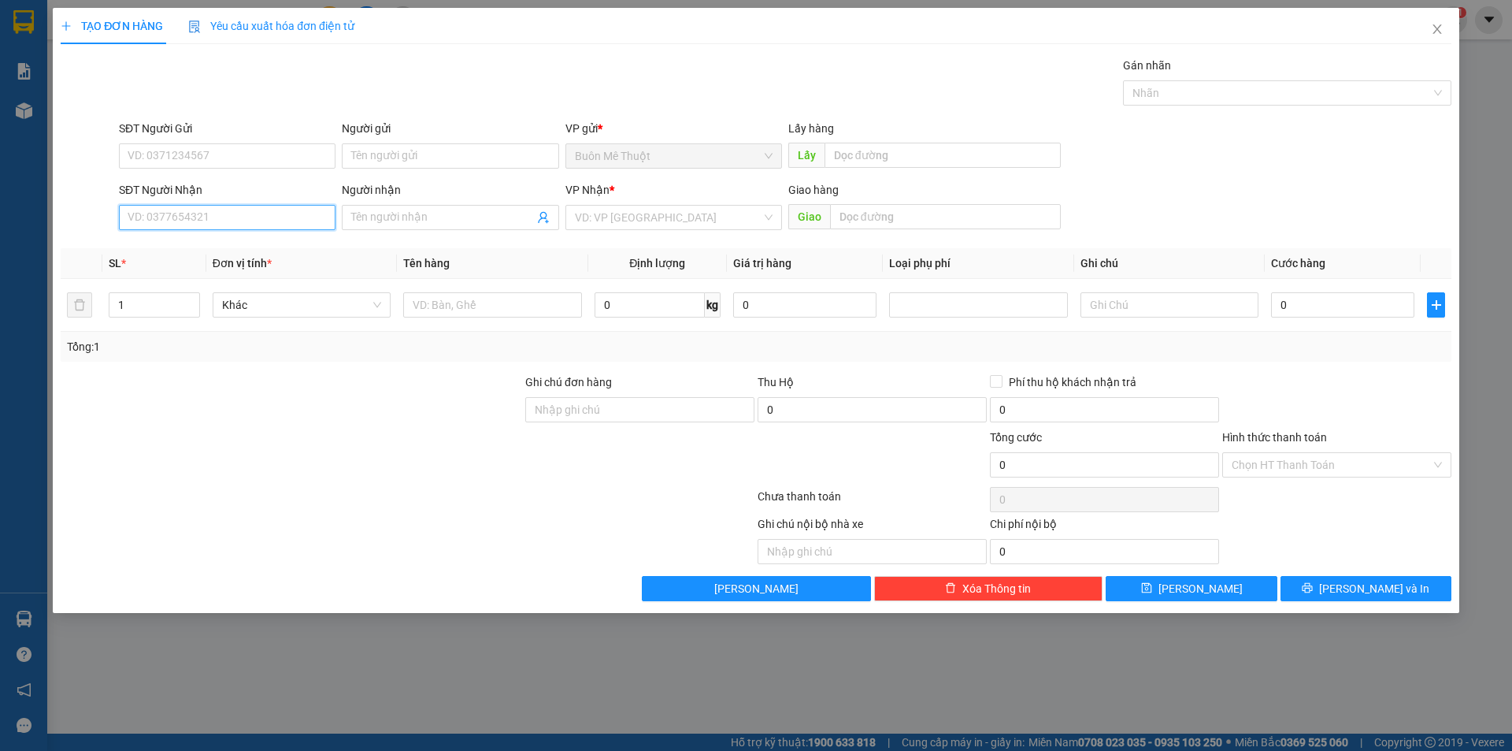
click at [259, 213] on input "SĐT Người Nhận" at bounding box center [227, 217] width 217 height 25
drag, startPoint x: 180, startPoint y: 245, endPoint x: 196, endPoint y: 242, distance: 16.1
click at [184, 243] on div "0988474999" at bounding box center [227, 248] width 198 height 17
type input "0988474999"
type input "100.000"
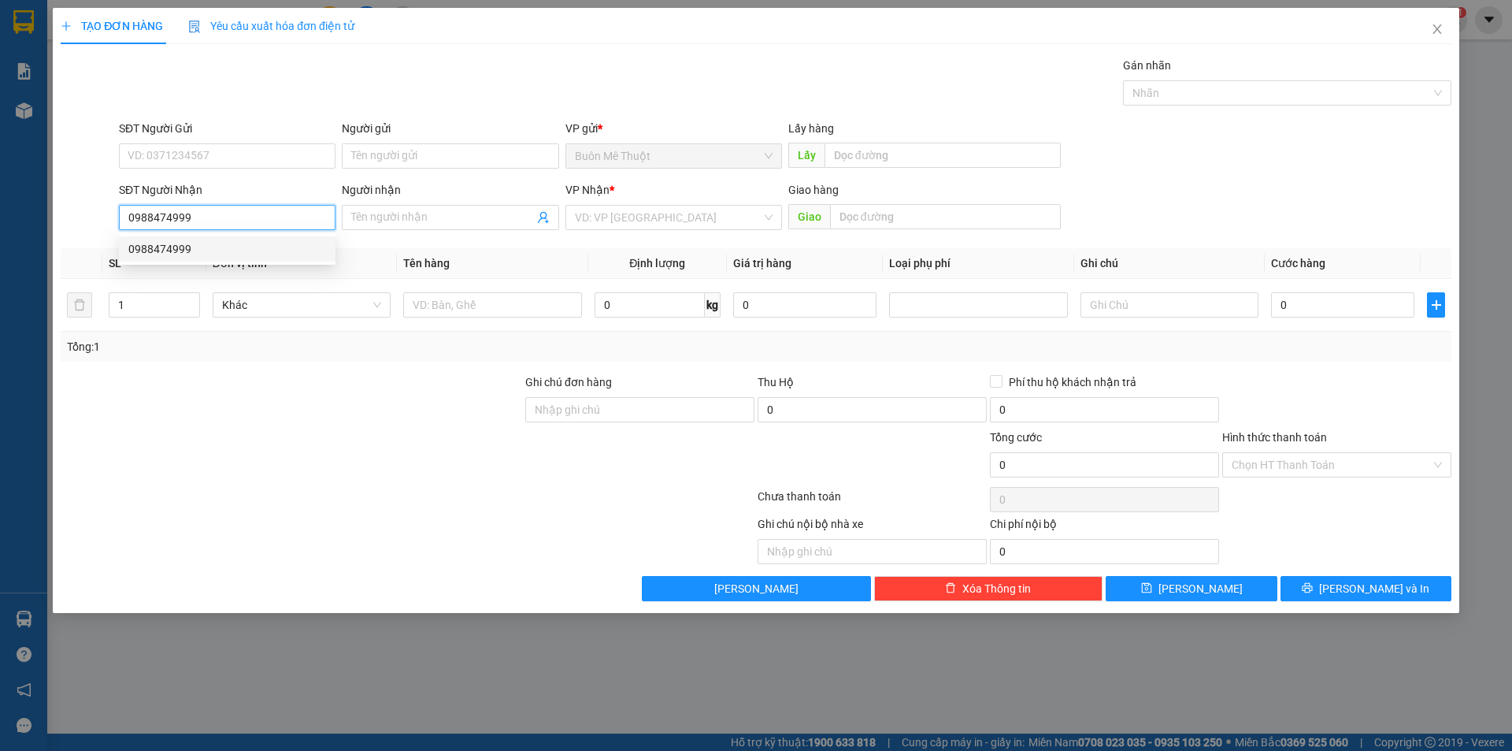
type input "100.000"
type input "0988474999"
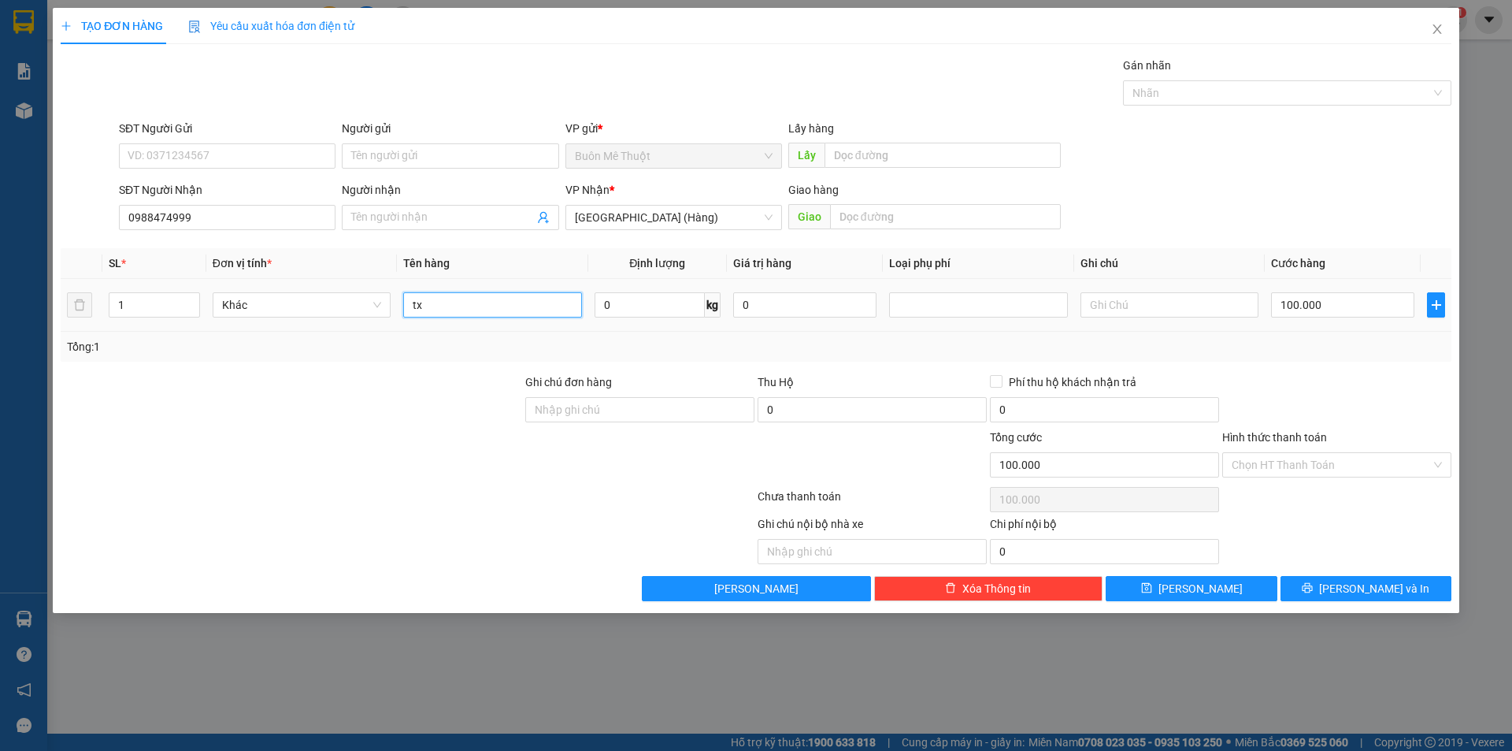
click at [490, 302] on input "tx" at bounding box center [492, 304] width 178 height 25
type input "tHUNG"
click at [1334, 291] on div "100.000" at bounding box center [1342, 305] width 143 height 32
click at [1329, 298] on input "100.000" at bounding box center [1342, 304] width 143 height 25
type input "6"
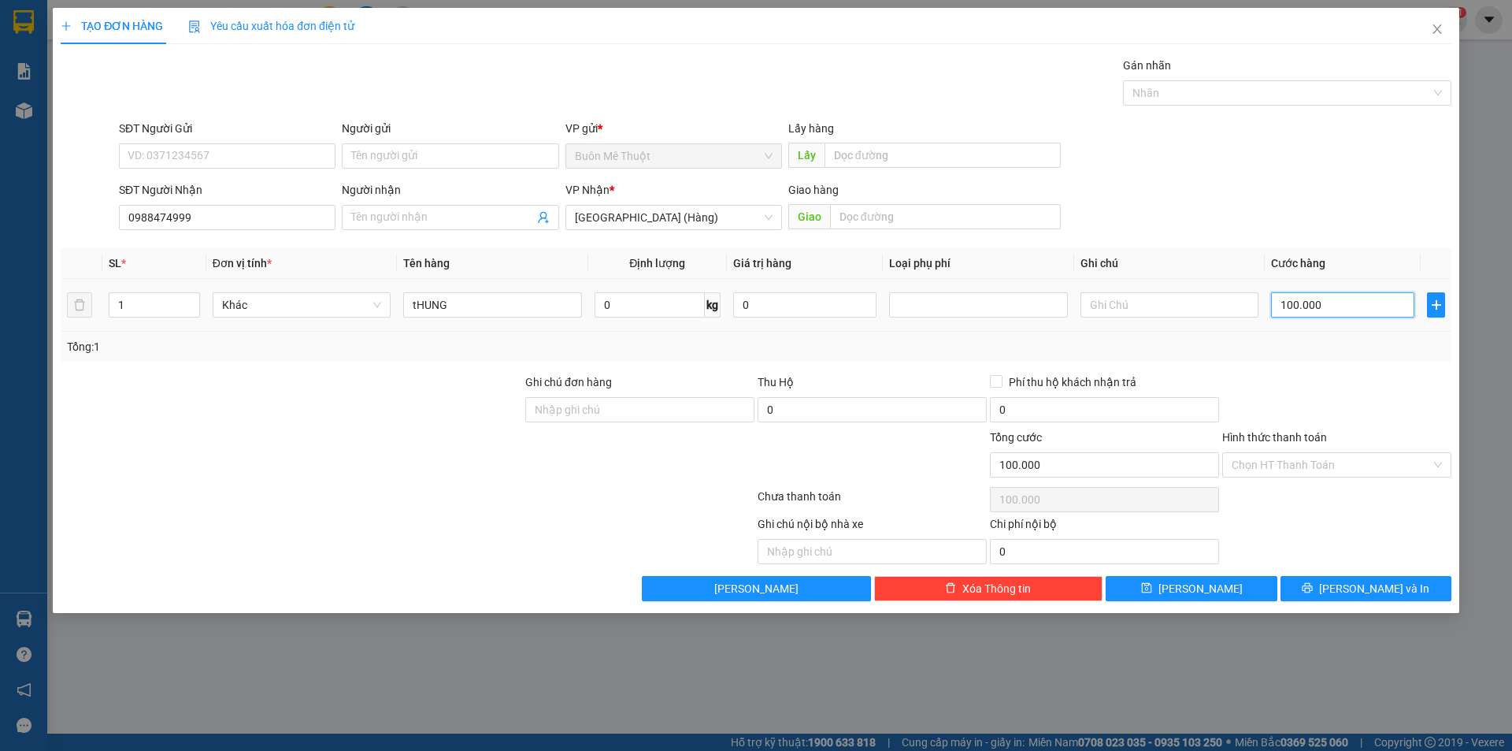
type input "6"
type input "60"
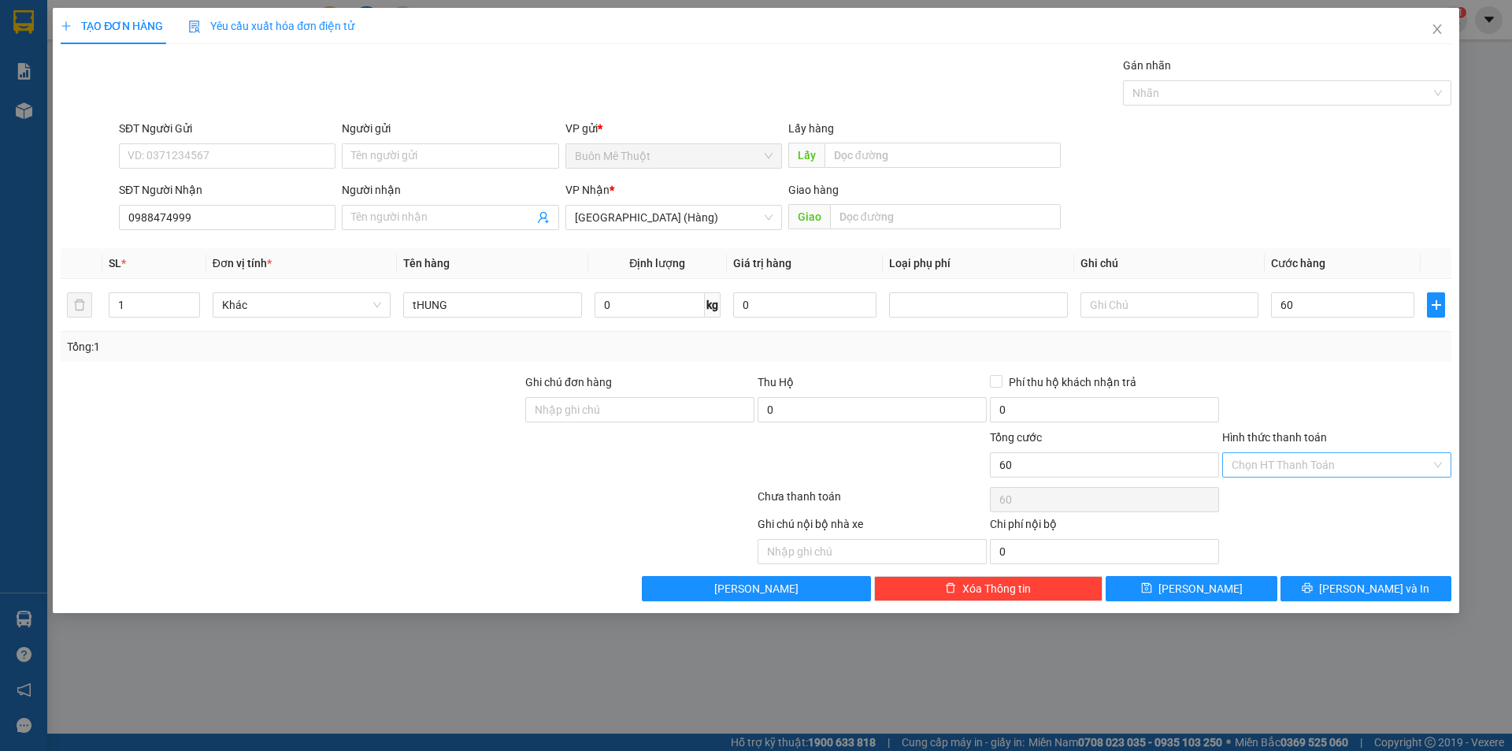
type input "60.000"
click at [1307, 462] on input "Hình thức thanh toán" at bounding box center [1331, 465] width 199 height 24
drag, startPoint x: 1301, startPoint y: 495, endPoint x: 1455, endPoint y: 568, distance: 170.2
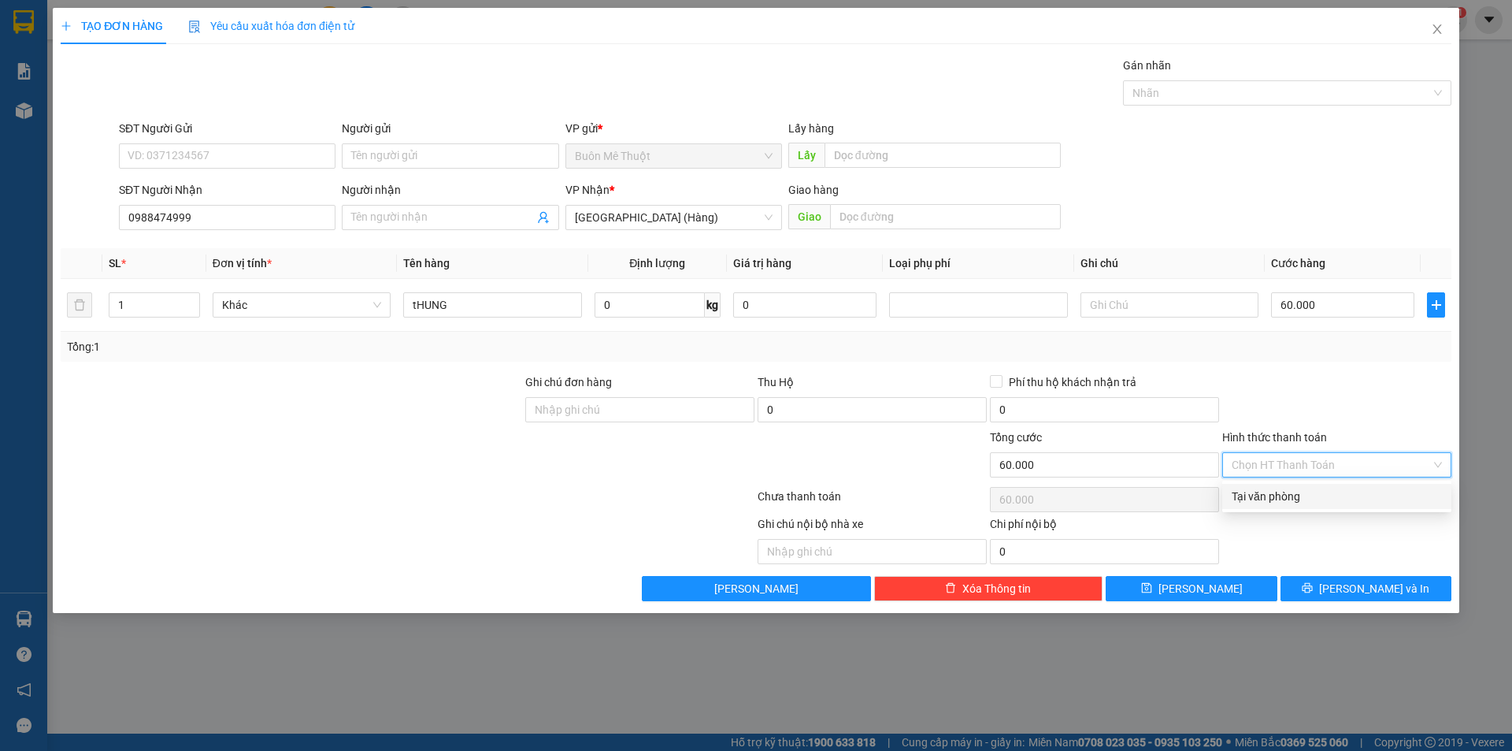
click at [1302, 495] on div "Tại văn phòng" at bounding box center [1337, 496] width 210 height 17
type input "0"
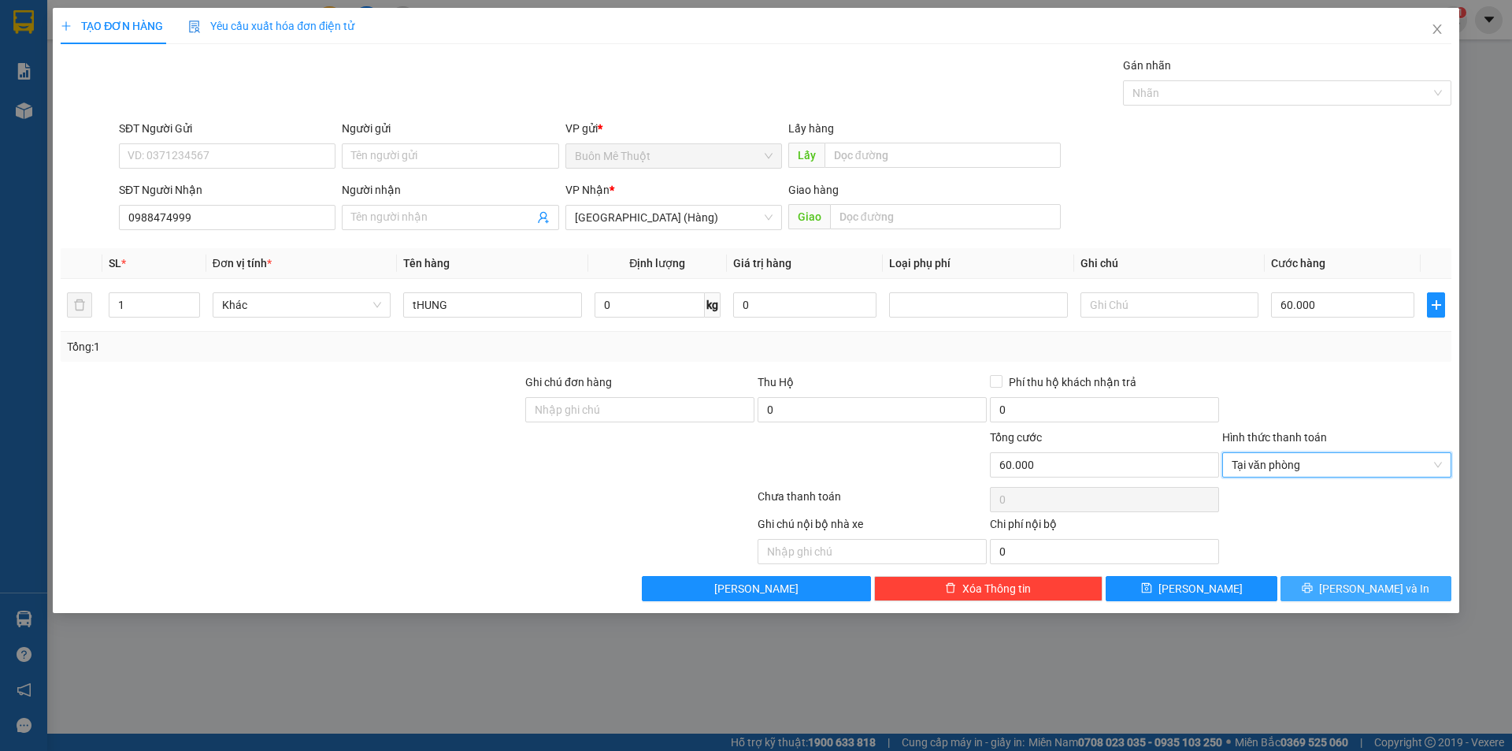
drag, startPoint x: 1366, startPoint y: 587, endPoint x: 1370, endPoint y: 594, distance: 8.1
click at [1366, 588] on span "[PERSON_NAME] và In" at bounding box center [1374, 588] width 110 height 17
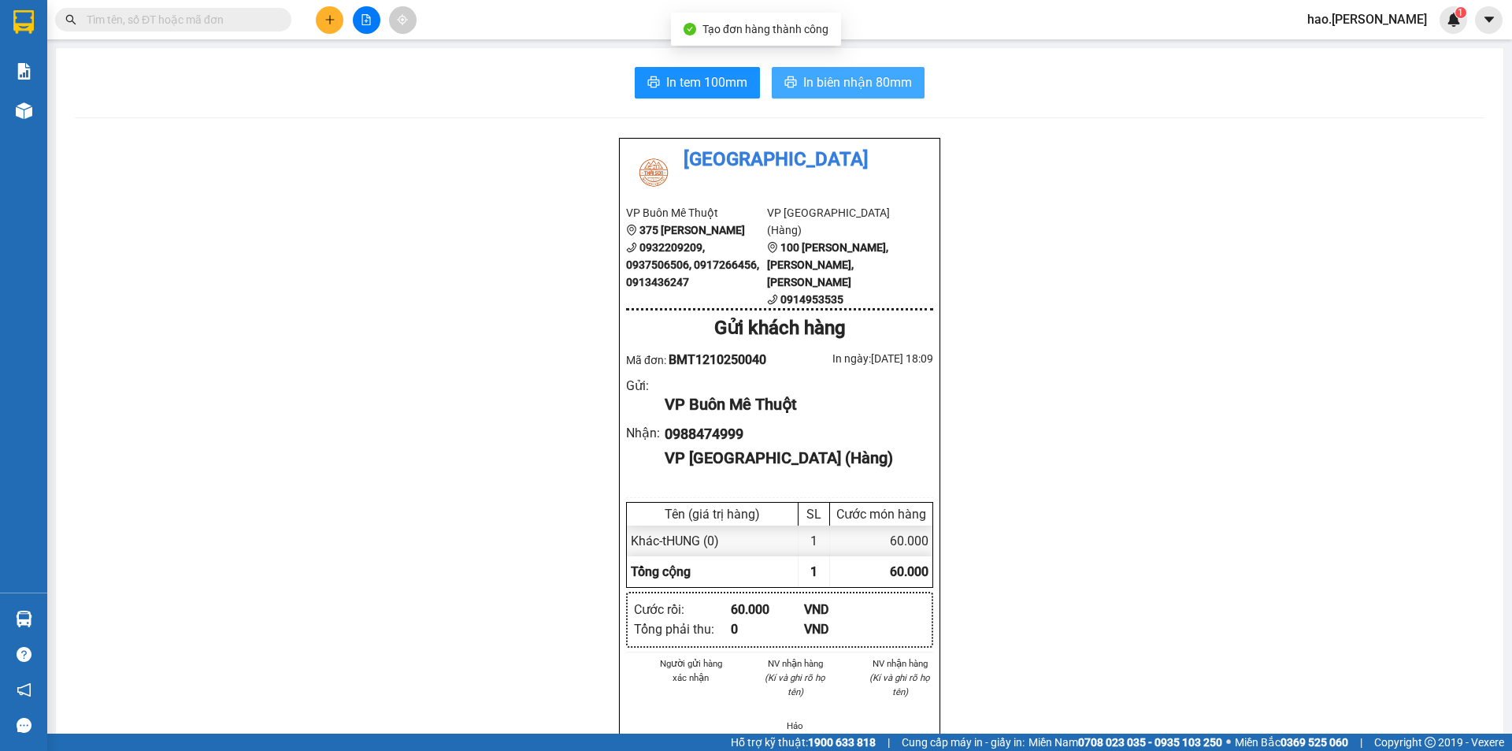
click at [879, 87] on span "In biên nhận 80mm" at bounding box center [857, 82] width 109 height 20
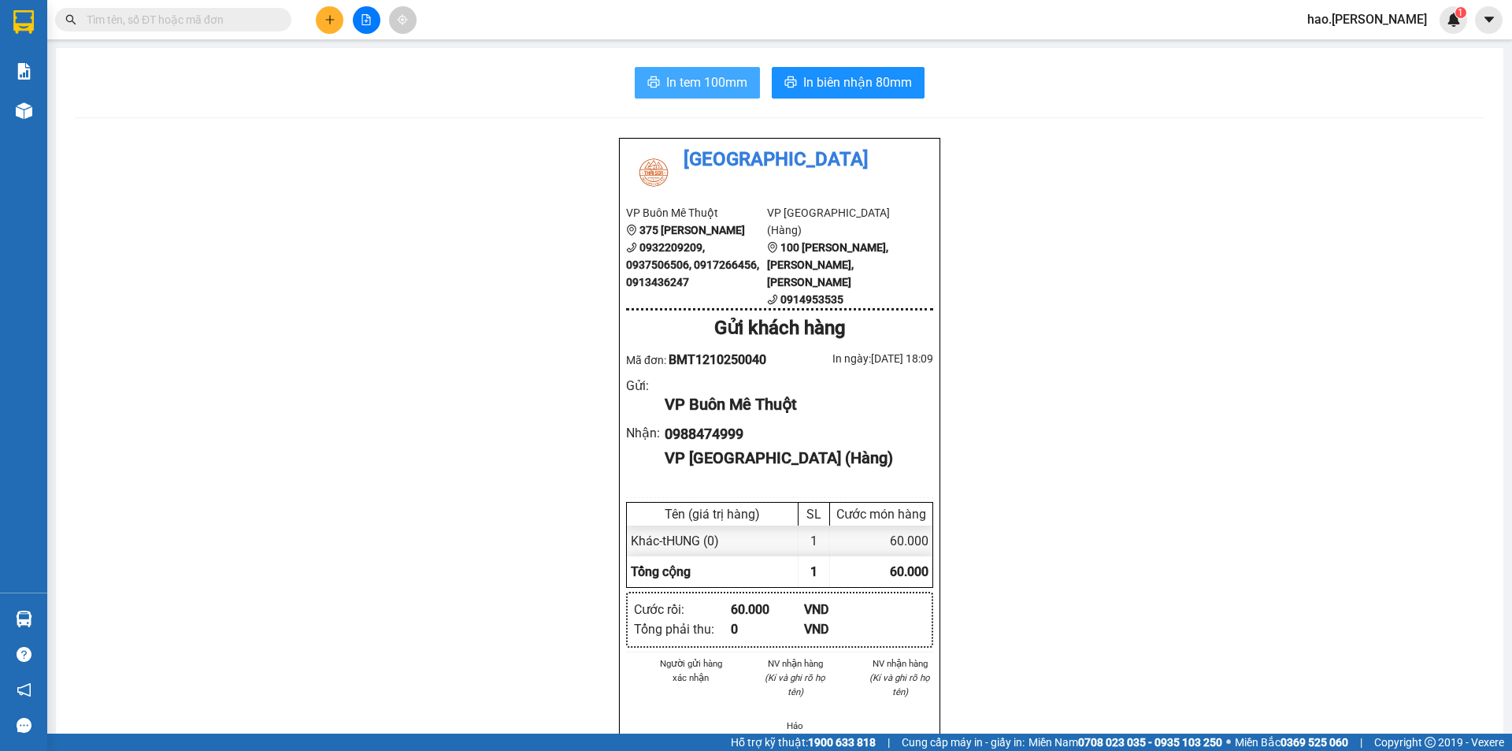
click at [666, 81] on span "In tem 100mm" at bounding box center [706, 82] width 81 height 20
drag, startPoint x: 324, startPoint y: 17, endPoint x: 345, endPoint y: 0, distance: 27.4
click at [338, 3] on div "Kết quả tìm kiếm ( 0 ) Bộ lọc No Data hao.thaison 1" at bounding box center [756, 19] width 1512 height 39
click at [334, 34] on div "Kết quả tìm kiếm ( 0 ) Bộ lọc No Data hao.thaison 1" at bounding box center [756, 19] width 1512 height 39
click at [332, 29] on button at bounding box center [330, 20] width 28 height 28
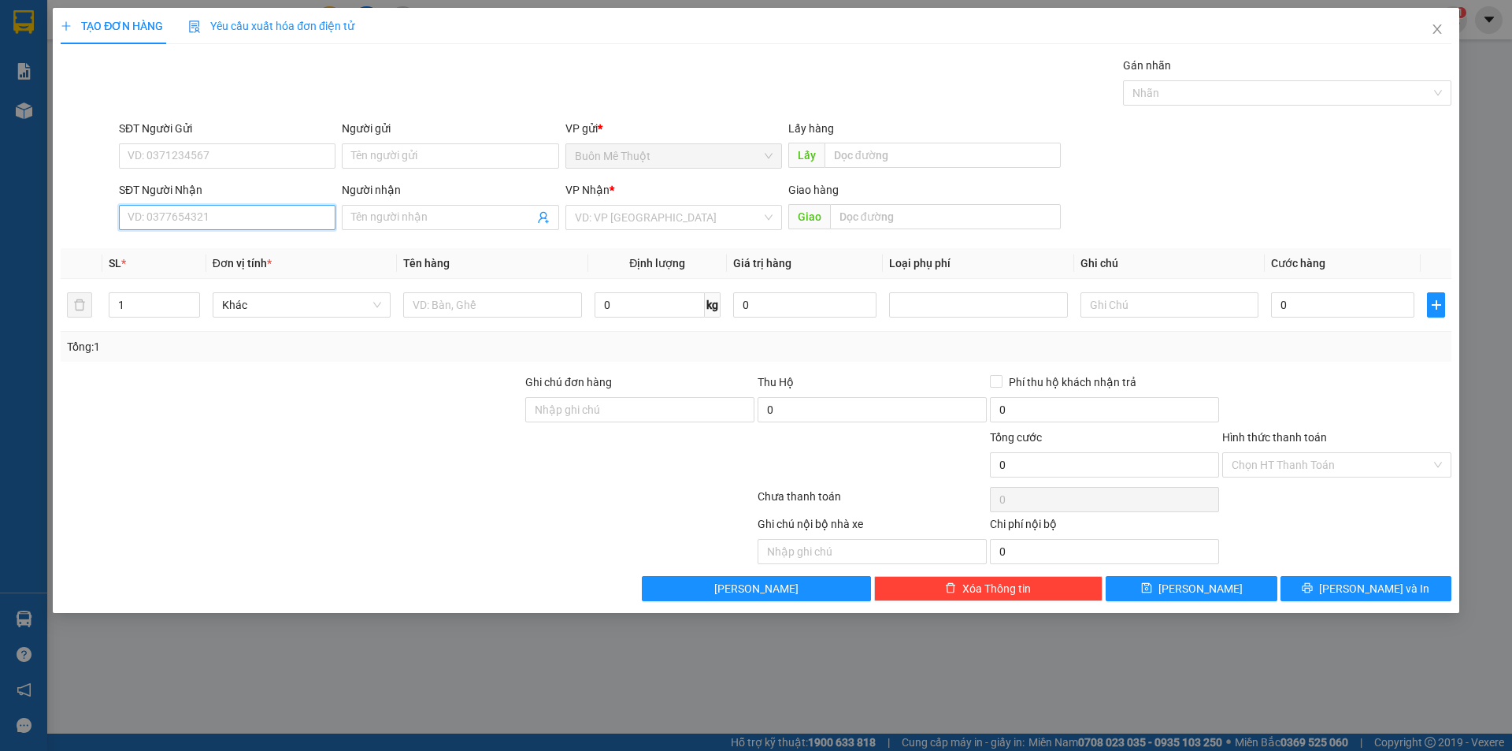
drag, startPoint x: 235, startPoint y: 221, endPoint x: 317, endPoint y: 206, distance: 84.0
click at [242, 220] on input "SĐT Người Nhận" at bounding box center [227, 217] width 217 height 25
drag, startPoint x: 171, startPoint y: 247, endPoint x: 167, endPoint y: 254, distance: 8.1
click at [171, 248] on div "0915204849" at bounding box center [227, 248] width 198 height 17
type input "0915204849"
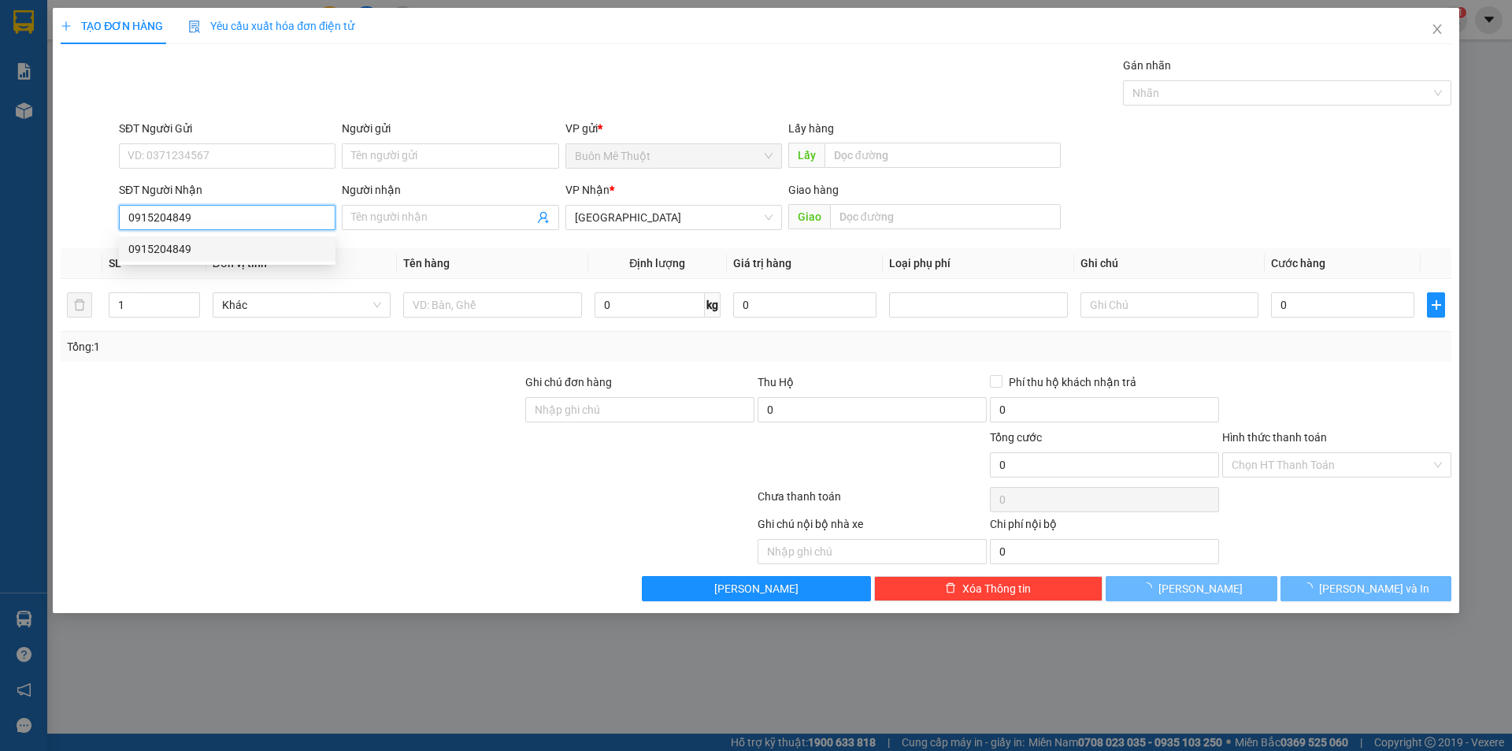
type input "50.000"
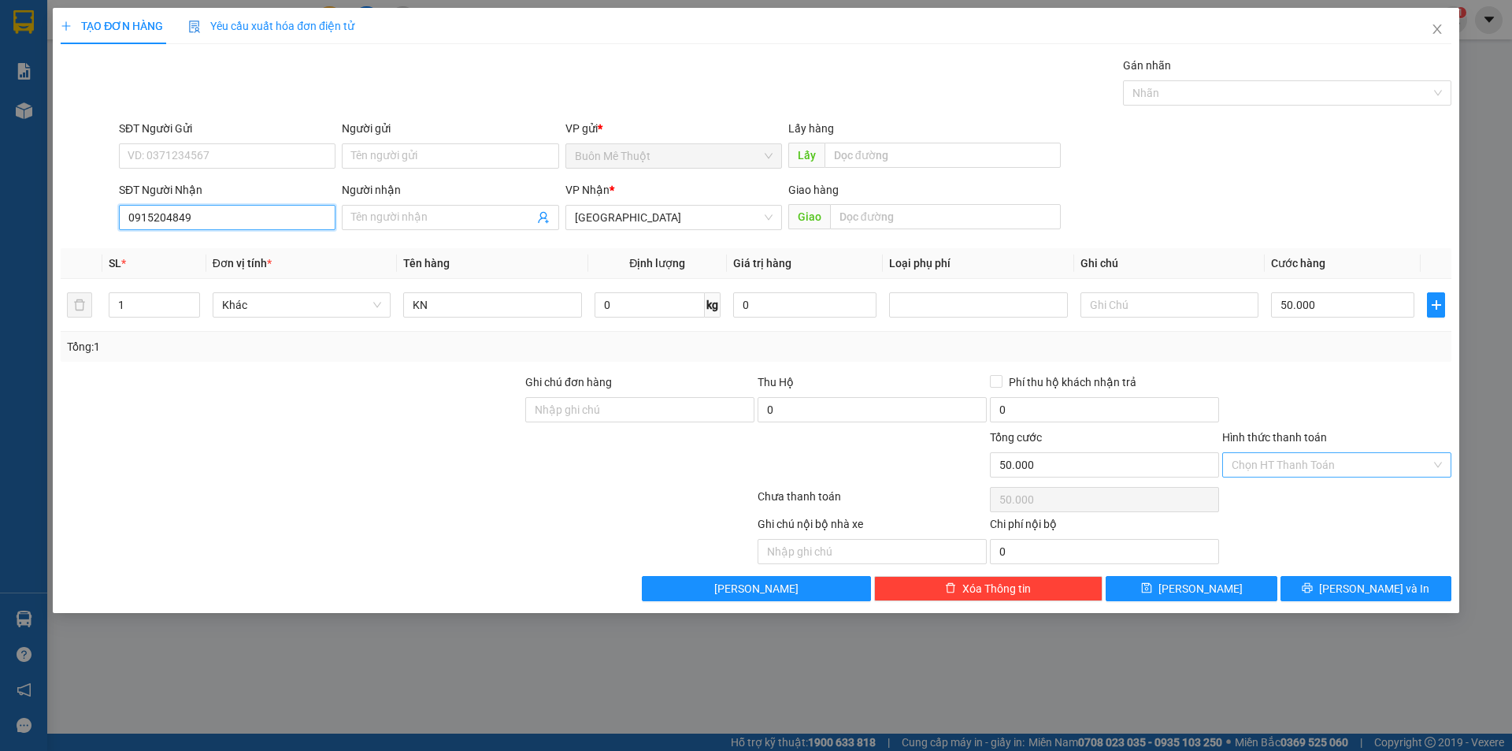
type input "0915204849"
click at [1333, 458] on input "Hình thức thanh toán" at bounding box center [1331, 465] width 199 height 24
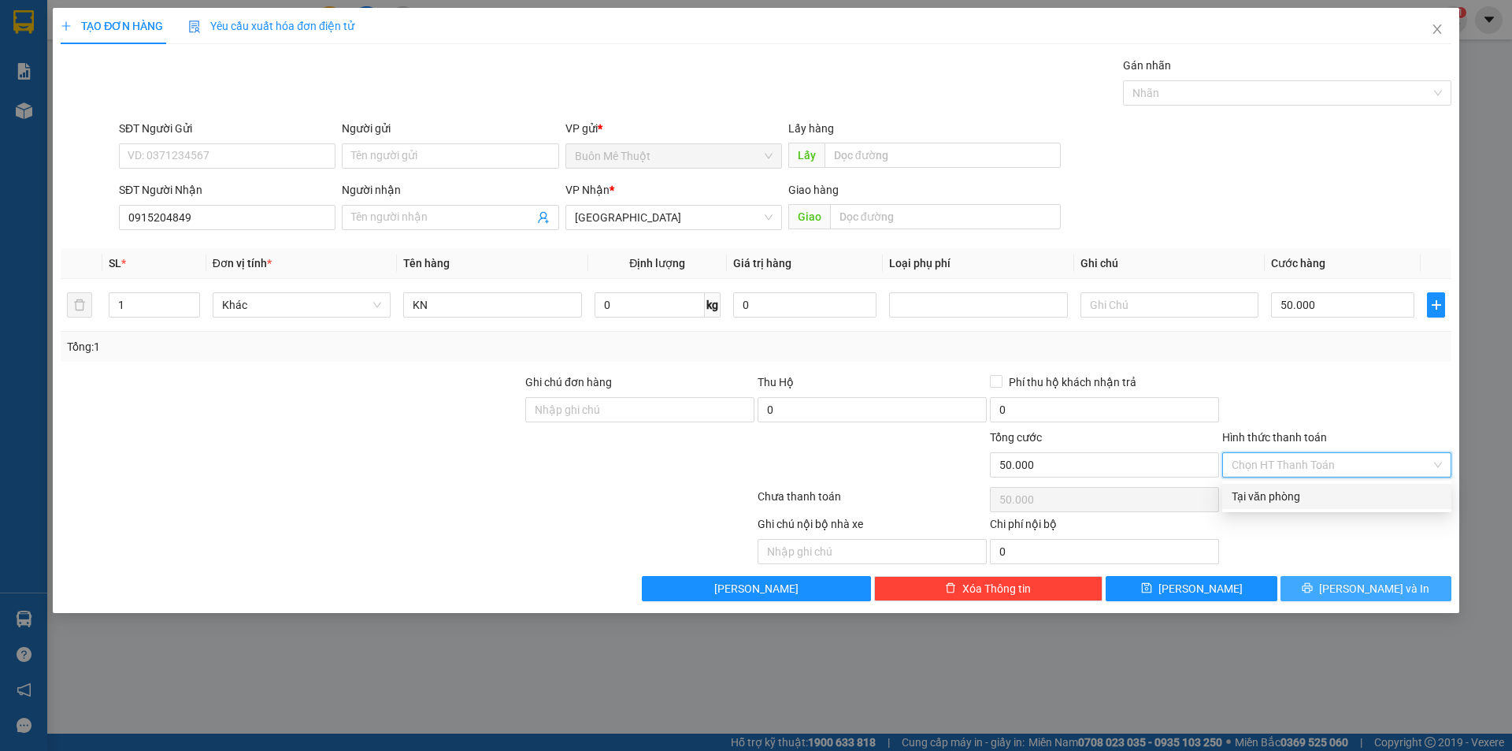
drag, startPoint x: 1379, startPoint y: 591, endPoint x: 1387, endPoint y: 573, distance: 19.0
click at [1384, 586] on span "[PERSON_NAME] và In" at bounding box center [1374, 588] width 110 height 17
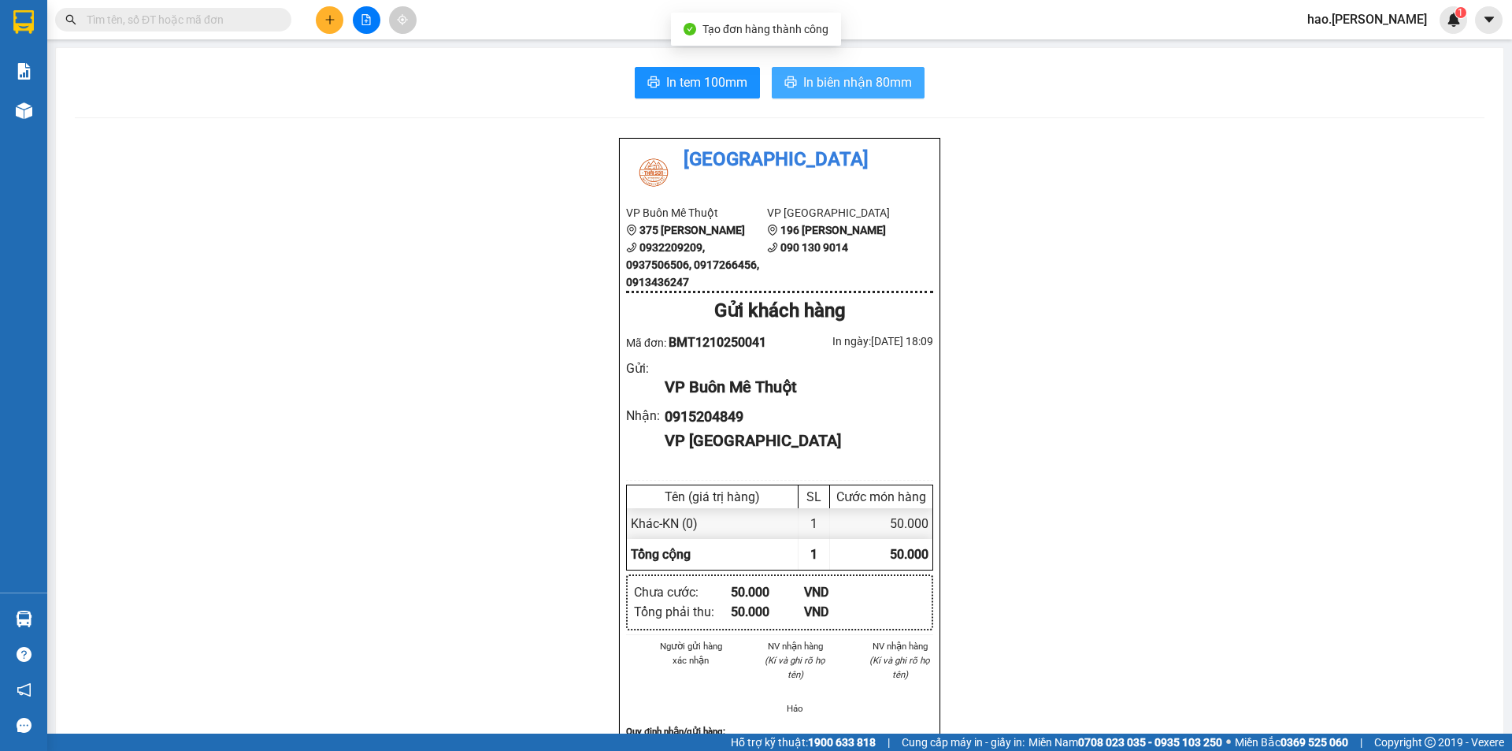
click at [871, 83] on span "In biên nhận 80mm" at bounding box center [857, 82] width 109 height 20
click at [336, 24] on button at bounding box center [330, 20] width 28 height 28
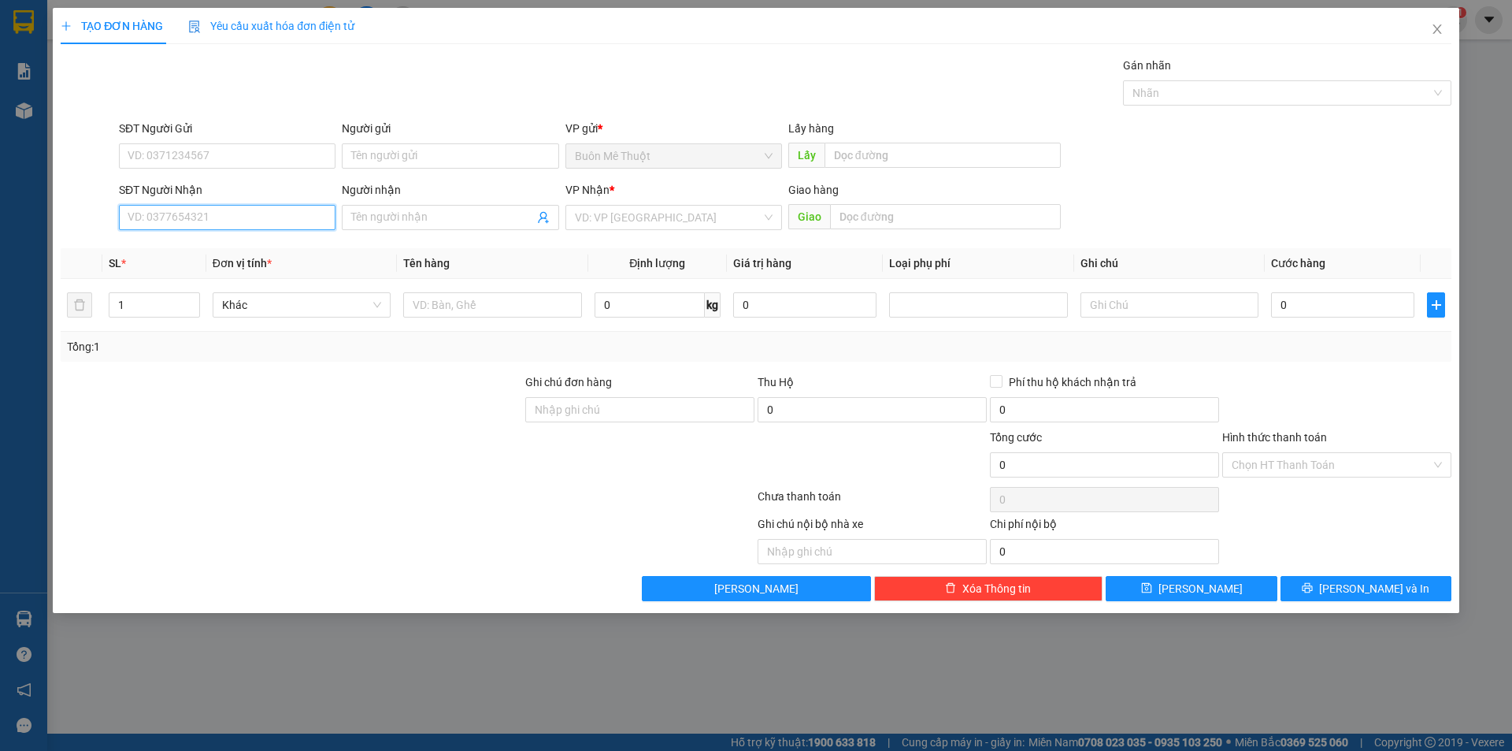
click at [202, 214] on input "SĐT Người Nhận" at bounding box center [227, 217] width 217 height 25
drag, startPoint x: 180, startPoint y: 248, endPoint x: 833, endPoint y: 380, distance: 666.2
click at [180, 247] on div "0908584254 - thảo" at bounding box center [227, 248] width 198 height 17
type input "0908584254"
type input "thảo"
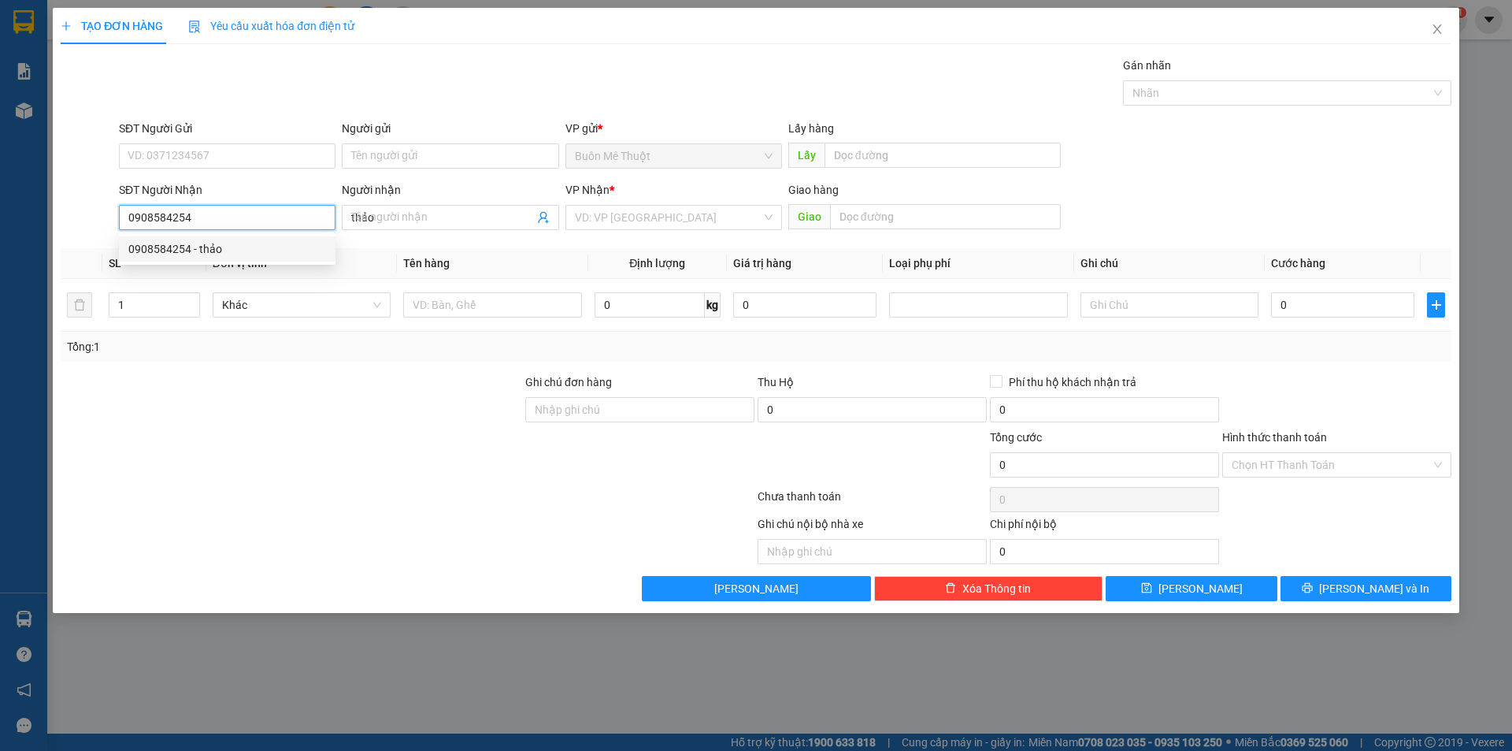
type input "30.000"
type input "0908584254"
click at [1263, 466] on input "Hình thức thanh toán" at bounding box center [1331, 465] width 199 height 24
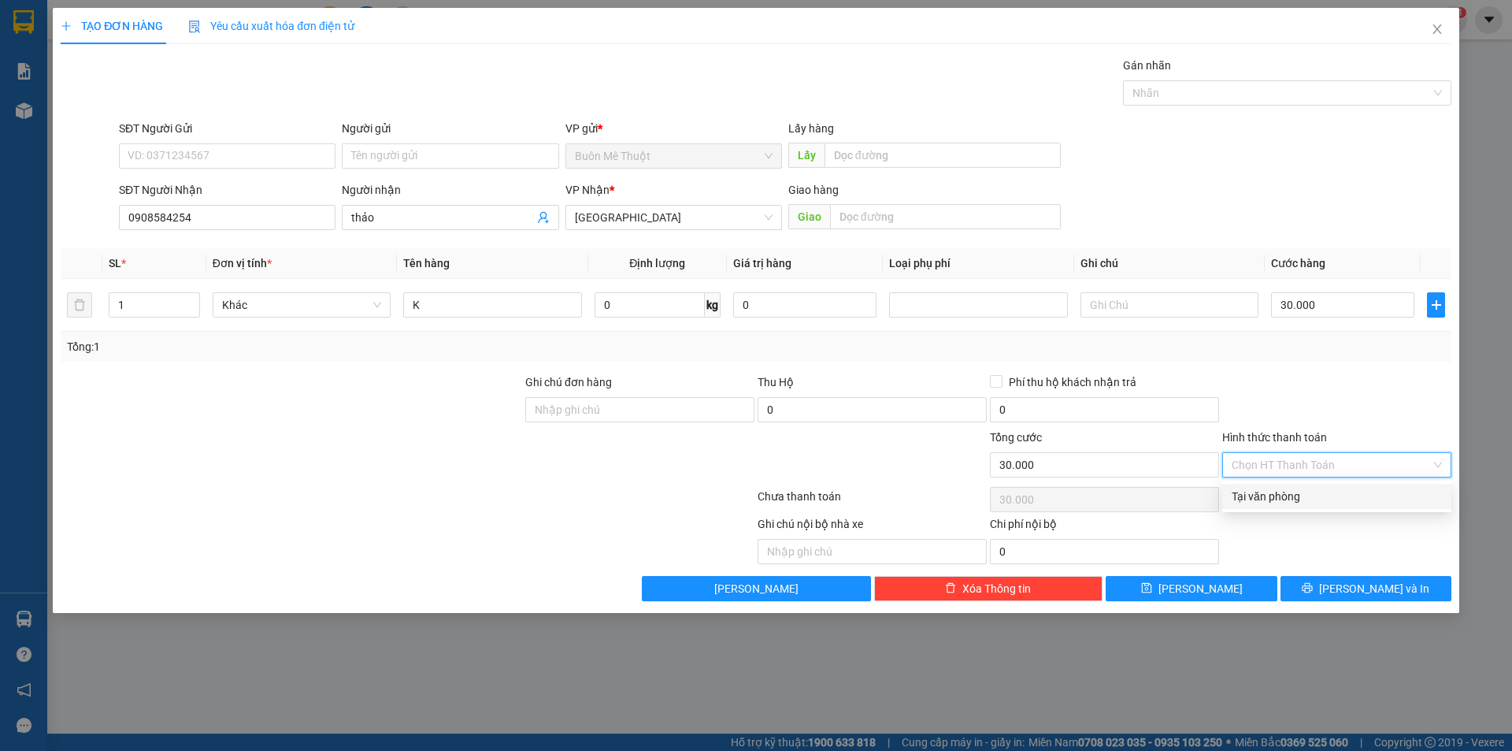
drag, startPoint x: 1263, startPoint y: 502, endPoint x: 1389, endPoint y: 571, distance: 143.8
click at [1275, 505] on div "Tại văn phòng" at bounding box center [1336, 496] width 229 height 25
type input "0"
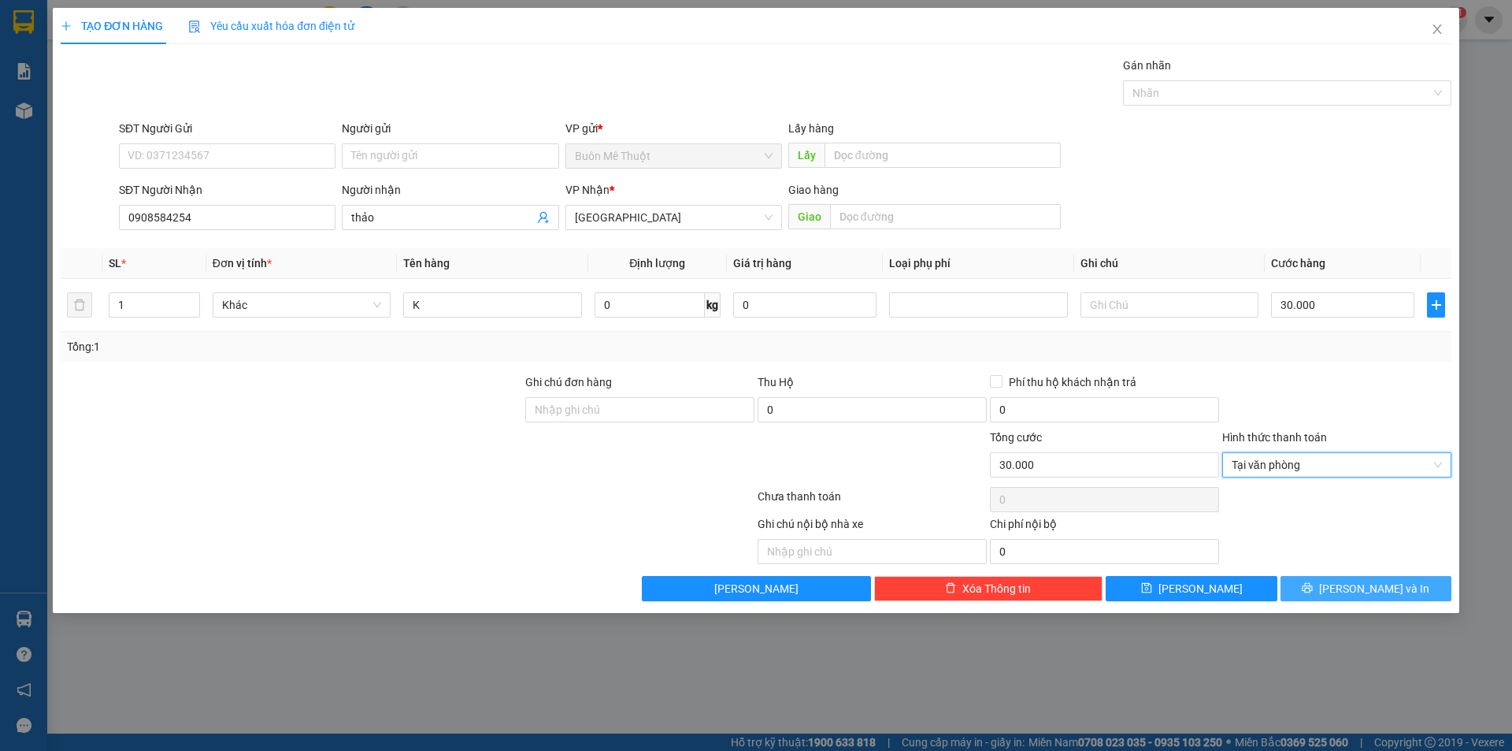
click at [1313, 594] on span "printer" at bounding box center [1307, 588] width 11 height 13
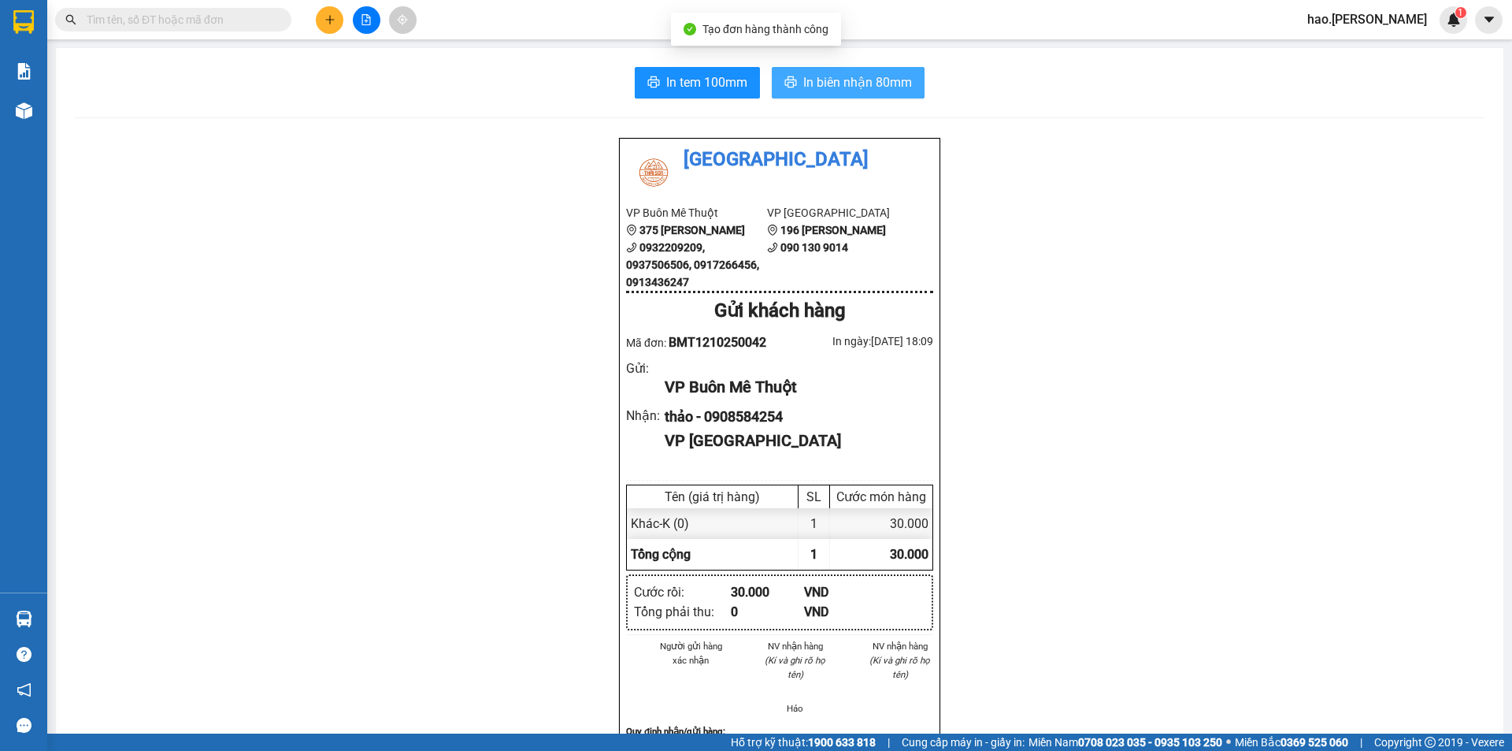
drag, startPoint x: 836, startPoint y: 92, endPoint x: 1099, endPoint y: 191, distance: 281.9
click at [836, 93] on button "In biên nhận 80mm" at bounding box center [848, 83] width 153 height 32
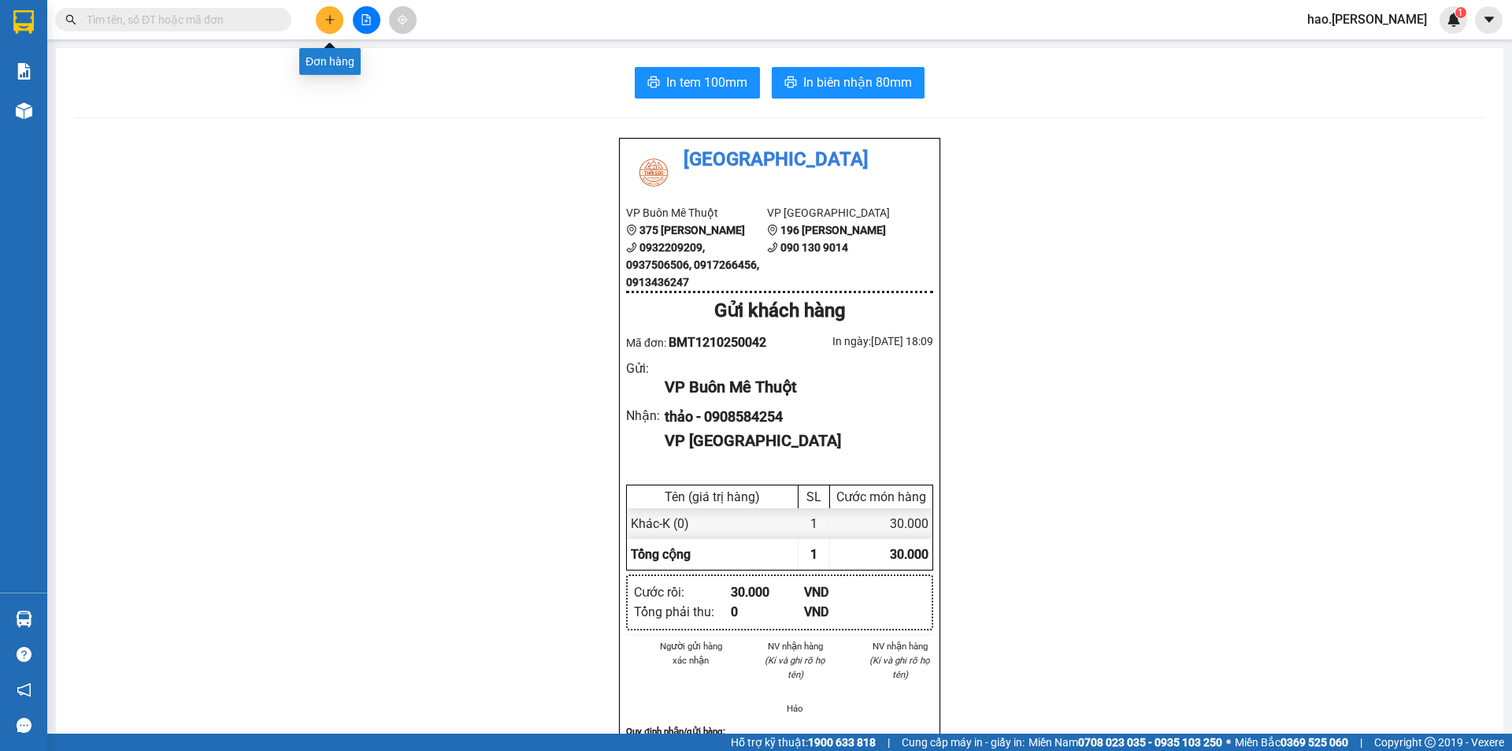
click at [325, 26] on button at bounding box center [330, 20] width 28 height 28
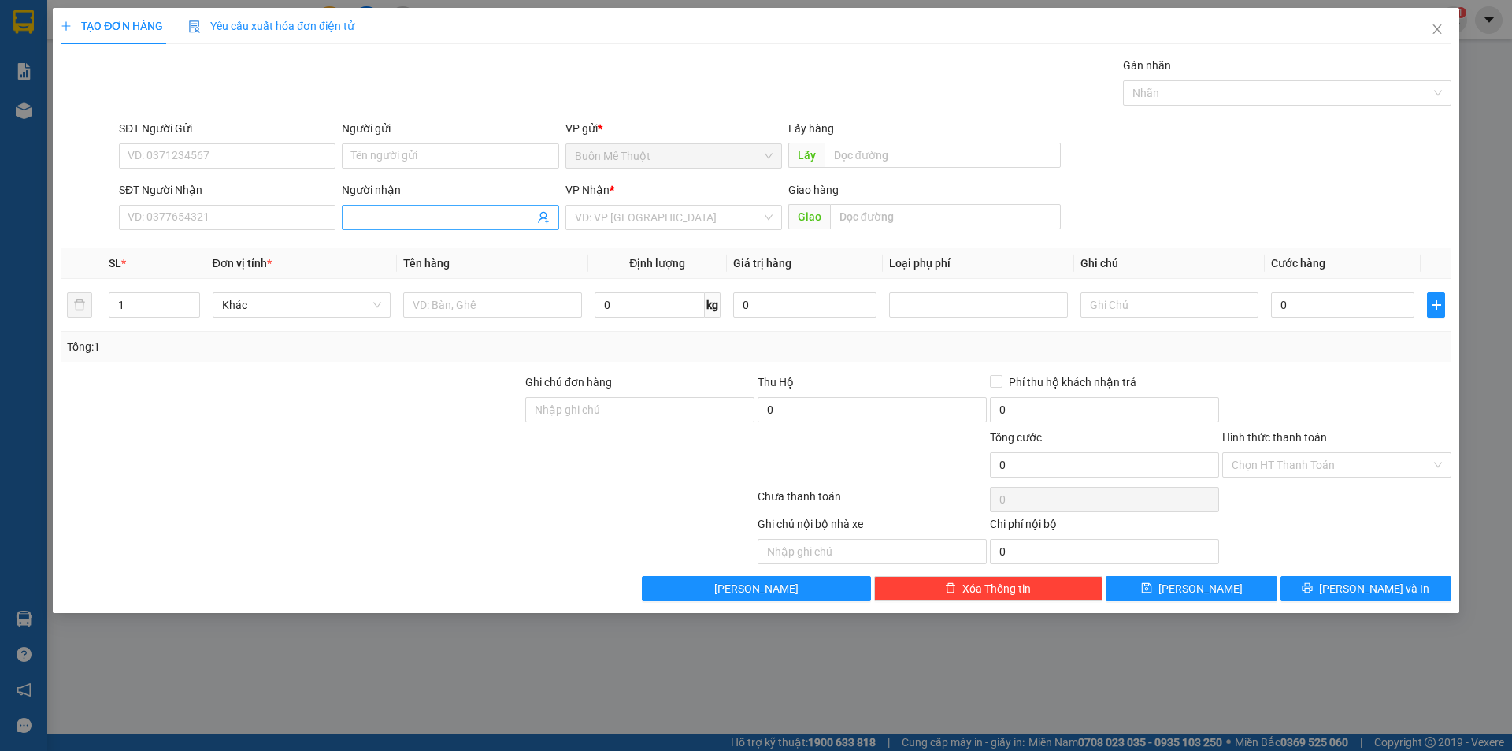
click at [436, 209] on div "Người nhận Tên người nhận" at bounding box center [450, 208] width 217 height 55
drag, startPoint x: 242, startPoint y: 225, endPoint x: 797, endPoint y: 287, distance: 558.7
click at [249, 219] on input "SĐT Người Nhận" at bounding box center [227, 217] width 217 height 25
click at [185, 252] on div "0905029892 - kỳ" at bounding box center [227, 248] width 198 height 17
type input "0905029892"
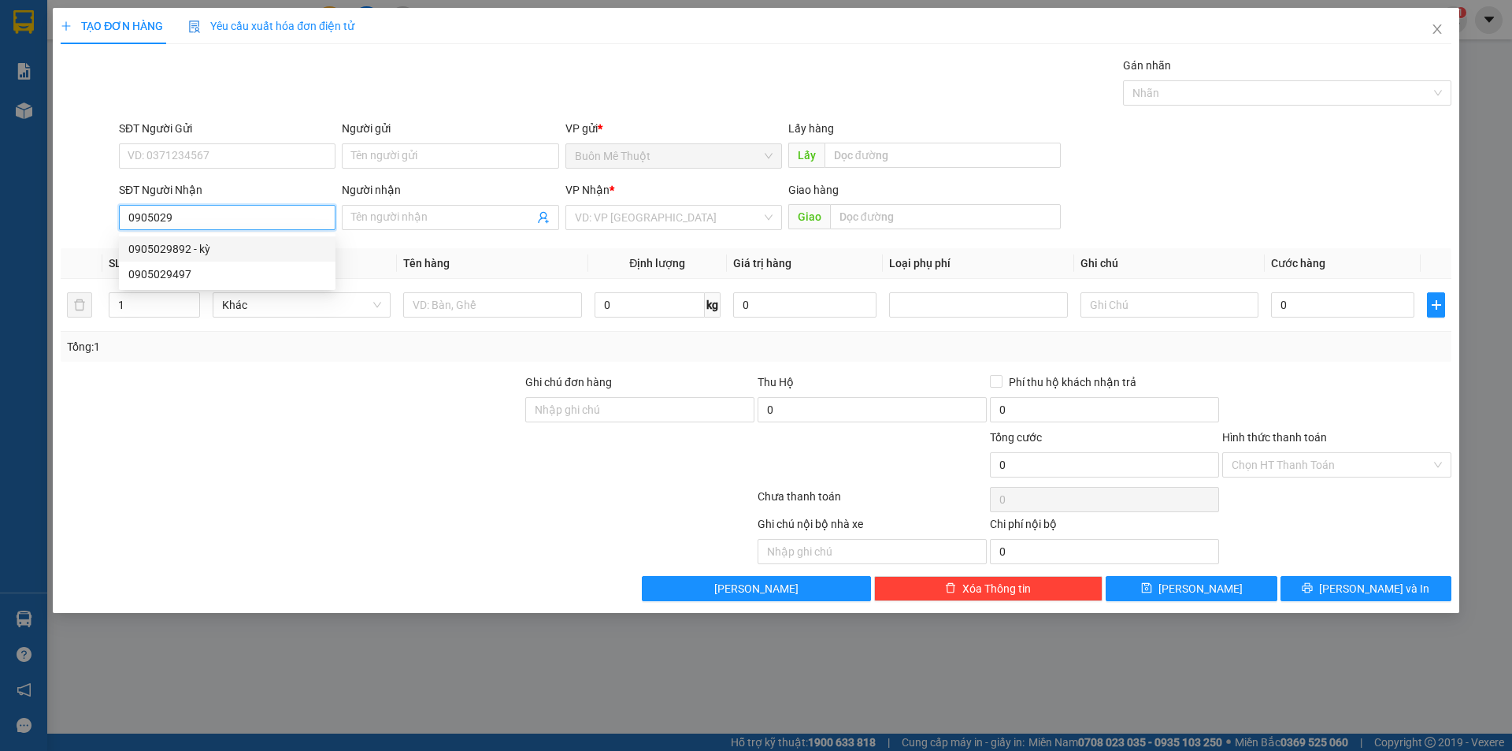
type input "kỳ"
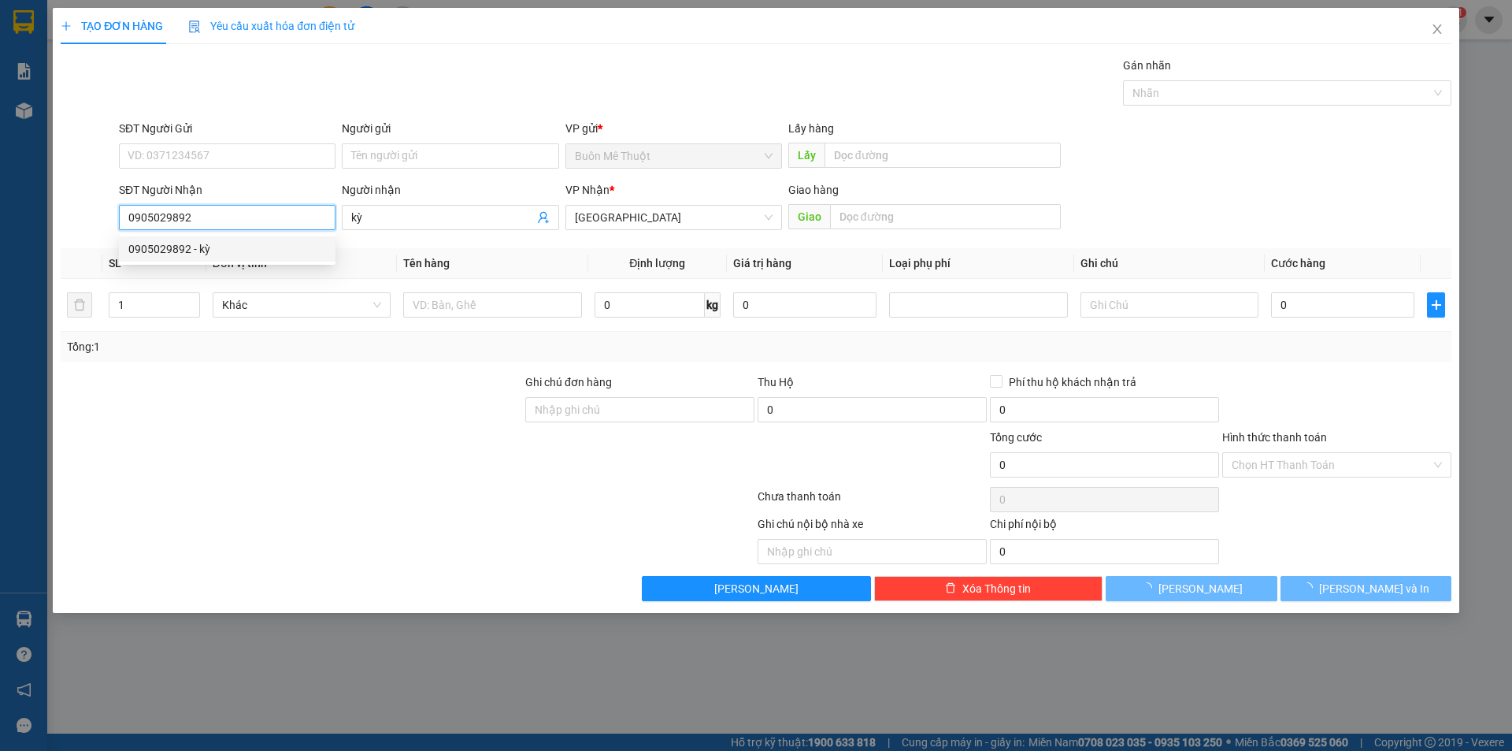
type input "100.000"
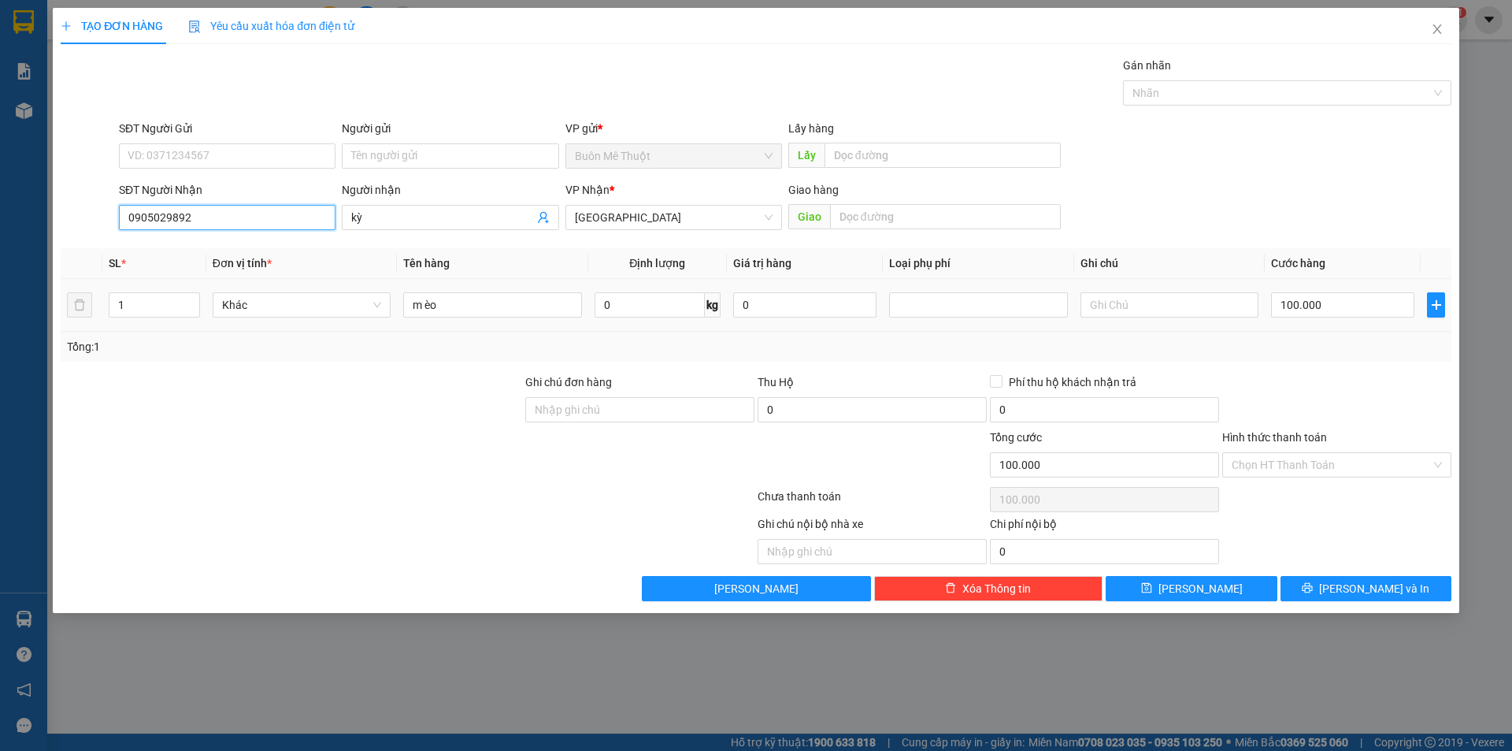
type input "0905029892"
click at [479, 317] on div "m èo" at bounding box center [492, 305] width 178 height 32
click at [473, 306] on input "m èo" at bounding box center [492, 304] width 178 height 25
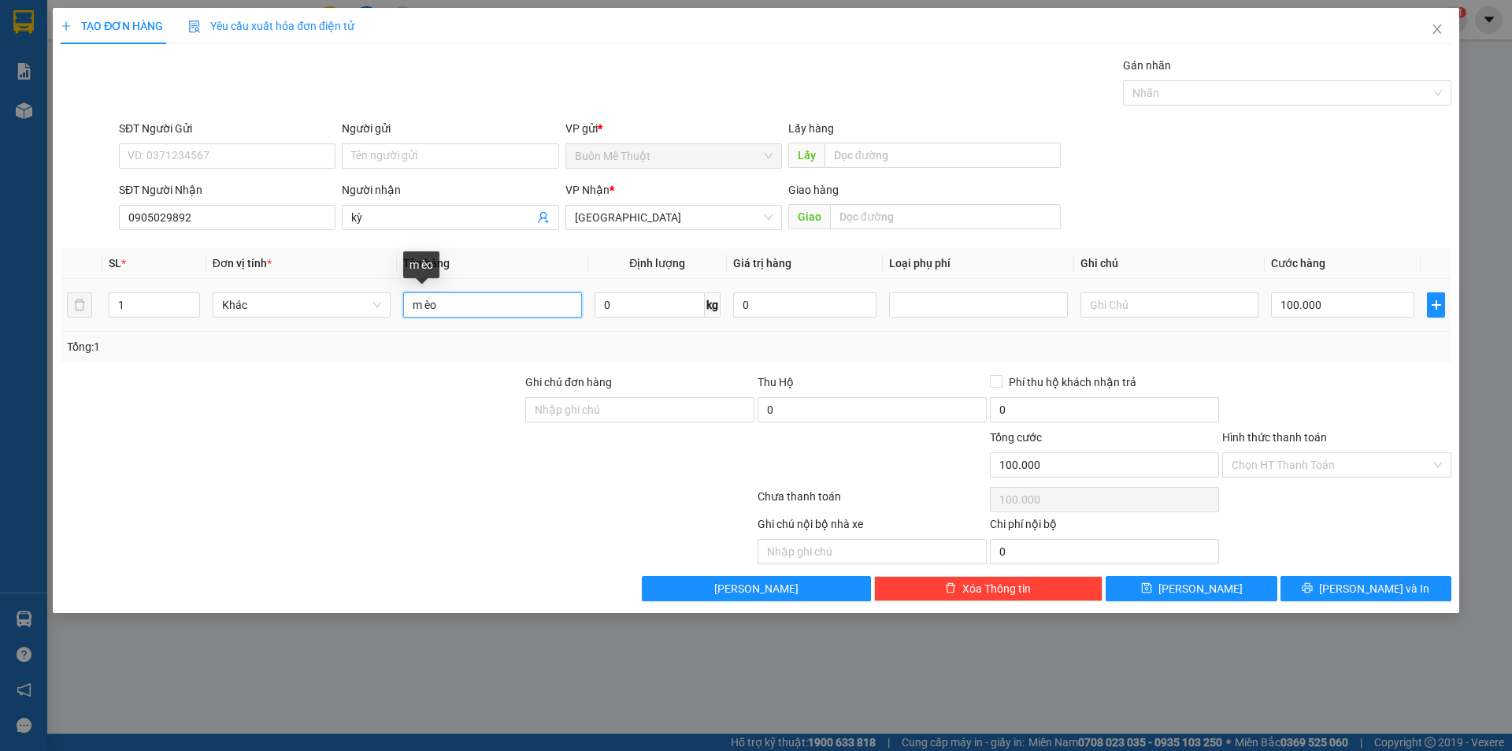
click at [473, 306] on input "m èo" at bounding box center [492, 304] width 178 height 25
click at [475, 306] on input "m èo" at bounding box center [492, 304] width 178 height 25
type input "THUNG"
click at [1291, 295] on input "100.000" at bounding box center [1342, 304] width 143 height 25
type input "3"
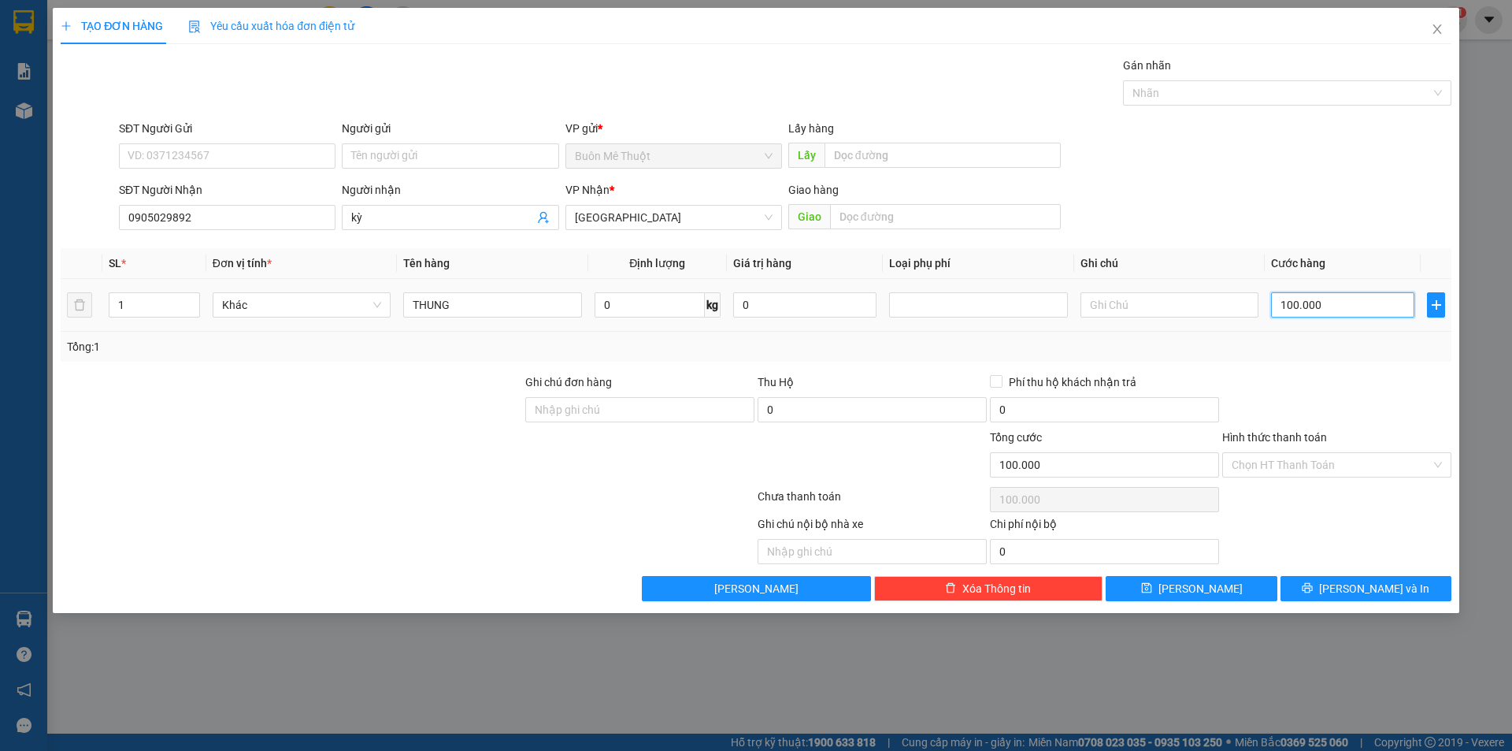
type input "3"
type input "30"
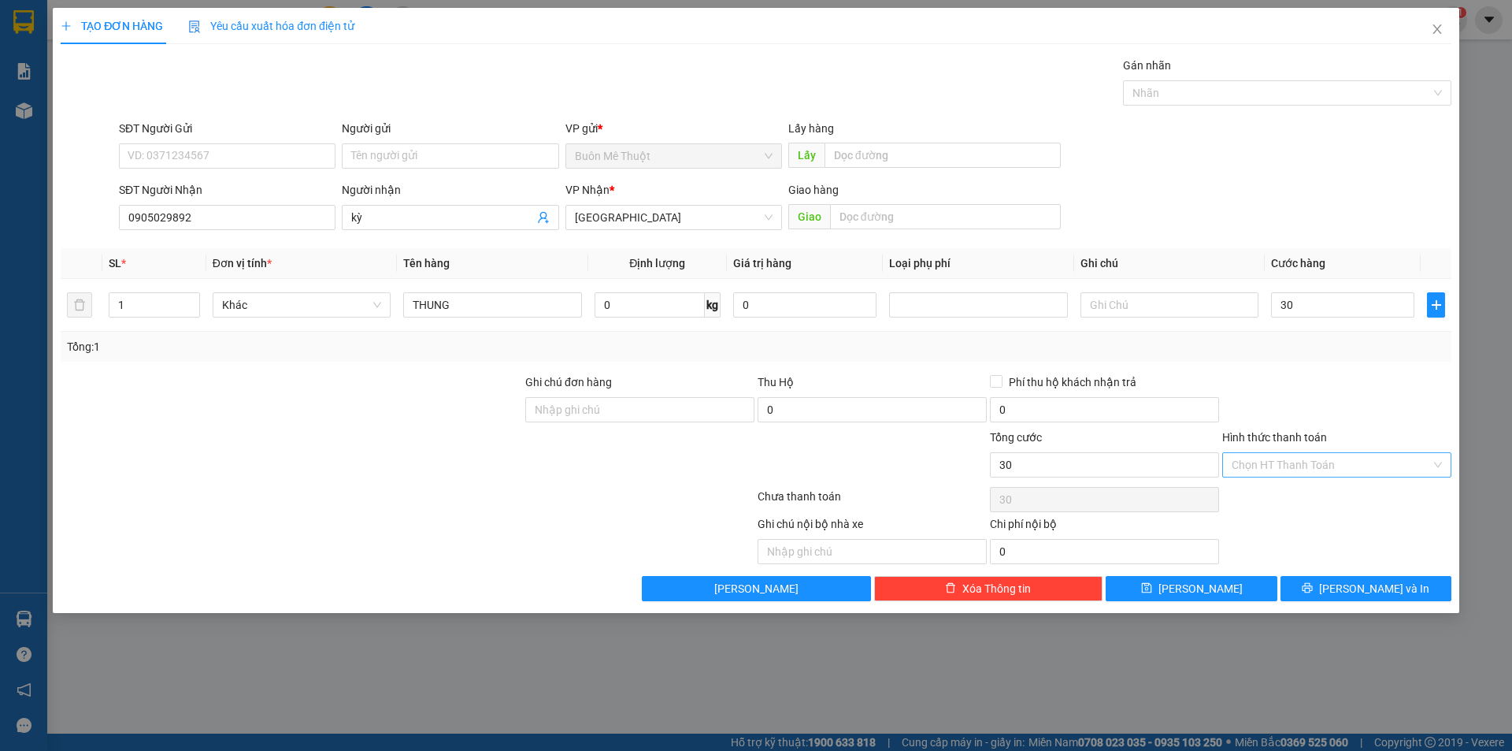
type input "30.000"
drag, startPoint x: 1329, startPoint y: 466, endPoint x: 1314, endPoint y: 504, distance: 41.0
click at [1329, 469] on input "Hình thức thanh toán" at bounding box center [1331, 465] width 199 height 24
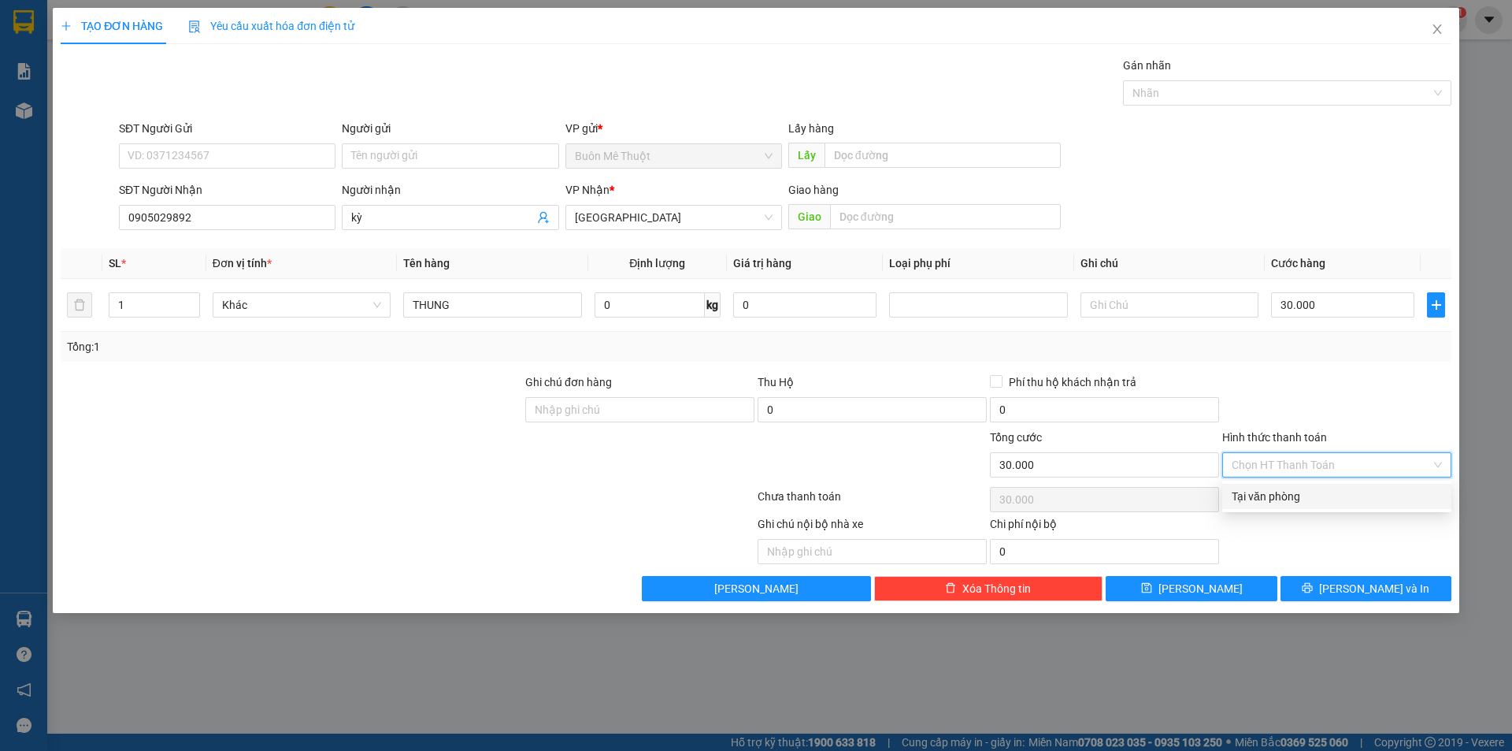
click at [1314, 504] on div "Tại văn phòng" at bounding box center [1337, 496] width 210 height 17
type input "0"
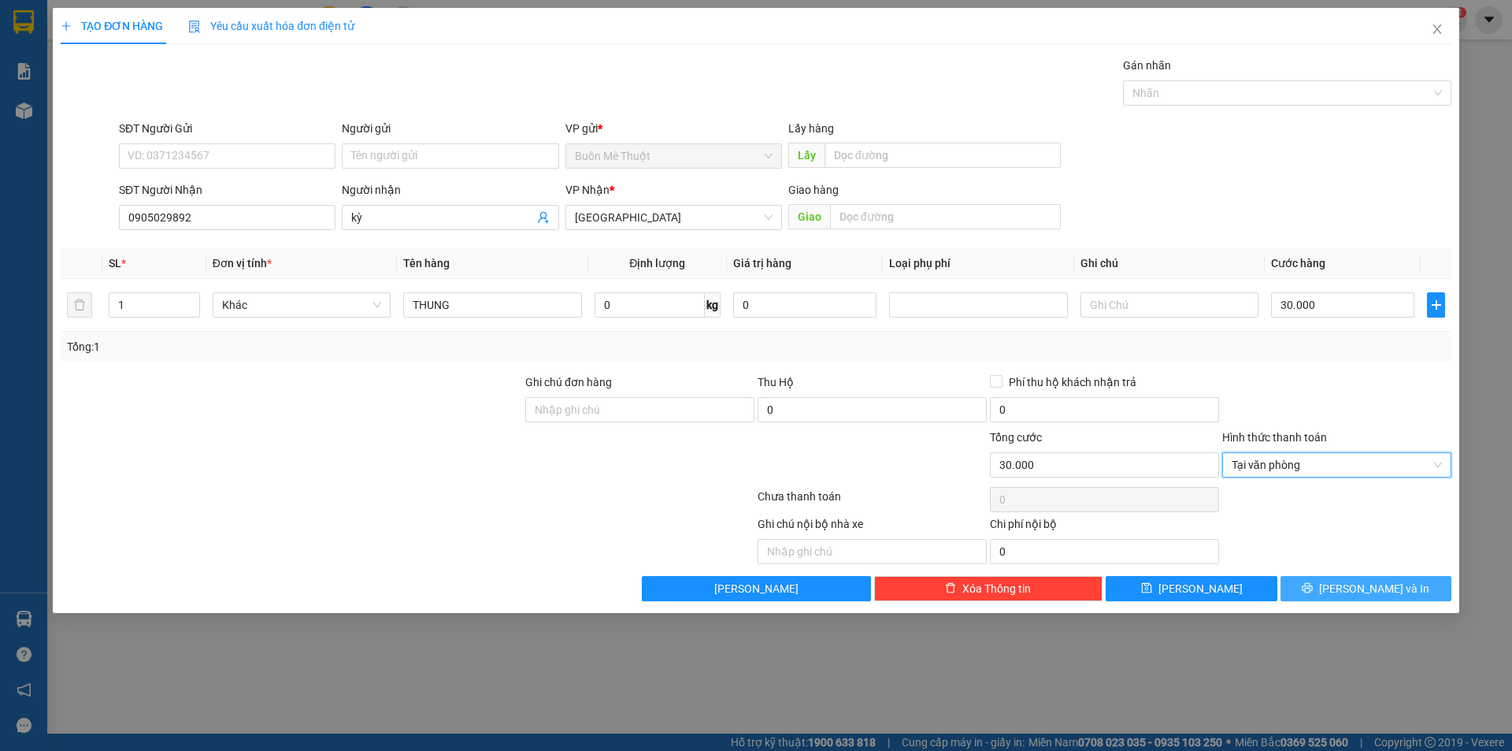
drag, startPoint x: 1396, startPoint y: 591, endPoint x: 1411, endPoint y: 593, distance: 15.1
click at [1406, 592] on button "[PERSON_NAME] và In" at bounding box center [1366, 588] width 171 height 25
